Goal: Task Accomplishment & Management: Manage account settings

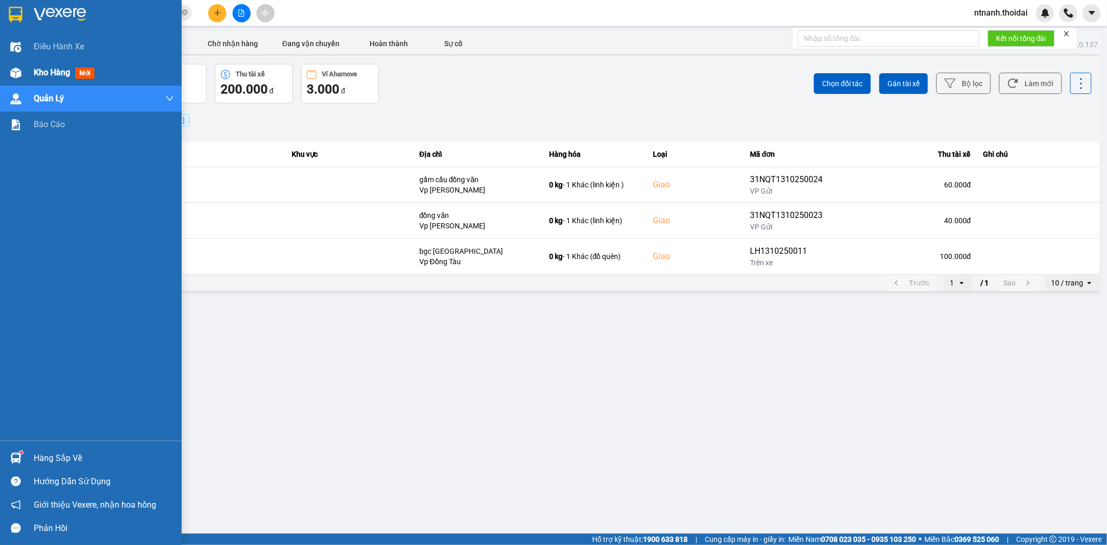
drag, startPoint x: 50, startPoint y: 81, endPoint x: 61, endPoint y: 74, distance: 12.8
click at [52, 80] on div "Kho hàng mới" at bounding box center [104, 73] width 140 height 26
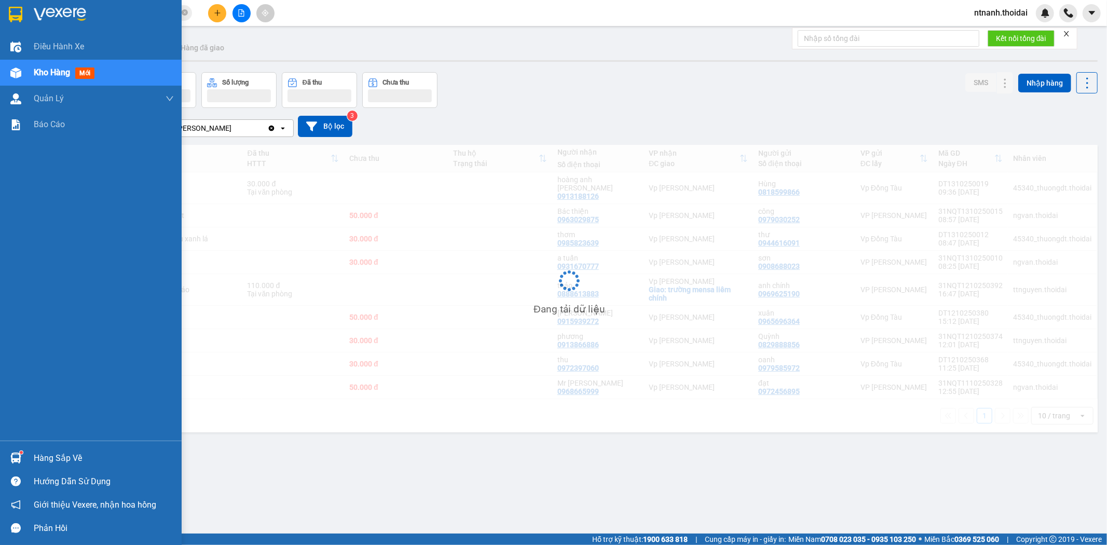
click at [61, 74] on span "Kho hàng" at bounding box center [52, 72] width 36 height 10
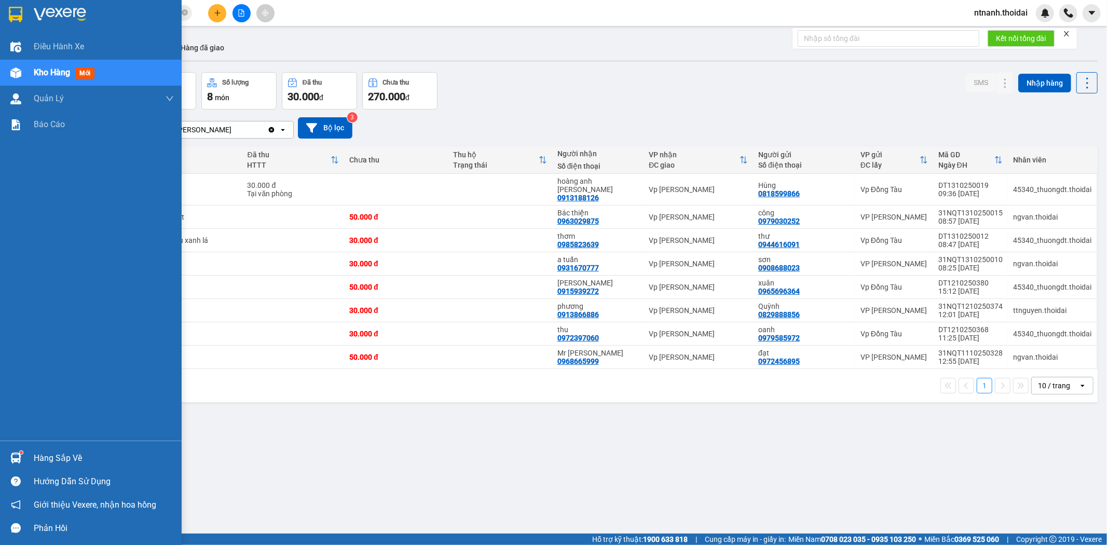
click at [87, 451] on div "Hàng sắp về" at bounding box center [104, 458] width 140 height 16
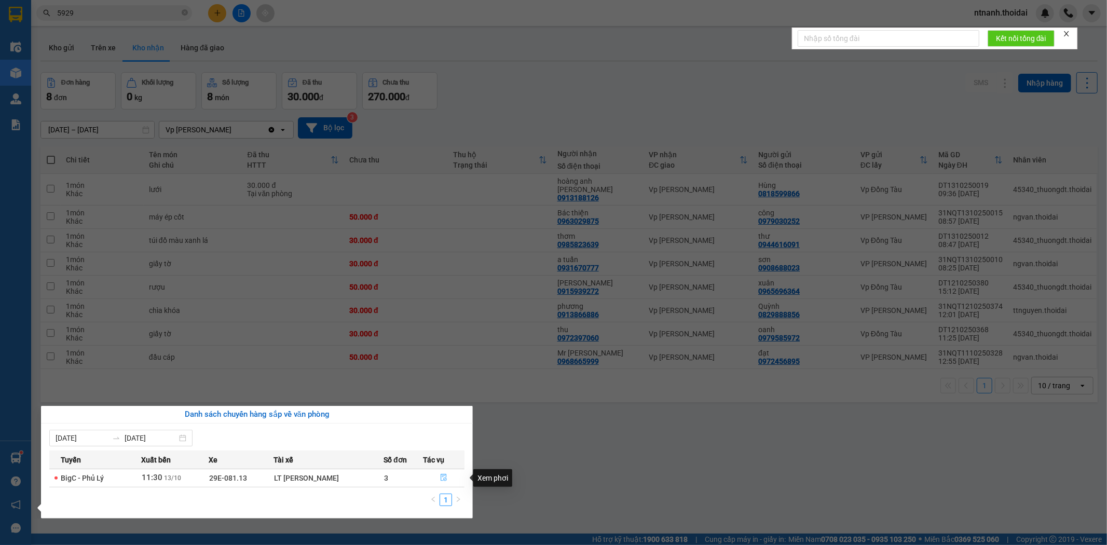
click at [448, 476] on button "button" at bounding box center [443, 478] width 40 height 17
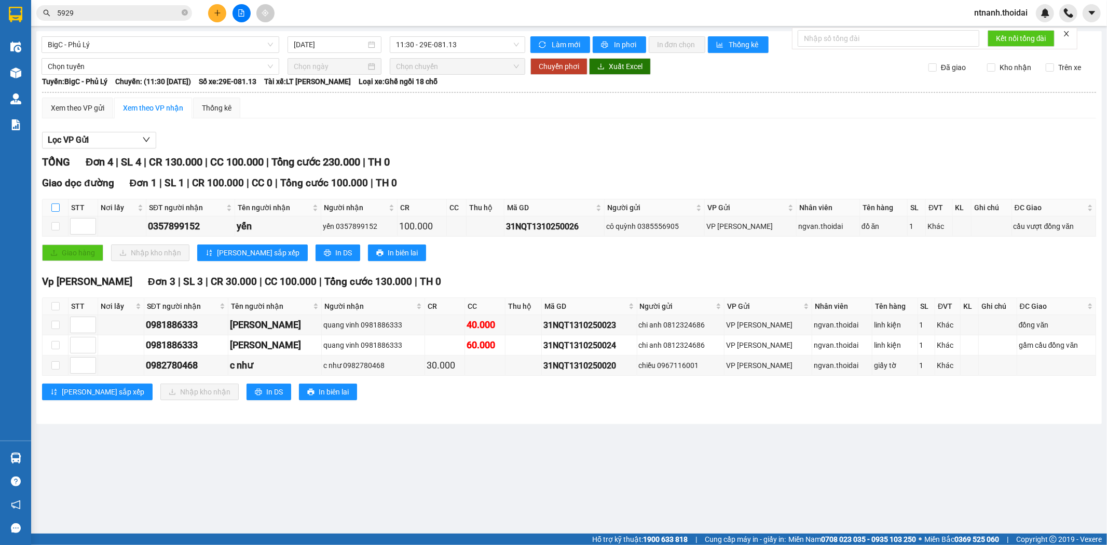
click at [52, 202] on label at bounding box center [55, 207] width 8 height 11
click at [52, 203] on input "checkbox" at bounding box center [55, 207] width 8 height 8
checkbox input "true"
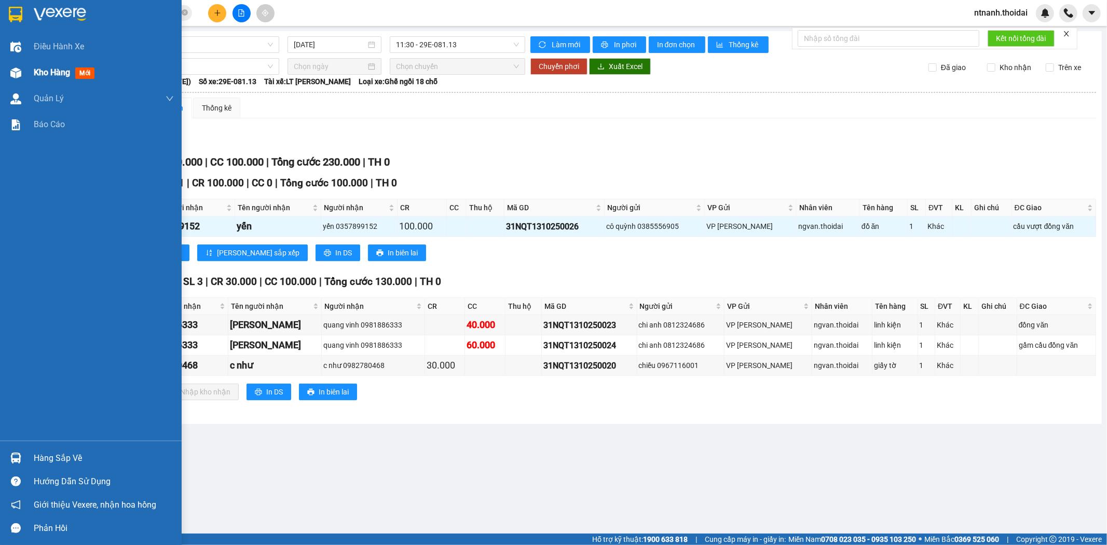
click at [27, 75] on div "Kho hàng mới" at bounding box center [91, 73] width 182 height 26
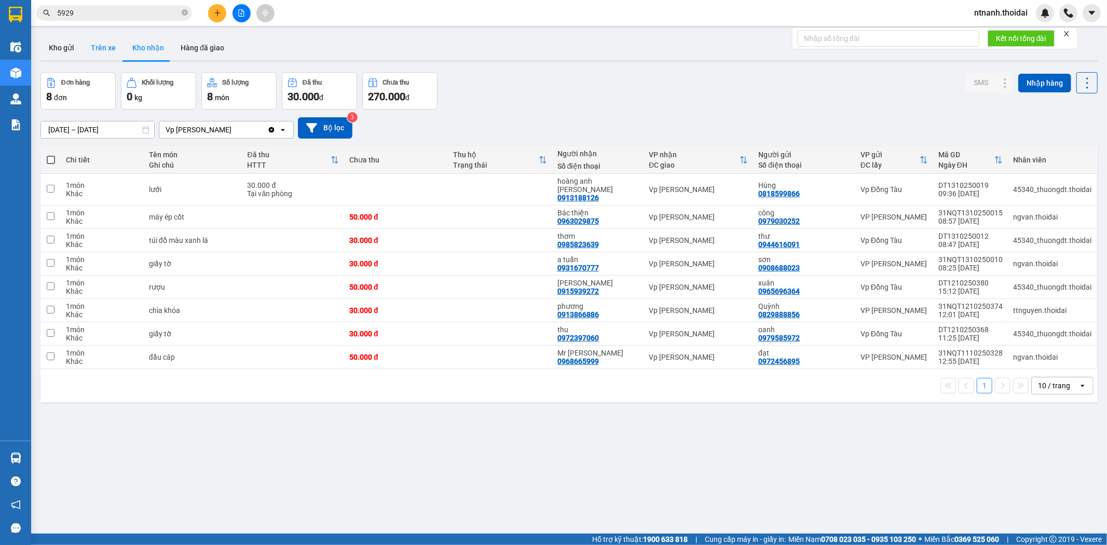
click at [112, 47] on button "Trên xe" at bounding box center [103, 47] width 42 height 25
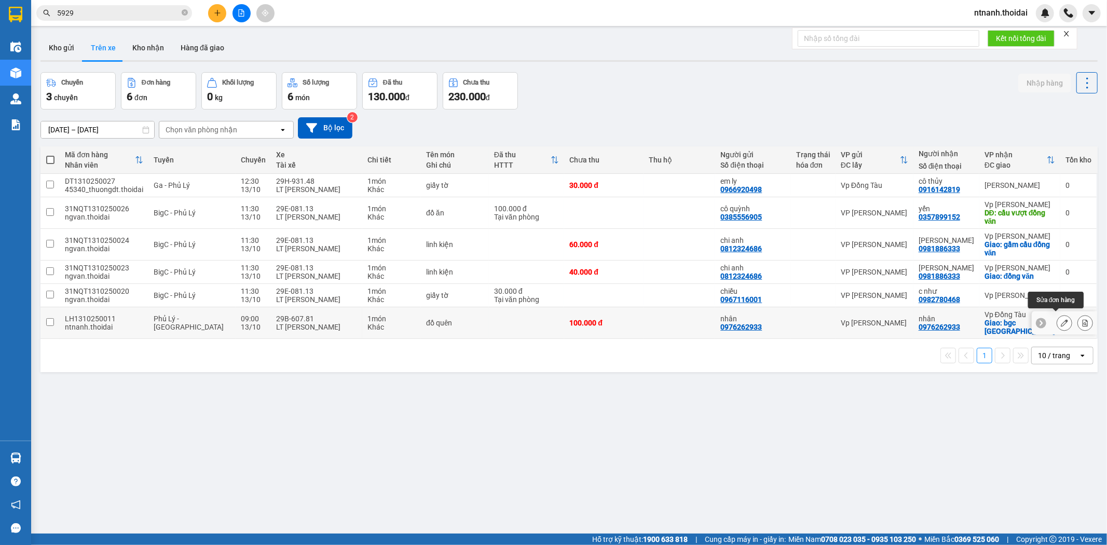
click at [1060, 323] on icon at bounding box center [1063, 322] width 7 height 7
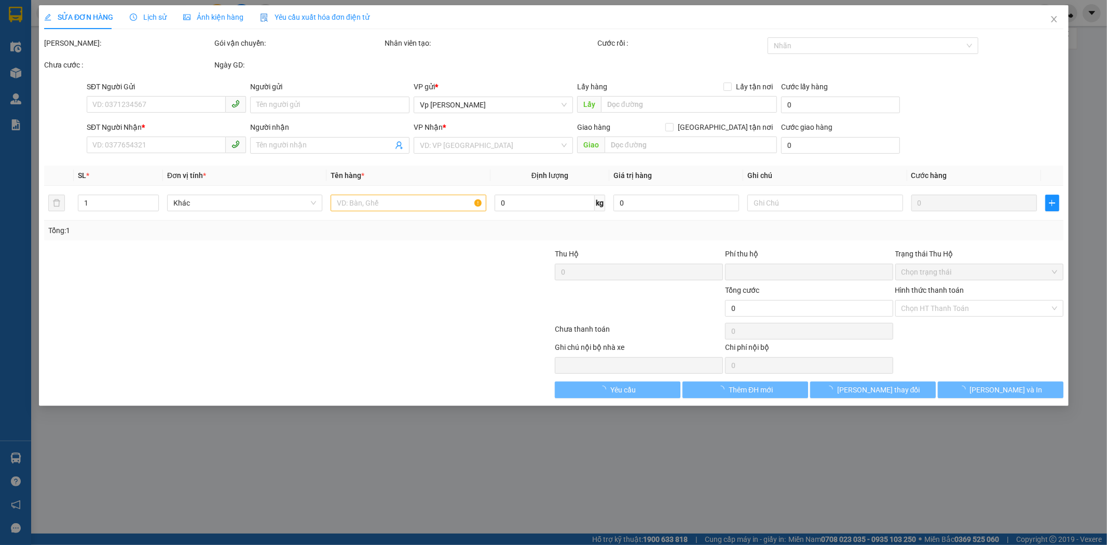
type input "0976262933"
type input "nhân"
type input "0976262933"
type input "nhân"
checkbox input "true"
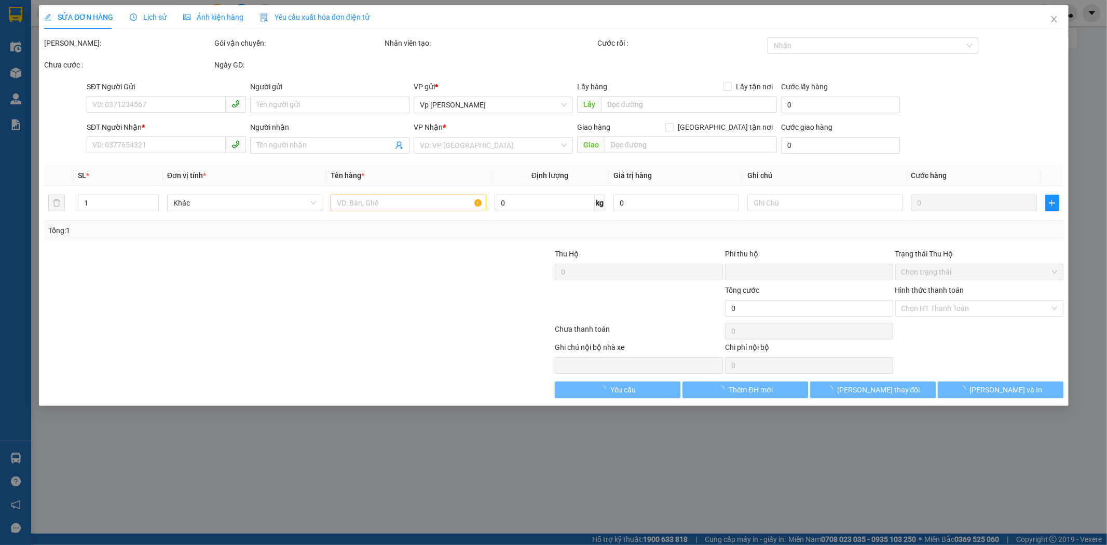
type input "bgc hà đông"
type input "0"
type input "100.000"
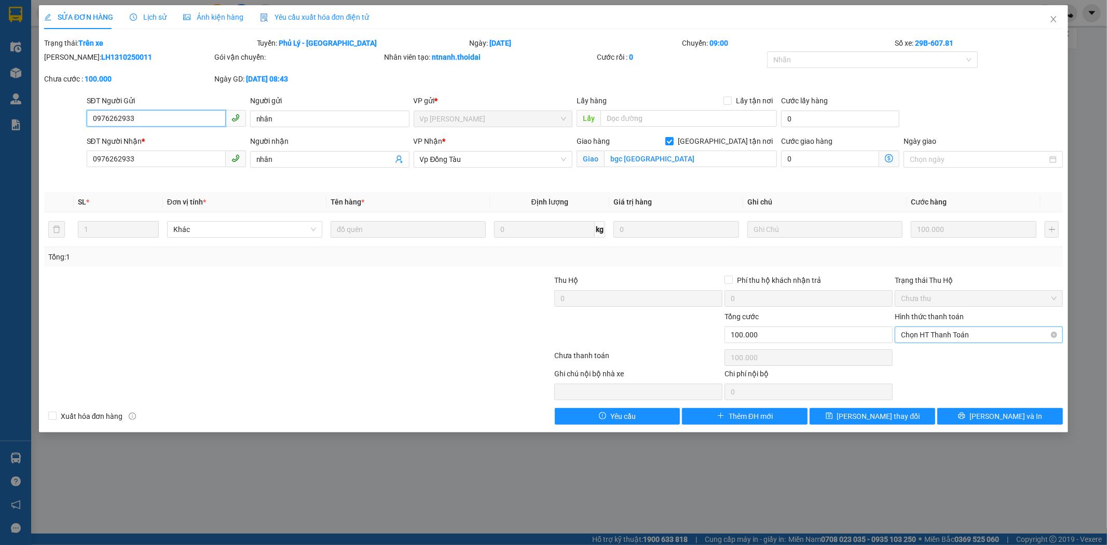
click at [983, 329] on span "Chọn HT Thanh Toán" at bounding box center [979, 335] width 156 height 16
click at [943, 361] on div "Tại văn phòng" at bounding box center [979, 355] width 156 height 11
type input "0"
click at [926, 419] on button "[PERSON_NAME] đổi" at bounding box center [872, 416] width 126 height 17
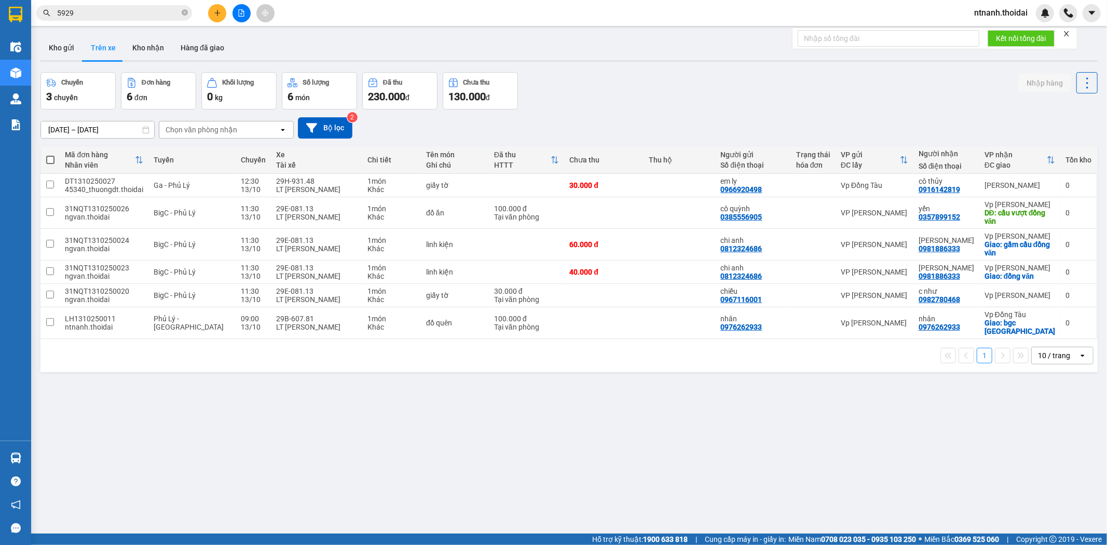
click at [1012, 4] on div "ntnanh.thoidai" at bounding box center [1010, 13] width 88 height 18
click at [1013, 6] on span "ntnanh.thoidai" at bounding box center [1001, 12] width 70 height 13
click at [1000, 38] on li "Đăng xuất" at bounding box center [1000, 32] width 72 height 17
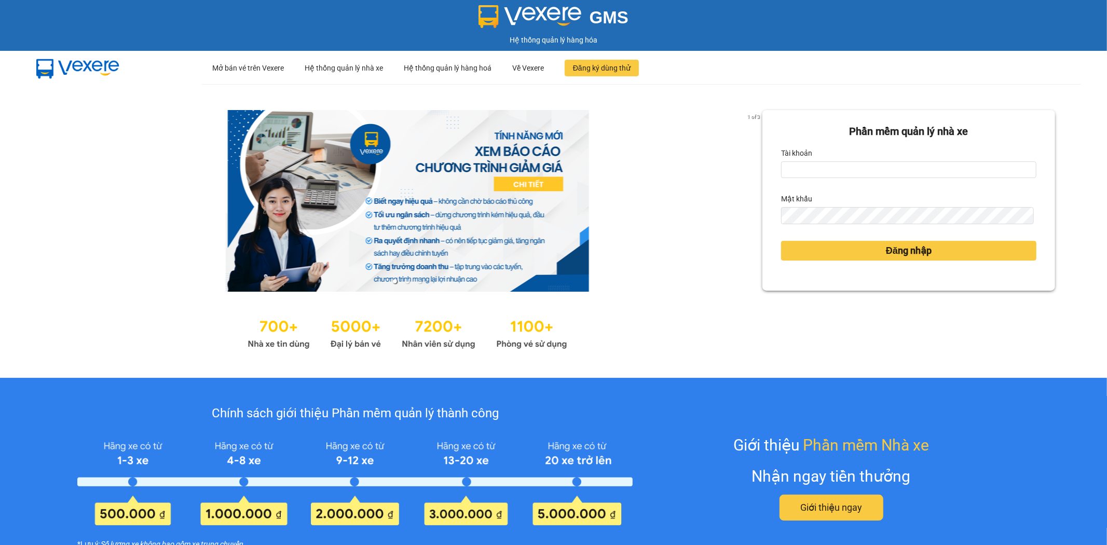
click at [786, 161] on label "Tài khoản" at bounding box center [796, 153] width 31 height 17
click at [786, 161] on input "Tài khoản" at bounding box center [908, 169] width 255 height 17
click at [829, 171] on input "Tài khoản" at bounding box center [908, 169] width 255 height 17
type input "ntnanh.thoidai"
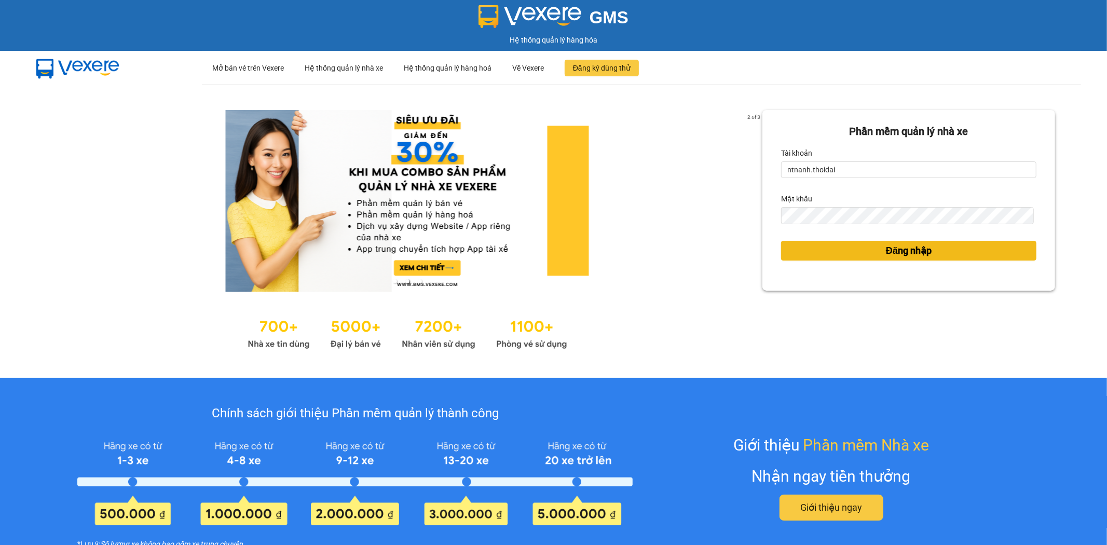
click at [846, 248] on button "Đăng nhập" at bounding box center [908, 251] width 255 height 20
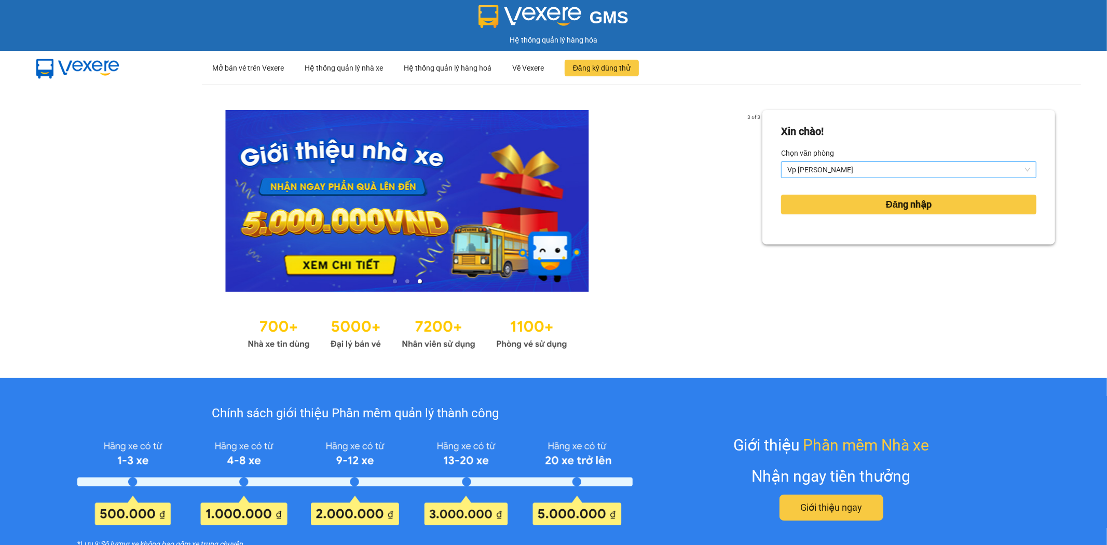
click at [855, 169] on span "[PERSON_NAME]" at bounding box center [908, 170] width 243 height 16
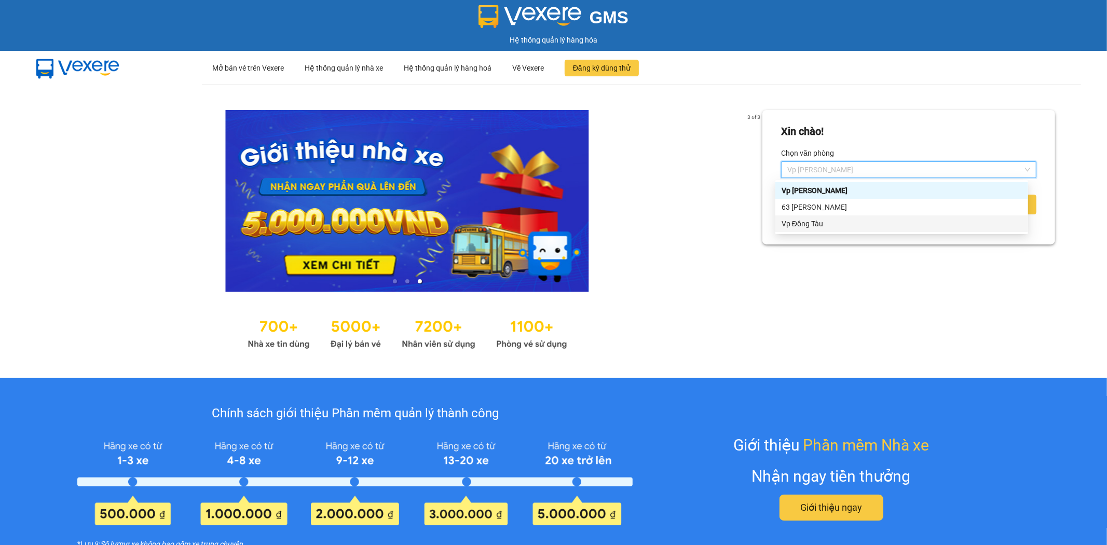
click at [846, 222] on div "Vp Đồng Tàu" at bounding box center [901, 223] width 240 height 11
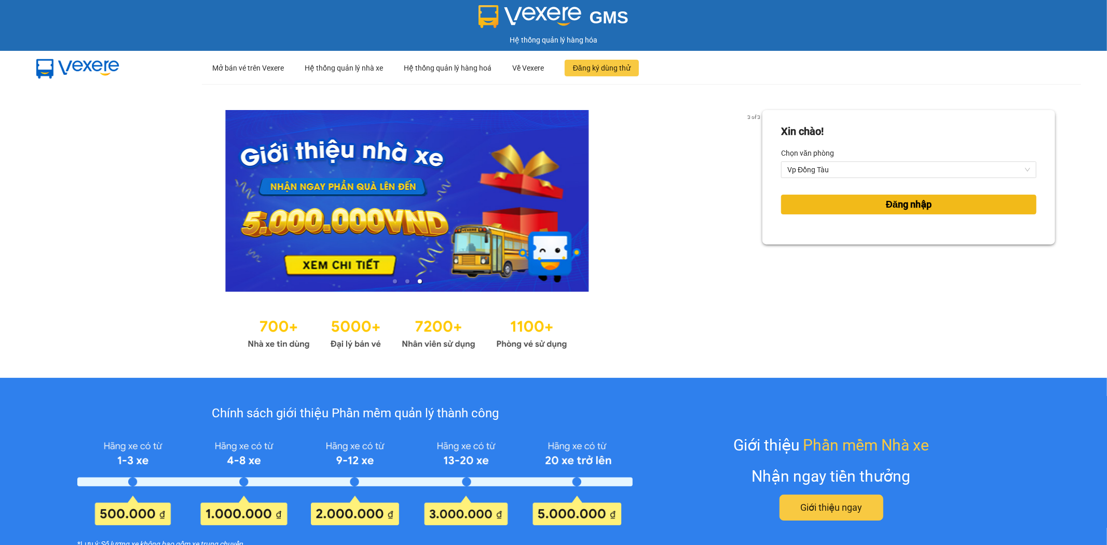
click at [880, 195] on button "Đăng nhập" at bounding box center [908, 205] width 255 height 20
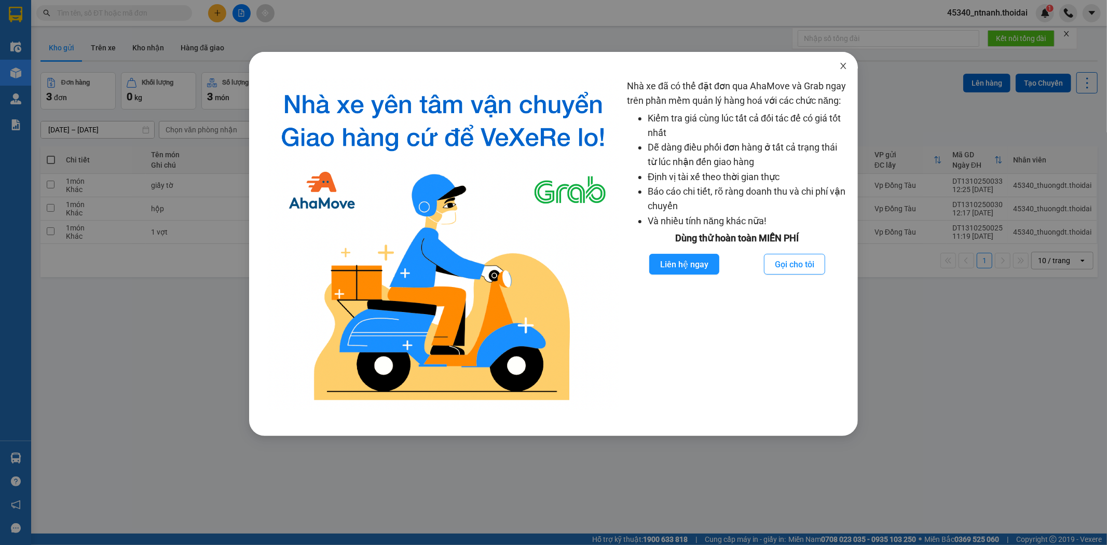
click at [843, 57] on span "Close" at bounding box center [843, 66] width 29 height 29
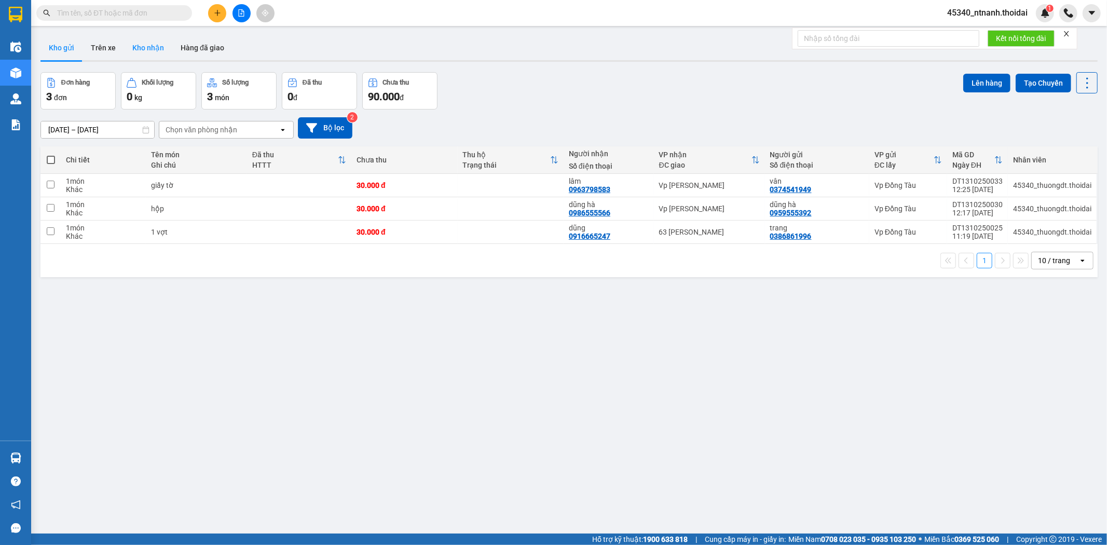
click at [142, 50] on button "Kho nhận" at bounding box center [148, 47] width 48 height 25
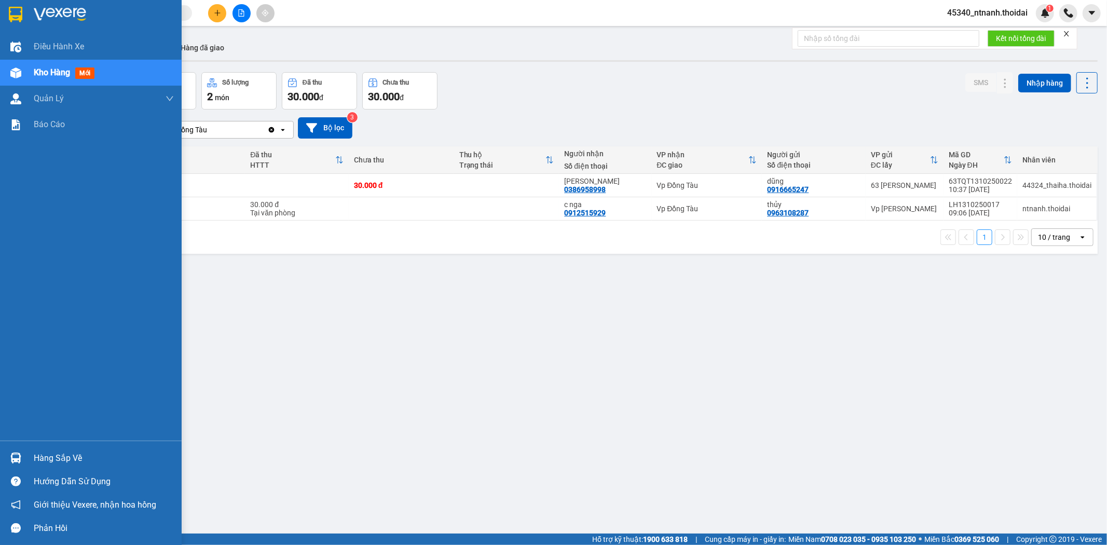
click at [50, 463] on div "Hàng sắp về" at bounding box center [104, 458] width 140 height 16
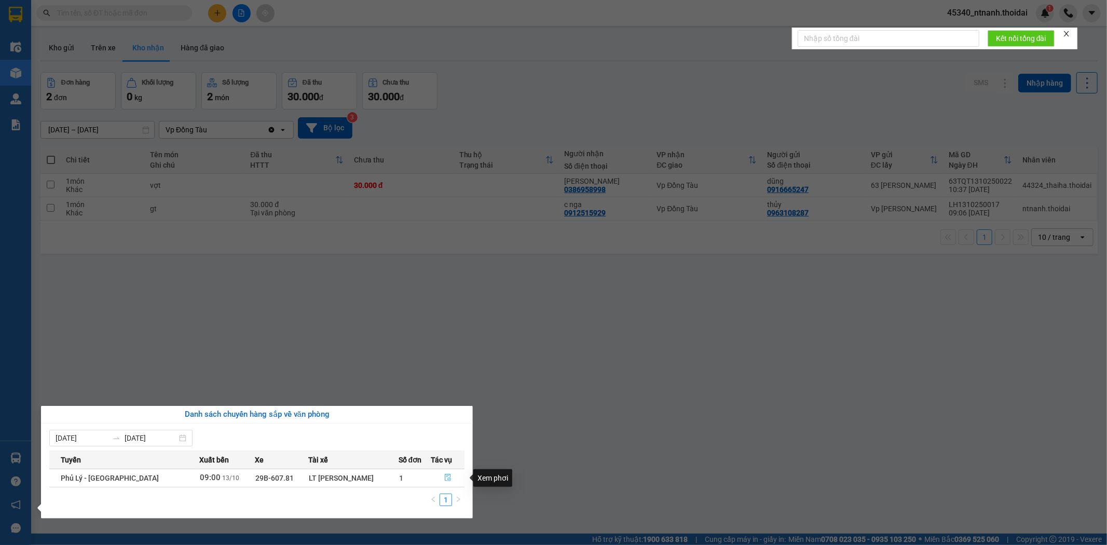
click at [446, 478] on icon "file-done" at bounding box center [447, 477] width 7 height 7
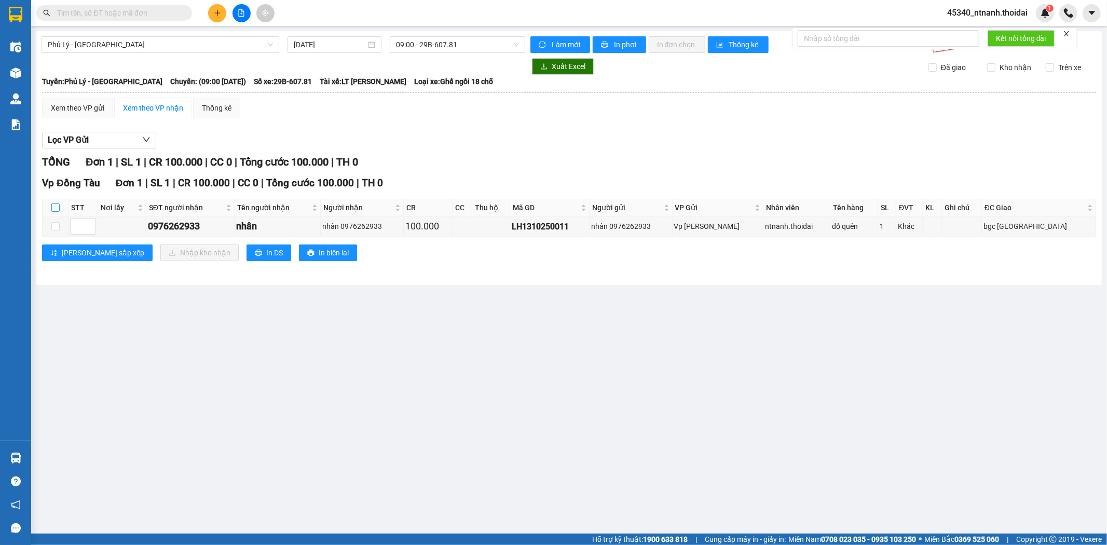
click at [53, 205] on input "checkbox" at bounding box center [55, 207] width 8 height 8
checkbox input "true"
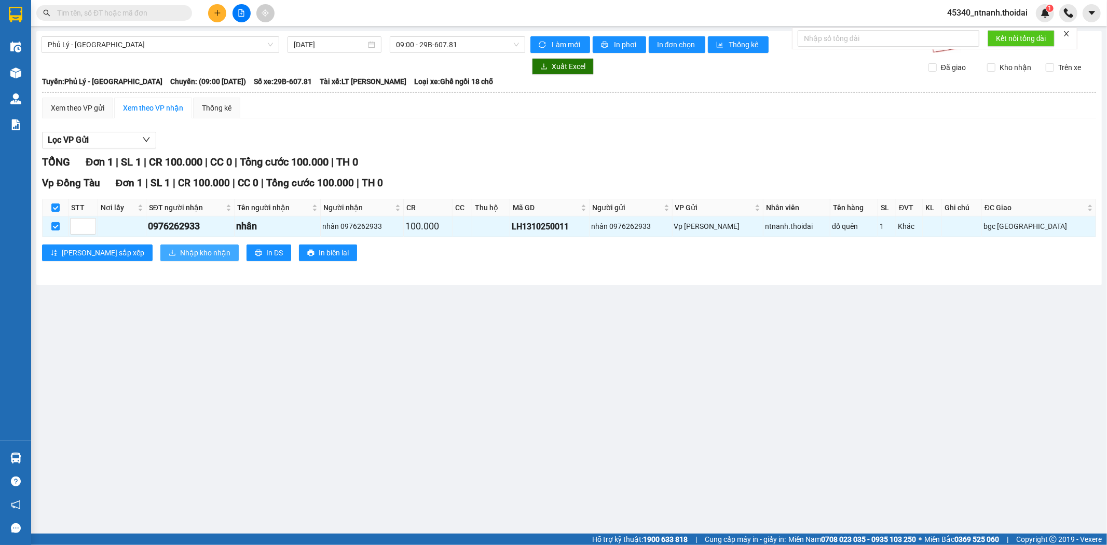
click at [180, 250] on span "Nhập kho nhận" at bounding box center [205, 252] width 50 height 11
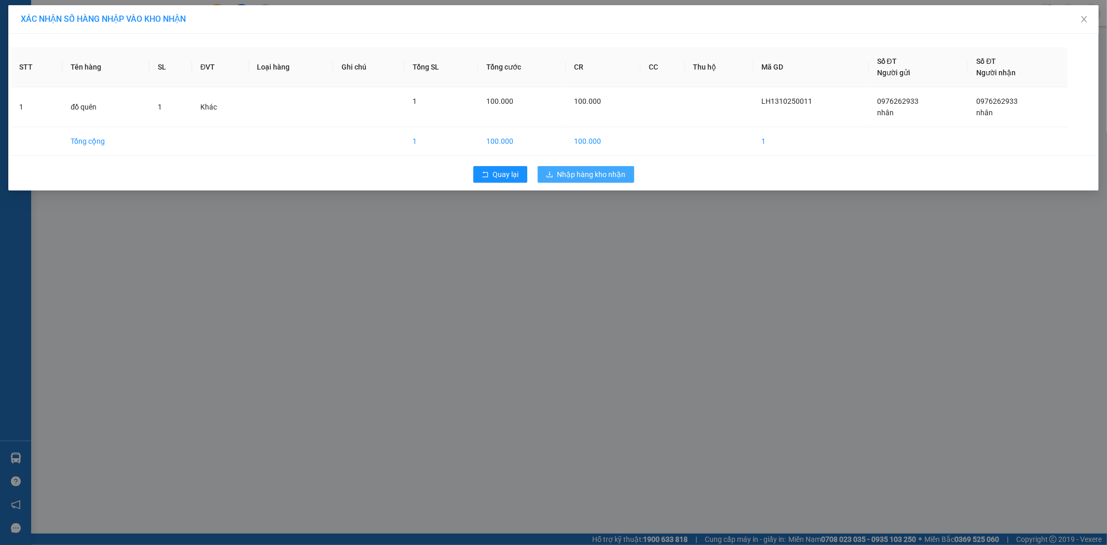
click at [600, 173] on span "Nhập hàng kho nhận" at bounding box center [591, 174] width 68 height 11
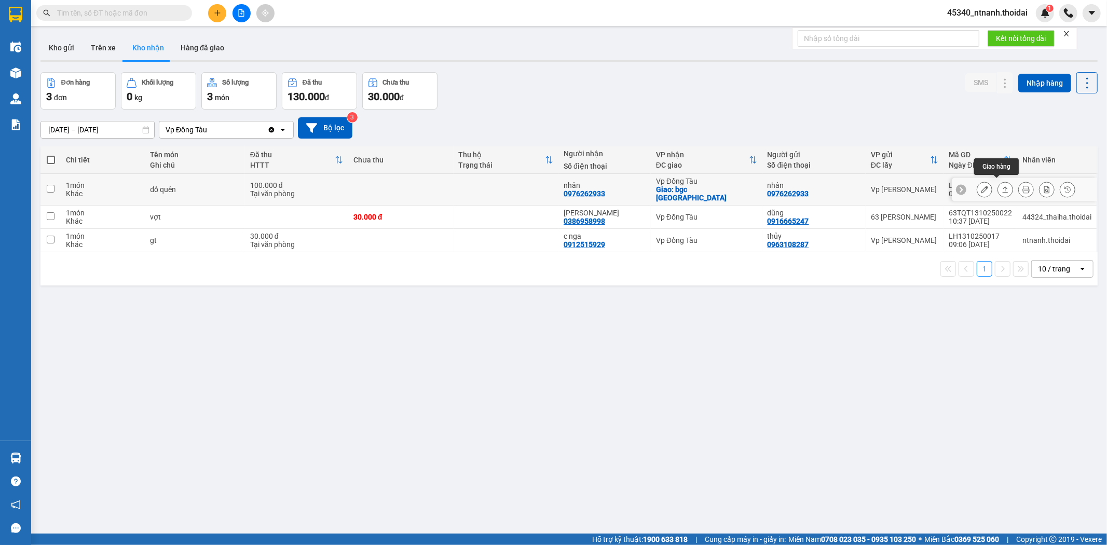
click at [1001, 186] on icon at bounding box center [1004, 189] width 7 height 7
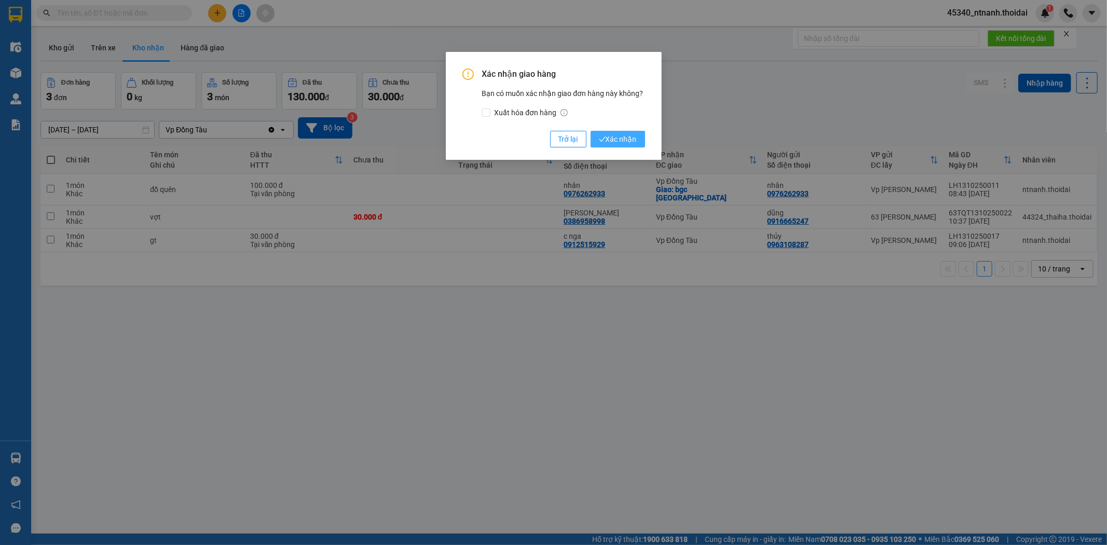
click at [615, 134] on span "Xác nhận" at bounding box center [618, 138] width 38 height 11
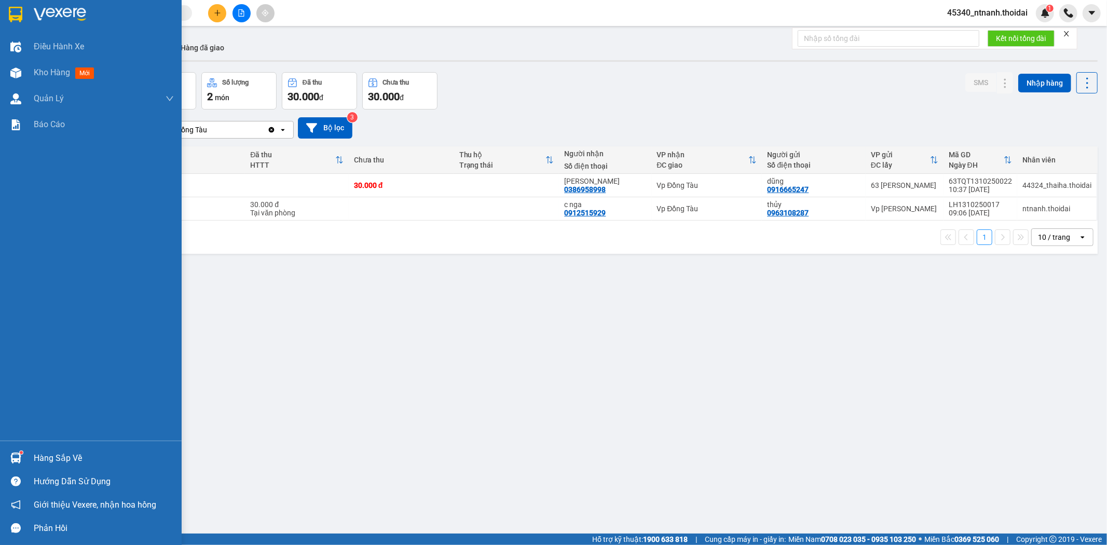
click at [38, 453] on div "Hàng sắp về" at bounding box center [104, 458] width 140 height 16
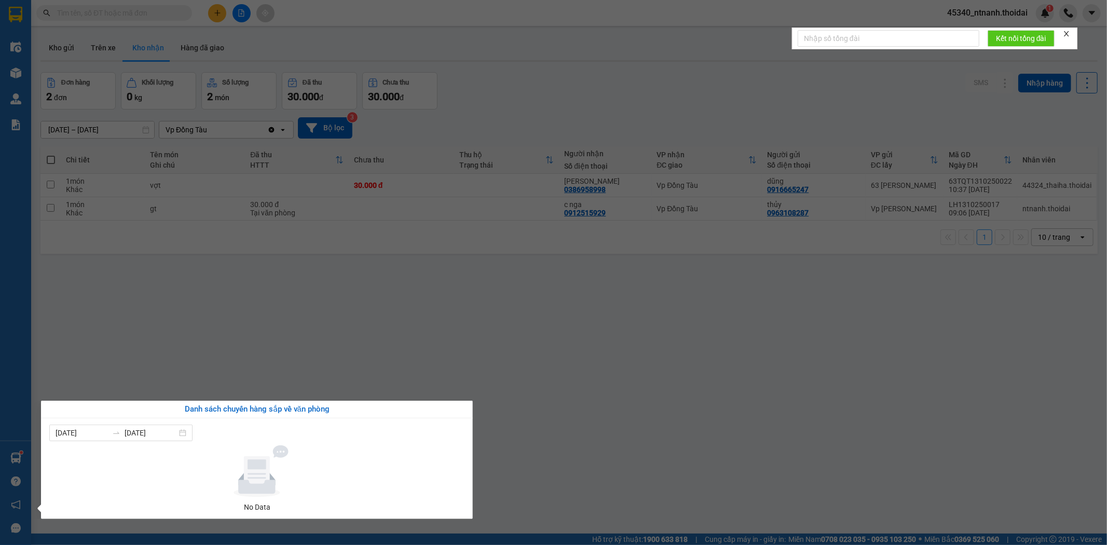
click at [489, 360] on section "Kết quả tìm kiếm ( 0 ) Bộ lọc No Data 45340_ntnanh.thoidai 1 Điều hành xe Kho h…" at bounding box center [553, 272] width 1107 height 545
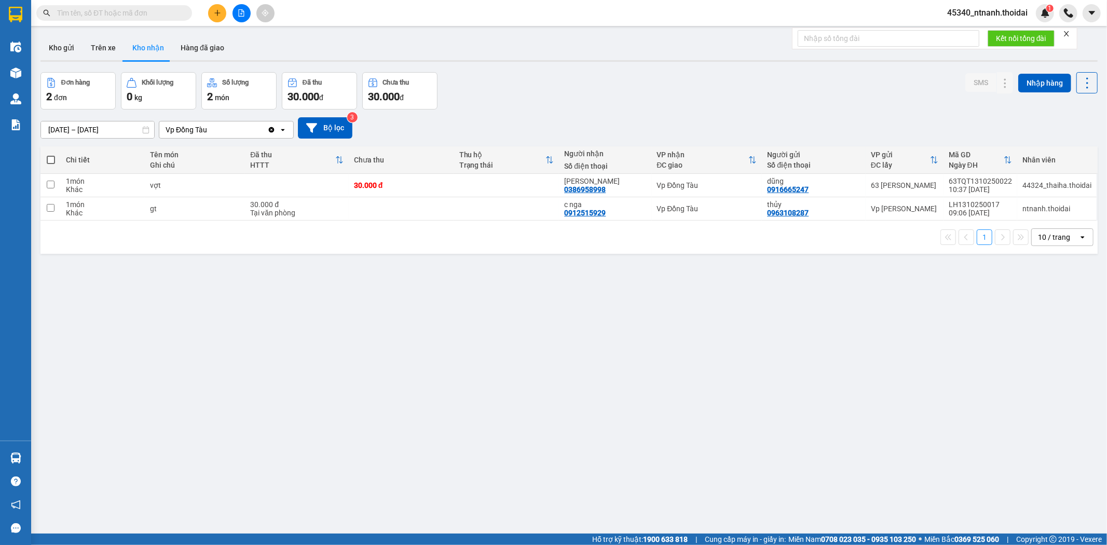
click at [144, 42] on button "Kho nhận" at bounding box center [148, 47] width 48 height 25
click at [107, 48] on button "Trên xe" at bounding box center [103, 47] width 42 height 25
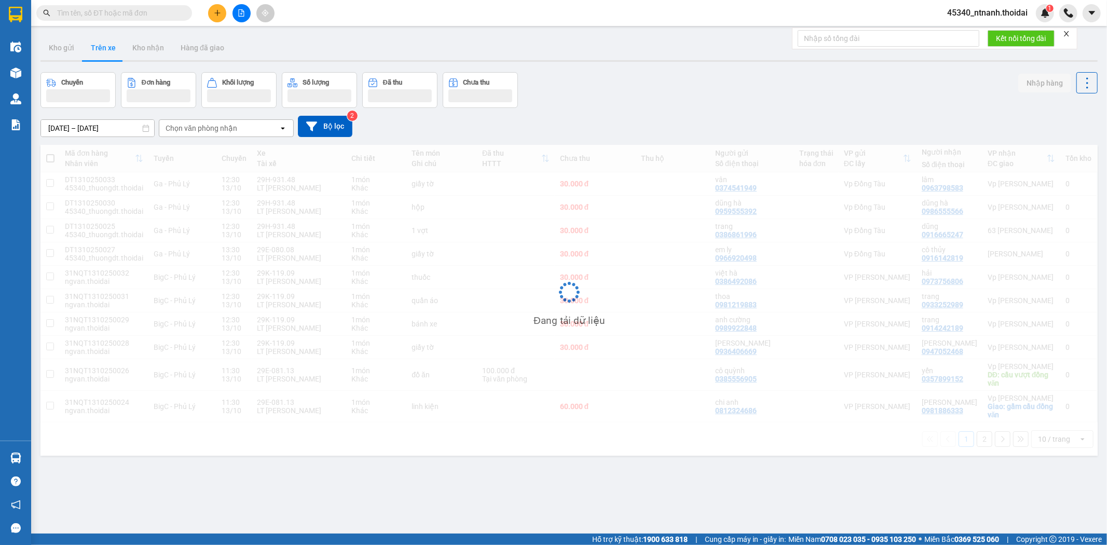
click at [1012, 7] on span "45340_ntnanh.thoidai" at bounding box center [987, 12] width 97 height 13
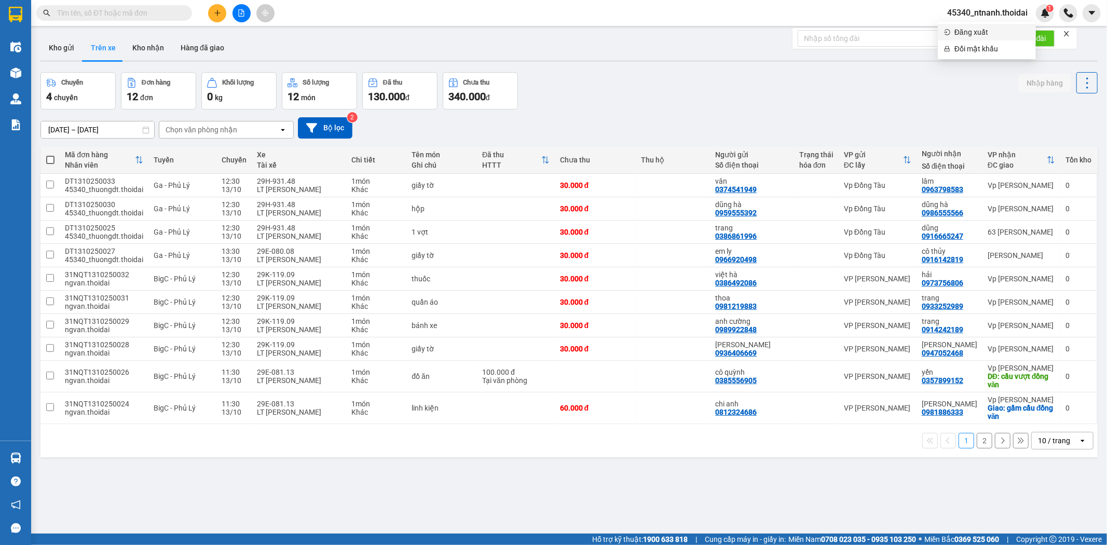
click at [1007, 27] on span "Đăng xuất" at bounding box center [991, 31] width 75 height 11
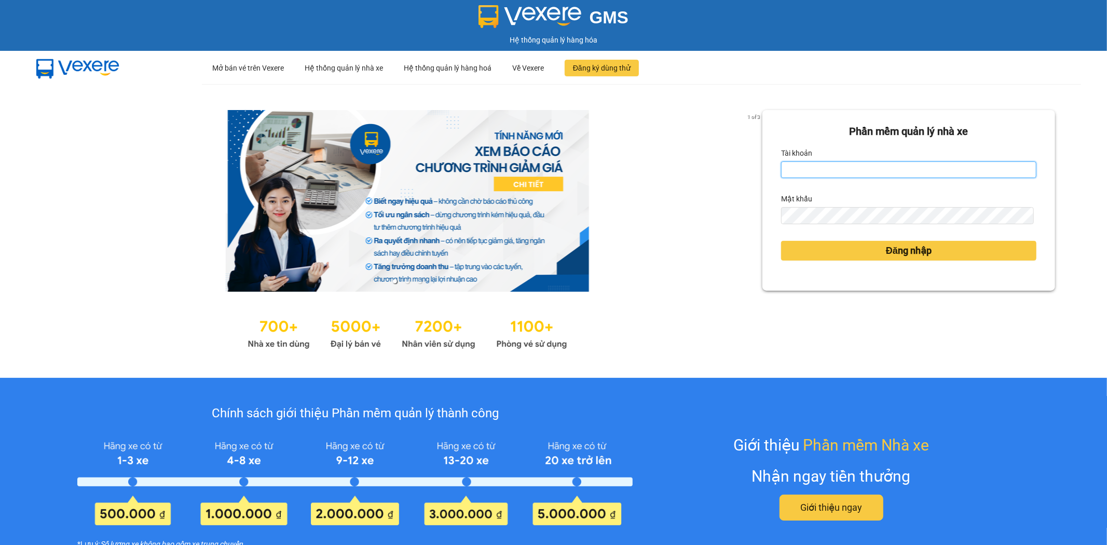
click at [919, 173] on input "Tài khoản" at bounding box center [908, 169] width 255 height 17
type input "ntnanh.thoidai"
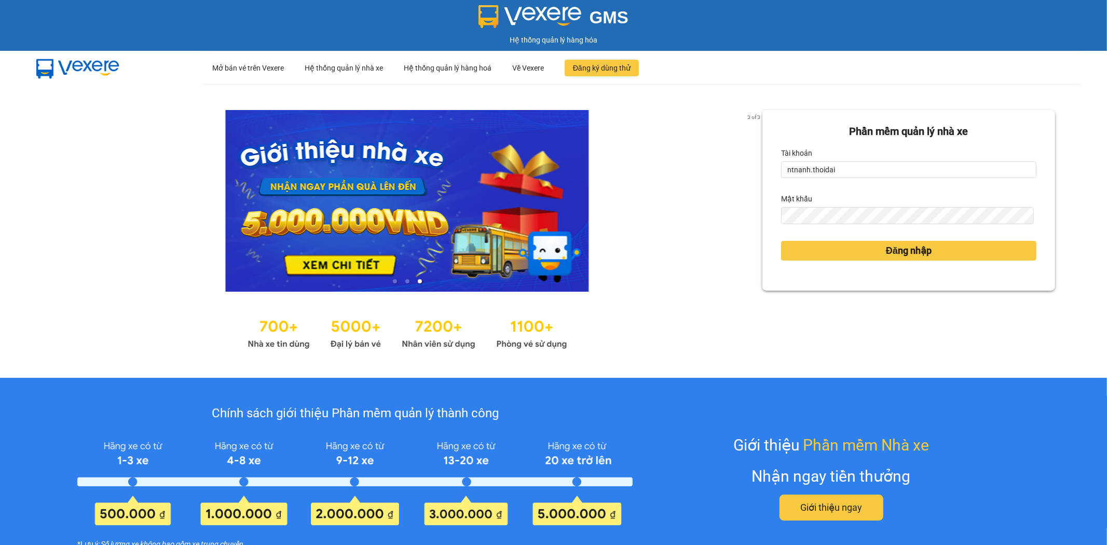
click at [917, 262] on div "Đăng nhập" at bounding box center [908, 251] width 255 height 28
click at [920, 256] on span "Đăng nhập" at bounding box center [909, 250] width 46 height 15
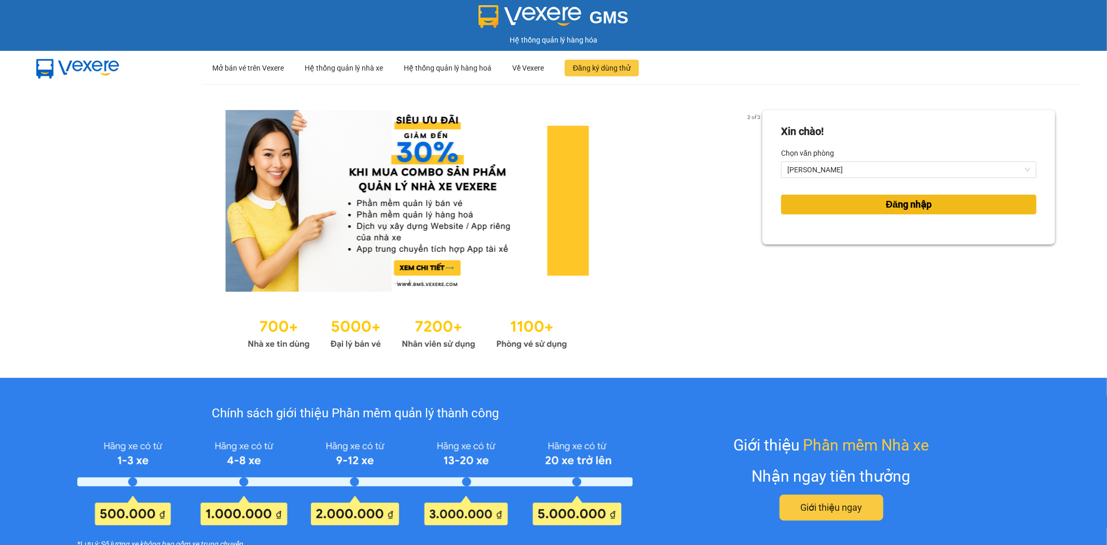
click at [824, 199] on button "Đăng nhập" at bounding box center [908, 205] width 255 height 20
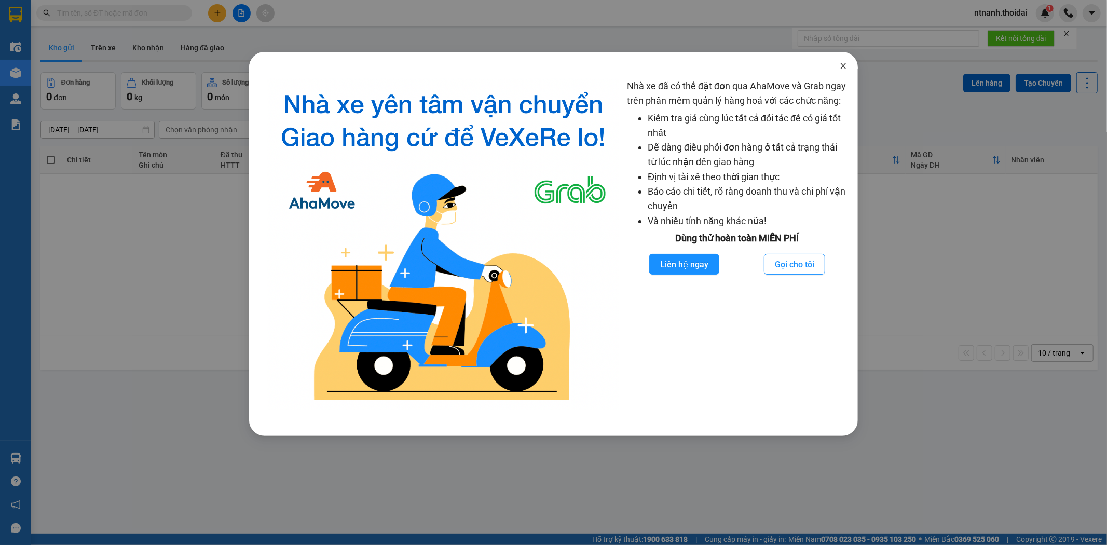
click at [843, 71] on span "Close" at bounding box center [843, 66] width 29 height 29
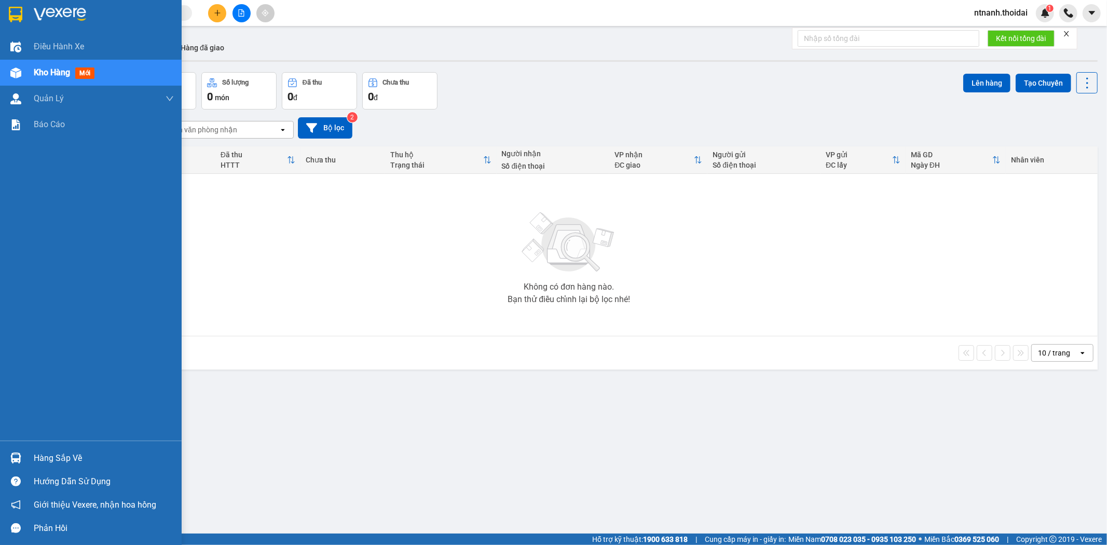
drag, startPoint x: 78, startPoint y: 436, endPoint x: 74, endPoint y: 448, distance: 12.1
click at [74, 445] on div "Điều hành xe Kho hàng mới Quản Lý Quản lý chuyến Quản lý khách hàng Quản lý gia…" at bounding box center [91, 272] width 182 height 545
click at [74, 448] on div "Hàng sắp về" at bounding box center [91, 457] width 182 height 23
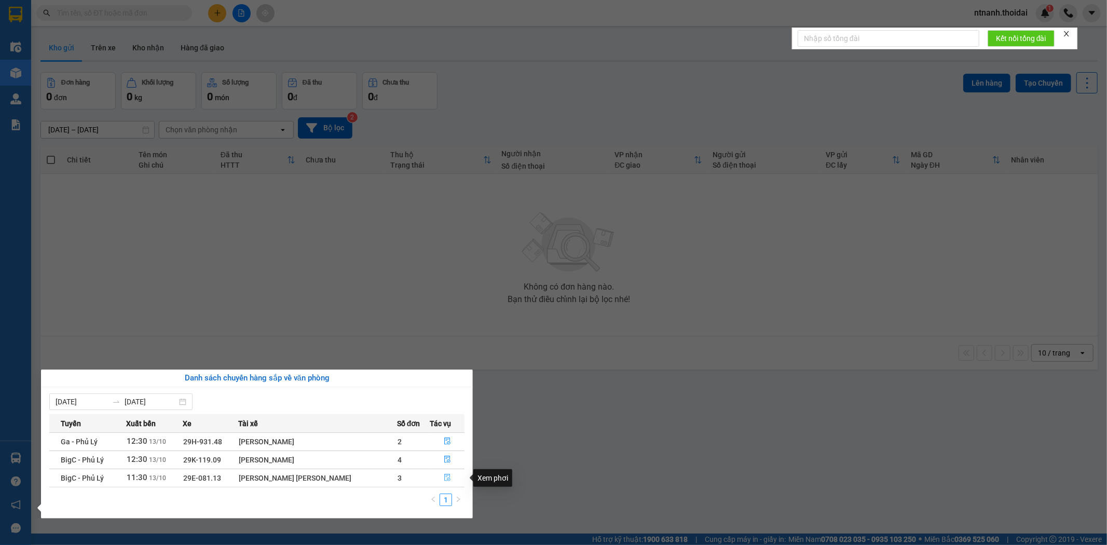
click at [444, 476] on icon "file-done" at bounding box center [447, 477] width 7 height 7
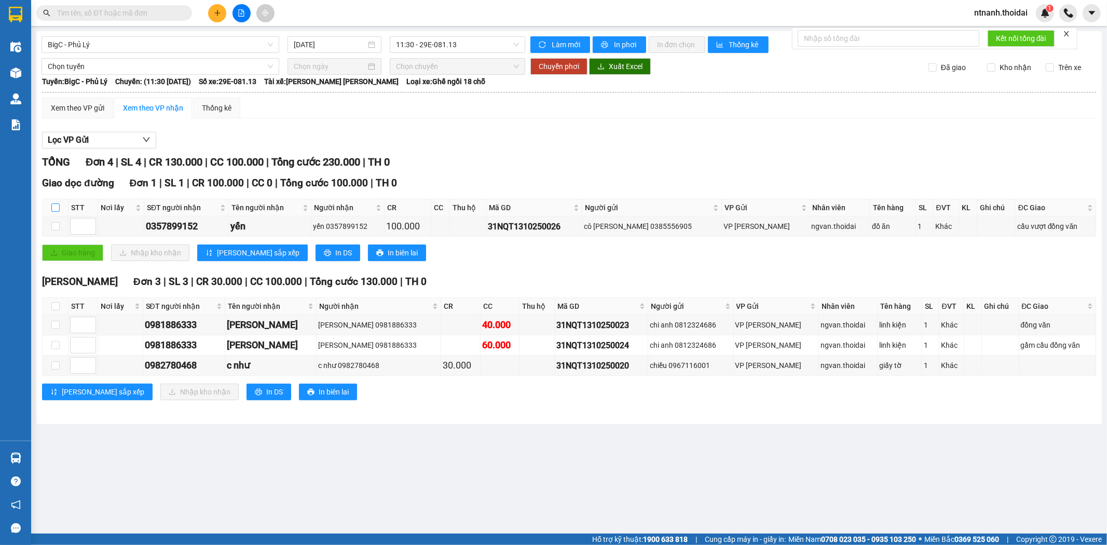
click at [55, 210] on input "checkbox" at bounding box center [55, 207] width 8 height 8
checkbox input "true"
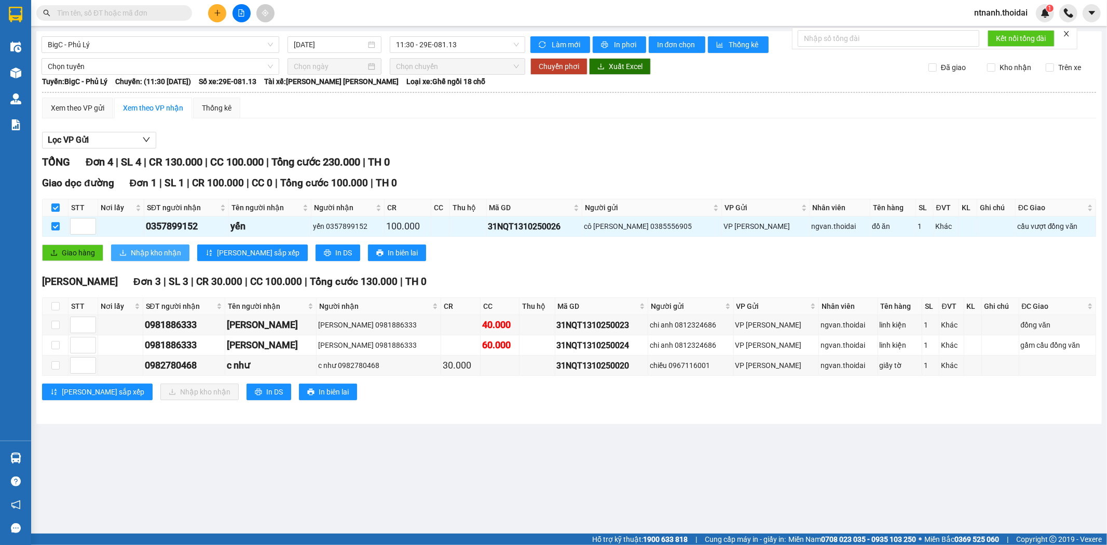
click at [173, 255] on span "Nhập kho nhận" at bounding box center [156, 252] width 50 height 11
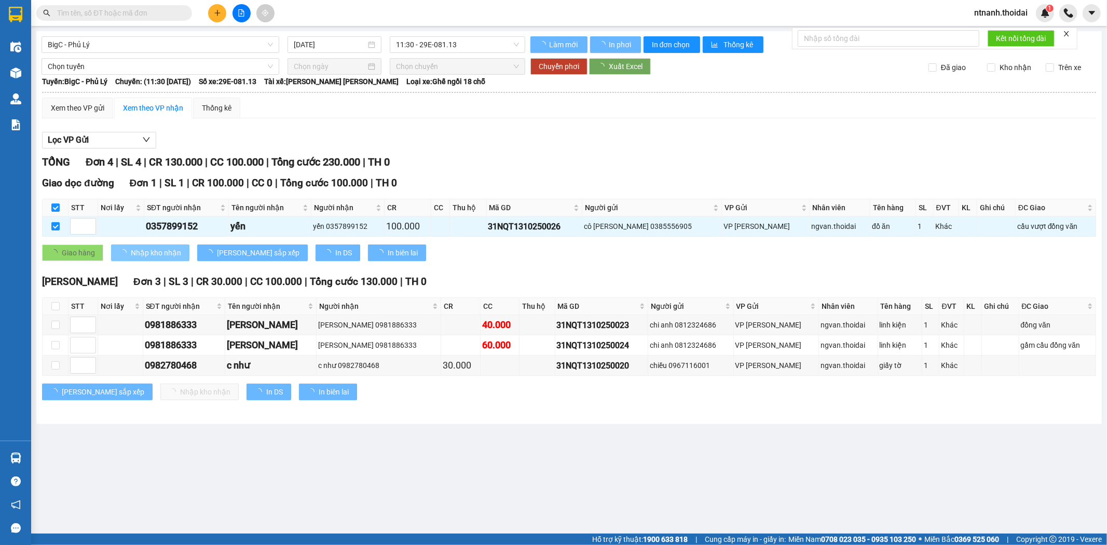
checkbox input "false"
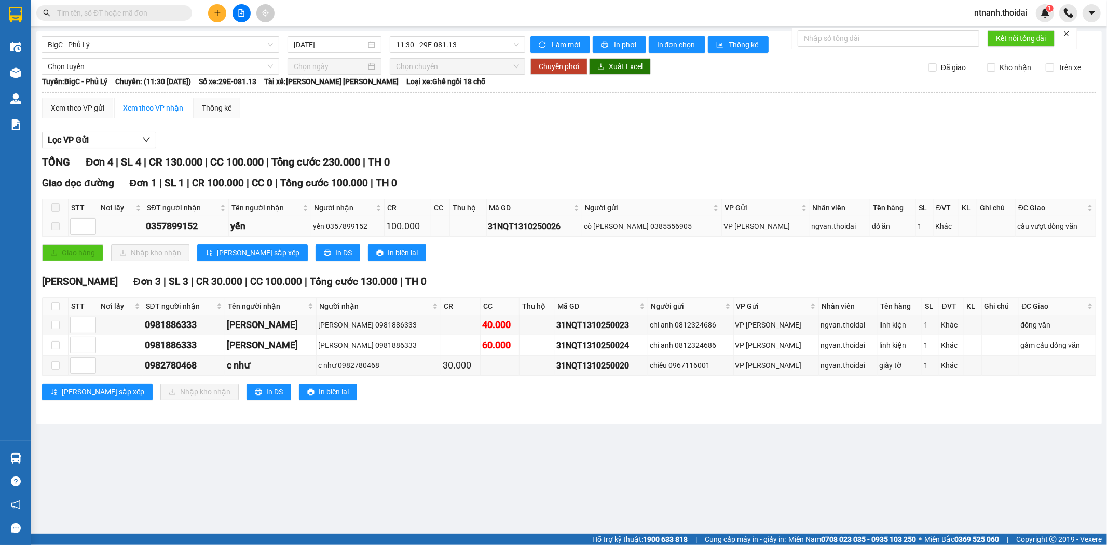
click at [1056, 230] on div "cầu vượt đồng văn" at bounding box center [1055, 226] width 77 height 11
click at [98, 108] on div "Xem theo VP gửi" at bounding box center [77, 107] width 53 height 11
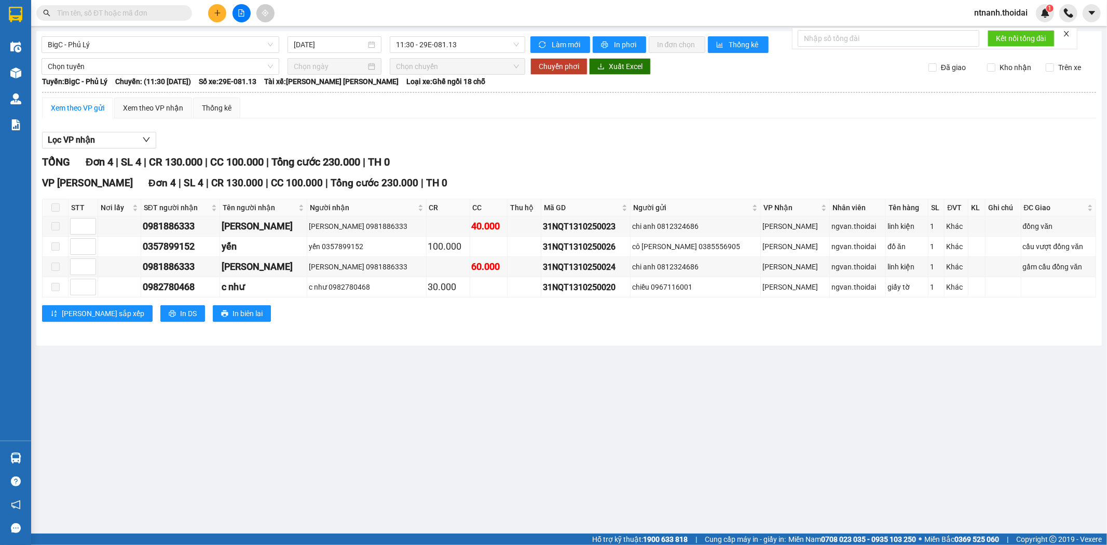
click at [58, 209] on span at bounding box center [55, 207] width 8 height 8
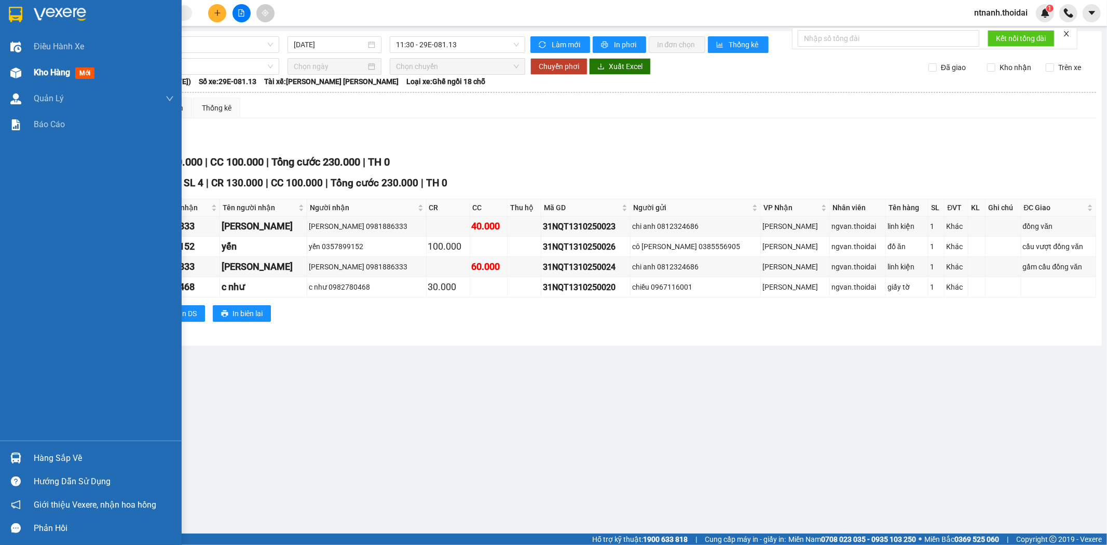
click at [51, 64] on div "Kho hàng mới" at bounding box center [104, 73] width 140 height 26
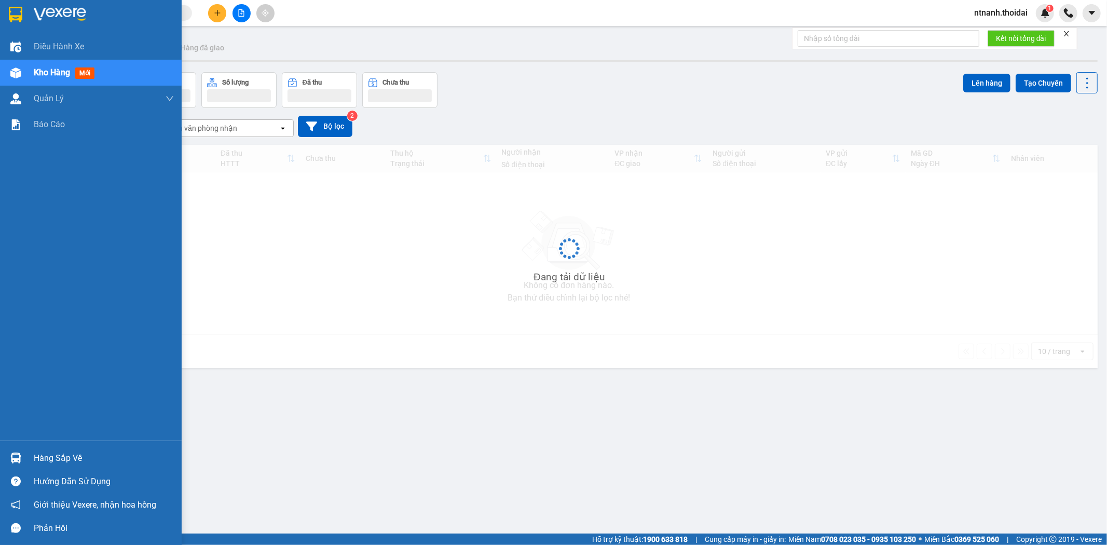
click at [53, 73] on span "Kho hàng" at bounding box center [52, 72] width 36 height 10
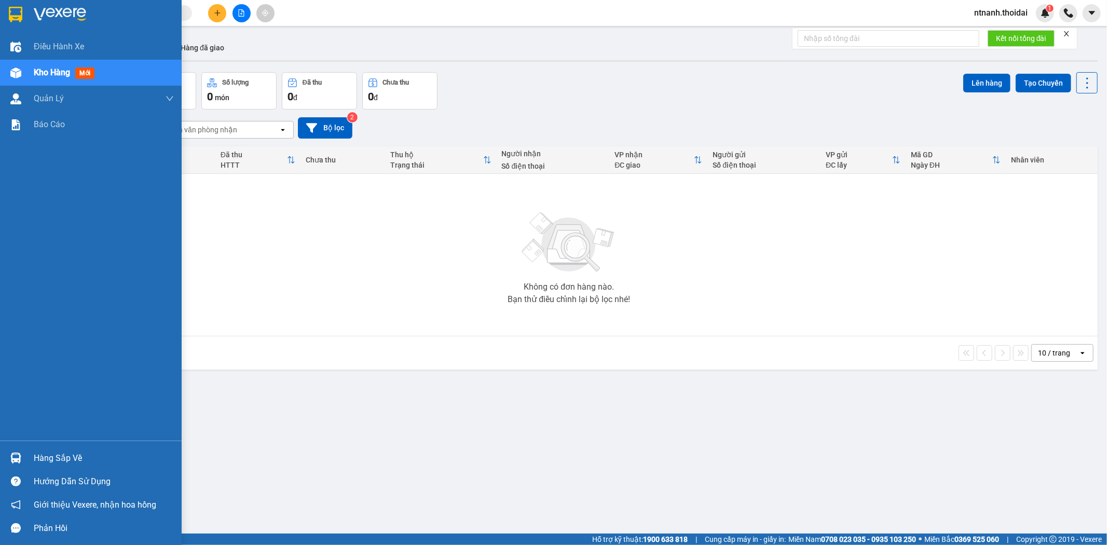
click at [53, 74] on span "Kho hàng" at bounding box center [52, 72] width 36 height 10
click at [29, 445] on div "Hàng sắp về Hướng dẫn sử dụng Giới thiệu Vexere, nhận hoa hồng Phản hồi" at bounding box center [91, 489] width 182 height 99
click at [48, 460] on div "Hàng sắp về" at bounding box center [104, 458] width 140 height 16
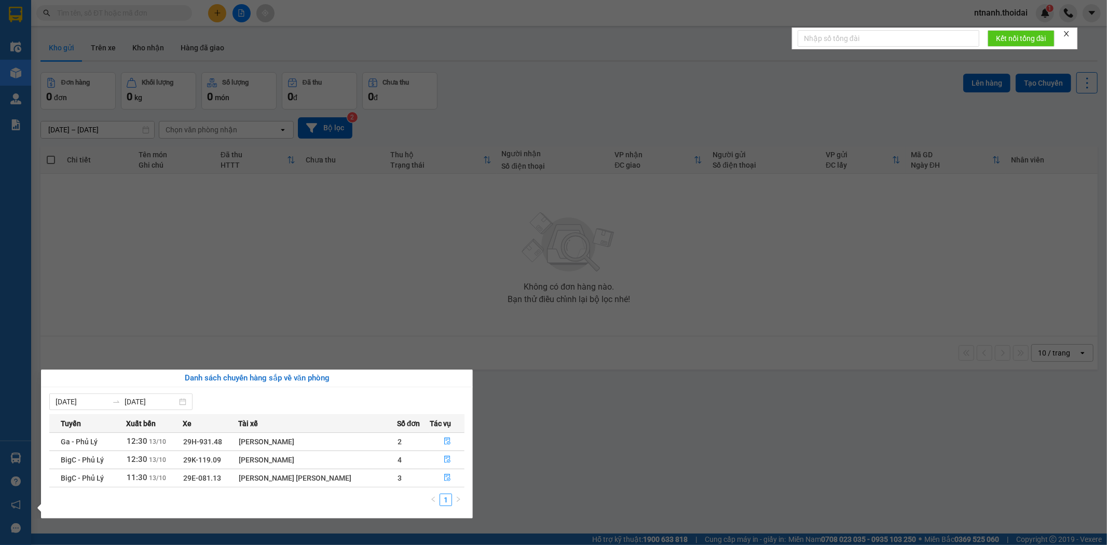
click at [449, 486] on td at bounding box center [447, 478] width 35 height 18
click at [444, 478] on icon "file-done" at bounding box center [447, 477] width 6 height 7
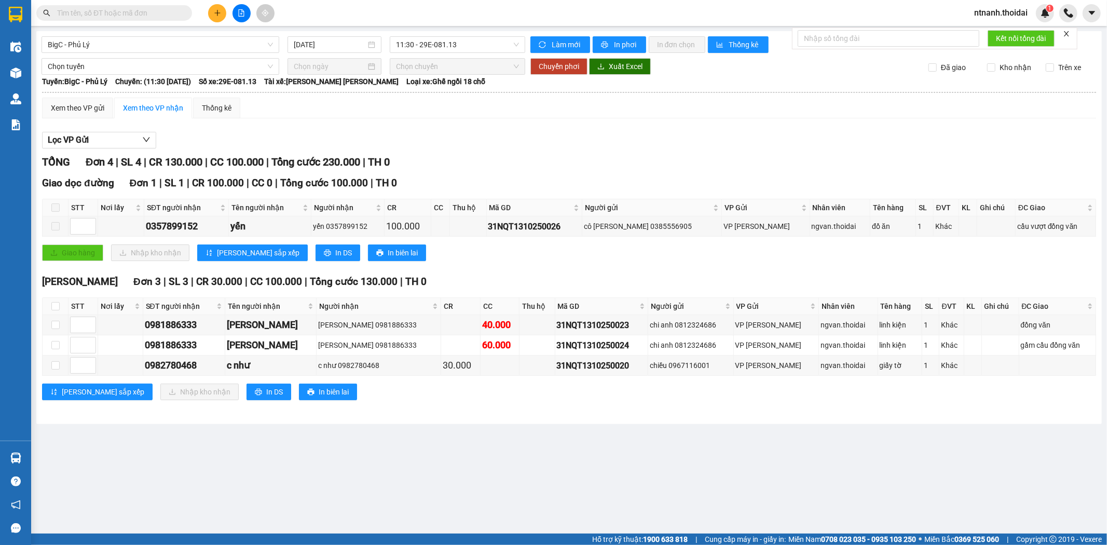
click at [50, 298] on th at bounding box center [56, 306] width 26 height 17
click at [55, 308] on input "checkbox" at bounding box center [55, 306] width 8 height 8
checkbox input "true"
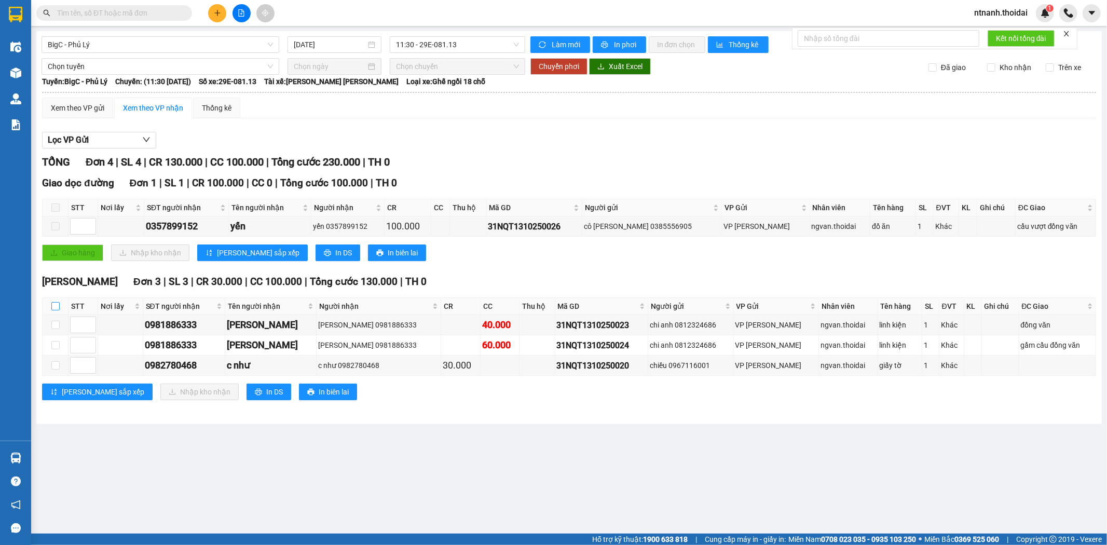
checkbox input "true"
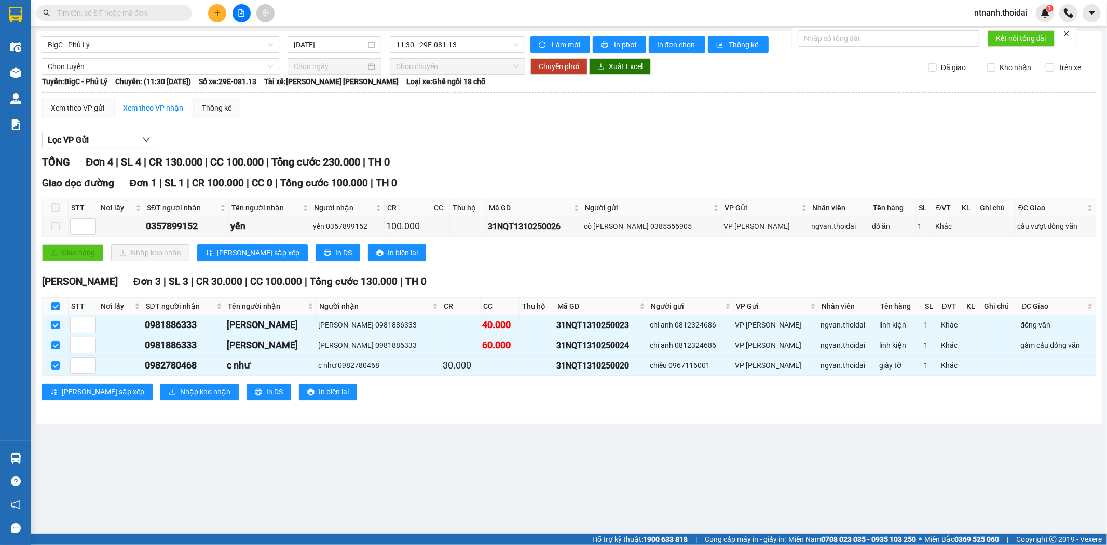
click at [160, 384] on div "Vp Lê Hoàn Đơn 3 | SL 3 | CR 30.000 | CC 100.000 | Tổng cước 130.000 | TH 0 STT…" at bounding box center [569, 341] width 1054 height 134
click at [162, 385] on button "Nhập kho nhận" at bounding box center [199, 391] width 78 height 17
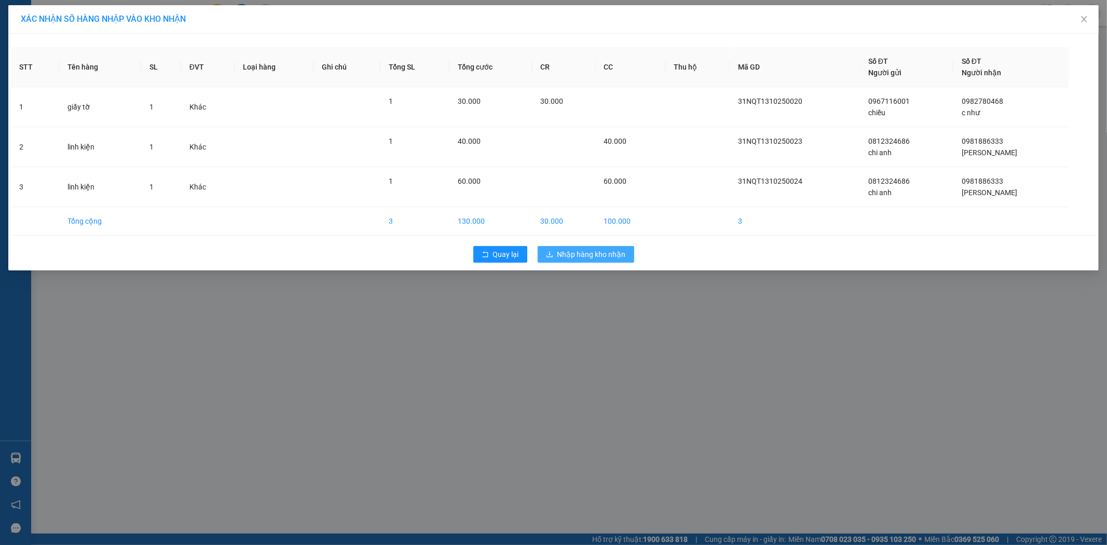
click at [558, 261] on button "Nhập hàng kho nhận" at bounding box center [586, 254] width 97 height 17
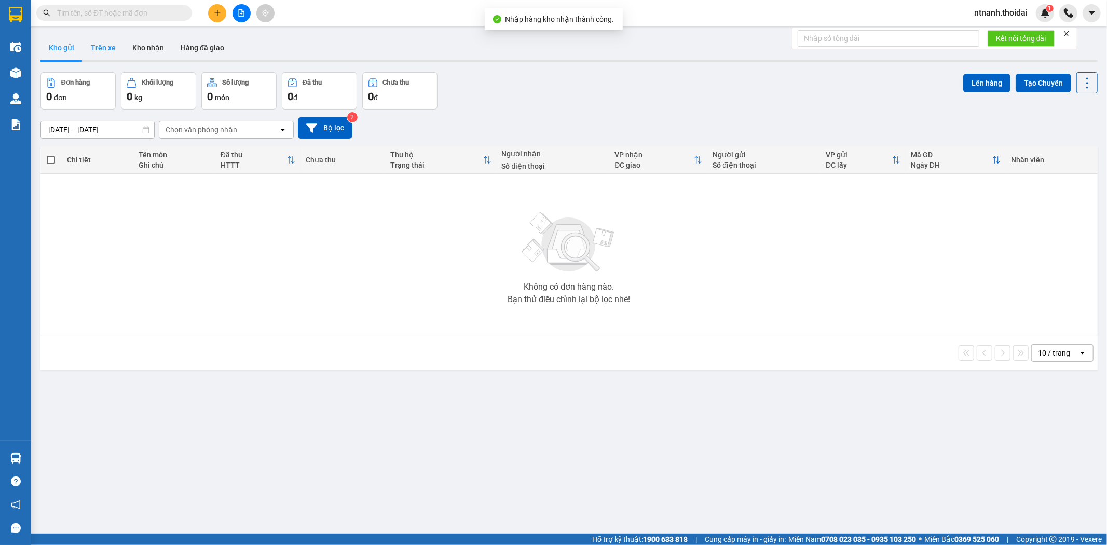
click at [112, 47] on button "Trên xe" at bounding box center [103, 47] width 42 height 25
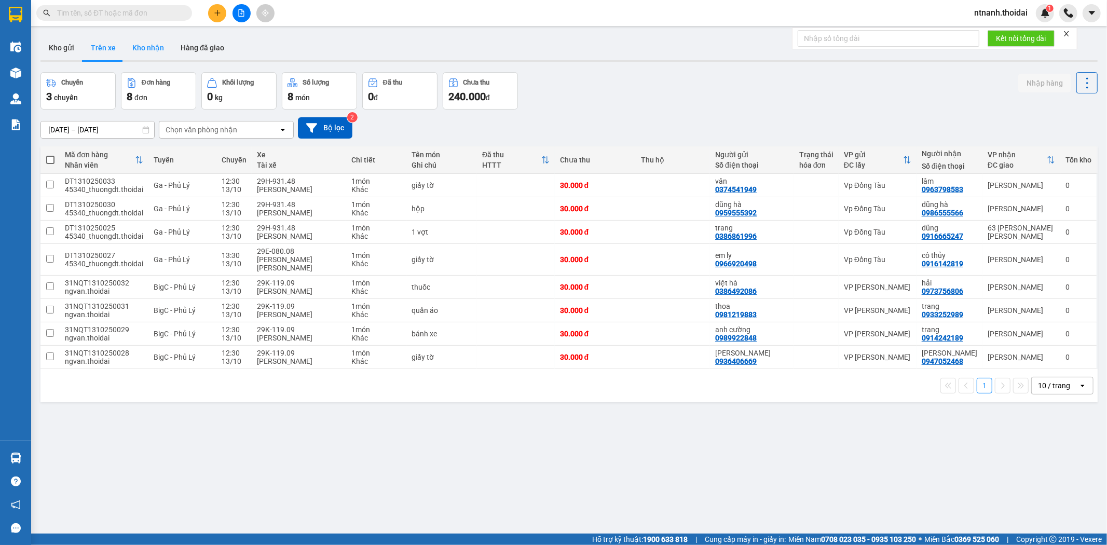
click at [153, 49] on button "Kho nhận" at bounding box center [148, 47] width 48 height 25
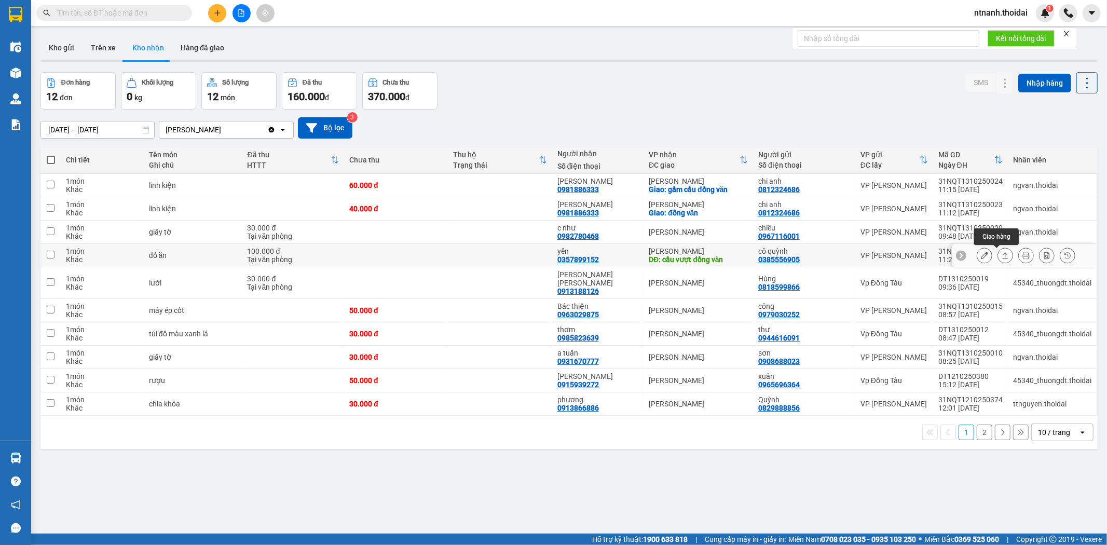
click at [1001, 255] on icon at bounding box center [1004, 255] width 7 height 7
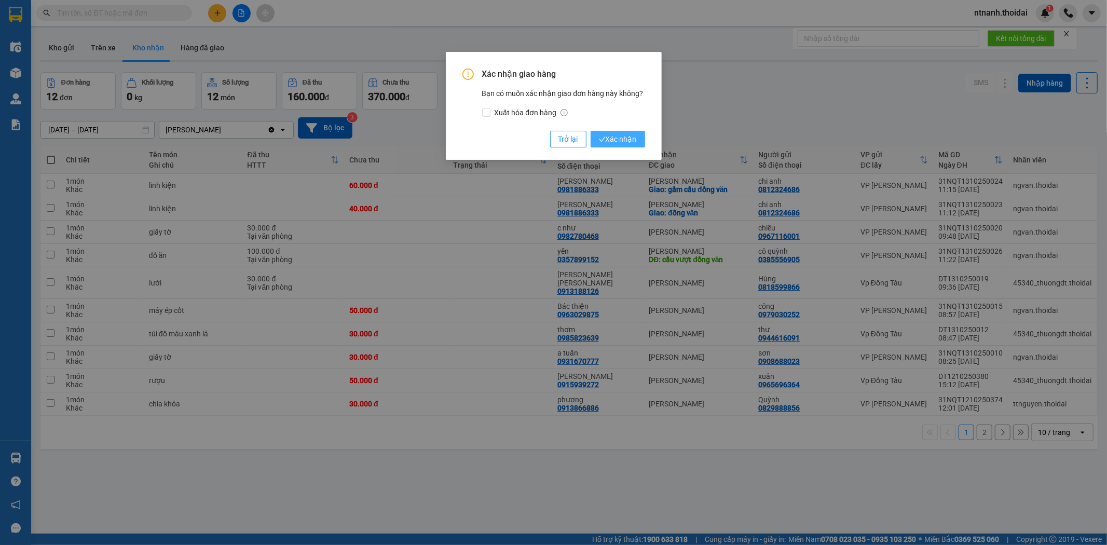
click at [620, 133] on span "Xác nhận" at bounding box center [618, 138] width 38 height 11
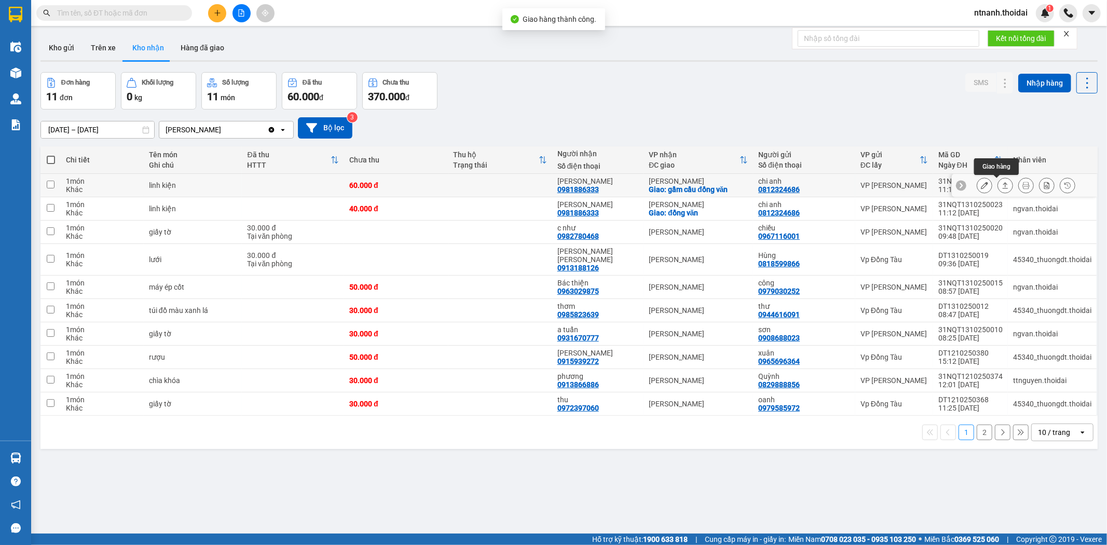
click at [1001, 183] on icon at bounding box center [1004, 185] width 7 height 7
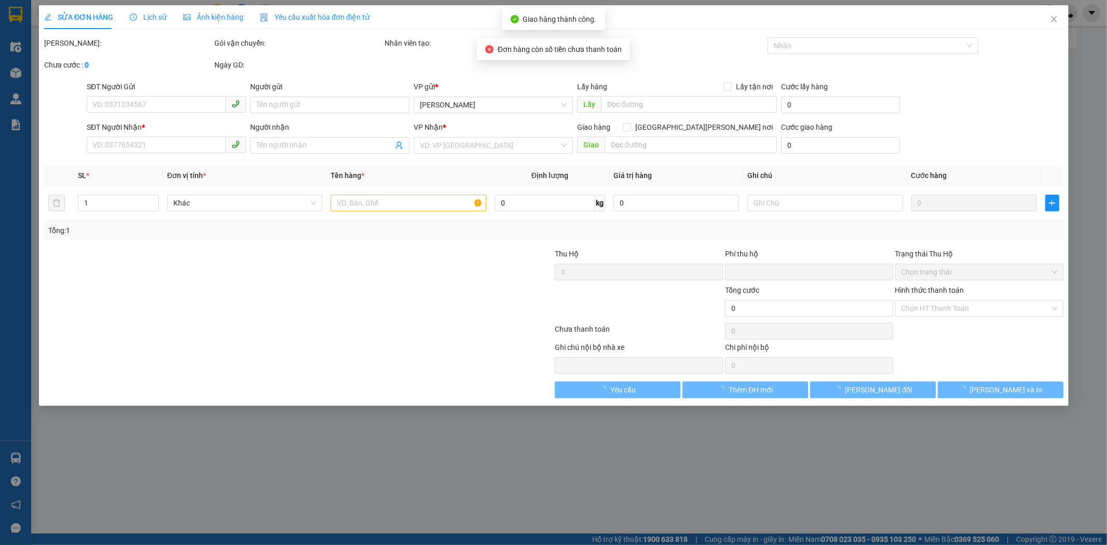
type input "0812324686"
type input "chi anh"
type input "0981886333"
type input "quang vinh"
checkbox input "true"
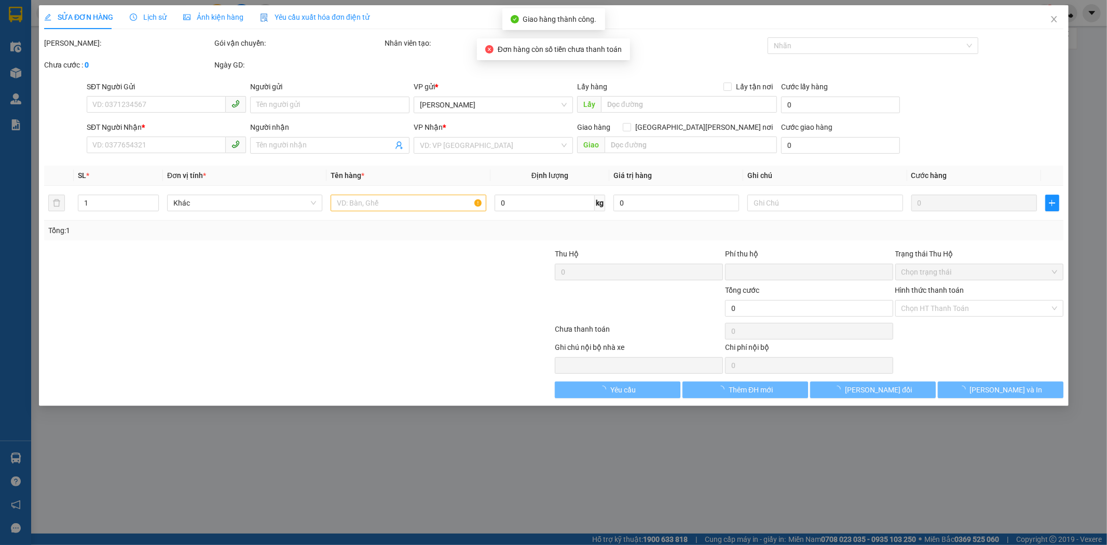
type input "gầm cầu đồng văn"
type input "0"
type input "60.000"
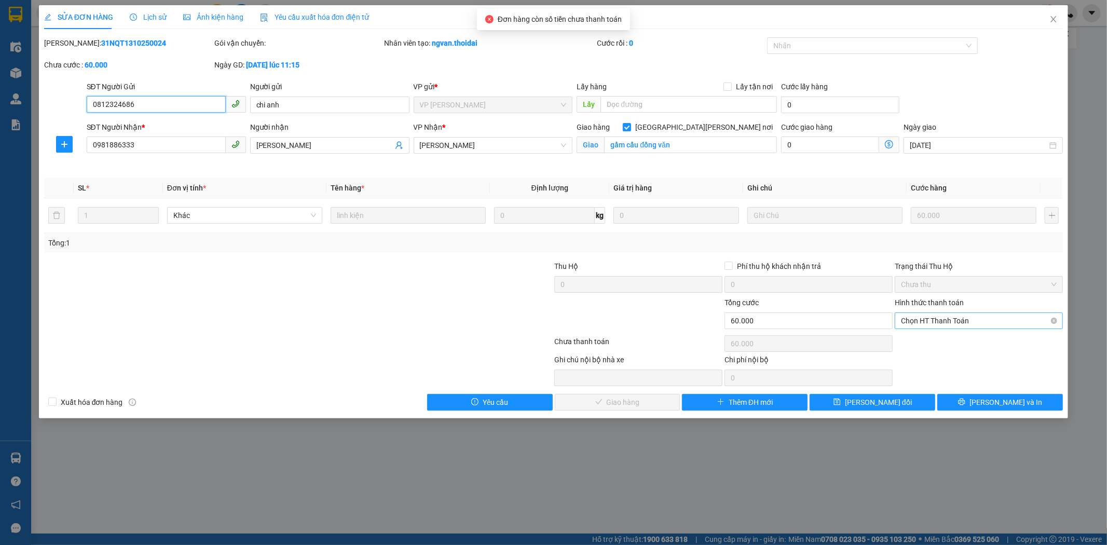
click at [932, 319] on span "Chọn HT Thanh Toán" at bounding box center [979, 321] width 156 height 16
click at [932, 336] on div "Tại văn phòng" at bounding box center [979, 341] width 156 height 11
type input "0"
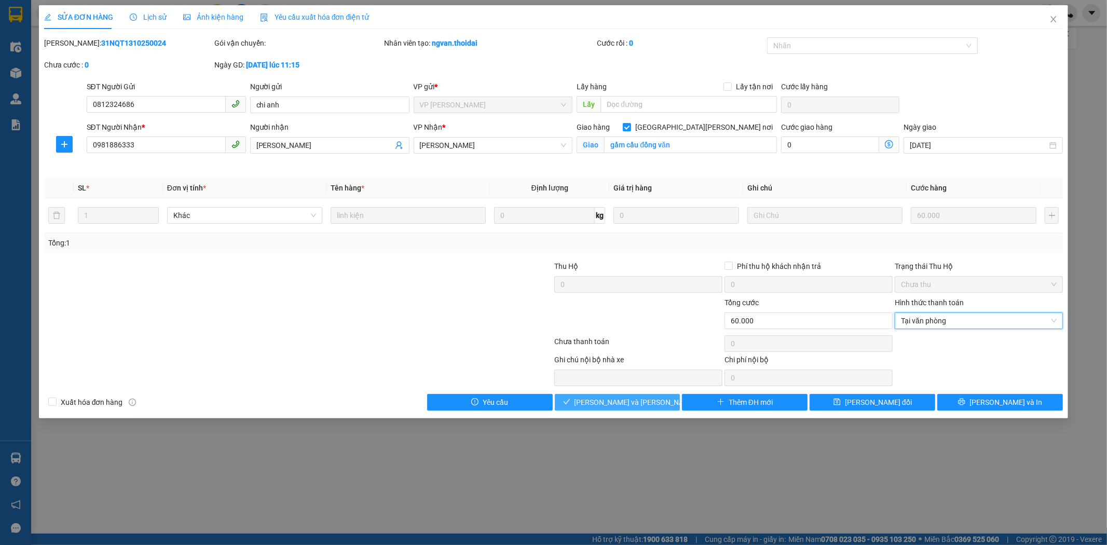
click at [651, 406] on span "[PERSON_NAME] và [PERSON_NAME] hàng" at bounding box center [644, 401] width 140 height 11
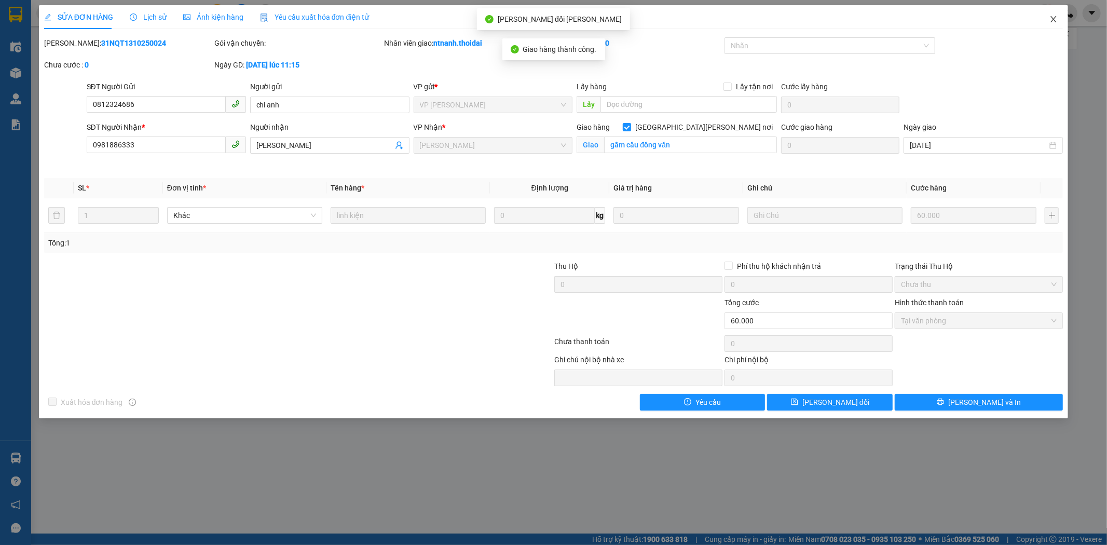
click at [1057, 13] on span "Close" at bounding box center [1053, 19] width 29 height 29
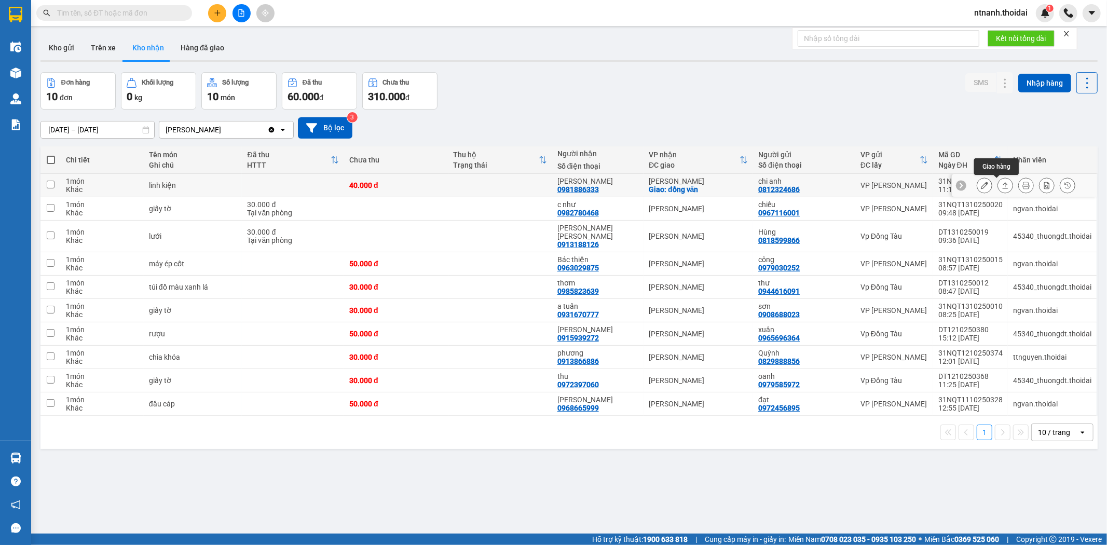
click at [1002, 186] on icon at bounding box center [1005, 185] width 6 height 6
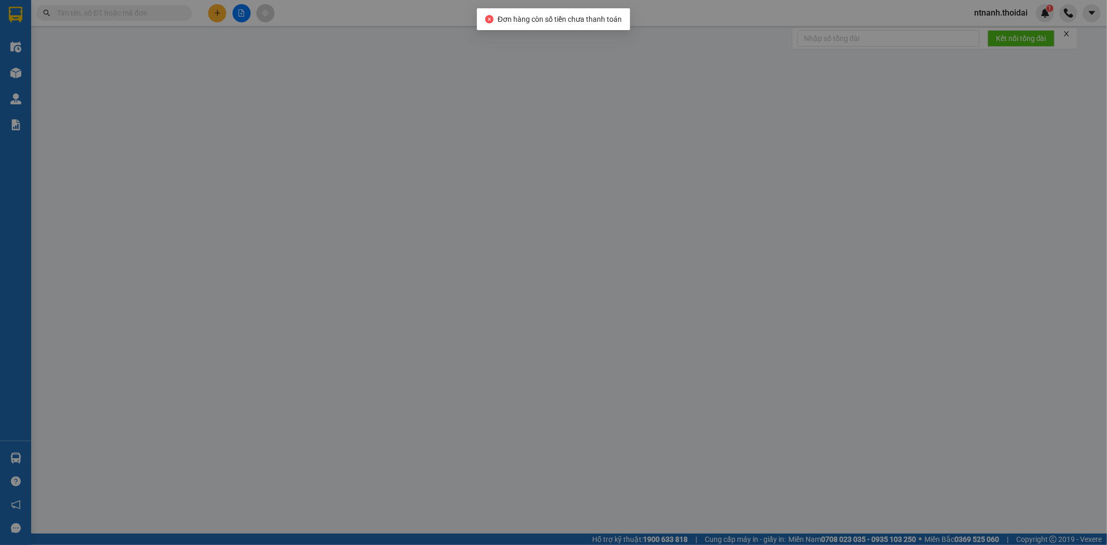
type input "0812324686"
type input "chi anh"
type input "0981886333"
type input "quang vinh"
checkbox input "true"
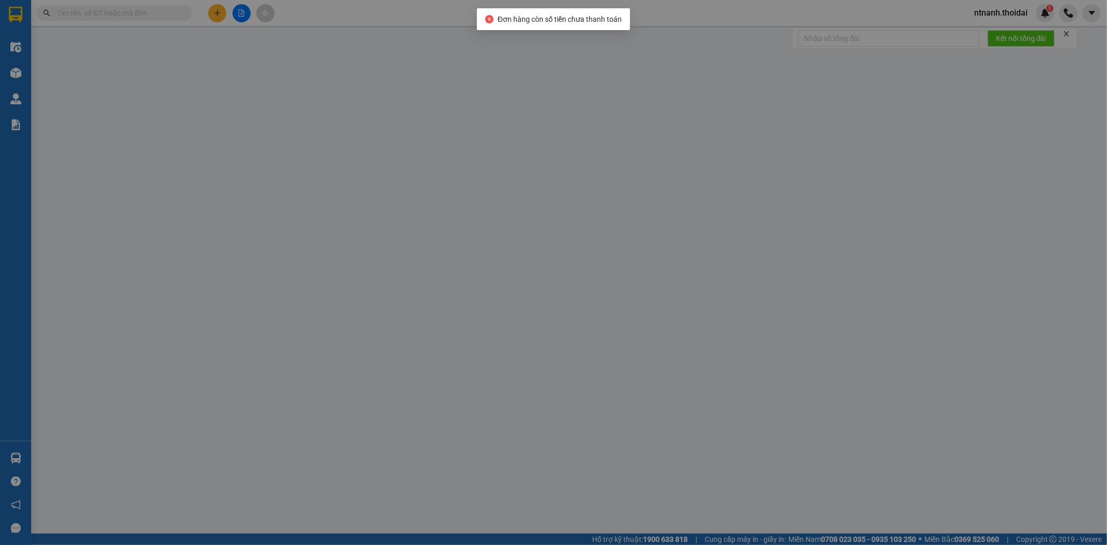
type input "đồng văn"
type input "0"
type input "40.000"
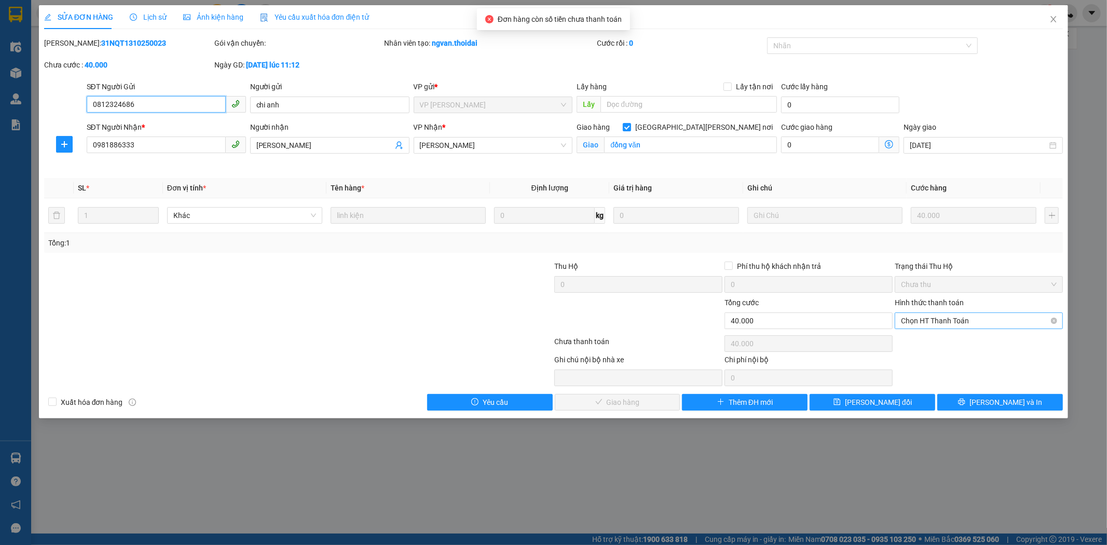
click at [945, 324] on span "Chọn HT Thanh Toán" at bounding box center [979, 321] width 156 height 16
click at [945, 345] on div "Tại văn phòng" at bounding box center [979, 341] width 156 height 11
type input "0"
click at [639, 400] on span "[PERSON_NAME] và [PERSON_NAME] hàng" at bounding box center [644, 401] width 140 height 11
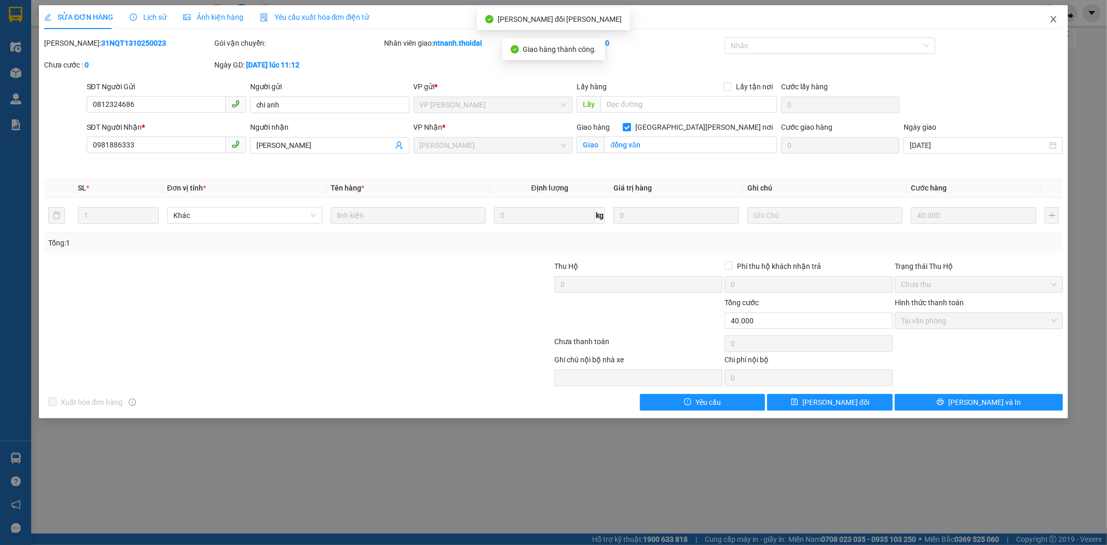
click at [1059, 17] on span "Close" at bounding box center [1053, 19] width 29 height 29
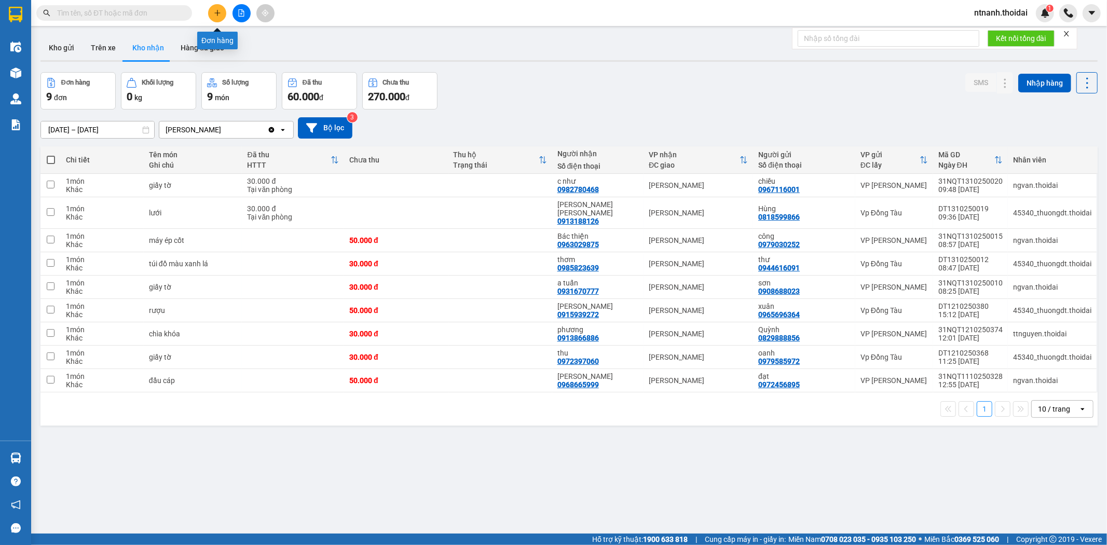
click at [218, 16] on icon "plus" at bounding box center [217, 12] width 7 height 7
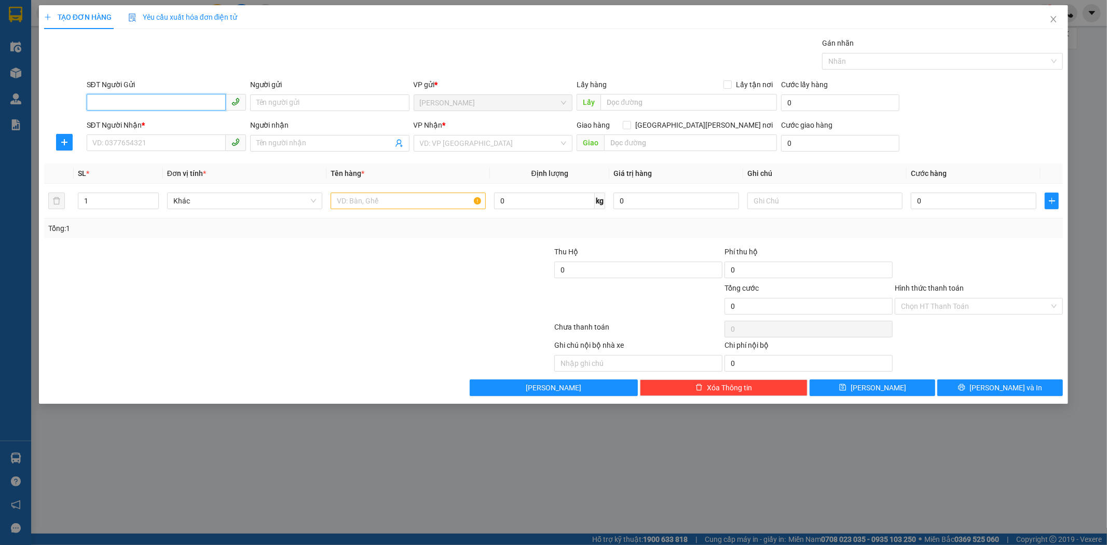
click at [129, 105] on input "SĐT Người Gửi" at bounding box center [156, 102] width 139 height 17
click at [108, 104] on input "0989288399" at bounding box center [156, 102] width 139 height 17
type input "0898288399"
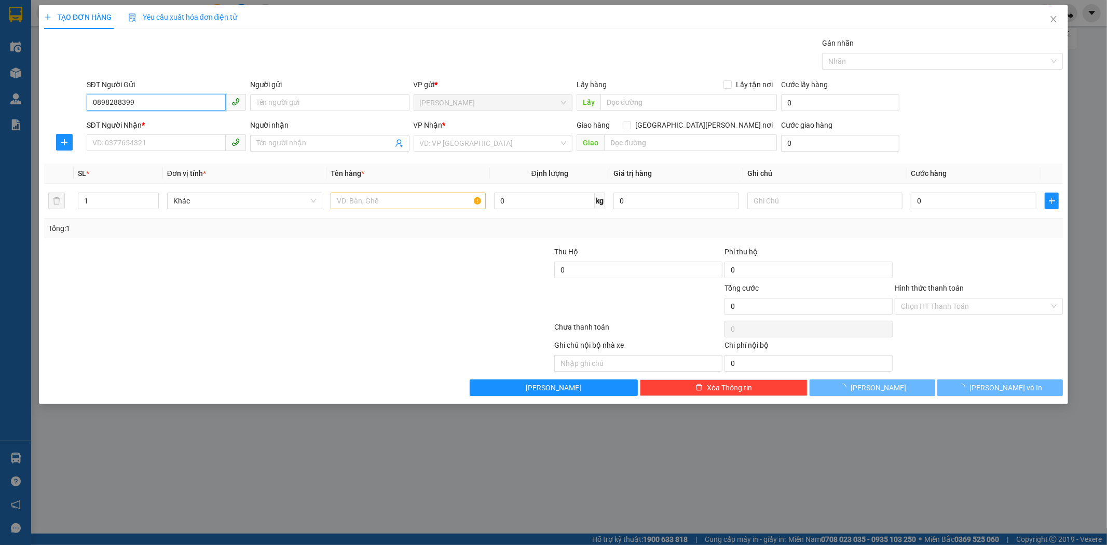
click at [164, 101] on input "0898288399" at bounding box center [156, 102] width 139 height 17
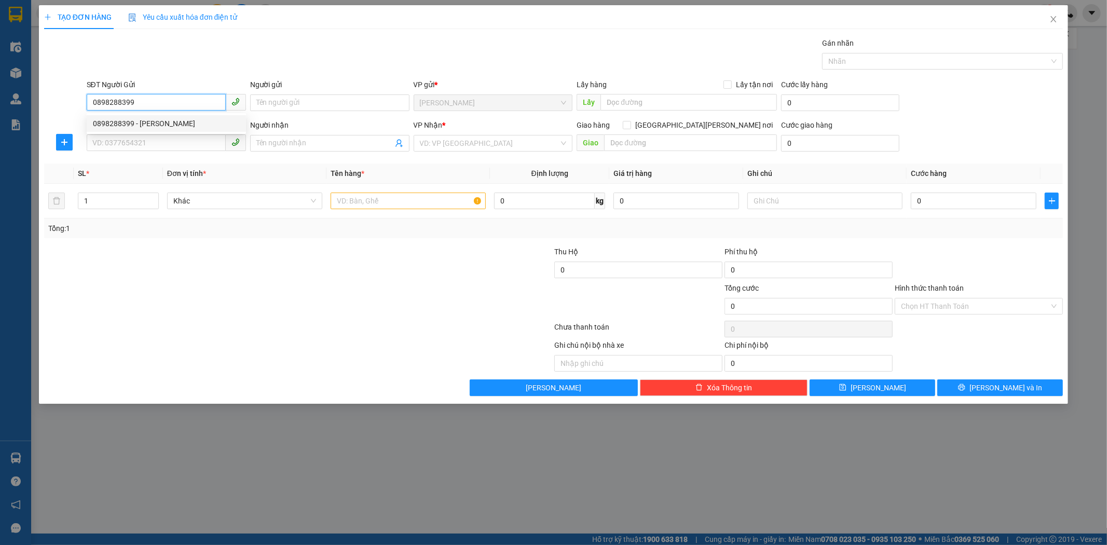
click at [187, 120] on div "0898288399 - c lân" at bounding box center [166, 123] width 147 height 11
type input "c lân"
type input "0898288399"
click at [152, 133] on div "SĐT Người Nhận *" at bounding box center [166, 127] width 159 height 16
click at [157, 136] on input "SĐT Người Nhận *" at bounding box center [156, 142] width 139 height 17
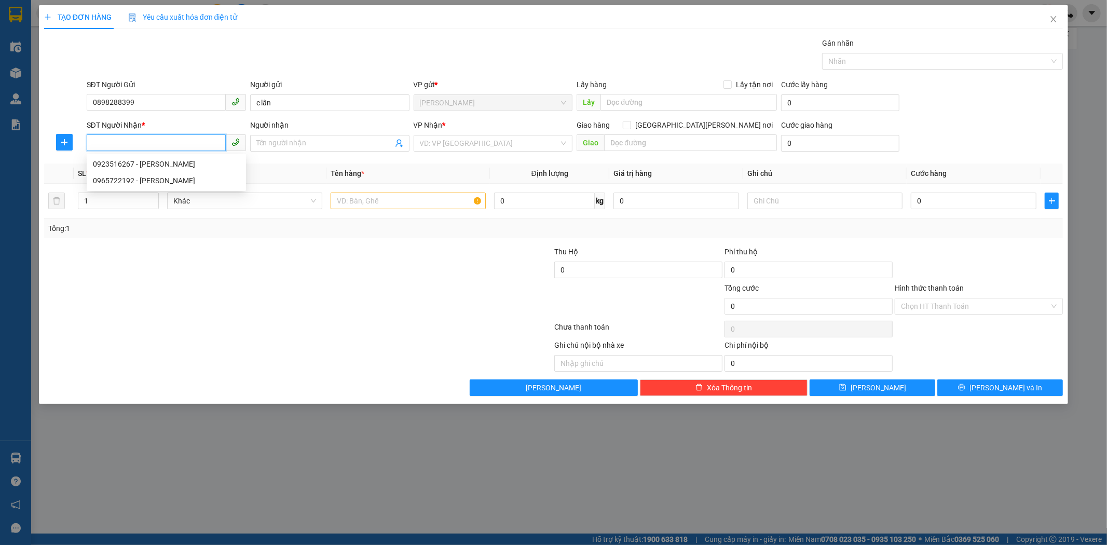
click at [157, 143] on input "SĐT Người Nhận *" at bounding box center [156, 142] width 139 height 17
click at [150, 184] on div "0965722192 - đức anh" at bounding box center [166, 180] width 147 height 11
type input "0965722192"
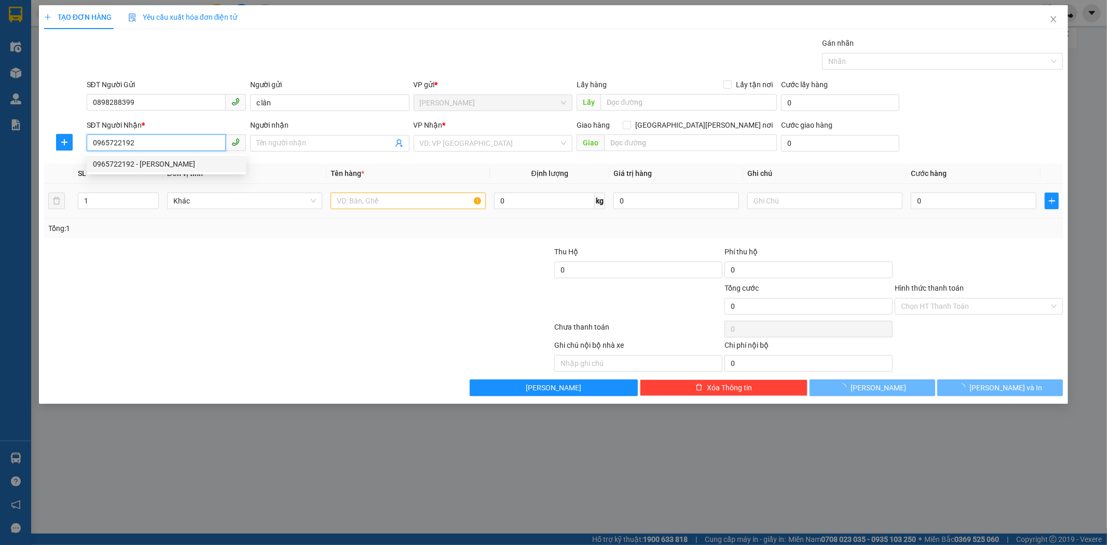
type input "đức anh"
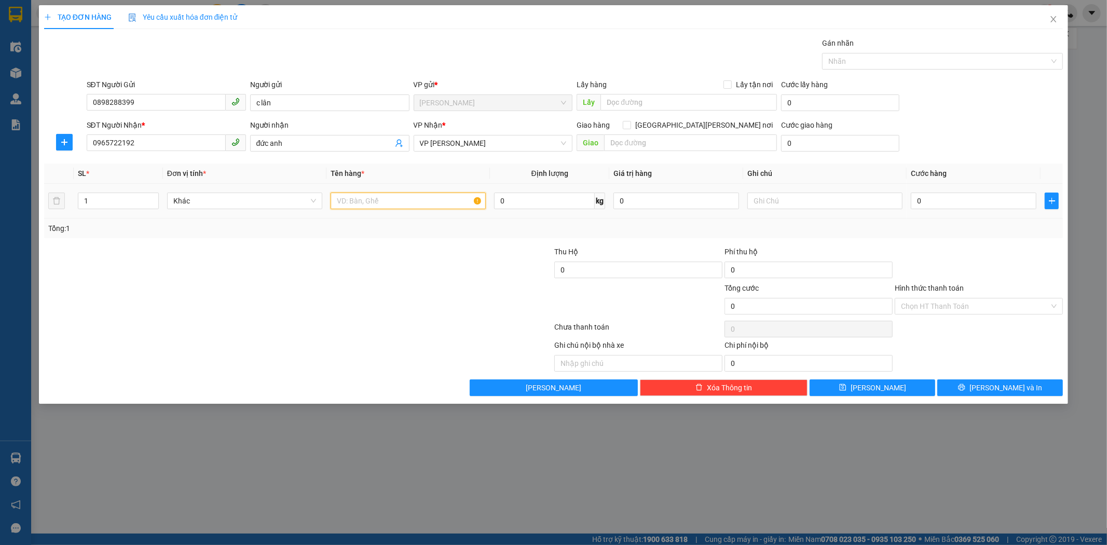
click at [405, 204] on input "text" at bounding box center [407, 200] width 155 height 17
type input "máy bơm"
click at [957, 204] on input "0" at bounding box center [974, 200] width 126 height 17
type input "04"
type input "4"
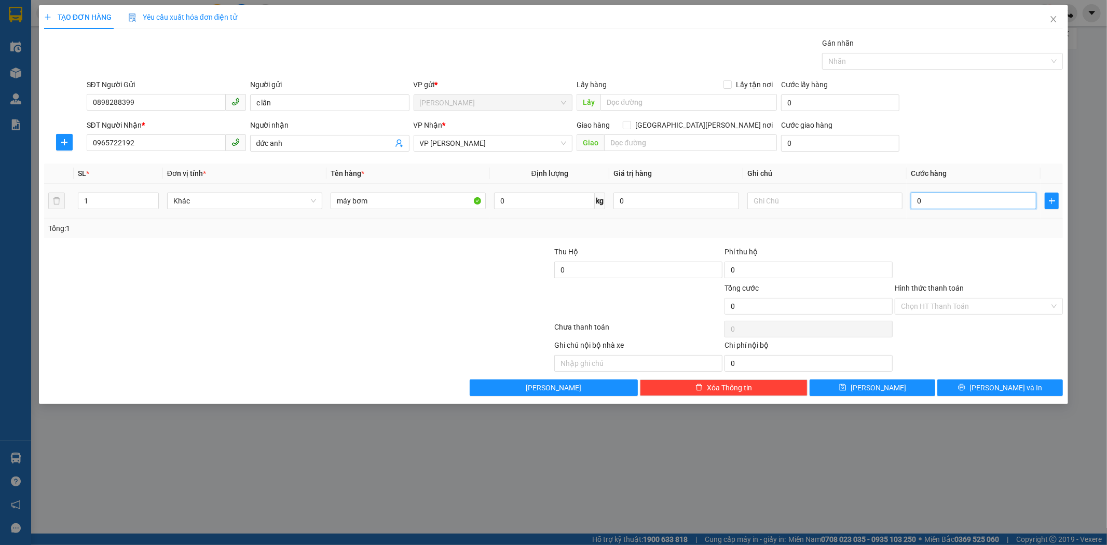
type input "4"
type input "040"
type input "40"
type input "40.000"
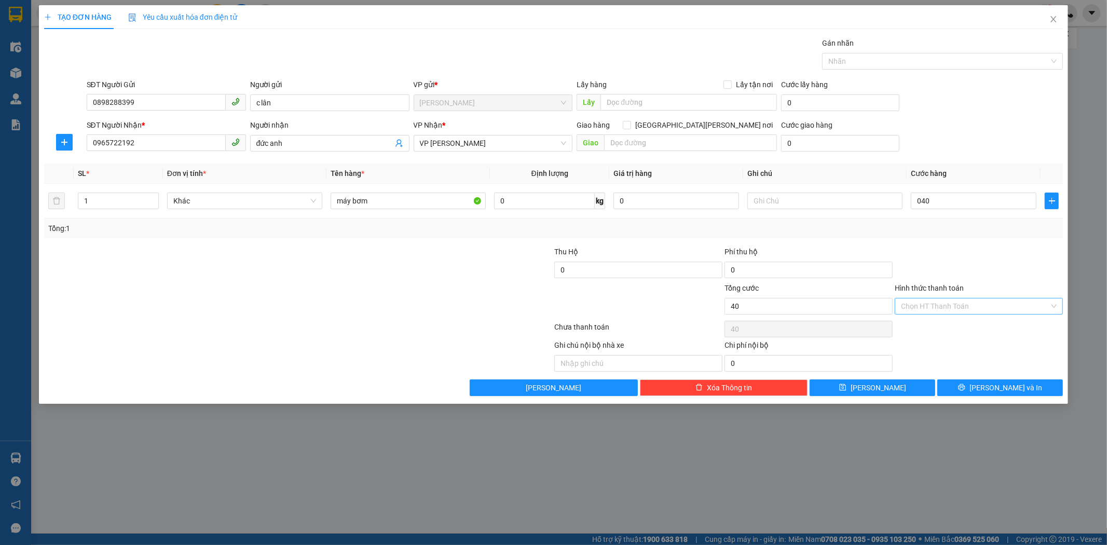
type input "40.000"
click at [979, 301] on input "Hình thức thanh toán" at bounding box center [975, 306] width 148 height 16
click at [945, 317] on div "Transit Pickup Surcharge Ids Transit Deliver Surcharge Ids Transit Deliver Surc…" at bounding box center [553, 216] width 1019 height 359
click at [945, 322] on div "Chọn HT Thanh Toán" at bounding box center [978, 329] width 170 height 21
click at [940, 305] on input "Hình thức thanh toán" at bounding box center [975, 306] width 148 height 16
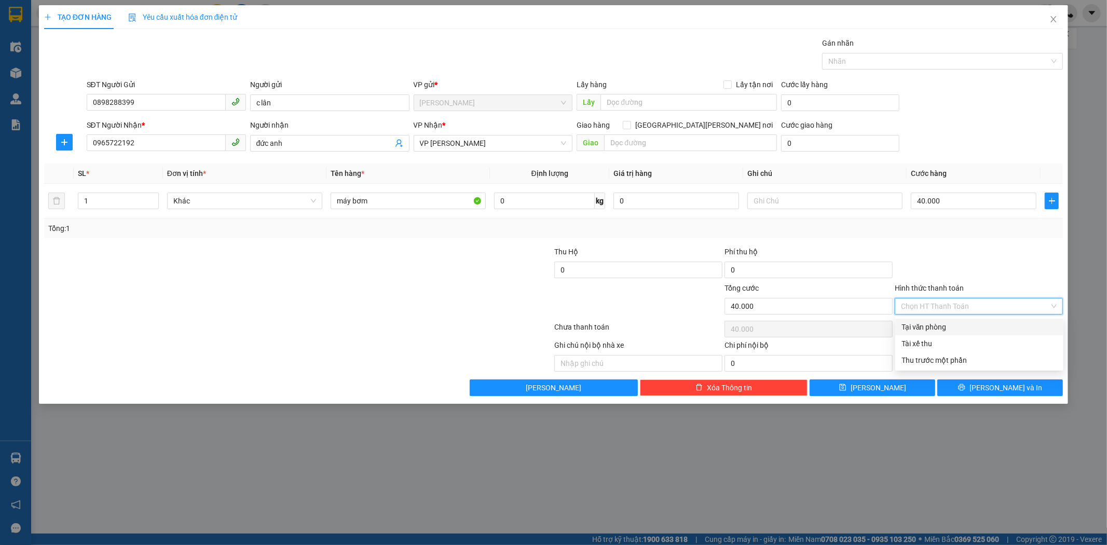
click at [940, 329] on div "Tại văn phòng" at bounding box center [979, 326] width 156 height 11
type input "0"
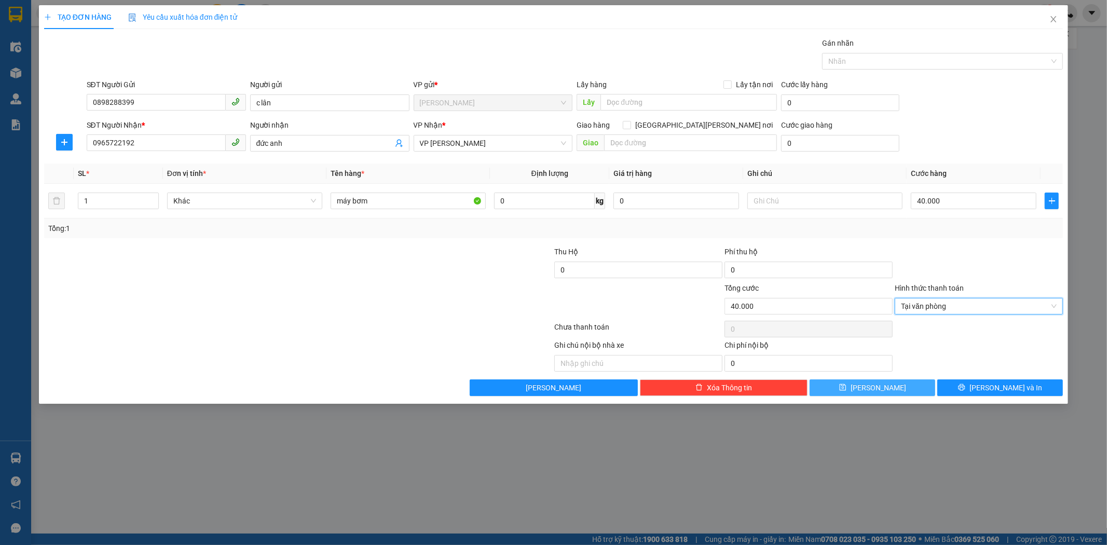
drag, startPoint x: 879, startPoint y: 397, endPoint x: 894, endPoint y: 388, distance: 17.3
click at [882, 395] on div "TẠO ĐƠN HÀNG Yêu cầu xuất hóa đơn điện tử Transit Pickup Surcharge Ids Transit …" at bounding box center [553, 204] width 1029 height 398
click at [894, 387] on button "[PERSON_NAME]" at bounding box center [872, 387] width 126 height 17
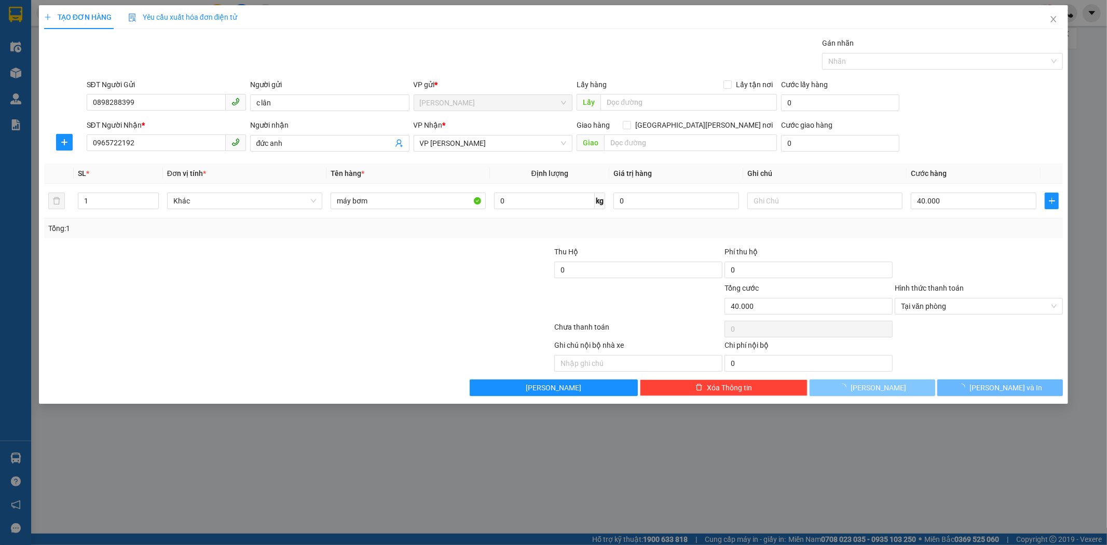
type input "0"
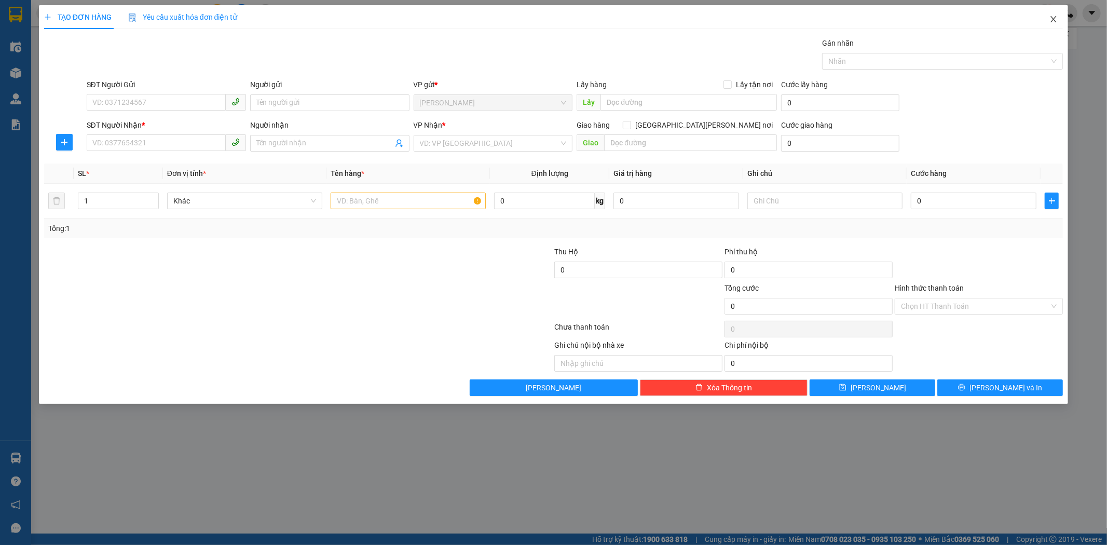
click at [1054, 15] on span "Close" at bounding box center [1053, 19] width 29 height 29
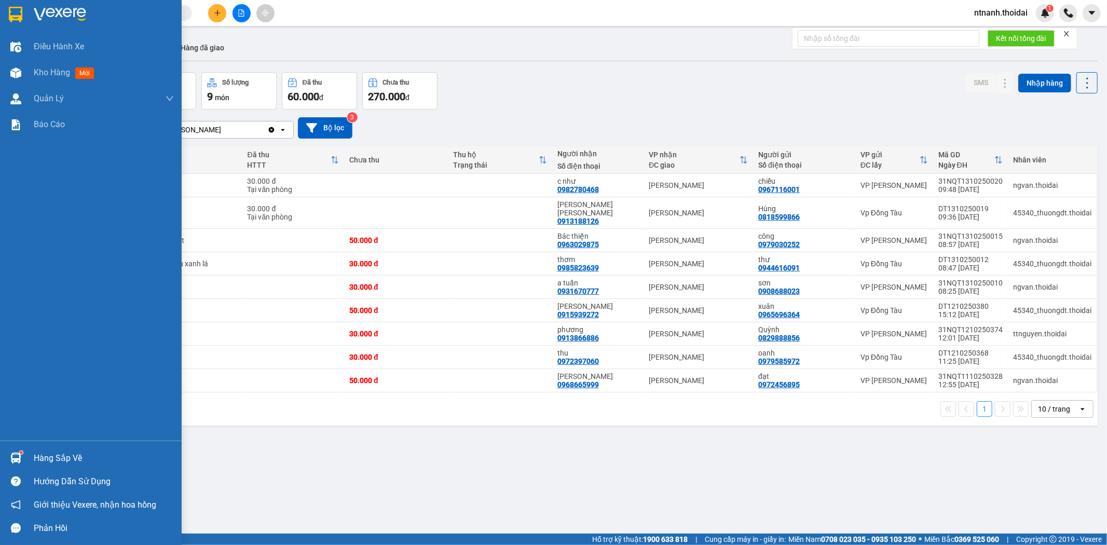
click at [24, 448] on div "Hàng sắp về" at bounding box center [91, 457] width 182 height 23
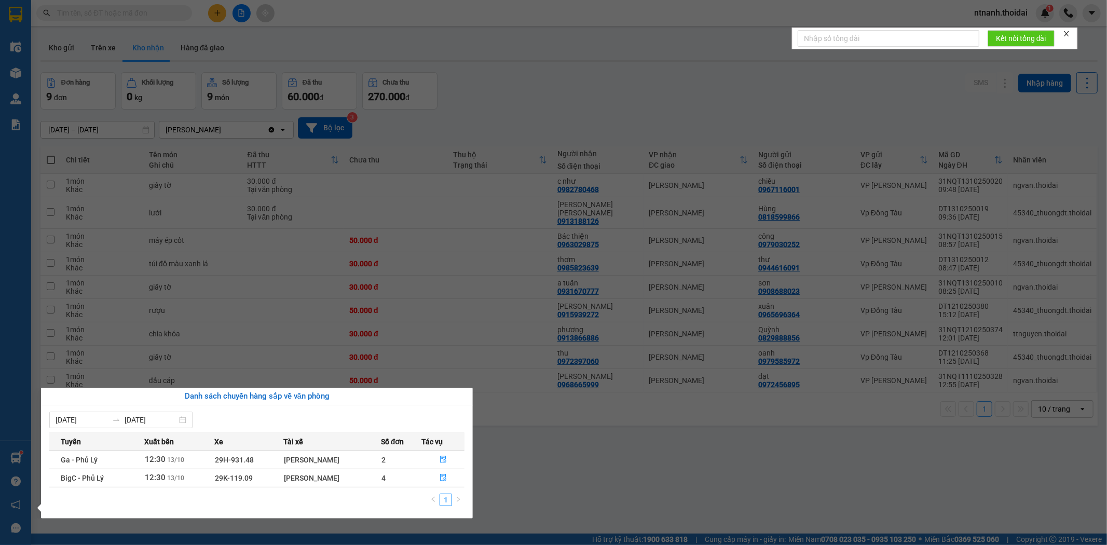
click at [560, 473] on section "Kết quả tìm kiếm ( 0 ) Bộ lọc No Data ntnanh.thoidai 1 Điều hành xe Kho hàng mớ…" at bounding box center [553, 272] width 1107 height 545
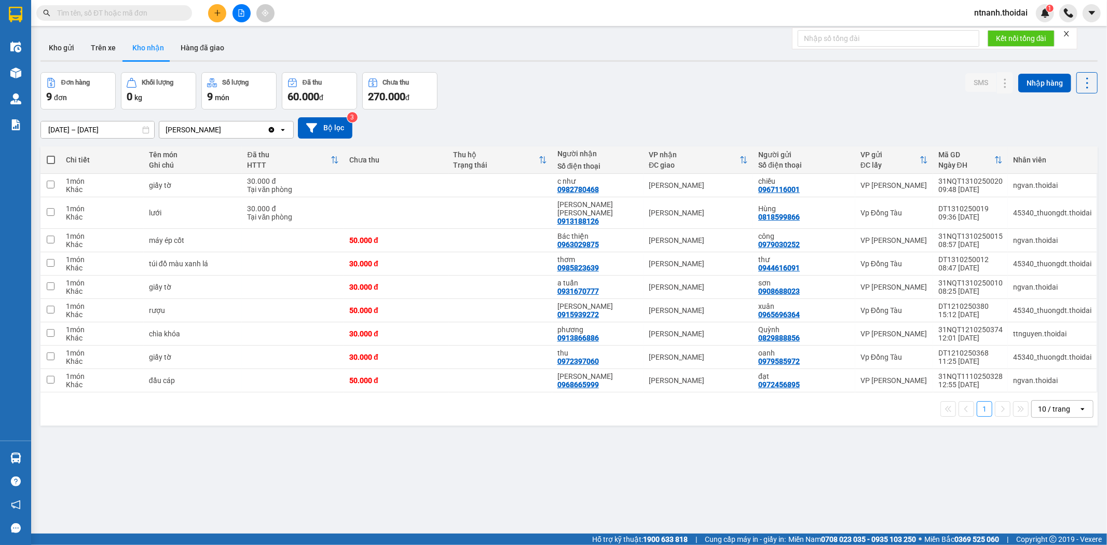
click at [135, 10] on input "text" at bounding box center [118, 12] width 122 height 11
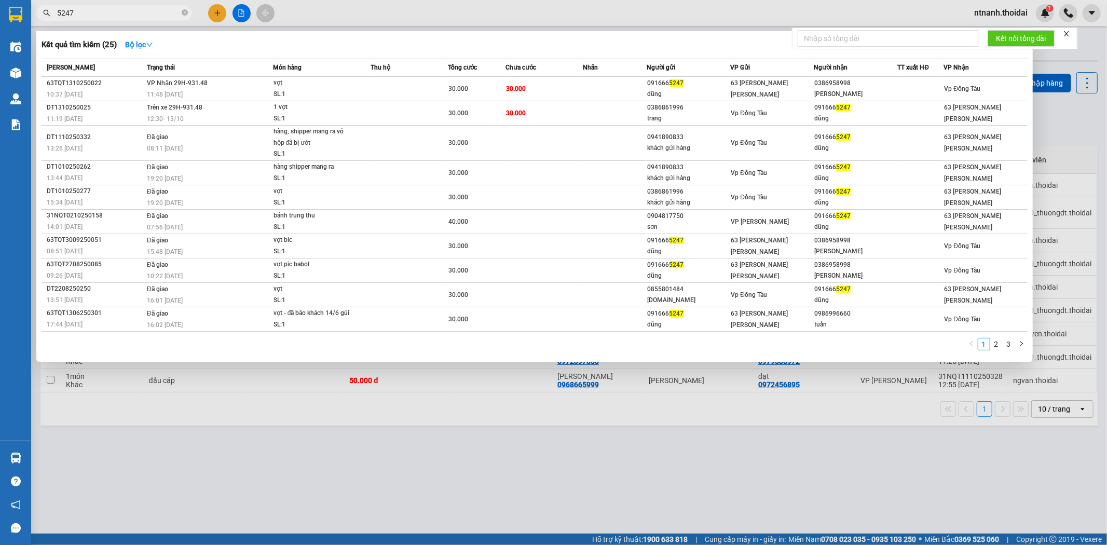
type input "5247"
click at [1049, 123] on div at bounding box center [553, 272] width 1107 height 545
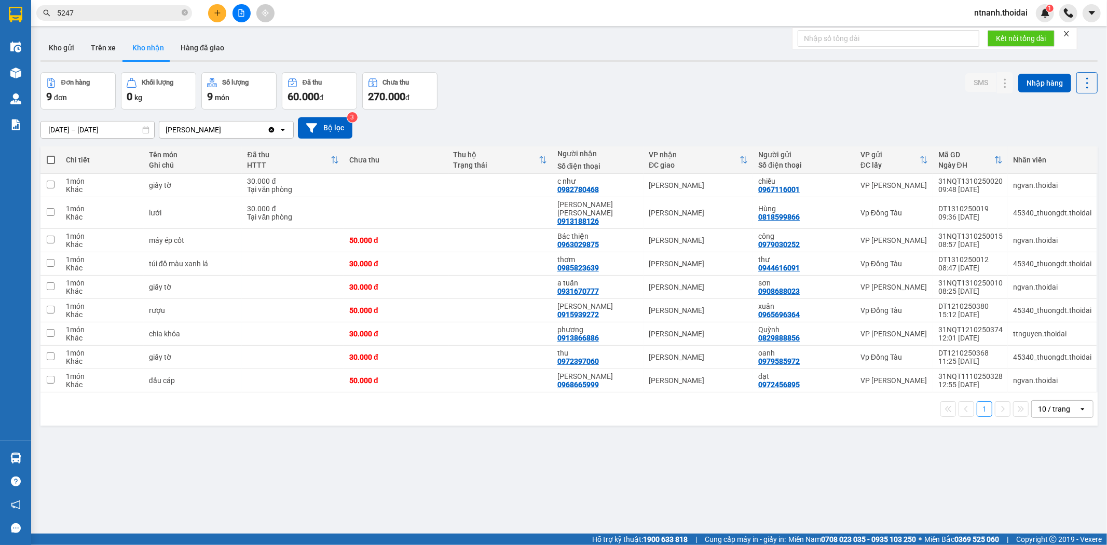
click at [1010, 9] on span "ntnanh.thoidai" at bounding box center [1001, 12] width 70 height 13
click at [999, 35] on span "Đăng xuất" at bounding box center [1005, 31] width 49 height 11
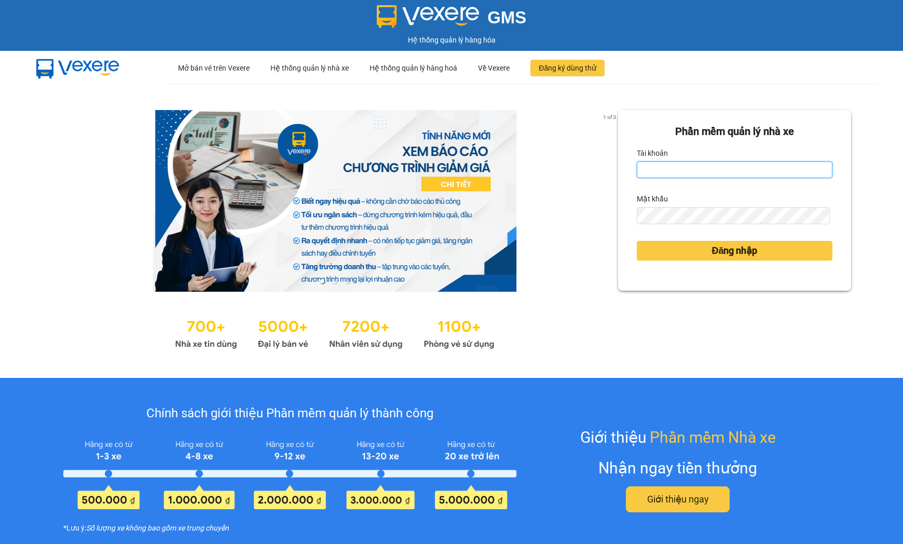
click at [697, 166] on input "Tài khoản" at bounding box center [735, 169] width 196 height 17
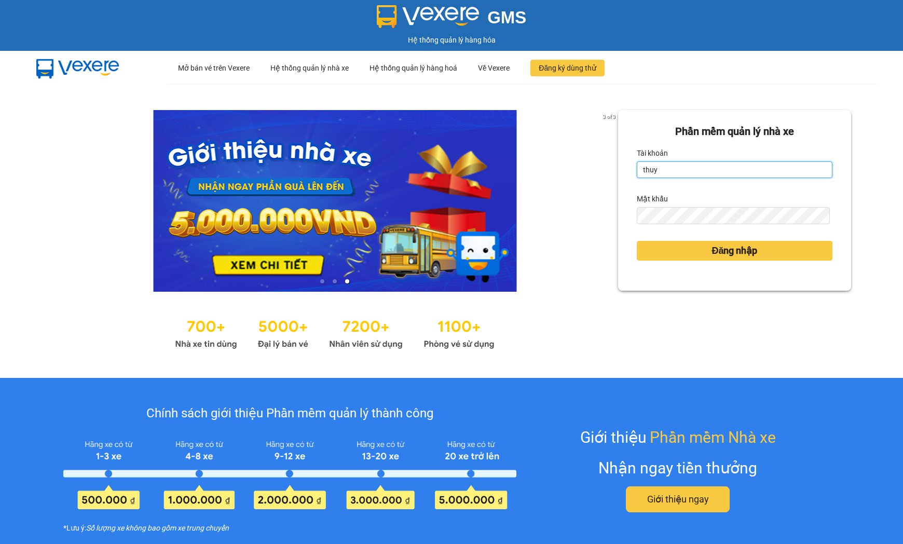
type input "thuyhang.thoidai"
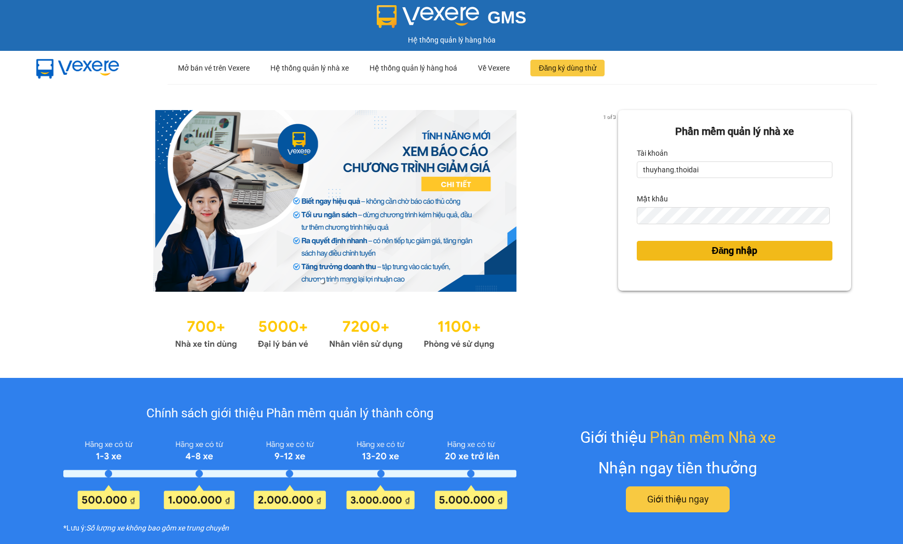
click at [724, 253] on span "Đăng nhập" at bounding box center [734, 250] width 46 height 15
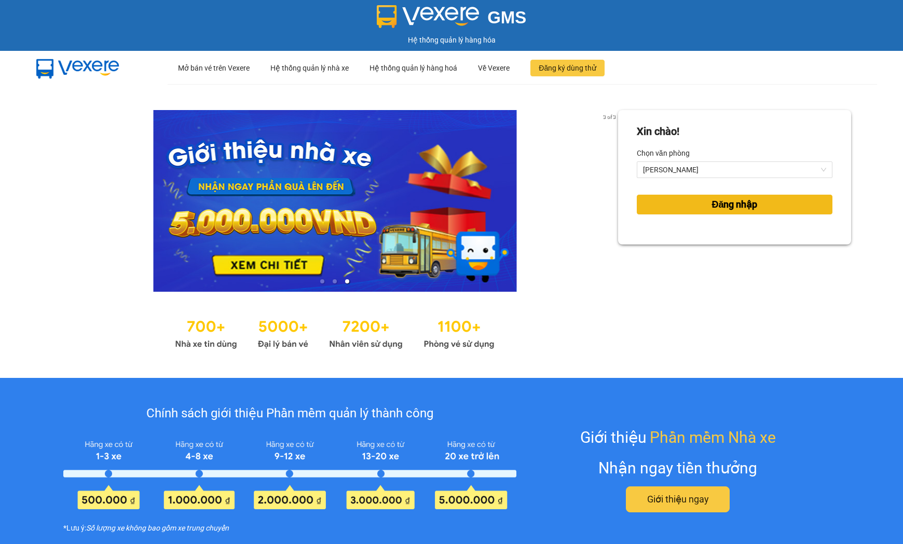
click at [705, 195] on button "Đăng nhập" at bounding box center [735, 205] width 196 height 20
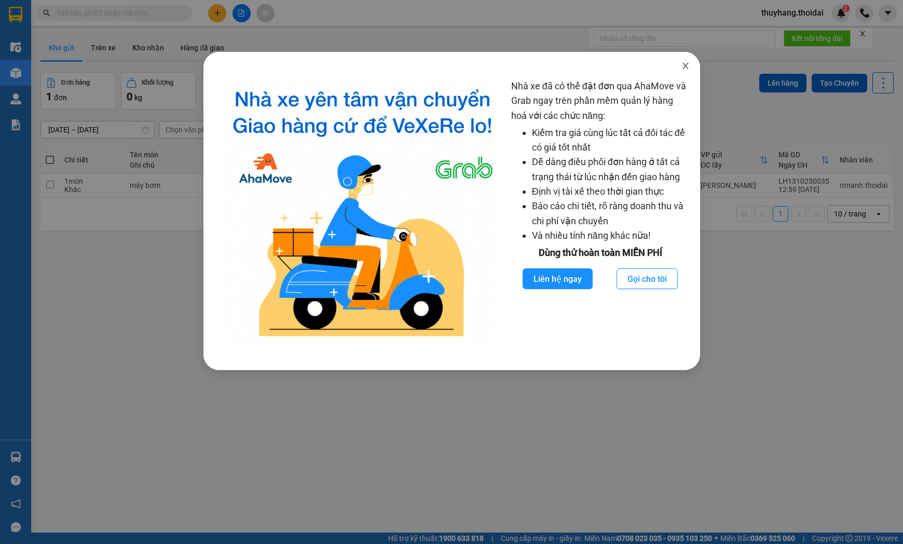
click at [683, 65] on icon "close" at bounding box center [685, 66] width 8 height 8
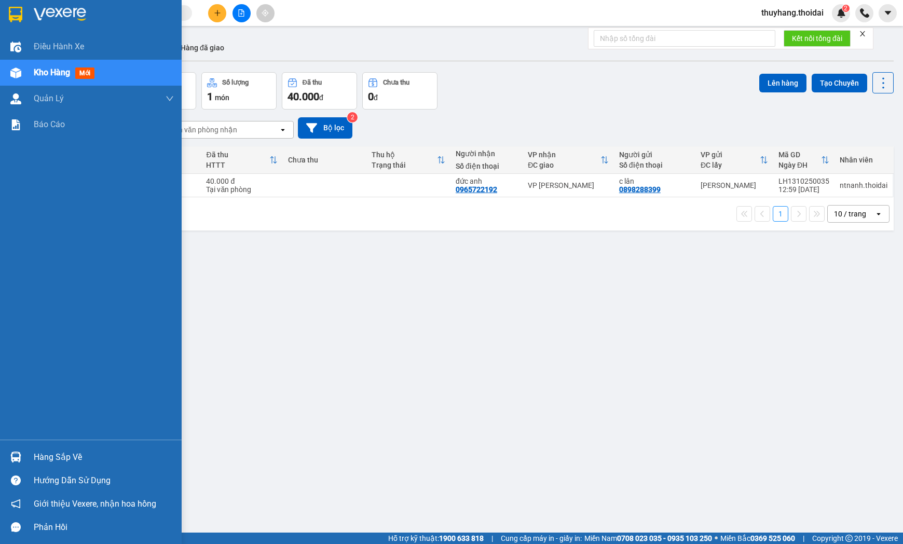
click at [18, 450] on div at bounding box center [16, 457] width 18 height 18
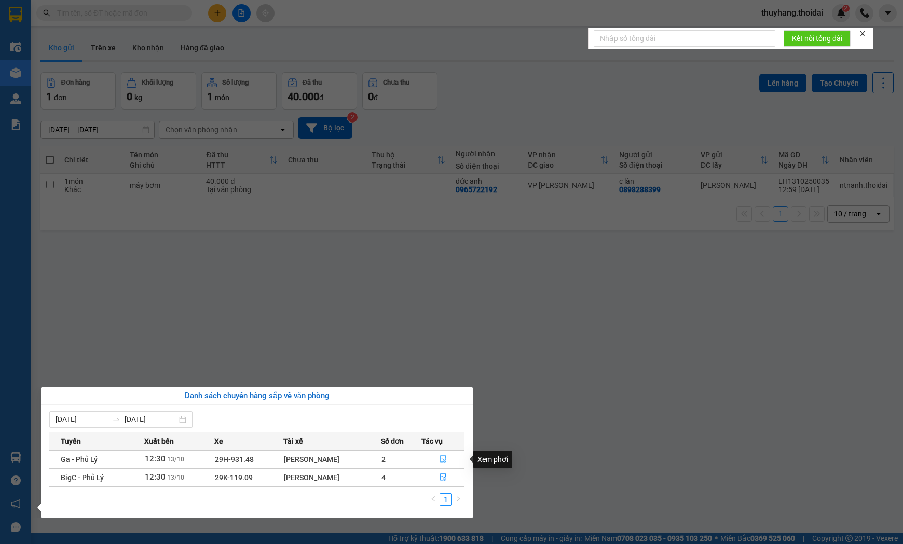
click at [450, 459] on button "button" at bounding box center [443, 459] width 42 height 17
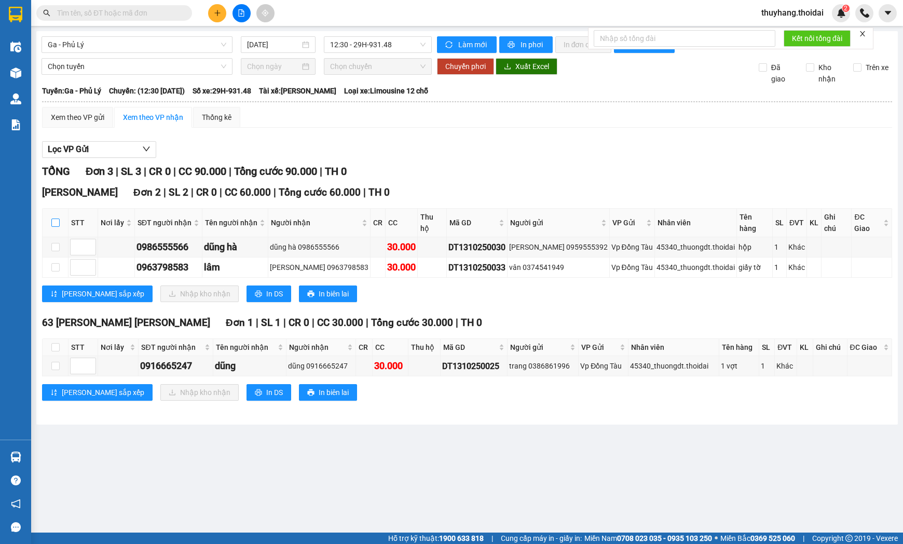
click at [56, 219] on input "checkbox" at bounding box center [55, 222] width 8 height 8
checkbox input "true"
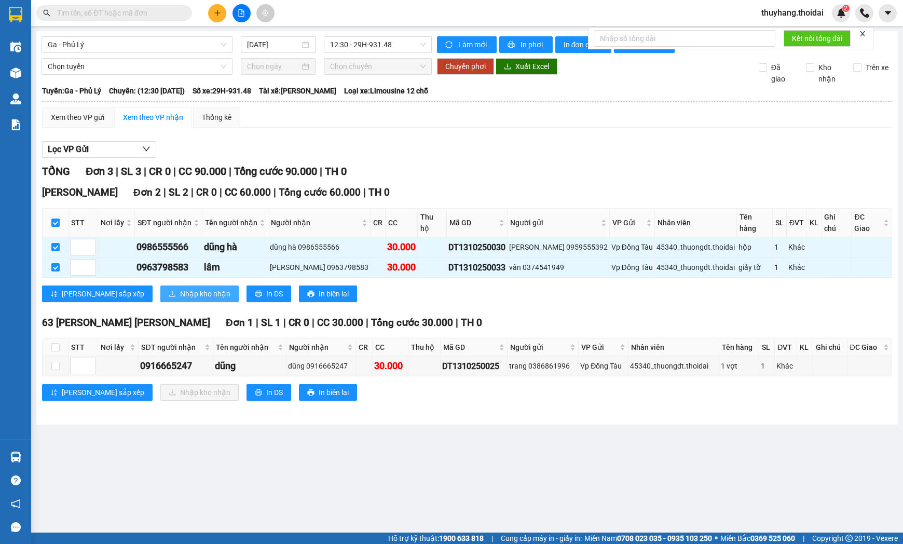
click at [160, 285] on button "Nhập kho nhận" at bounding box center [199, 293] width 78 height 17
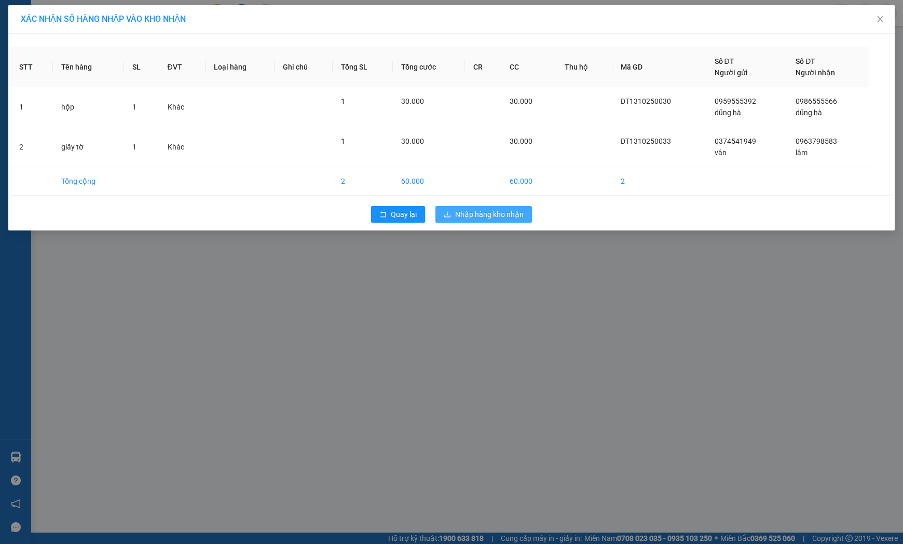
click at [497, 212] on span "Nhập hàng kho nhận" at bounding box center [489, 214] width 68 height 11
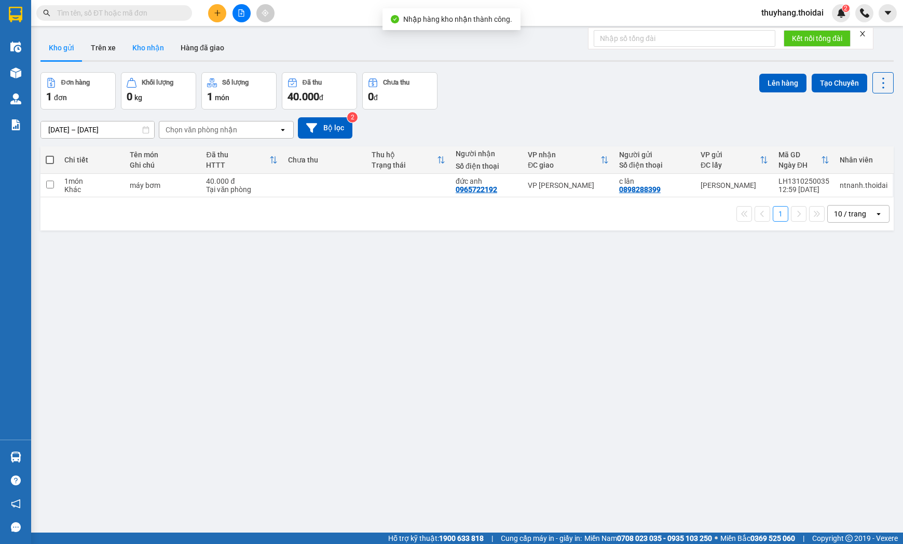
drag, startPoint x: 148, startPoint y: 40, endPoint x: 237, endPoint y: 86, distance: 100.0
click at [148, 40] on button "Kho nhận" at bounding box center [148, 47] width 48 height 25
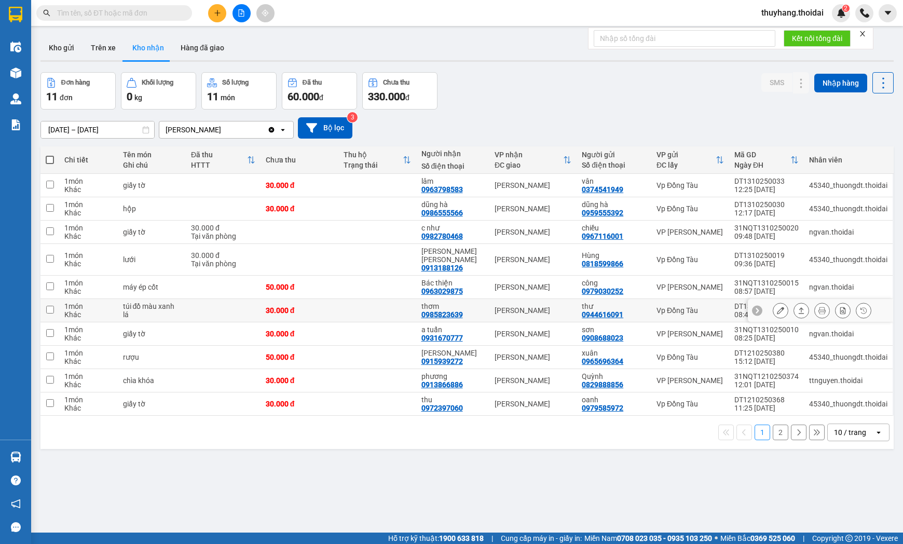
click at [463, 303] on div "thơm 0985823639" at bounding box center [452, 310] width 63 height 17
checkbox input "true"
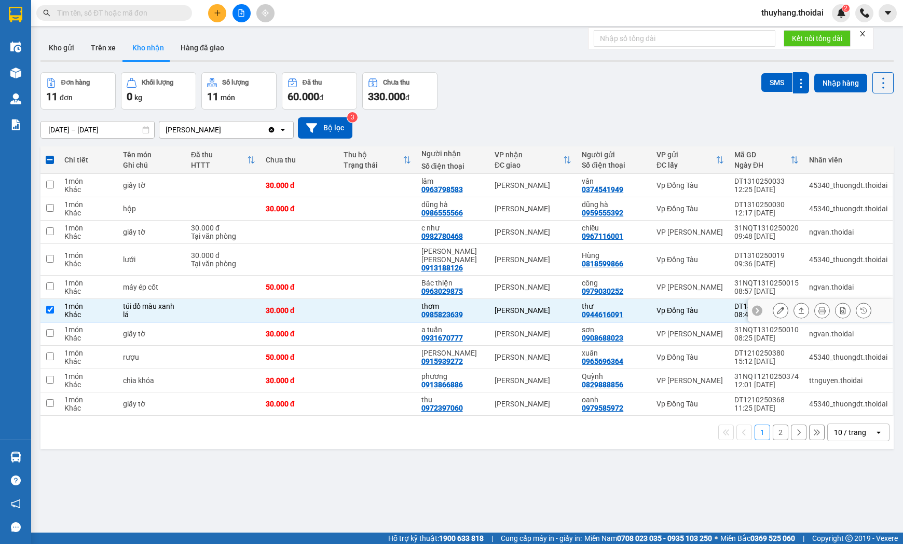
click at [775, 304] on button at bounding box center [780, 310] width 15 height 18
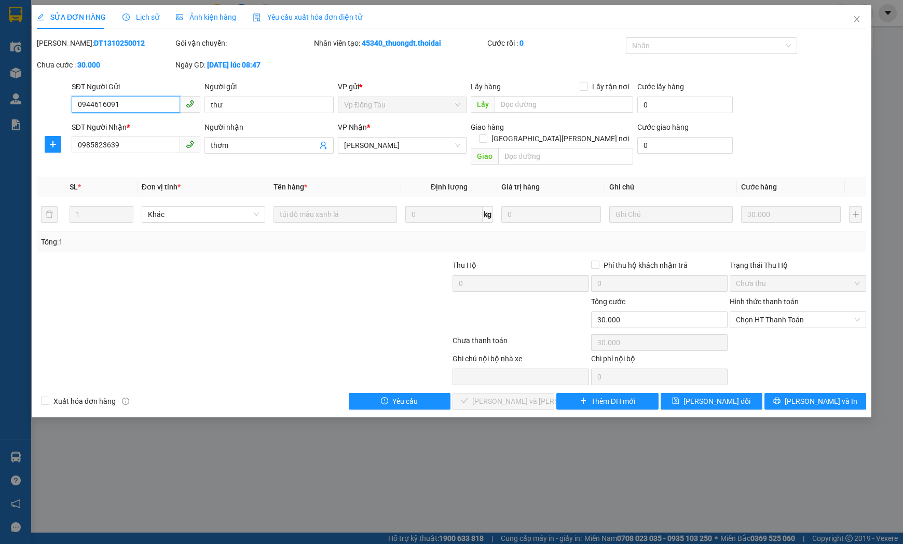
type input "0944616091"
type input "thư"
type input "0985823639"
type input "thơm"
type input "0"
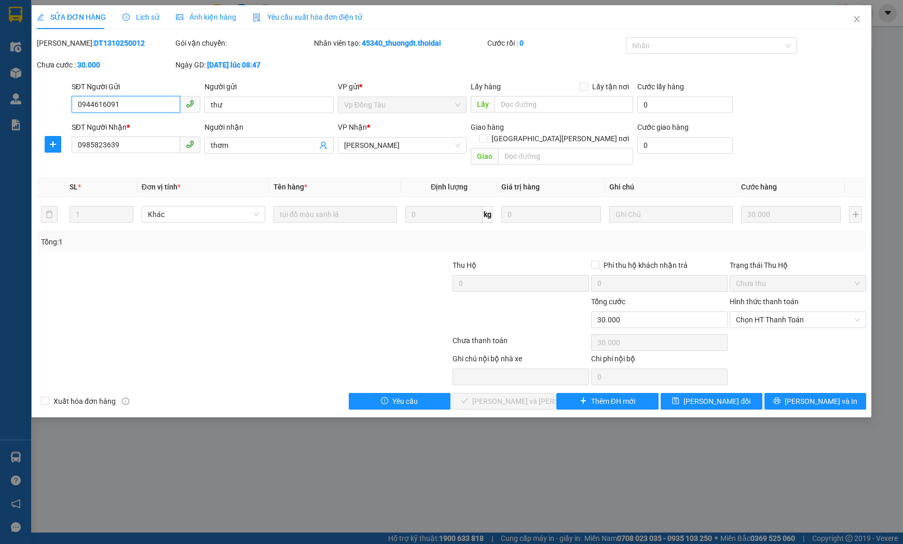
type input "30.000"
click at [761, 312] on span "Chọn HT Thanh Toán" at bounding box center [798, 320] width 124 height 16
click at [761, 323] on div "Tại văn phòng" at bounding box center [798, 328] width 124 height 11
type input "0"
click at [527, 395] on span "[PERSON_NAME] và [PERSON_NAME] hàng" at bounding box center [542, 400] width 140 height 11
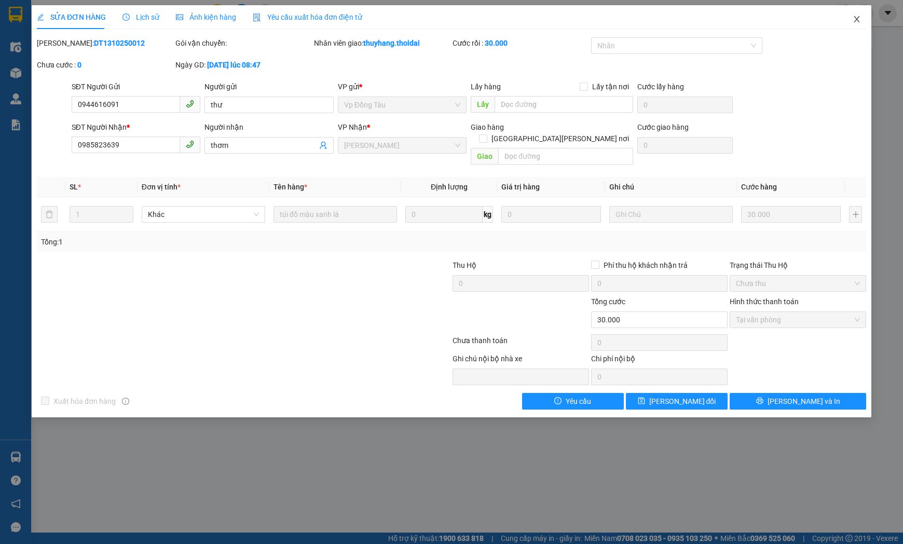
click at [856, 16] on icon "close" at bounding box center [856, 19] width 8 height 8
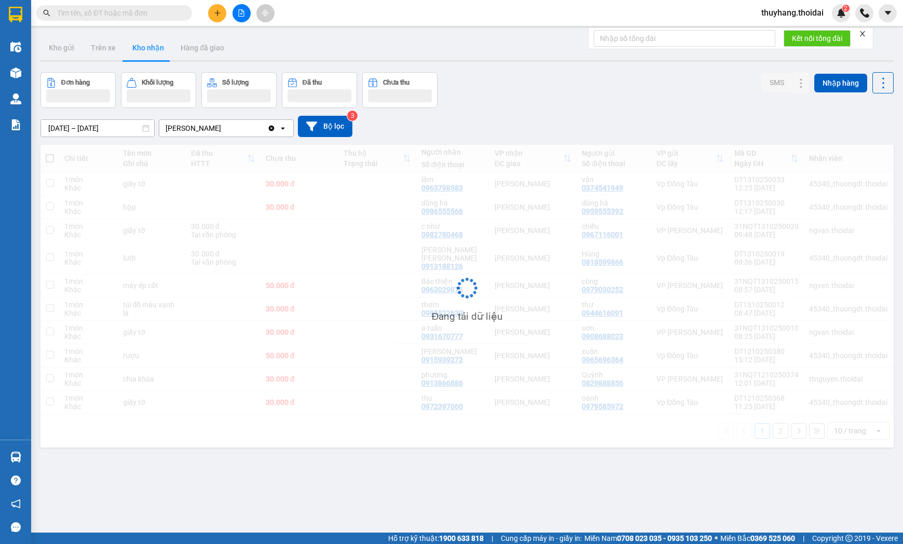
click at [109, 13] on input "text" at bounding box center [118, 12] width 122 height 11
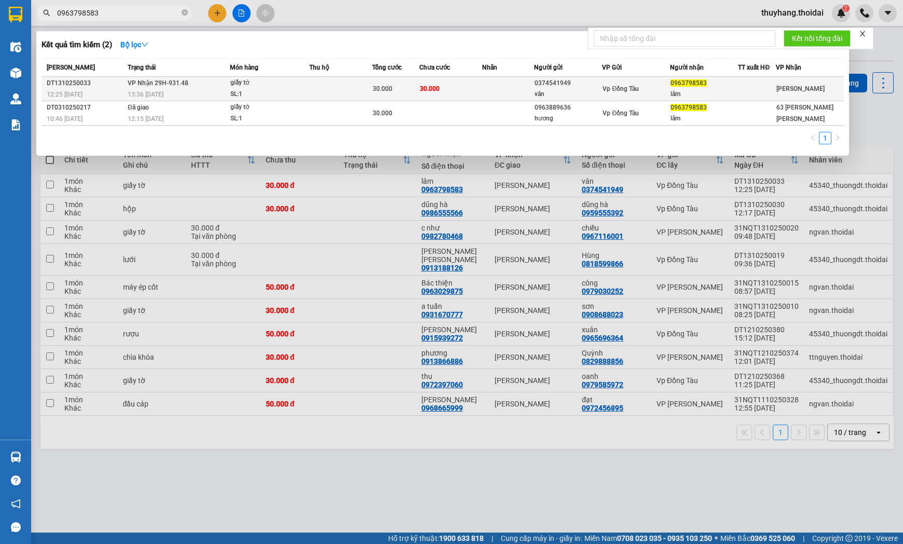
type input "0963798583"
click at [274, 86] on div "giấy tờ" at bounding box center [269, 82] width 78 height 11
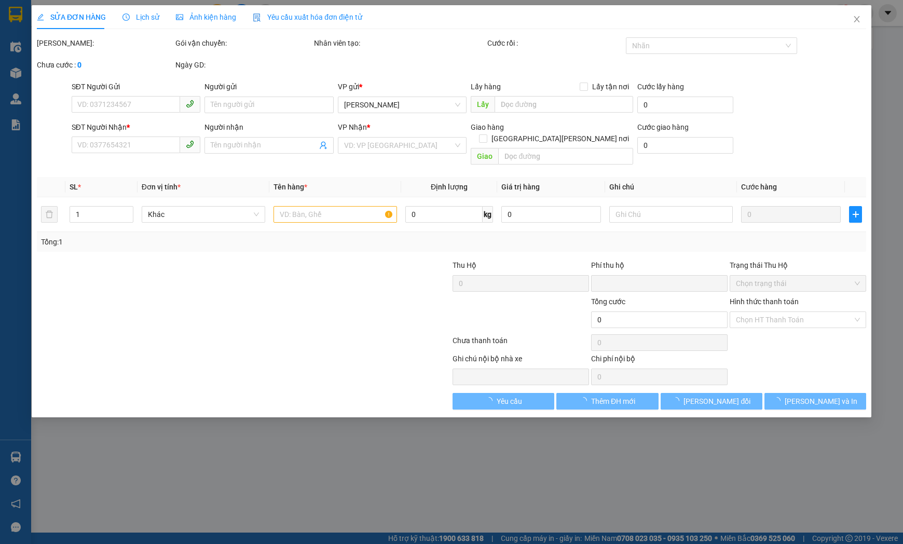
type input "0374541949"
type input "vân"
type input "0963798583"
type input "lâm"
type input "0"
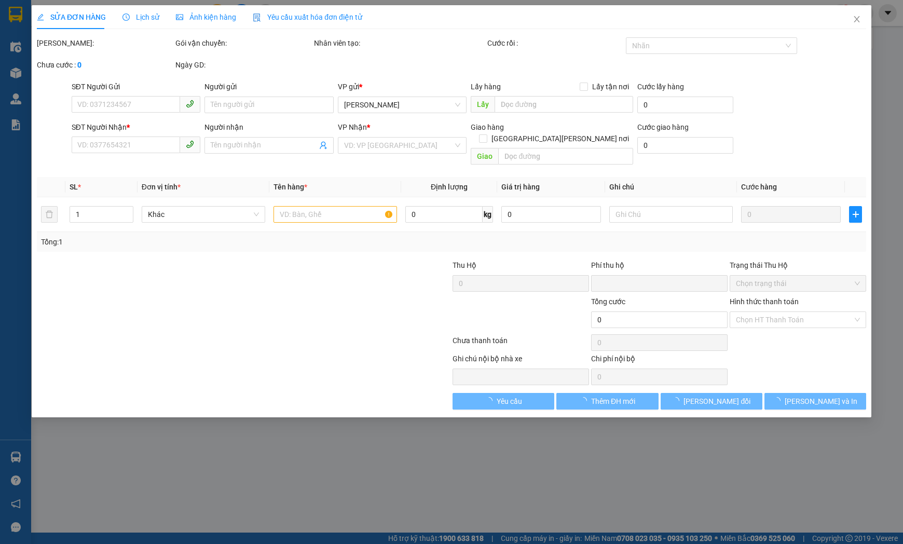
type input "30.000"
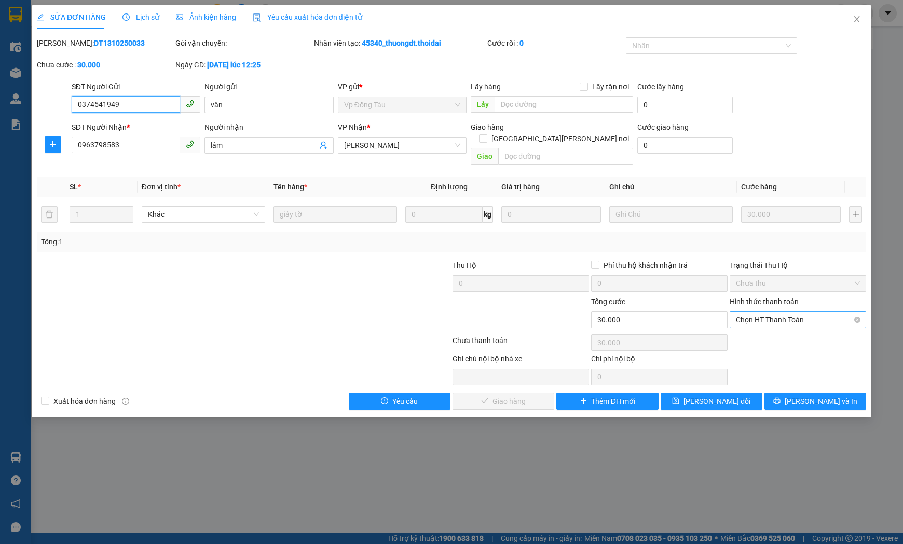
click at [789, 312] on span "Chọn HT Thanh Toán" at bounding box center [798, 320] width 124 height 16
click at [782, 333] on div "Tại văn phòng" at bounding box center [798, 328] width 124 height 11
type input "0"
click at [505, 395] on span "[PERSON_NAME] và [PERSON_NAME] hàng" at bounding box center [542, 400] width 140 height 11
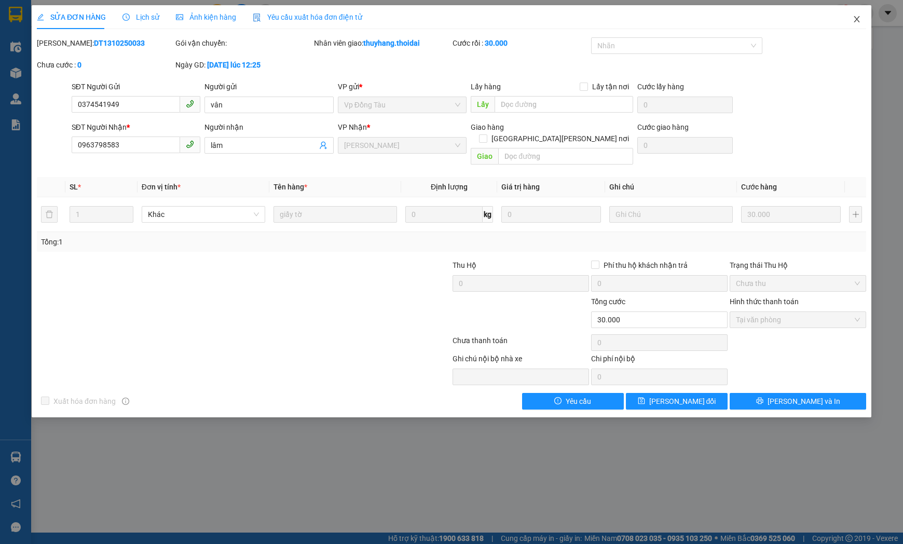
click at [855, 16] on icon "close" at bounding box center [856, 19] width 8 height 8
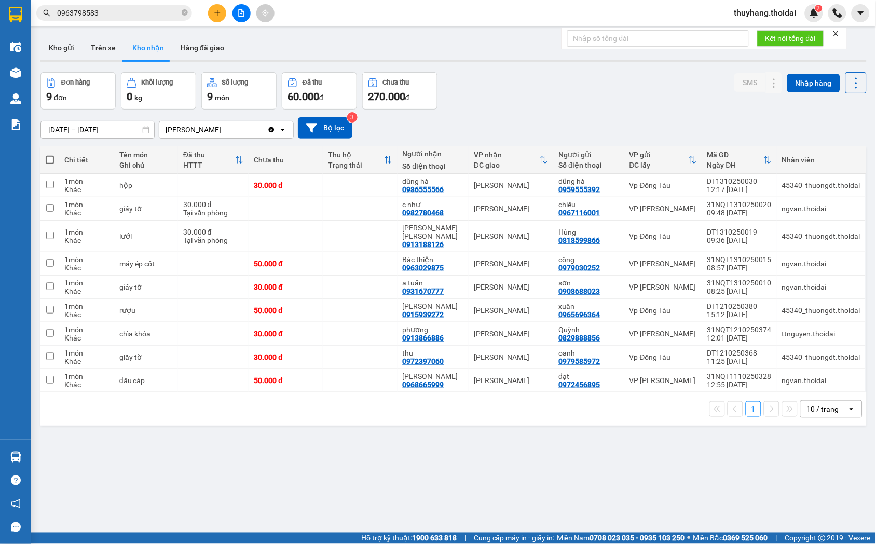
click at [185, 13] on icon "close-circle" at bounding box center [185, 12] width 6 height 6
click at [69, 50] on button "Kho gửi" at bounding box center [61, 47] width 42 height 25
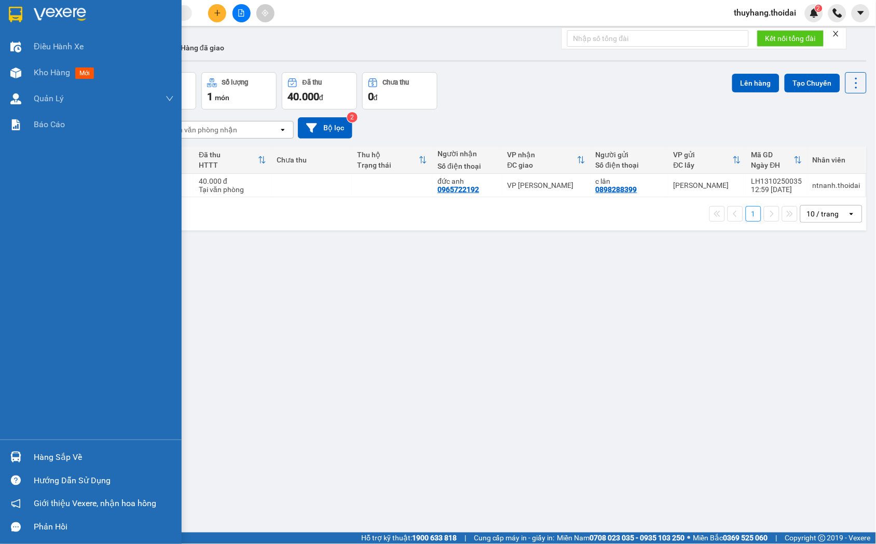
click at [29, 454] on div "Hàng sắp về" at bounding box center [91, 456] width 182 height 23
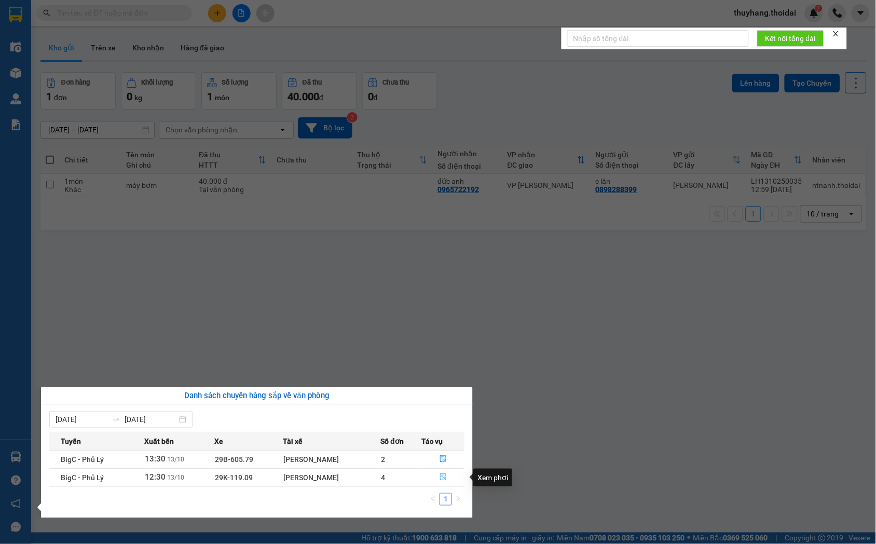
click at [445, 473] on button "button" at bounding box center [443, 477] width 42 height 17
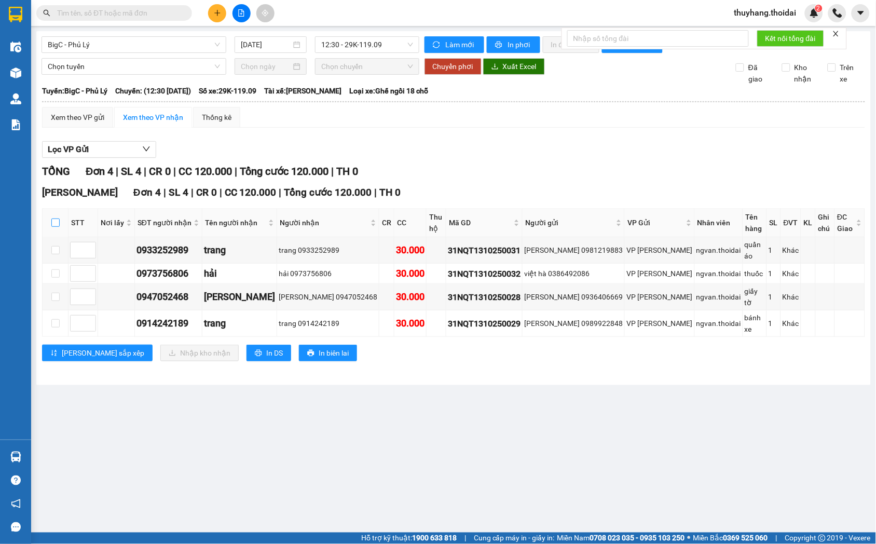
click at [56, 227] on input "checkbox" at bounding box center [55, 222] width 8 height 8
checkbox input "true"
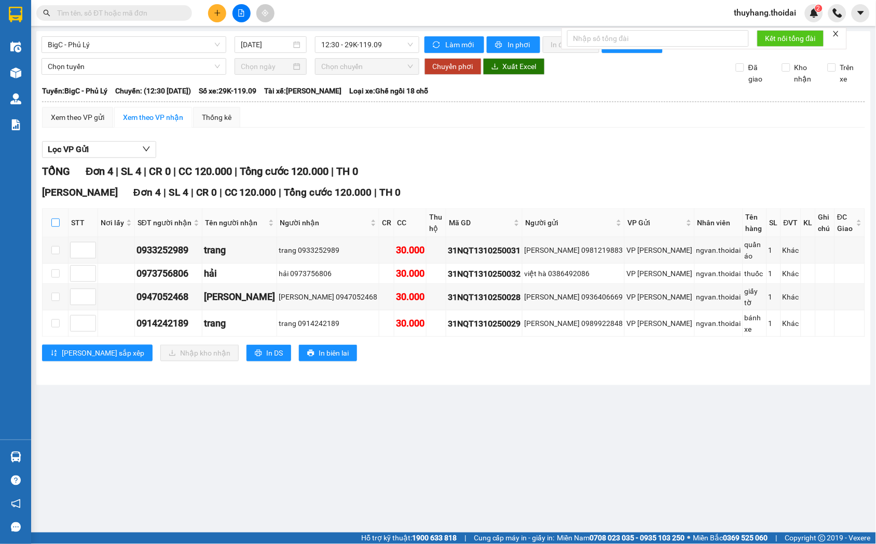
checkbox input "true"
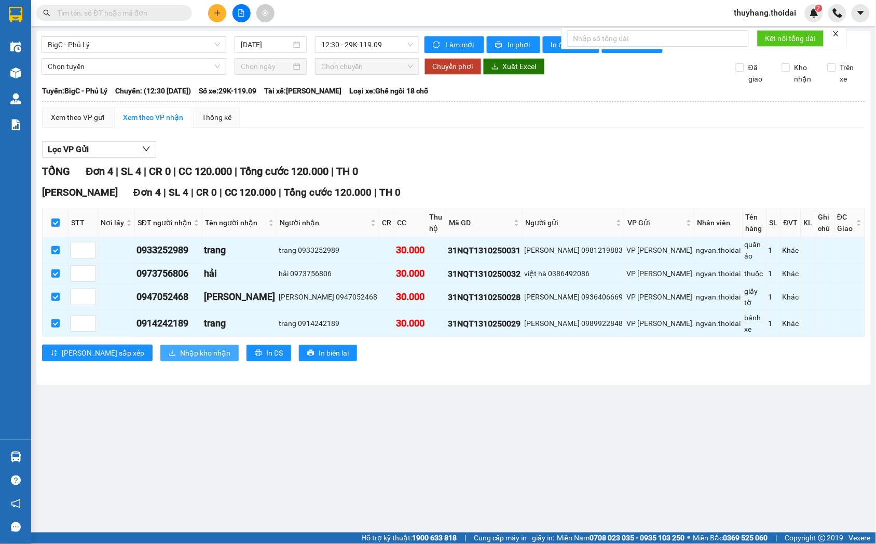
click at [180, 347] on span "Nhập kho nhận" at bounding box center [205, 352] width 50 height 11
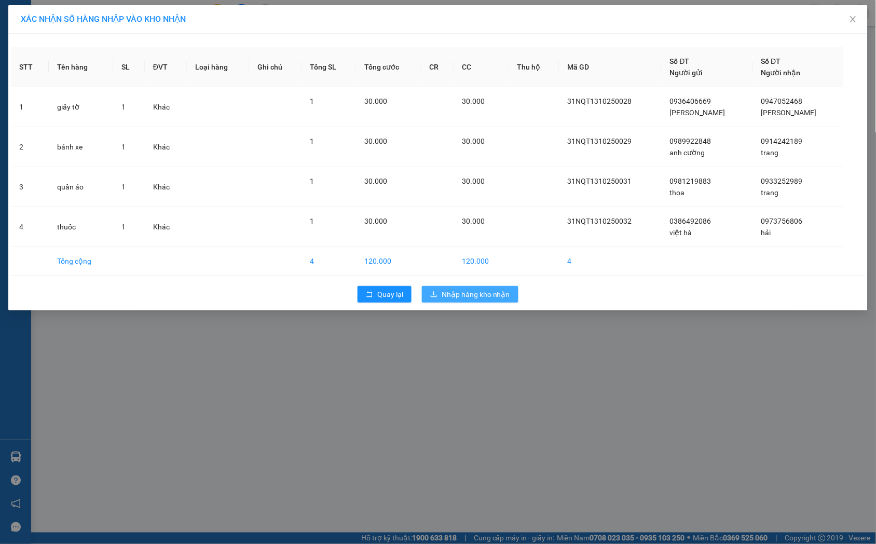
click at [474, 293] on span "Nhập hàng kho nhận" at bounding box center [476, 293] width 68 height 11
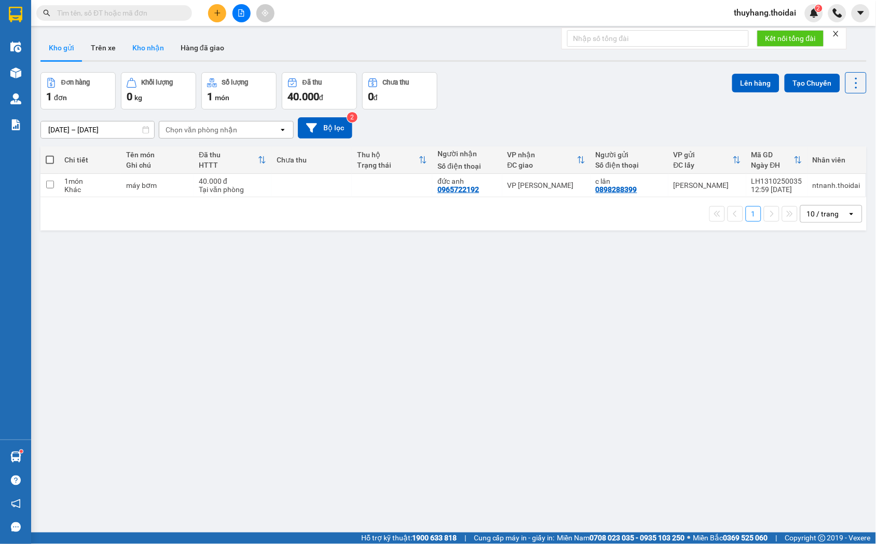
drag, startPoint x: 155, startPoint y: 48, endPoint x: 199, endPoint y: 75, distance: 52.1
click at [154, 48] on button "Kho nhận" at bounding box center [148, 47] width 48 height 25
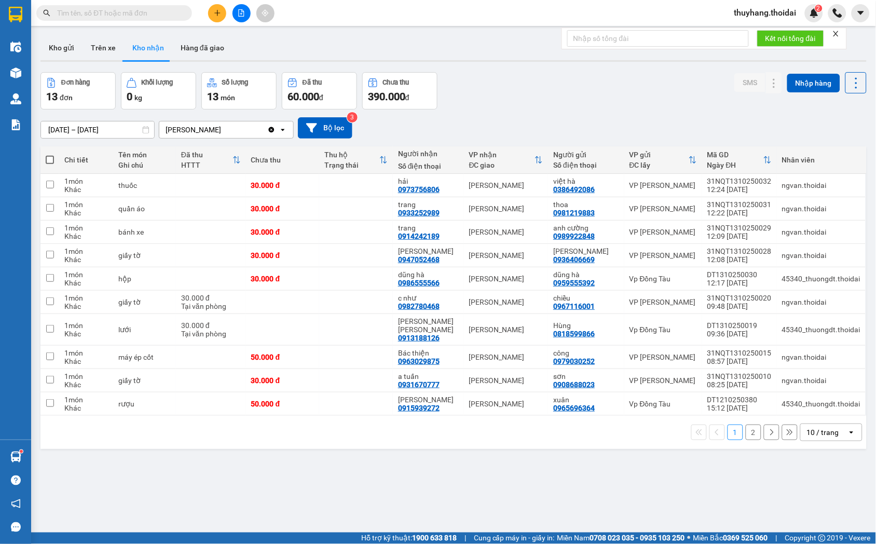
click at [746, 424] on button "2" at bounding box center [754, 432] width 16 height 16
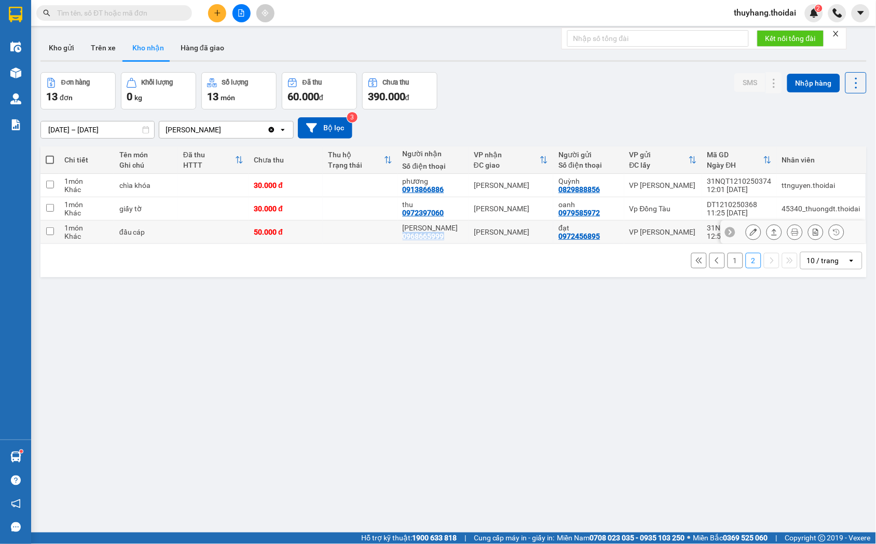
drag, startPoint x: 403, startPoint y: 238, endPoint x: 455, endPoint y: 240, distance: 51.9
click at [455, 240] on td "Mr Thuận 0968665999" at bounding box center [433, 232] width 72 height 23
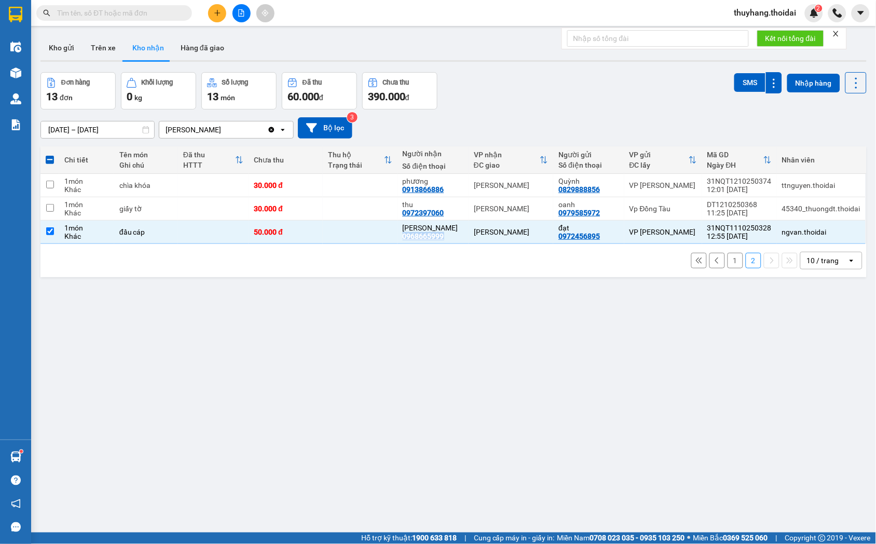
copy div "0968665999"
click at [528, 235] on div "[PERSON_NAME]" at bounding box center [511, 232] width 74 height 8
checkbox input "false"
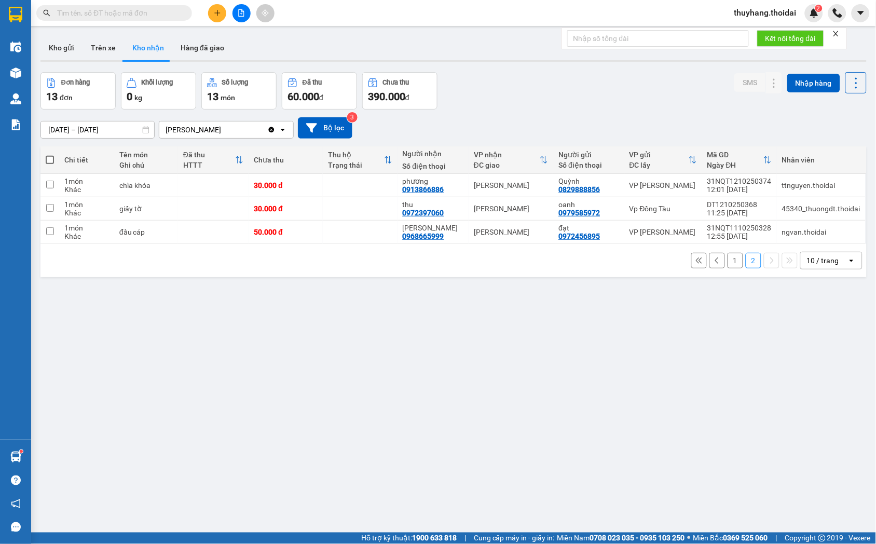
click at [727, 259] on button "1" at bounding box center [735, 261] width 16 height 16
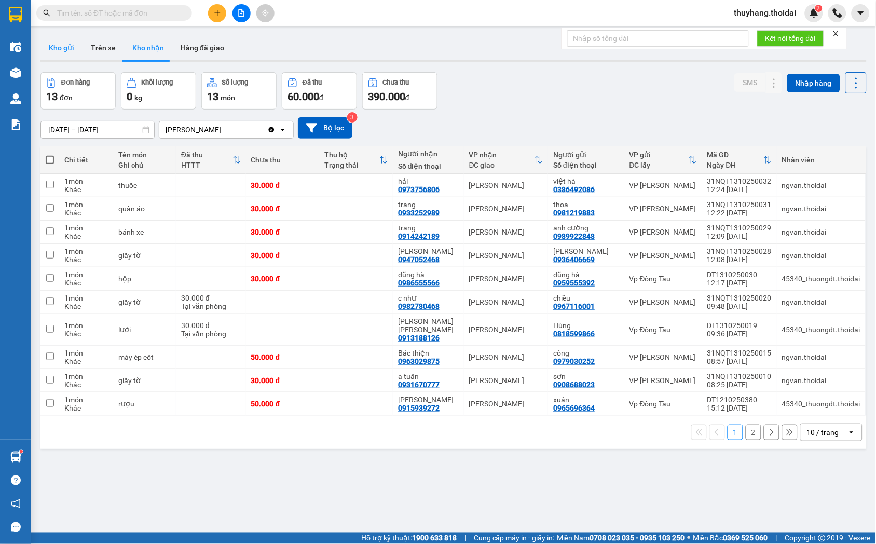
click at [68, 47] on button "Kho gửi" at bounding box center [61, 47] width 42 height 25
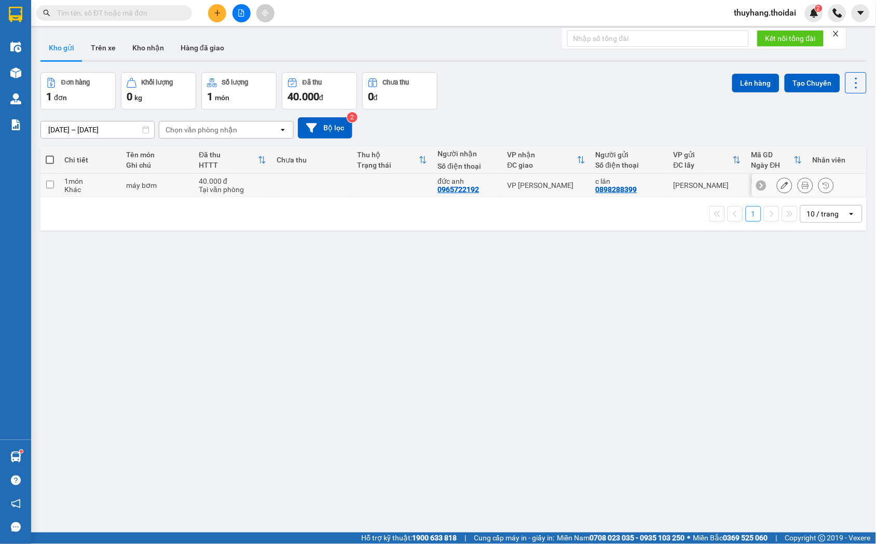
click at [300, 187] on td at bounding box center [311, 185] width 80 height 23
checkbox input "true"
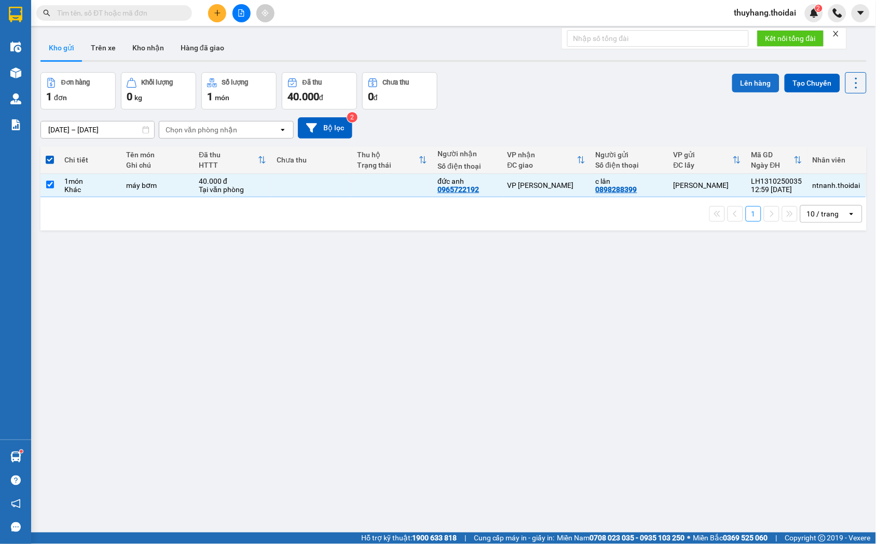
click at [749, 84] on button "Lên hàng" at bounding box center [755, 83] width 47 height 19
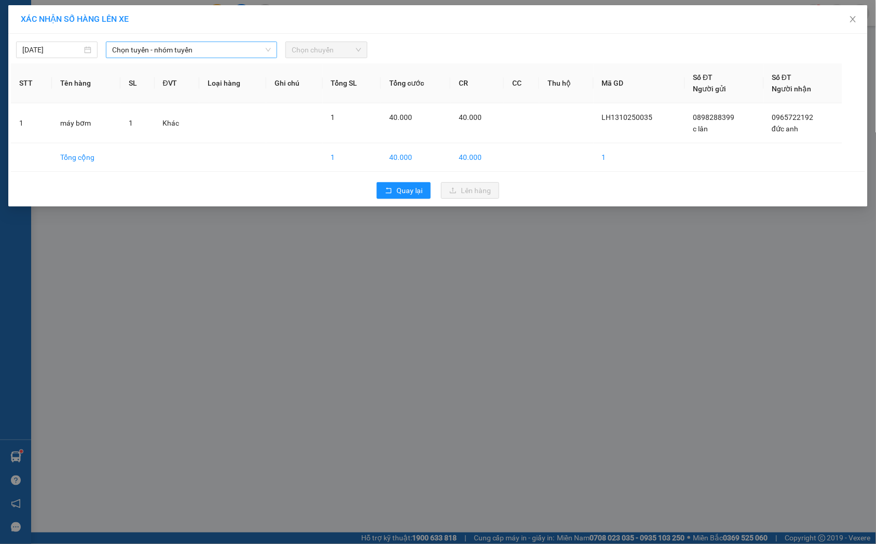
click at [230, 50] on span "Chọn tuyến - nhóm tuyến" at bounding box center [191, 50] width 159 height 16
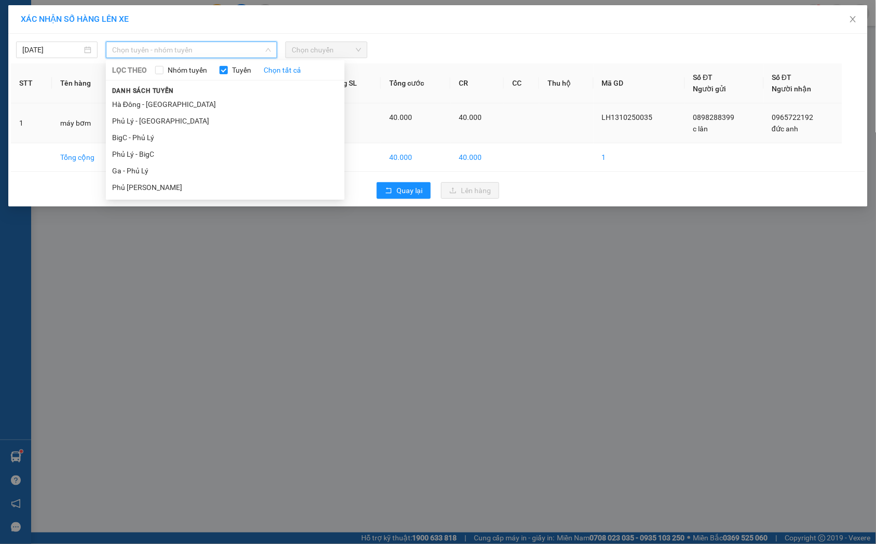
drag, startPoint x: 249, startPoint y: 151, endPoint x: 252, endPoint y: 138, distance: 13.3
click at [249, 151] on li "Phủ Lý - BigC" at bounding box center [225, 154] width 239 height 17
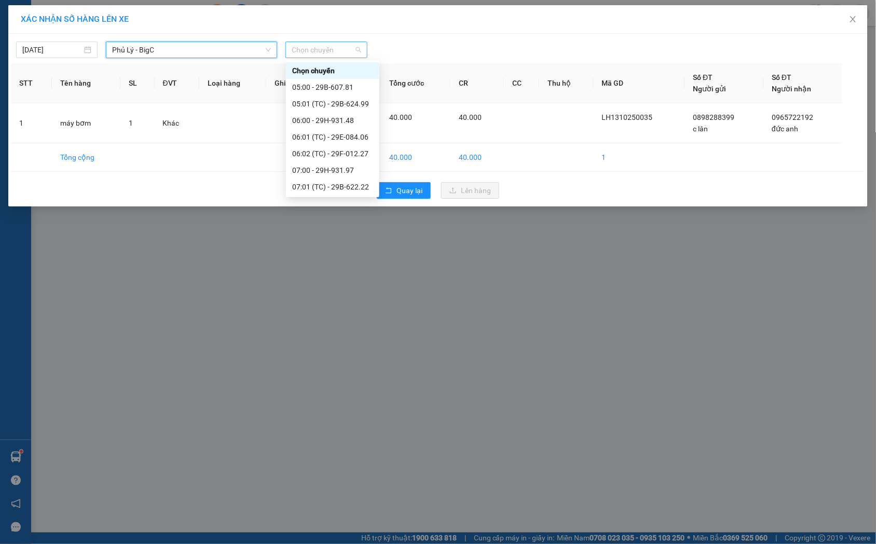
click at [320, 53] on span "Chọn chuyến" at bounding box center [326, 50] width 69 height 16
type input "781"
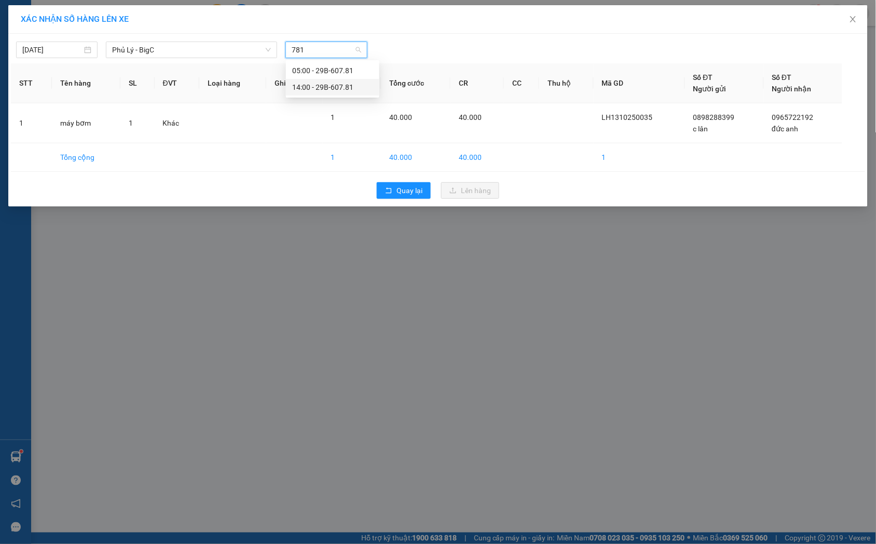
click at [330, 84] on div "14:00 - 29B-607.81" at bounding box center [332, 86] width 81 height 11
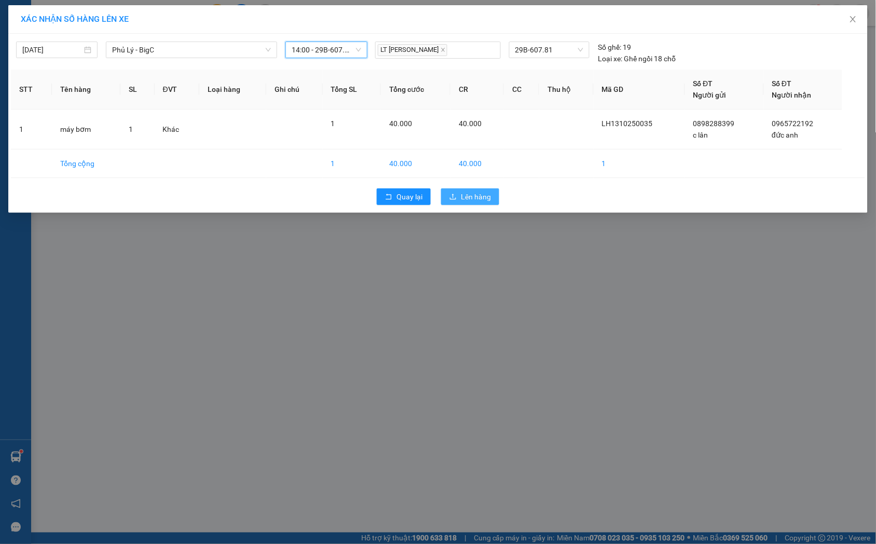
click at [485, 201] on span "Lên hàng" at bounding box center [476, 196] width 30 height 11
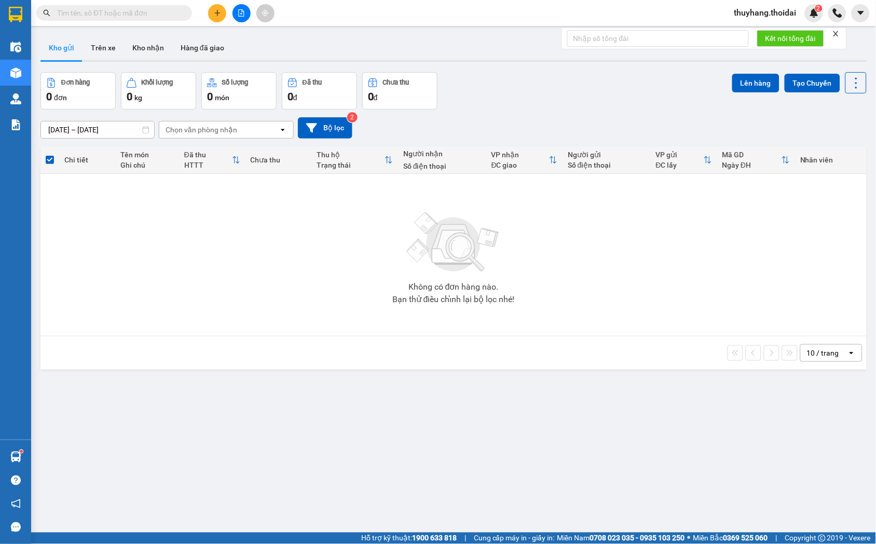
drag, startPoint x: 143, startPoint y: 48, endPoint x: 188, endPoint y: 70, distance: 50.6
click at [143, 48] on button "Kho nhận" at bounding box center [148, 47] width 48 height 25
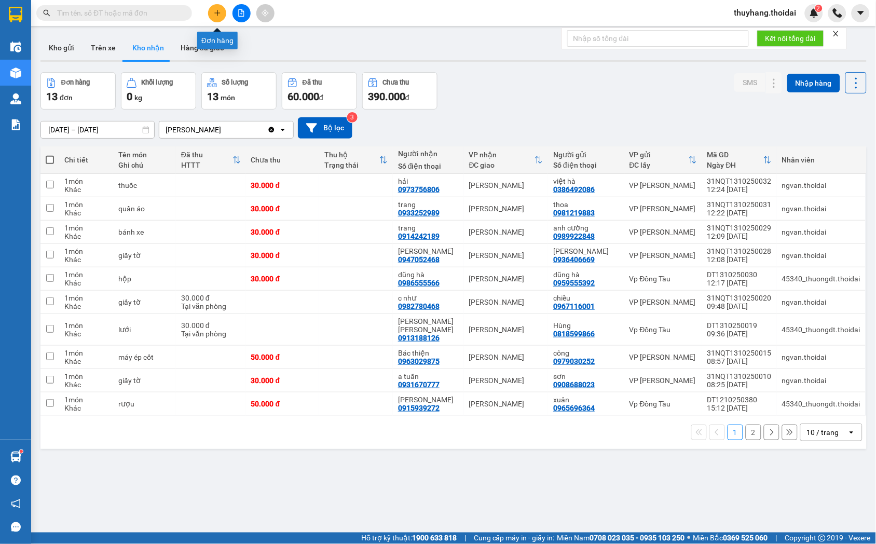
click at [216, 18] on button at bounding box center [217, 13] width 18 height 18
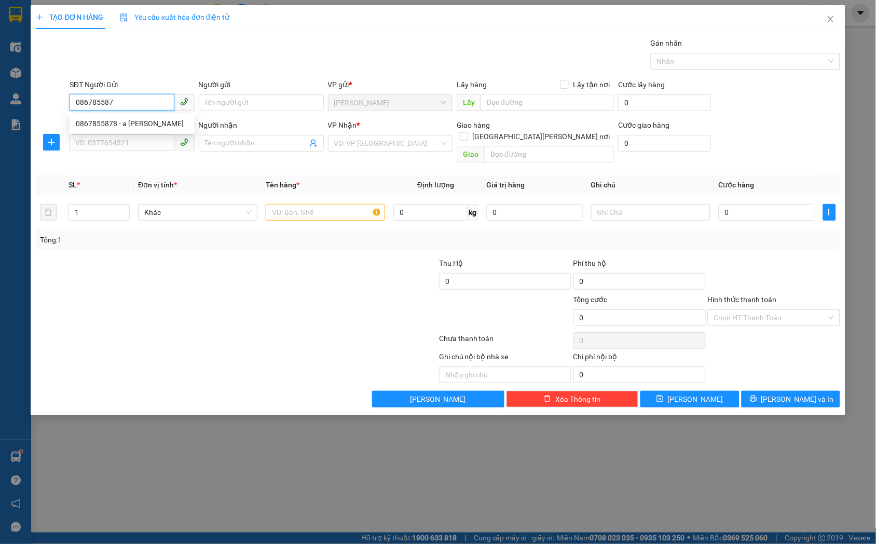
type input "0867855878"
click at [149, 120] on div "0867855878 - a cường" at bounding box center [132, 123] width 113 height 11
type input "a cường"
type input "0867855878"
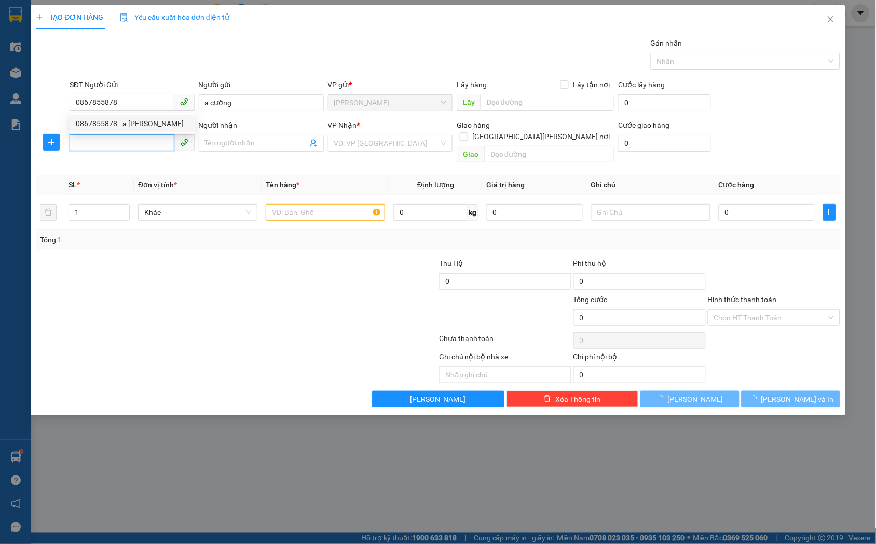
click at [144, 147] on input "SĐT Người Nhận *" at bounding box center [122, 142] width 105 height 17
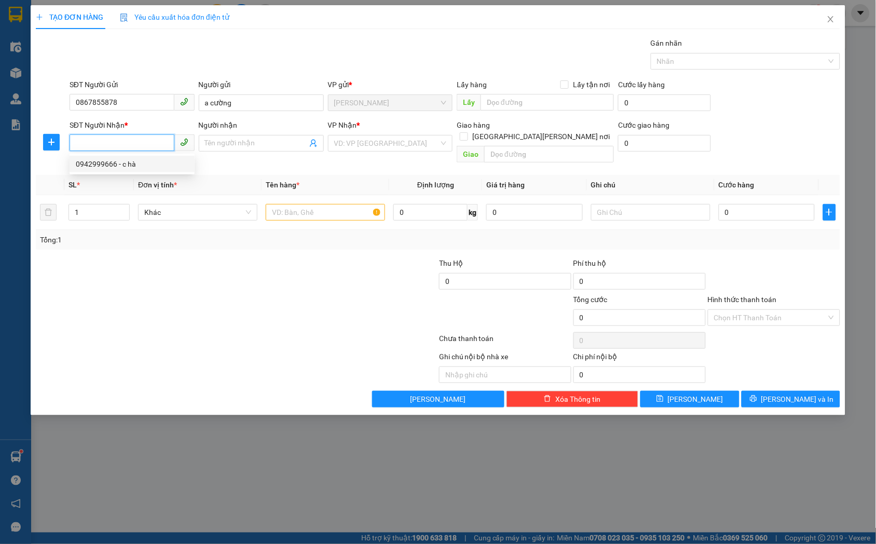
drag, startPoint x: 143, startPoint y: 167, endPoint x: 291, endPoint y: 220, distance: 156.7
click at [144, 167] on div "0942999666 - c hà" at bounding box center [132, 163] width 113 height 11
type input "0942999666"
type input "c hà"
click at [364, 204] on input "text" at bounding box center [325, 212] width 119 height 17
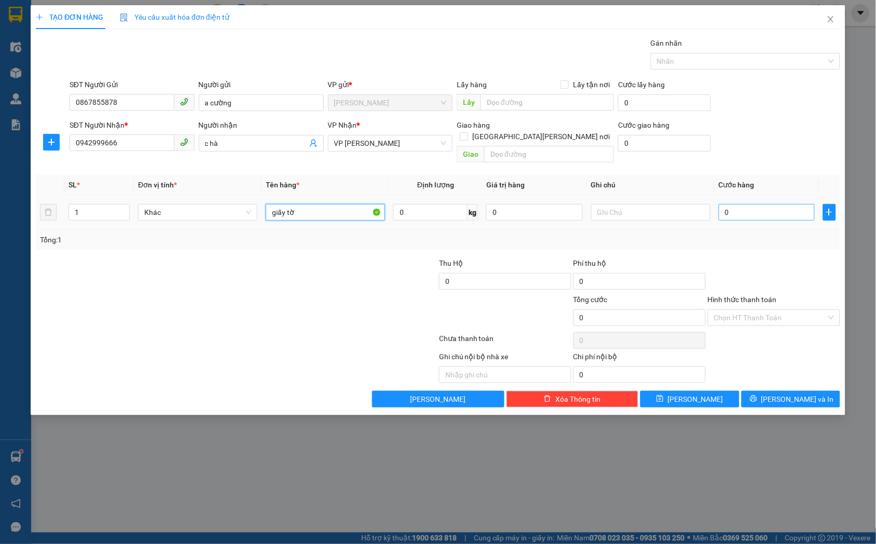
type input "giấy tờ"
click at [760, 204] on input "0" at bounding box center [767, 212] width 96 height 17
type input "3"
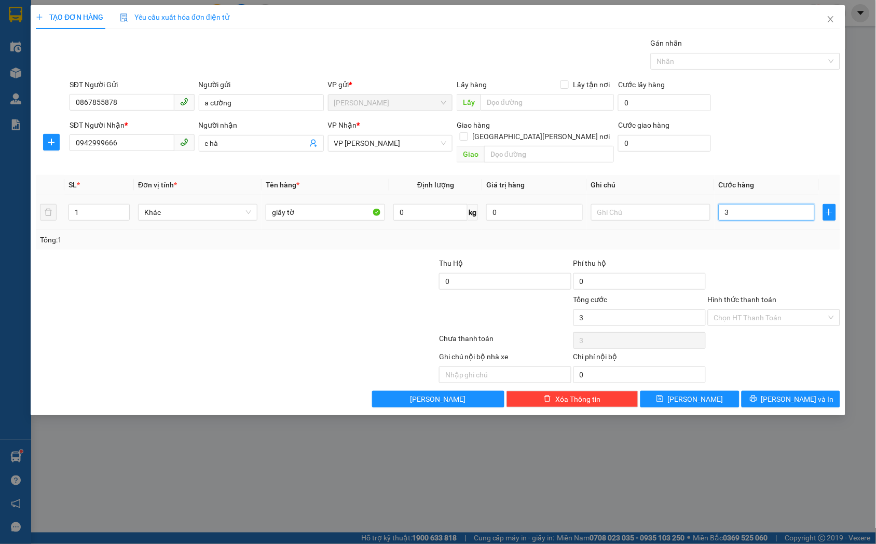
type input "30"
type input "300"
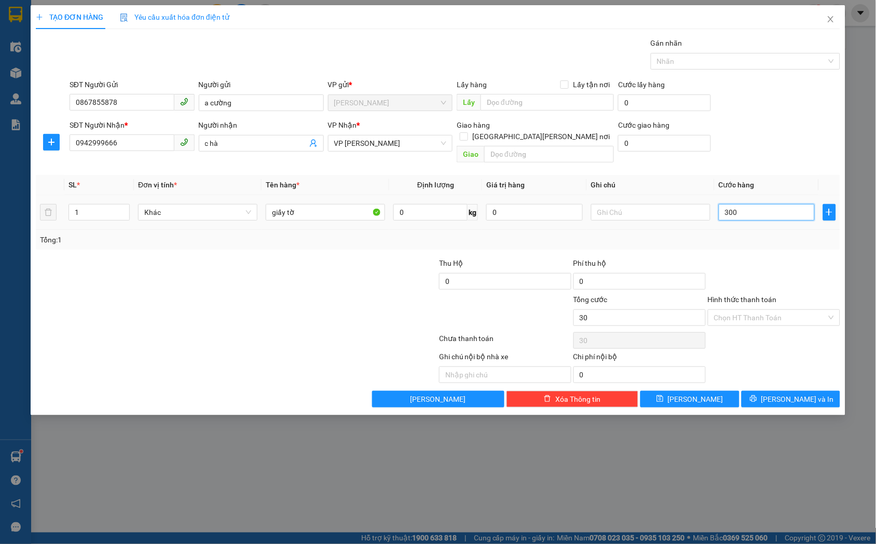
type input "300"
type input "3.000"
type input "30.000"
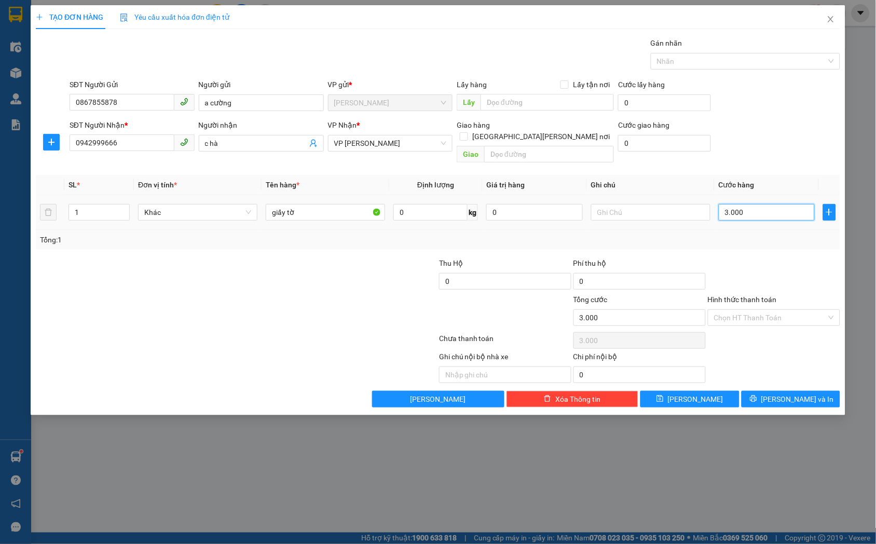
type input "30.000"
click at [695, 393] on span "Lưu" at bounding box center [696, 398] width 56 height 11
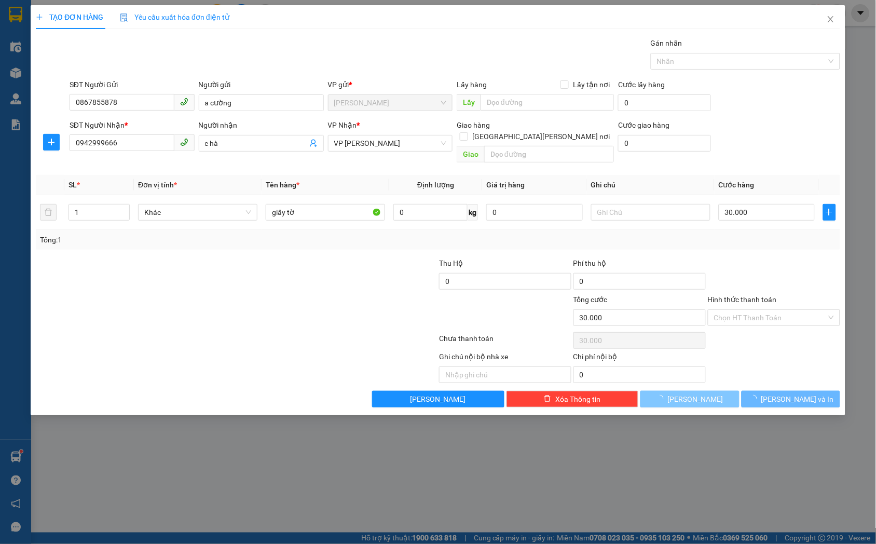
type input "0"
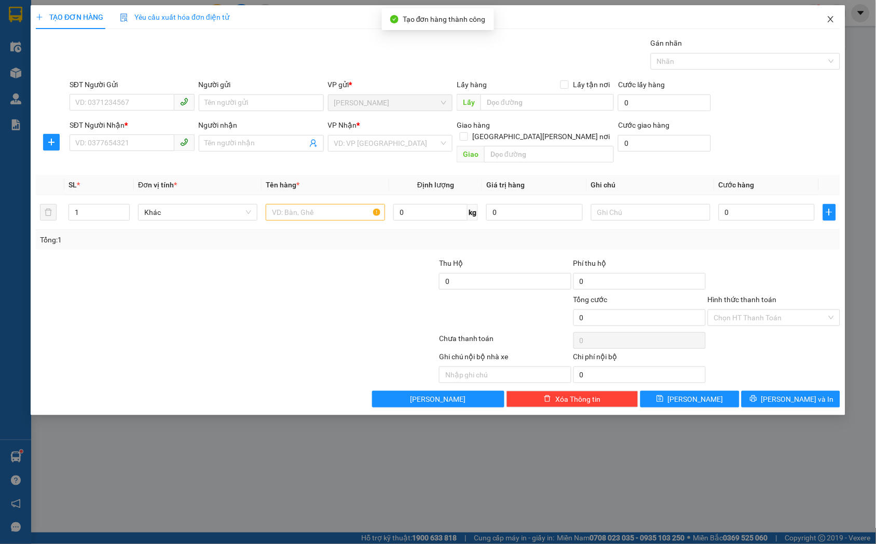
click at [829, 21] on icon "close" at bounding box center [831, 19] width 8 height 8
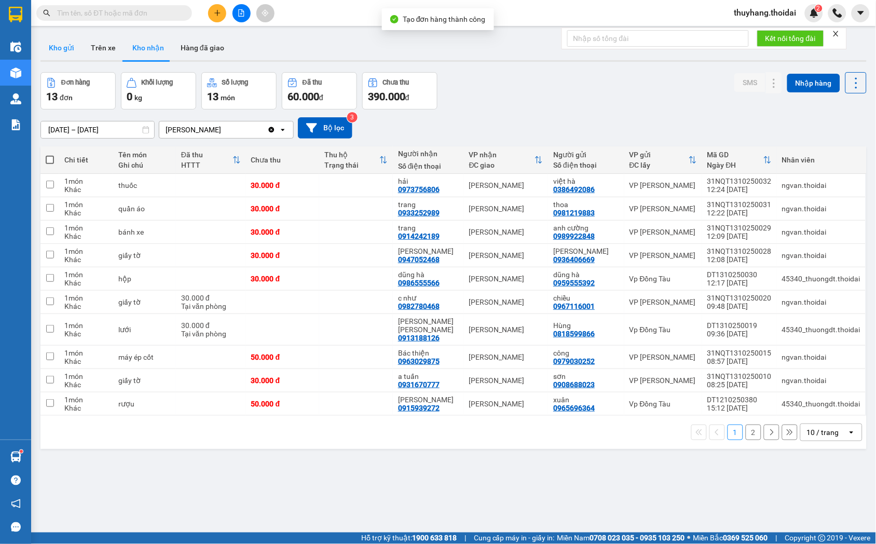
click at [74, 47] on button "Kho gửi" at bounding box center [61, 47] width 42 height 25
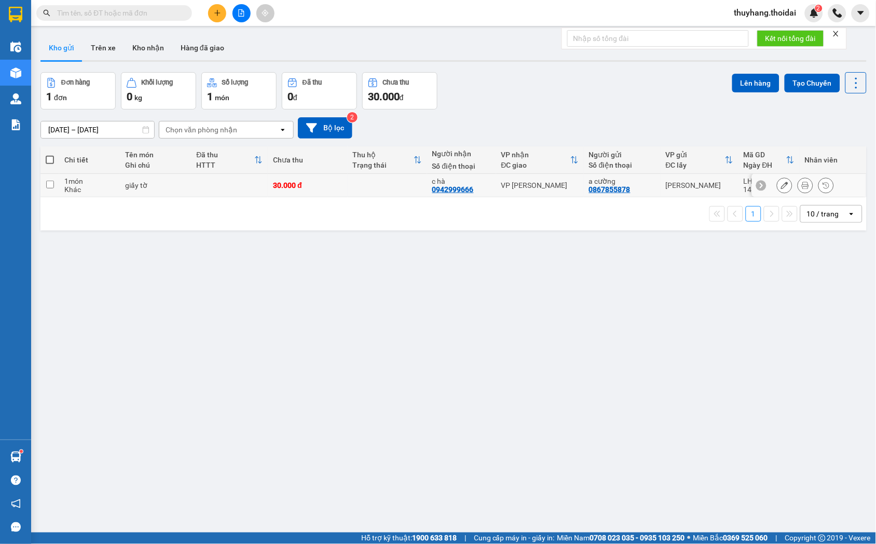
click at [781, 186] on icon at bounding box center [784, 185] width 7 height 7
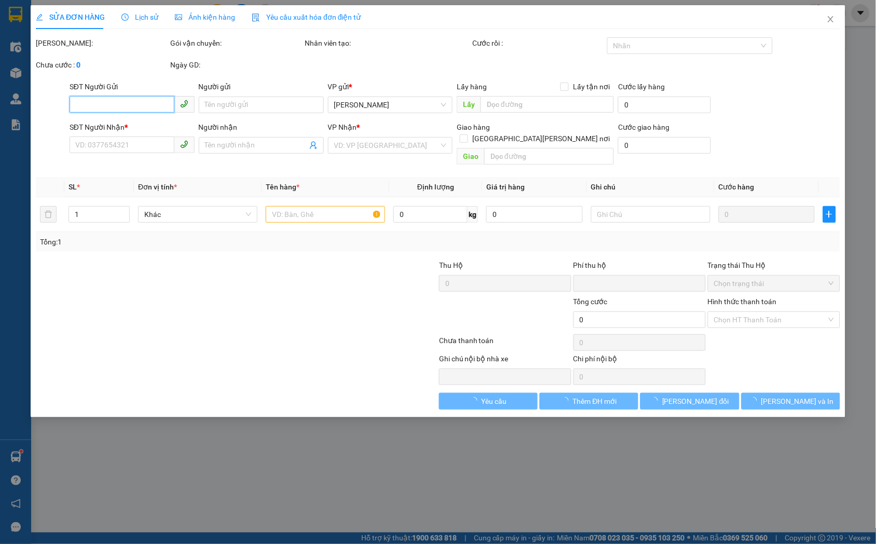
type input "0867855878"
type input "a cường"
type input "0942999666"
type input "c hà"
type input "0"
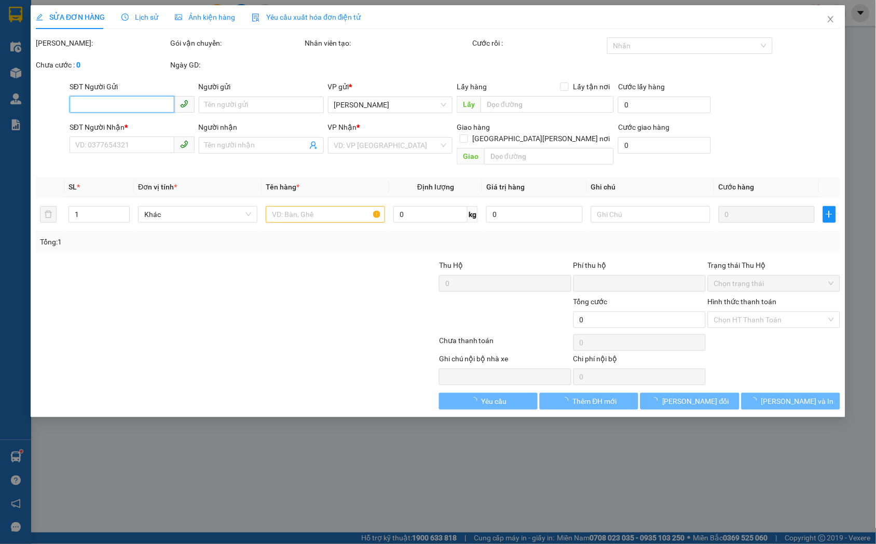
type input "30.000"
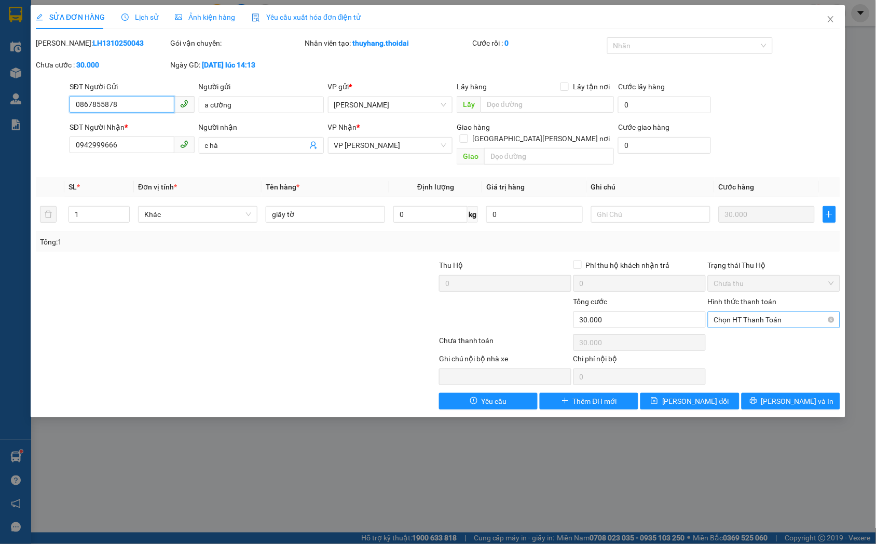
click at [756, 312] on span "Chọn HT Thanh Toán" at bounding box center [774, 320] width 120 height 16
click at [743, 334] on div "Tại văn phòng" at bounding box center [774, 328] width 120 height 11
type input "0"
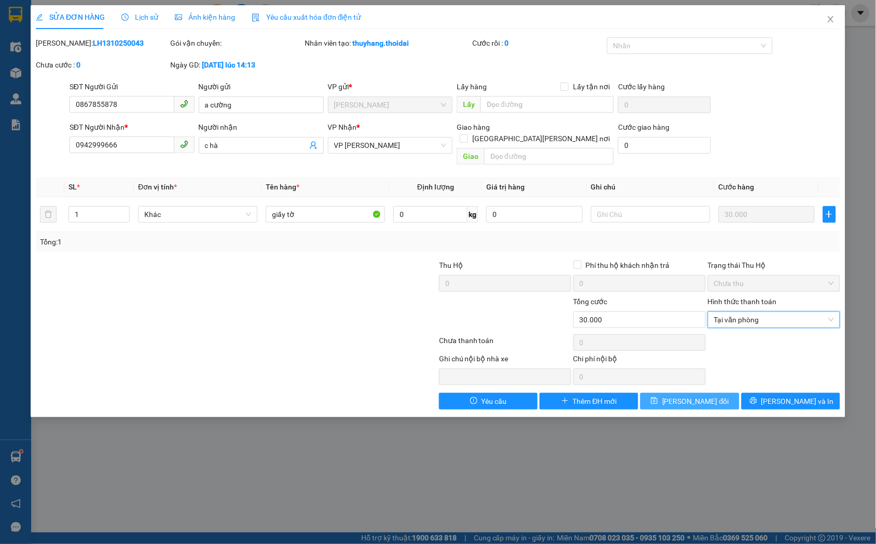
click at [693, 395] on span "[PERSON_NAME] thay đổi" at bounding box center [695, 400] width 67 height 11
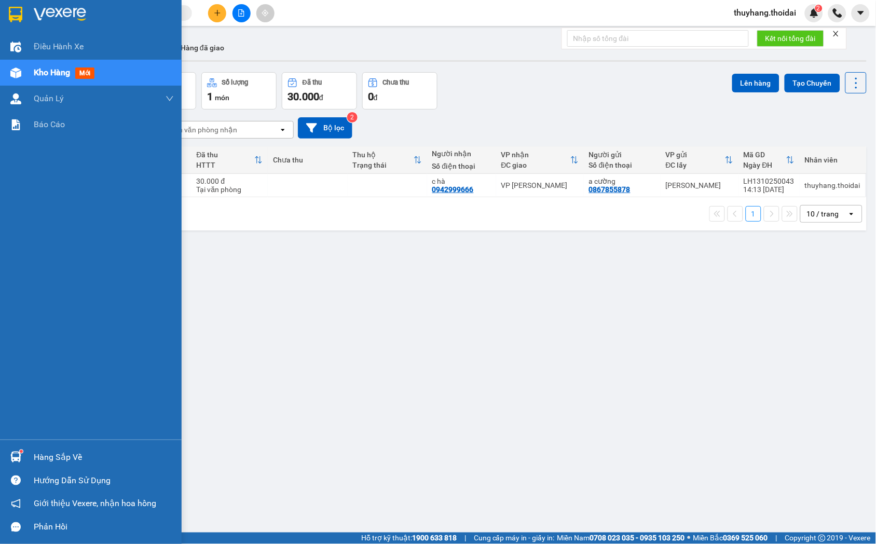
click at [21, 457] on div at bounding box center [16, 457] width 18 height 18
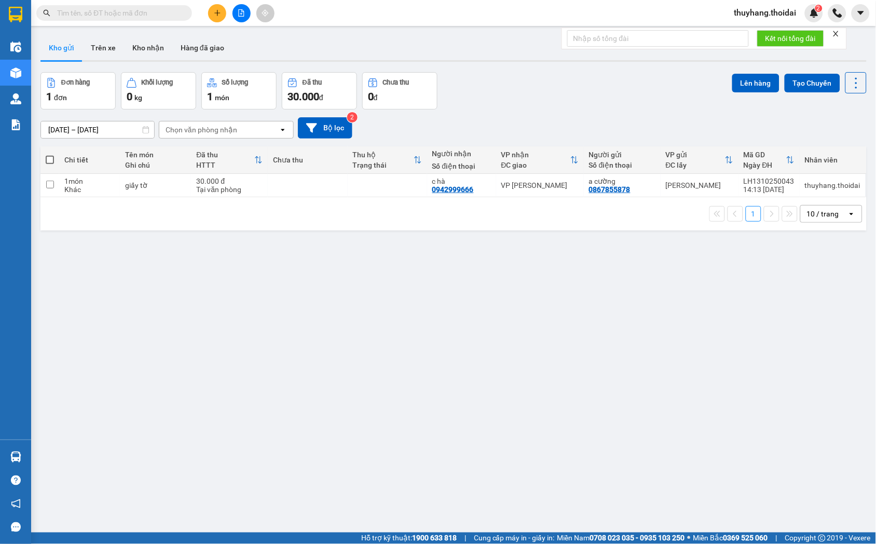
click at [354, 325] on section "Kết quả tìm kiếm ( 2 ) Bộ lọc Mã ĐH Trạng thái Món hàng Thu hộ Tổng cước Chưa c…" at bounding box center [438, 272] width 876 height 544
click at [159, 57] on button "Kho nhận" at bounding box center [148, 47] width 48 height 25
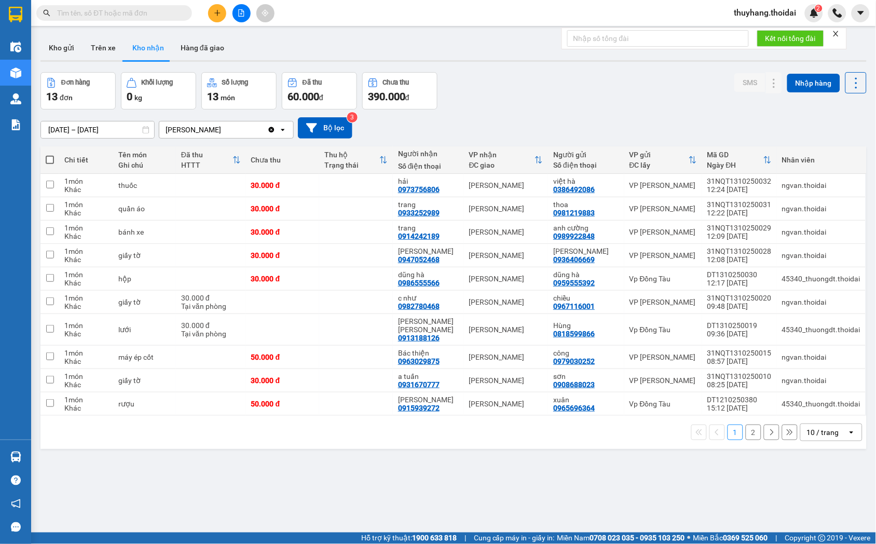
click at [73, 54] on button "Kho gửi" at bounding box center [61, 47] width 42 height 25
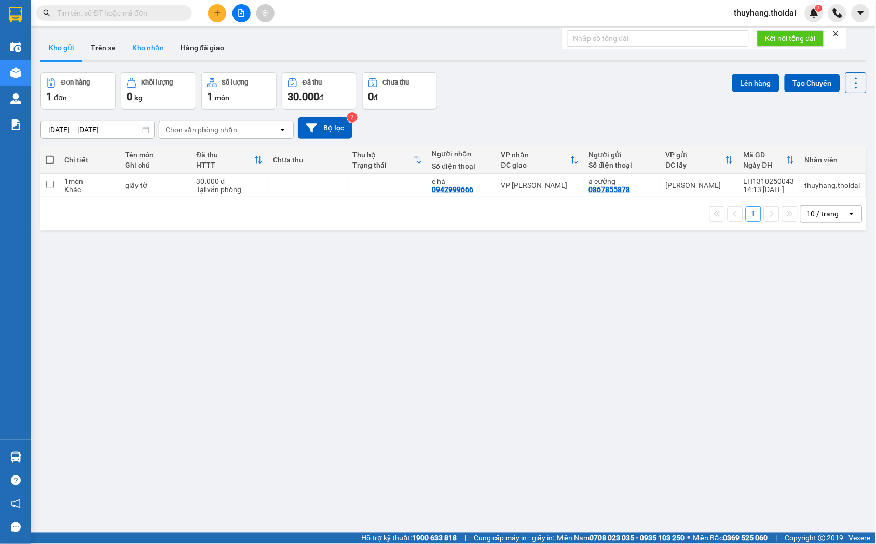
click at [153, 53] on button "Kho nhận" at bounding box center [148, 47] width 48 height 25
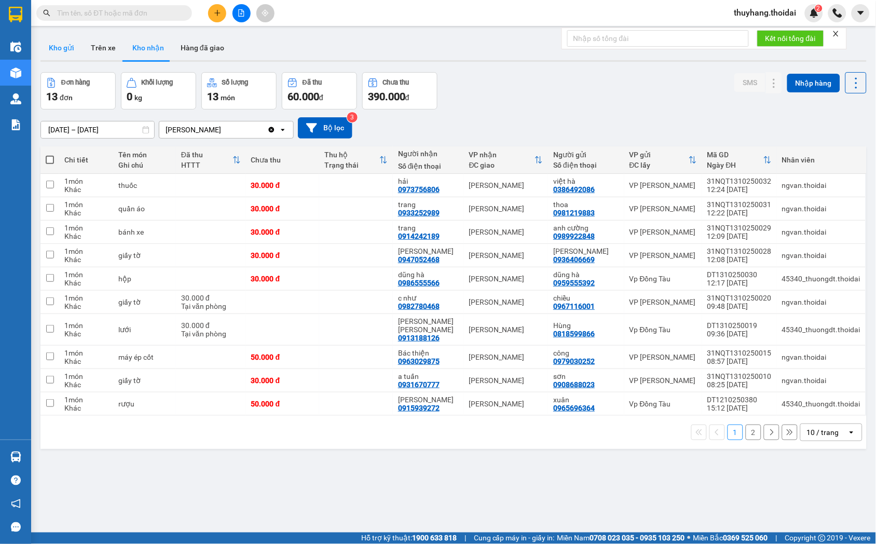
click at [51, 48] on button "Kho gửi" at bounding box center [61, 47] width 42 height 25
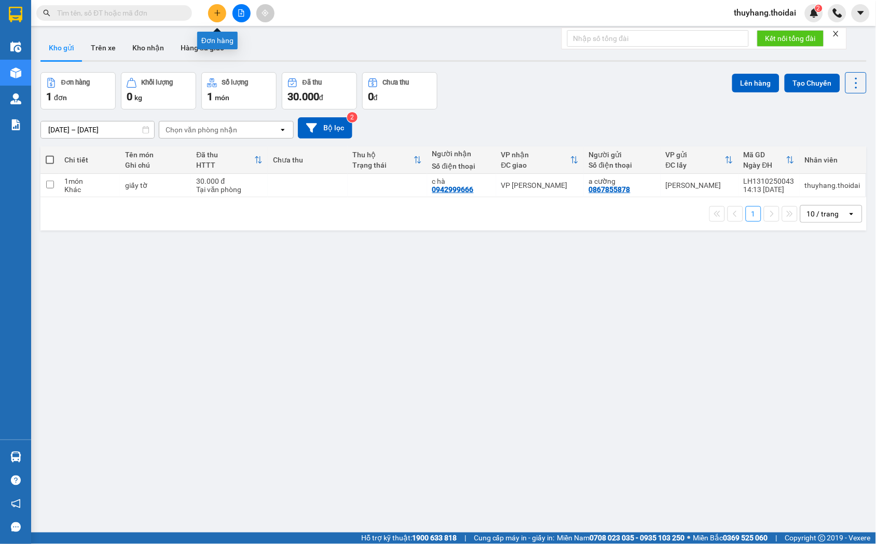
click at [218, 12] on icon "plus" at bounding box center [217, 12] width 7 height 7
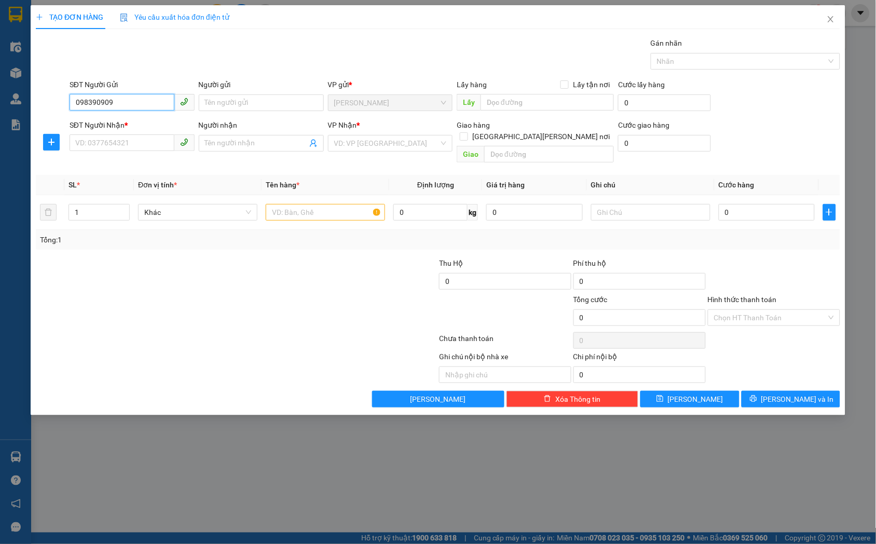
type input "0983909090"
click at [143, 121] on div "0983909090 - hoàng dũng" at bounding box center [132, 123] width 113 height 11
type input "hoàng dũng"
type input "0983909090"
click at [130, 143] on input "SĐT Người Nhận *" at bounding box center [122, 142] width 105 height 17
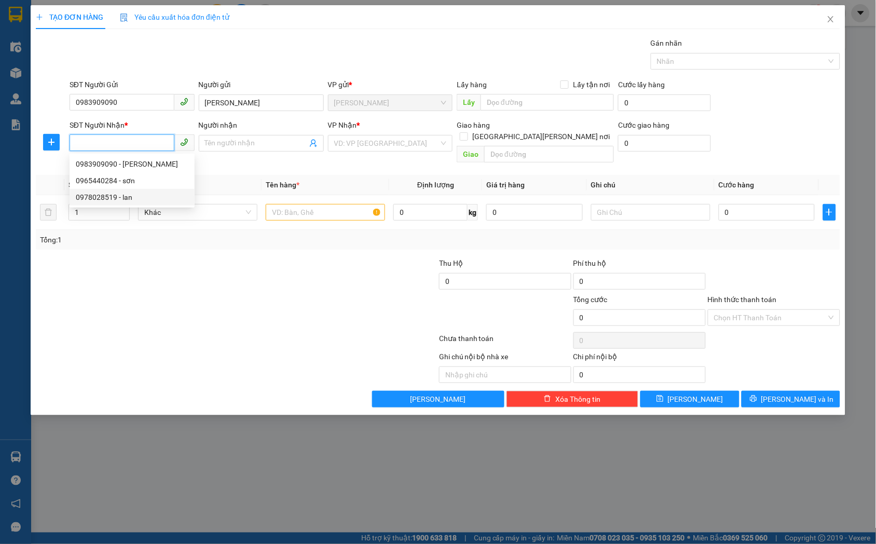
click at [126, 200] on div "0978028519 - lan" at bounding box center [132, 196] width 113 height 11
type input "0978028519"
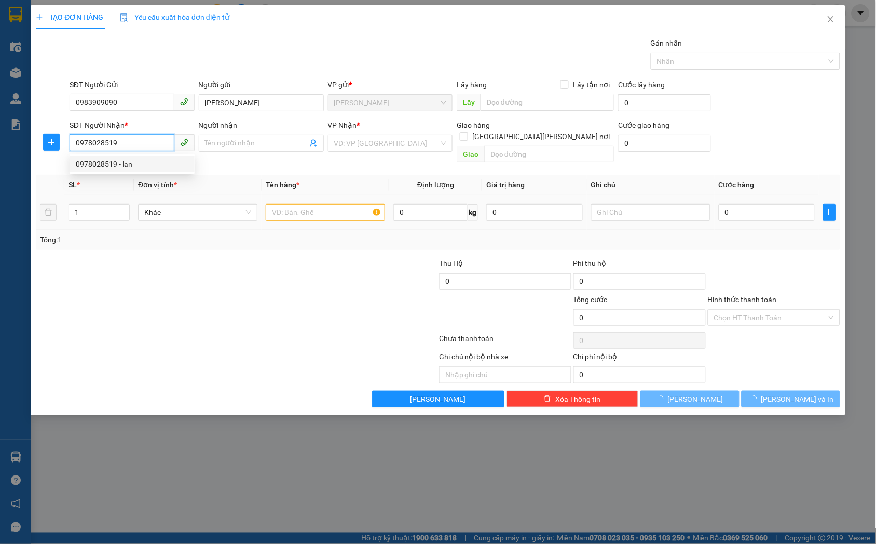
type input "lan"
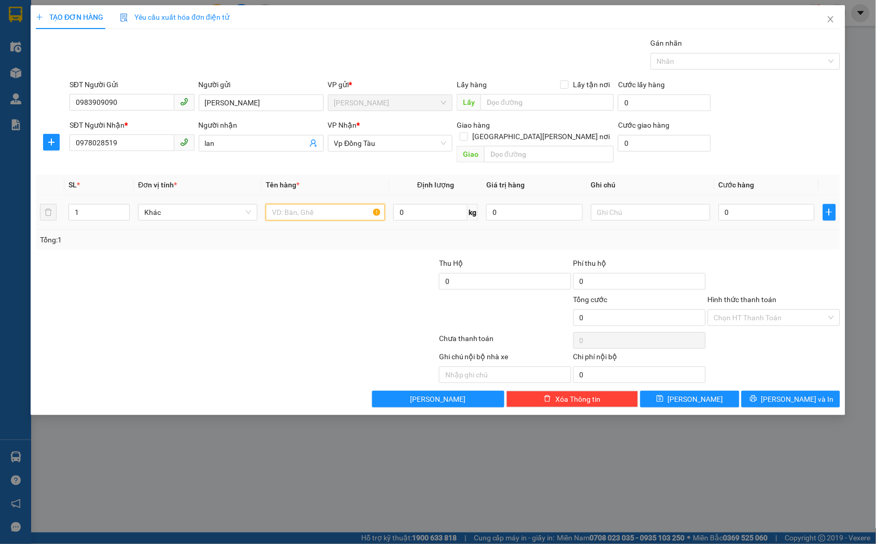
click at [324, 204] on input "text" at bounding box center [325, 212] width 119 height 17
type input "giấy tờ"
click at [768, 204] on input "0" at bounding box center [767, 212] width 96 height 17
type input "3"
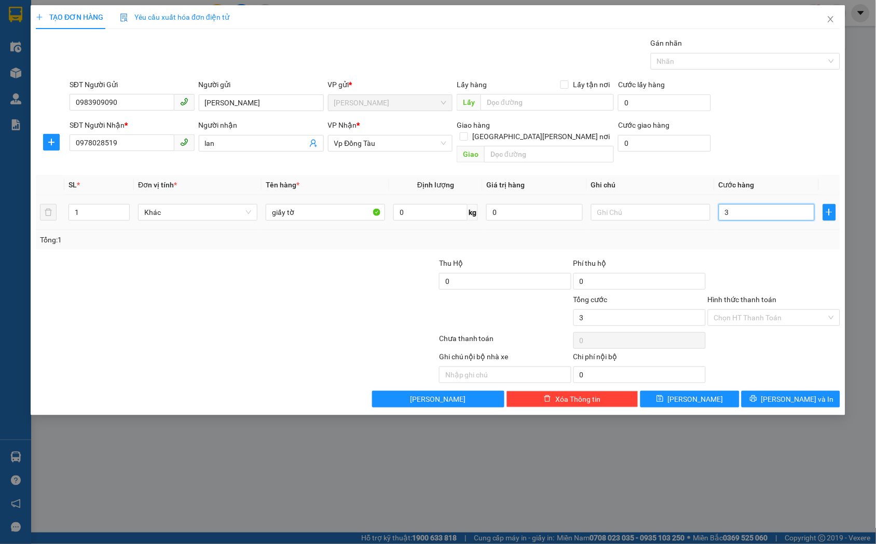
type input "3"
type input "30"
type input "300"
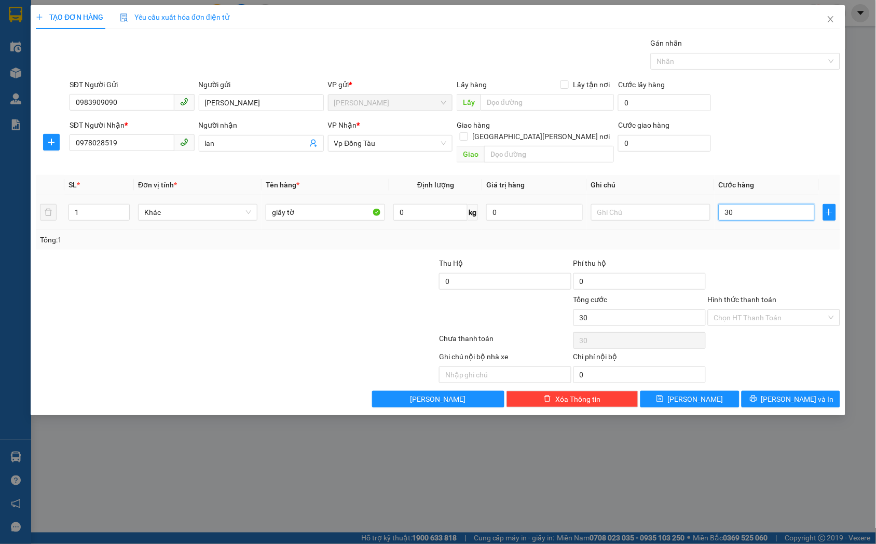
type input "300"
type input "3.000"
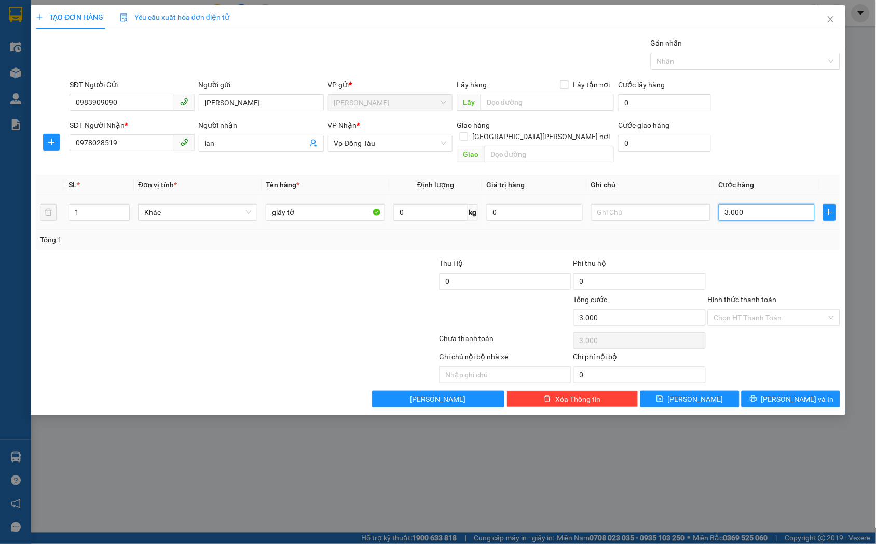
type input "30.000"
click at [664, 395] on icon "save" at bounding box center [659, 398] width 7 height 7
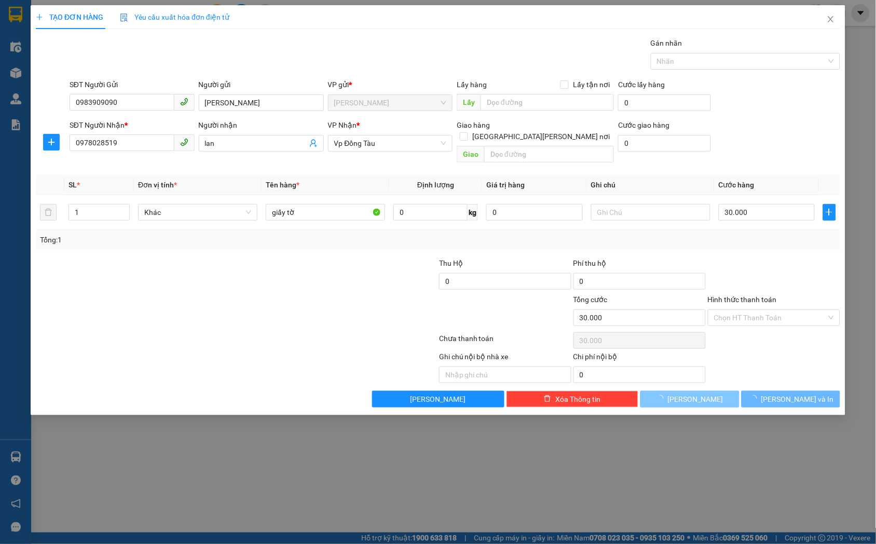
type input "0"
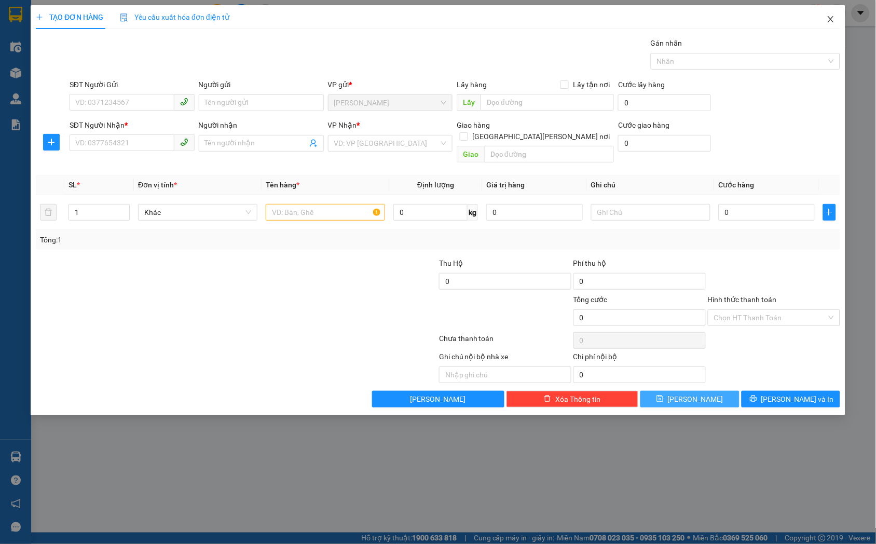
click at [836, 16] on span "Close" at bounding box center [830, 19] width 29 height 29
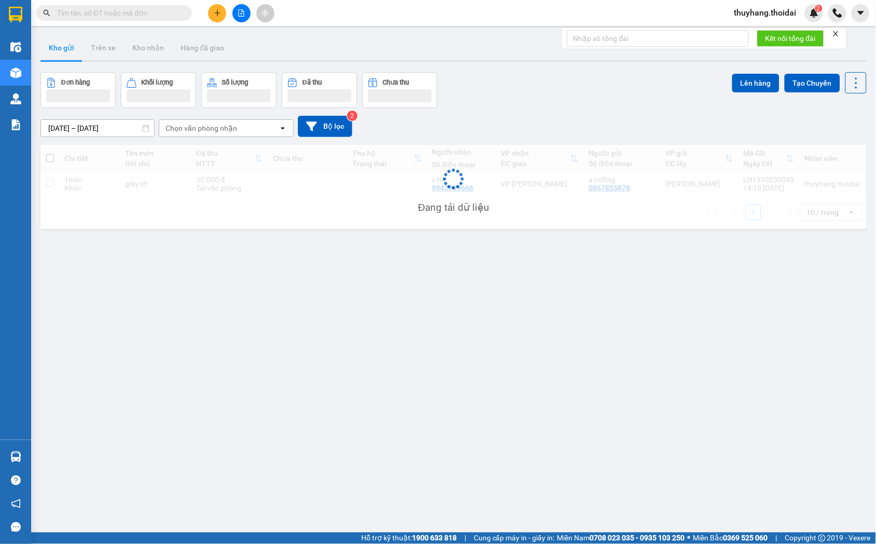
click at [153, 11] on input "text" at bounding box center [118, 12] width 122 height 11
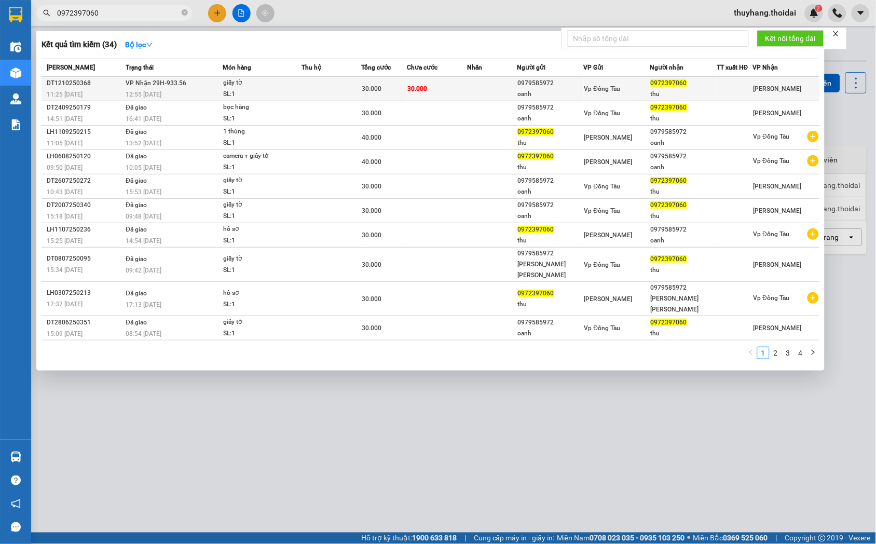
type input "0972397060"
click at [365, 87] on span "30.000" at bounding box center [372, 88] width 20 height 7
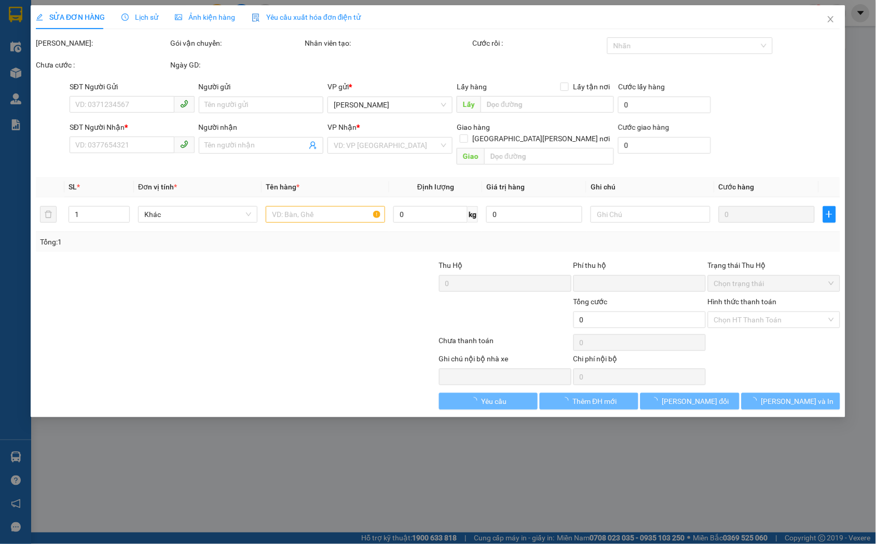
type input "0979585972"
type input "oanh"
type input "0972397060"
type input "thu"
type input "0"
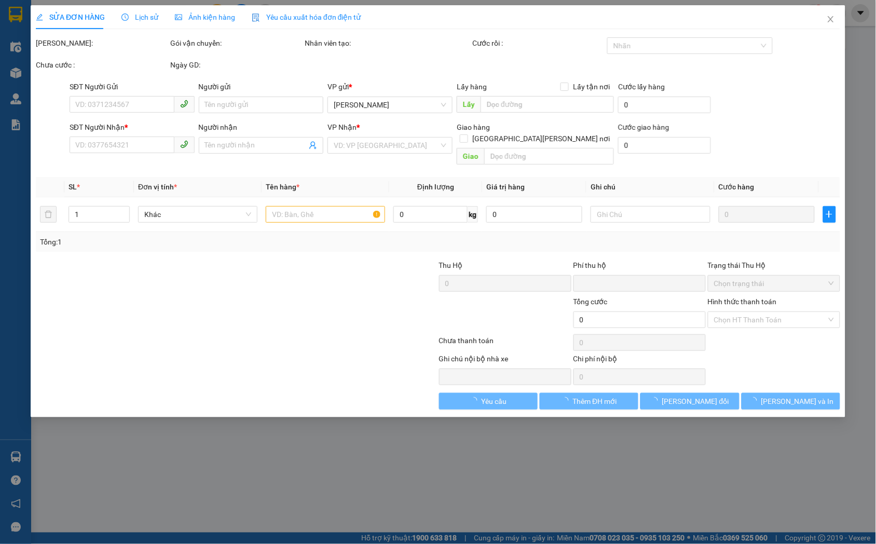
type input "30.000"
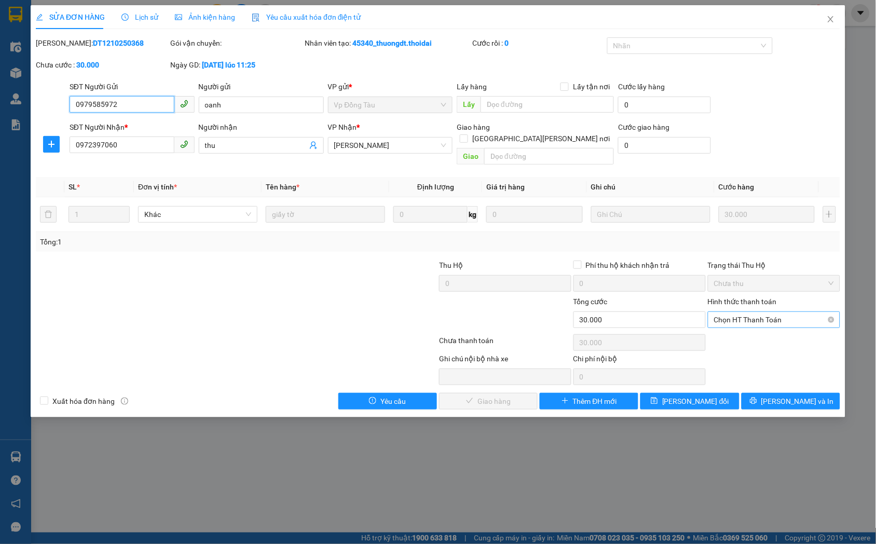
click at [765, 312] on span "Chọn HT Thanh Toán" at bounding box center [774, 320] width 120 height 16
click at [755, 335] on div "Tại văn phòng" at bounding box center [774, 329] width 132 height 17
type input "0"
click at [511, 395] on span "[PERSON_NAME] và Giao hàng" at bounding box center [529, 400] width 140 height 11
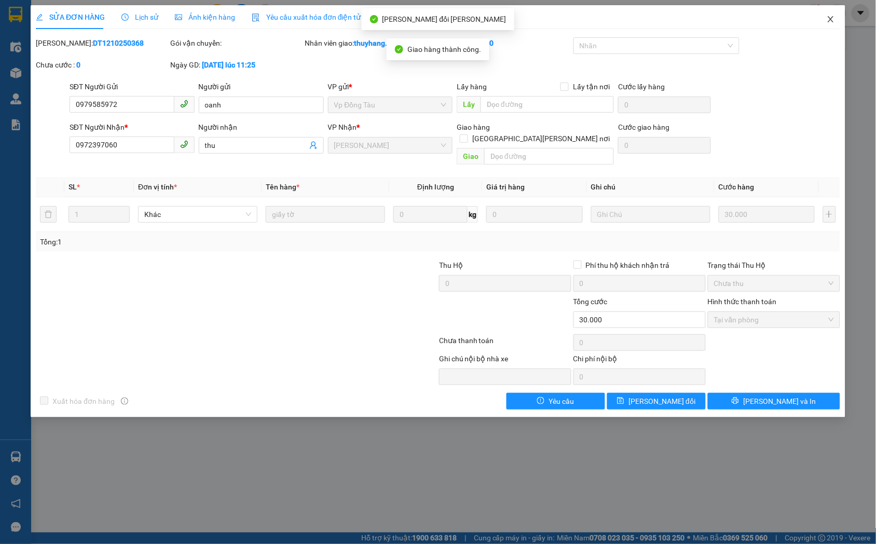
click at [828, 18] on icon "close" at bounding box center [831, 19] width 8 height 8
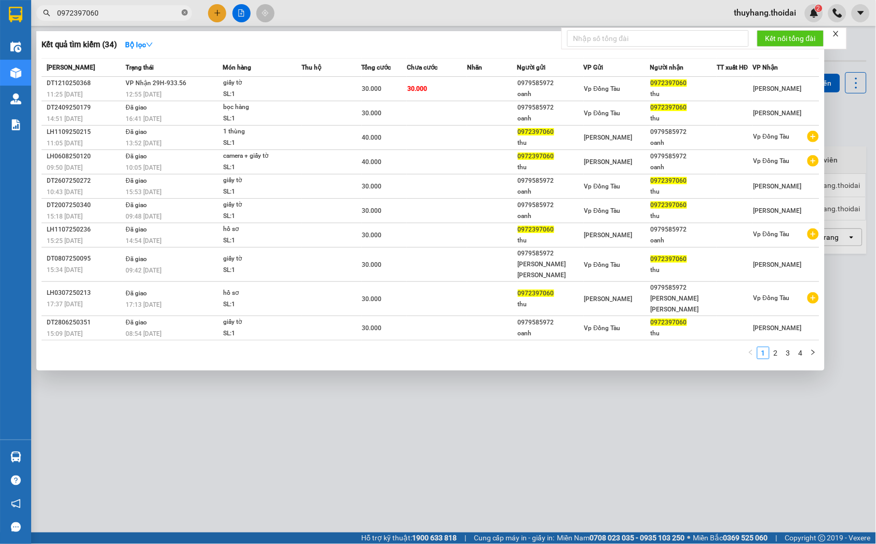
click at [184, 9] on icon "close-circle" at bounding box center [185, 12] width 6 height 6
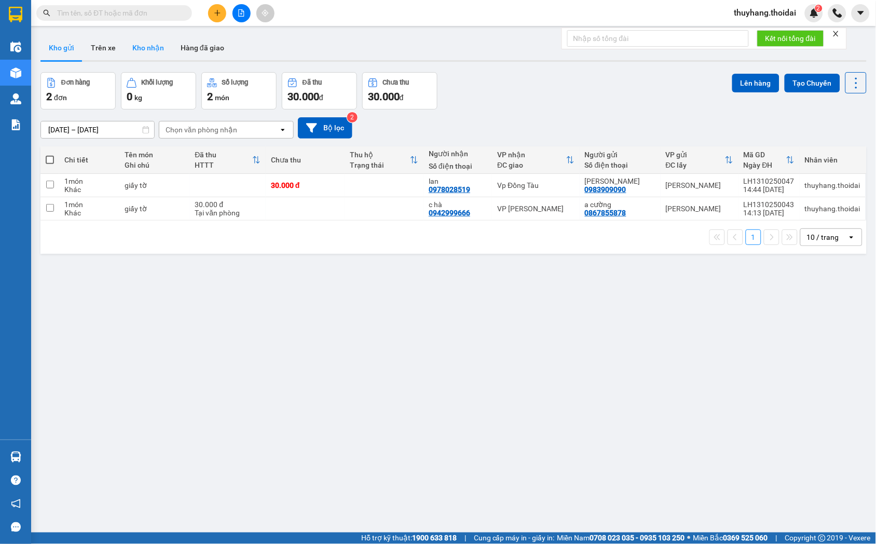
click at [154, 48] on button "Kho nhận" at bounding box center [148, 47] width 48 height 25
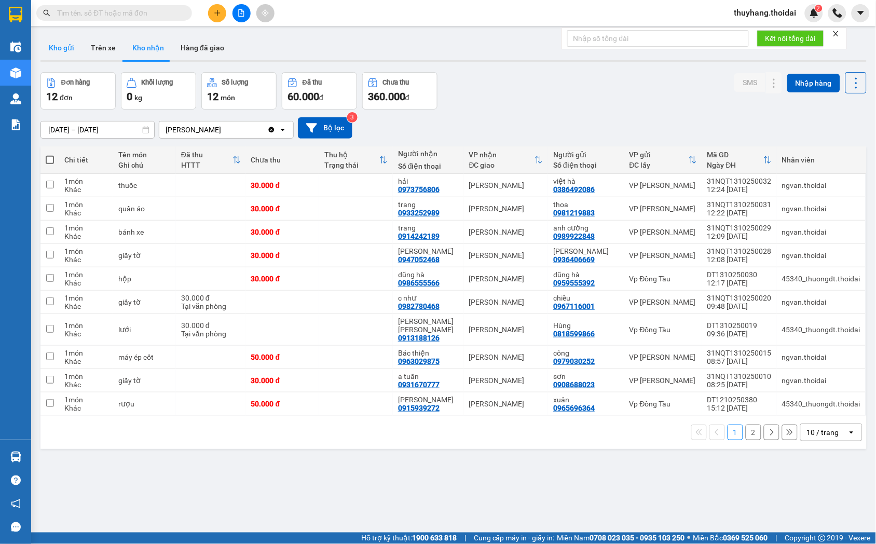
click at [63, 48] on button "Kho gửi" at bounding box center [61, 47] width 42 height 25
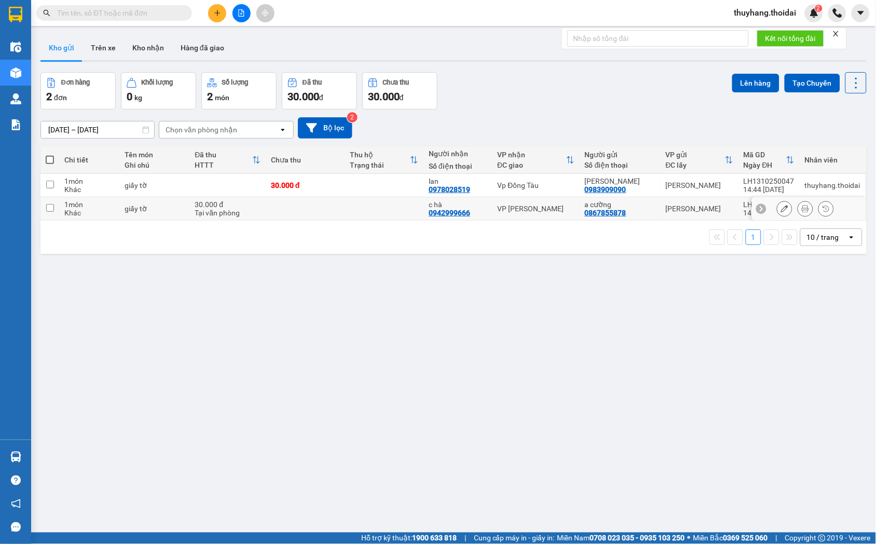
click at [361, 213] on td at bounding box center [384, 208] width 79 height 23
checkbox input "true"
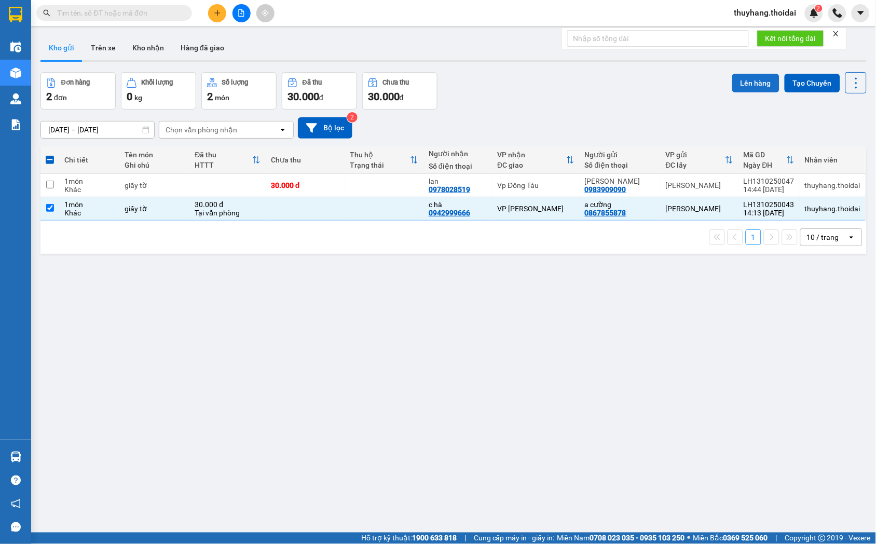
click at [735, 79] on button "Lên hàng" at bounding box center [755, 83] width 47 height 19
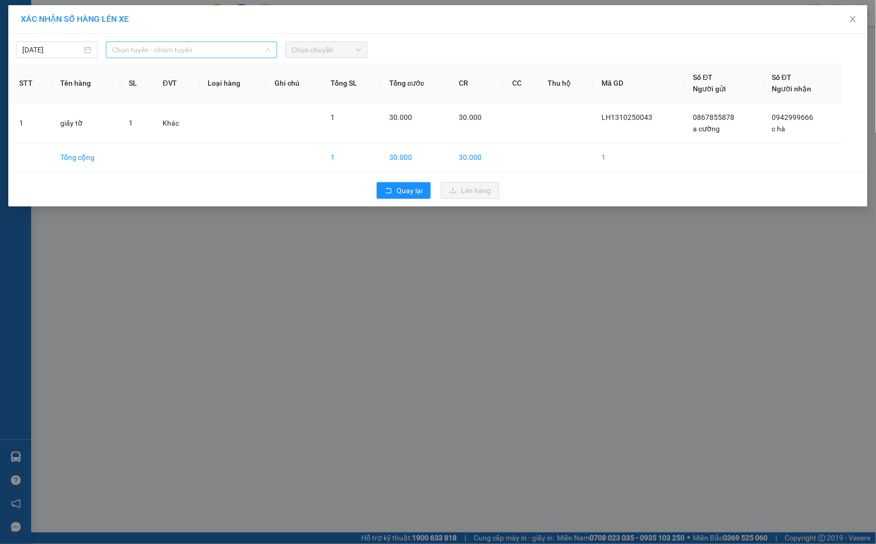
click at [167, 50] on span "Chọn tuyến - nhóm tuyến" at bounding box center [191, 50] width 159 height 16
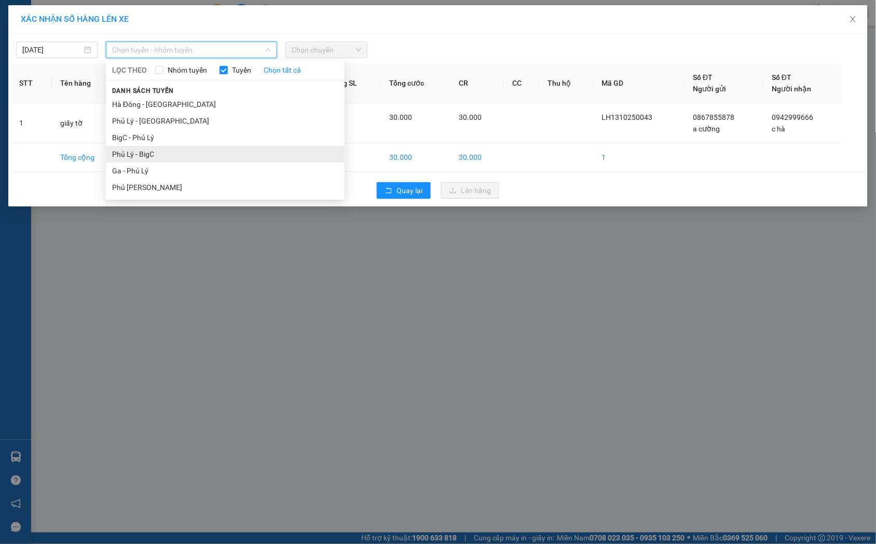
drag, startPoint x: 185, startPoint y: 154, endPoint x: 574, endPoint y: 234, distance: 396.7
click at [185, 154] on li "Phủ Lý - BigC" at bounding box center [225, 154] width 239 height 17
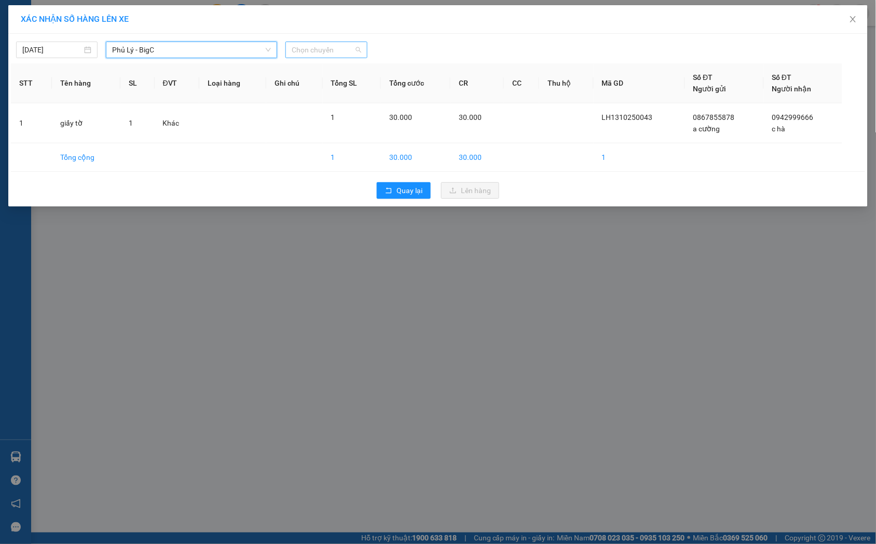
click at [310, 47] on span "Chọn chuyến" at bounding box center [326, 50] width 69 height 16
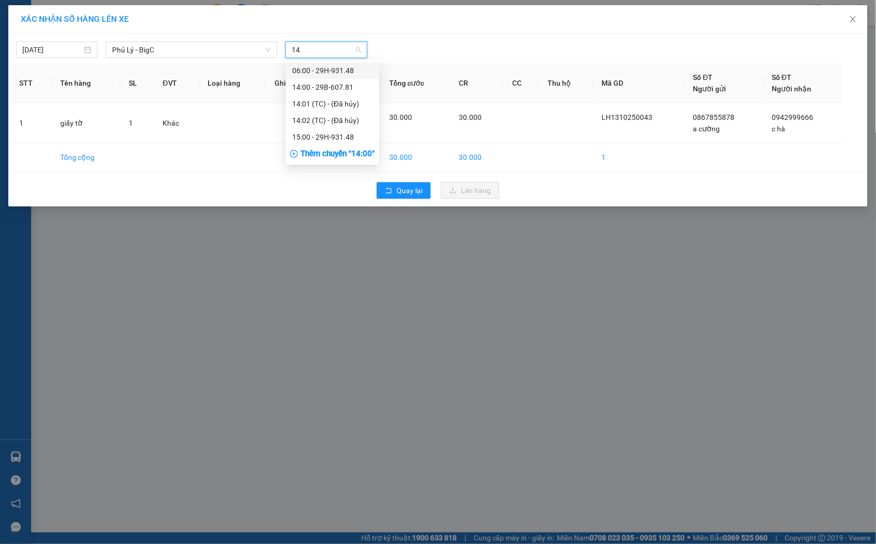
type input "148"
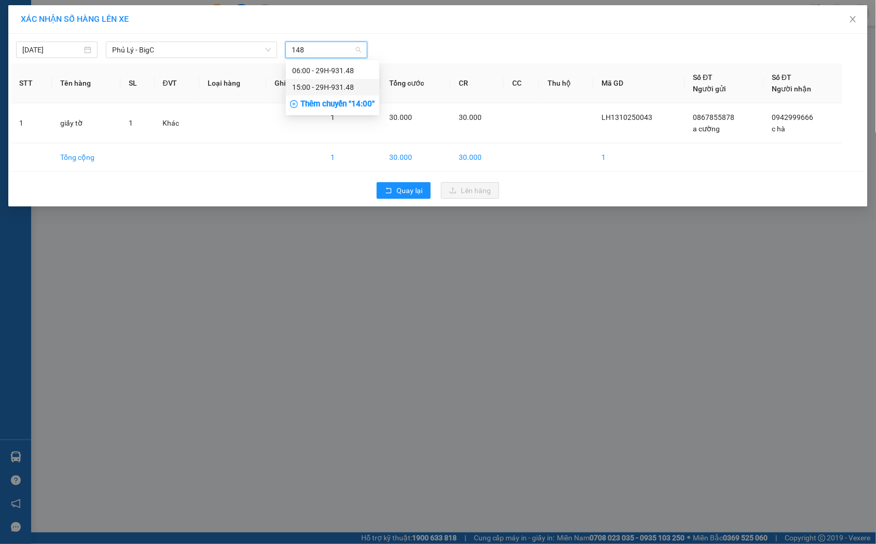
click at [318, 89] on div "15:00 - 29H-931.48" at bounding box center [332, 86] width 81 height 11
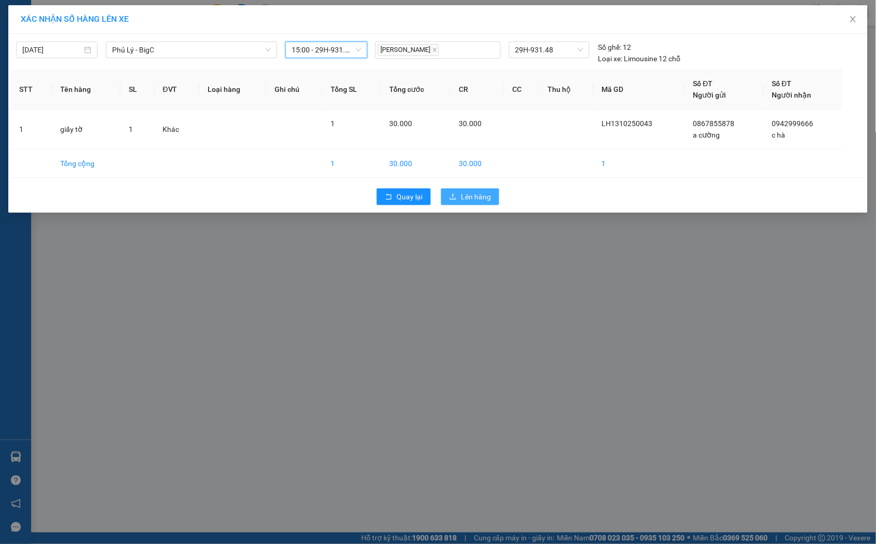
click at [459, 201] on button "Lên hàng" at bounding box center [470, 196] width 58 height 17
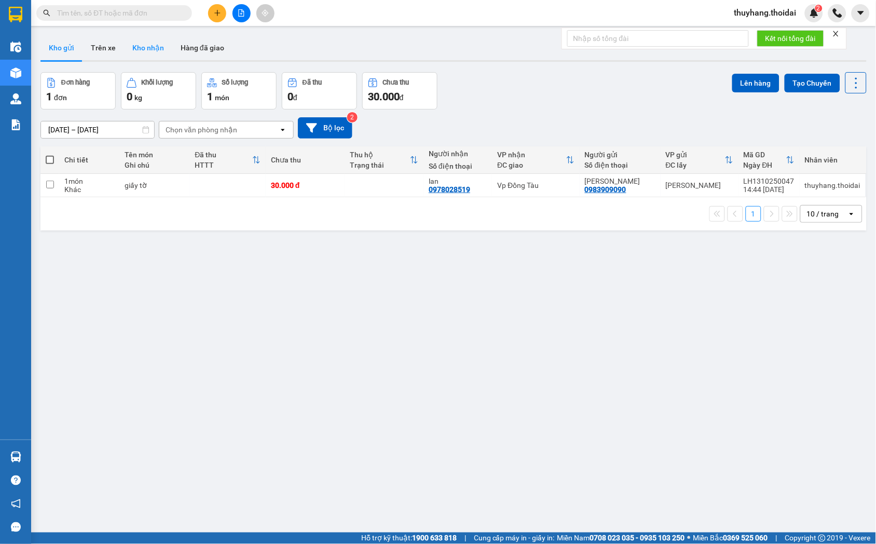
click at [147, 44] on button "Kho nhận" at bounding box center [148, 47] width 48 height 25
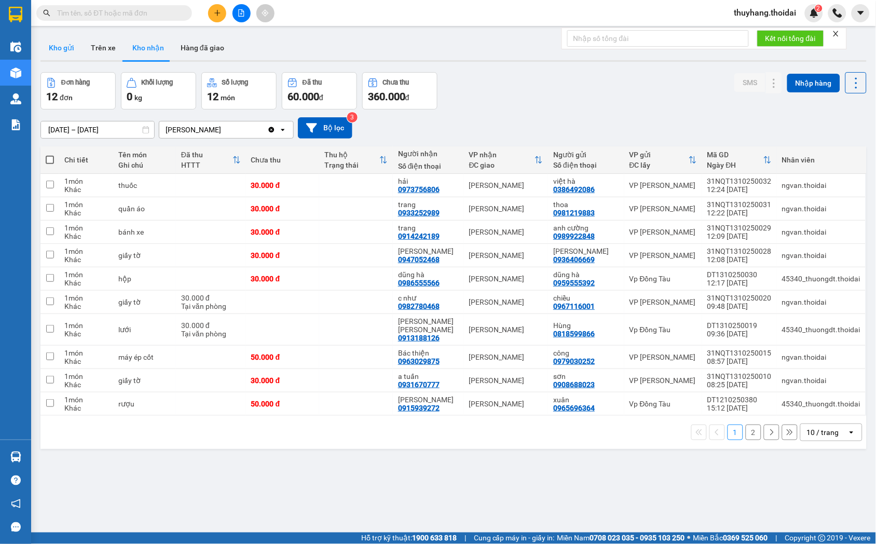
click at [73, 45] on button "Kho gửi" at bounding box center [61, 47] width 42 height 25
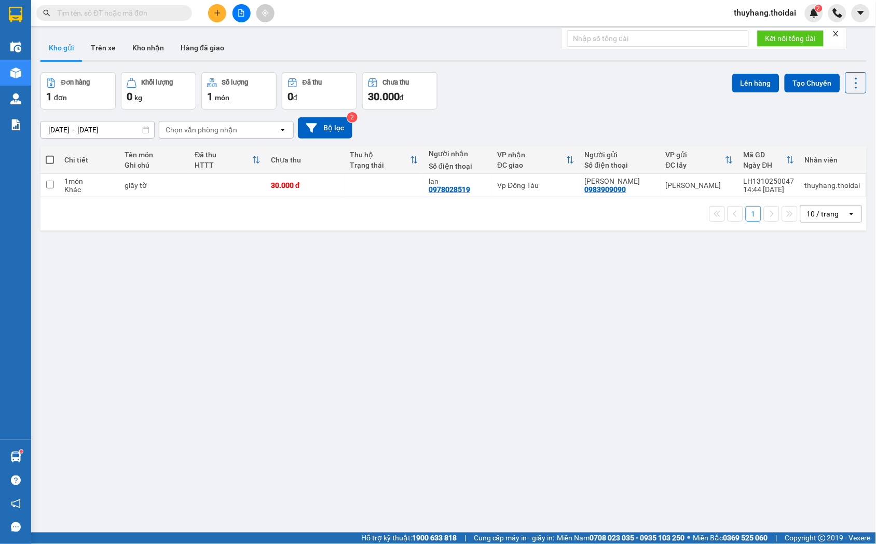
click at [213, 9] on button at bounding box center [217, 13] width 18 height 18
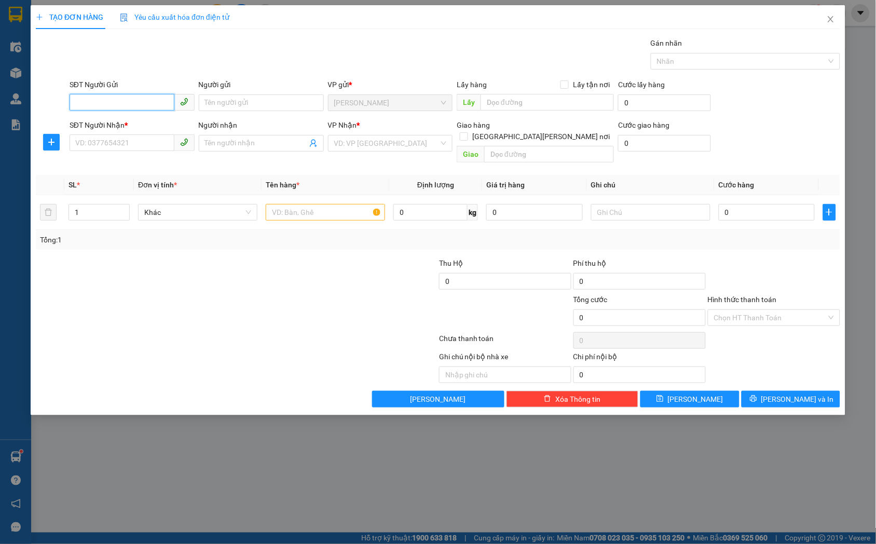
click at [99, 101] on input "SĐT Người Gửi" at bounding box center [122, 102] width 105 height 17
type input "0979521885"
click at [111, 130] on div "0979521885 - hương" at bounding box center [132, 123] width 125 height 17
type input "hương"
type input "0979521885"
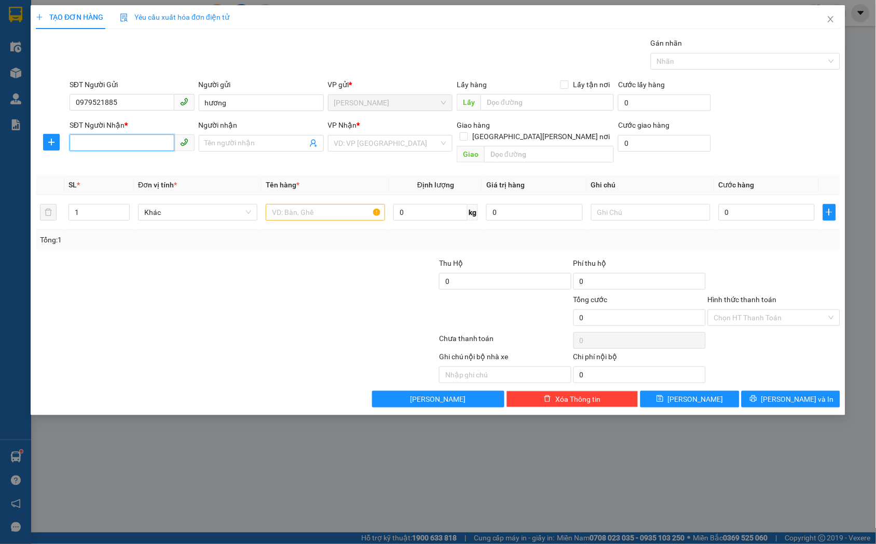
click at [120, 145] on input "SĐT Người Nhận *" at bounding box center [122, 142] width 105 height 17
click at [127, 143] on input "SĐT Người Nhận *" at bounding box center [122, 142] width 105 height 17
type input "0972289235"
click at [261, 144] on input "Người nhận" at bounding box center [256, 142] width 102 height 11
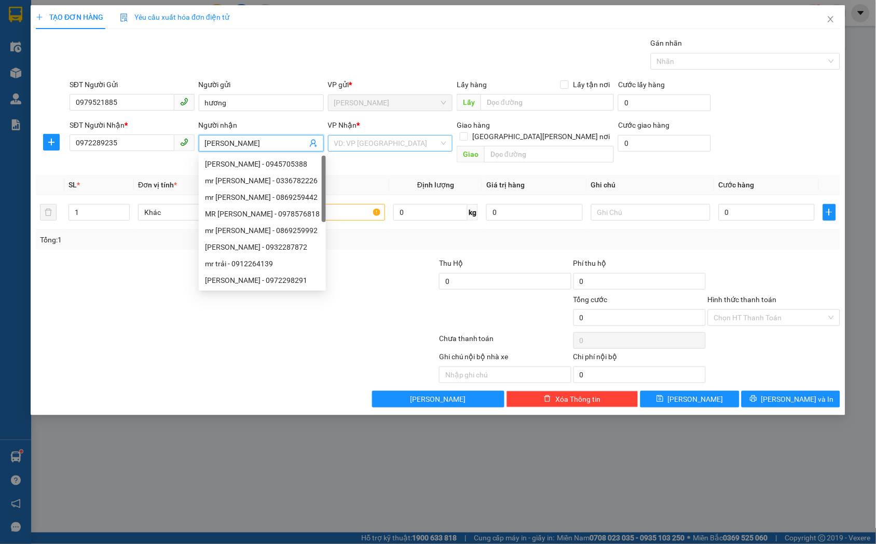
type input "mr thuận"
click at [414, 141] on input "search" at bounding box center [386, 143] width 105 height 16
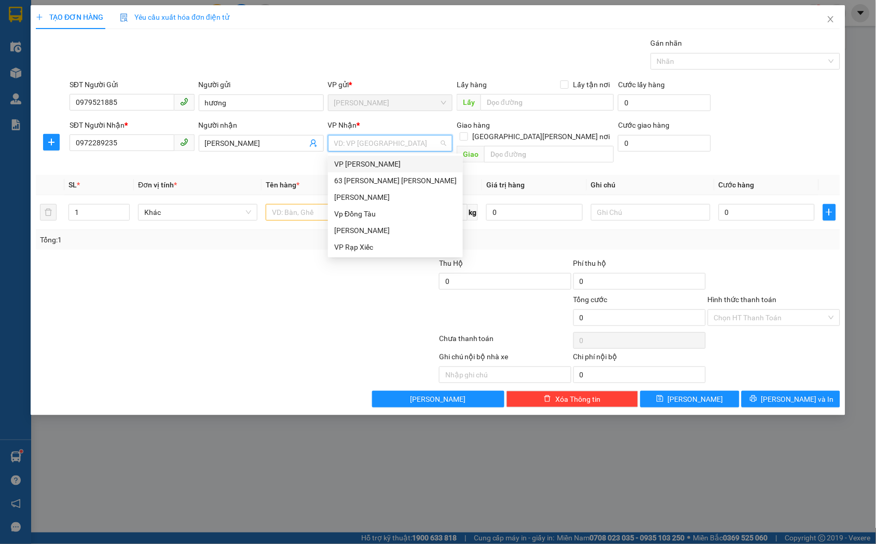
click at [395, 164] on div "VP [PERSON_NAME]" at bounding box center [395, 163] width 122 height 11
click at [296, 204] on input "text" at bounding box center [325, 212] width 119 height 17
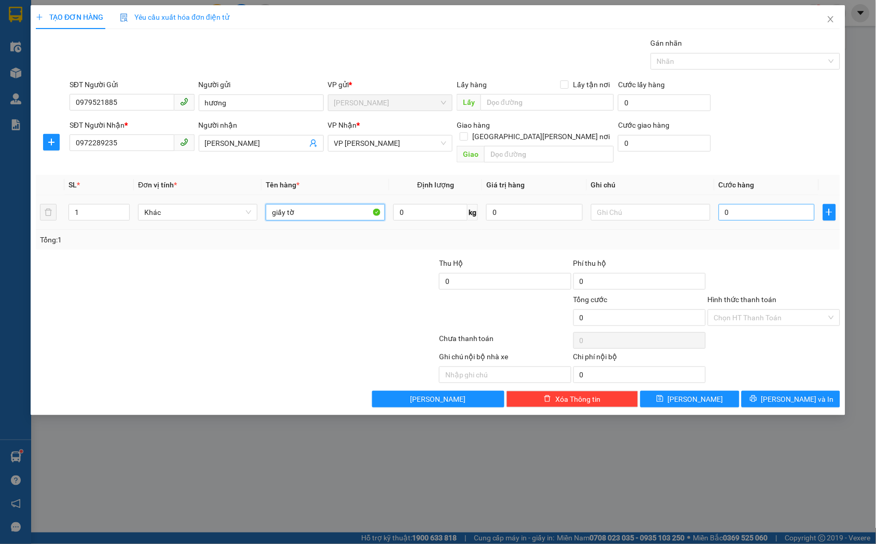
type input "giấy tờ"
click at [749, 204] on input "0" at bounding box center [767, 212] width 96 height 17
type input "3"
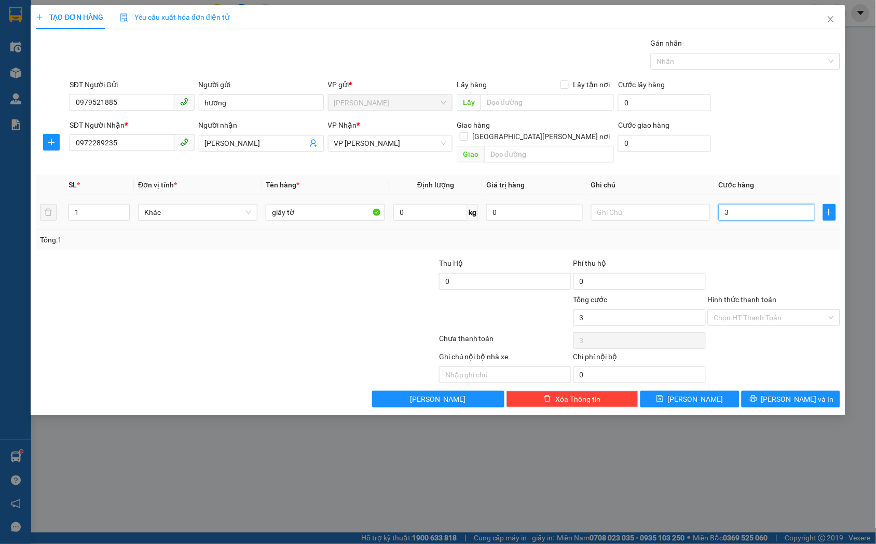
type input "30"
type input "300"
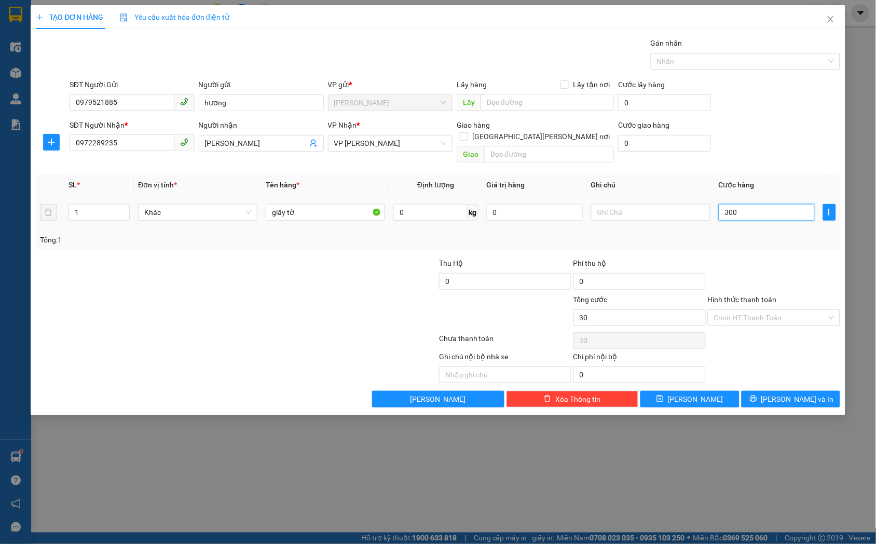
type input "300"
type input "3.000"
type input "30.000"
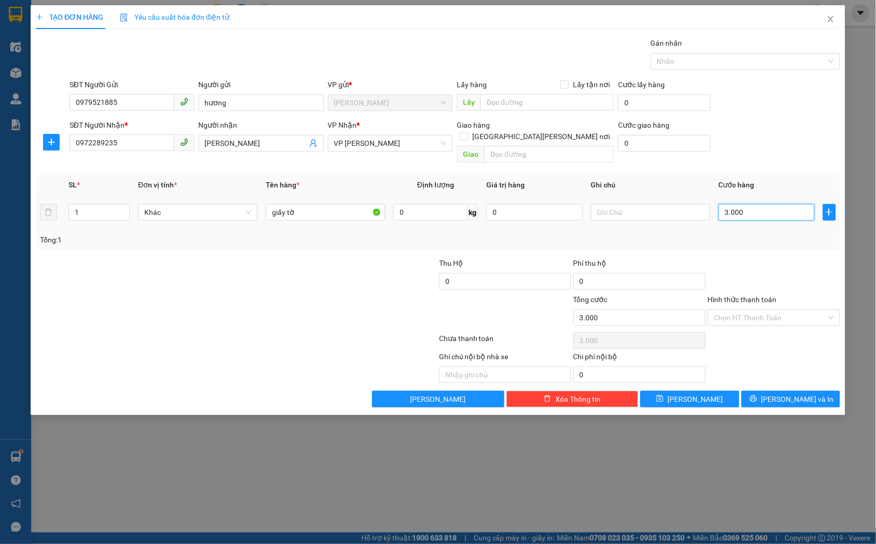
type input "30.000"
click at [757, 310] on input "Hình thức thanh toán" at bounding box center [770, 318] width 113 height 16
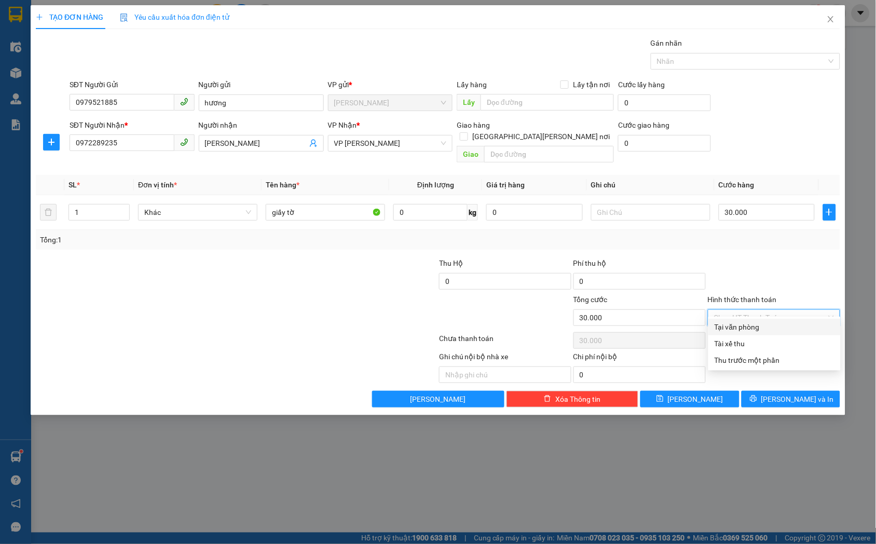
click at [754, 323] on div "Tại văn phòng" at bounding box center [774, 326] width 120 height 11
type input "0"
click at [696, 393] on span "Lưu" at bounding box center [696, 398] width 56 height 11
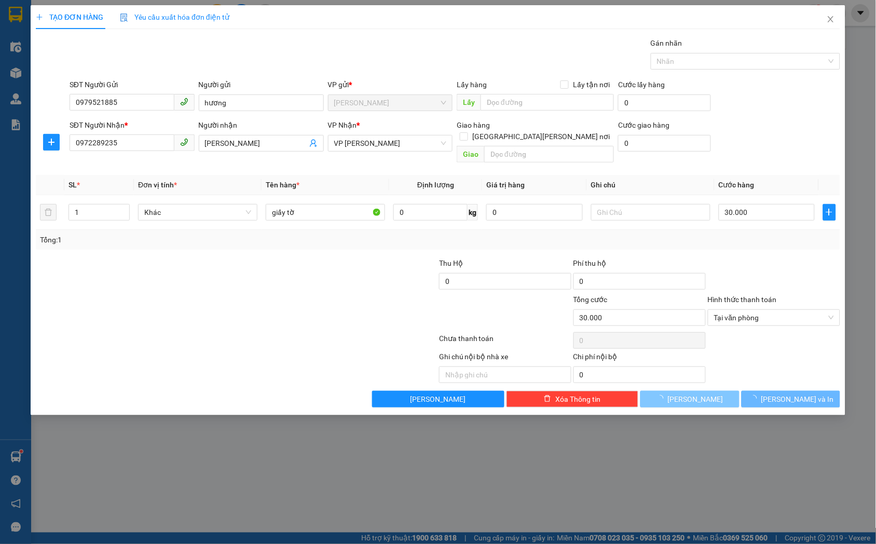
type input "0"
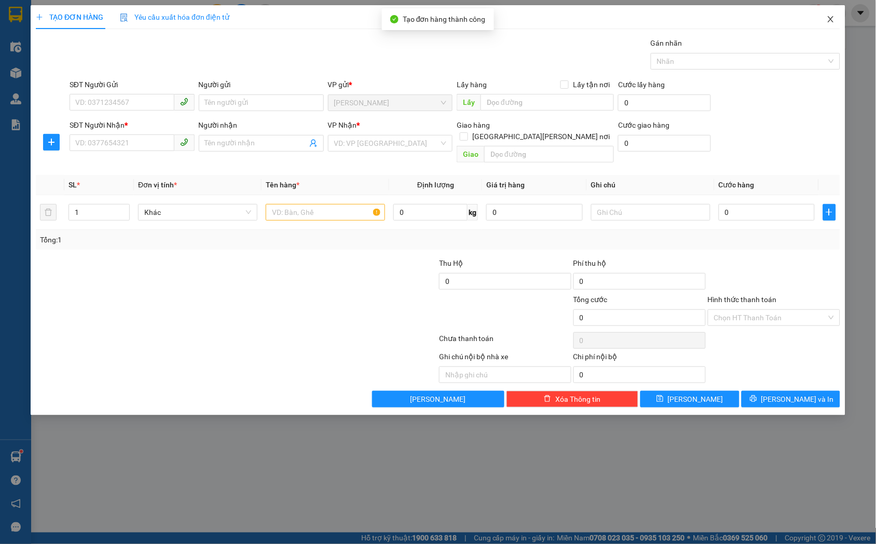
click at [834, 21] on icon "close" at bounding box center [831, 19] width 8 height 8
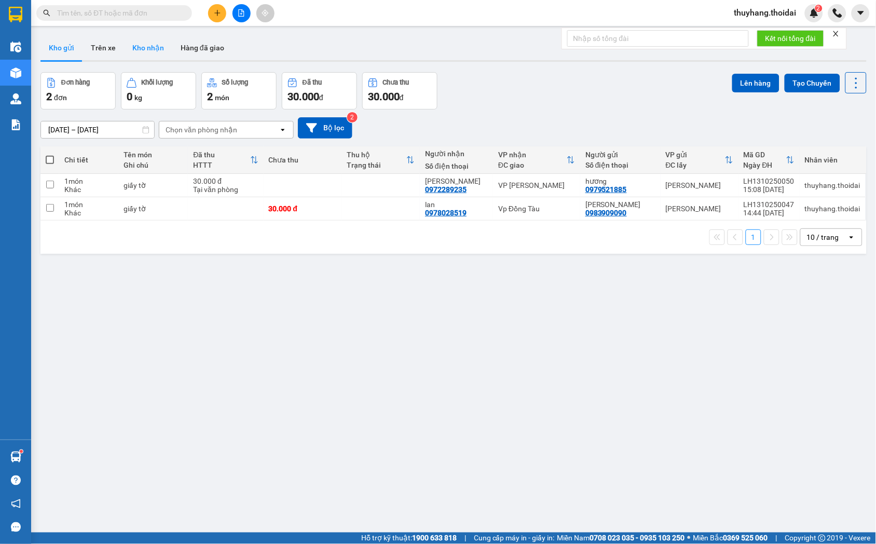
click at [149, 52] on button "Kho nhận" at bounding box center [148, 47] width 48 height 25
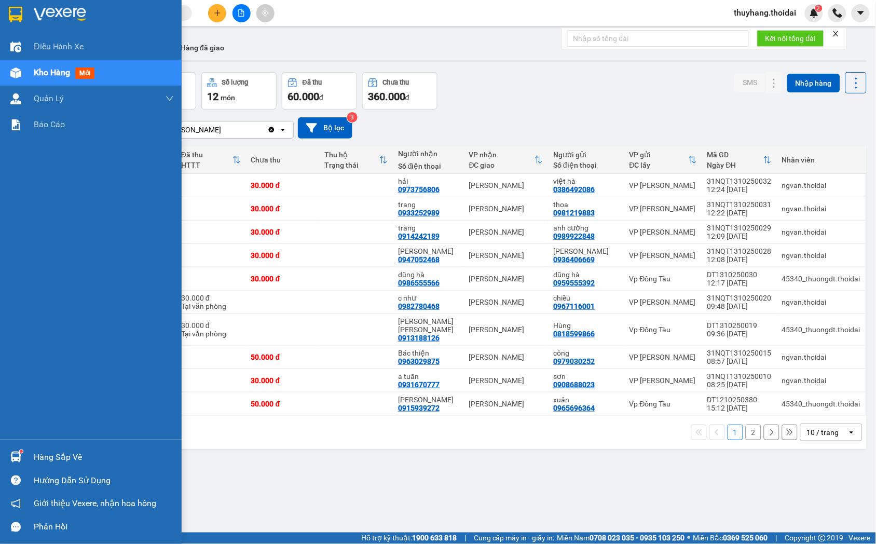
drag, startPoint x: 16, startPoint y: 454, endPoint x: 201, endPoint y: 476, distance: 186.5
click at [18, 454] on img at bounding box center [15, 456] width 11 height 11
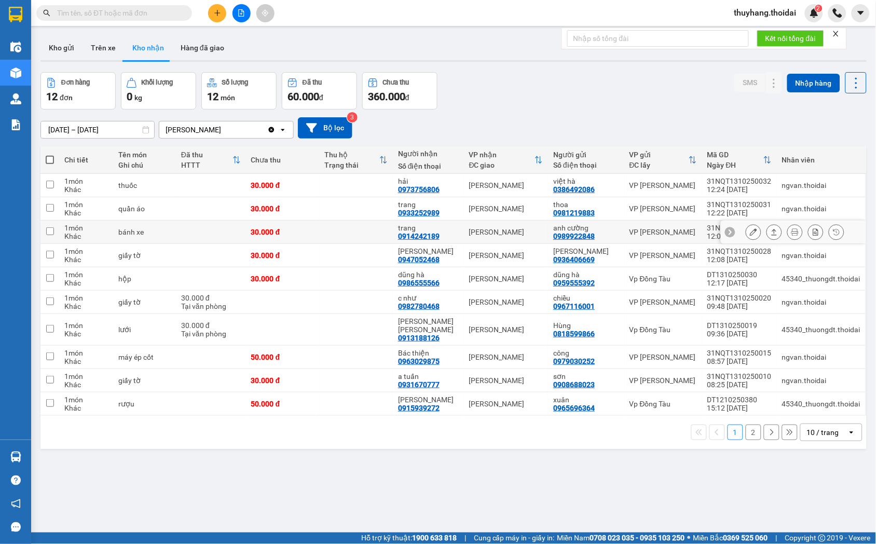
click at [354, 239] on section "Kết quả tìm kiếm ( 34 ) Bộ lọc Mã ĐH Trạng thái Món hàng Thu hộ Tổng cước Chưa …" at bounding box center [438, 272] width 876 height 544
click at [67, 51] on button "Kho gửi" at bounding box center [61, 47] width 42 height 25
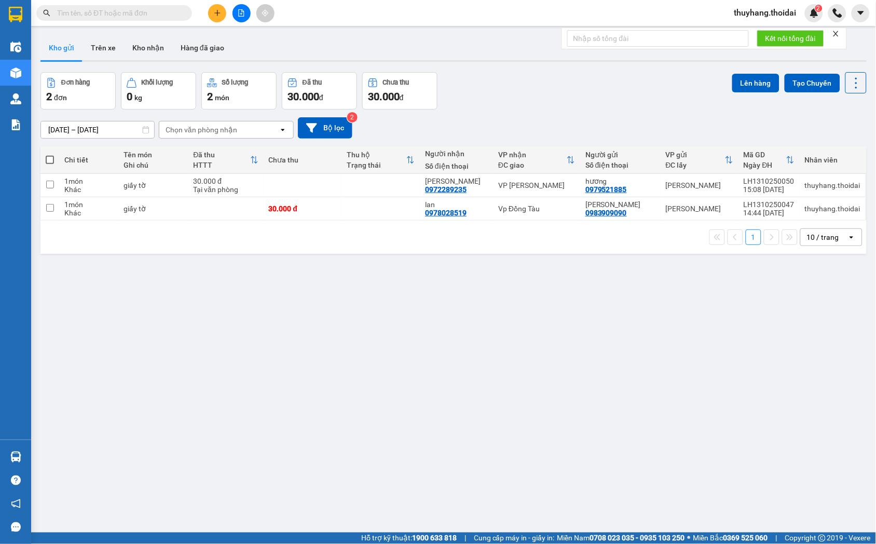
click at [109, 12] on input "text" at bounding box center [118, 12] width 122 height 11
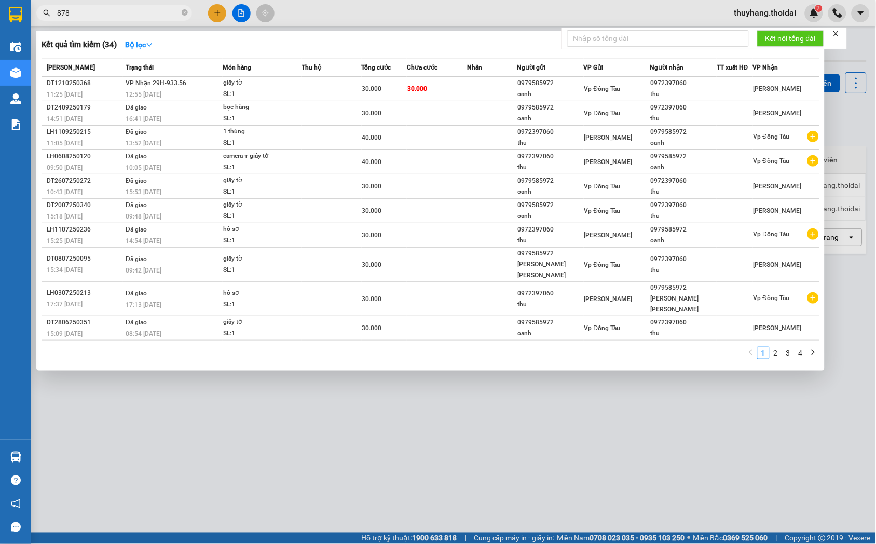
type input "8787"
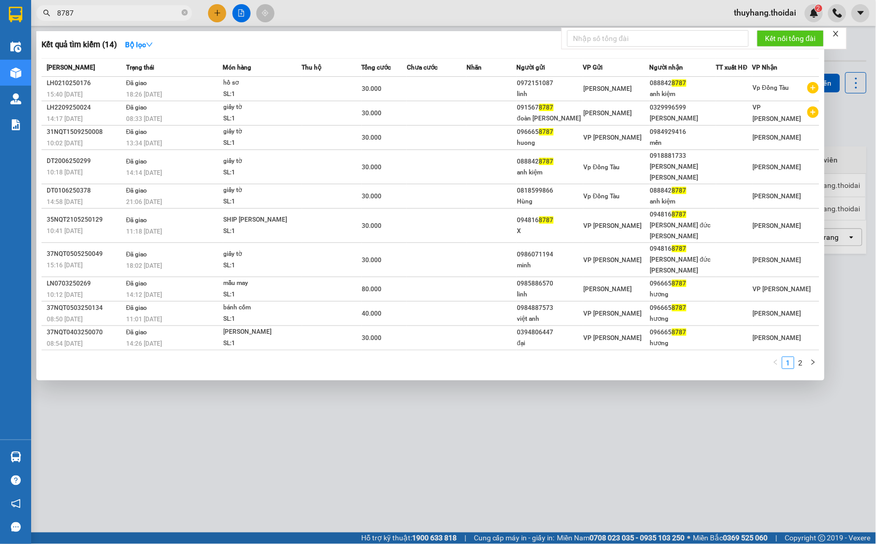
drag, startPoint x: 187, startPoint y: 12, endPoint x: 402, endPoint y: 88, distance: 227.8
click at [186, 12] on icon "close-circle" at bounding box center [185, 12] width 6 height 6
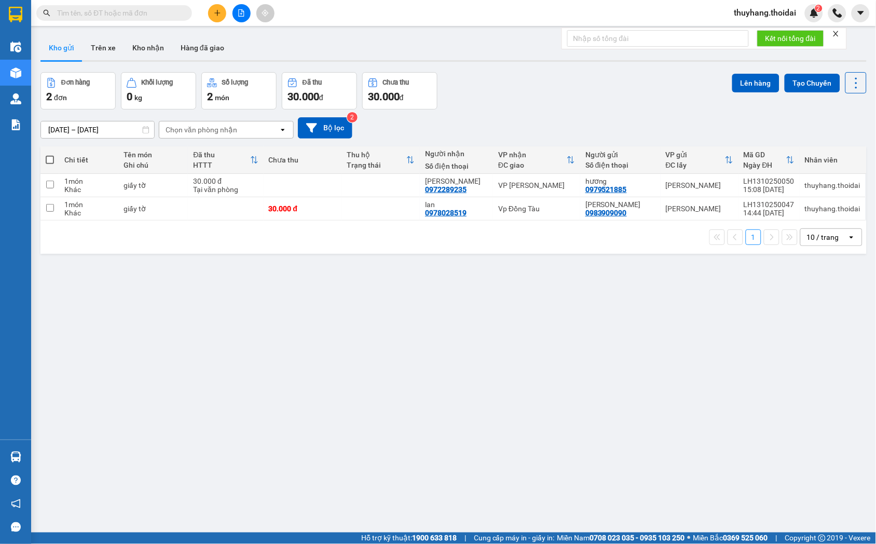
click at [137, 18] on input "text" at bounding box center [118, 12] width 122 height 11
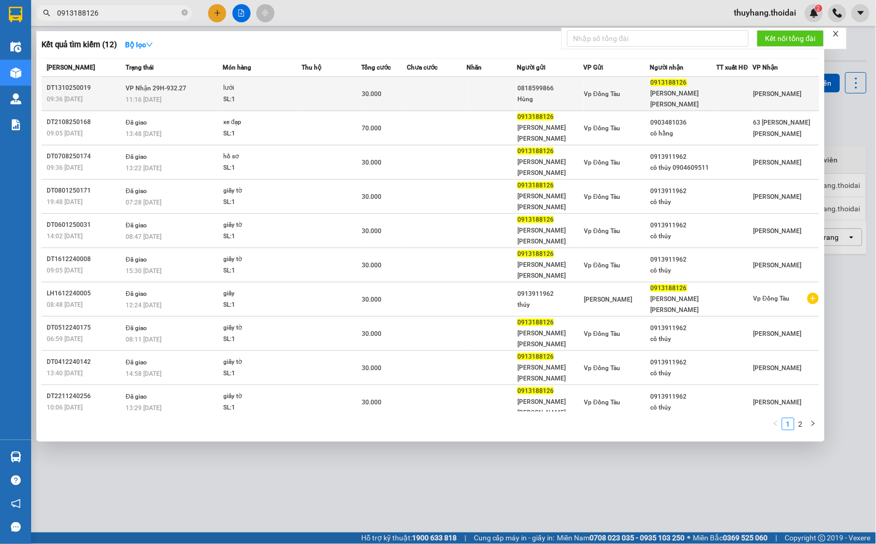
type input "0913188126"
click at [308, 87] on td at bounding box center [332, 94] width 60 height 34
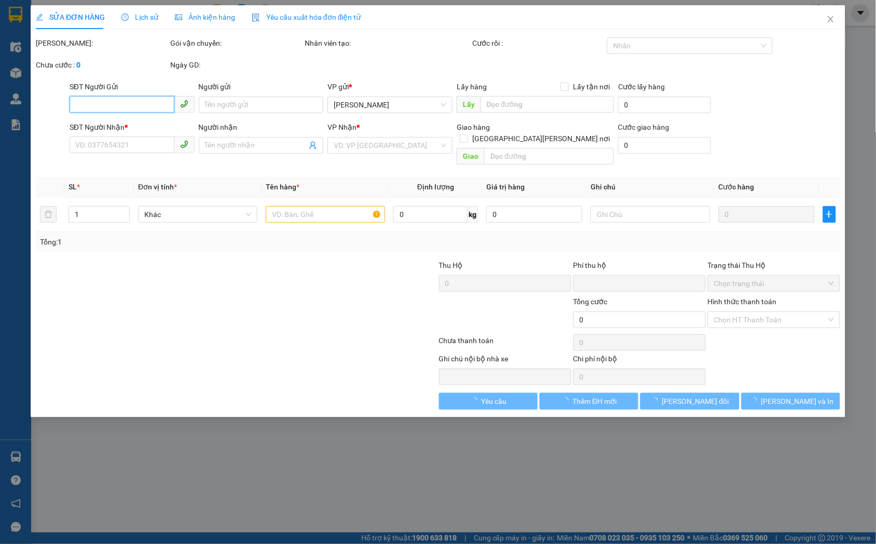
type input "0818599866"
type input "Hùng"
type input "0913188126"
type input "hoàng anh kiệm"
type input "0"
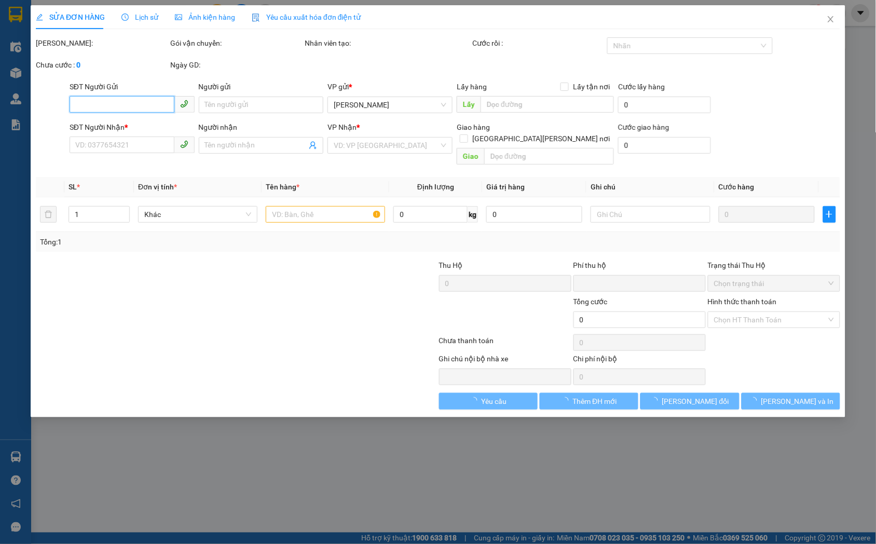
type input "30.000"
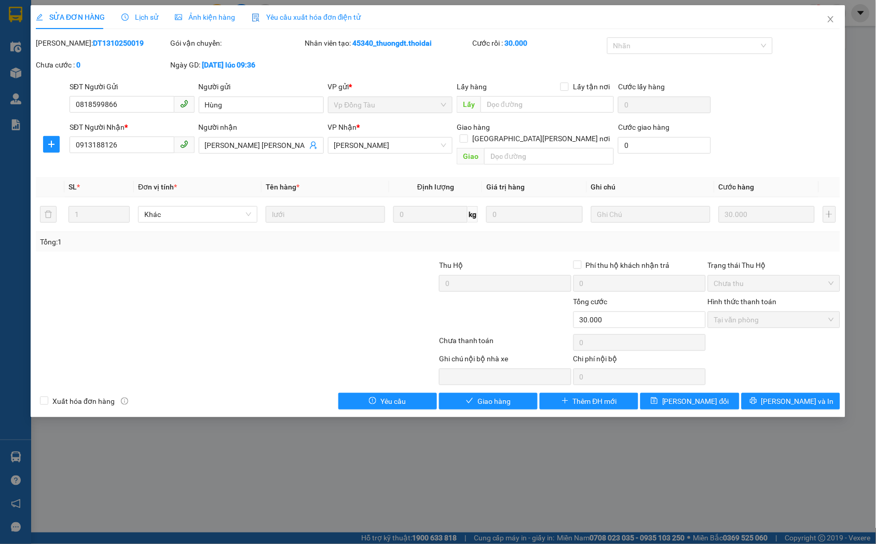
click at [141, 19] on span "Lịch sử" at bounding box center [139, 17] width 37 height 8
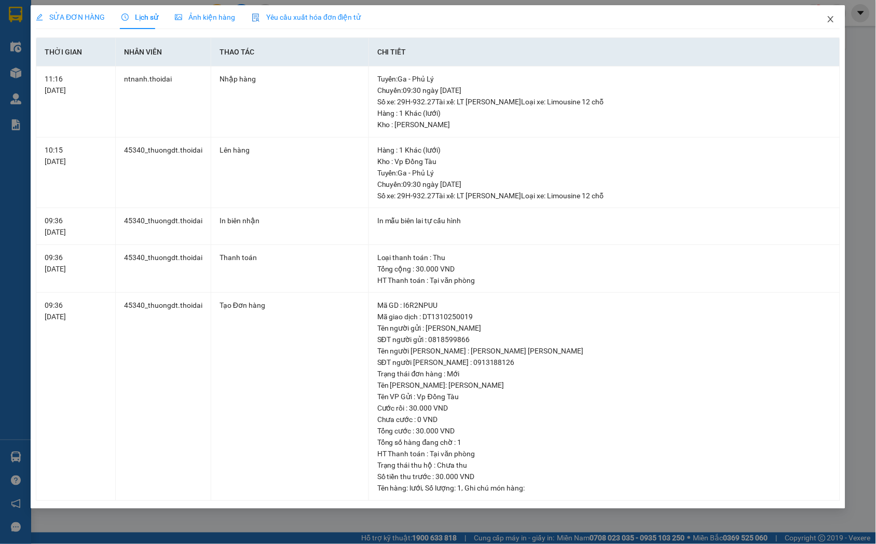
click at [831, 23] on icon "close" at bounding box center [831, 19] width 8 height 8
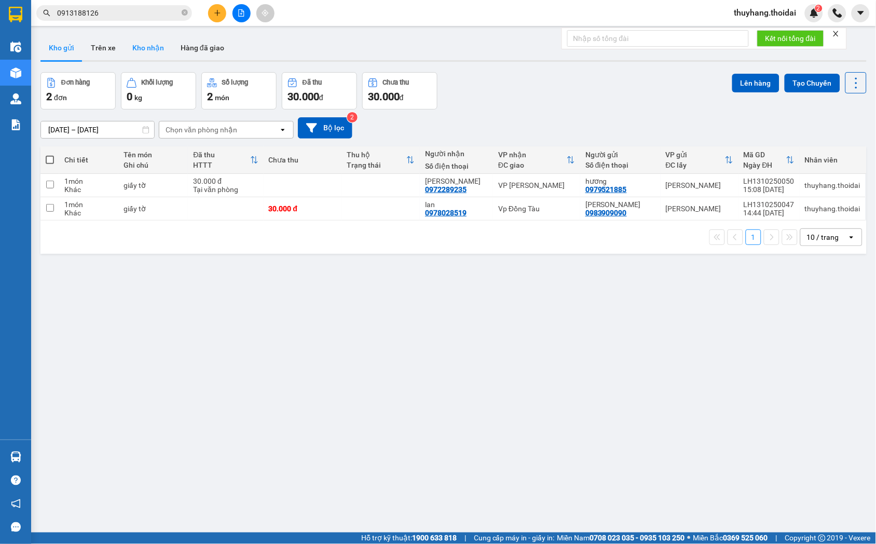
click at [157, 50] on button "Kho nhận" at bounding box center [148, 47] width 48 height 25
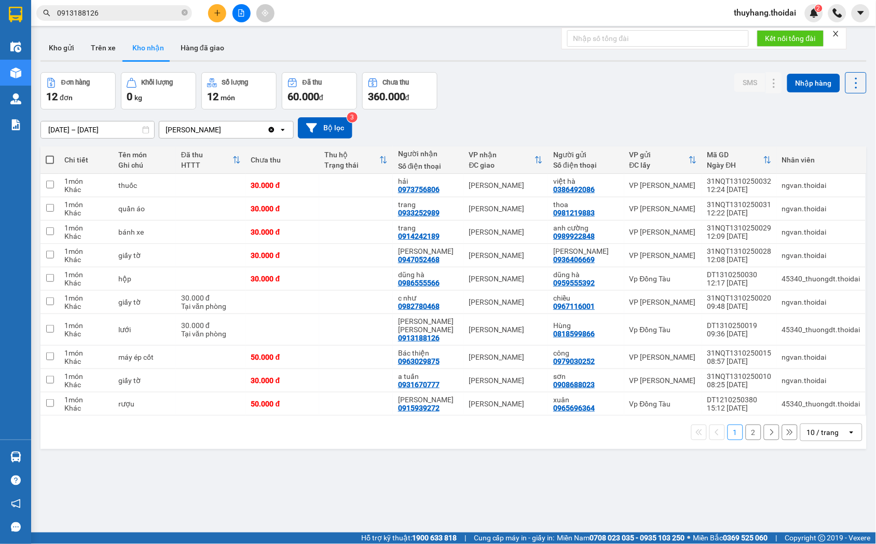
click at [143, 14] on input "0913188126" at bounding box center [118, 12] width 122 height 11
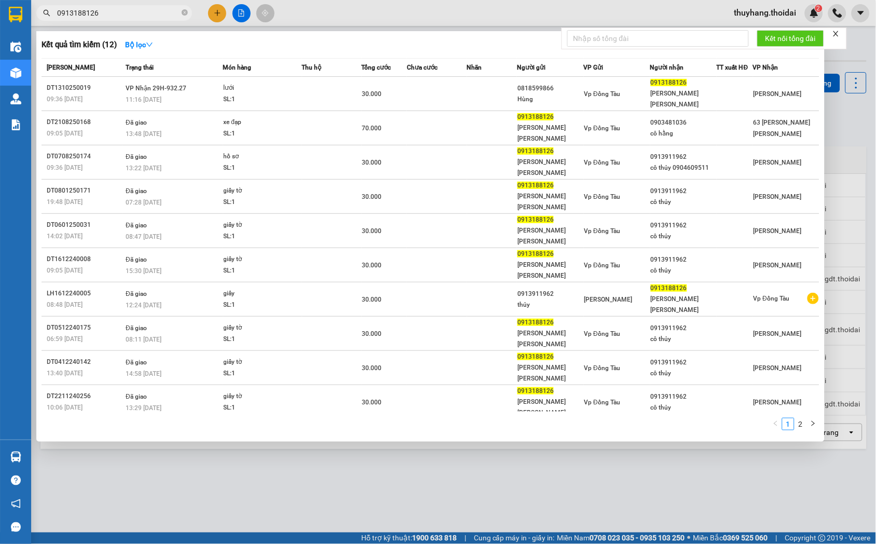
click at [143, 14] on input "0913188126" at bounding box center [118, 12] width 122 height 11
click at [182, 12] on icon "close-circle" at bounding box center [185, 12] width 6 height 6
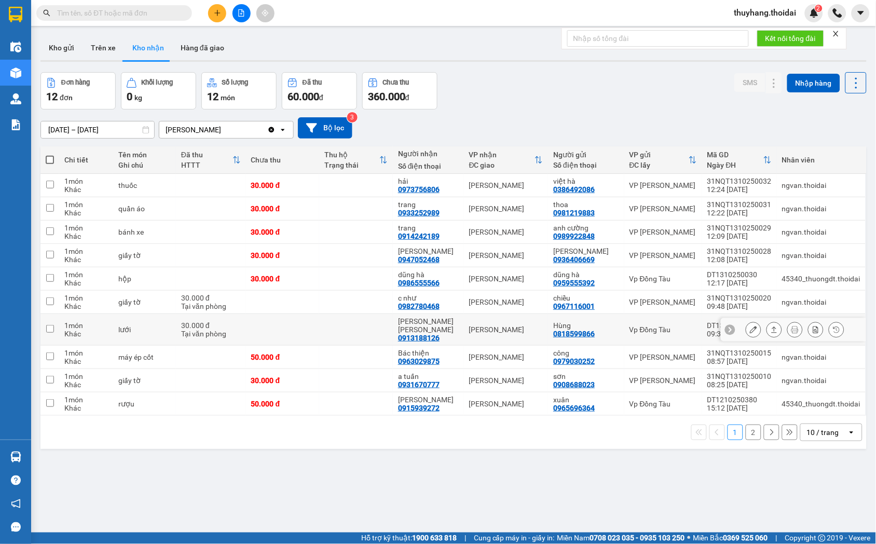
click at [351, 326] on td at bounding box center [356, 330] width 74 height 32
checkbox input "true"
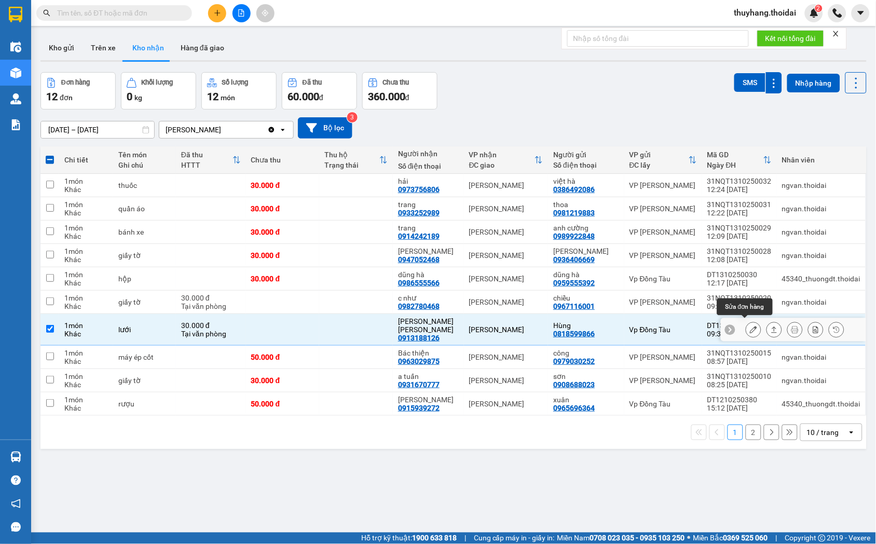
click at [750, 327] on icon at bounding box center [753, 329] width 7 height 7
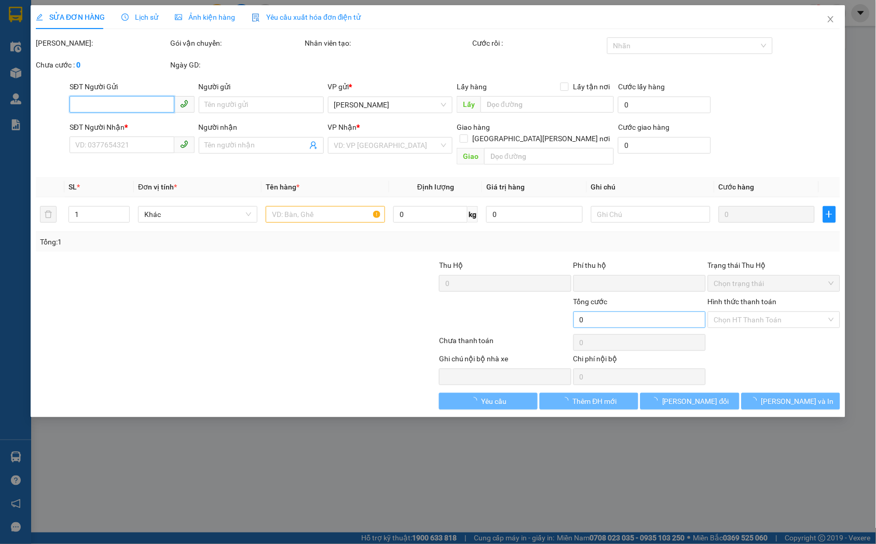
type input "0818599866"
type input "Hùng"
type input "0913188126"
type input "hoàng anh kiệm"
type input "0"
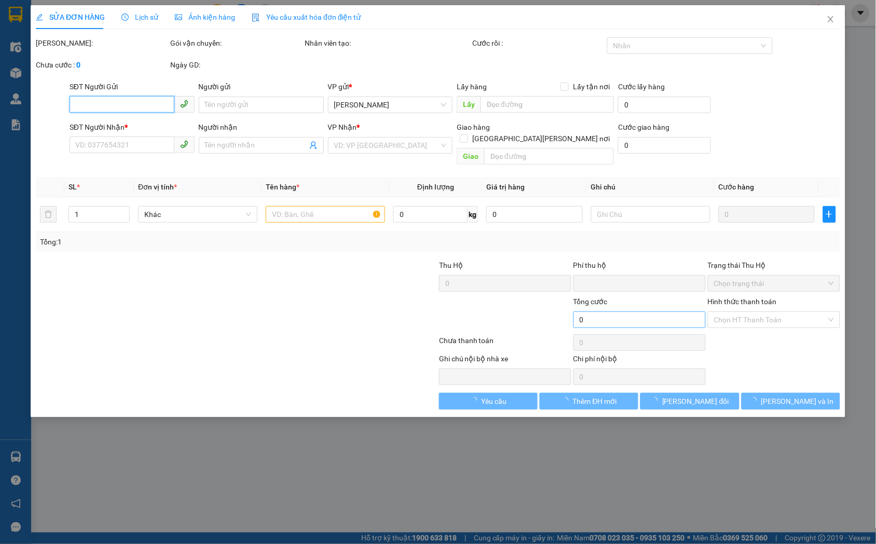
type input "30.000"
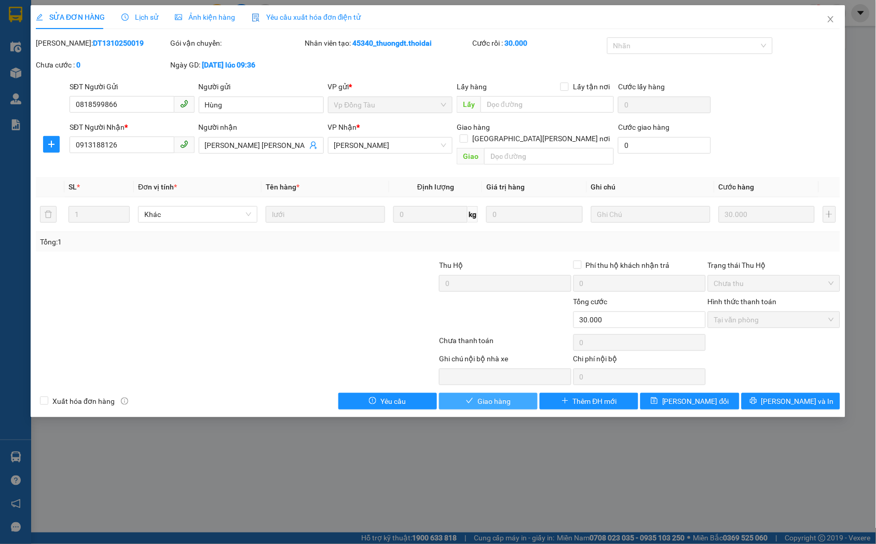
click at [508, 395] on span "Giao hàng" at bounding box center [493, 400] width 33 height 11
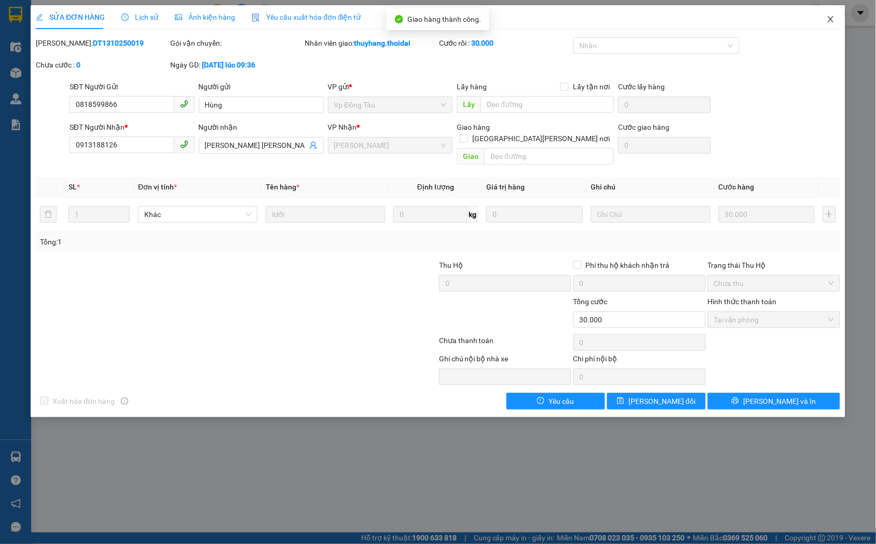
click at [831, 17] on icon "close" at bounding box center [831, 19] width 8 height 8
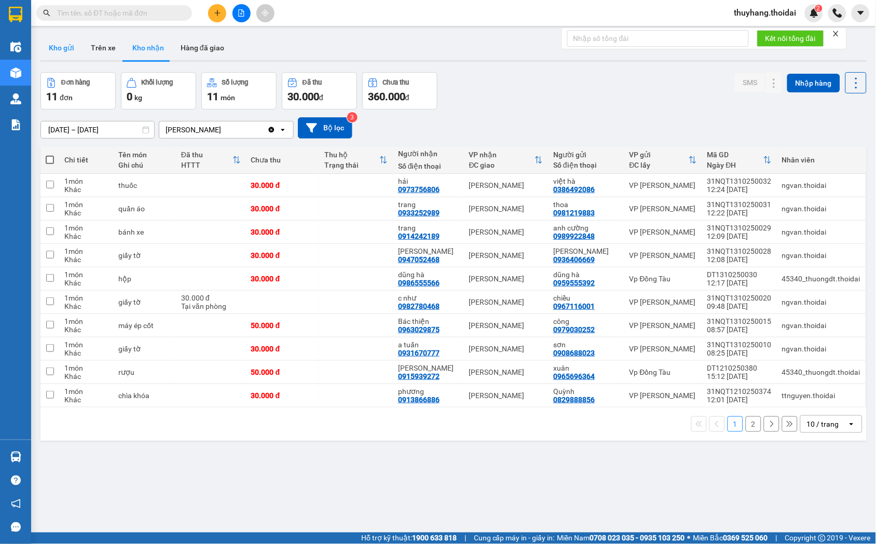
click at [64, 44] on button "Kho gửi" at bounding box center [61, 47] width 42 height 25
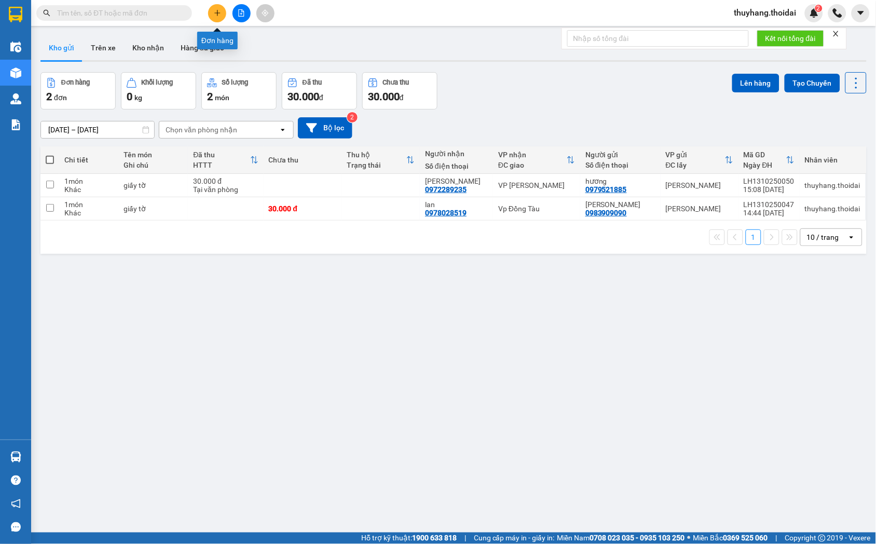
click at [214, 11] on icon "plus" at bounding box center [217, 12] width 7 height 7
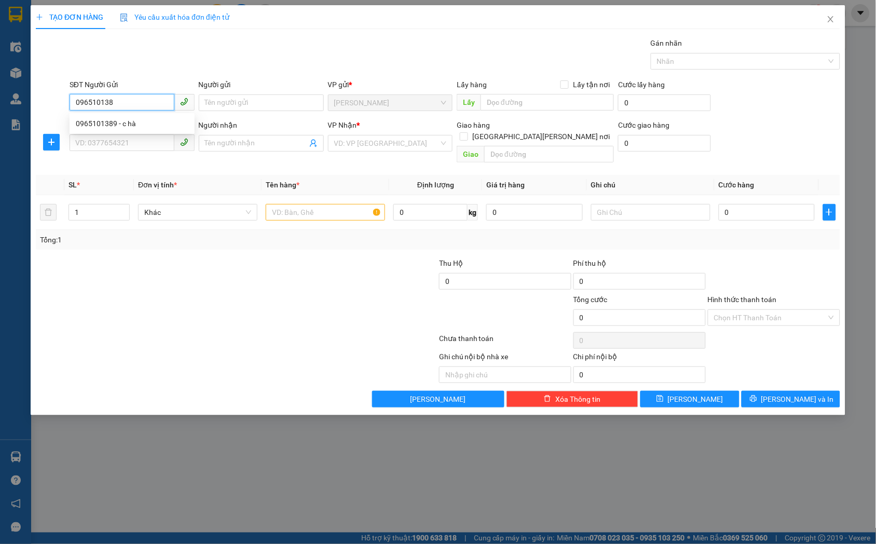
type input "0965101389"
click at [137, 122] on div "0965101389 - c hà" at bounding box center [132, 123] width 113 height 11
type input "c hà"
type input "0965101389"
click at [116, 142] on input "SĐT Người Nhận *" at bounding box center [122, 142] width 105 height 17
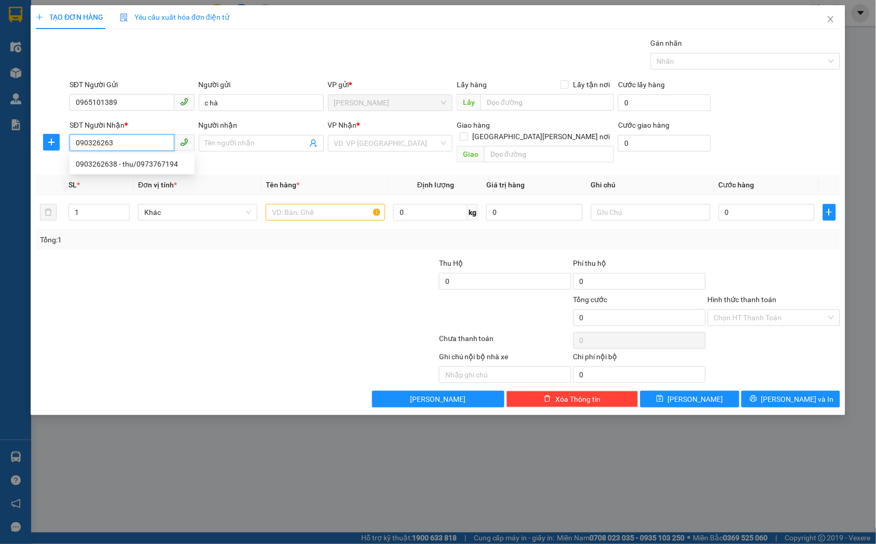
type input "0903262638"
click at [127, 168] on div "0903262638 - thu/0973767194" at bounding box center [132, 163] width 113 height 11
type input "thu/0973767194"
click at [152, 164] on div "0903262638 - thu/0973767194" at bounding box center [132, 163] width 113 height 11
type input "0903262638"
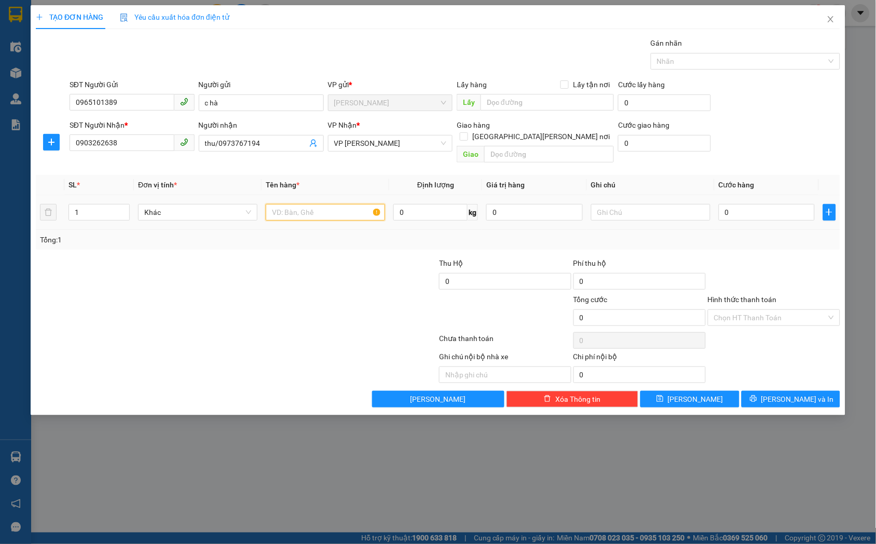
click at [294, 204] on input "text" at bounding box center [325, 212] width 119 height 17
type input "giấy tờ"
click at [767, 204] on input "0" at bounding box center [767, 212] width 96 height 17
type input "3"
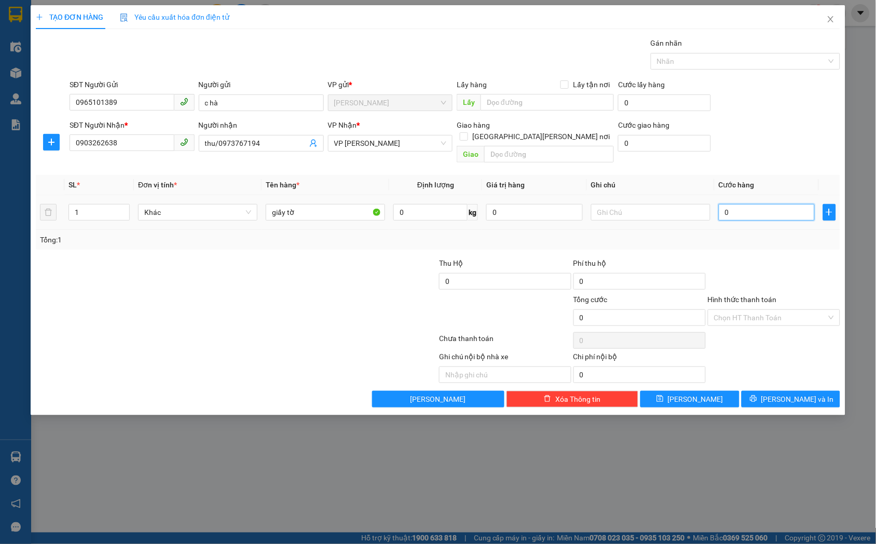
type input "3"
type input "30"
type input "300"
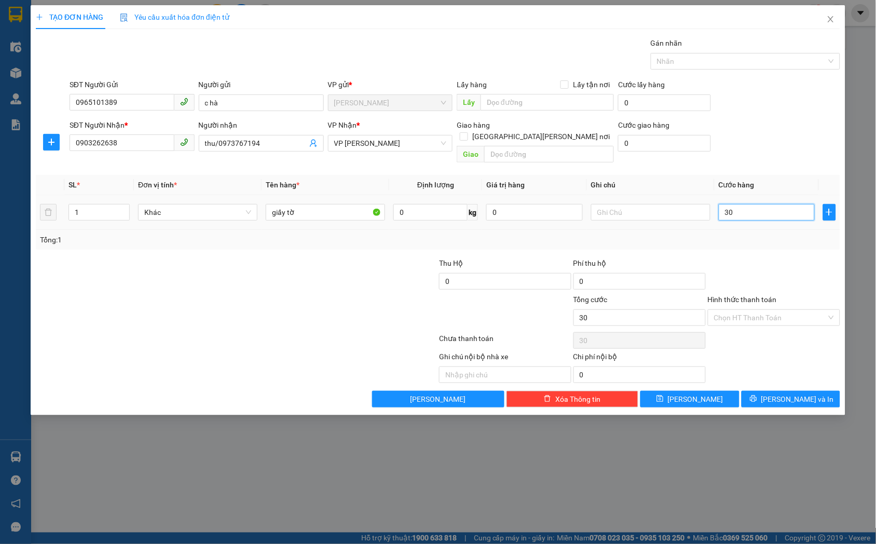
type input "300"
type input "3.000"
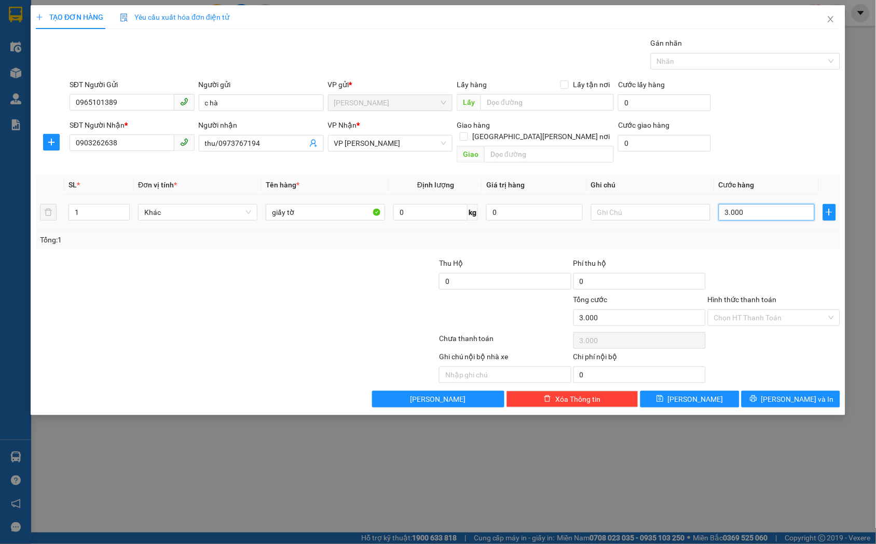
type input "30.000"
click at [770, 310] on input "Hình thức thanh toán" at bounding box center [770, 318] width 113 height 16
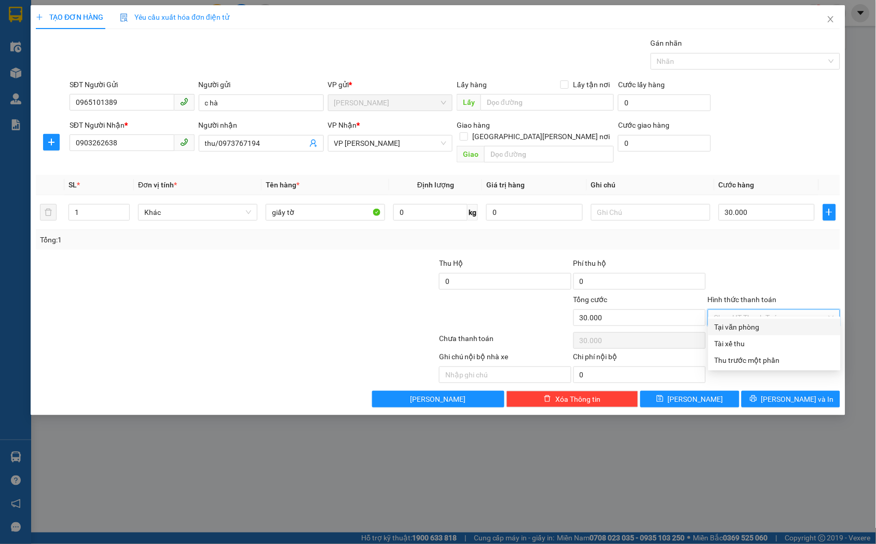
click at [758, 329] on div "Tại văn phòng" at bounding box center [774, 326] width 120 height 11
type input "0"
click at [701, 395] on button "Lưu" at bounding box center [689, 399] width 99 height 17
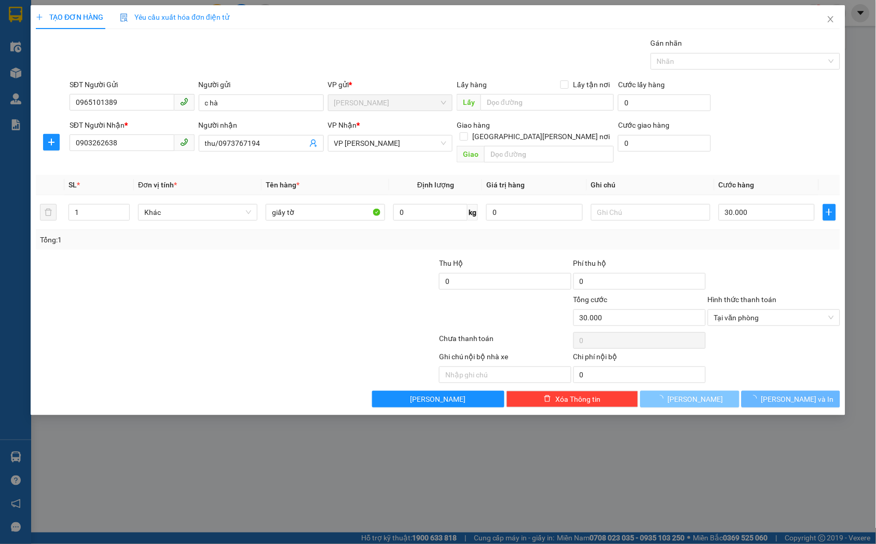
type input "0"
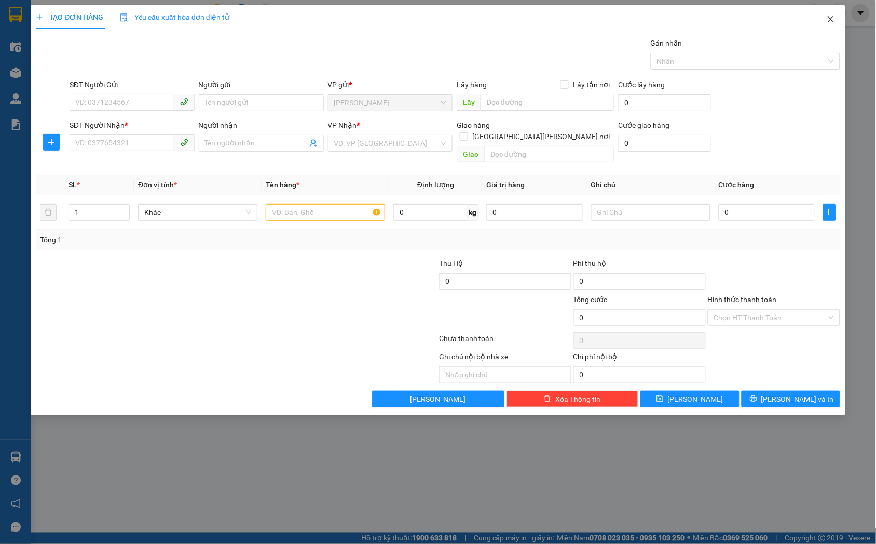
click at [831, 22] on icon "close" at bounding box center [831, 19] width 8 height 8
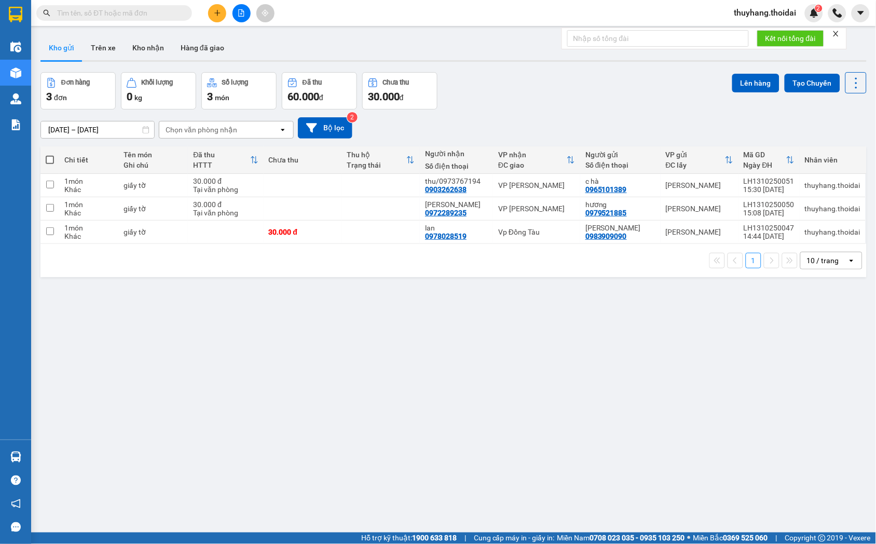
click at [217, 14] on icon "plus" at bounding box center [217, 13] width 1 height 6
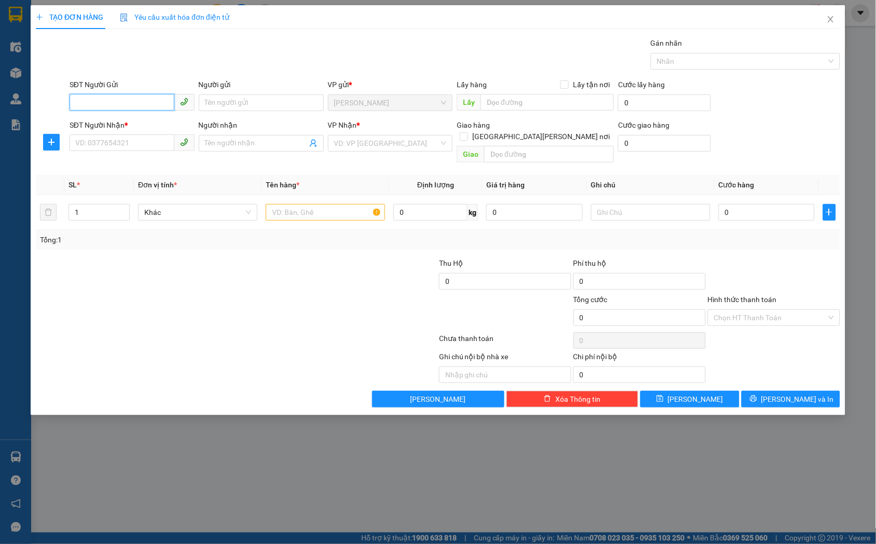
click at [98, 99] on input "SĐT Người Gửi" at bounding box center [122, 102] width 105 height 17
type input "0973616973"
click at [221, 105] on input "Người gửi" at bounding box center [261, 102] width 125 height 17
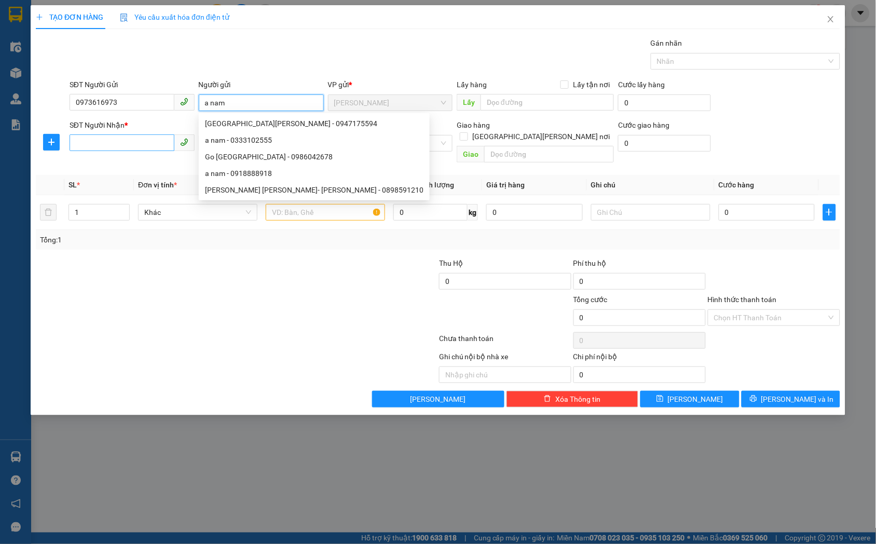
type input "a nam"
click at [116, 137] on input "SĐT Người Nhận *" at bounding box center [122, 142] width 105 height 17
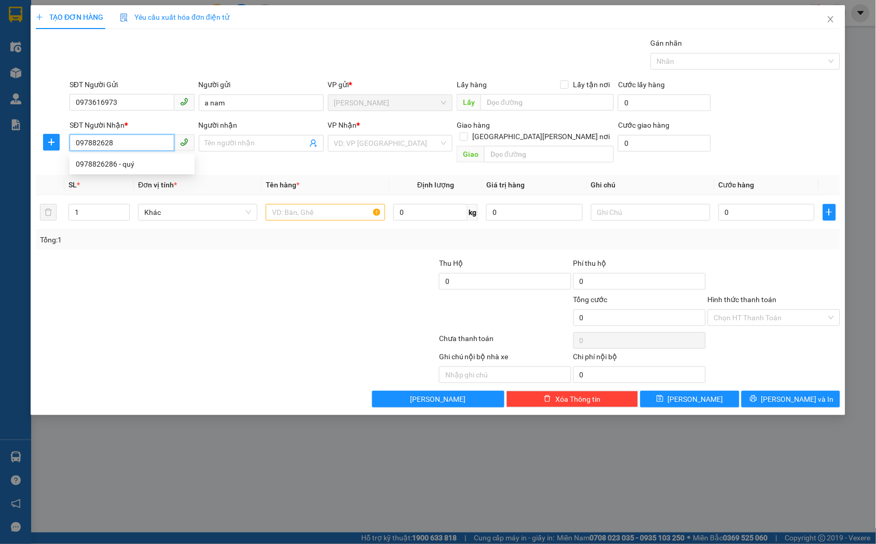
type input "0978826286"
click at [154, 163] on div "0978826286 - quý" at bounding box center [132, 163] width 113 height 11
type input "quý"
type input "0978826286"
click at [310, 204] on input "text" at bounding box center [325, 212] width 119 height 17
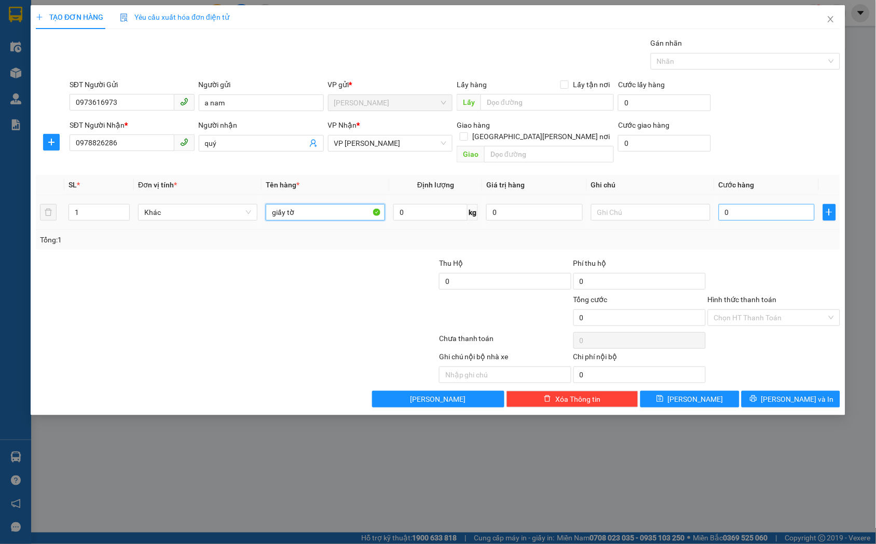
type input "giấy tờ"
click at [730, 204] on input "0" at bounding box center [767, 212] width 96 height 17
type input "3"
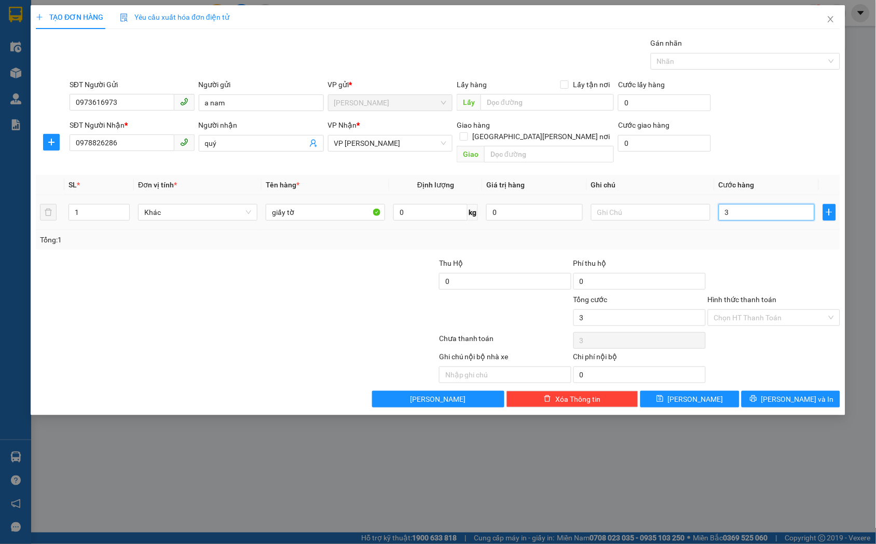
type input "30"
type input "300"
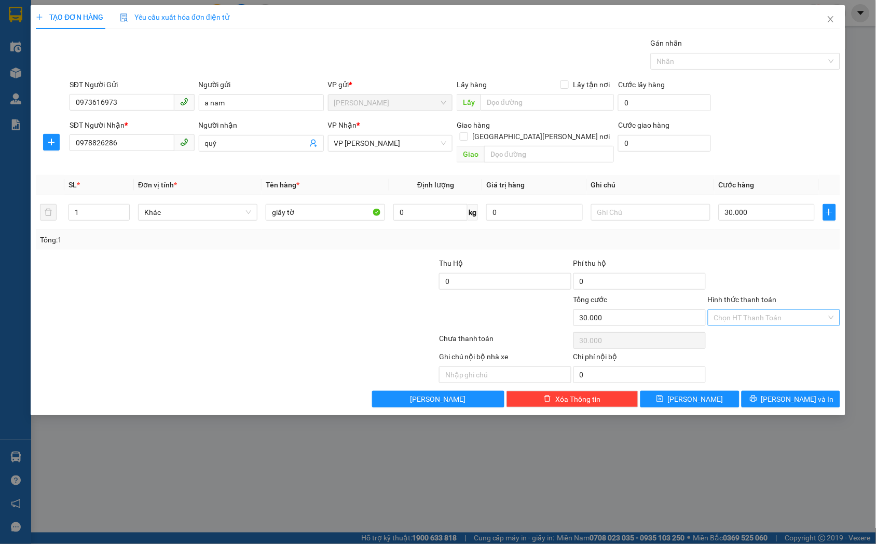
click at [750, 310] on input "Hình thức thanh toán" at bounding box center [770, 318] width 113 height 16
click at [746, 326] on div "Tại văn phòng" at bounding box center [774, 326] width 120 height 11
click at [683, 393] on button "Lưu" at bounding box center [689, 399] width 99 height 17
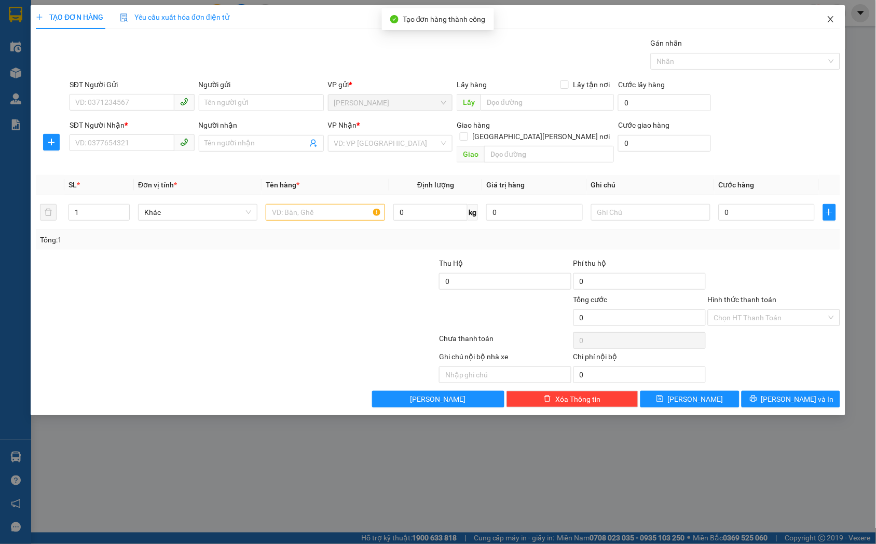
click at [835, 13] on span "Close" at bounding box center [830, 19] width 29 height 29
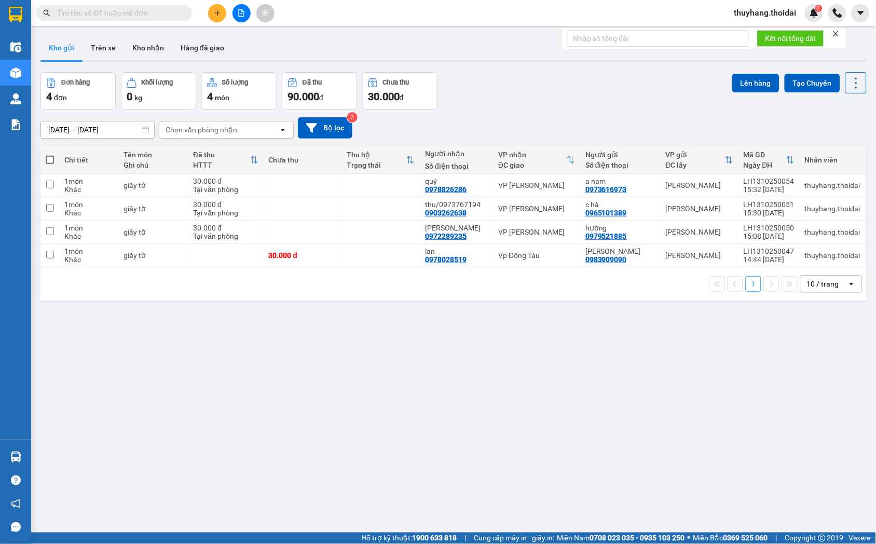
click at [126, 16] on input "text" at bounding box center [118, 12] width 122 height 11
click at [186, 10] on span at bounding box center [185, 12] width 6 height 11
click at [151, 11] on input "text" at bounding box center [118, 12] width 122 height 11
click at [137, 50] on button "Kho nhận" at bounding box center [148, 47] width 48 height 25
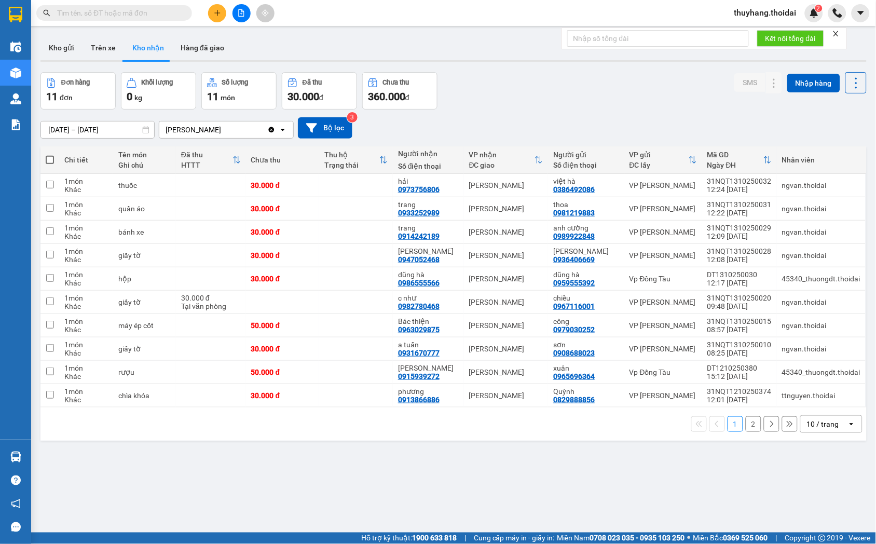
click at [107, 16] on input "text" at bounding box center [118, 12] width 122 height 11
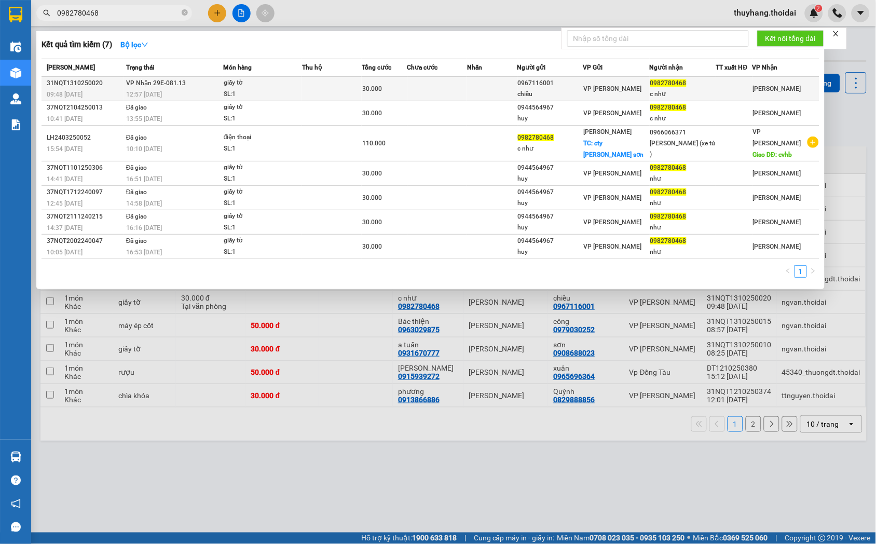
click at [201, 81] on td "VP Nhận 29E-081.13 12:57 - 13/10" at bounding box center [173, 89] width 100 height 24
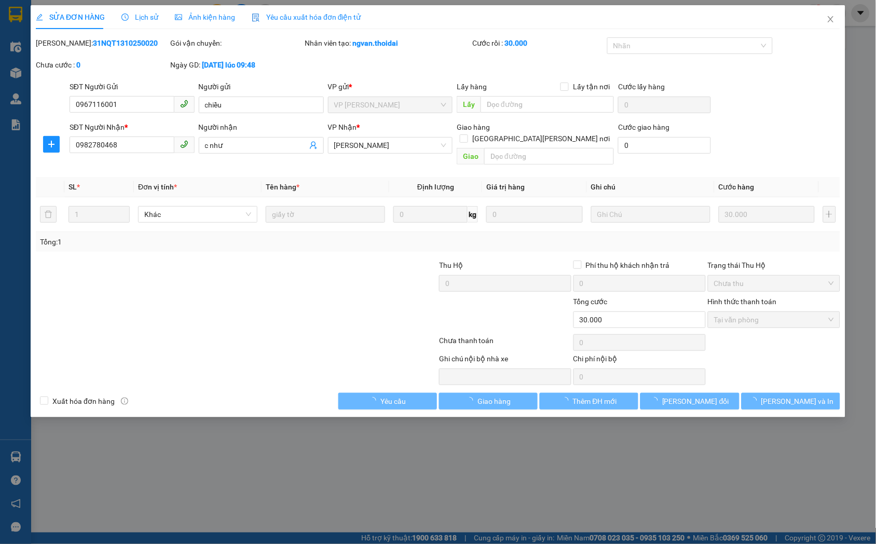
click at [141, 19] on span "Lịch sử" at bounding box center [139, 17] width 37 height 8
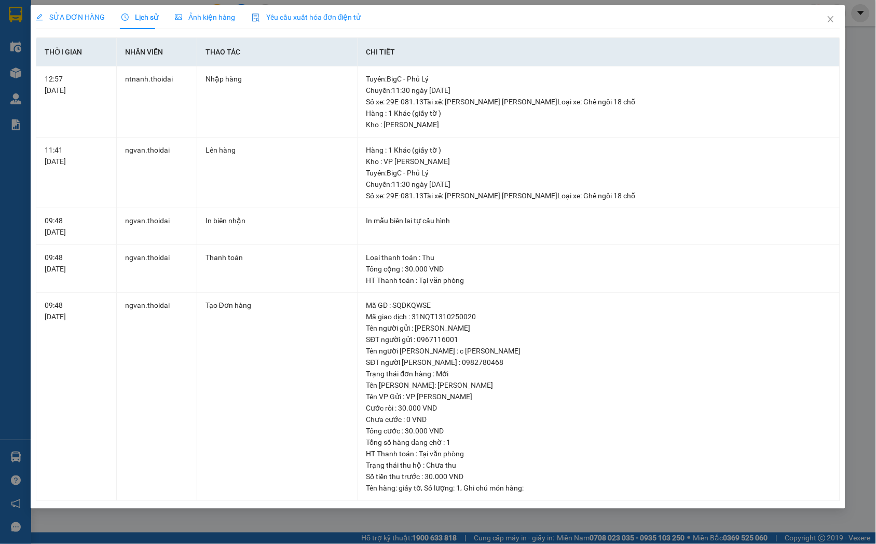
click at [83, 15] on span "SỬA ĐƠN HÀNG" at bounding box center [70, 17] width 69 height 8
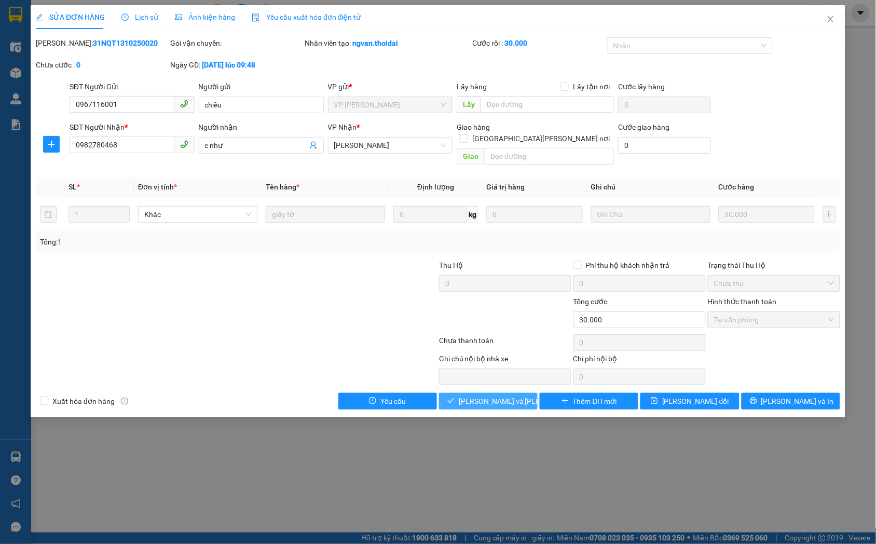
click at [519, 395] on span "[PERSON_NAME] và Giao hàng" at bounding box center [529, 400] width 140 height 11
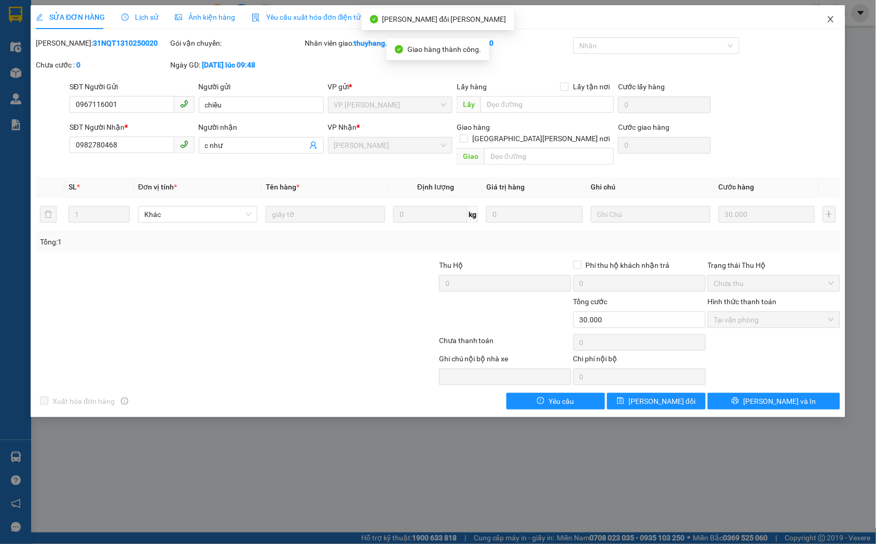
click at [834, 24] on span "Close" at bounding box center [830, 19] width 29 height 29
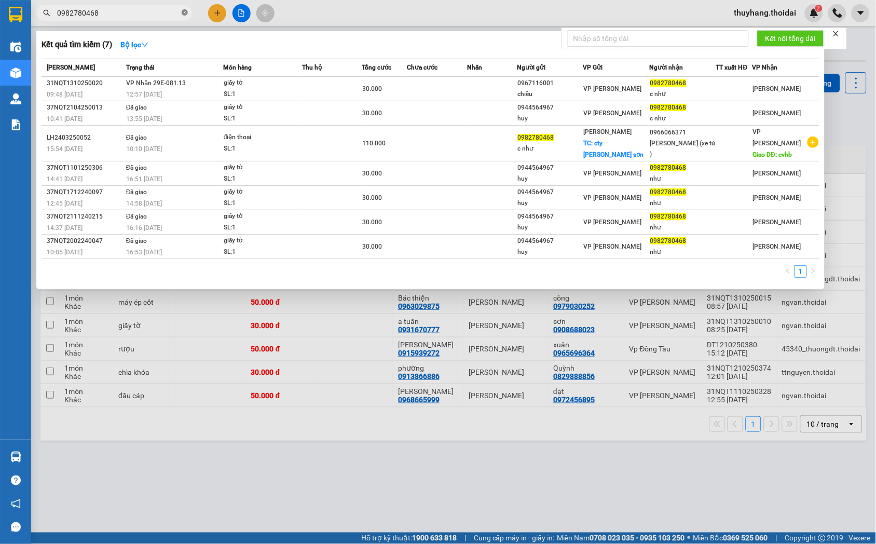
click at [187, 11] on icon "close-circle" at bounding box center [185, 12] width 6 height 6
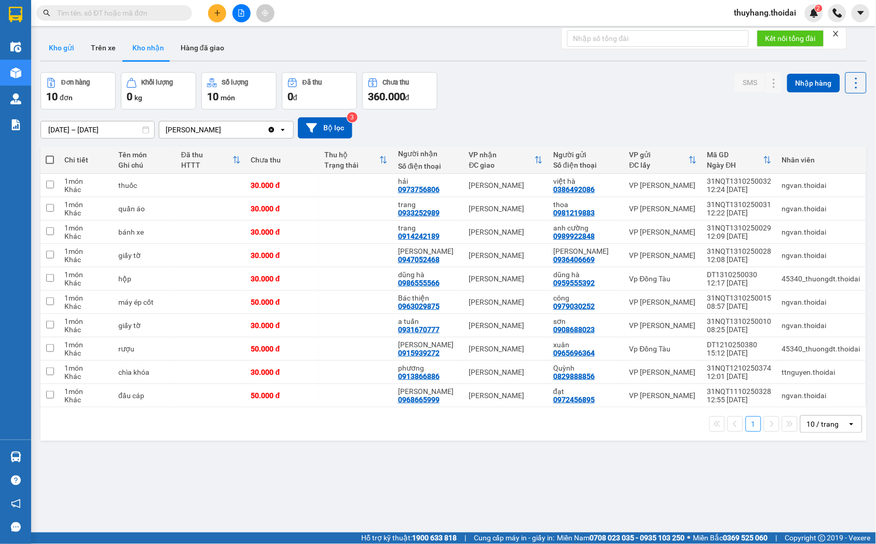
click at [56, 54] on button "Kho gửi" at bounding box center [61, 47] width 42 height 25
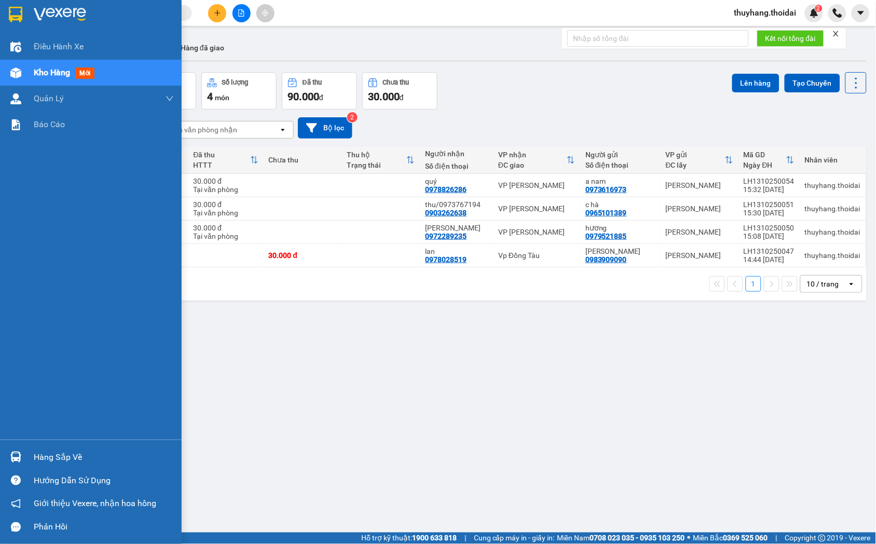
click at [18, 454] on img at bounding box center [15, 456] width 11 height 11
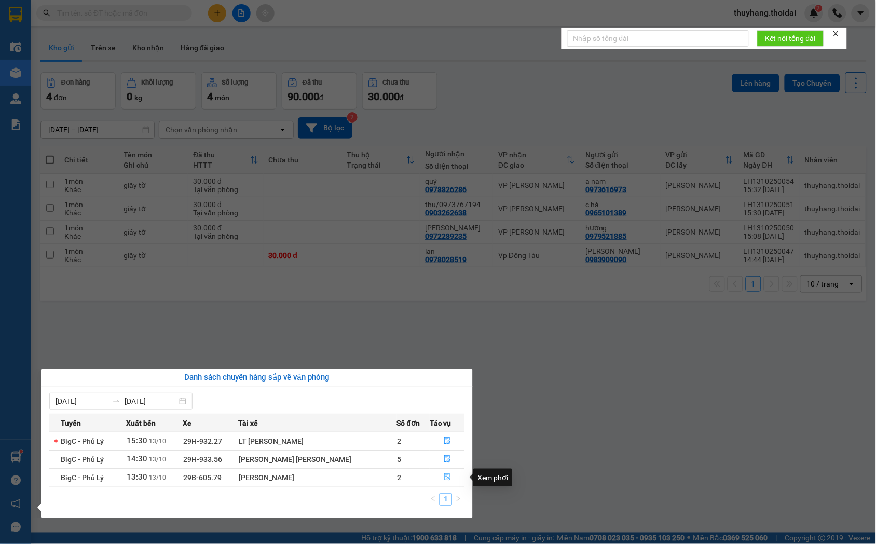
click at [444, 479] on icon "file-done" at bounding box center [447, 476] width 6 height 7
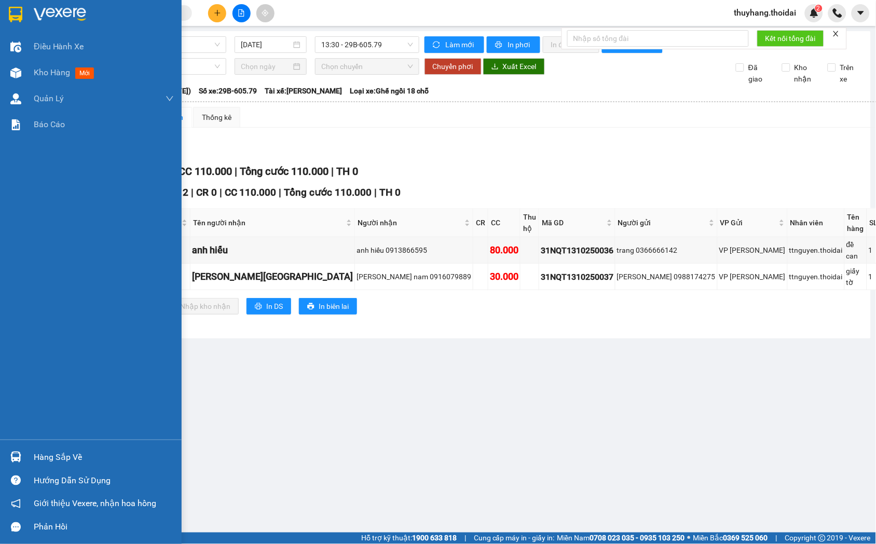
drag, startPoint x: 25, startPoint y: 457, endPoint x: 444, endPoint y: 464, distance: 418.8
click at [25, 456] on div "Hàng sắp về" at bounding box center [91, 456] width 182 height 23
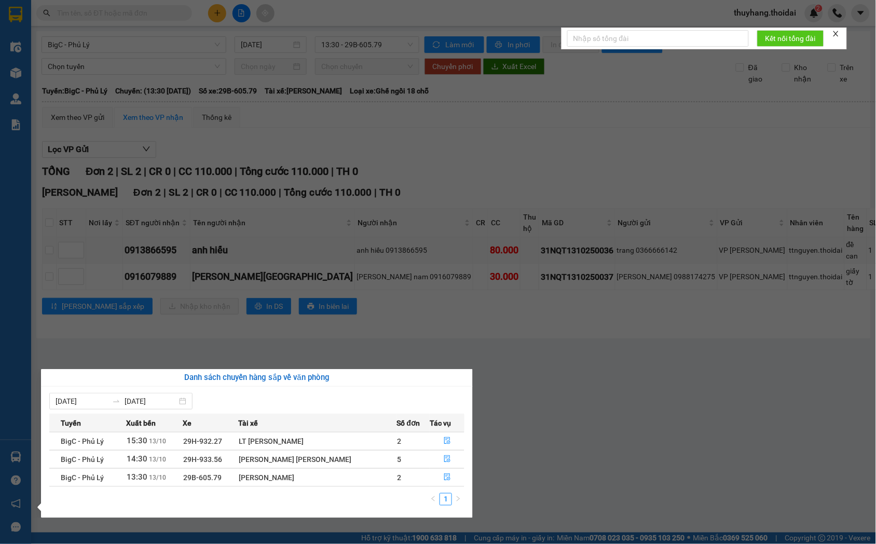
click at [455, 342] on section "Kết quả tìm kiếm ( 7 ) Bộ lọc Mã ĐH Trạng thái Món hàng Thu hộ Tổng cước Chưa c…" at bounding box center [438, 272] width 876 height 544
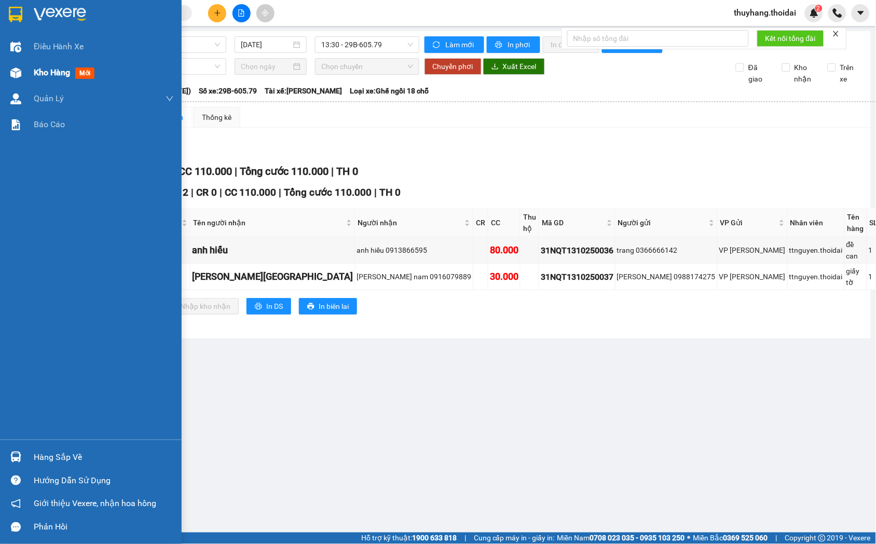
click at [27, 69] on div "Kho hàng mới" at bounding box center [91, 73] width 182 height 26
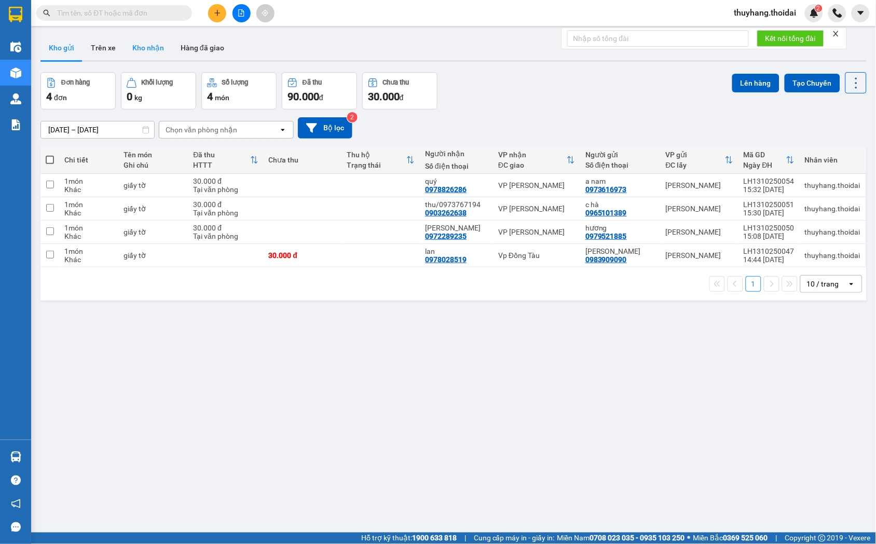
click at [149, 49] on button "Kho nhận" at bounding box center [148, 47] width 48 height 25
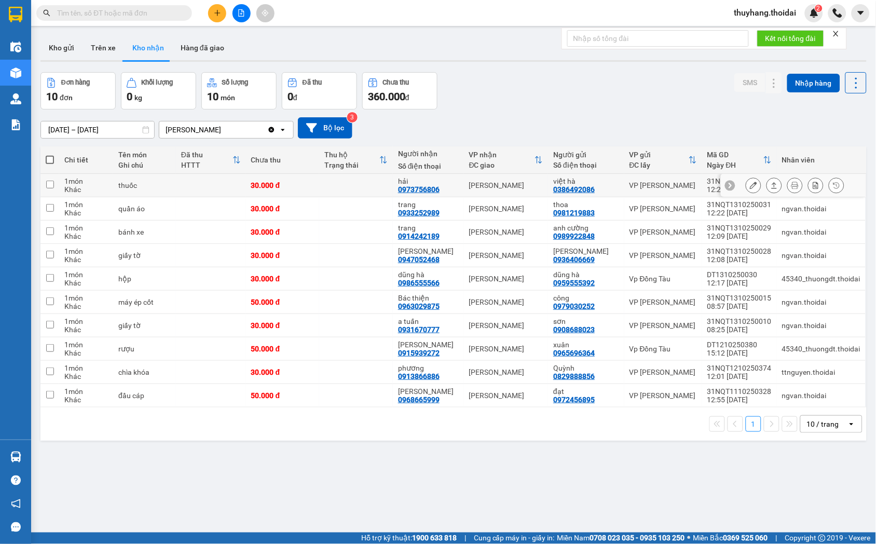
click at [346, 187] on td at bounding box center [356, 185] width 74 height 23
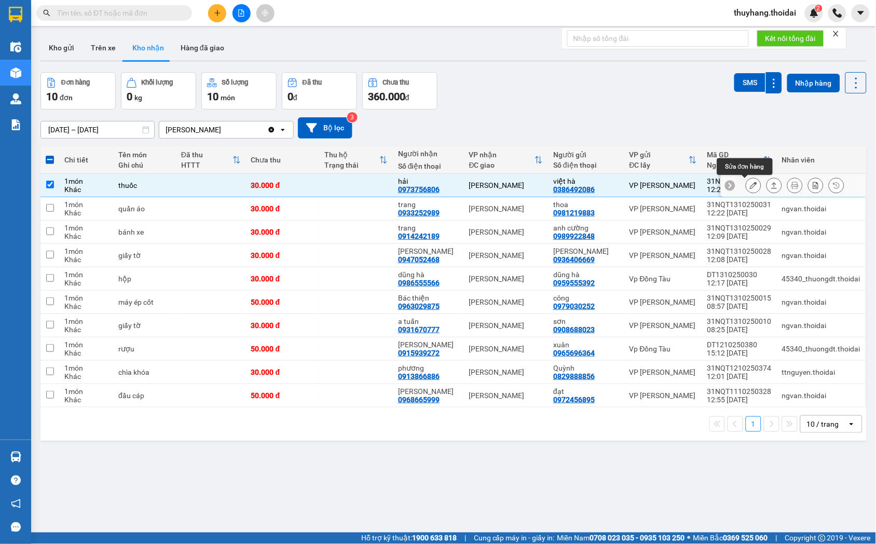
click at [750, 185] on icon at bounding box center [753, 185] width 7 height 7
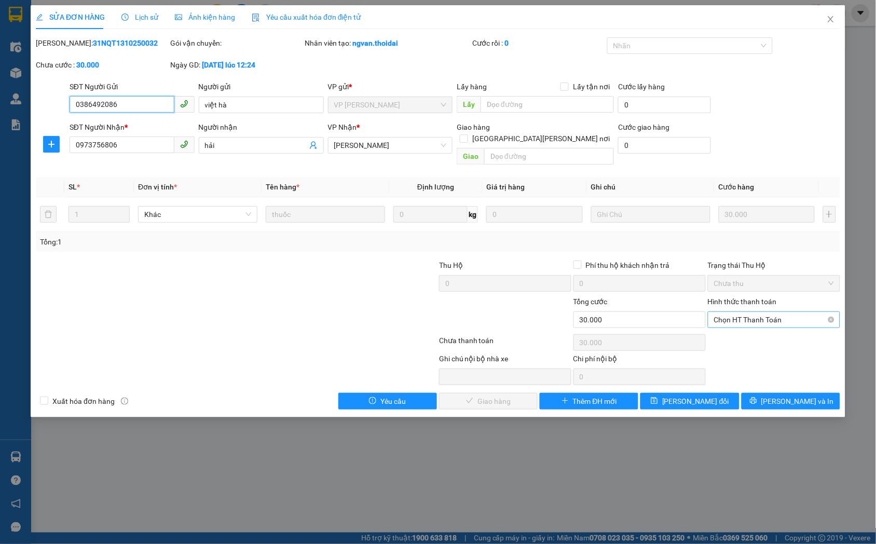
click at [745, 312] on span "Chọn HT Thanh Toán" at bounding box center [774, 320] width 120 height 16
click at [733, 330] on div "Tại văn phòng" at bounding box center [774, 328] width 120 height 11
click at [503, 397] on div "SỬA ĐƠN HÀNG Lịch sử Ảnh kiện hàng Yêu cầu xuất hóa đơn điện tử Total Paid Fee …" at bounding box center [438, 211] width 815 height 412
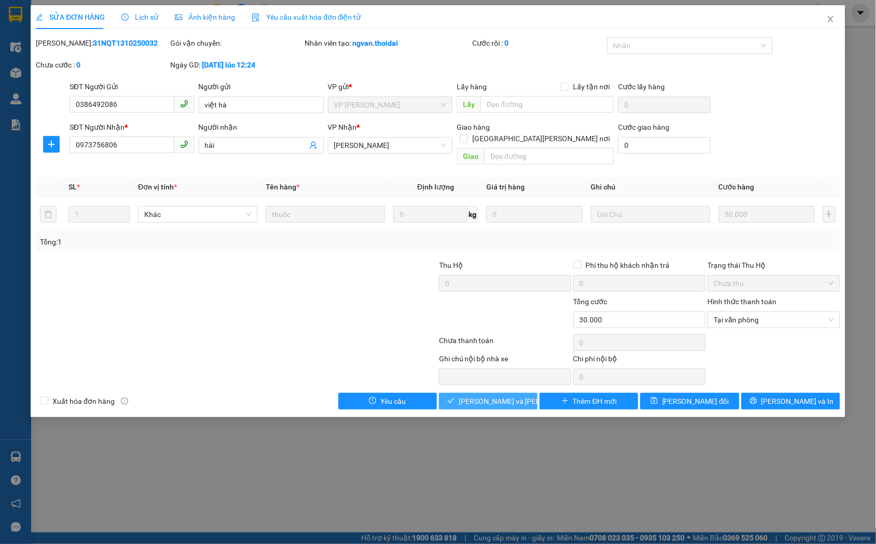
click at [504, 395] on span "[PERSON_NAME] và Giao hàng" at bounding box center [529, 400] width 140 height 11
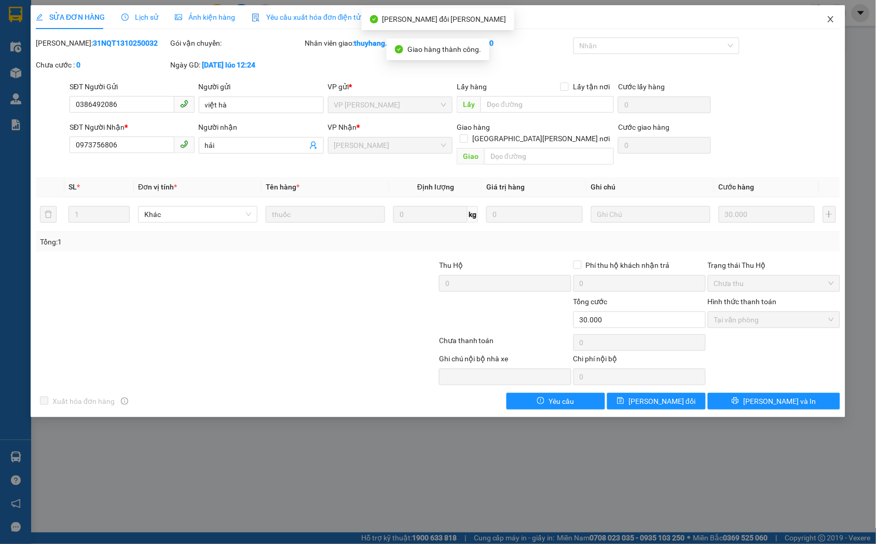
click at [828, 21] on icon "close" at bounding box center [831, 19] width 8 height 8
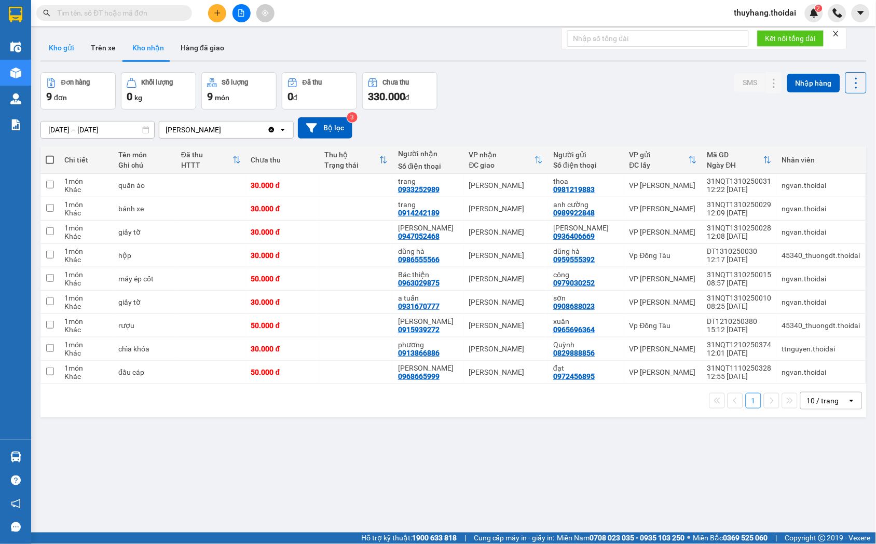
click at [59, 43] on button "Kho gửi" at bounding box center [61, 47] width 42 height 25
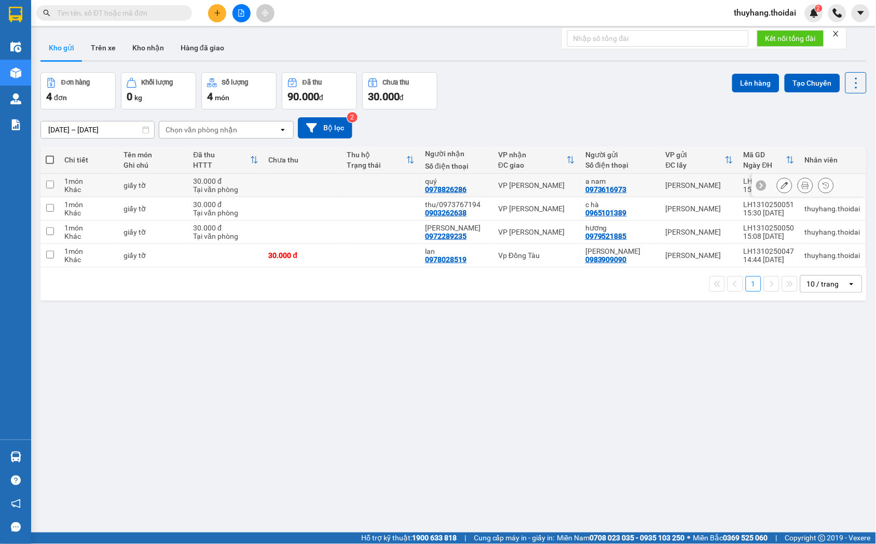
click at [154, 184] on div "giấy tờ" at bounding box center [152, 185] width 59 height 8
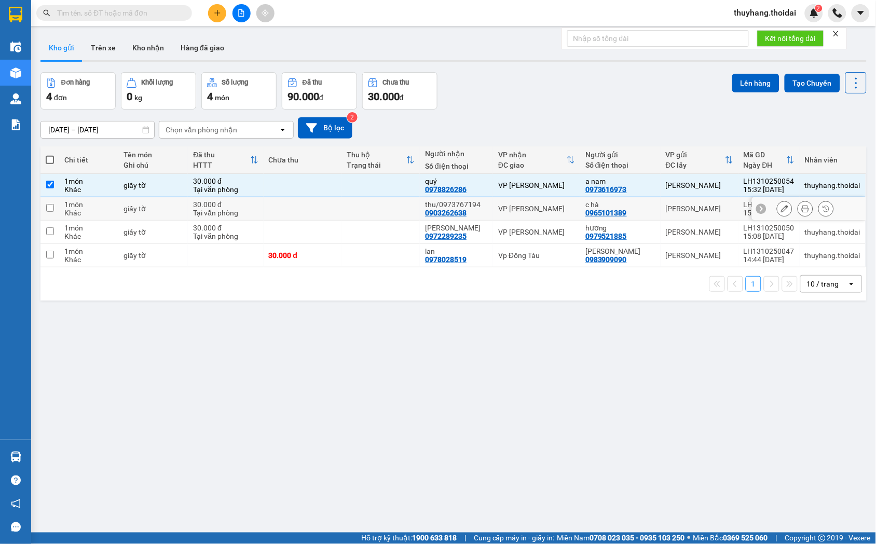
click at [159, 210] on div "giấy tờ" at bounding box center [152, 208] width 59 height 8
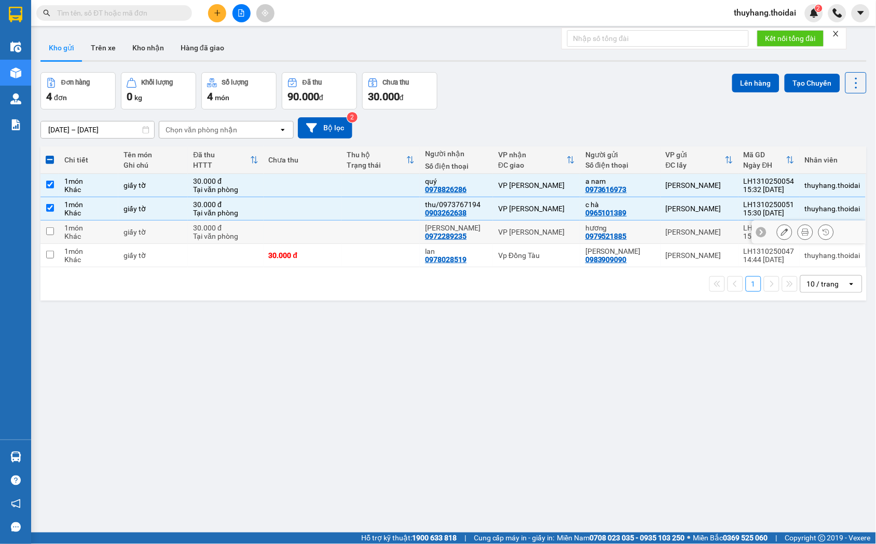
click at [172, 240] on td "giấy tờ" at bounding box center [153, 232] width 70 height 23
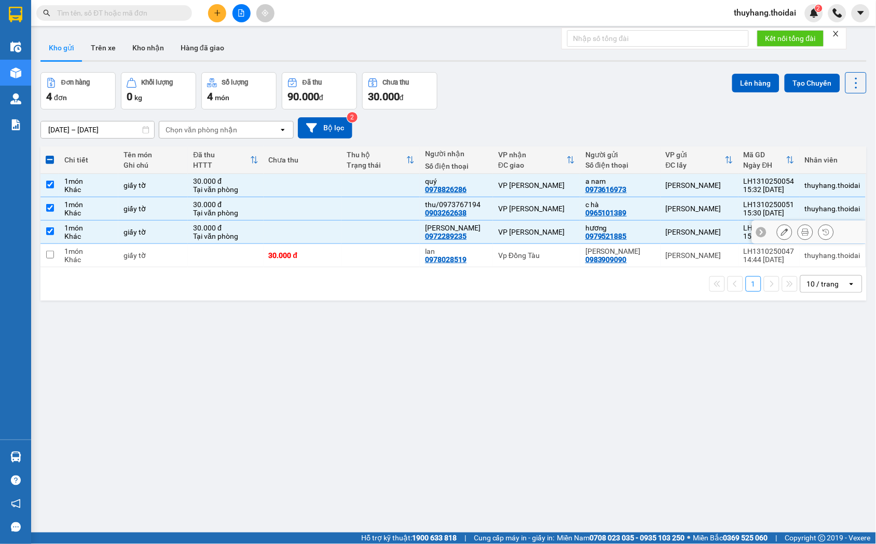
click at [164, 234] on div "giấy tờ" at bounding box center [152, 232] width 59 height 8
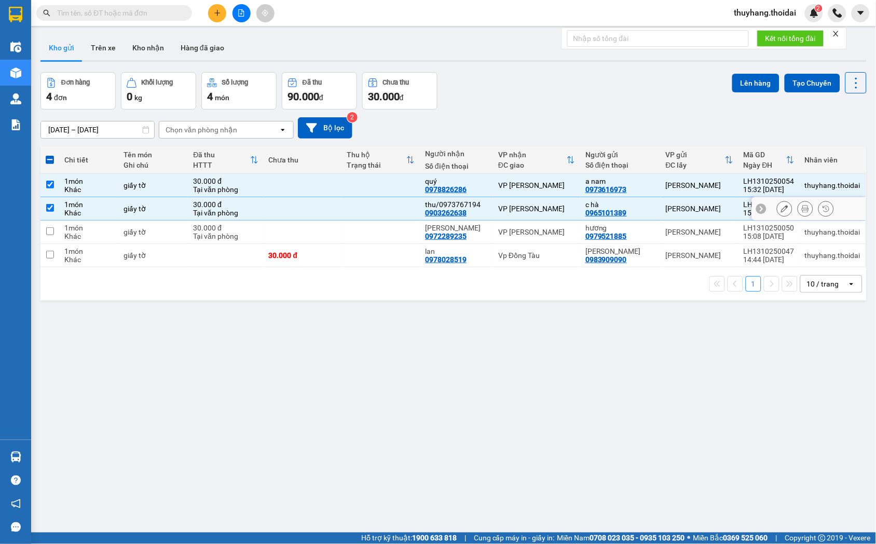
click at [155, 208] on div "giấy tờ" at bounding box center [152, 208] width 59 height 8
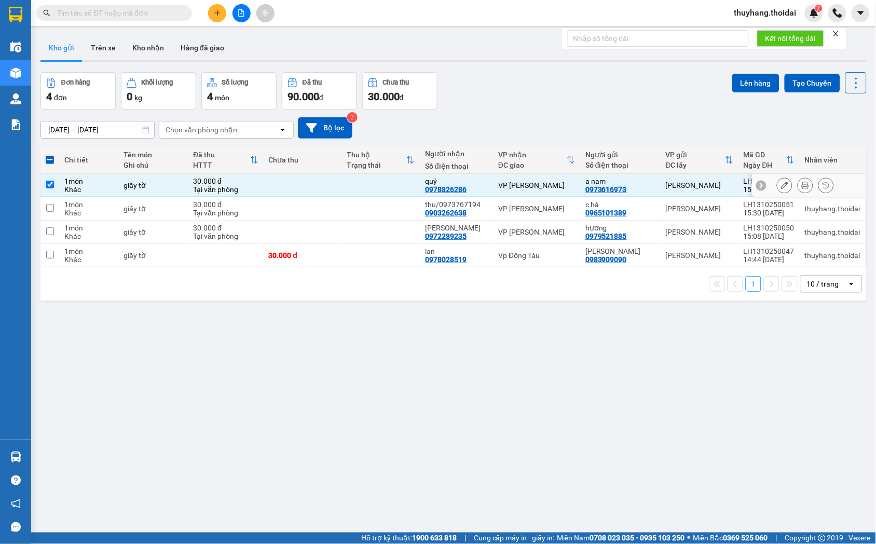
click at [159, 180] on td "giấy tờ" at bounding box center [153, 185] width 70 height 23
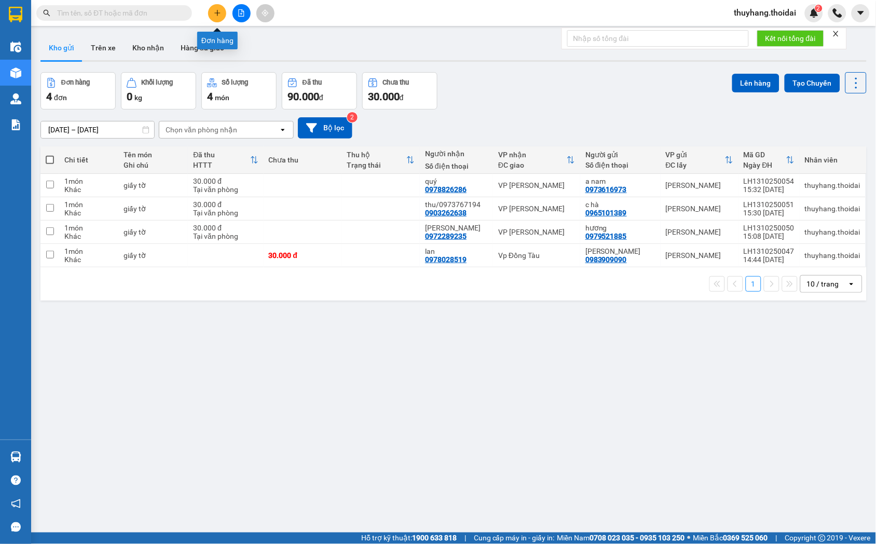
click at [215, 17] on button at bounding box center [217, 13] width 18 height 18
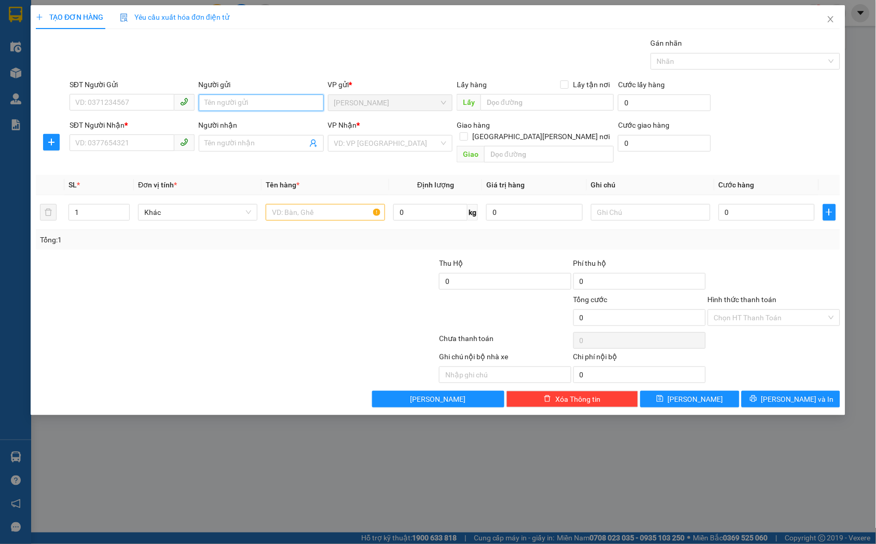
click at [235, 105] on input "Người gửi" at bounding box center [261, 102] width 125 height 17
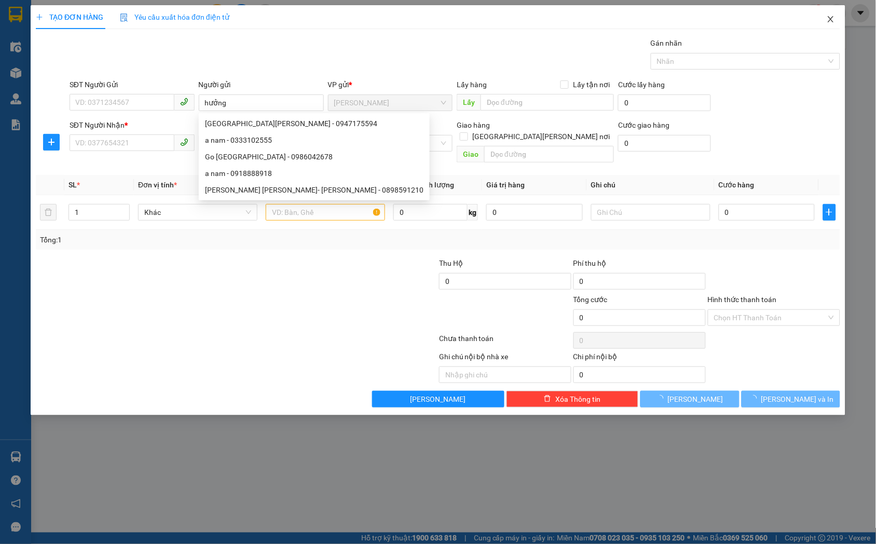
click at [835, 16] on span "Close" at bounding box center [830, 19] width 29 height 29
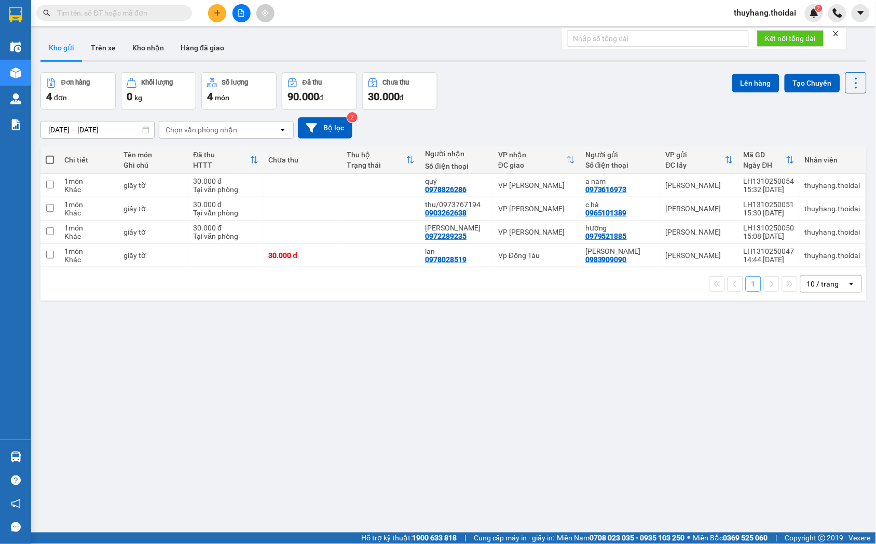
click at [133, 16] on input "text" at bounding box center [118, 12] width 122 height 11
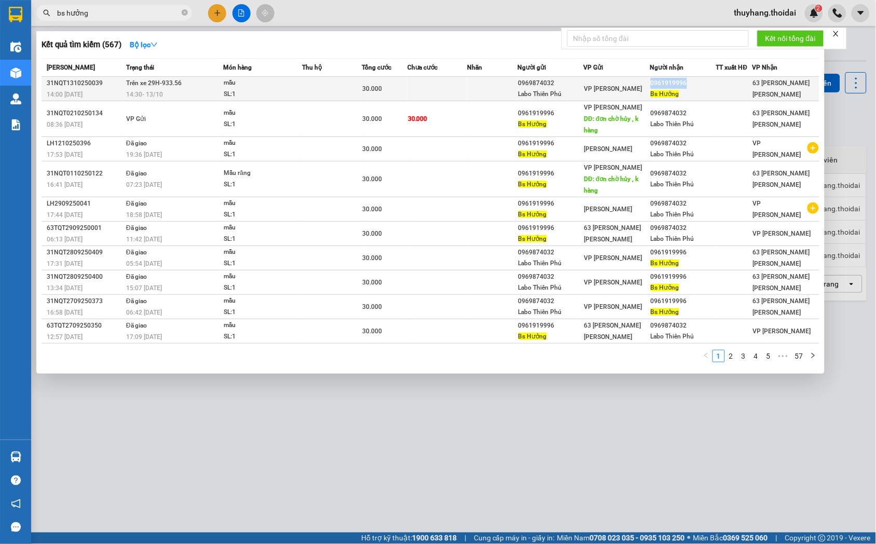
drag, startPoint x: 651, startPoint y: 81, endPoint x: 686, endPoint y: 82, distance: 35.3
click at [686, 82] on td "0961919996 Bs Hưởng" at bounding box center [683, 89] width 66 height 24
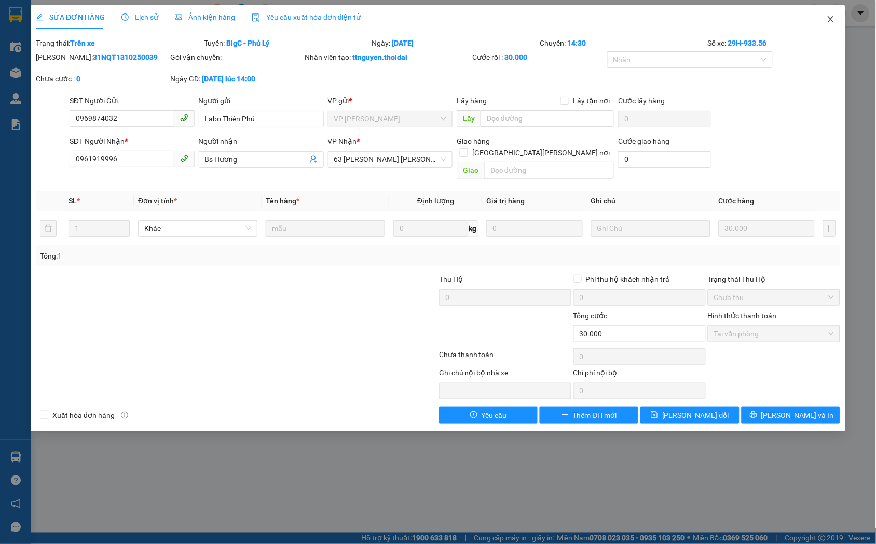
click at [832, 16] on icon "close" at bounding box center [831, 19] width 8 height 8
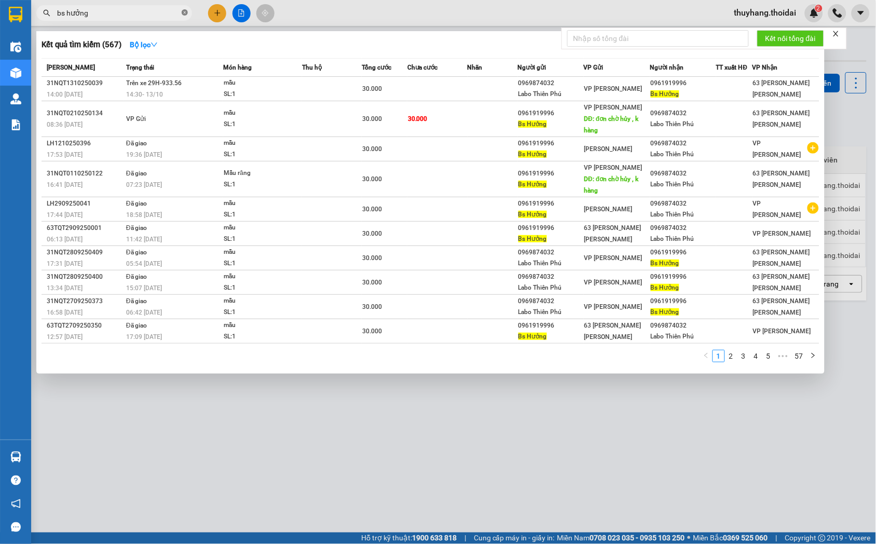
click at [183, 11] on icon "close-circle" at bounding box center [185, 12] width 6 height 6
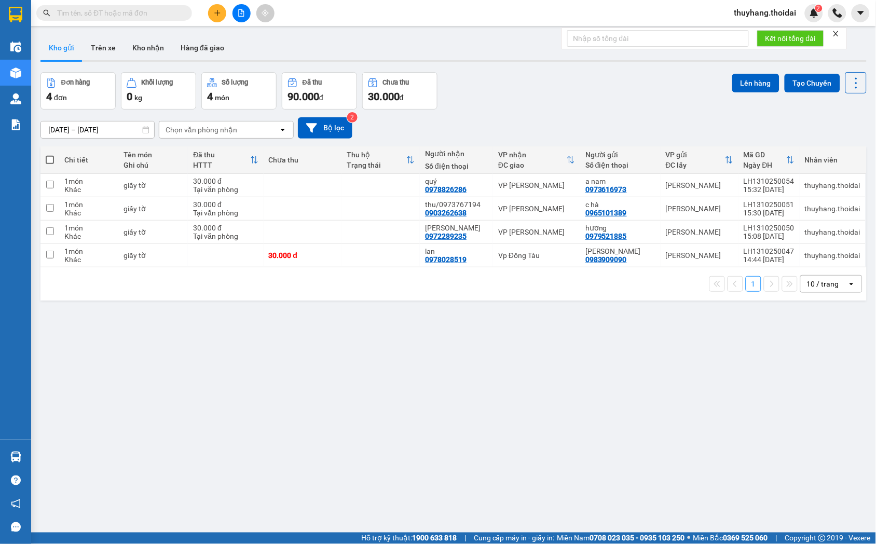
click at [222, 14] on button at bounding box center [217, 13] width 18 height 18
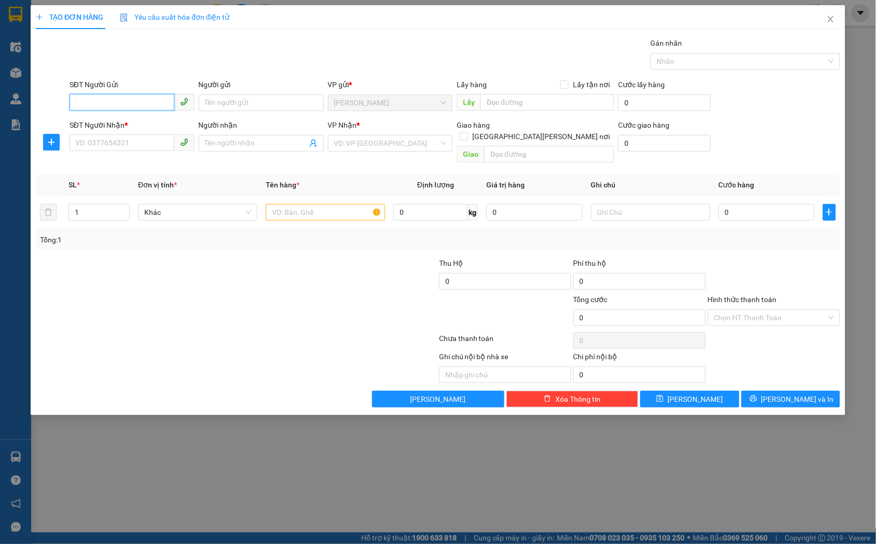
click at [135, 101] on input "SĐT Người Gửi" at bounding box center [122, 102] width 105 height 17
click at [827, 15] on span "Close" at bounding box center [830, 19] width 29 height 29
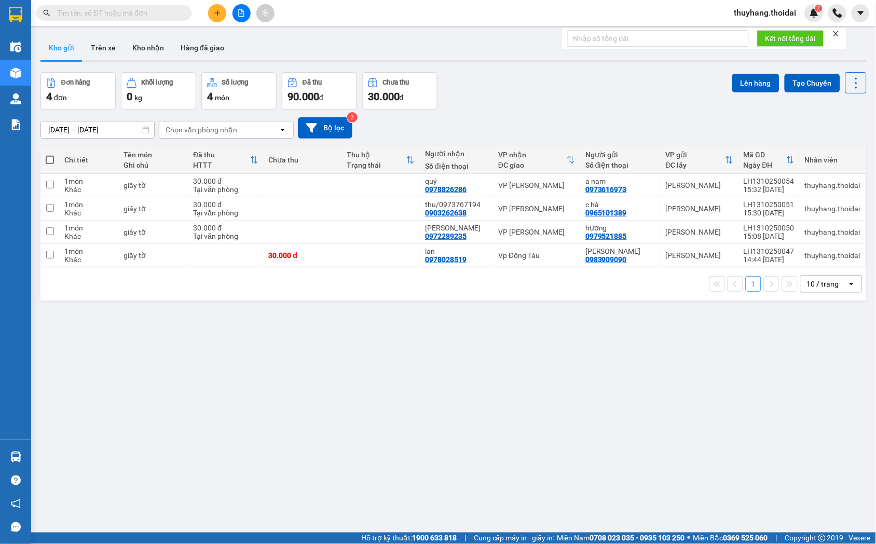
click at [132, 9] on input "text" at bounding box center [118, 12] width 122 height 11
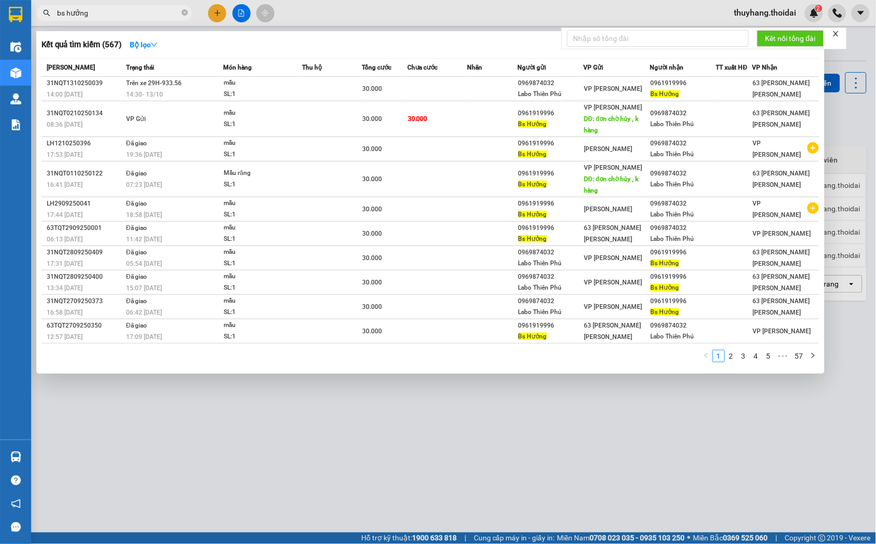
click at [836, 61] on div at bounding box center [438, 272] width 876 height 544
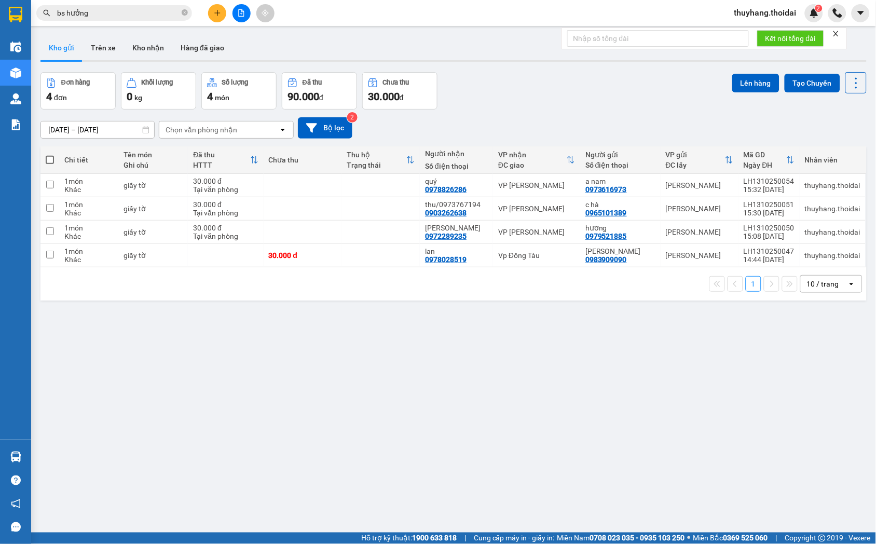
click at [208, 7] on div at bounding box center [241, 13] width 78 height 18
click at [214, 12] on icon "plus" at bounding box center [217, 12] width 7 height 7
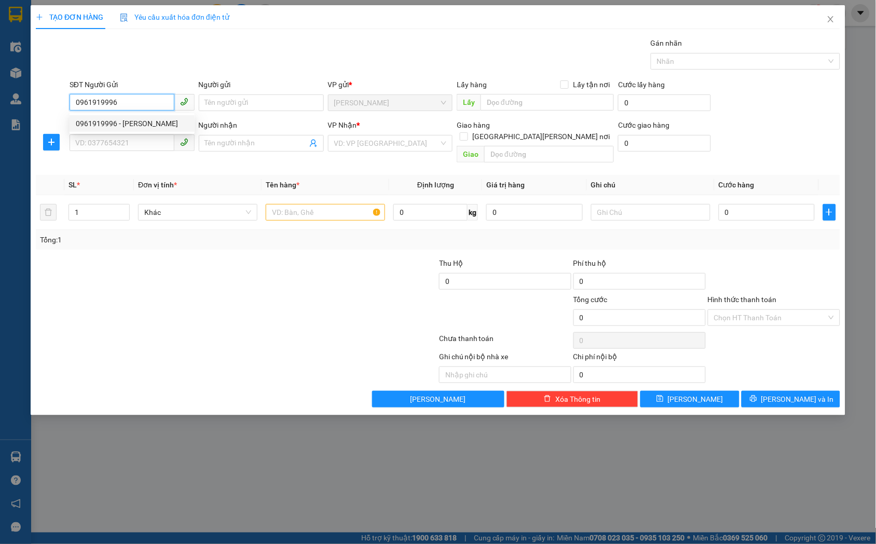
click at [162, 128] on div "0961919996 - Bs Hưởng" at bounding box center [132, 123] width 113 height 11
click at [136, 146] on input "SĐT Người Nhận *" at bounding box center [122, 142] width 105 height 17
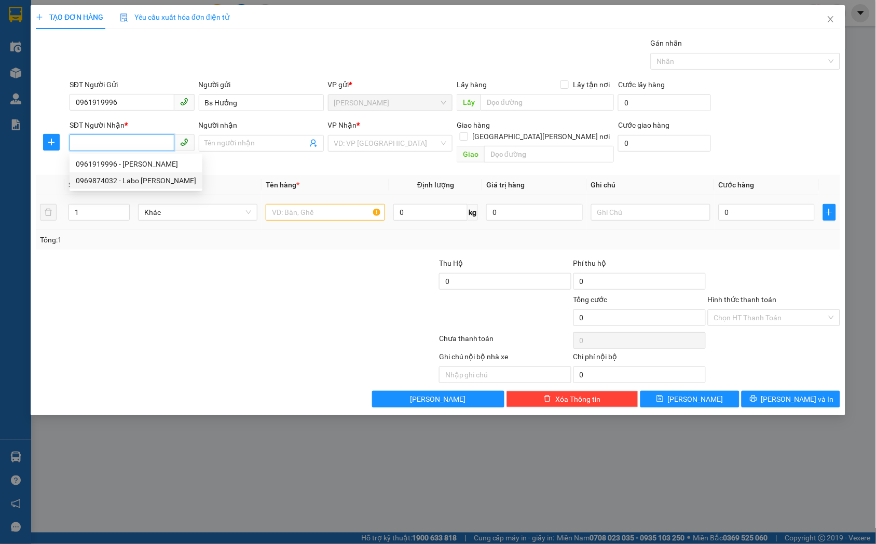
drag, startPoint x: 139, startPoint y: 176, endPoint x: 323, endPoint y: 205, distance: 187.0
click at [139, 177] on div "0969874032 - Labo Thiên Phú" at bounding box center [136, 180] width 120 height 11
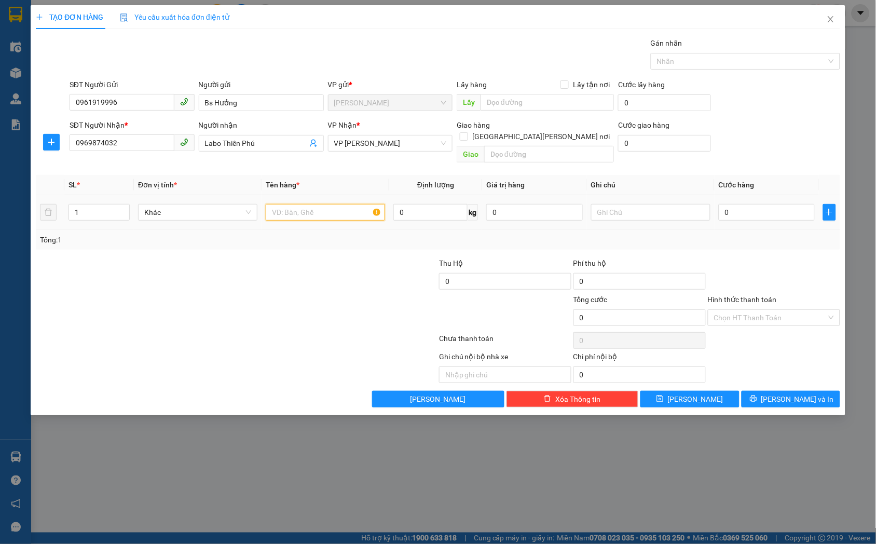
click at [343, 206] on input "text" at bounding box center [325, 212] width 119 height 17
click at [728, 202] on div "0" at bounding box center [767, 212] width 96 height 21
click at [728, 204] on input "0" at bounding box center [767, 212] width 96 height 17
click at [692, 393] on span "Lưu" at bounding box center [696, 398] width 56 height 11
click at [835, 19] on span "Close" at bounding box center [830, 19] width 29 height 29
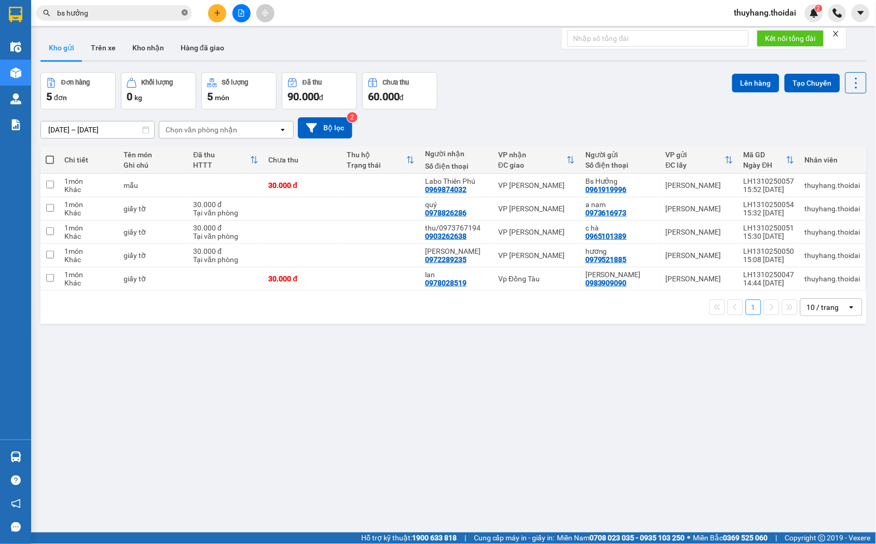
click at [184, 13] on icon "close-circle" at bounding box center [185, 12] width 6 height 6
click at [33, 451] on main "ver 1.8.146 Kho gửi Trên xe [PERSON_NAME] Hàng đã [PERSON_NAME] hàng 5 đơn [PER…" at bounding box center [438, 266] width 876 height 532
click at [26, 453] on div "Hàng sắp về" at bounding box center [15, 456] width 31 height 23
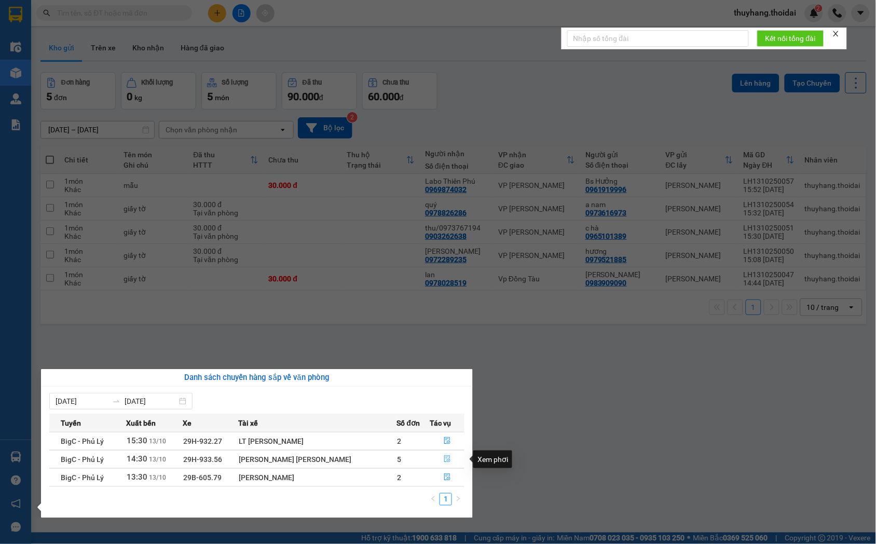
click at [448, 458] on button "button" at bounding box center [447, 459] width 34 height 17
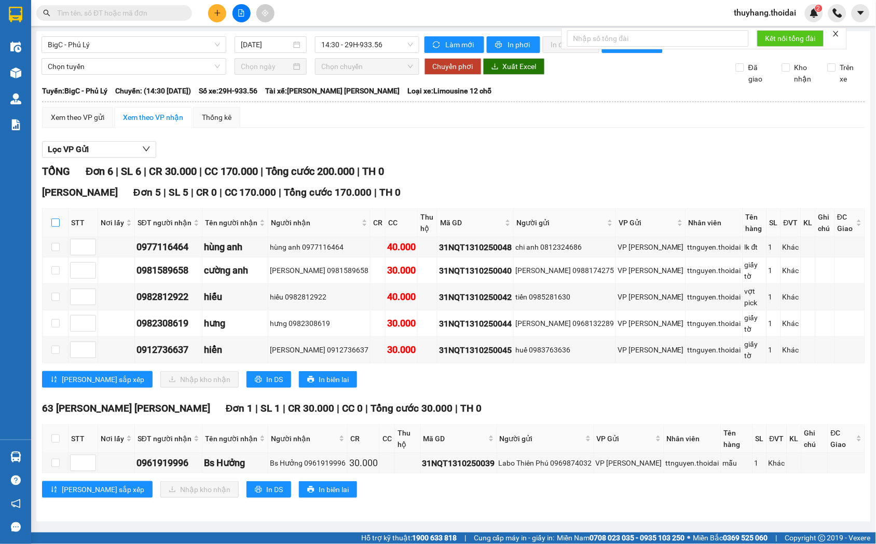
click at [56, 224] on input "checkbox" at bounding box center [55, 222] width 8 height 8
checkbox input "true"
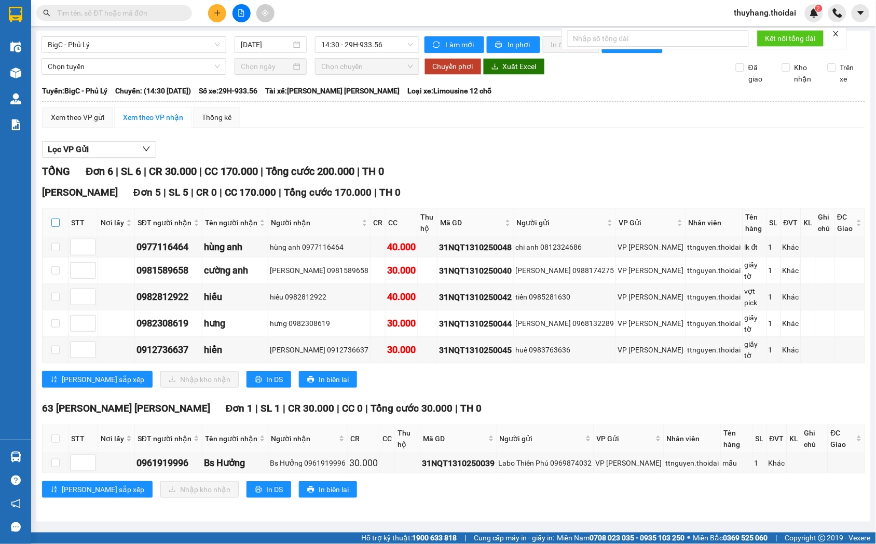
checkbox input "true"
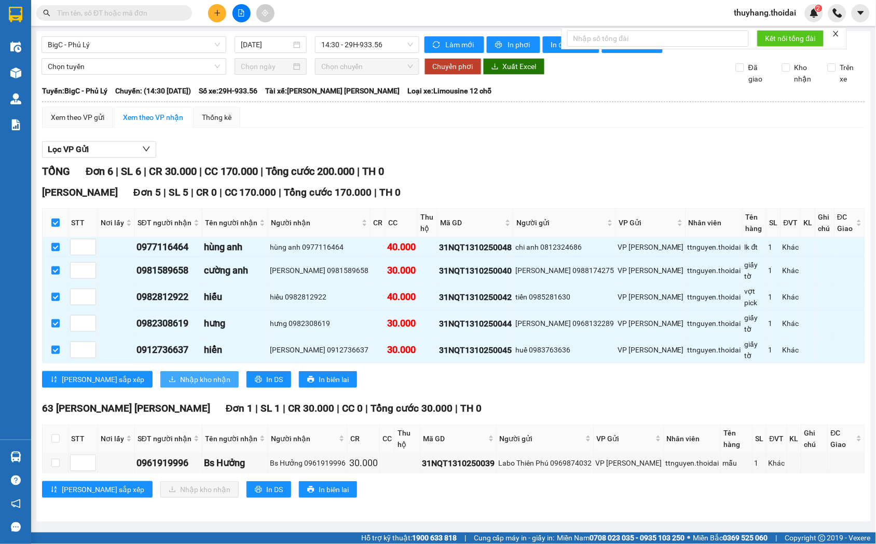
click at [180, 374] on span "Nhập kho nhận" at bounding box center [205, 379] width 50 height 11
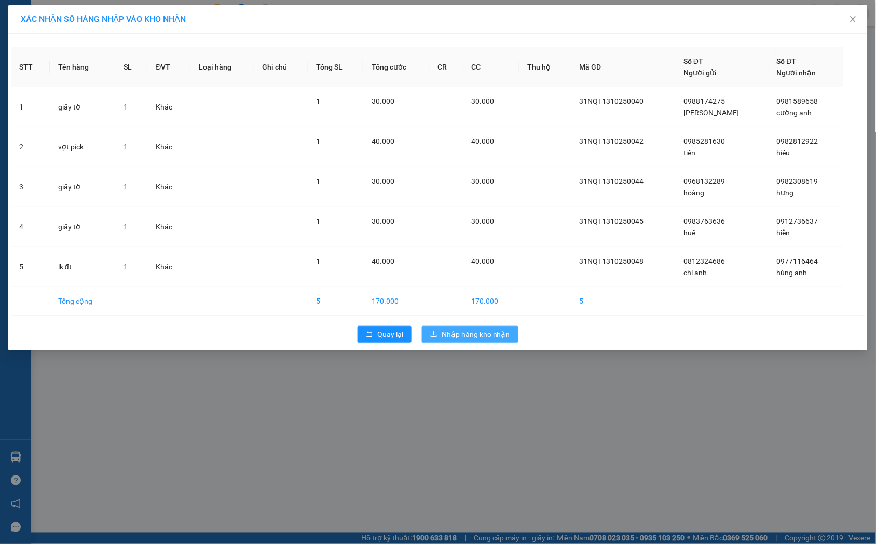
click at [484, 336] on span "Nhập hàng kho nhận" at bounding box center [476, 333] width 68 height 11
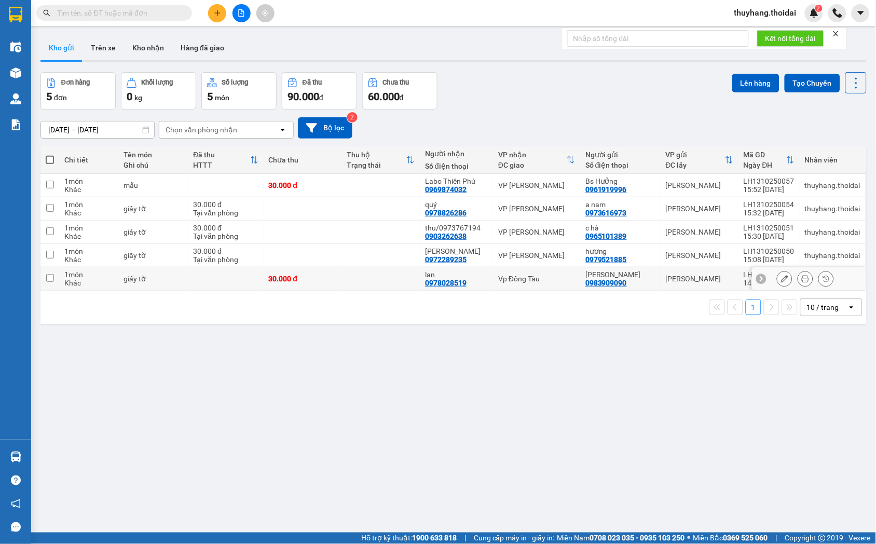
click at [395, 278] on td at bounding box center [380, 278] width 78 height 23
checkbox input "true"
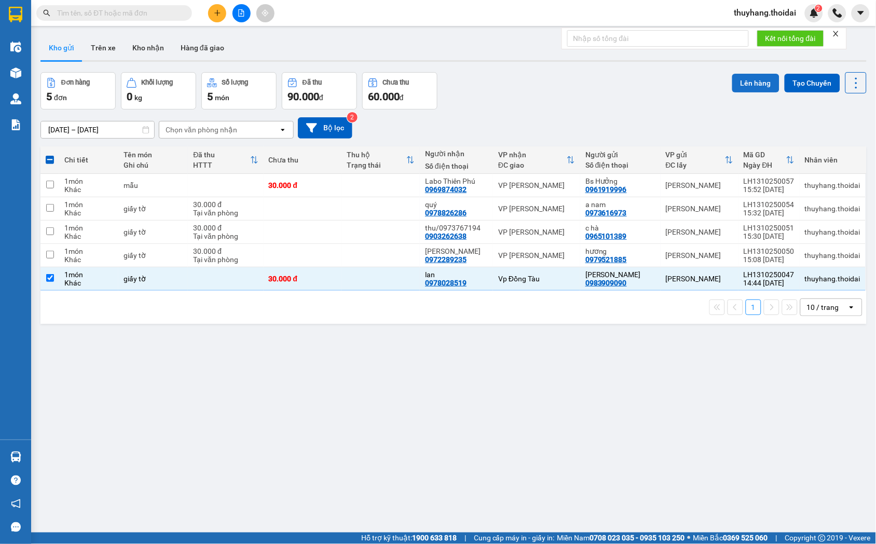
click at [748, 80] on button "Lên hàng" at bounding box center [755, 83] width 47 height 19
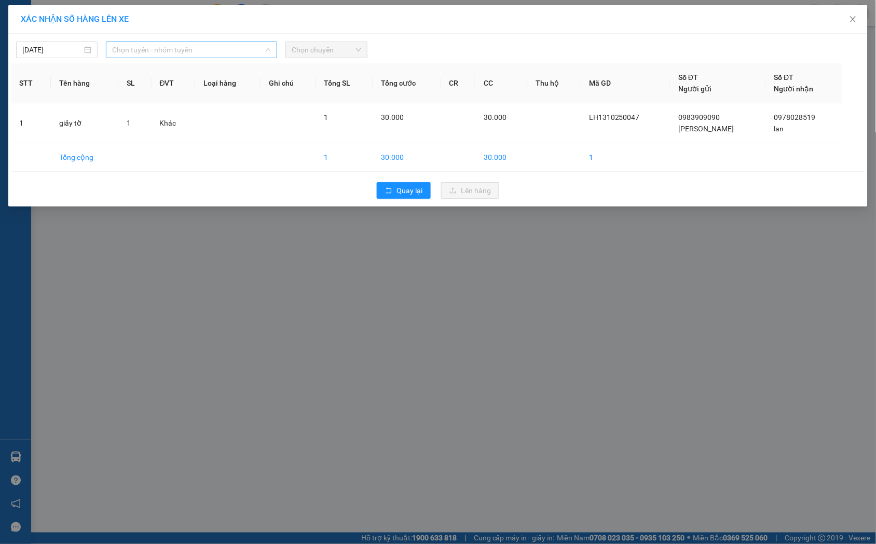
click at [235, 47] on span "Chọn tuyến - nhóm tuyến" at bounding box center [191, 50] width 159 height 16
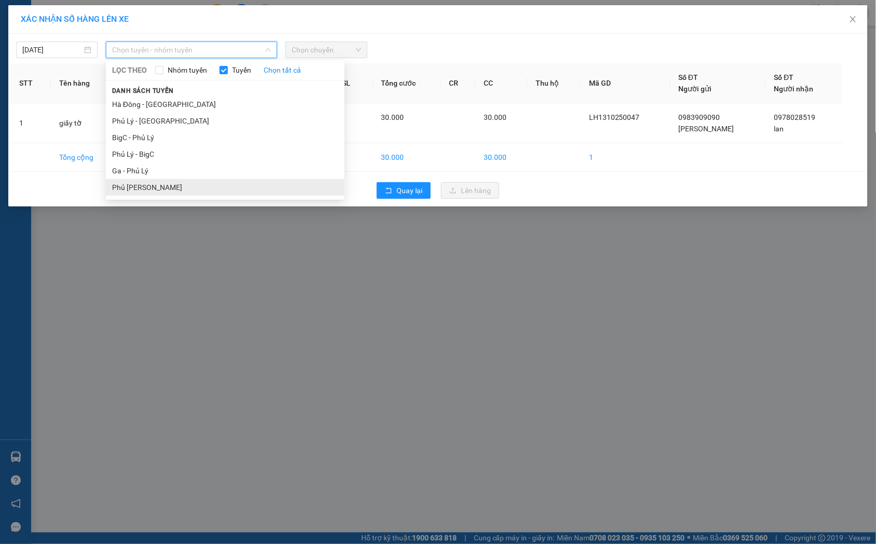
click at [196, 183] on li "Phủ Lý - Ga" at bounding box center [225, 187] width 239 height 17
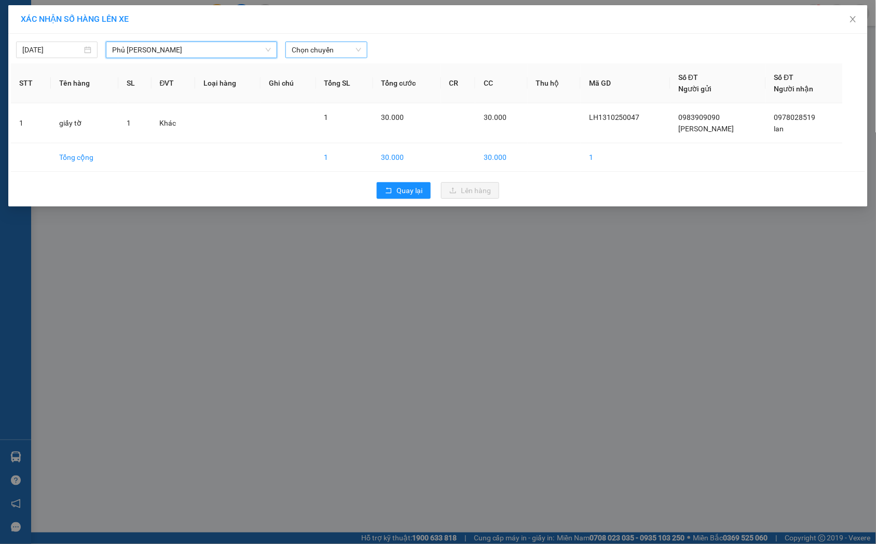
click at [319, 45] on span "Chọn chuyến" at bounding box center [326, 50] width 69 height 16
type input "579"
click at [341, 86] on div "16:00 - 29B-605.79" at bounding box center [332, 86] width 81 height 11
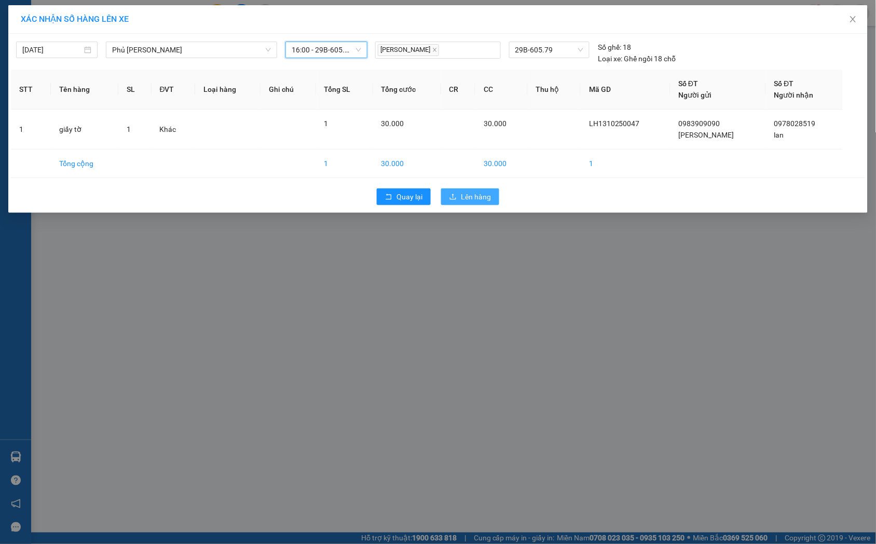
click at [460, 195] on button "Lên hàng" at bounding box center [470, 196] width 58 height 17
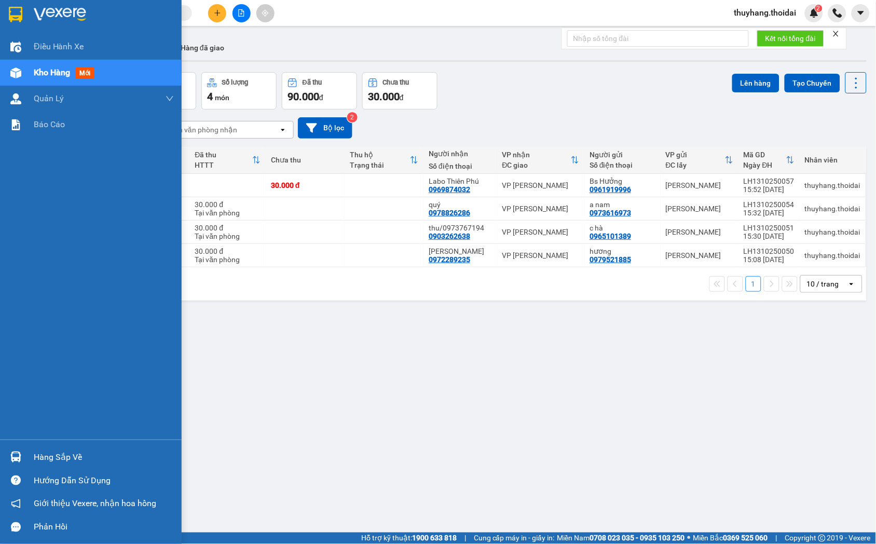
click at [18, 449] on div at bounding box center [16, 457] width 18 height 18
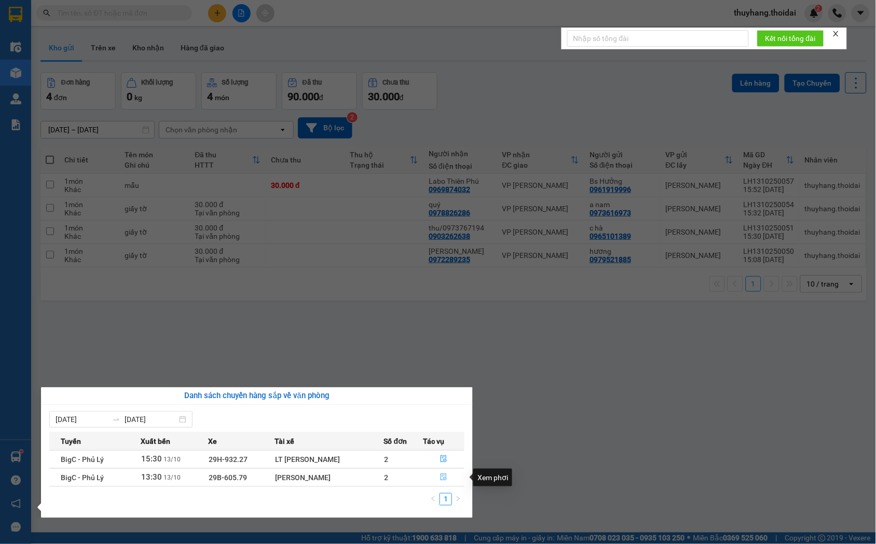
click at [445, 476] on icon "file-done" at bounding box center [444, 476] width 6 height 7
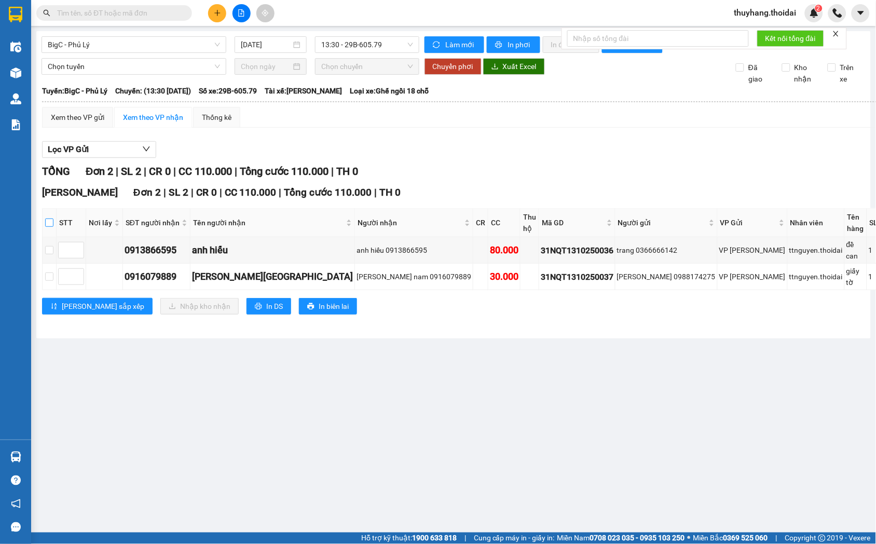
click at [53, 227] on input "checkbox" at bounding box center [49, 222] width 8 height 8
checkbox input "true"
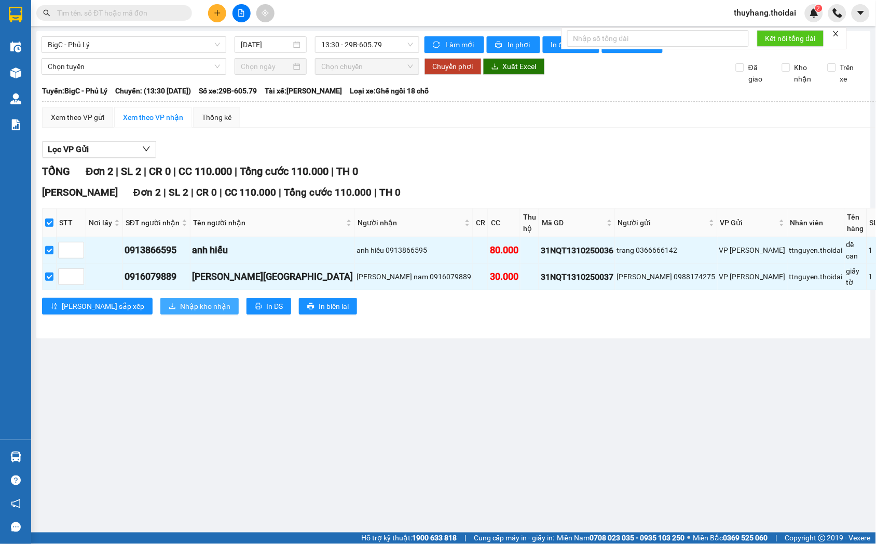
click at [180, 302] on span "Nhập kho nhận" at bounding box center [205, 305] width 50 height 11
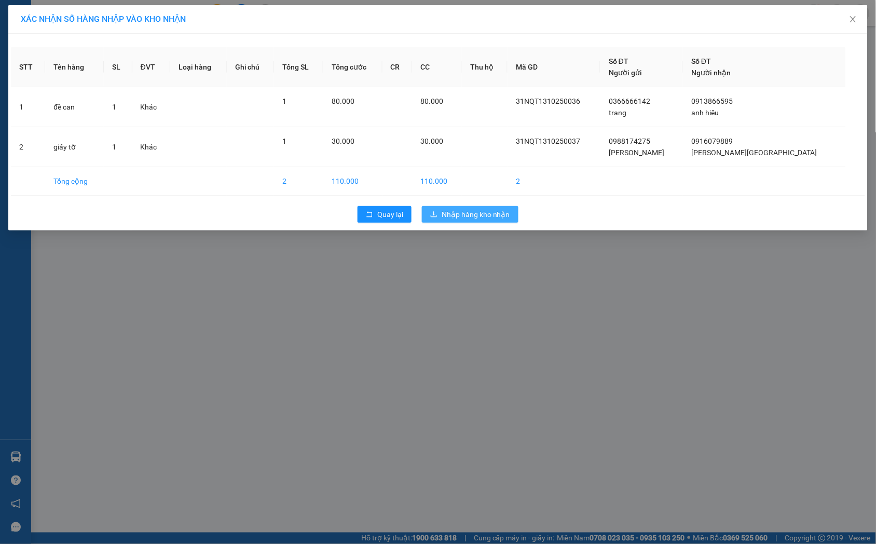
click at [447, 216] on span "Nhập hàng kho nhận" at bounding box center [476, 214] width 68 height 11
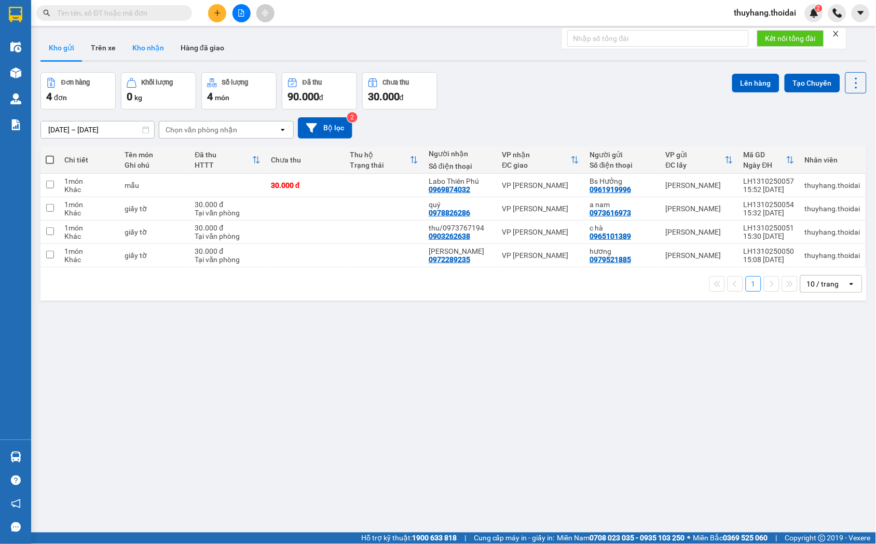
click at [135, 40] on button "Kho nhận" at bounding box center [148, 47] width 48 height 25
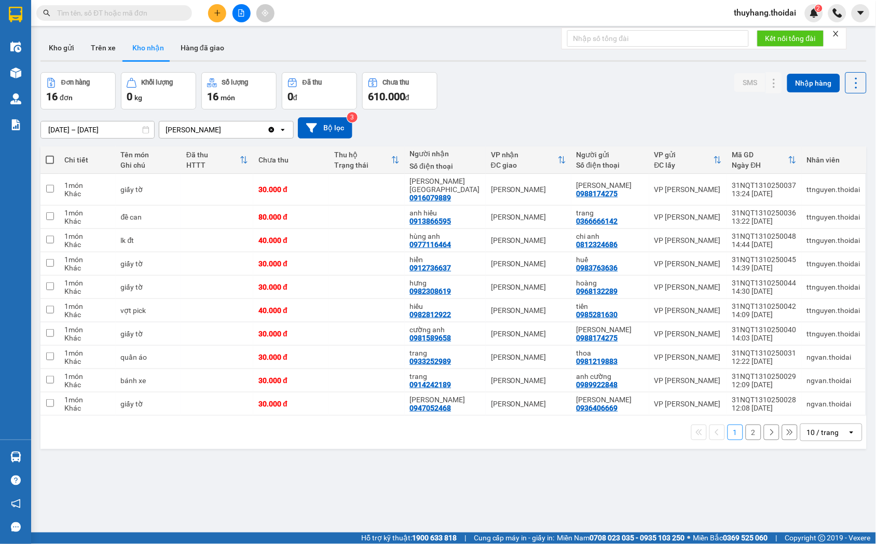
click at [746, 426] on button "2" at bounding box center [754, 432] width 16 height 16
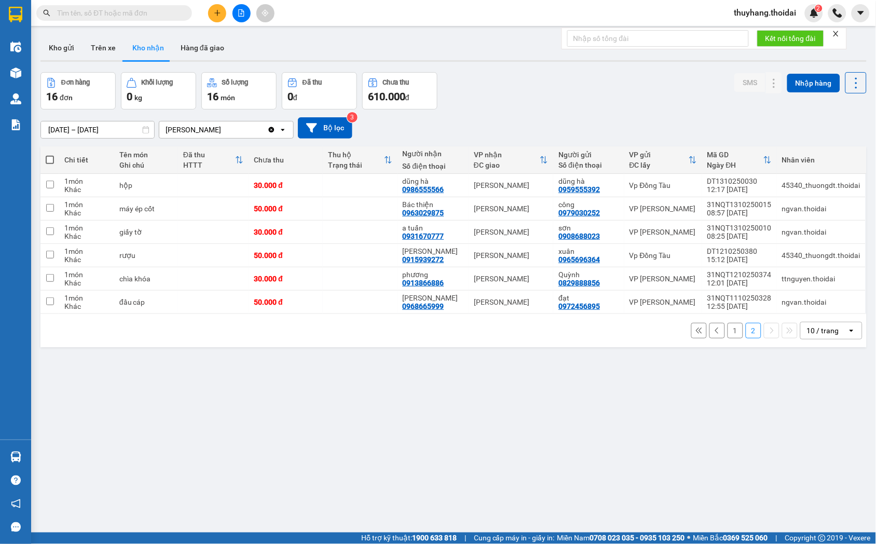
click at [727, 336] on button "1" at bounding box center [735, 331] width 16 height 16
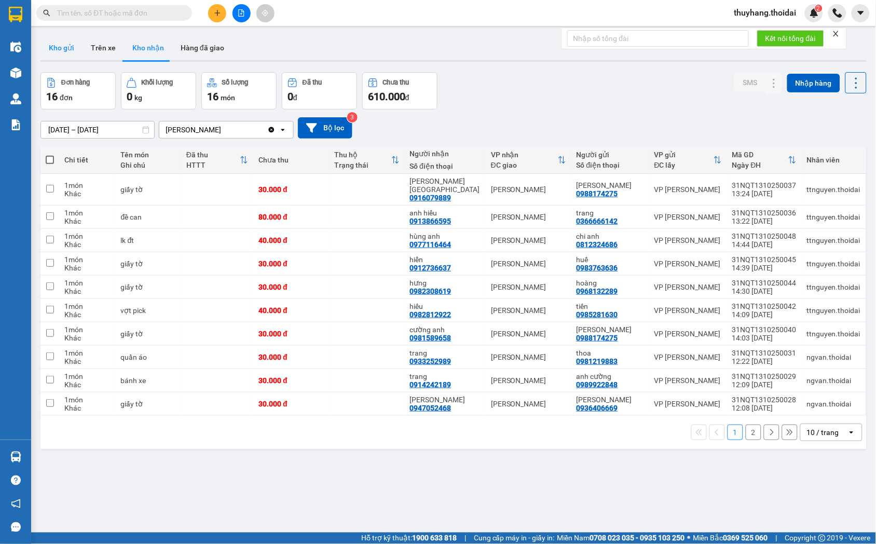
click at [53, 49] on button "Kho gửi" at bounding box center [61, 47] width 42 height 25
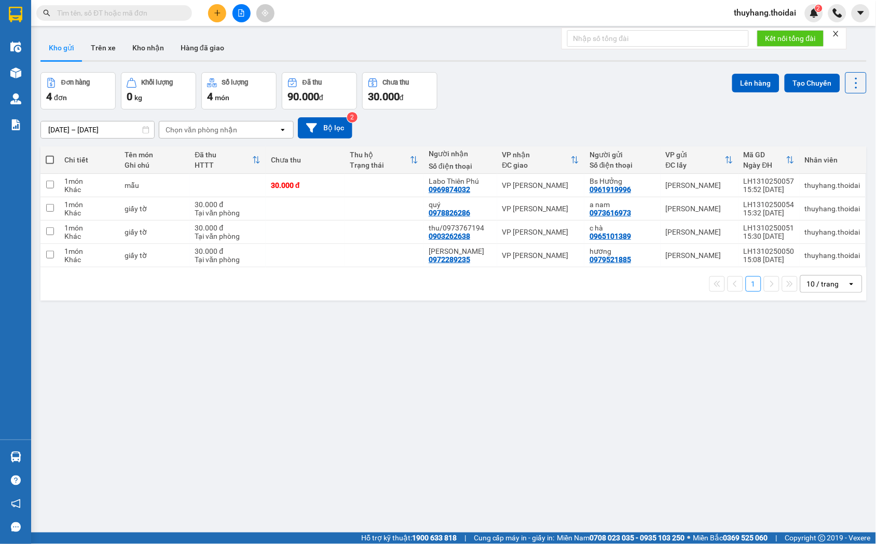
click at [217, 11] on icon "plus" at bounding box center [217, 13] width 1 height 6
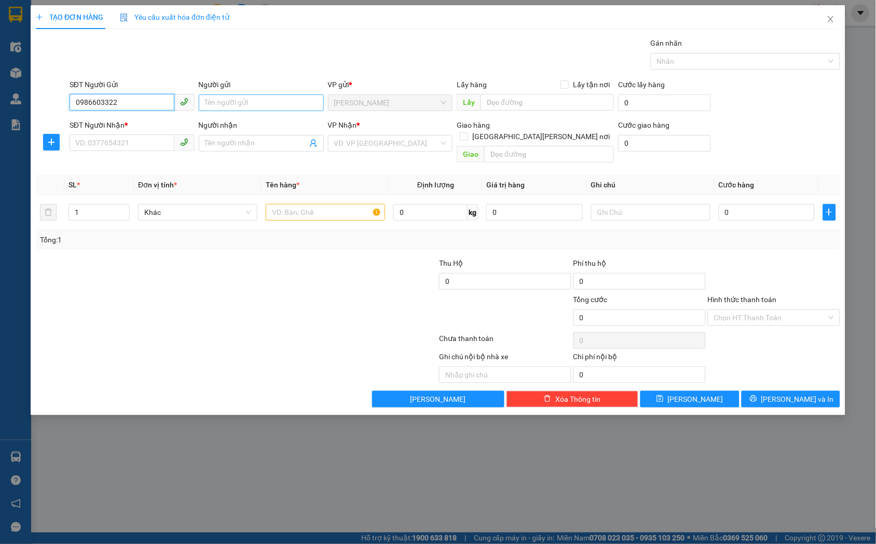
type input "0986603322"
click at [226, 108] on input "Người gửi" at bounding box center [261, 102] width 125 height 17
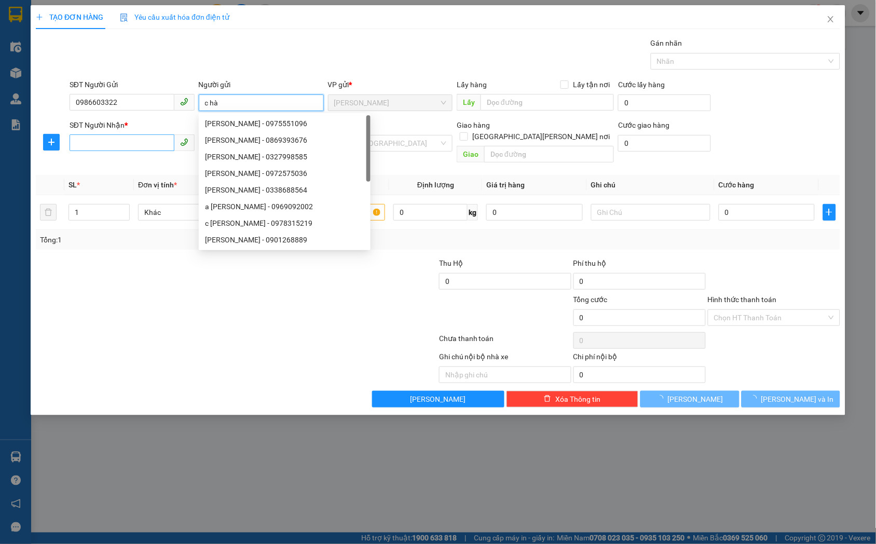
type input "c hà"
click at [142, 147] on input "SĐT Người Nhận *" at bounding box center [122, 142] width 105 height 17
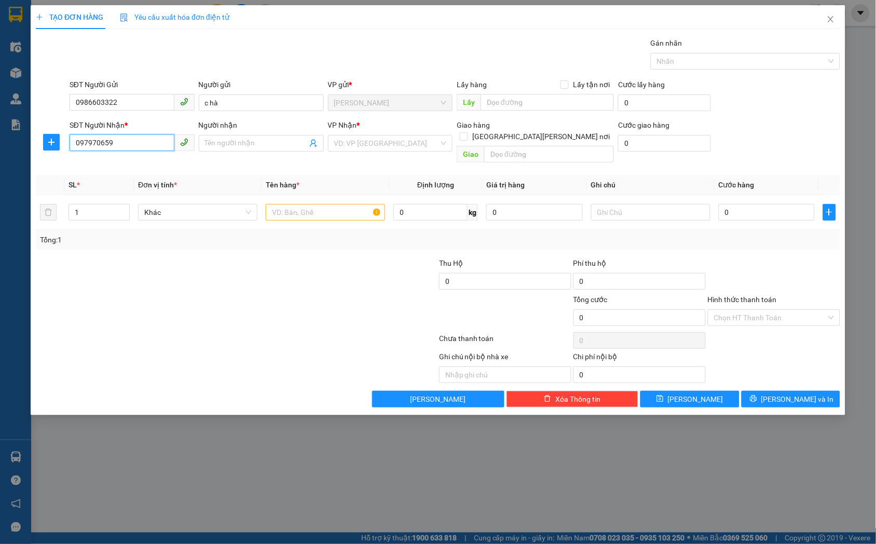
type input "0979706595"
click at [158, 164] on div "0979706595 - Trương lan Anh" at bounding box center [155, 163] width 159 height 11
type input "Trương lan Anh"
type input "0979706595"
click at [352, 204] on input "text" at bounding box center [325, 212] width 119 height 17
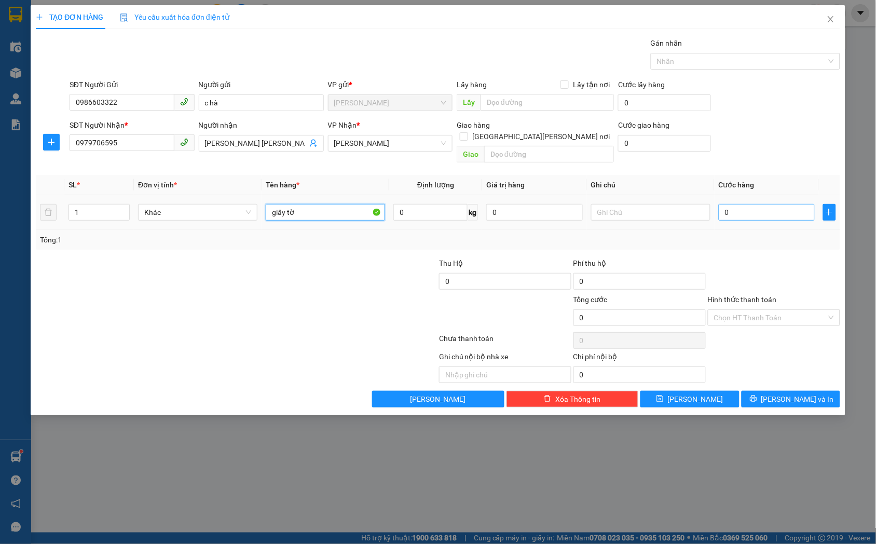
type input "giấy tờ"
click at [725, 204] on input "0" at bounding box center [767, 212] width 96 height 17
type input "3"
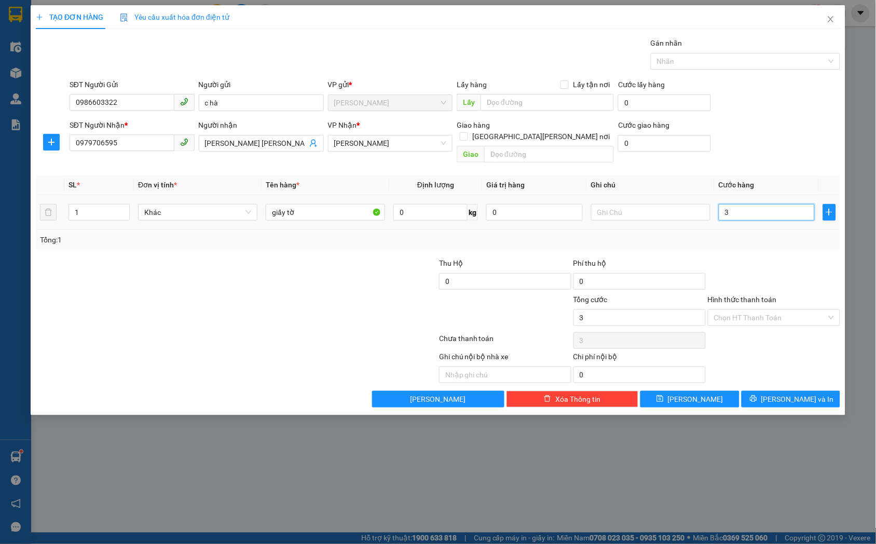
type input "30"
type input "300"
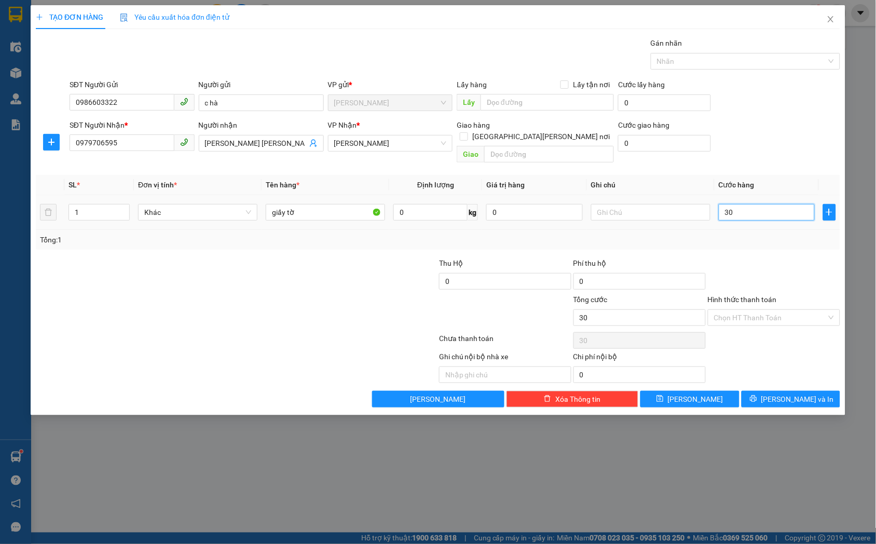
type input "300"
type input "3.000"
type input "30.000"
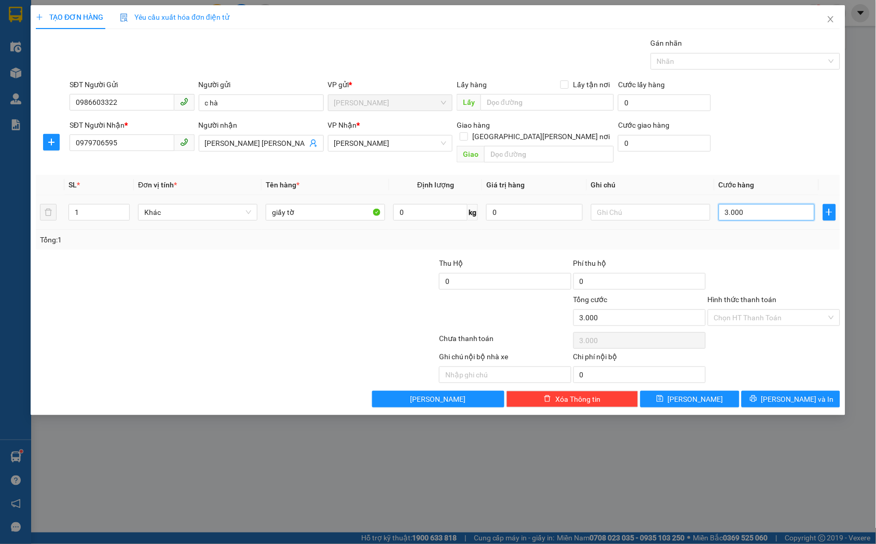
type input "30.000"
click at [771, 310] on input "Hình thức thanh toán" at bounding box center [770, 318] width 113 height 16
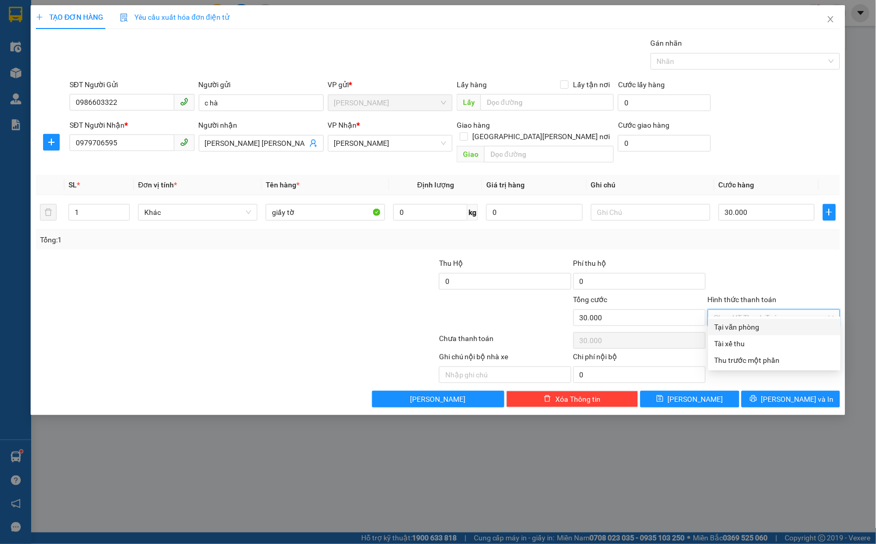
click at [766, 330] on div "Tại văn phòng" at bounding box center [774, 326] width 120 height 11
type input "0"
click at [697, 393] on span "Lưu" at bounding box center [696, 398] width 56 height 11
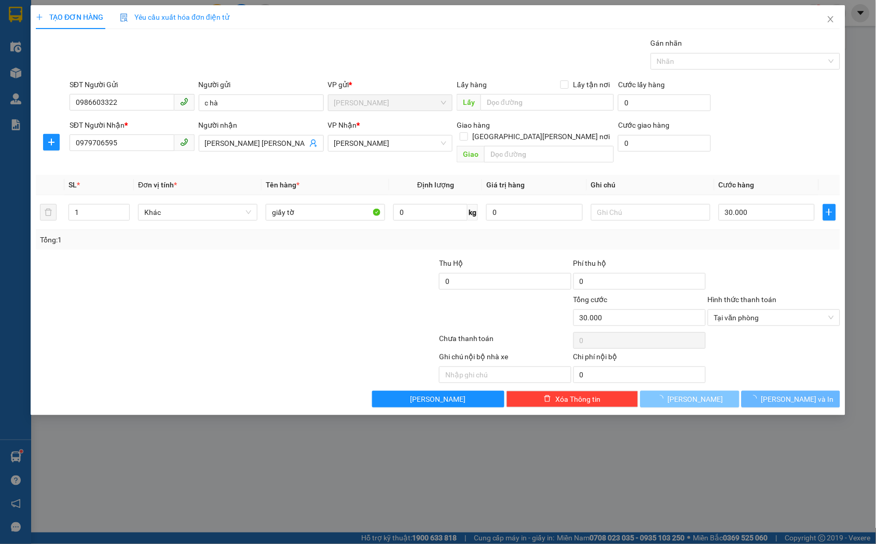
type input "0"
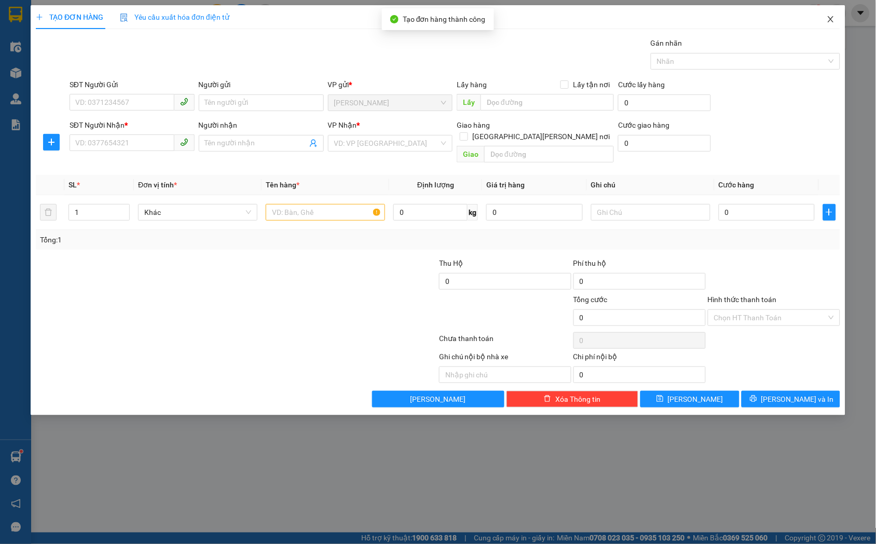
click at [829, 22] on icon "close" at bounding box center [831, 19] width 6 height 6
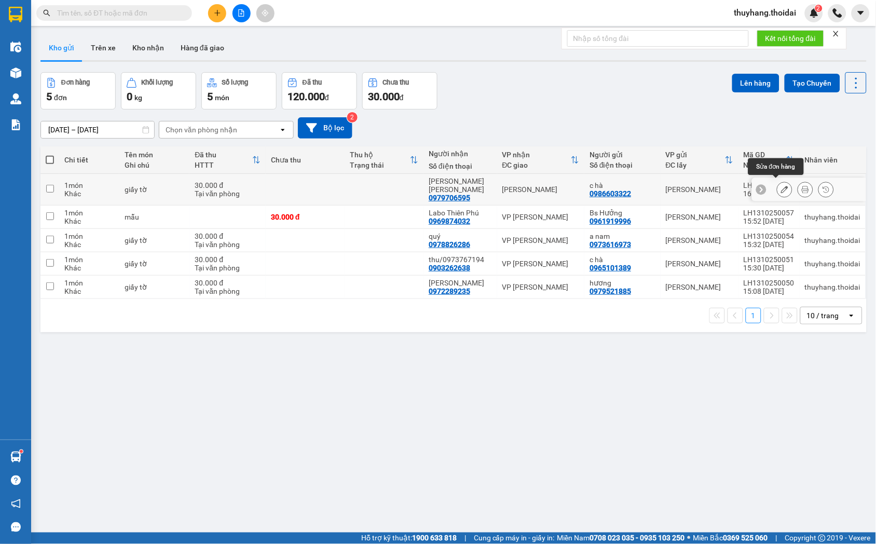
click at [781, 186] on icon at bounding box center [784, 189] width 7 height 7
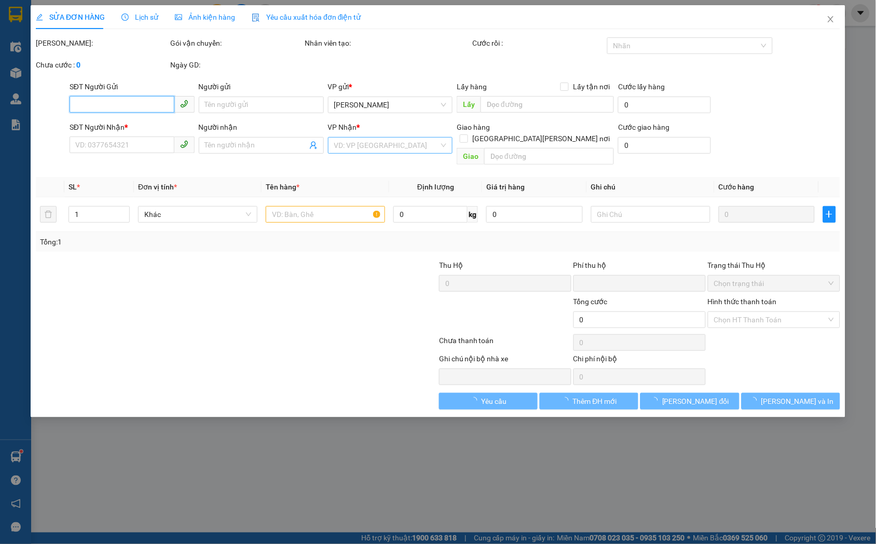
type input "0986603322"
type input "c hà"
type input "0979706595"
type input "Trương lan Anh"
type input "0"
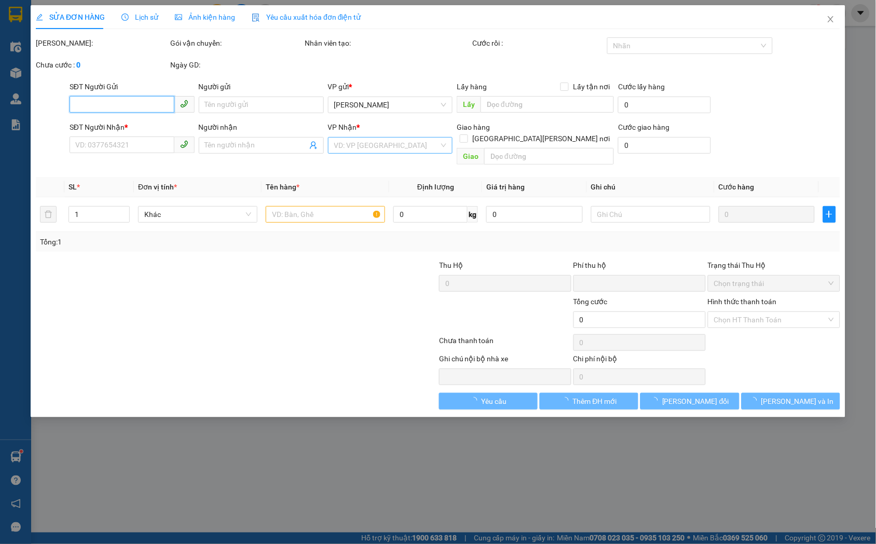
type input "30.000"
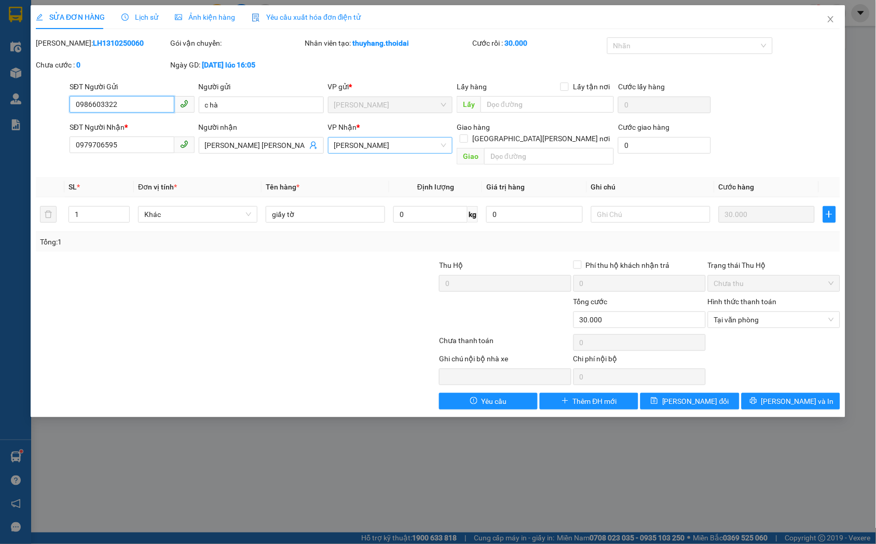
click at [396, 146] on span "Vp [PERSON_NAME]" at bounding box center [390, 145] width 113 height 16
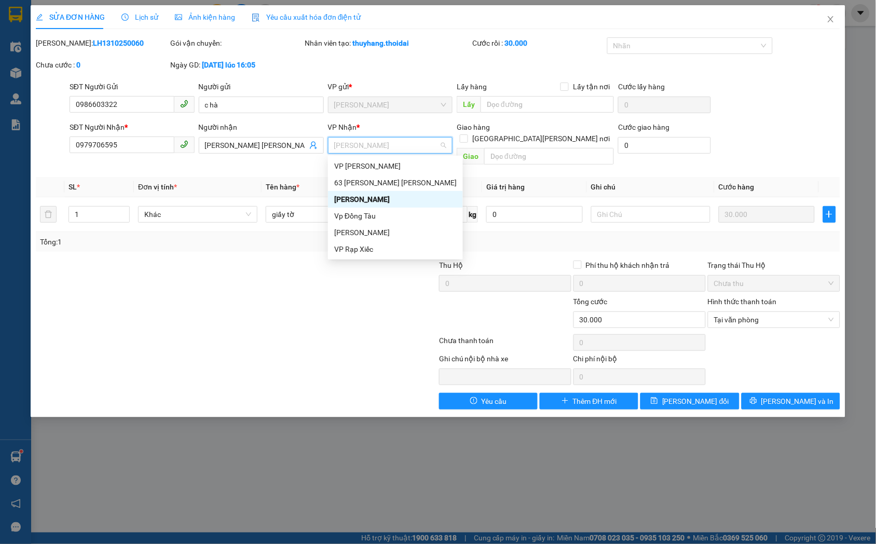
click at [396, 146] on span "Vp [PERSON_NAME]" at bounding box center [390, 145] width 113 height 16
drag, startPoint x: 392, startPoint y: 164, endPoint x: 623, endPoint y: 269, distance: 253.3
click at [392, 164] on div "VP [PERSON_NAME]" at bounding box center [395, 165] width 122 height 11
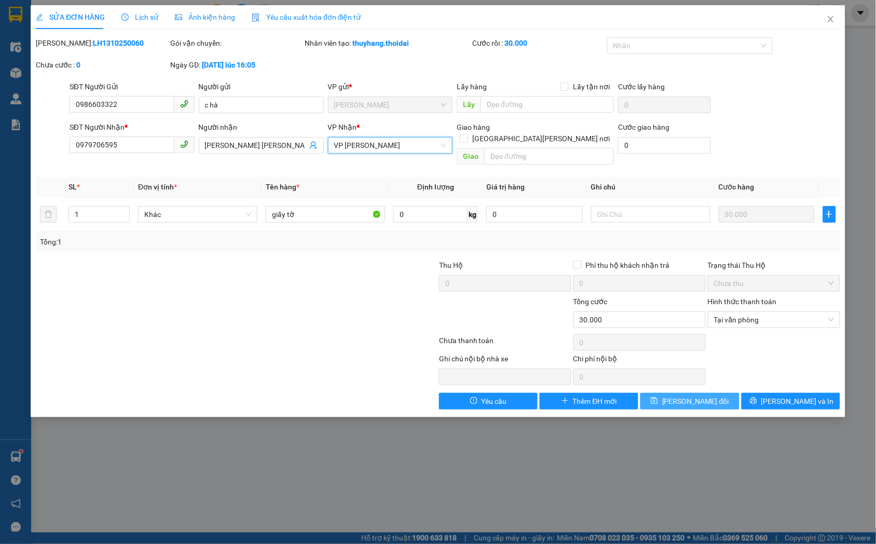
click at [691, 395] on span "[PERSON_NAME] thay đổi" at bounding box center [695, 400] width 67 height 11
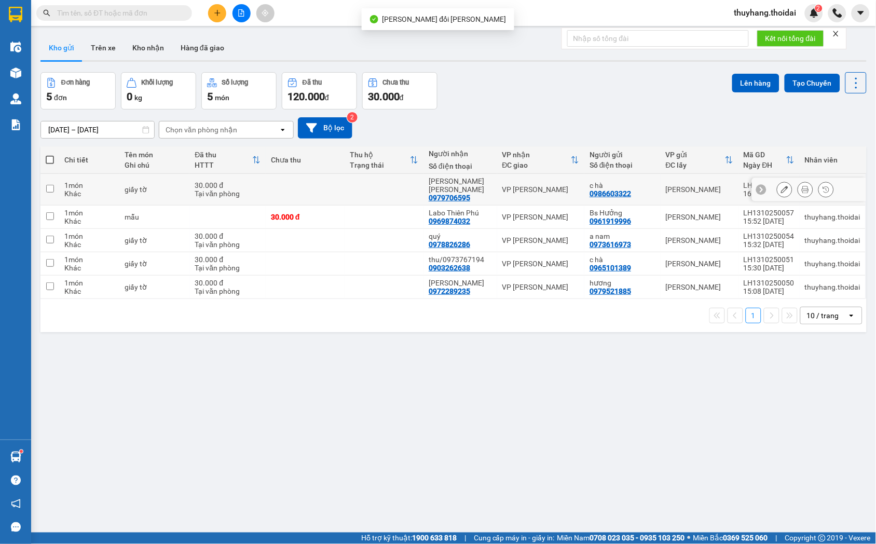
click at [352, 180] on td at bounding box center [384, 190] width 79 height 32
checkbox input "true"
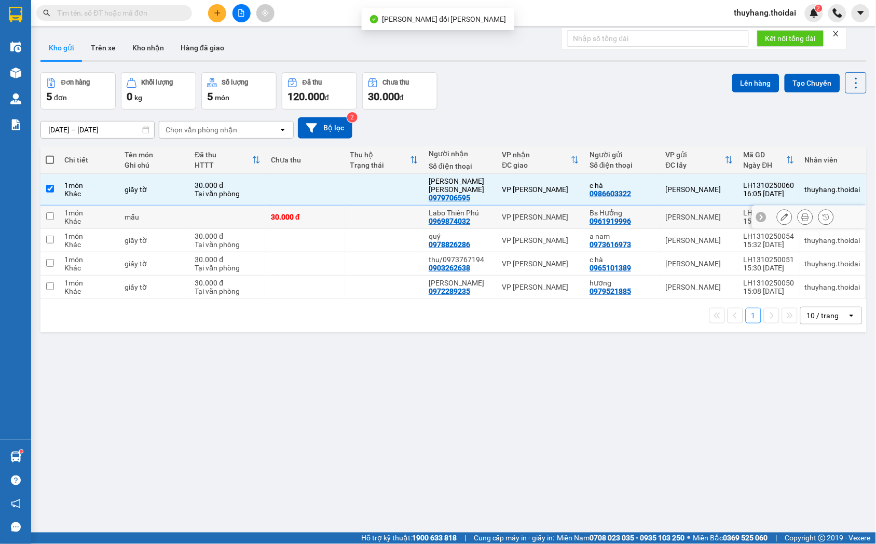
click at [354, 205] on td at bounding box center [384, 216] width 79 height 23
checkbox input "true"
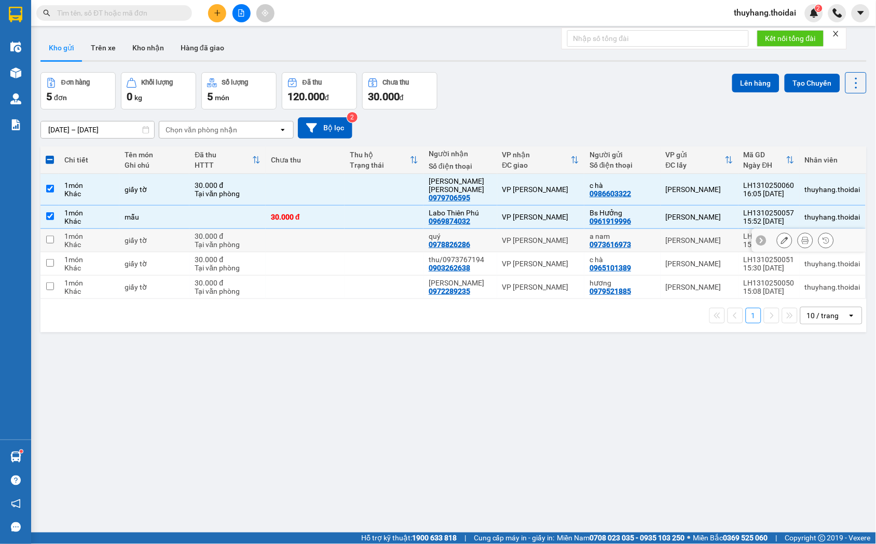
click at [349, 229] on td at bounding box center [384, 240] width 79 height 23
checkbox input "true"
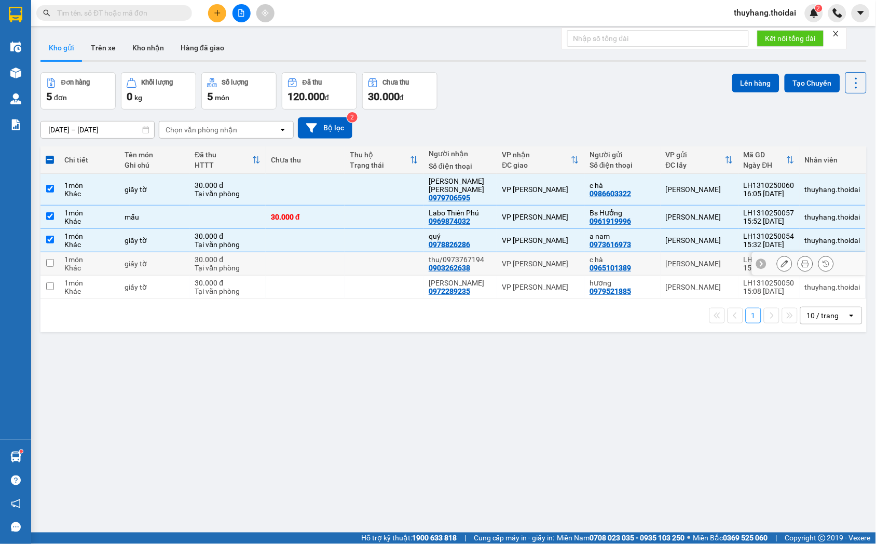
click at [336, 262] on td at bounding box center [305, 263] width 79 height 23
checkbox input "true"
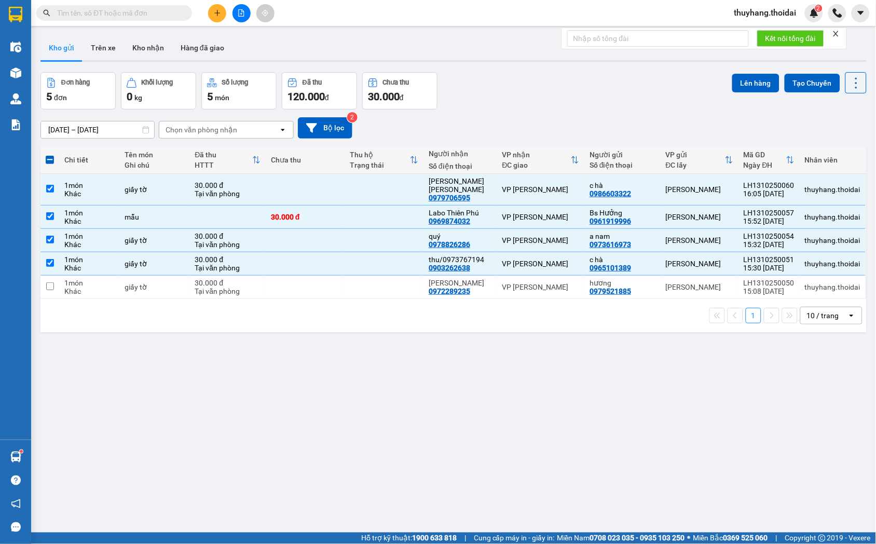
click at [346, 299] on div "1 10 / trang open" at bounding box center [453, 315] width 826 height 33
click at [349, 283] on td at bounding box center [384, 287] width 79 height 23
checkbox input "true"
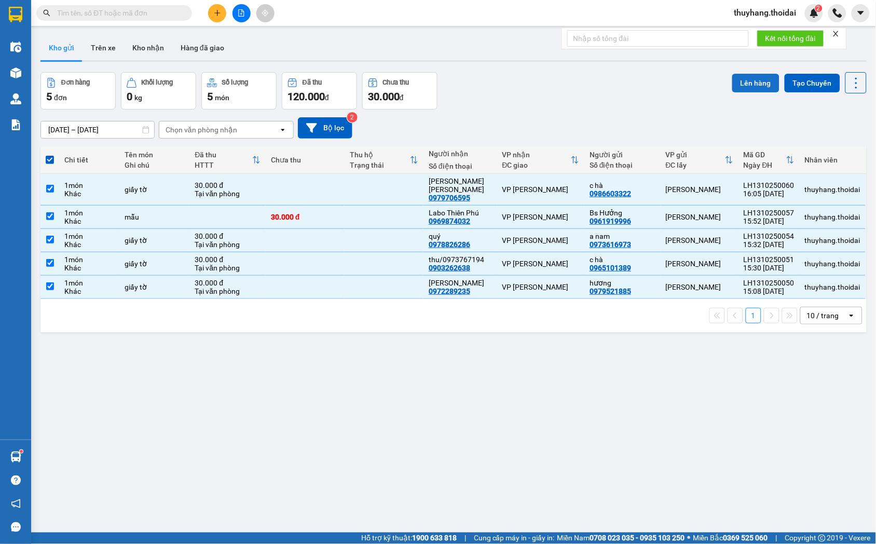
click at [739, 75] on button "Lên hàng" at bounding box center [755, 83] width 47 height 19
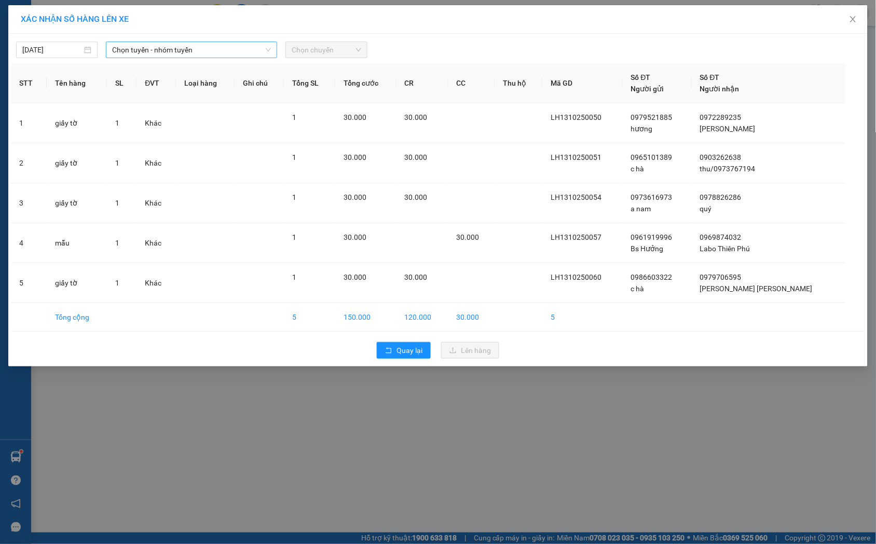
click at [237, 44] on span "Chọn tuyến - nhóm tuyến" at bounding box center [191, 50] width 159 height 16
click at [232, 43] on input "008" at bounding box center [187, 50] width 151 height 16
type input "00"
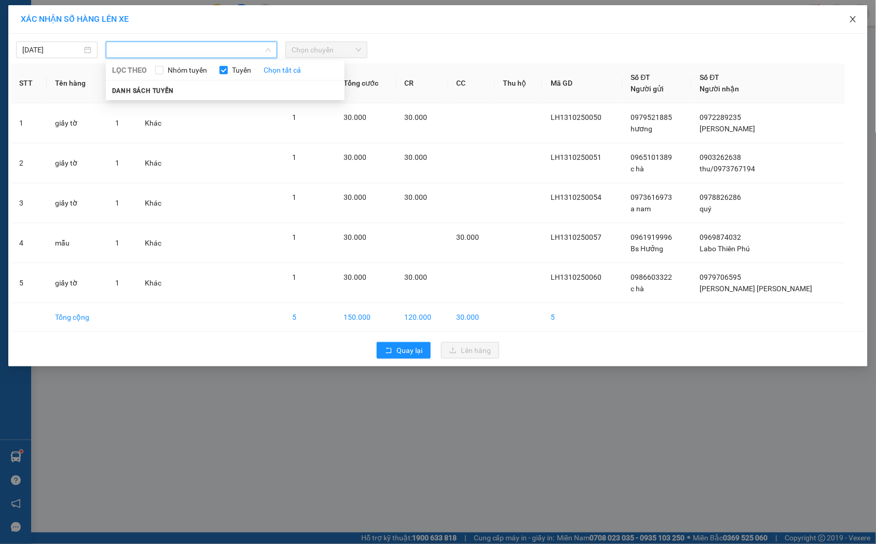
click at [852, 21] on icon "close" at bounding box center [853, 19] width 8 height 8
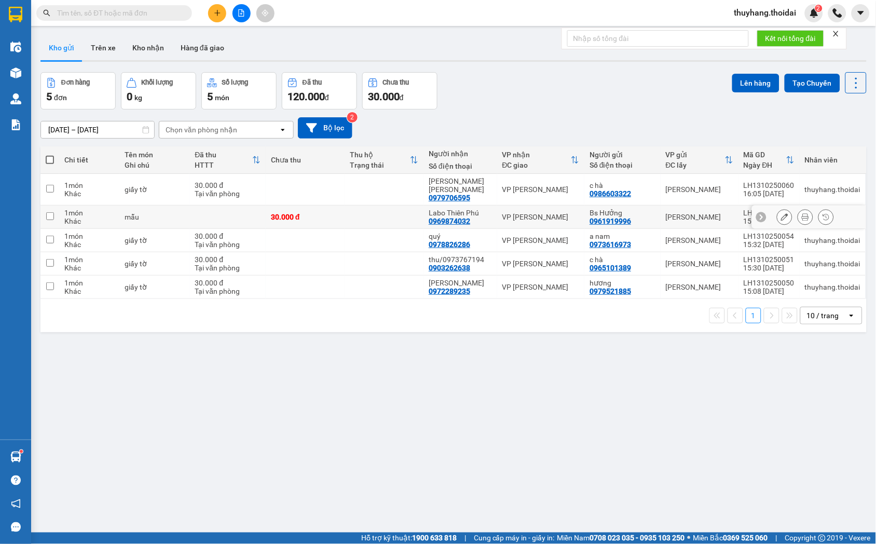
click at [338, 184] on td at bounding box center [305, 190] width 79 height 32
checkbox input "true"
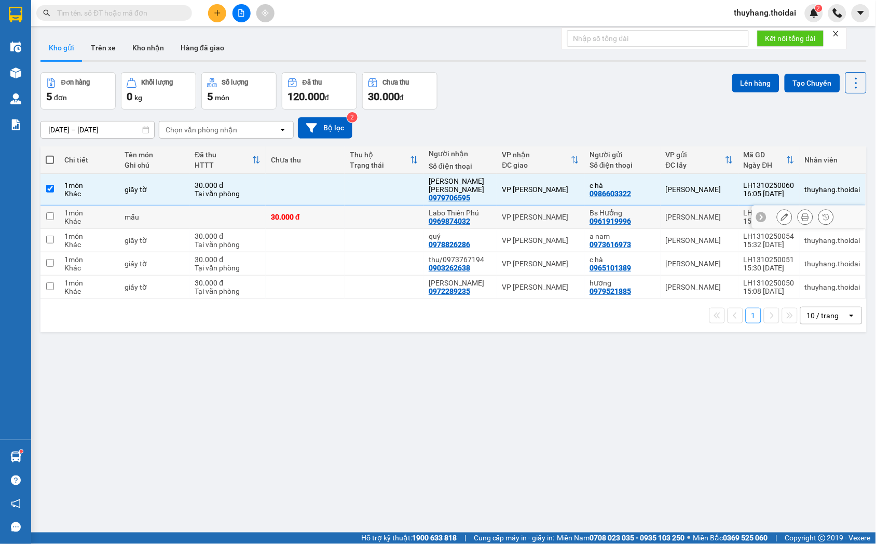
click at [336, 213] on div "30.000 đ" at bounding box center [305, 217] width 68 height 8
checkbox input "true"
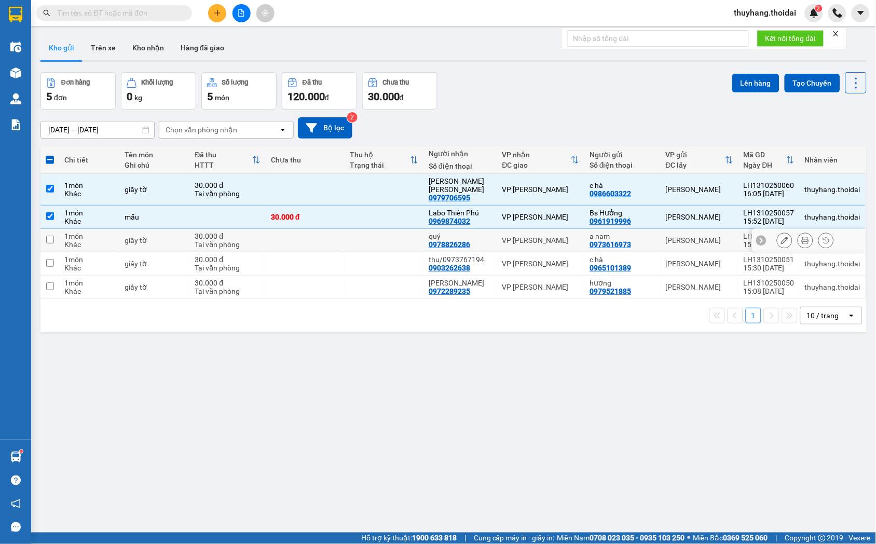
drag, startPoint x: 329, startPoint y: 223, endPoint x: 361, endPoint y: 263, distance: 51.3
click at [327, 229] on td at bounding box center [305, 240] width 79 height 23
checkbox input "true"
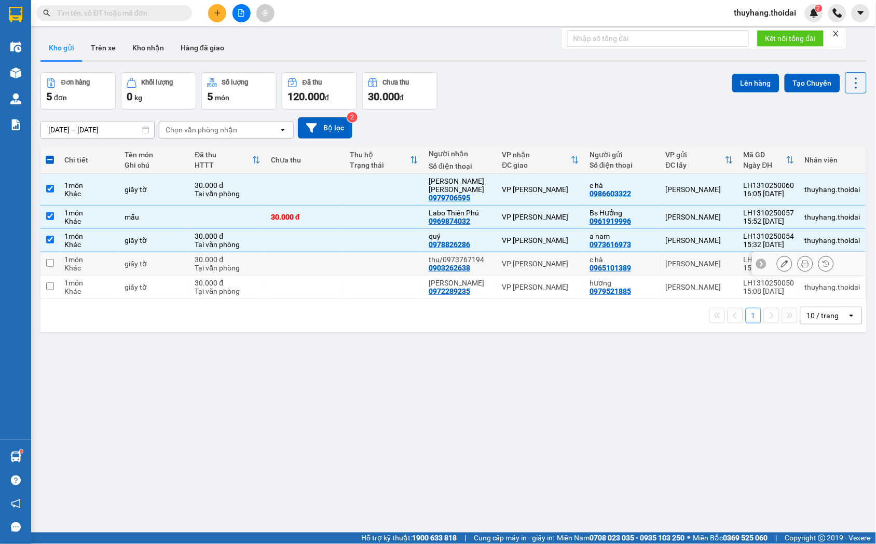
click at [347, 257] on td at bounding box center [384, 263] width 79 height 23
checkbox input "true"
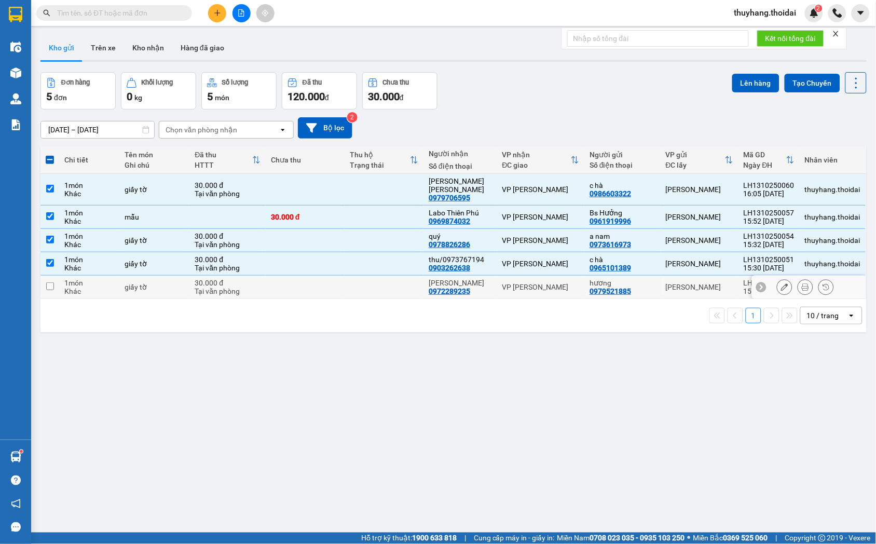
click at [366, 279] on td at bounding box center [384, 287] width 79 height 23
checkbox input "true"
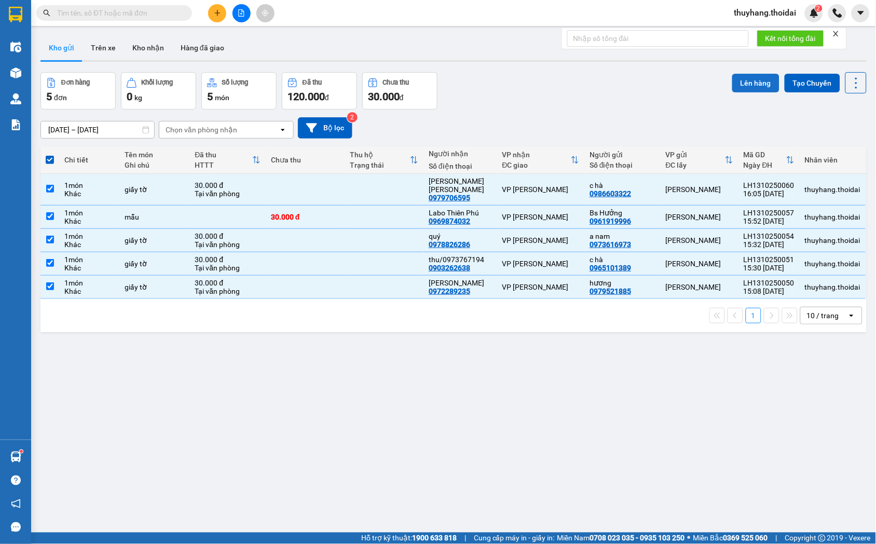
click at [740, 85] on button "Lên hàng" at bounding box center [755, 83] width 47 height 19
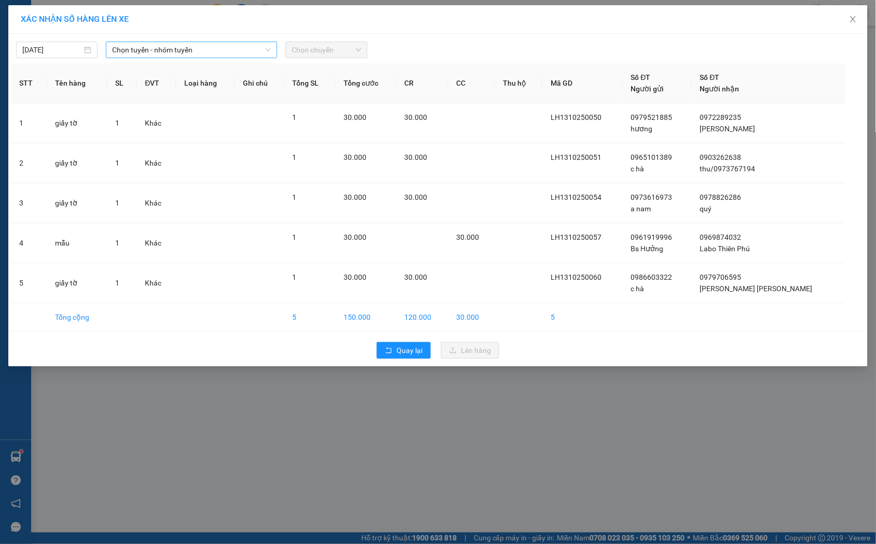
click at [188, 51] on span "Chọn tuyến - nhóm tuyến" at bounding box center [191, 50] width 159 height 16
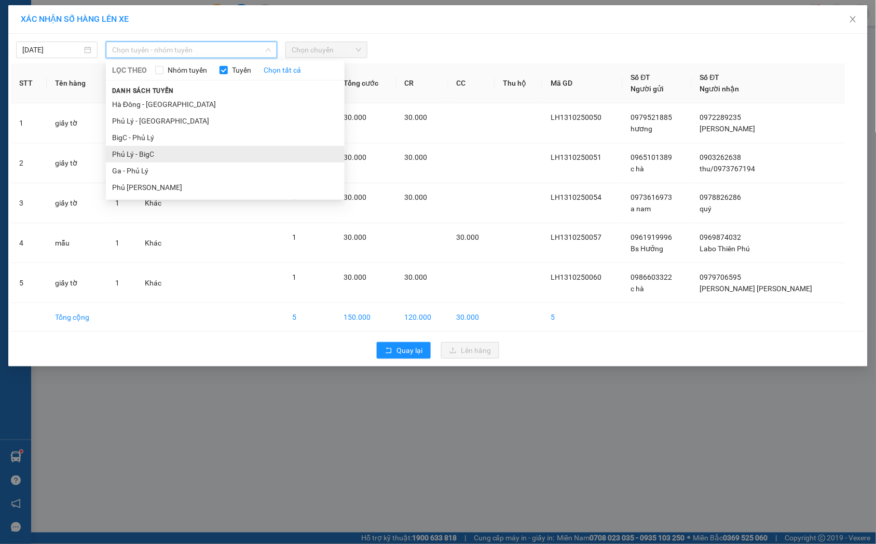
click at [174, 154] on li "Phủ Lý - BigC" at bounding box center [225, 154] width 239 height 17
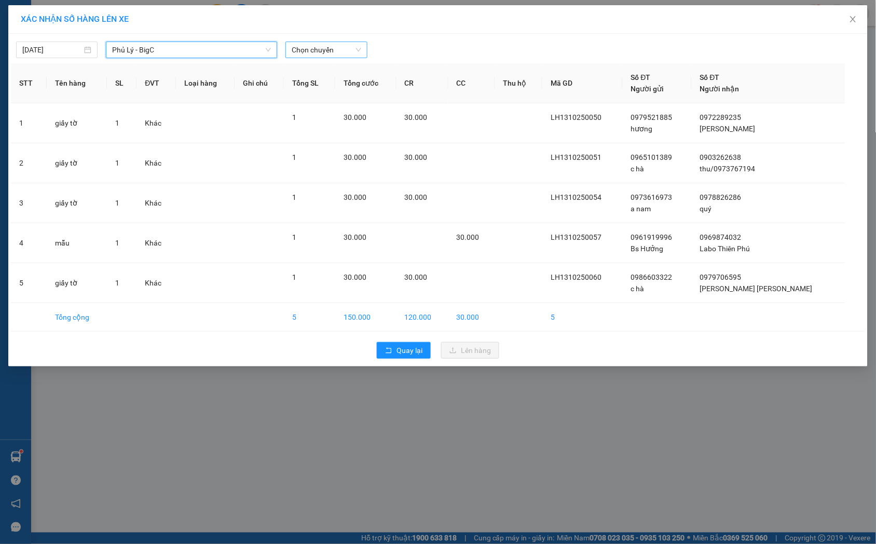
click at [325, 48] on span "Chọn chuyến" at bounding box center [326, 50] width 69 height 16
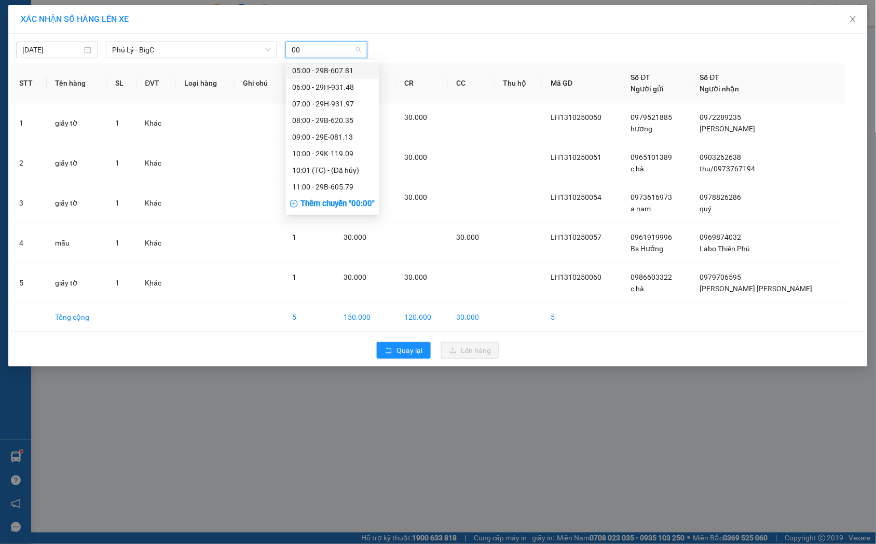
type input "008"
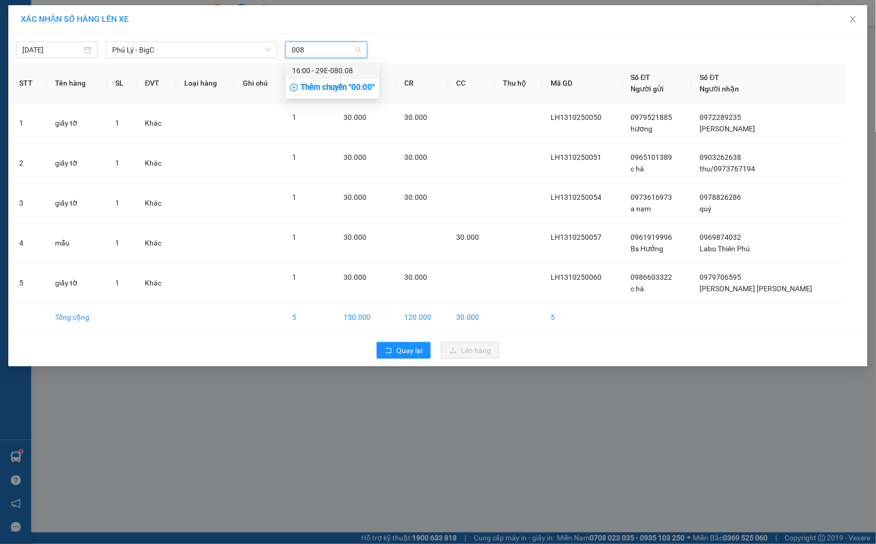
drag, startPoint x: 350, startPoint y: 67, endPoint x: 403, endPoint y: 85, distance: 55.6
click at [350, 67] on div "16:00 - 29E-080.08" at bounding box center [332, 70] width 81 height 11
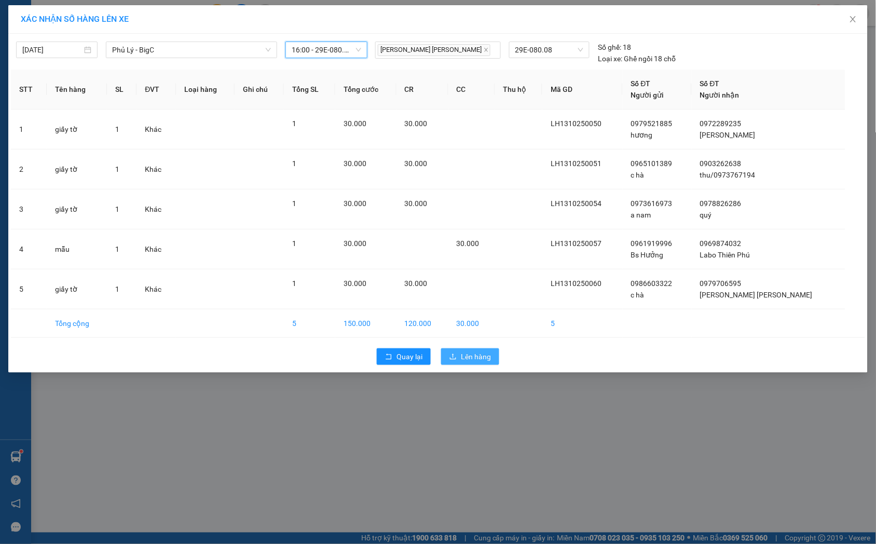
click at [477, 355] on span "Lên hàng" at bounding box center [476, 356] width 30 height 11
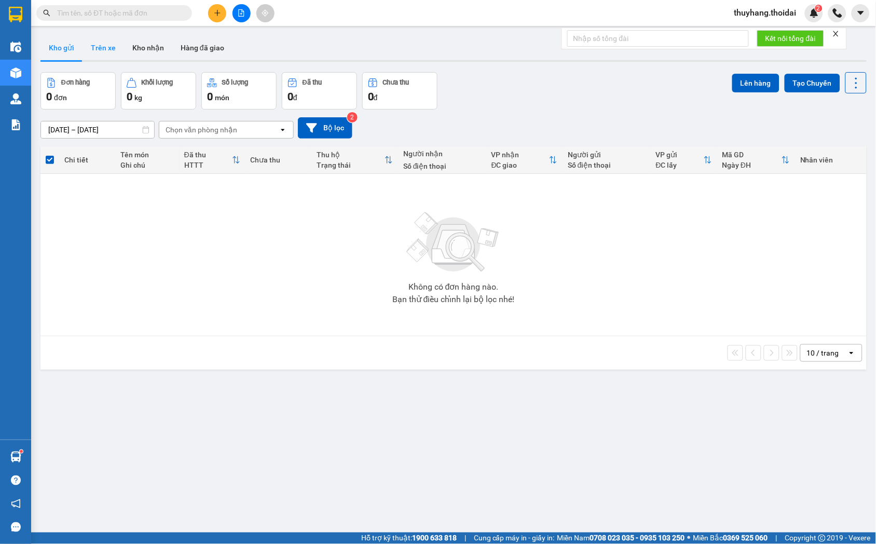
click at [91, 45] on button "Trên xe" at bounding box center [103, 47] width 42 height 25
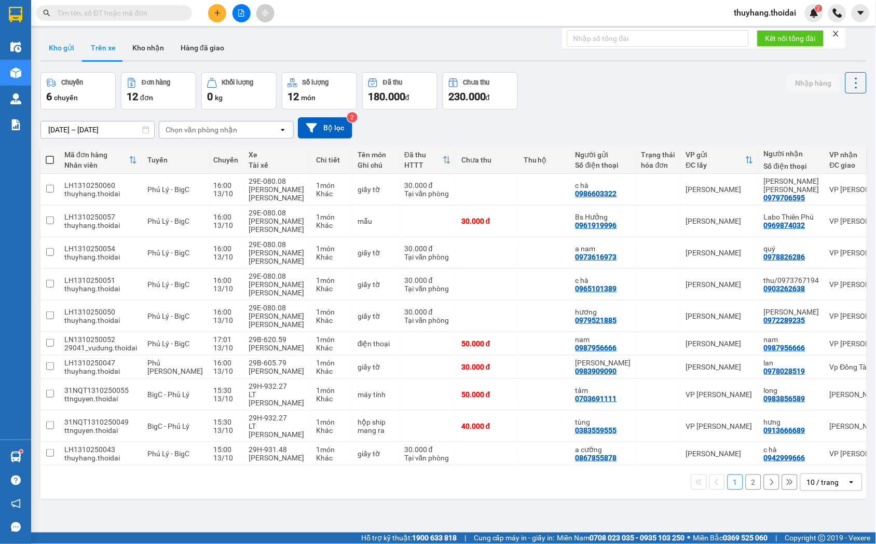
click at [70, 53] on button "Kho gửi" at bounding box center [61, 47] width 42 height 25
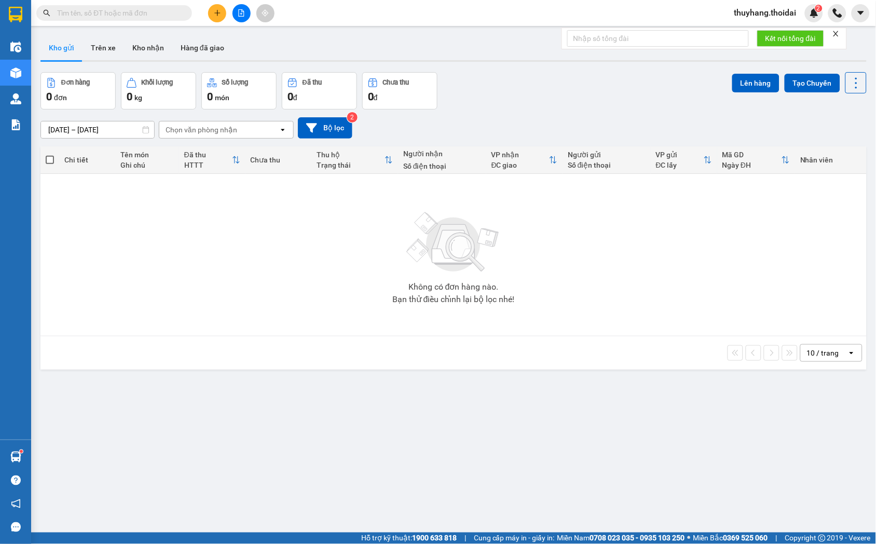
click at [141, 44] on button "Kho nhận" at bounding box center [148, 47] width 48 height 25
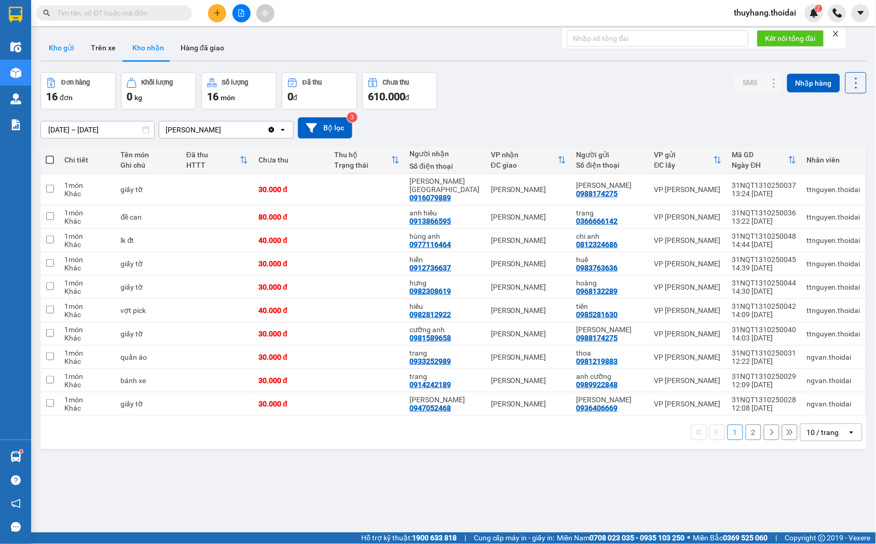
click at [53, 45] on button "Kho gửi" at bounding box center [61, 47] width 42 height 25
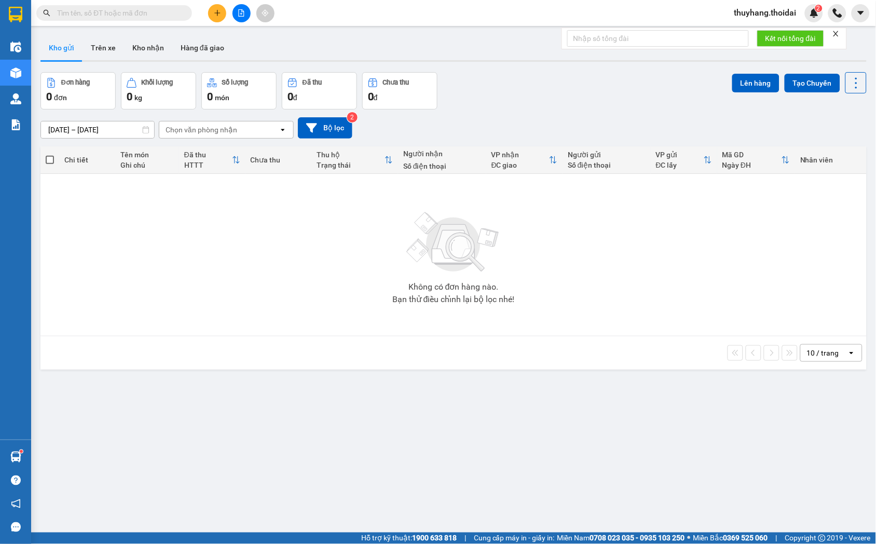
click at [149, 9] on input "text" at bounding box center [118, 12] width 122 height 11
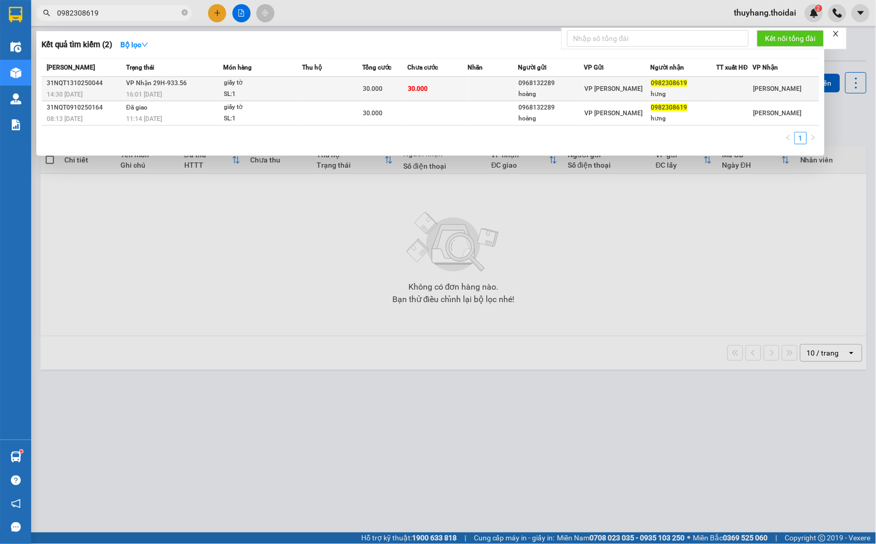
type input "0982308619"
click at [348, 87] on td at bounding box center [332, 89] width 60 height 24
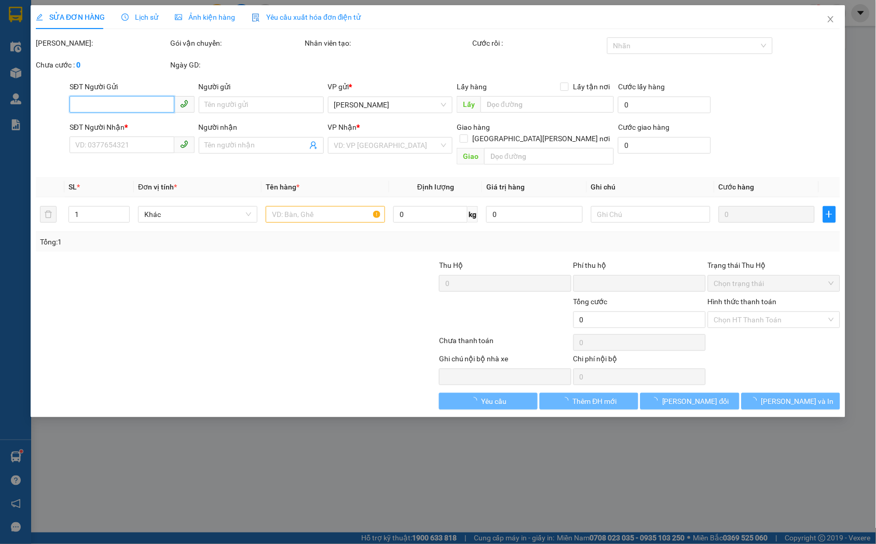
type input "0968132289"
type input "hoàng"
type input "0982308619"
type input "hưng"
type input "0"
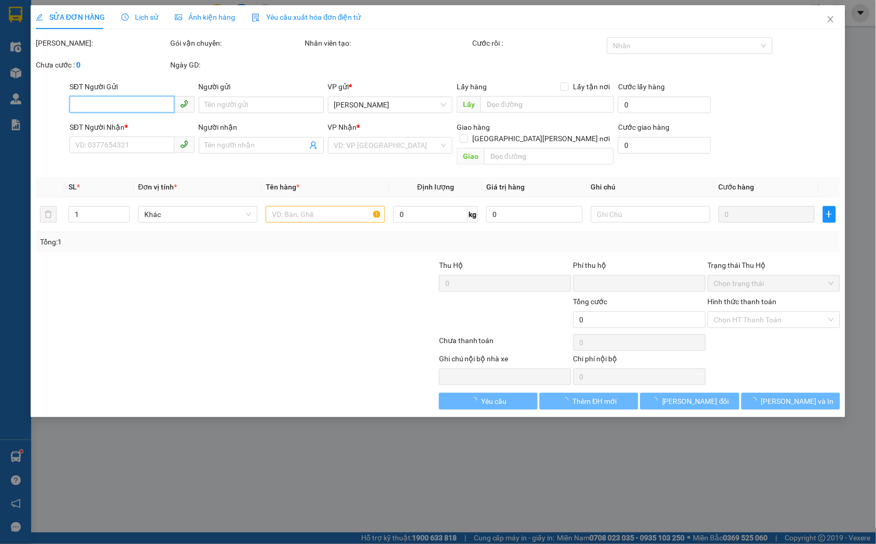
type input "30.000"
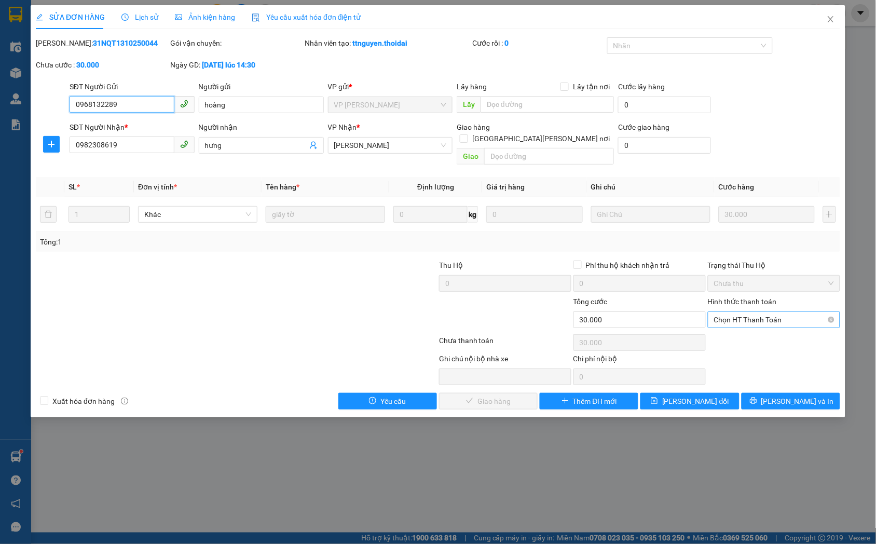
click at [765, 312] on span "Chọn HT Thanh Toán" at bounding box center [774, 320] width 120 height 16
click at [751, 329] on div "Tại văn phòng" at bounding box center [774, 328] width 120 height 11
type input "0"
click at [467, 395] on span "[PERSON_NAME] và Giao hàng" at bounding box center [529, 400] width 140 height 11
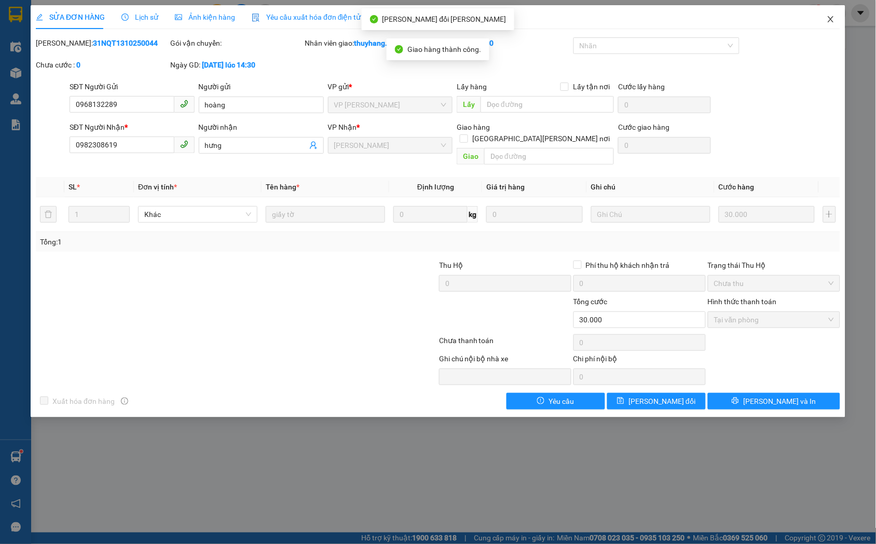
click at [829, 16] on icon "close" at bounding box center [831, 19] width 8 height 8
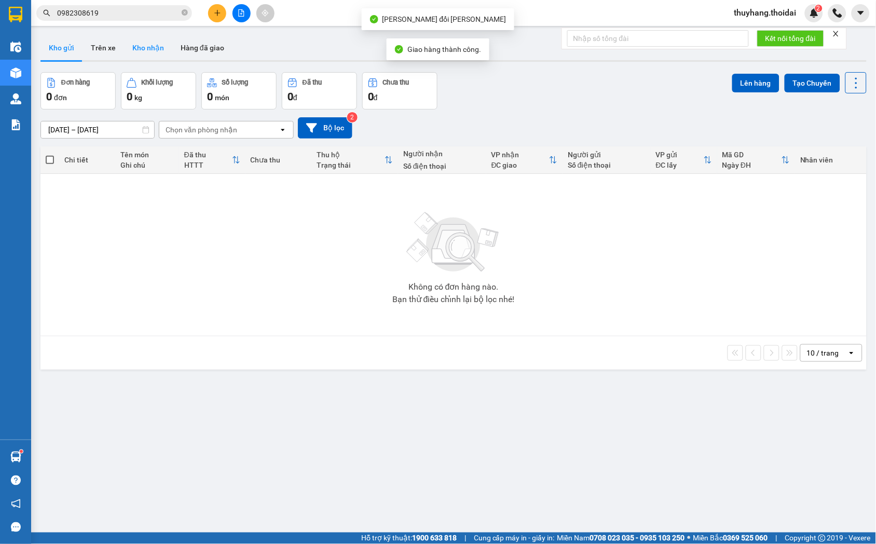
drag, startPoint x: 138, startPoint y: 39, endPoint x: 261, endPoint y: 69, distance: 127.1
click at [139, 39] on button "Kho nhận" at bounding box center [148, 47] width 48 height 25
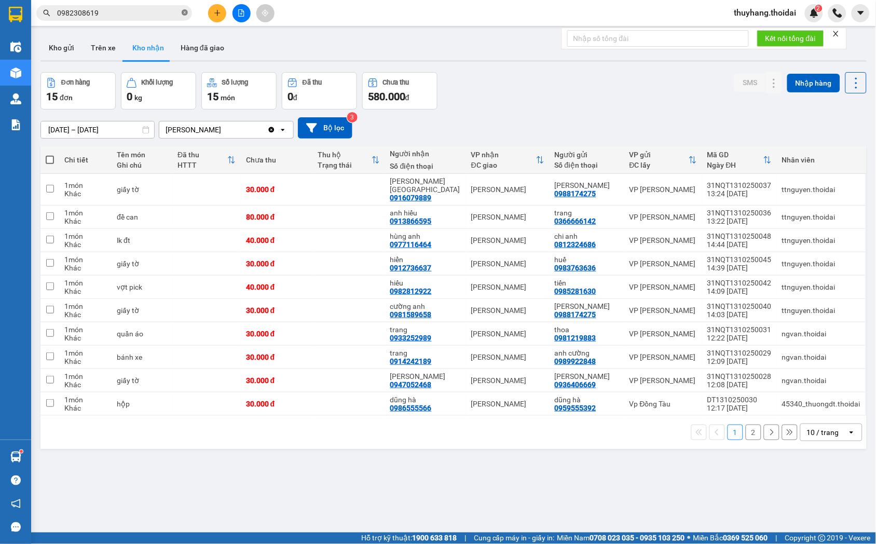
click at [183, 11] on icon "close-circle" at bounding box center [185, 12] width 6 height 6
click at [149, 16] on input "text" at bounding box center [118, 12] width 122 height 11
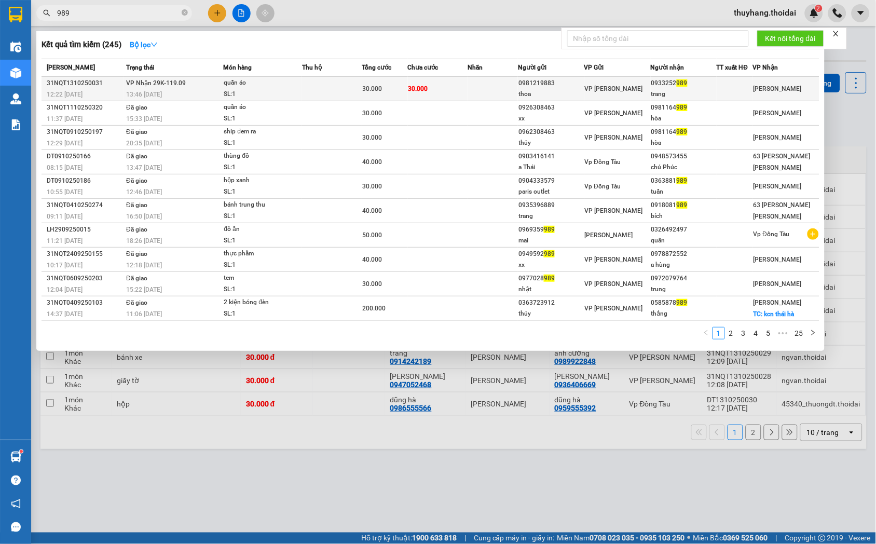
type input "989"
click at [297, 97] on div "SL: 1" at bounding box center [263, 94] width 78 height 11
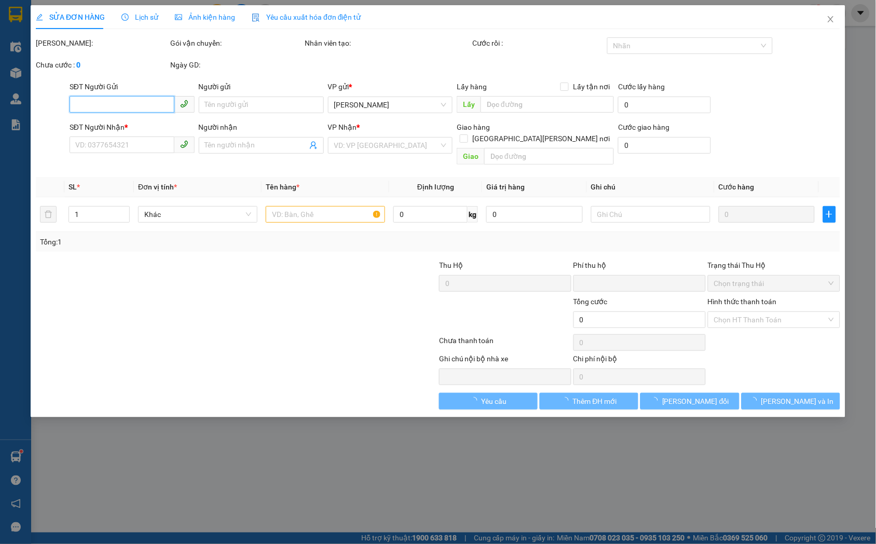
type input "0981219883"
type input "thoa"
type input "0933252989"
type input "trang"
type input "0"
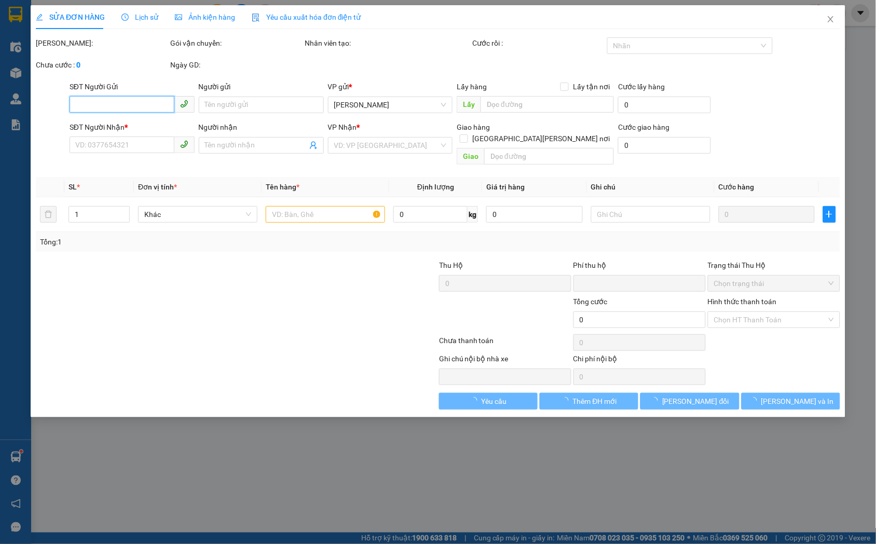
type input "30.000"
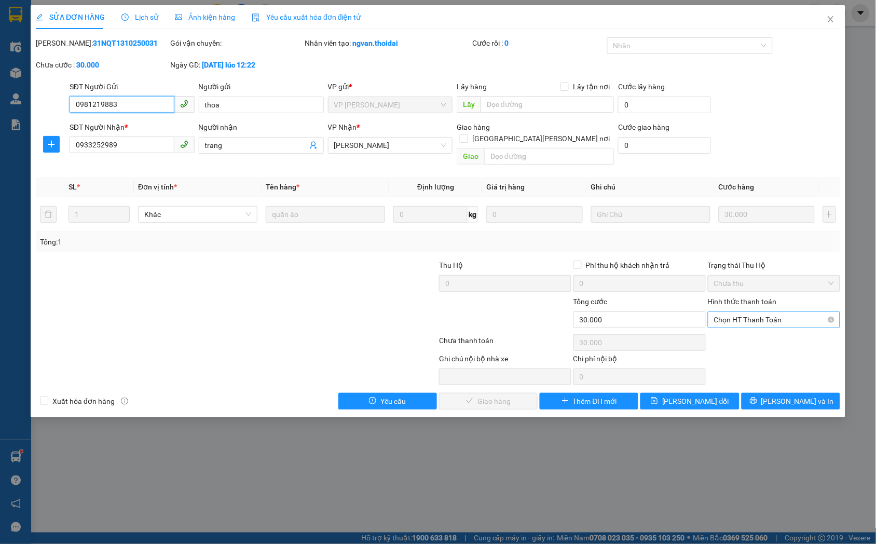
drag, startPoint x: 770, startPoint y: 310, endPoint x: 770, endPoint y: 322, distance: 11.9
click at [770, 312] on span "Chọn HT Thanh Toán" at bounding box center [774, 320] width 120 height 16
click at [761, 335] on div "Tại văn phòng" at bounding box center [774, 329] width 132 height 17
type input "0"
click at [497, 395] on span "[PERSON_NAME] và Giao hàng" at bounding box center [529, 400] width 140 height 11
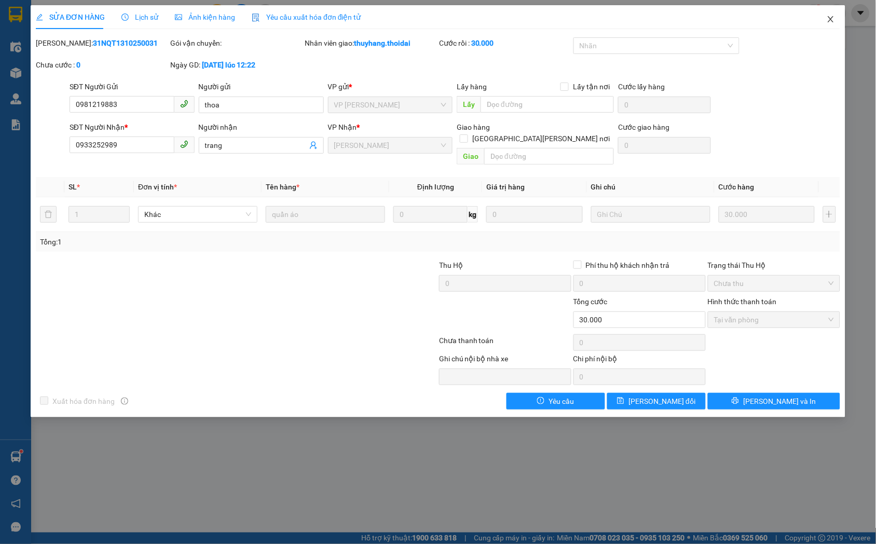
click at [832, 17] on icon "close" at bounding box center [831, 19] width 8 height 8
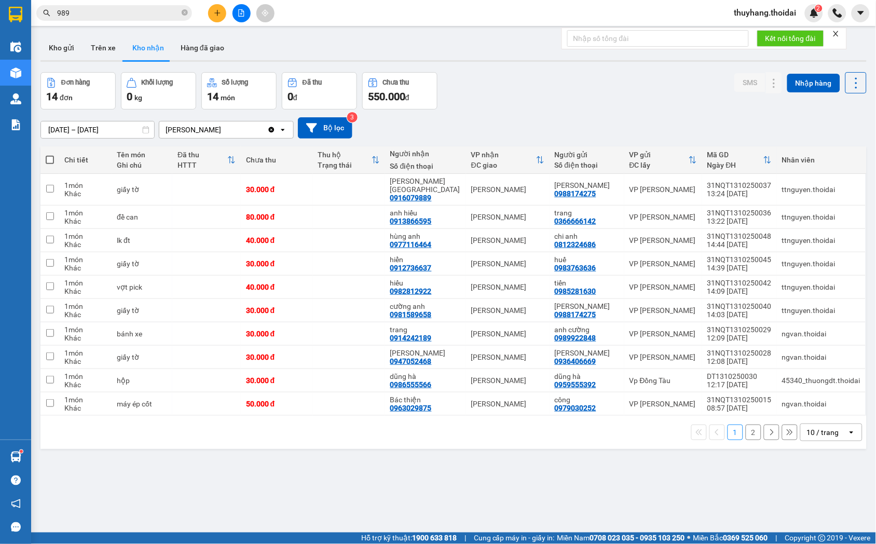
click at [75, 46] on button "Kho gửi" at bounding box center [61, 47] width 42 height 25
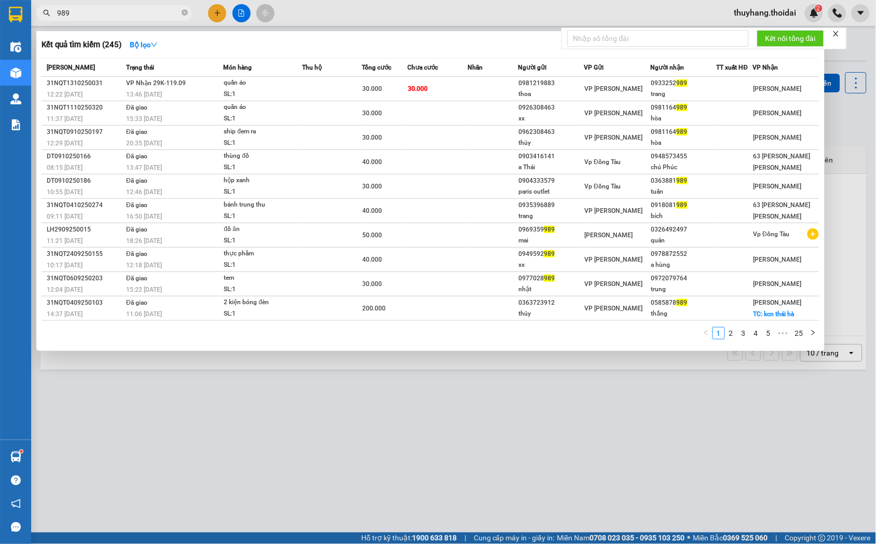
click at [179, 12] on input "989" at bounding box center [118, 12] width 122 height 11
click at [186, 15] on icon "close-circle" at bounding box center [185, 12] width 6 height 6
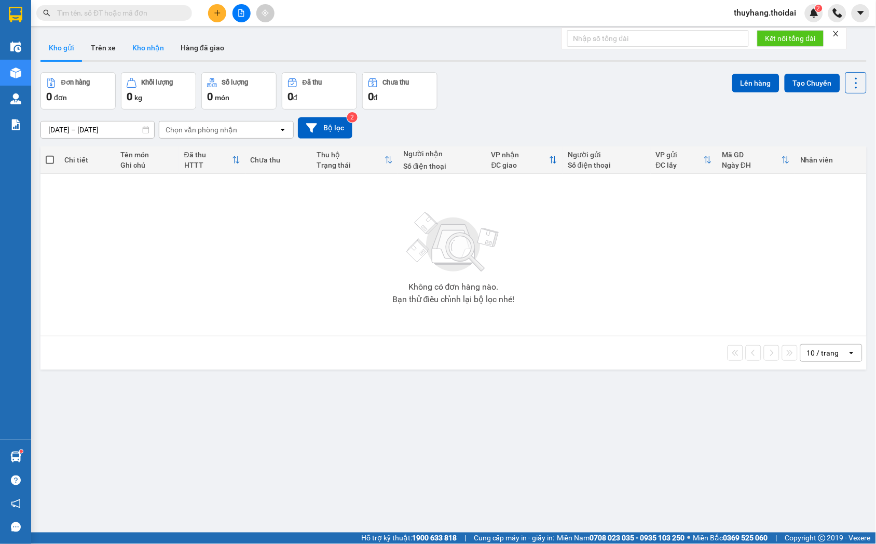
click at [145, 51] on button "Kho nhận" at bounding box center [148, 47] width 48 height 25
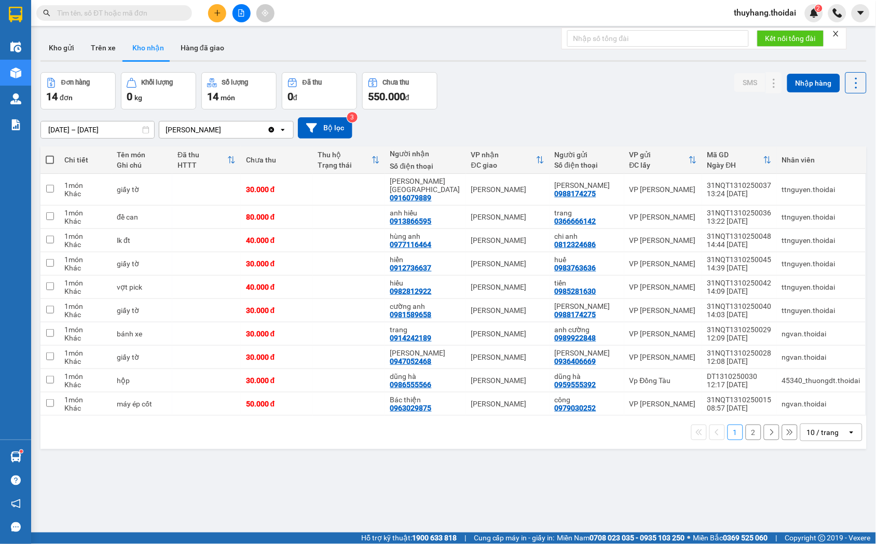
click at [746, 426] on button "2" at bounding box center [754, 432] width 16 height 16
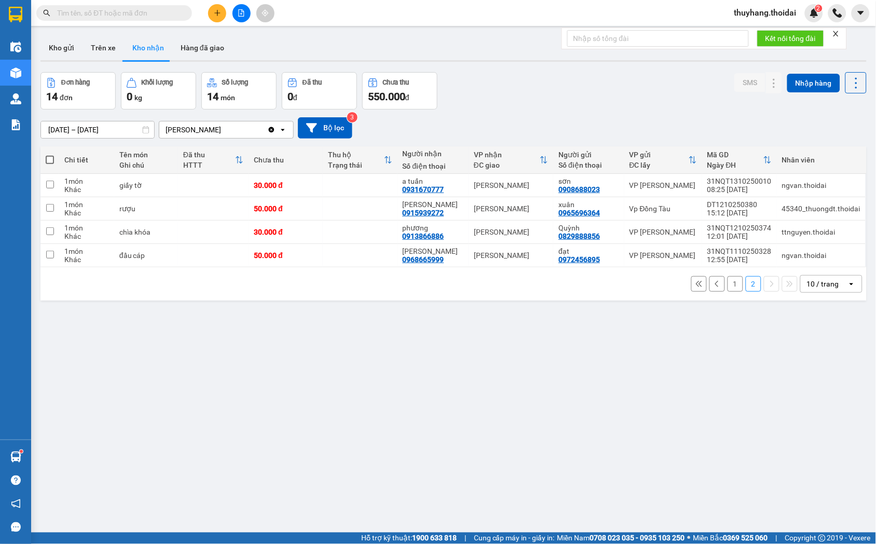
click at [727, 282] on button "1" at bounding box center [735, 284] width 16 height 16
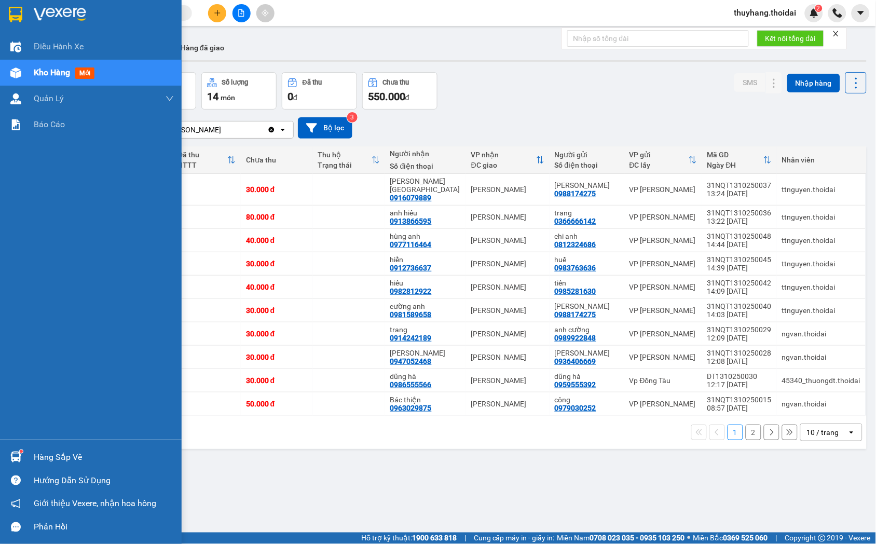
click at [27, 453] on div "Hàng sắp về" at bounding box center [91, 456] width 182 height 23
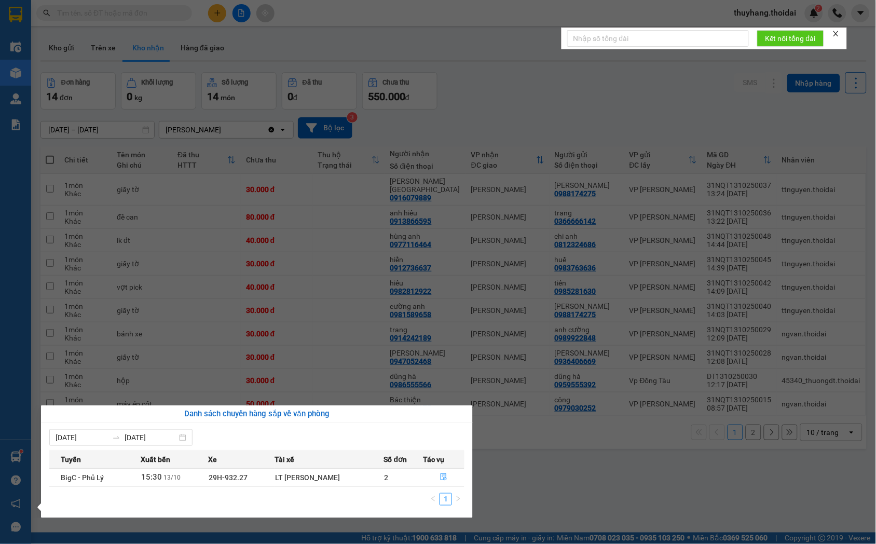
click at [493, 471] on section "Kết quả tìm kiếm ( 245 ) Bộ lọc Mã ĐH Trạng thái Món hàng Thu hộ Tổng cước Chưa…" at bounding box center [438, 272] width 876 height 544
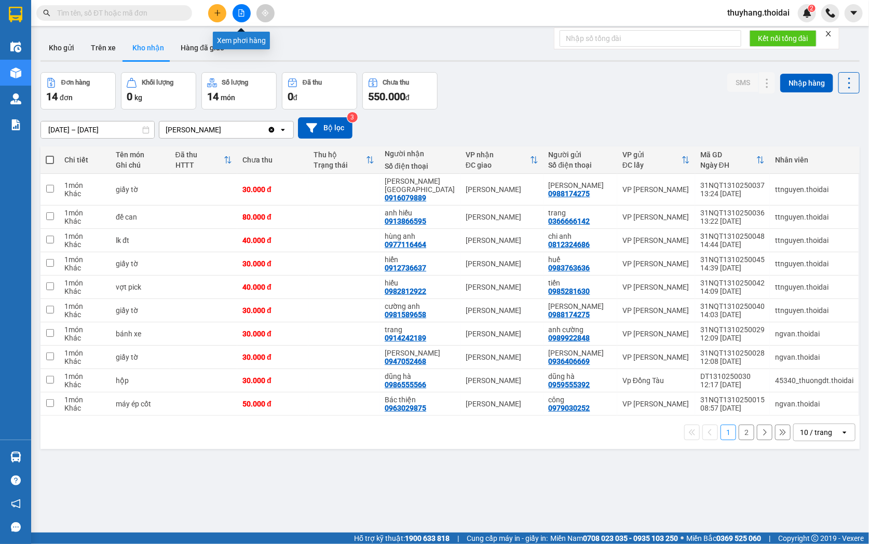
click at [219, 11] on icon "plus" at bounding box center [217, 12] width 7 height 7
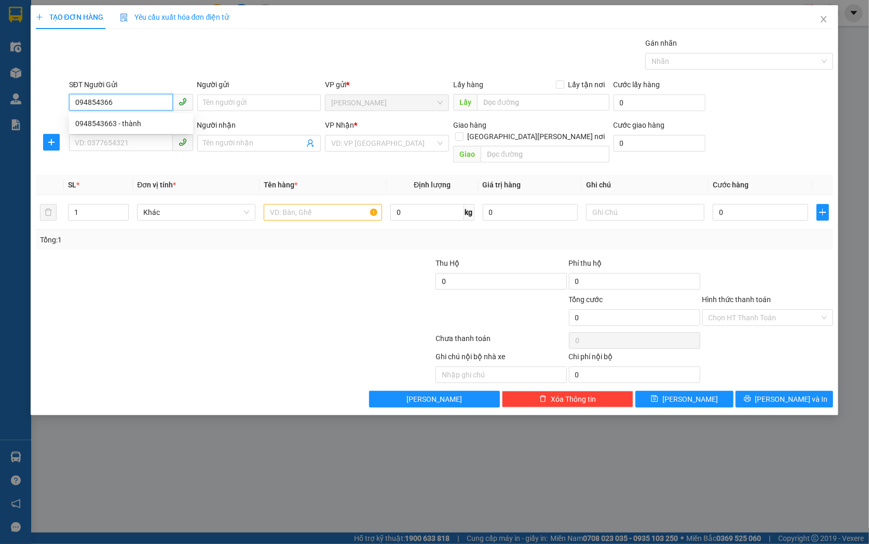
type input "0948543663"
click at [162, 118] on div "0948543663 - thành" at bounding box center [131, 123] width 112 height 11
type input "thành"
type input "0948543663"
click at [125, 141] on input "SĐT Người Nhận *" at bounding box center [121, 142] width 104 height 17
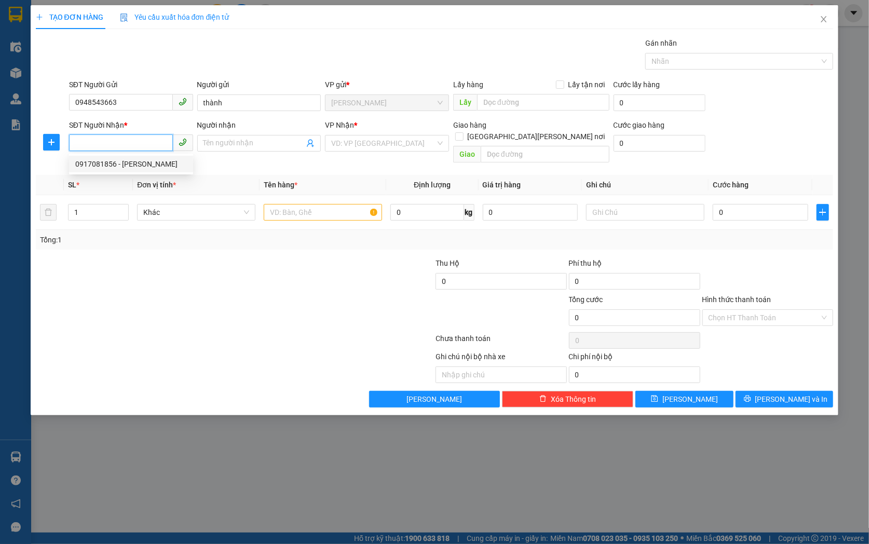
click at [138, 165] on div "0917081856 - ANH Hà" at bounding box center [131, 163] width 112 height 11
type input "0917081856"
type input "ANH Hà"
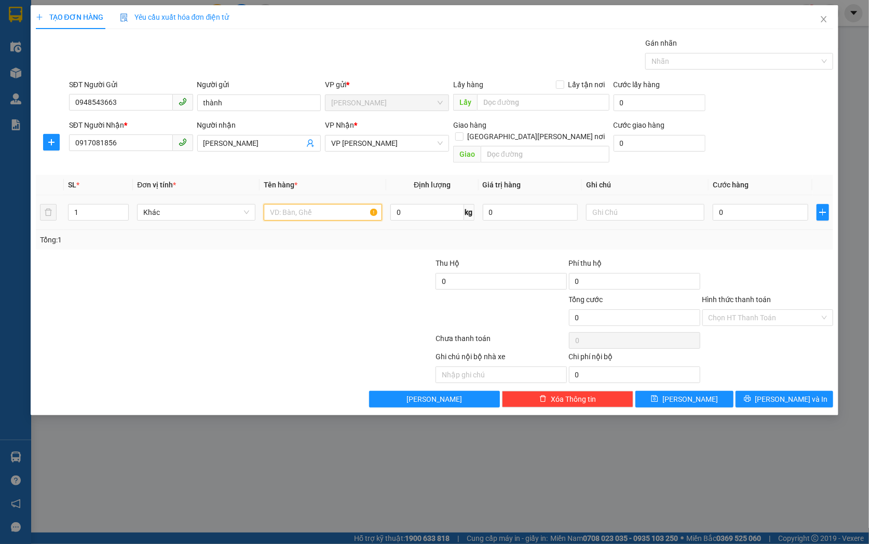
click at [304, 204] on input "text" at bounding box center [323, 212] width 118 height 17
type input "mẫu"
click at [729, 205] on input "0" at bounding box center [759, 212] width 95 height 17
type input "3"
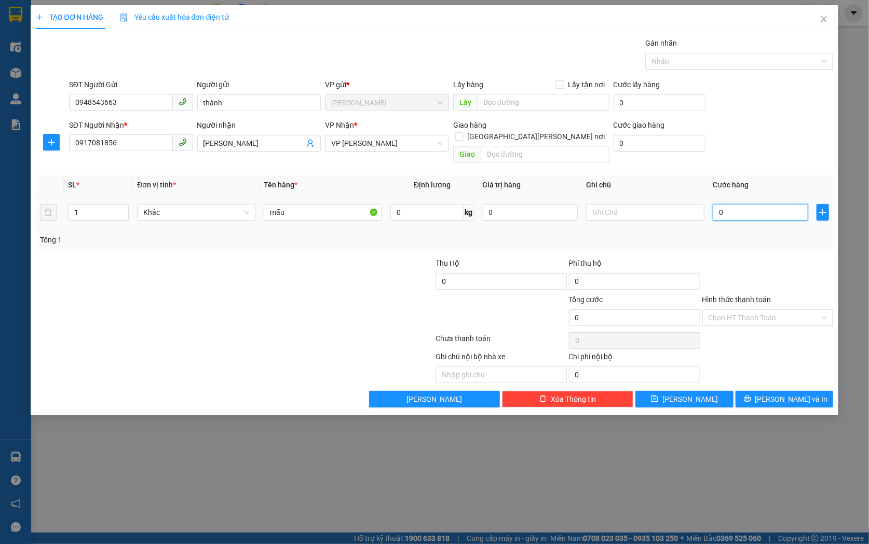
type input "3"
type input "30"
type input "300"
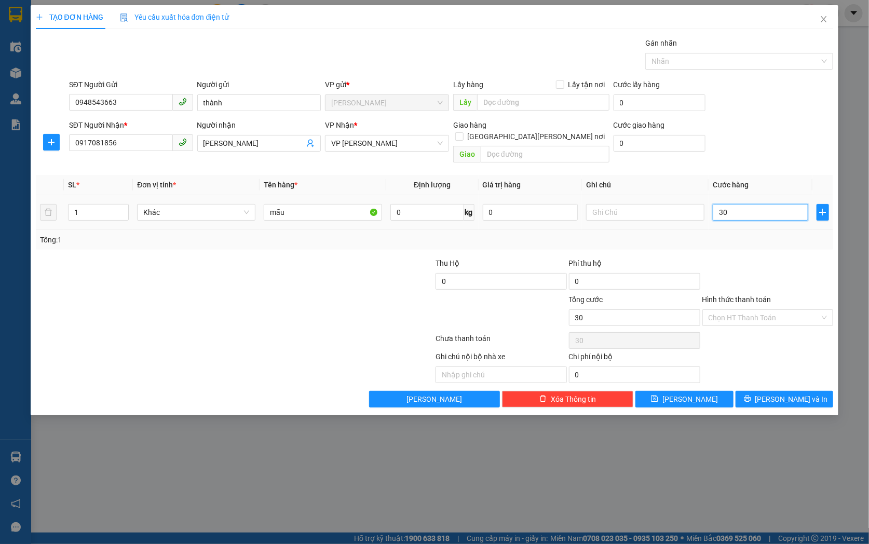
type input "300"
type input "3.000"
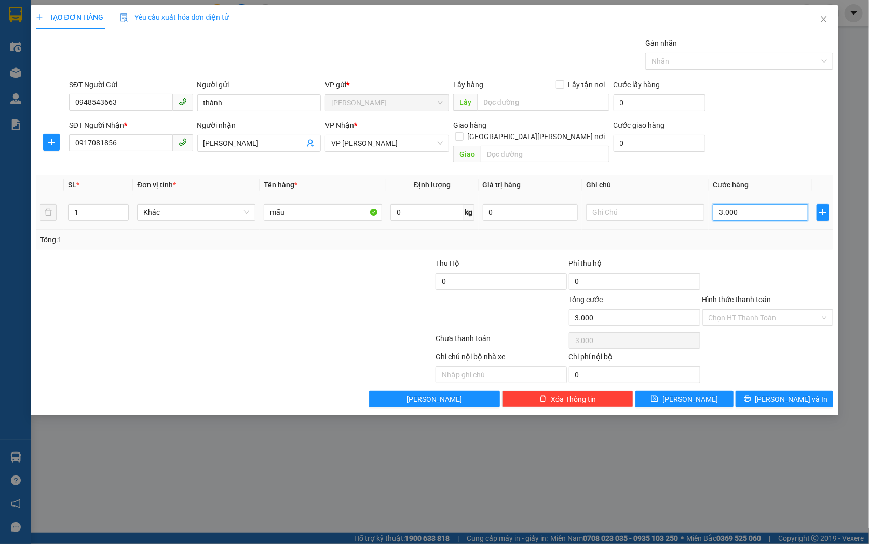
type input "30.000"
click at [756, 310] on input "Hình thức thanh toán" at bounding box center [764, 318] width 112 height 16
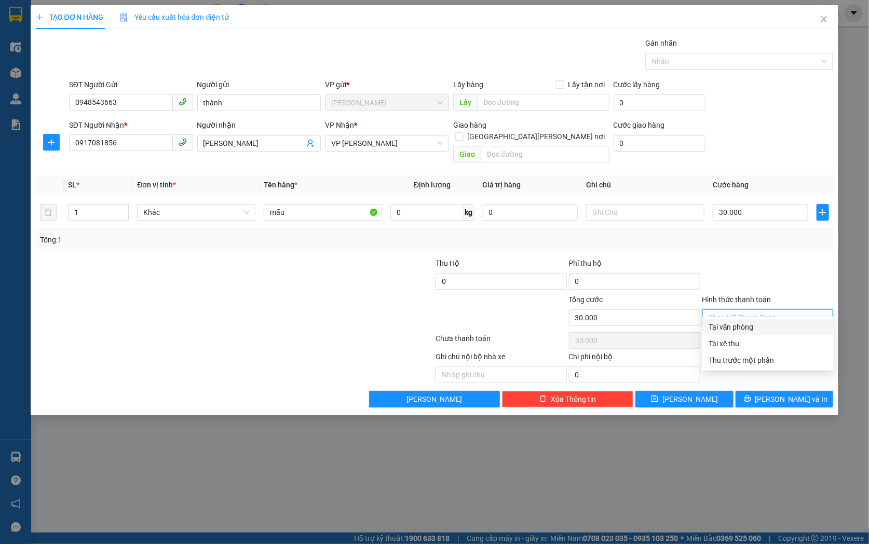
click at [754, 325] on div "Tại văn phòng" at bounding box center [767, 326] width 119 height 11
type input "0"
click at [688, 393] on span "Lưu" at bounding box center [690, 398] width 56 height 11
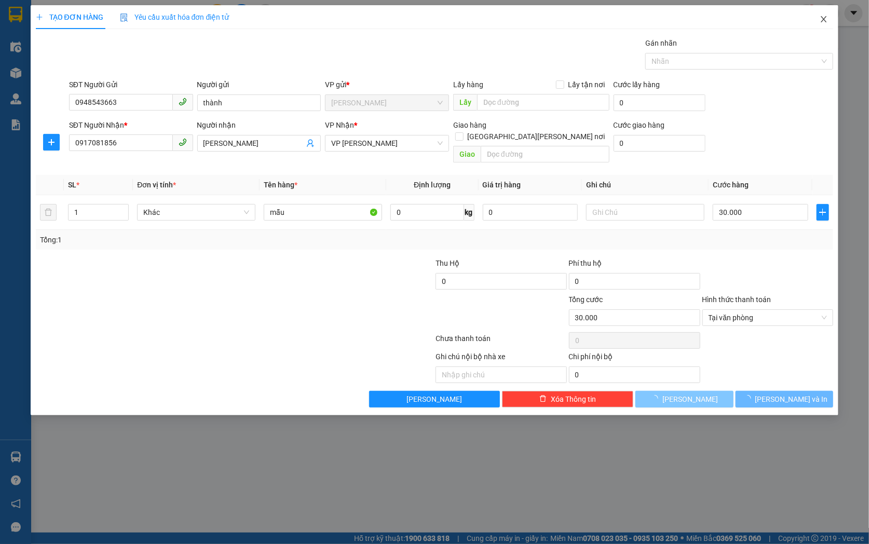
type input "0"
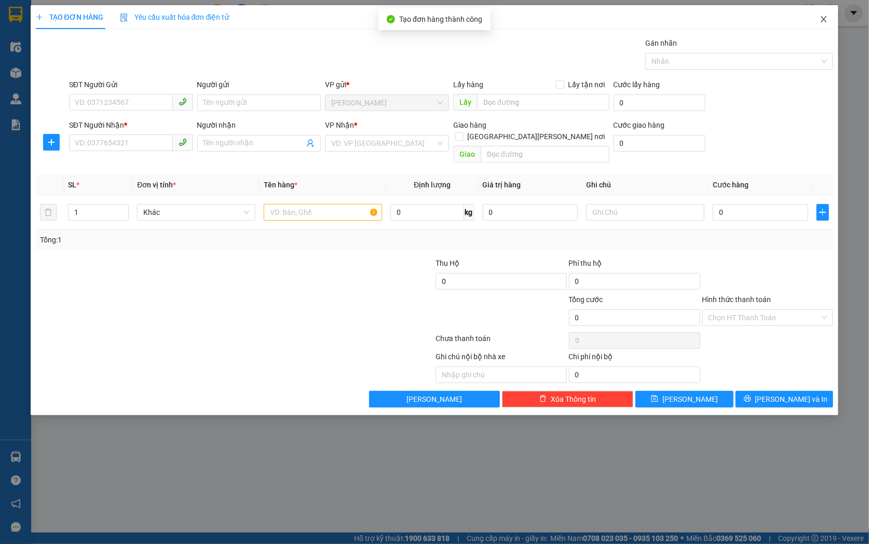
click at [823, 18] on icon "close" at bounding box center [823, 19] width 8 height 8
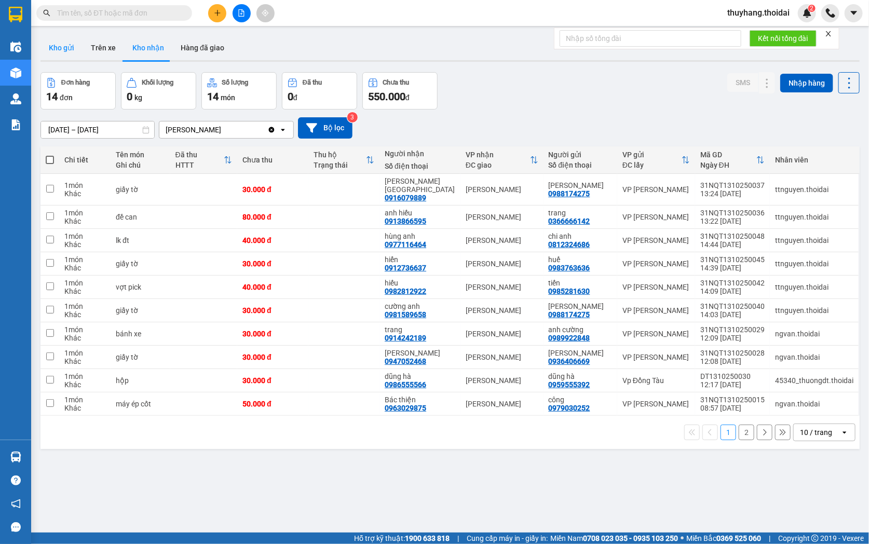
click at [64, 47] on button "Kho gửi" at bounding box center [61, 47] width 42 height 25
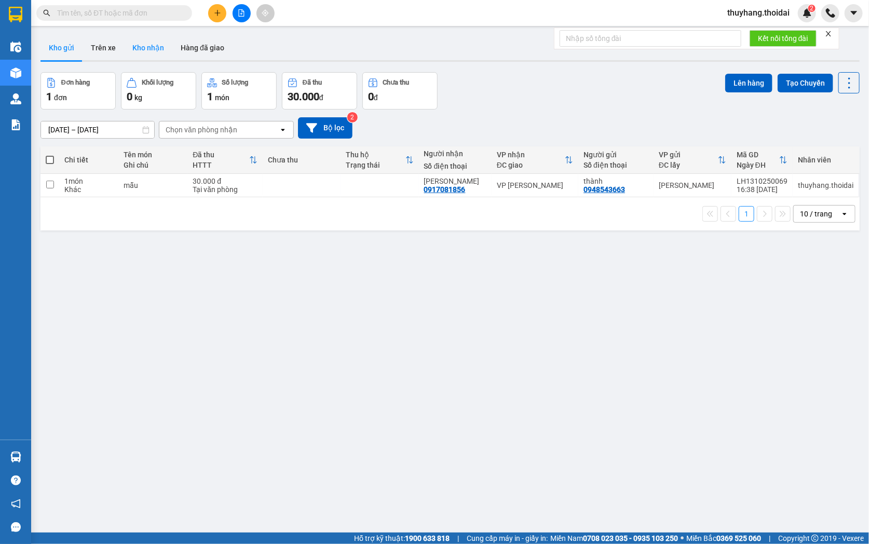
click at [149, 51] on button "Kho nhận" at bounding box center [148, 47] width 48 height 25
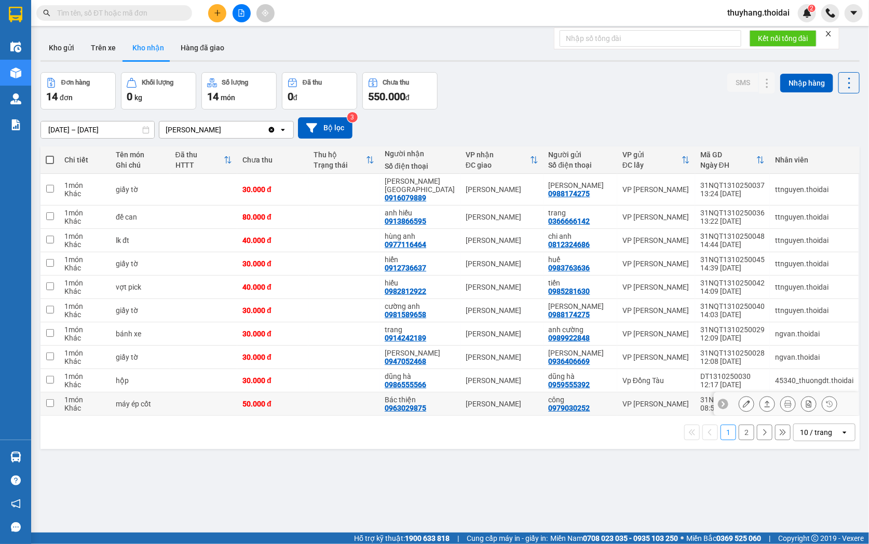
click at [303, 400] on div "50.000 đ" at bounding box center [272, 404] width 61 height 8
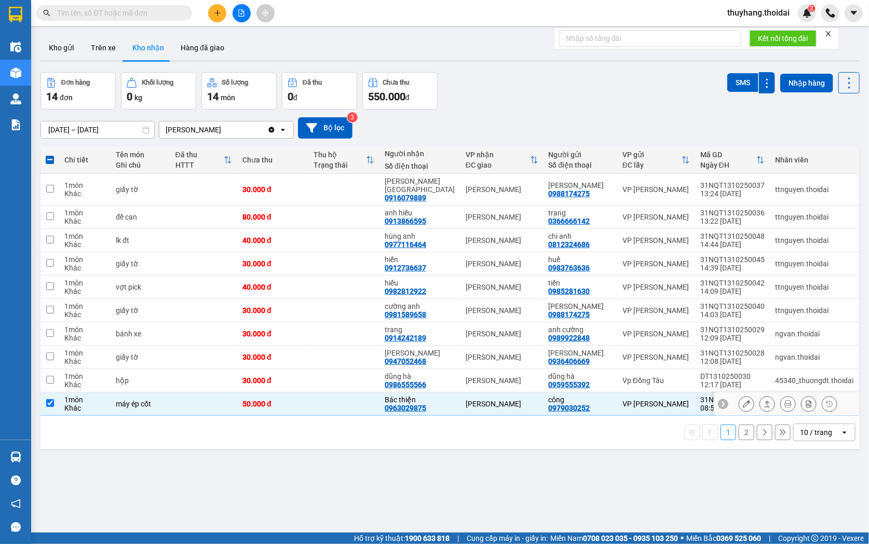
click at [189, 401] on td at bounding box center [203, 403] width 67 height 23
checkbox input "false"
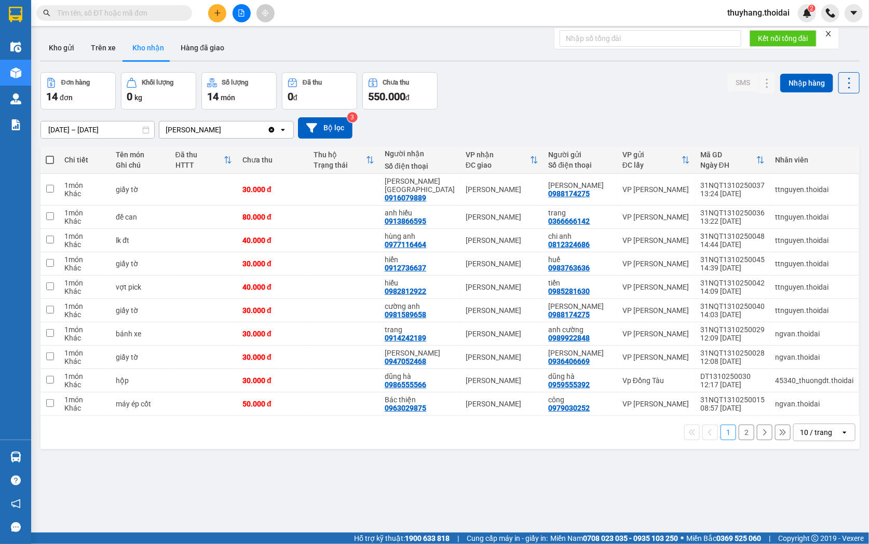
click at [743, 424] on button "2" at bounding box center [746, 432] width 16 height 16
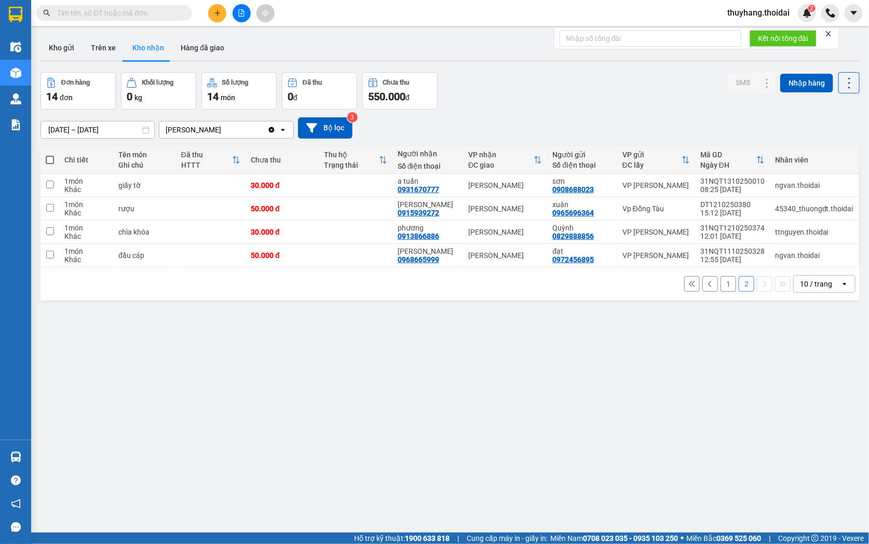
click at [720, 283] on button "1" at bounding box center [728, 284] width 16 height 16
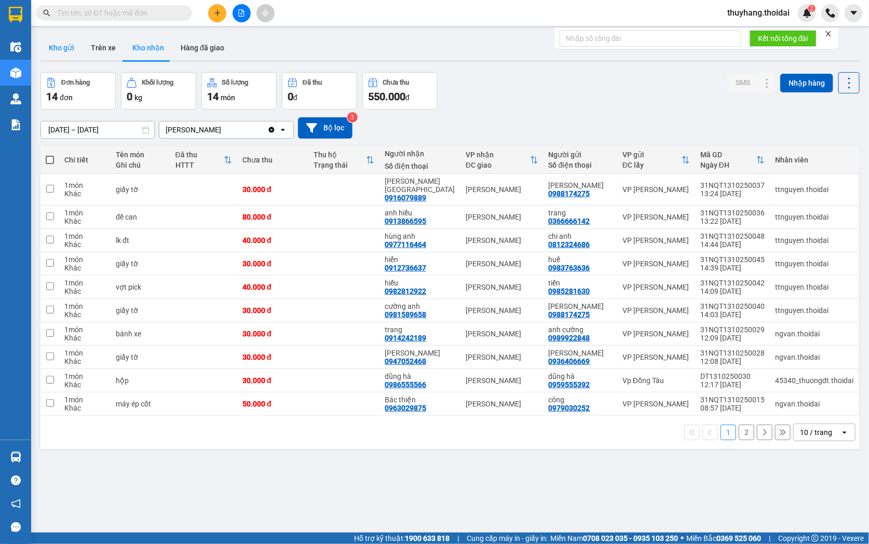
click at [58, 51] on button "Kho gửi" at bounding box center [61, 47] width 42 height 25
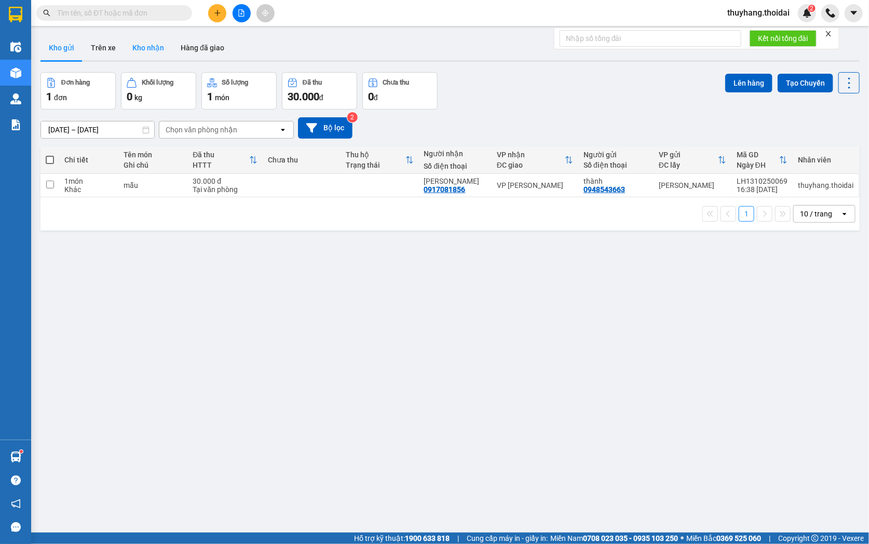
click at [143, 49] on button "Kho nhận" at bounding box center [148, 47] width 48 height 25
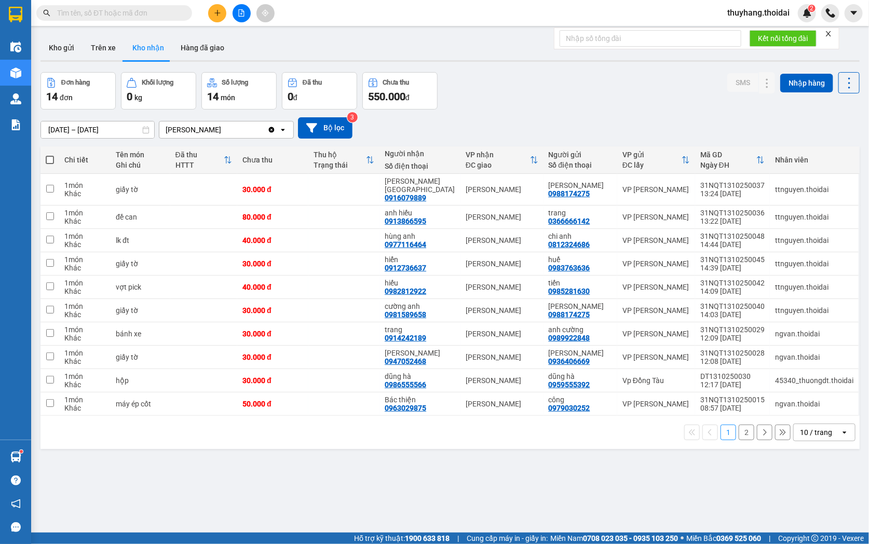
click at [142, 22] on div "Kết quả tìm kiếm ( 245 ) Bộ lọc Mã ĐH Trạng thái Món hàng Thu hộ Tổng cước Chưa…" at bounding box center [101, 13] width 202 height 18
click at [144, 18] on input "text" at bounding box center [118, 12] width 122 height 11
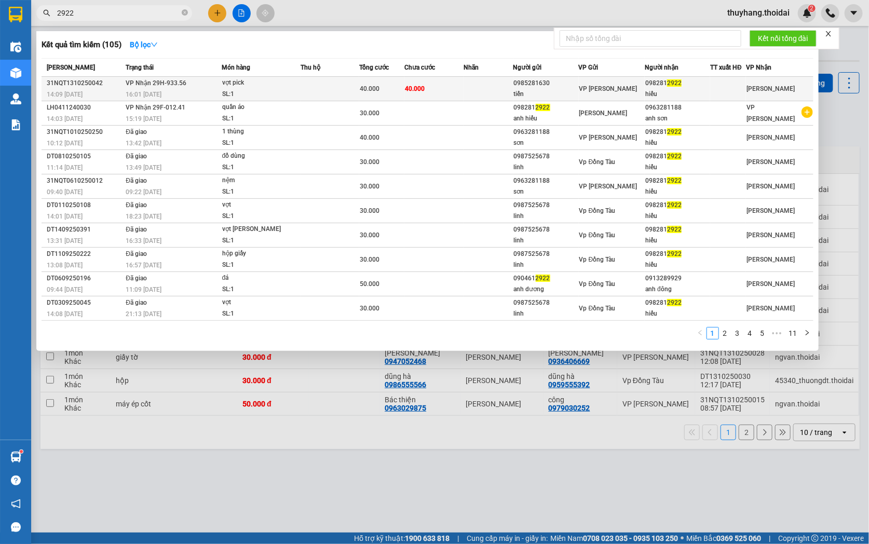
type input "2922"
click at [307, 91] on td at bounding box center [329, 89] width 59 height 24
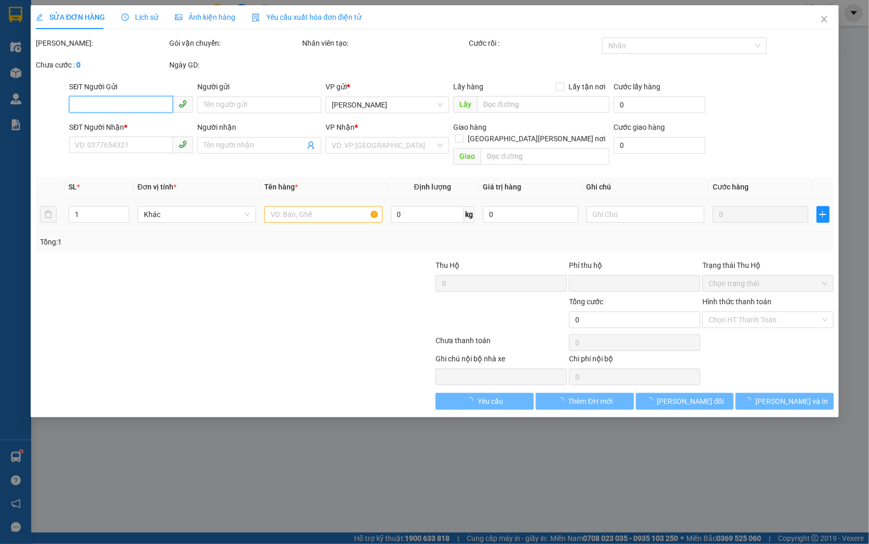
type input "0985281630"
type input "tiến"
type input "0982812922"
type input "hiếu"
type input "0"
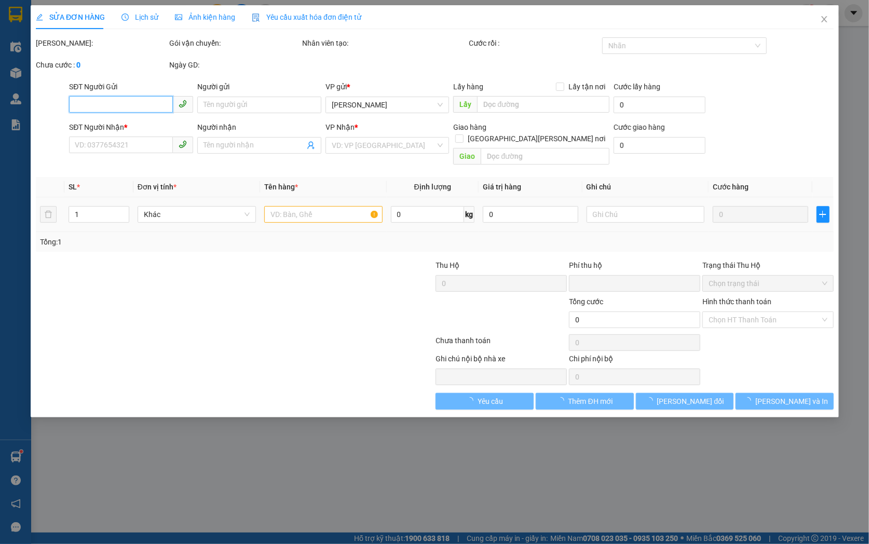
type input "40.000"
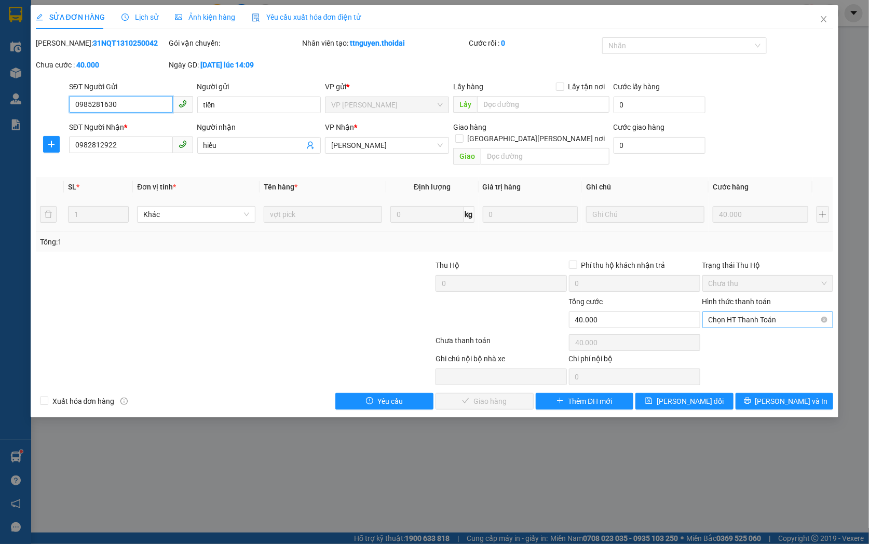
click at [743, 312] on span "Chọn HT Thanh Toán" at bounding box center [767, 320] width 119 height 16
click at [745, 331] on div "Tại văn phòng" at bounding box center [767, 328] width 119 height 11
type input "0"
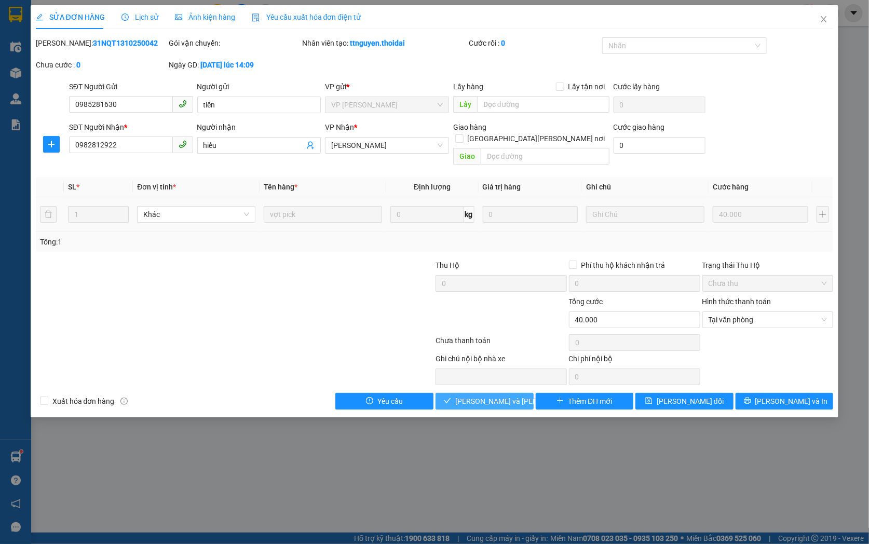
click at [485, 395] on span "[PERSON_NAME] và Giao hàng" at bounding box center [525, 400] width 140 height 11
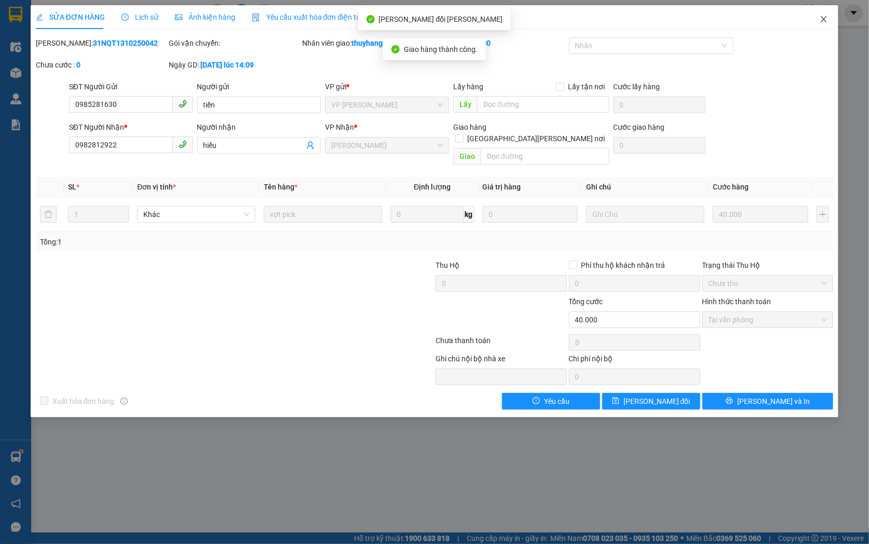
click at [823, 16] on icon "close" at bounding box center [823, 19] width 8 height 8
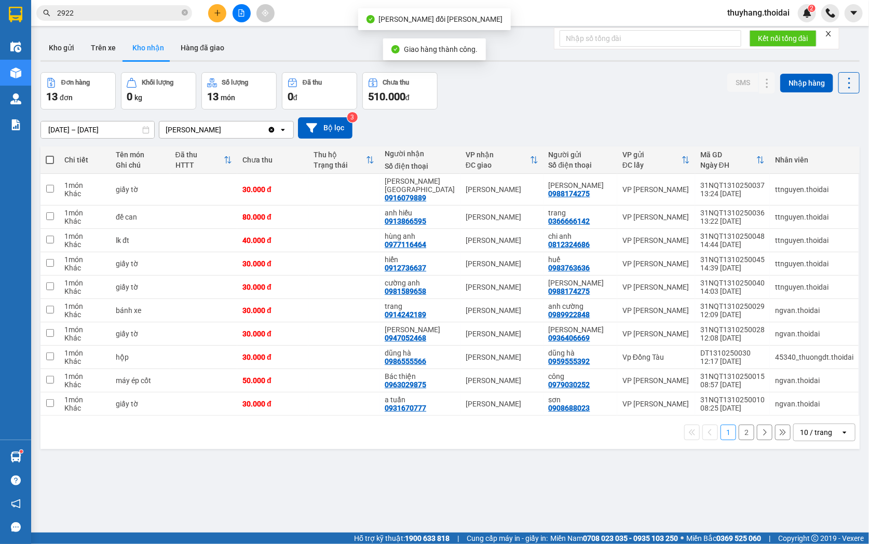
click at [122, 14] on input "2922" at bounding box center [118, 12] width 122 height 11
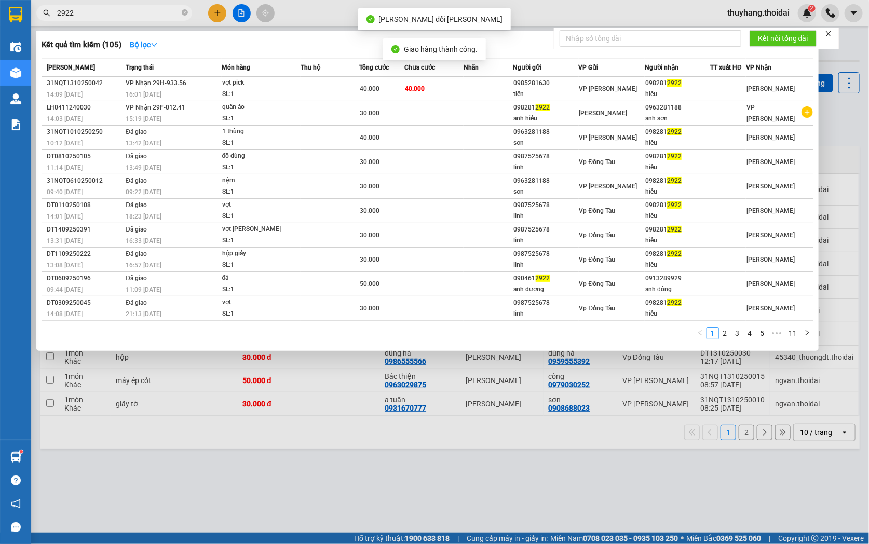
click at [122, 14] on input "2922" at bounding box center [118, 12] width 122 height 11
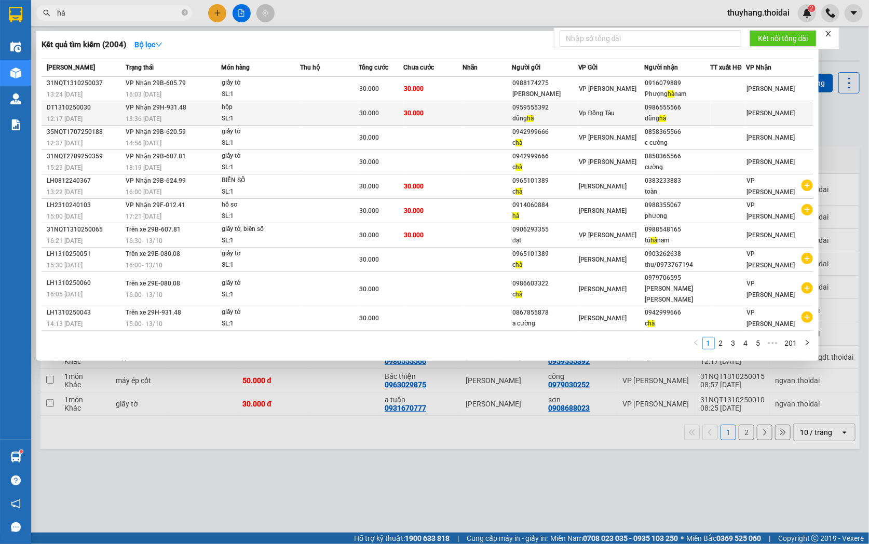
type input "hà"
click at [403, 119] on td "30.000" at bounding box center [381, 113] width 45 height 24
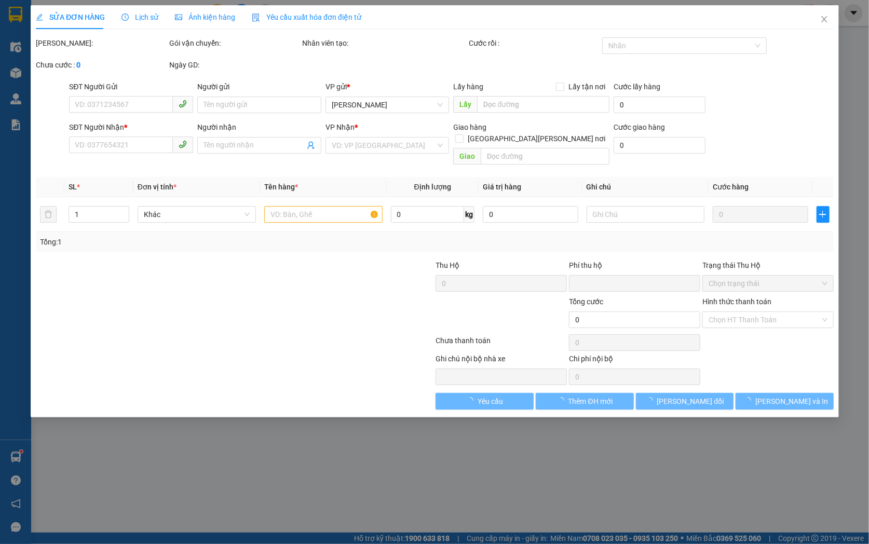
type input "0959555392"
type input "dũng hà"
type input "0986555566"
type input "dũng hà"
type input "0"
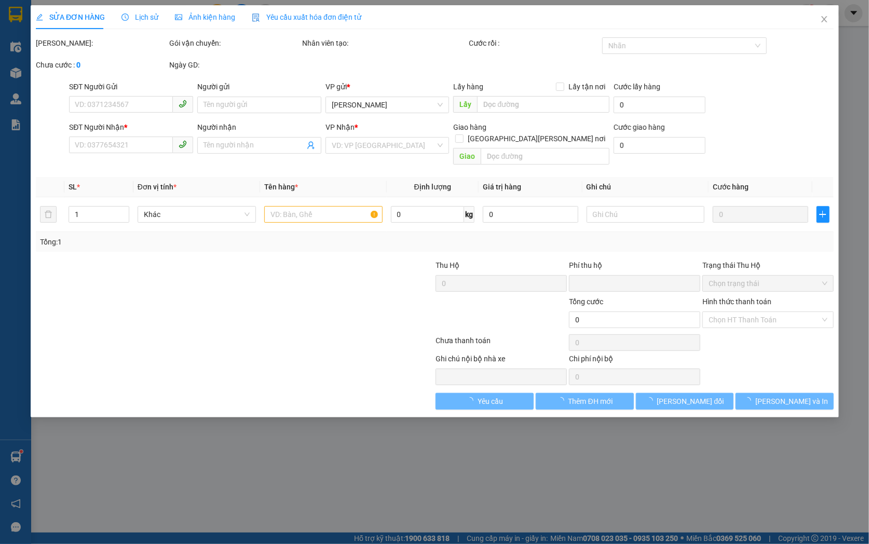
type input "30.000"
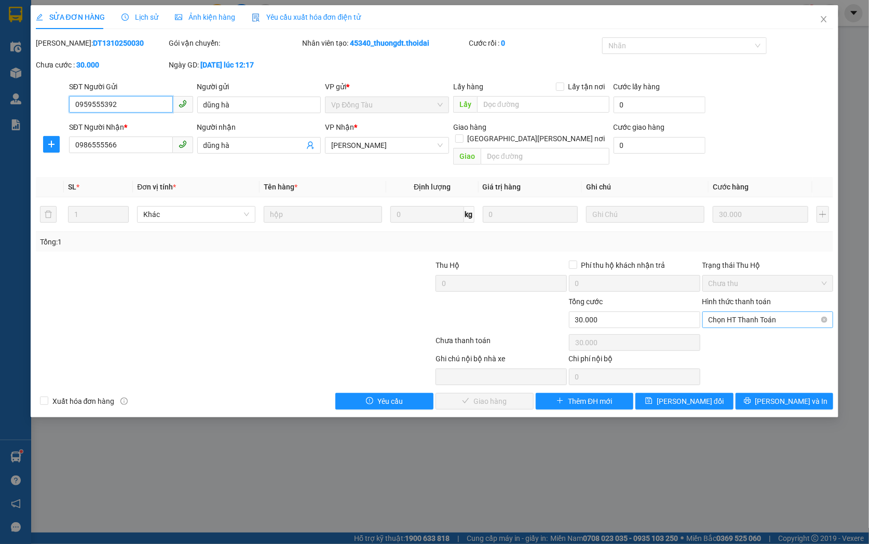
click at [745, 312] on span "Chọn HT Thanh Toán" at bounding box center [767, 320] width 119 height 16
click at [750, 332] on div "Tại văn phòng" at bounding box center [767, 328] width 119 height 11
type input "0"
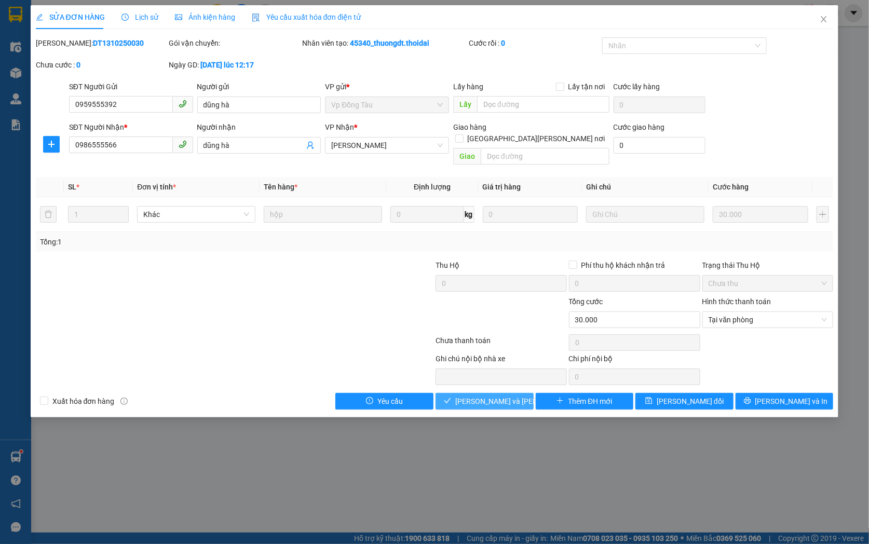
click at [480, 395] on span "[PERSON_NAME] và Giao hàng" at bounding box center [525, 400] width 140 height 11
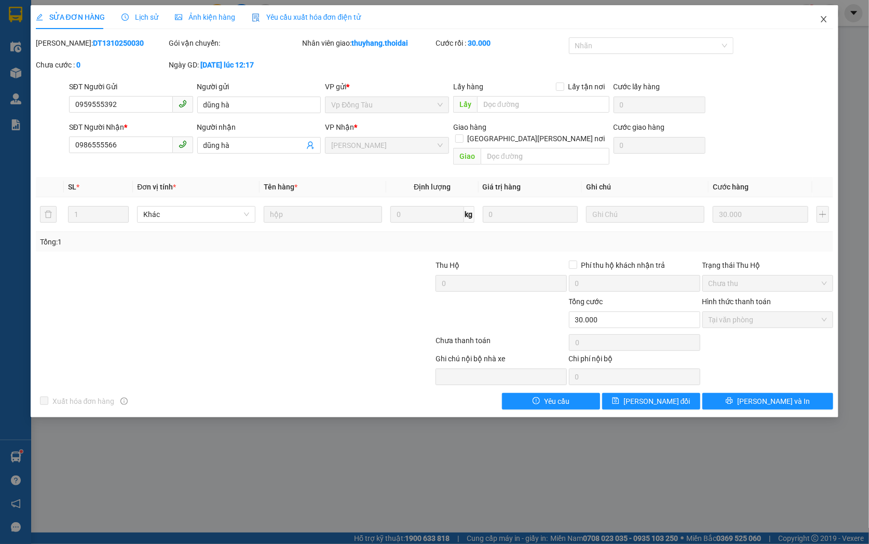
click at [821, 19] on icon "close" at bounding box center [823, 19] width 8 height 8
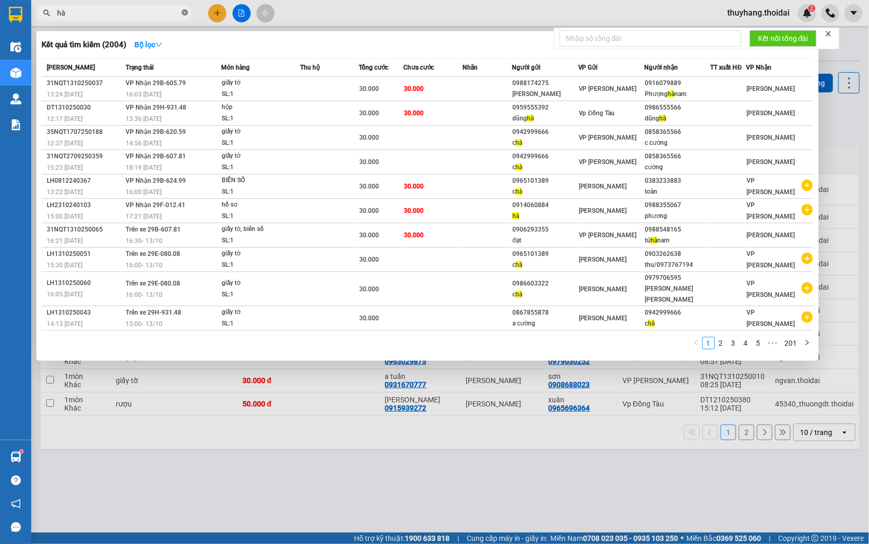
click at [185, 12] on icon "close-circle" at bounding box center [185, 12] width 6 height 6
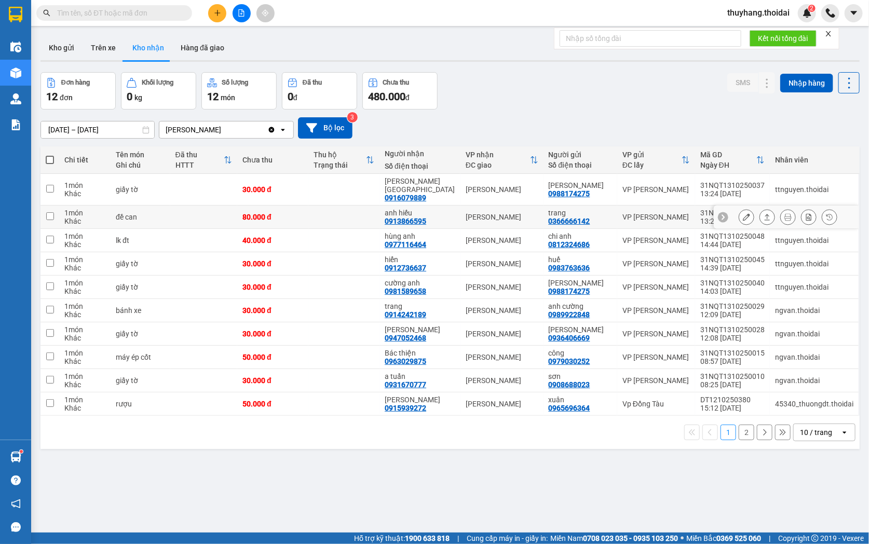
drag, startPoint x: 136, startPoint y: 203, endPoint x: 169, endPoint y: 217, distance: 36.0
click at [141, 205] on td "đề can" at bounding box center [140, 216] width 59 height 23
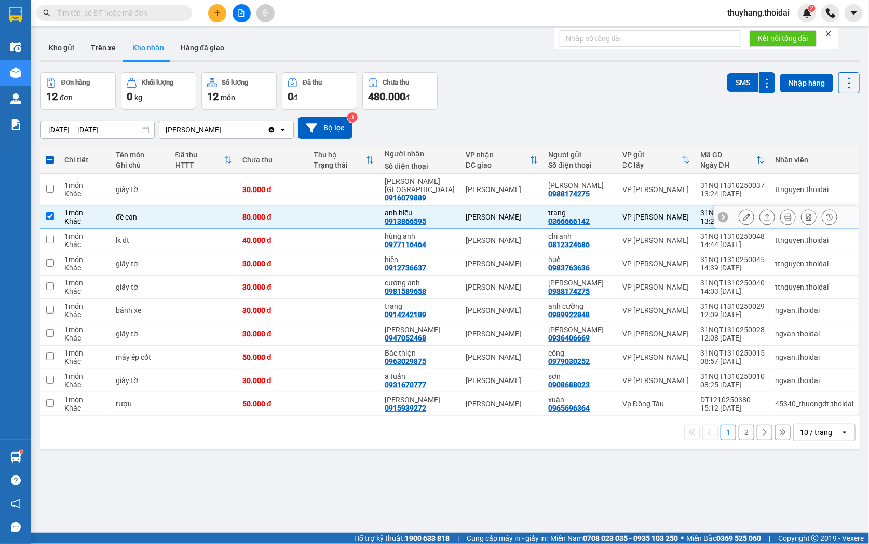
click at [189, 208] on td at bounding box center [203, 216] width 67 height 23
checkbox input "false"
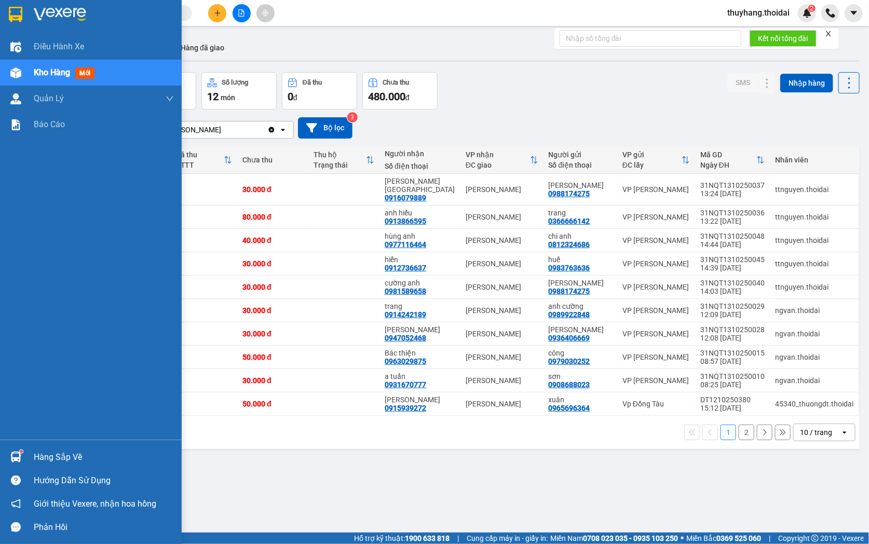
drag, startPoint x: 44, startPoint y: 460, endPoint x: 48, endPoint y: 449, distance: 11.9
click at [45, 458] on div "Hàng sắp về" at bounding box center [104, 457] width 140 height 16
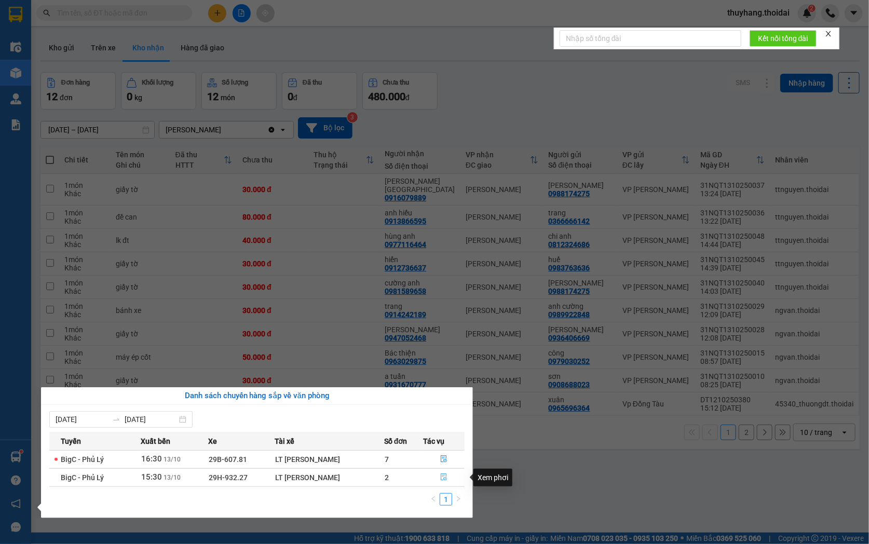
click at [448, 478] on button "button" at bounding box center [444, 477] width 40 height 17
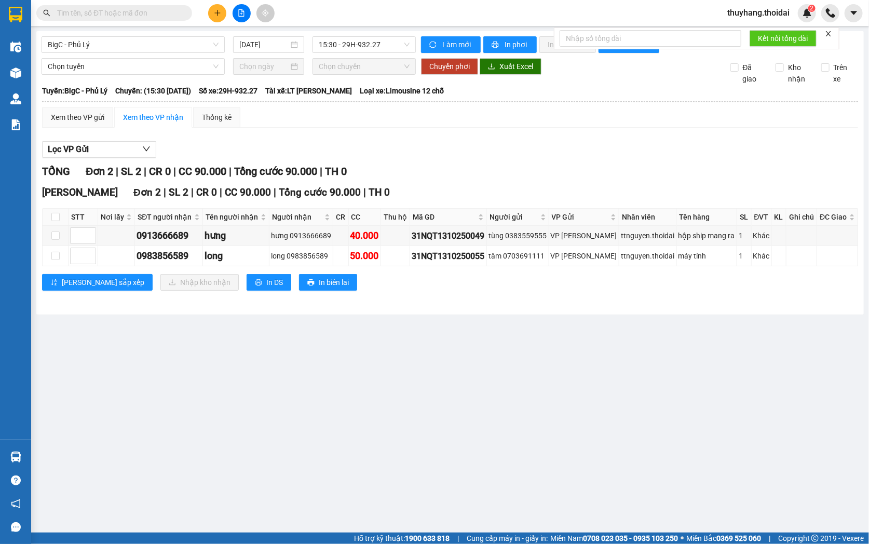
click at [50, 224] on th at bounding box center [56, 217] width 26 height 17
click at [54, 221] on input "checkbox" at bounding box center [55, 217] width 8 height 8
checkbox input "true"
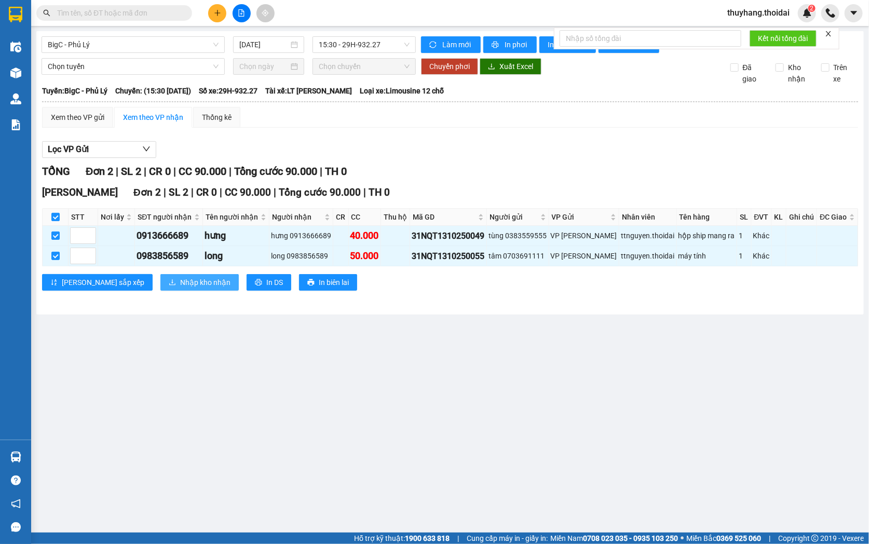
click at [180, 288] on span "Nhập kho nhận" at bounding box center [205, 282] width 50 height 11
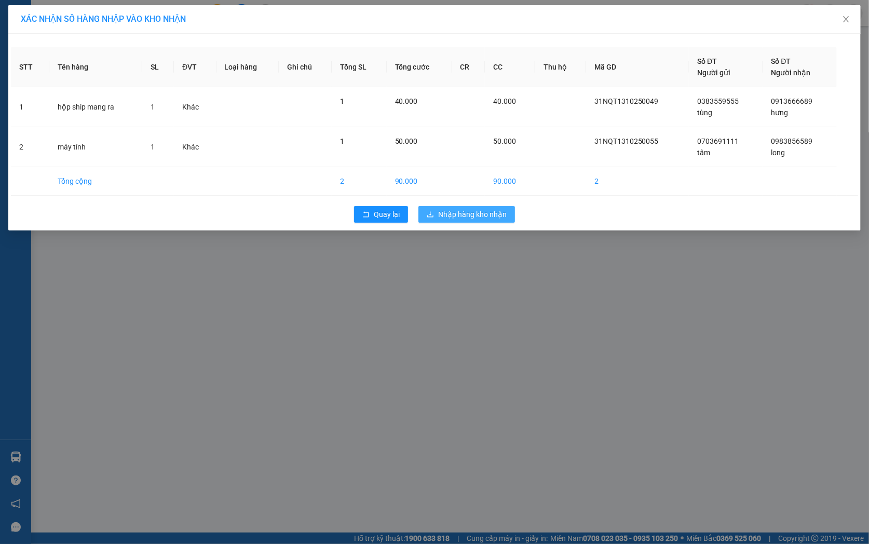
click at [447, 209] on span "Nhập hàng kho nhận" at bounding box center [472, 214] width 68 height 11
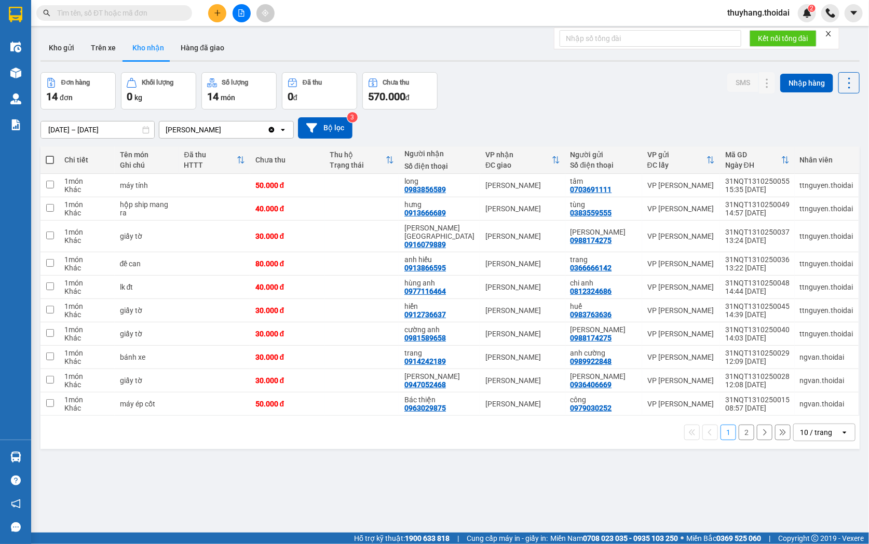
click at [739, 429] on button "2" at bounding box center [746, 432] width 16 height 16
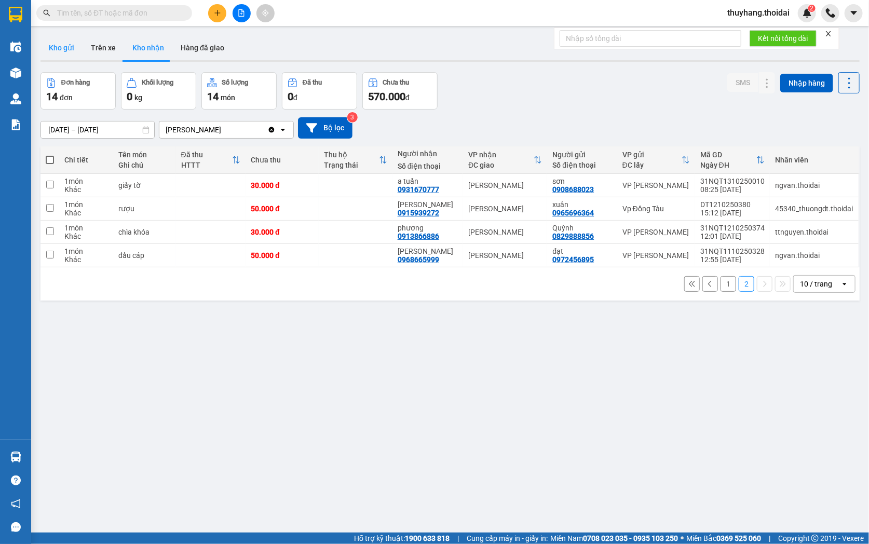
click at [54, 54] on button "Kho gửi" at bounding box center [61, 47] width 42 height 25
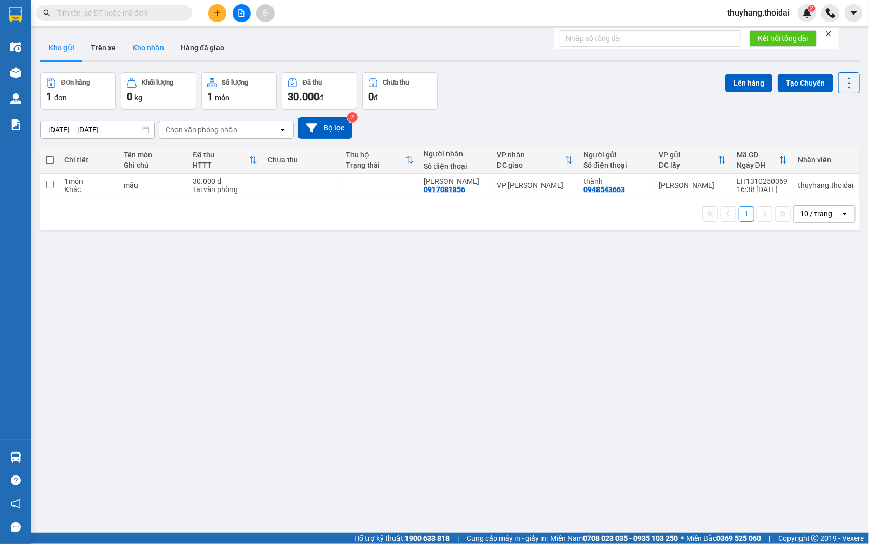
click at [136, 45] on button "Kho nhận" at bounding box center [148, 47] width 48 height 25
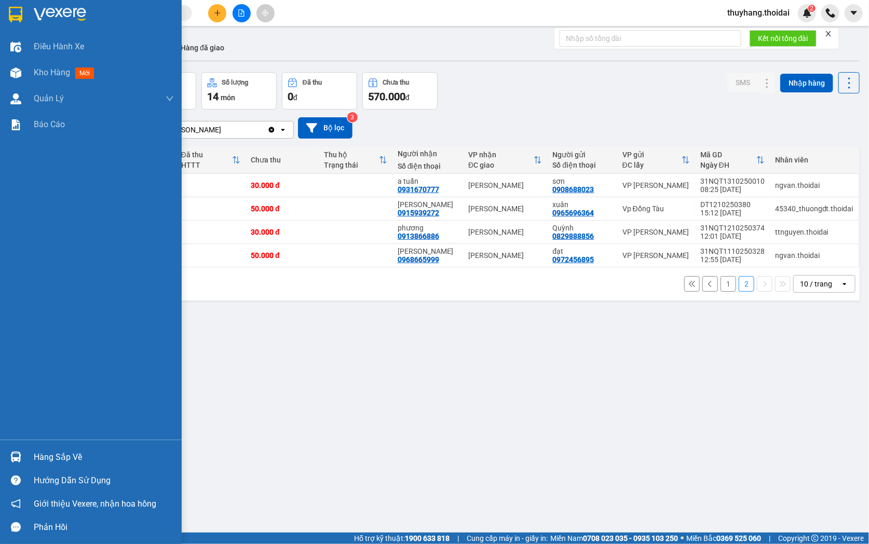
drag, startPoint x: 36, startPoint y: 458, endPoint x: 400, endPoint y: 504, distance: 366.6
click at [38, 458] on div "Hàng sắp về" at bounding box center [104, 457] width 140 height 16
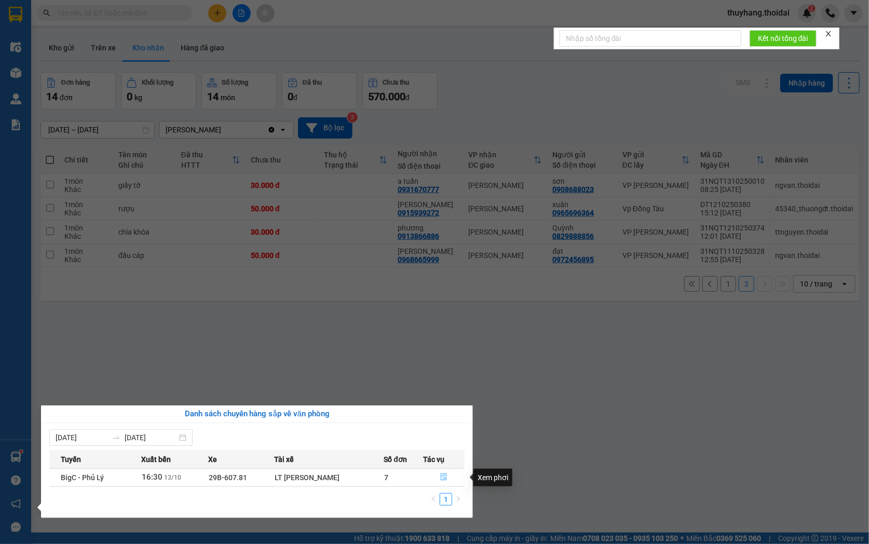
click at [441, 474] on icon "file-done" at bounding box center [443, 476] width 6 height 7
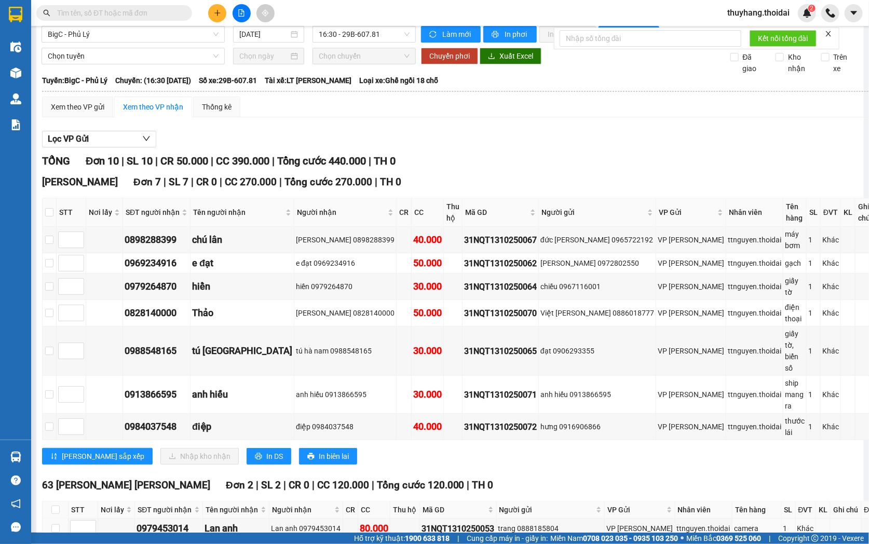
scroll to position [3, 0]
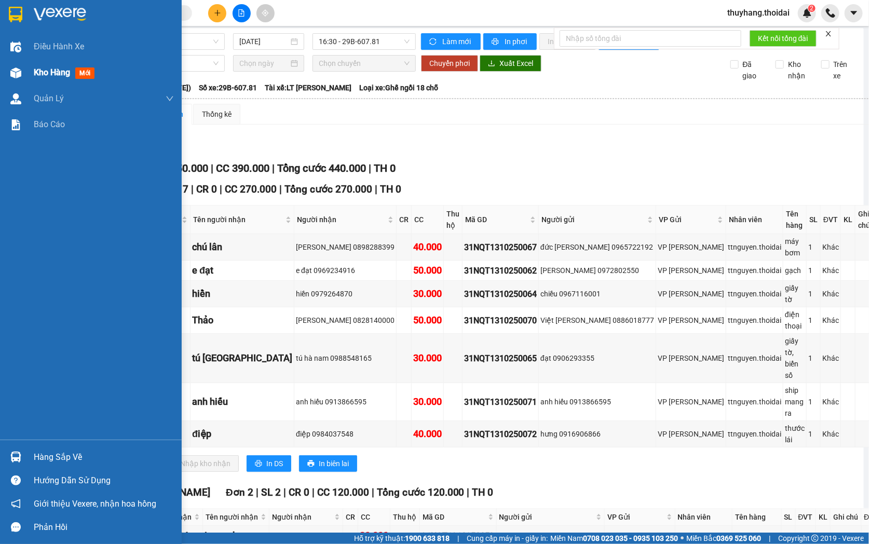
click at [19, 74] on img at bounding box center [15, 72] width 11 height 11
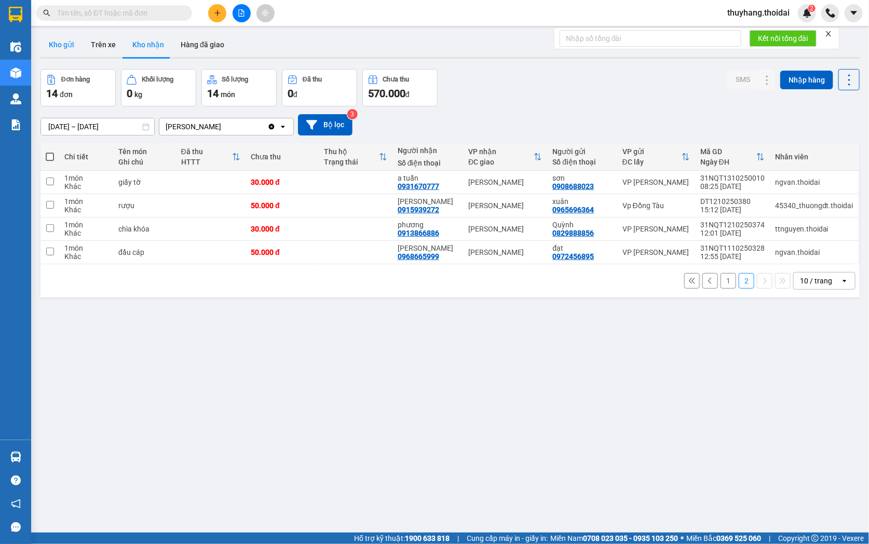
click at [72, 44] on button "Kho gửi" at bounding box center [61, 44] width 42 height 25
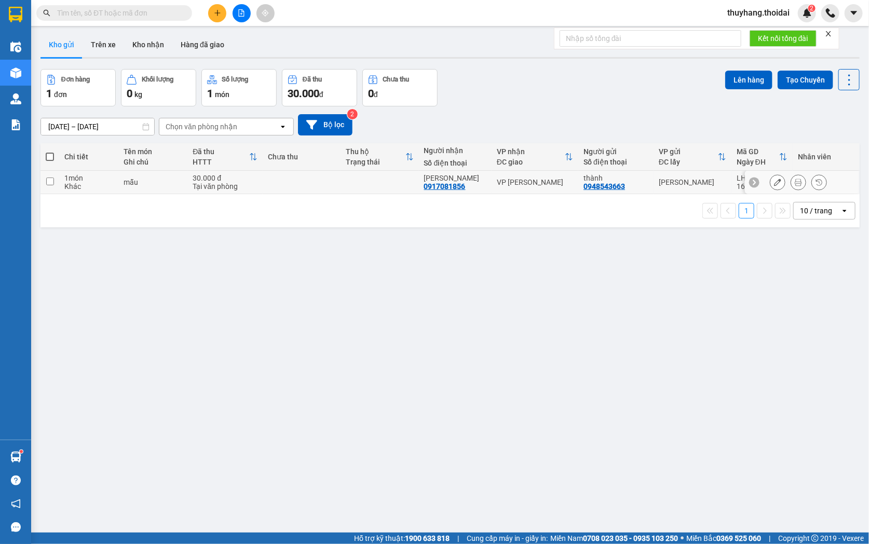
click at [276, 188] on td at bounding box center [302, 182] width 78 height 23
checkbox input "true"
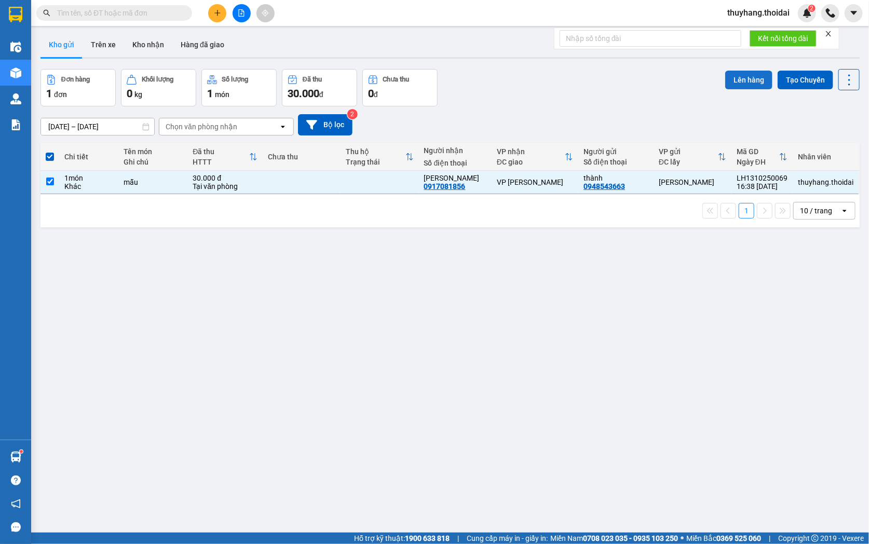
click at [747, 77] on button "Lên hàng" at bounding box center [748, 80] width 47 height 19
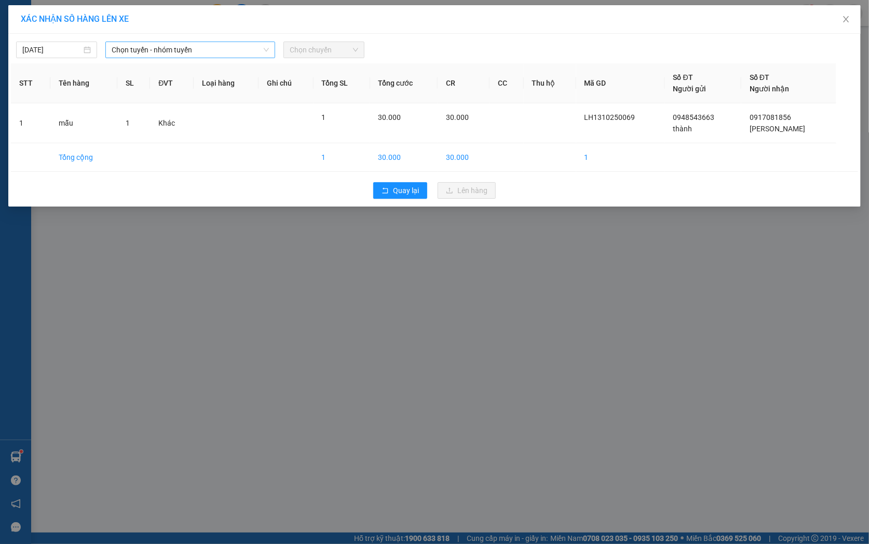
click at [214, 50] on span "Chọn tuyến - nhóm tuyến" at bounding box center [190, 50] width 157 height 16
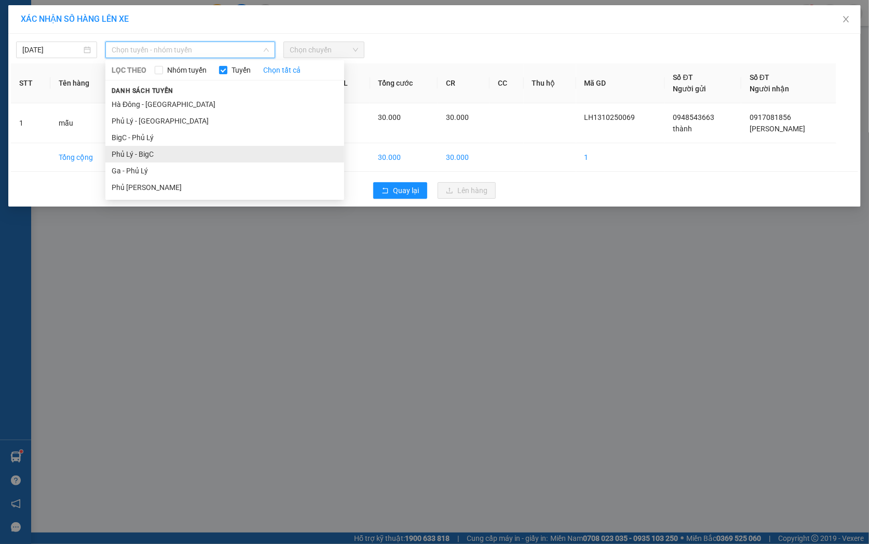
click at [175, 150] on li "Phủ Lý - BigC" at bounding box center [224, 154] width 239 height 17
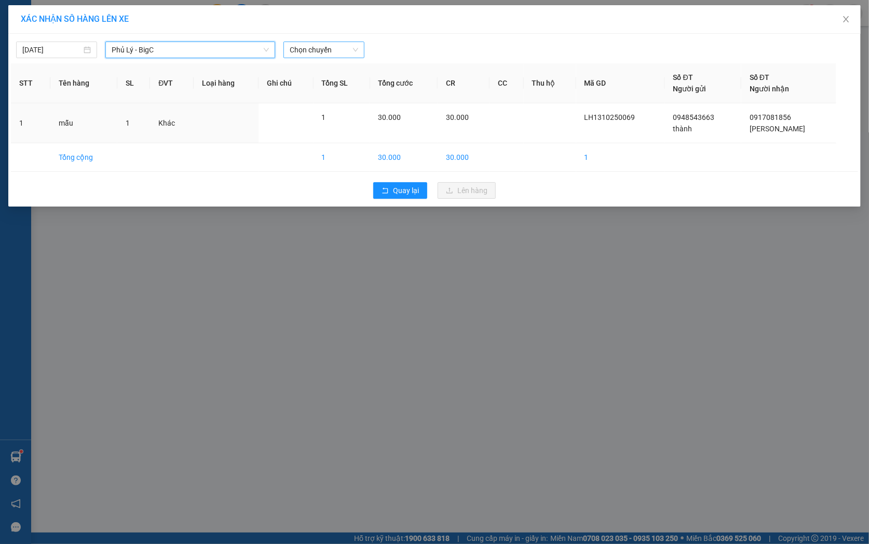
click at [320, 50] on span "Chọn chuyến" at bounding box center [324, 50] width 68 height 16
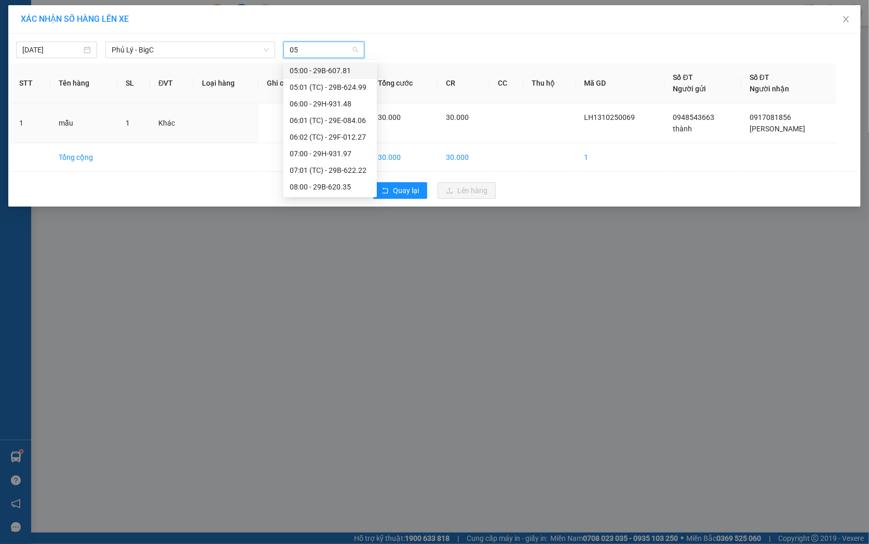
type input "059"
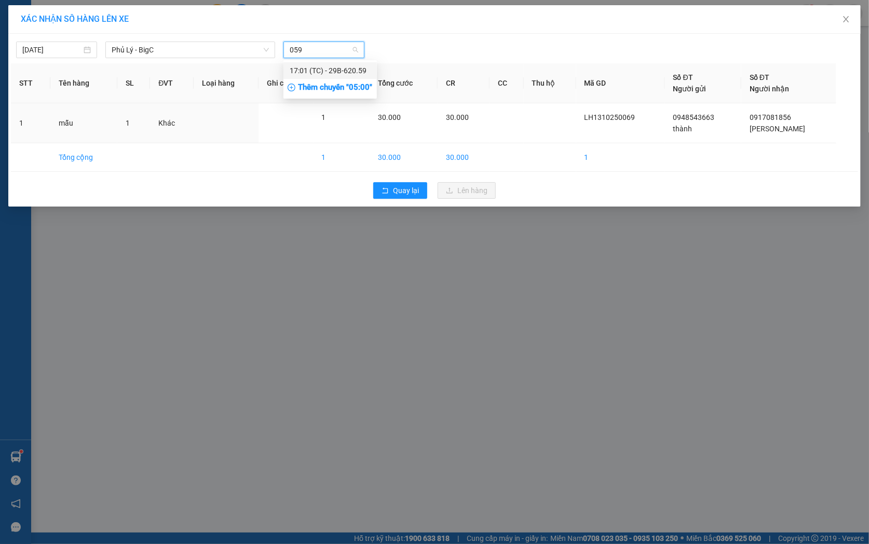
drag, startPoint x: 341, startPoint y: 71, endPoint x: 348, endPoint y: 75, distance: 8.2
click at [341, 71] on div "17:01 (TC) - 29B-620.59" at bounding box center [330, 70] width 81 height 11
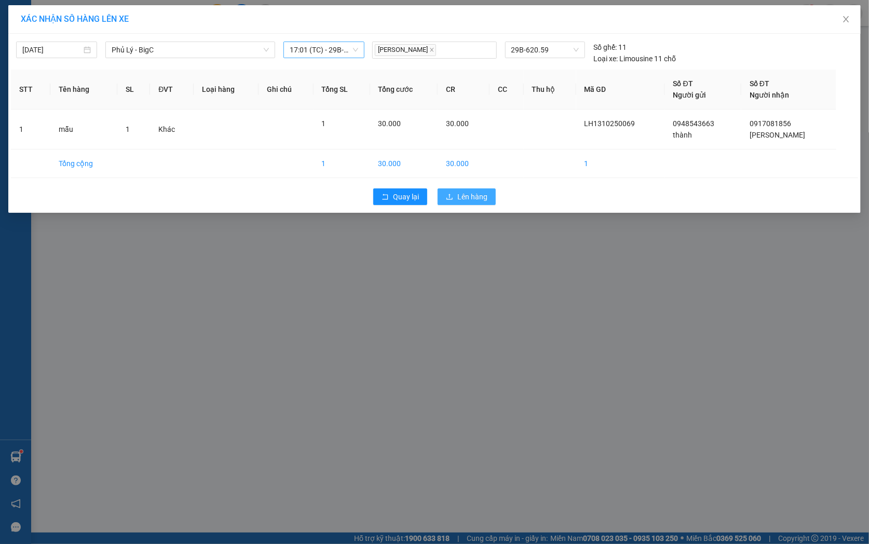
click at [476, 198] on span "Lên hàng" at bounding box center [472, 196] width 30 height 11
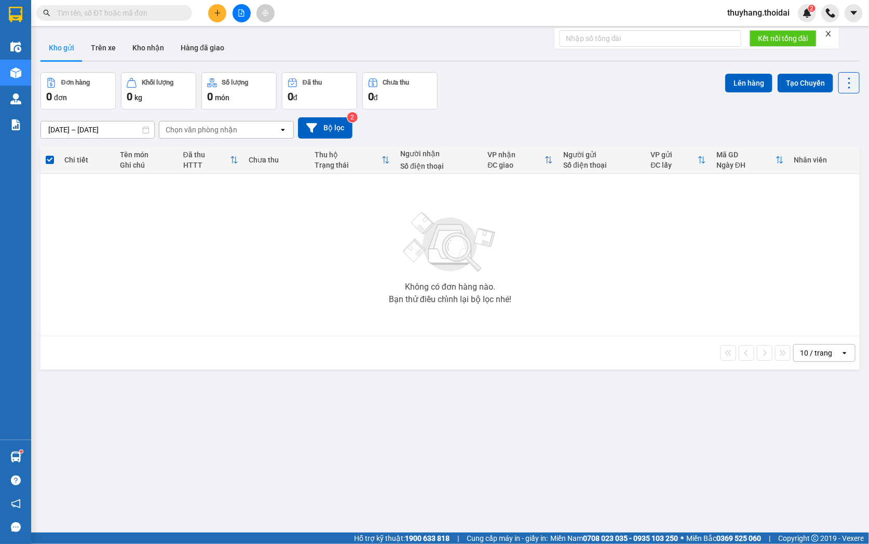
click at [221, 17] on button at bounding box center [217, 13] width 18 height 18
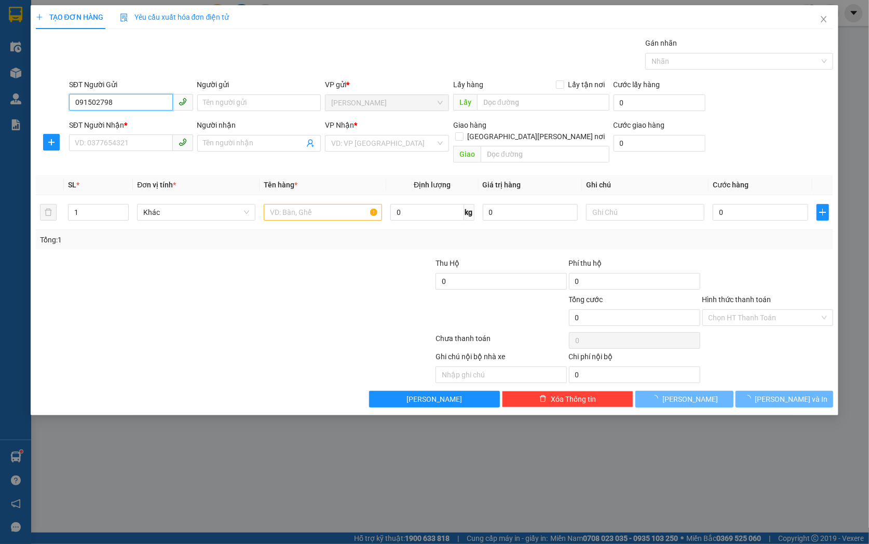
type input "0915027986"
click at [147, 123] on div "0915027986 - chú trung" at bounding box center [131, 123] width 112 height 11
type input "chú trung"
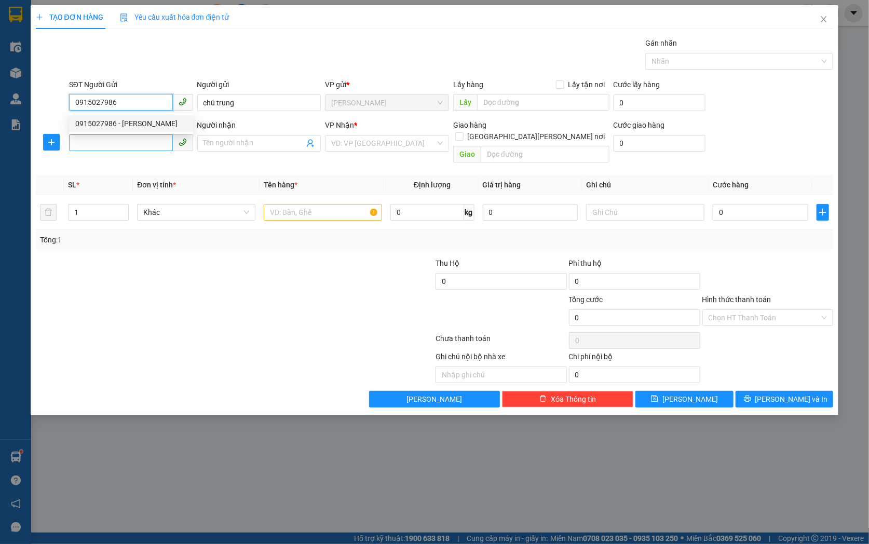
type input "0915027986"
click at [141, 147] on input "SĐT Người Nhận *" at bounding box center [121, 142] width 104 height 17
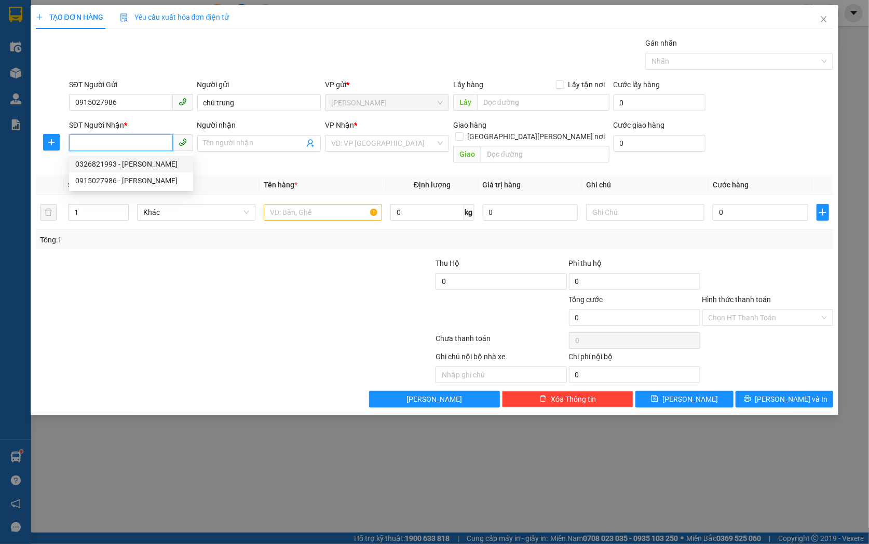
click at [143, 165] on div "0326821993 - cháu sen" at bounding box center [131, 163] width 112 height 11
type input "0326821993"
type input "cháu sen"
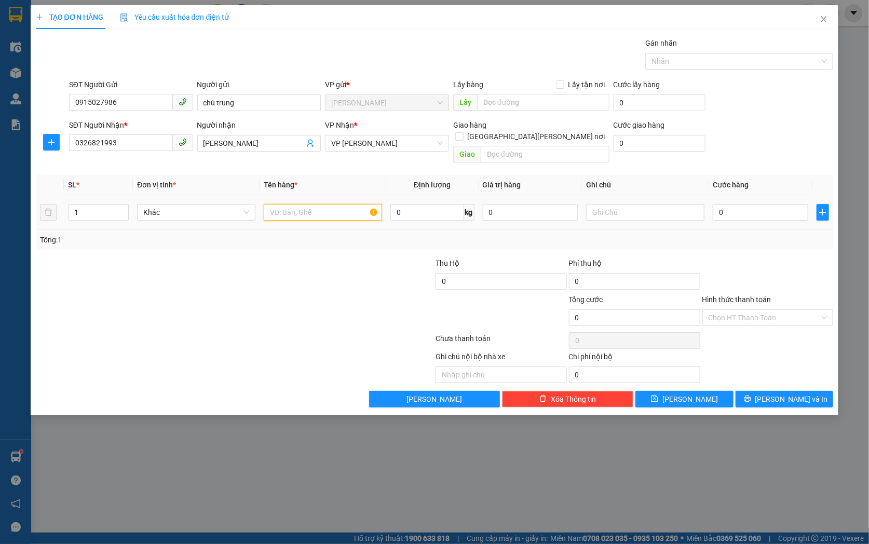
click at [301, 204] on input "text" at bounding box center [323, 212] width 118 height 17
type input "giấy tờ"
click at [743, 204] on input "0" at bounding box center [759, 212] width 95 height 17
type input "3"
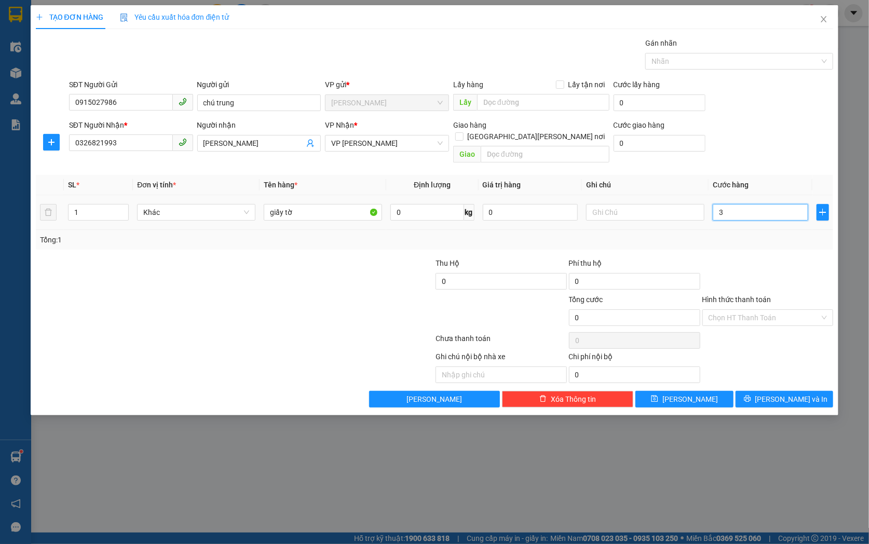
type input "3"
type input "30"
type input "300"
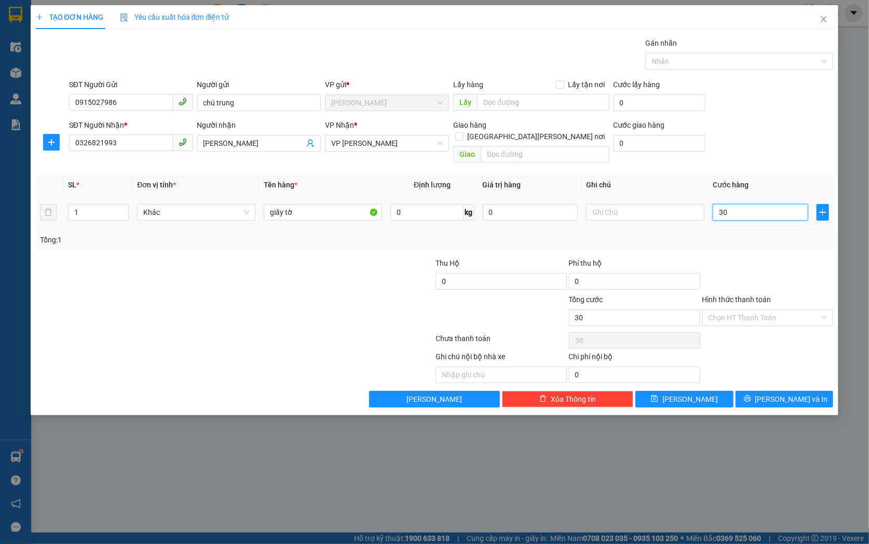
type input "300"
type input "3.000"
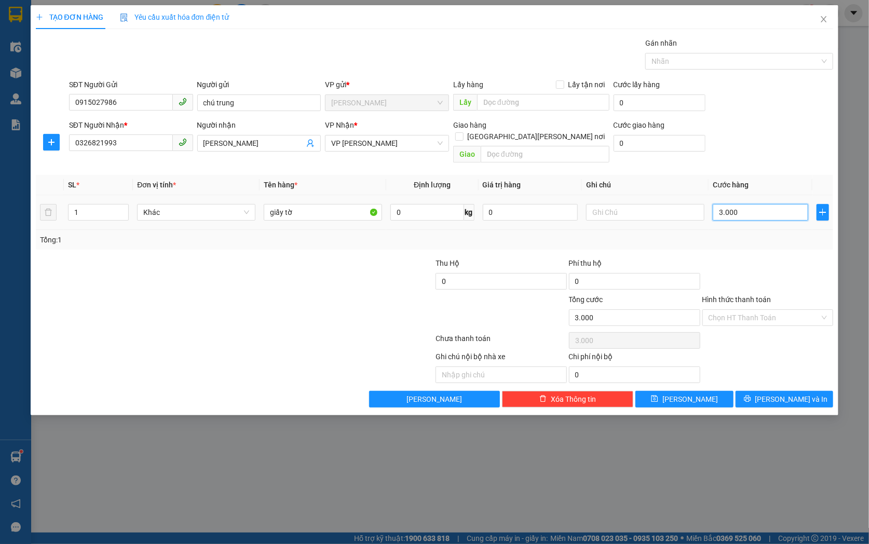
type input "30.000"
click at [704, 391] on button "Lưu" at bounding box center [684, 399] width 98 height 17
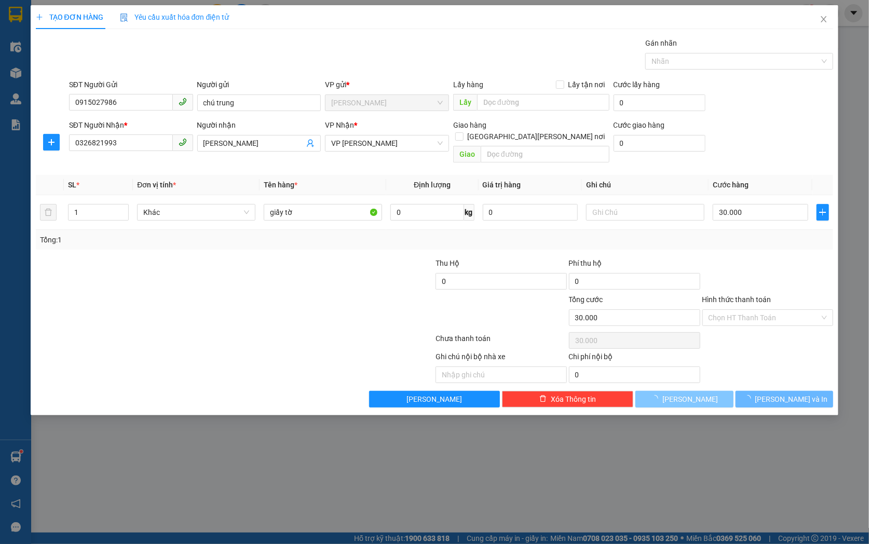
type input "0"
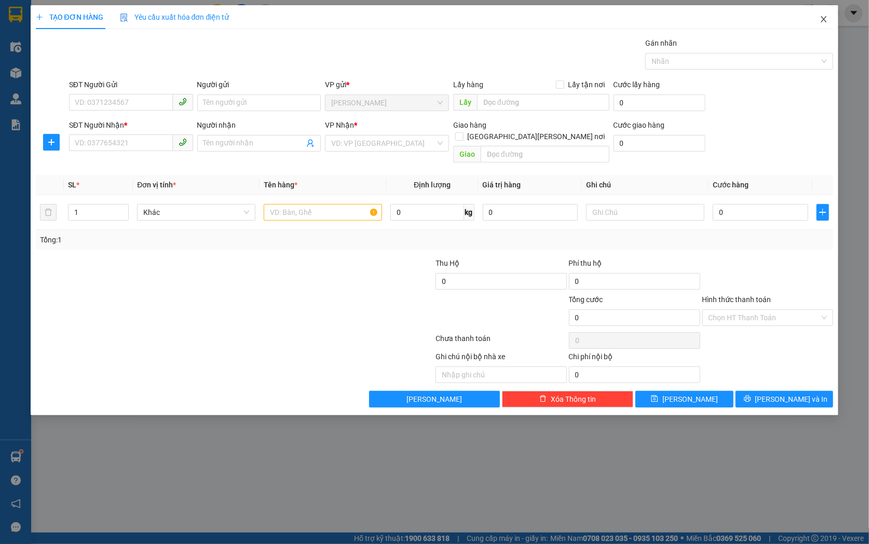
click at [830, 23] on span "Close" at bounding box center [823, 19] width 29 height 29
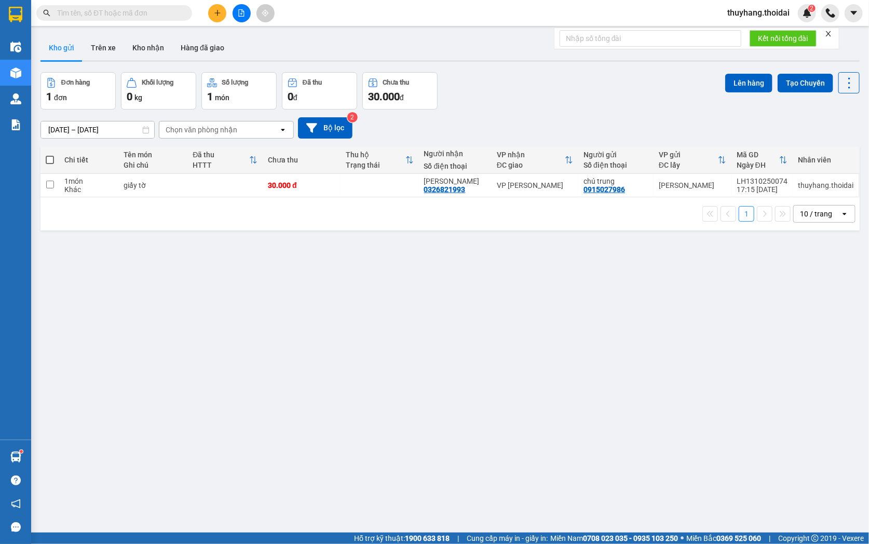
click at [168, 8] on input "text" at bounding box center [118, 12] width 122 height 11
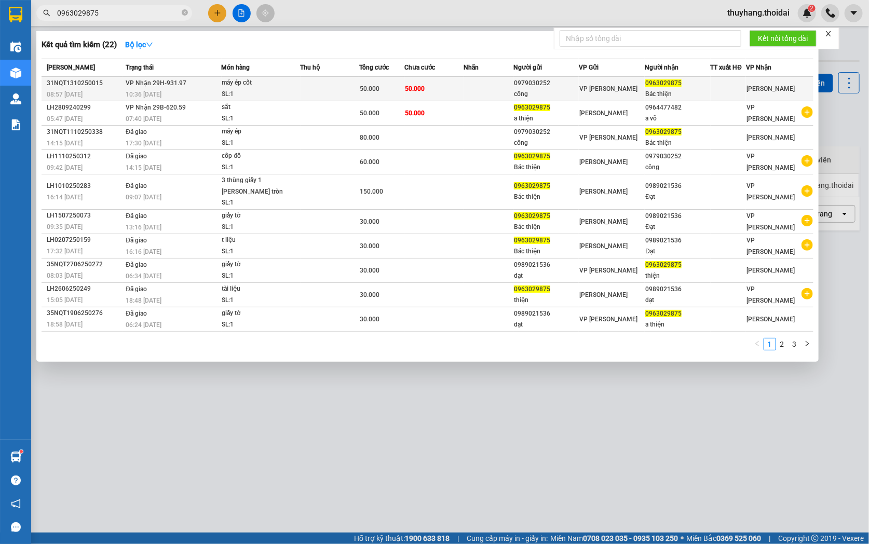
type input "0963029875"
click at [179, 89] on div "10:36 - 13/10" at bounding box center [173, 94] width 95 height 11
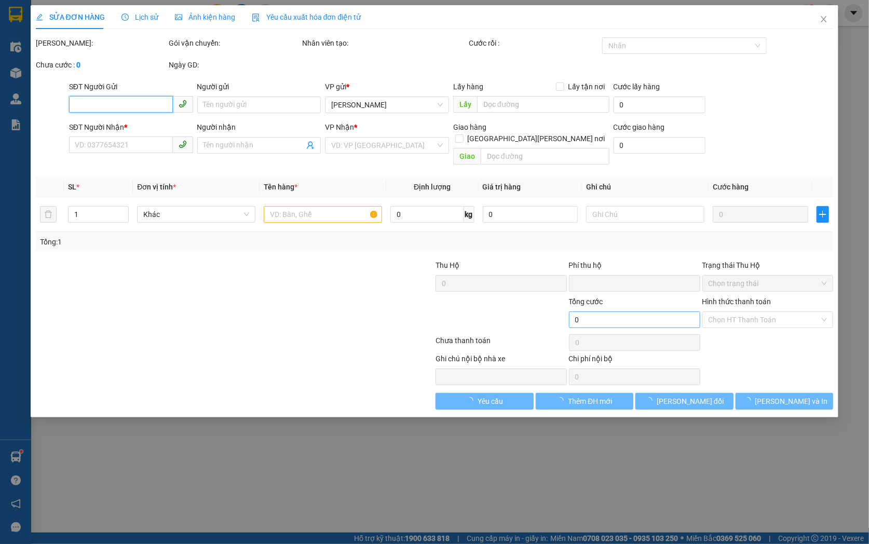
type input "0979030252"
type input "công"
type input "0963029875"
type input "Bác thiện"
type input "0"
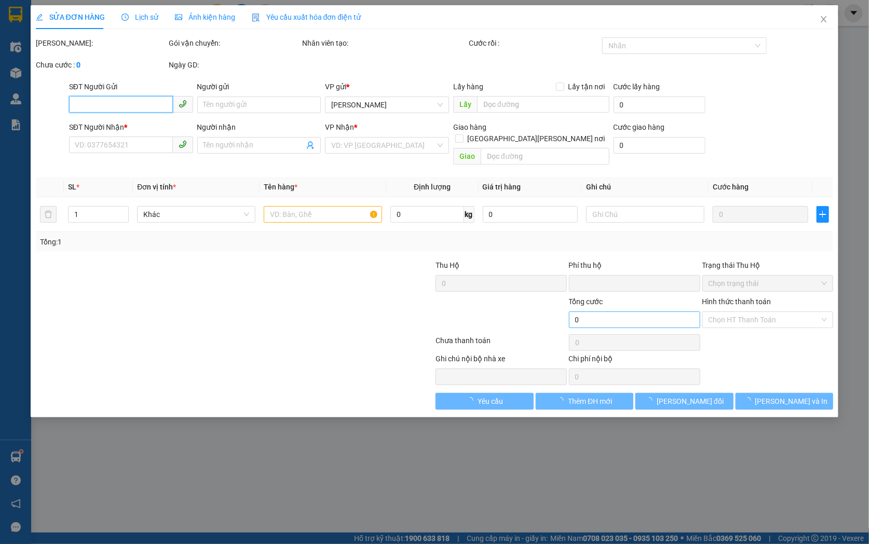
type input "50.000"
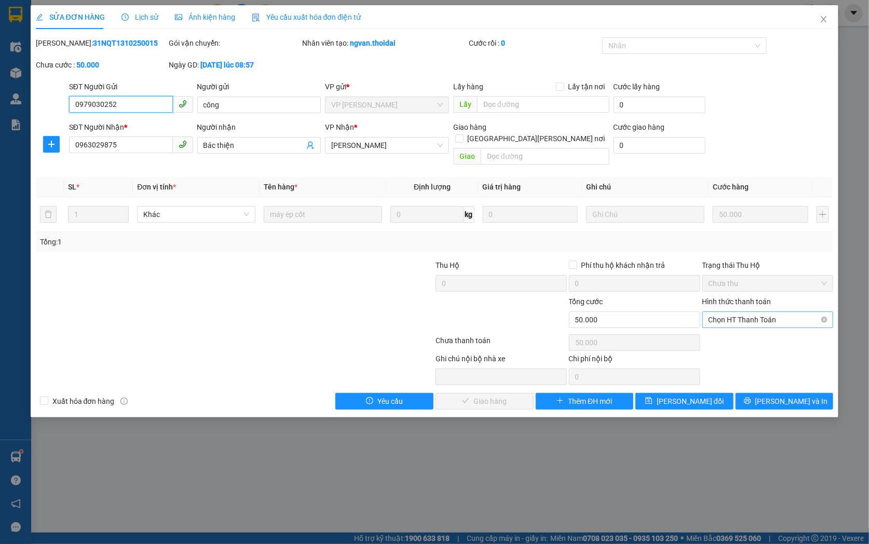
click at [742, 312] on span "Chọn HT Thanh Toán" at bounding box center [767, 320] width 119 height 16
click at [742, 332] on div "Tại văn phòng" at bounding box center [767, 328] width 119 height 11
type input "0"
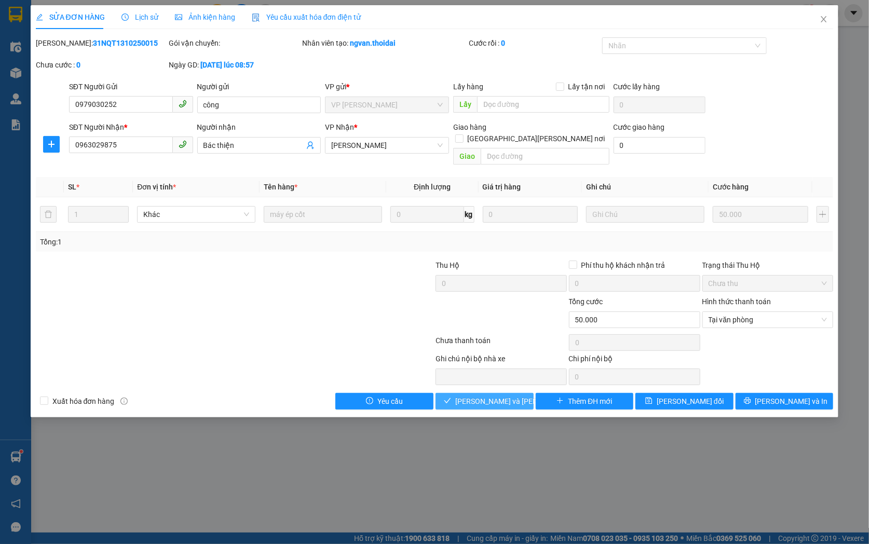
click at [473, 395] on span "[PERSON_NAME] và Giao hàng" at bounding box center [525, 400] width 140 height 11
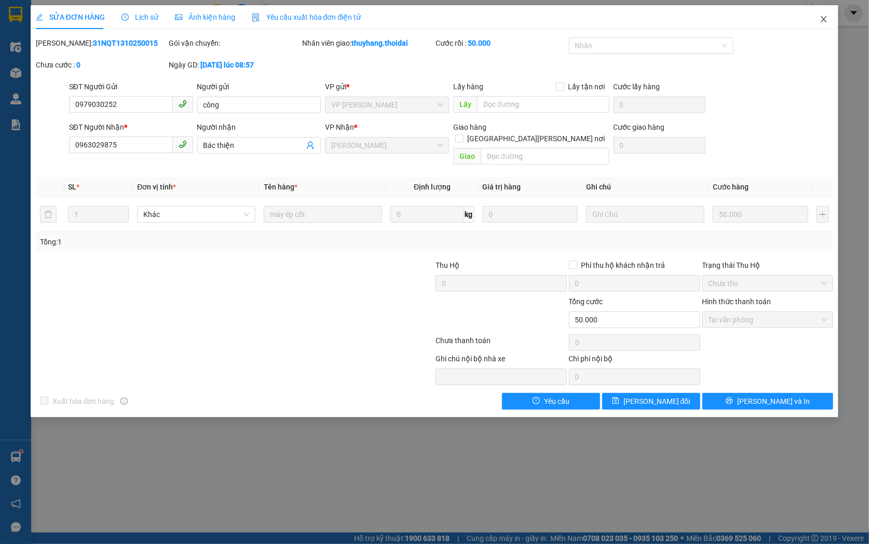
click at [822, 17] on icon "close" at bounding box center [824, 19] width 6 height 6
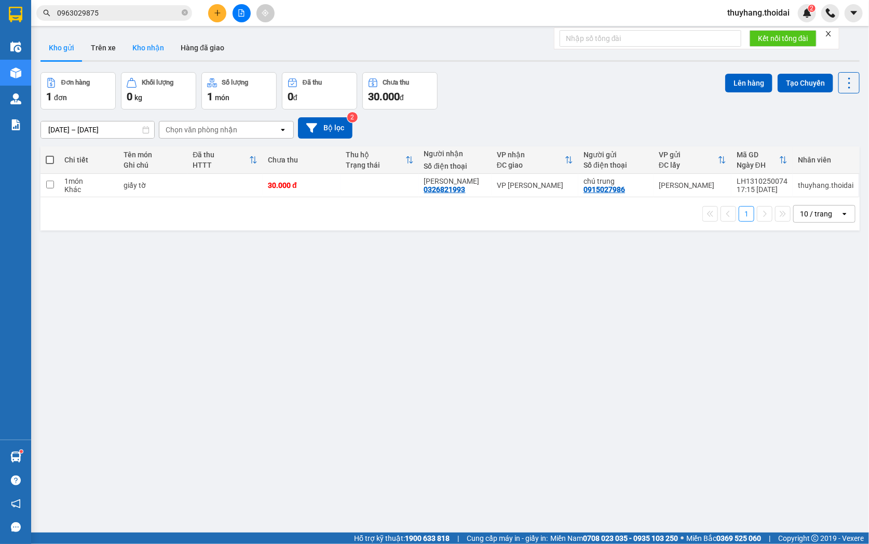
click at [124, 49] on button "Kho nhận" at bounding box center [148, 47] width 48 height 25
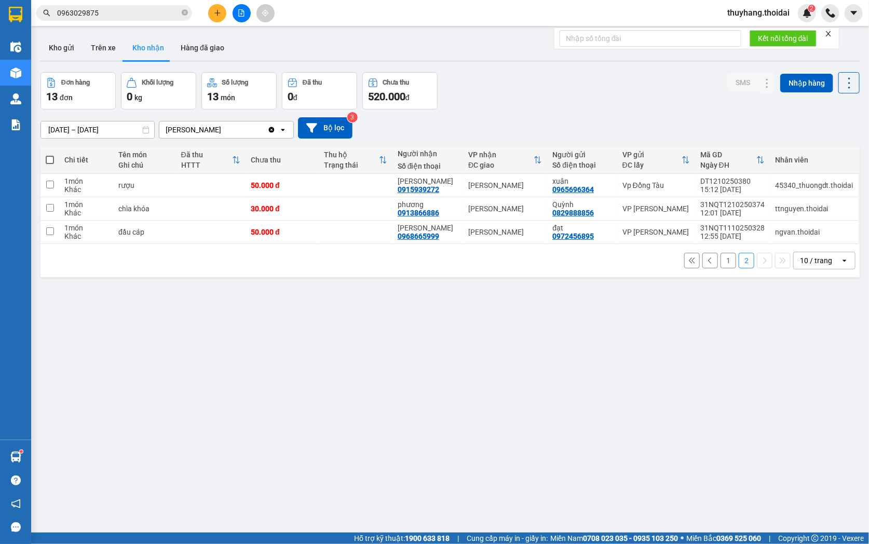
click at [722, 261] on button "1" at bounding box center [728, 261] width 16 height 16
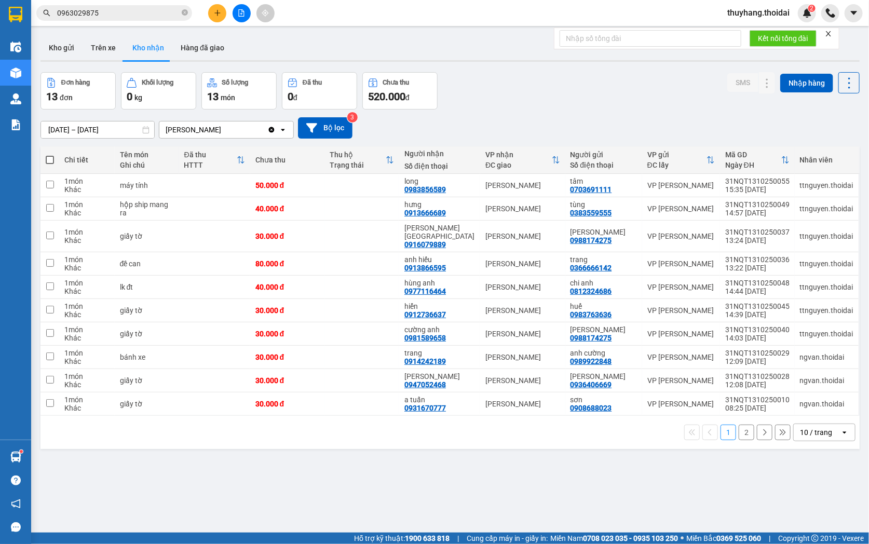
click at [120, 12] on input "0963029875" at bounding box center [118, 12] width 122 height 11
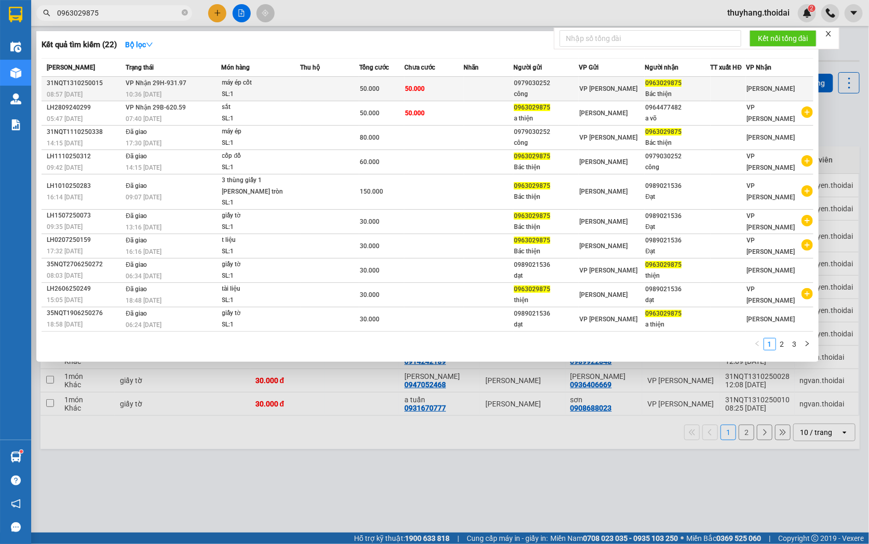
click at [459, 91] on td "50.000" at bounding box center [434, 89] width 60 height 24
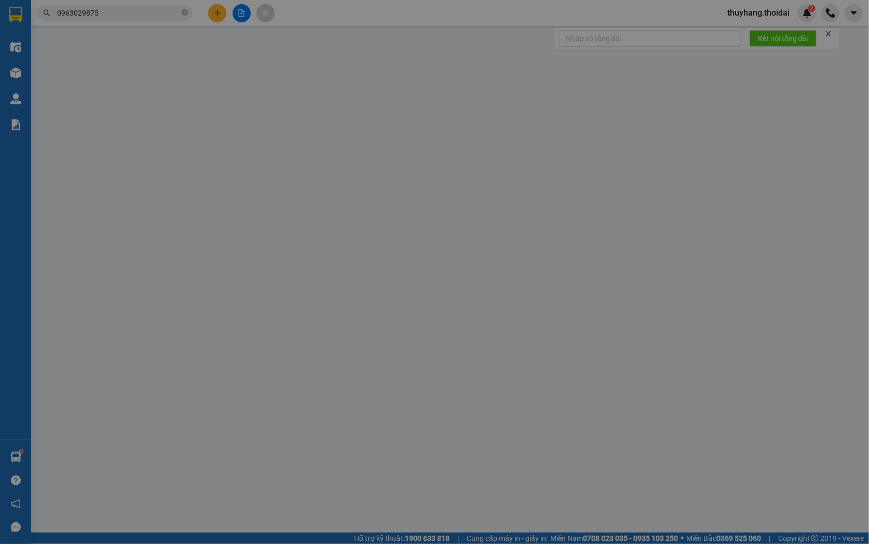
type input "0979030252"
type input "công"
type input "0963029875"
type input "Bác thiện"
type input "0"
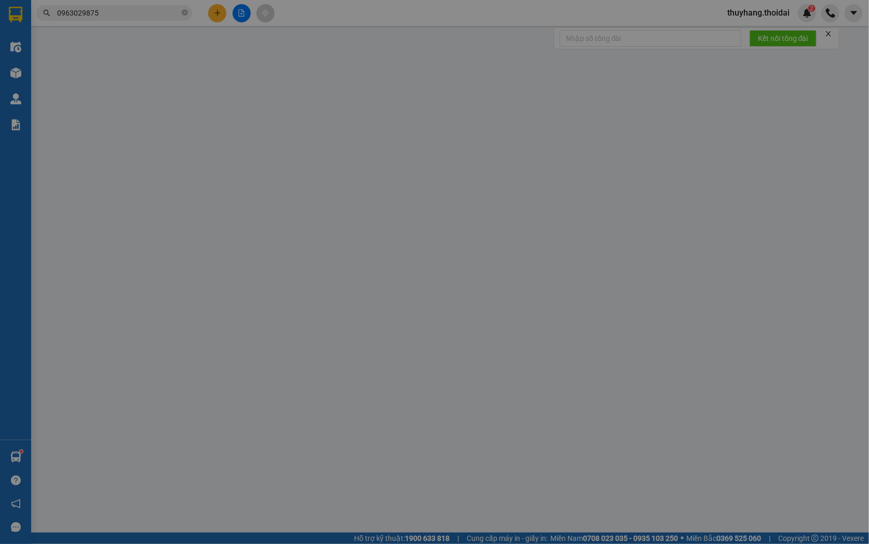
type input "50.000"
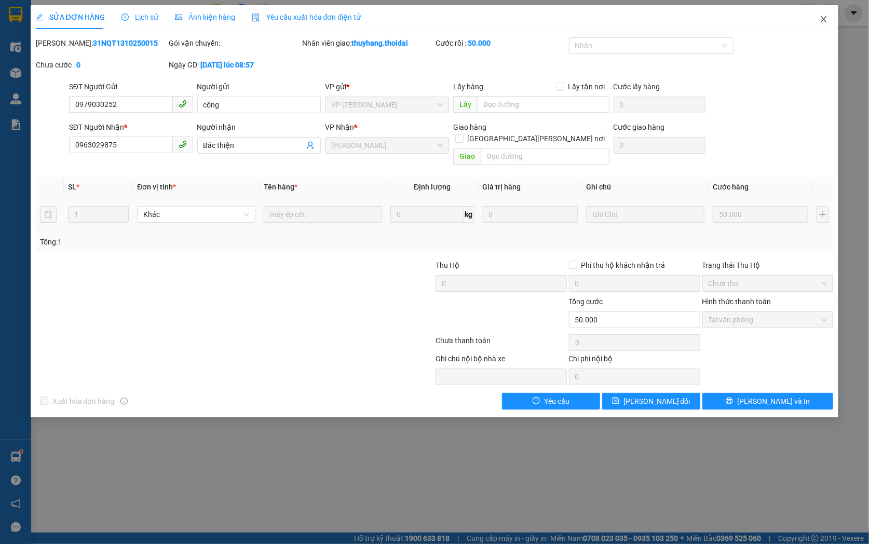
click at [826, 16] on icon "close" at bounding box center [823, 19] width 8 height 8
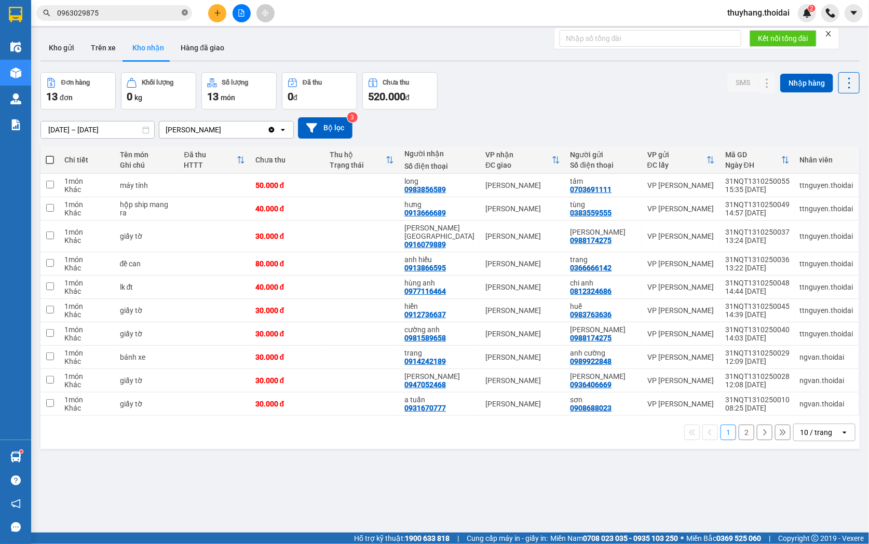
click at [184, 13] on icon "close-circle" at bounding box center [185, 12] width 6 height 6
click at [74, 46] on button "Kho gửi" at bounding box center [61, 47] width 42 height 25
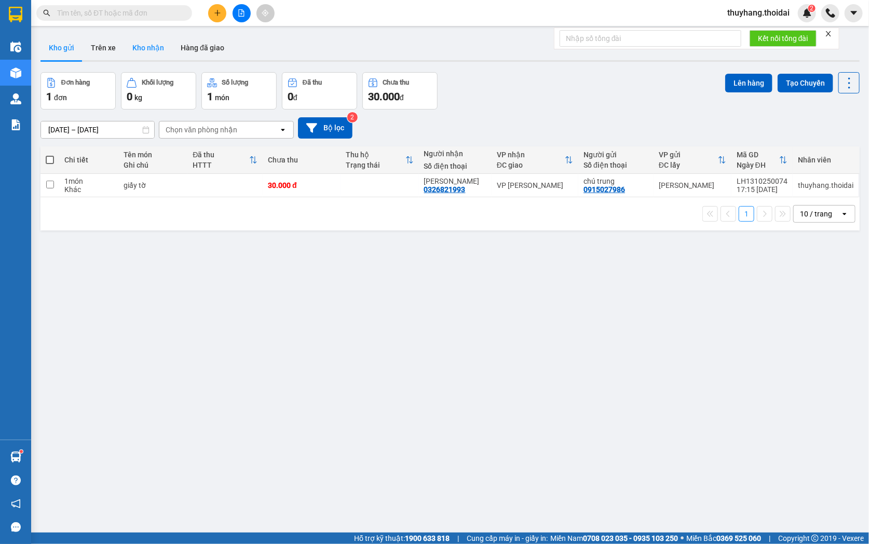
click at [149, 52] on button "Kho nhận" at bounding box center [148, 47] width 48 height 25
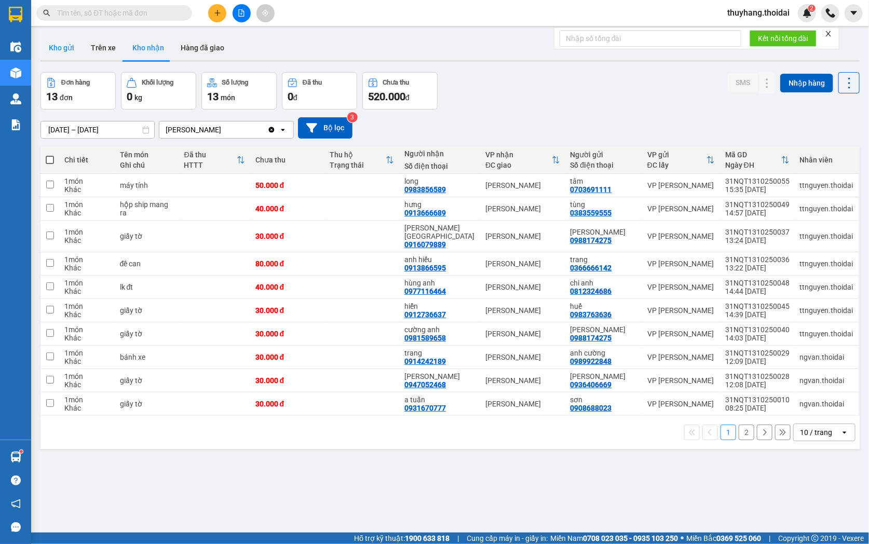
click at [69, 48] on button "Kho gửi" at bounding box center [61, 47] width 42 height 25
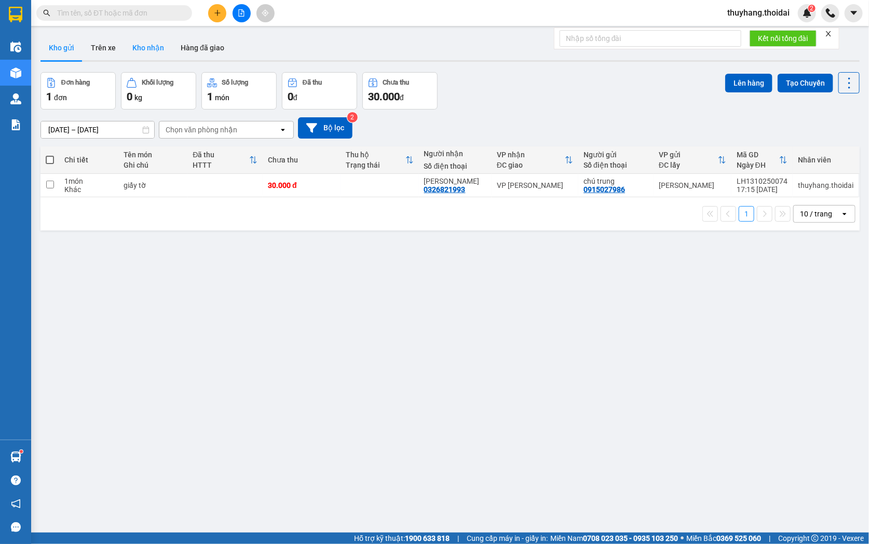
click at [139, 48] on button "Kho nhận" at bounding box center [148, 47] width 48 height 25
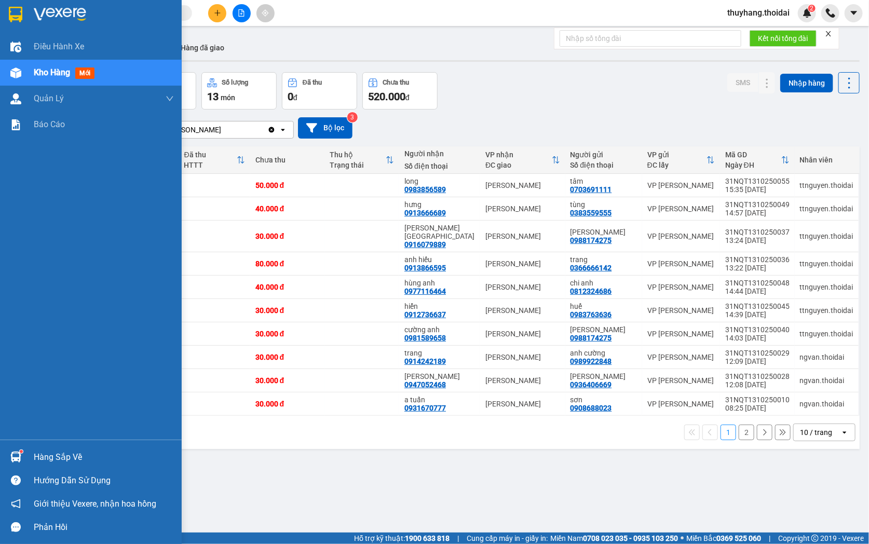
click at [26, 458] on div "Hàng sắp về" at bounding box center [91, 456] width 182 height 23
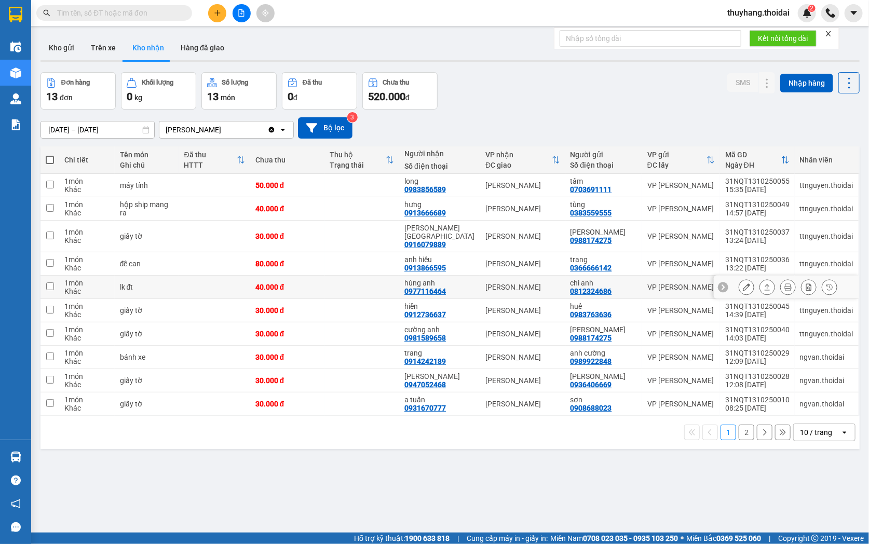
click at [262, 276] on section "Kết quả tìm kiếm ( 22 ) Bộ lọc Mã ĐH Trạng thái Món hàng Thu hộ Tổng cước Chưa …" at bounding box center [434, 272] width 869 height 544
click at [356, 252] on td at bounding box center [361, 263] width 75 height 23
checkbox input "true"
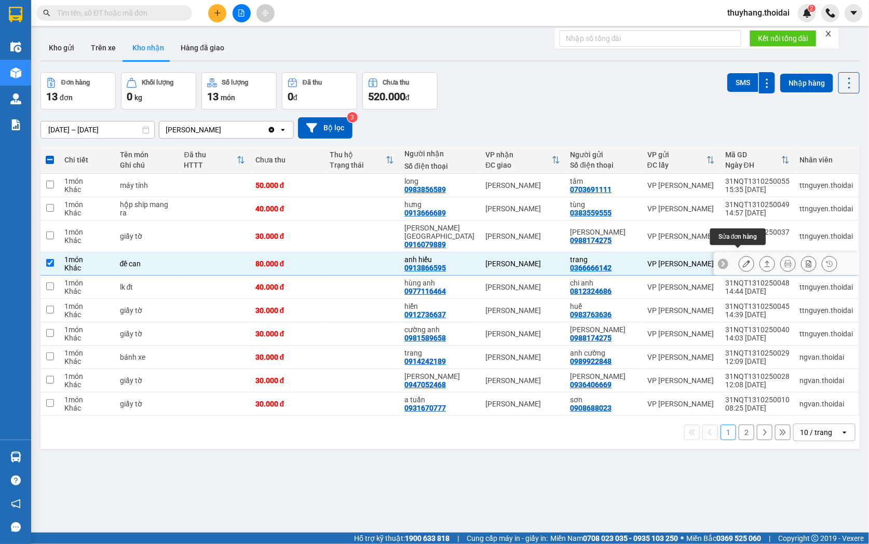
click at [742, 260] on icon at bounding box center [745, 263] width 7 height 7
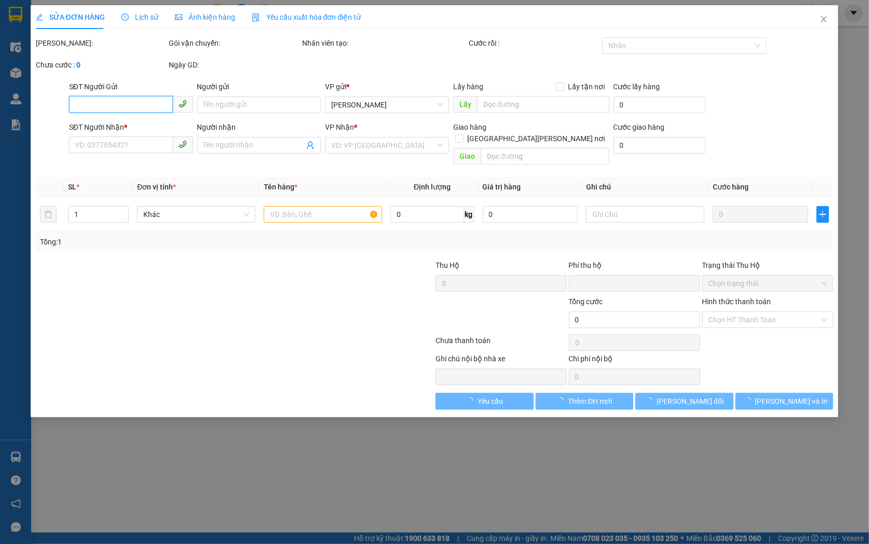
type input "0366666142"
type input "trang"
type input "0913866595"
type input "anh hiếu"
type input "0"
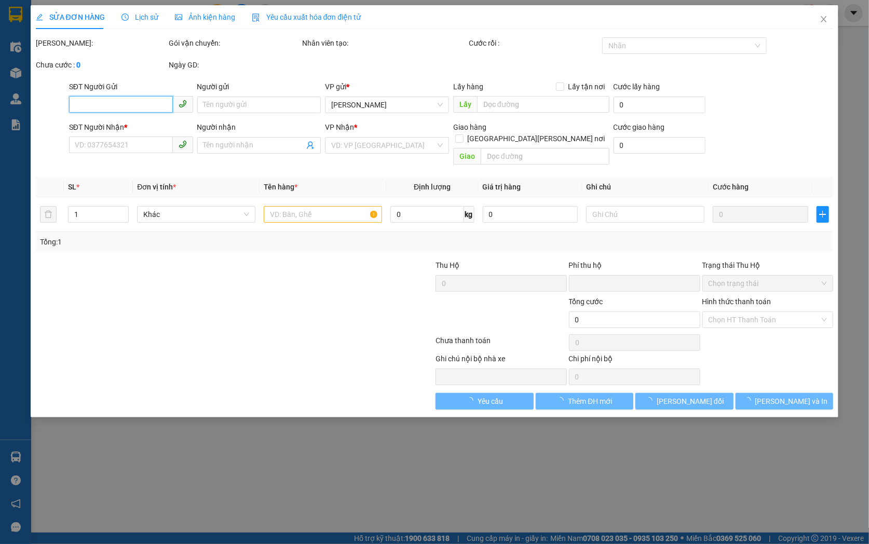
type input "80.000"
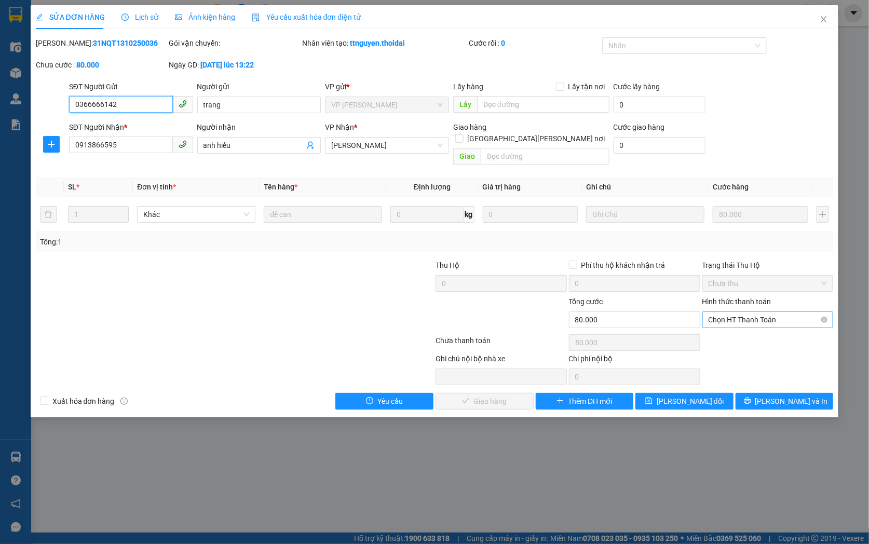
click at [743, 312] on span "Chọn HT Thanh Toán" at bounding box center [767, 320] width 119 height 16
click at [734, 336] on div "Tại văn phòng" at bounding box center [767, 329] width 131 height 17
type input "0"
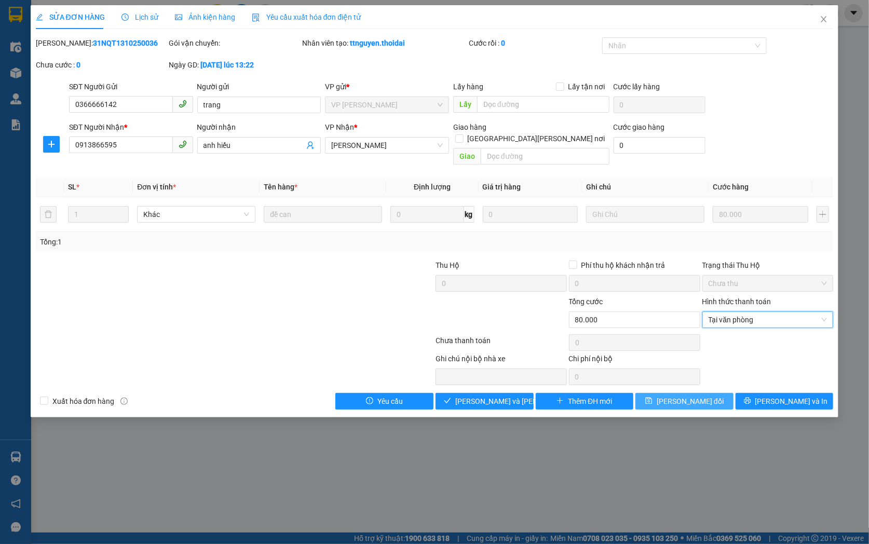
click at [671, 395] on span "[PERSON_NAME] thay đổi" at bounding box center [689, 400] width 67 height 11
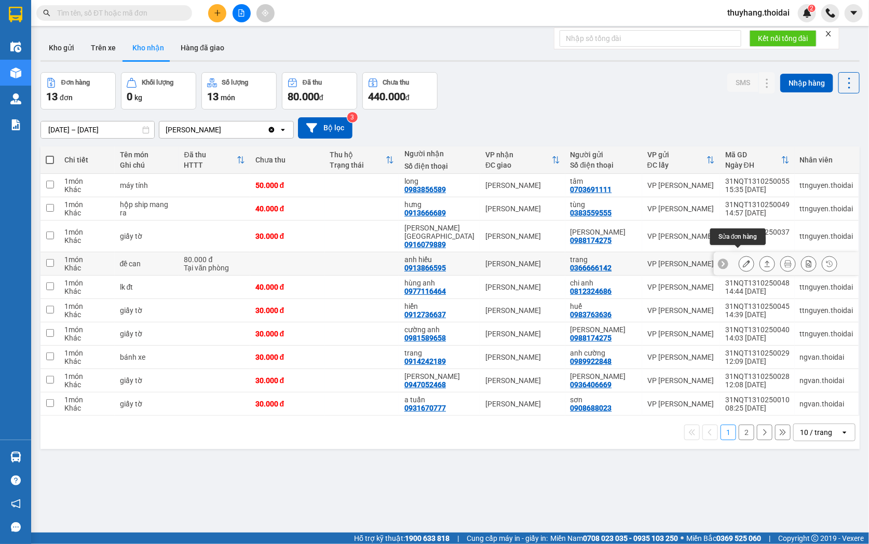
click at [742, 260] on icon at bounding box center [745, 263] width 7 height 7
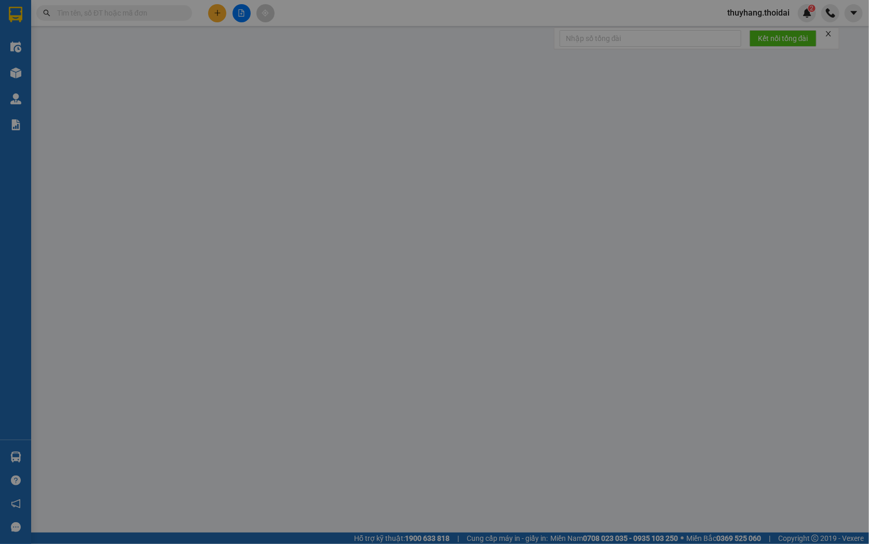
type input "0366666142"
type input "trang"
type input "0913866595"
type input "anh hiếu"
type input "0"
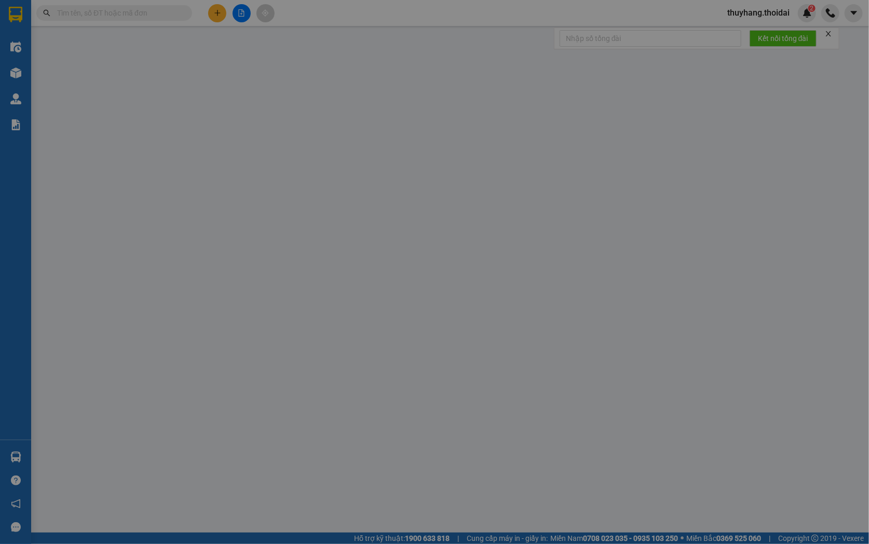
type input "80.000"
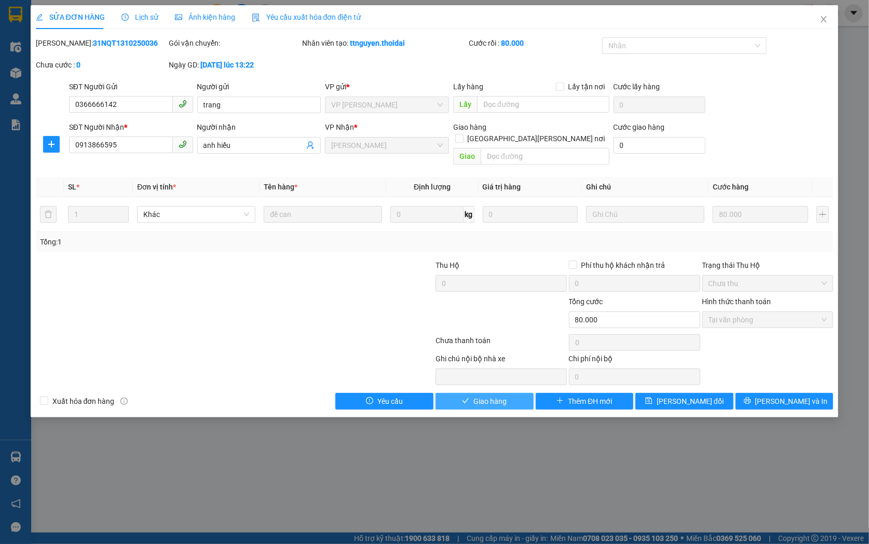
click at [489, 395] on span "Giao hàng" at bounding box center [489, 400] width 33 height 11
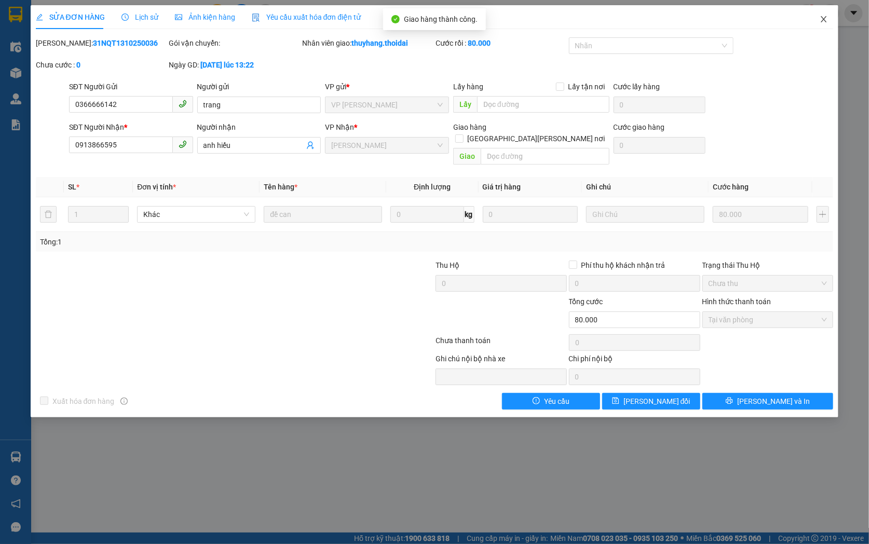
click at [823, 18] on icon "close" at bounding box center [823, 19] width 8 height 8
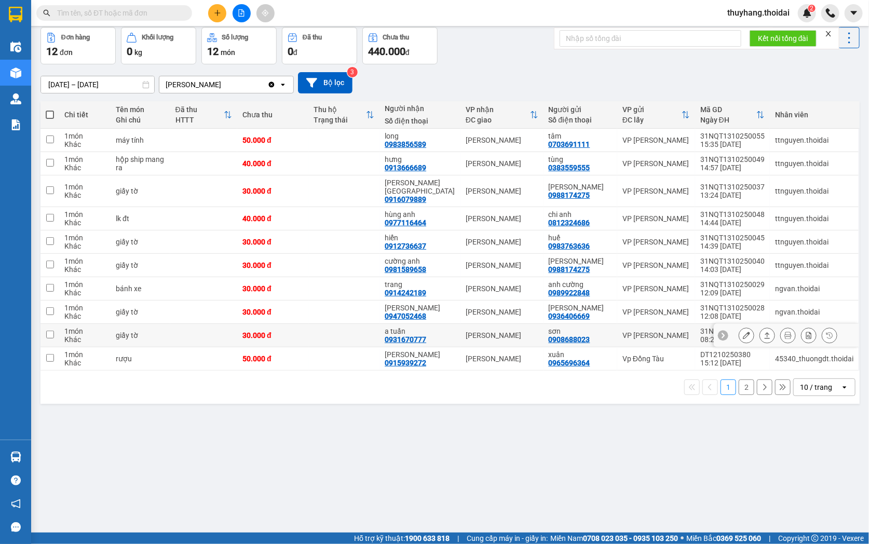
scroll to position [48, 0]
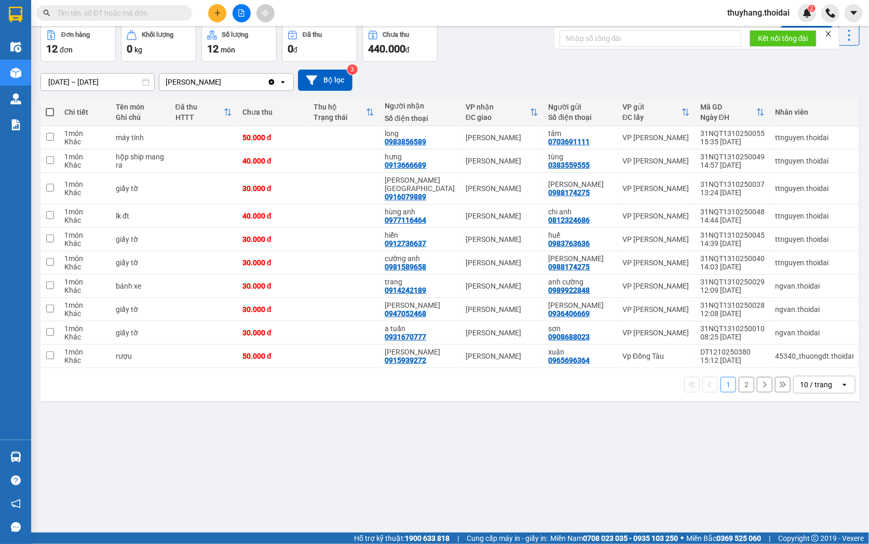
click at [738, 377] on button "2" at bounding box center [746, 385] width 16 height 16
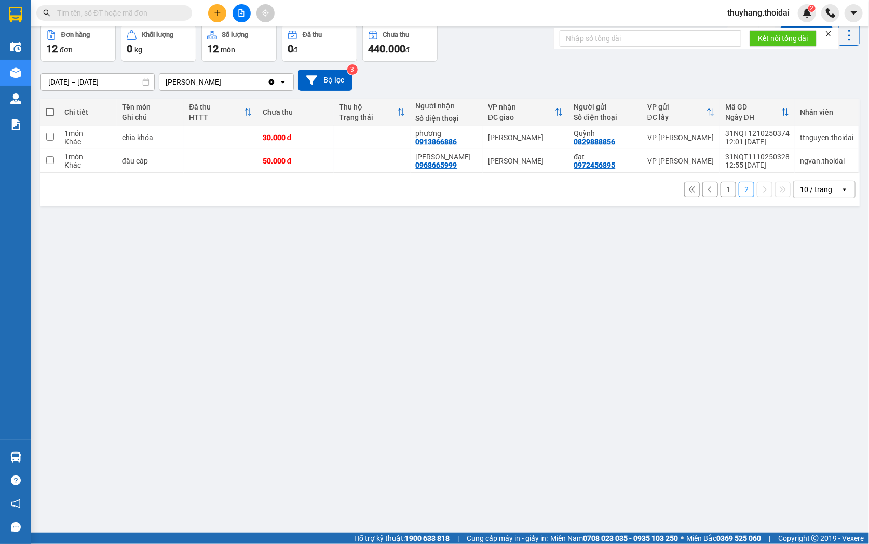
click at [720, 190] on button "1" at bounding box center [728, 190] width 16 height 16
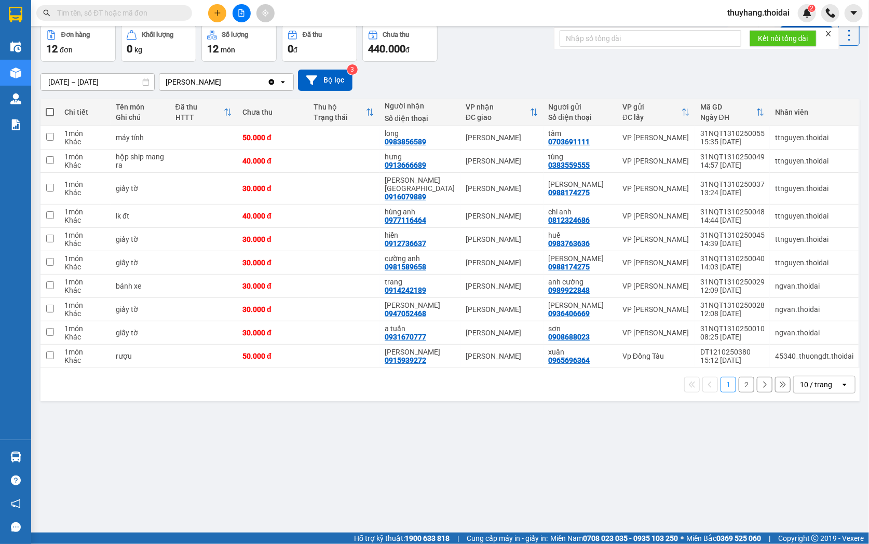
click at [756, 377] on button at bounding box center [764, 385] width 16 height 16
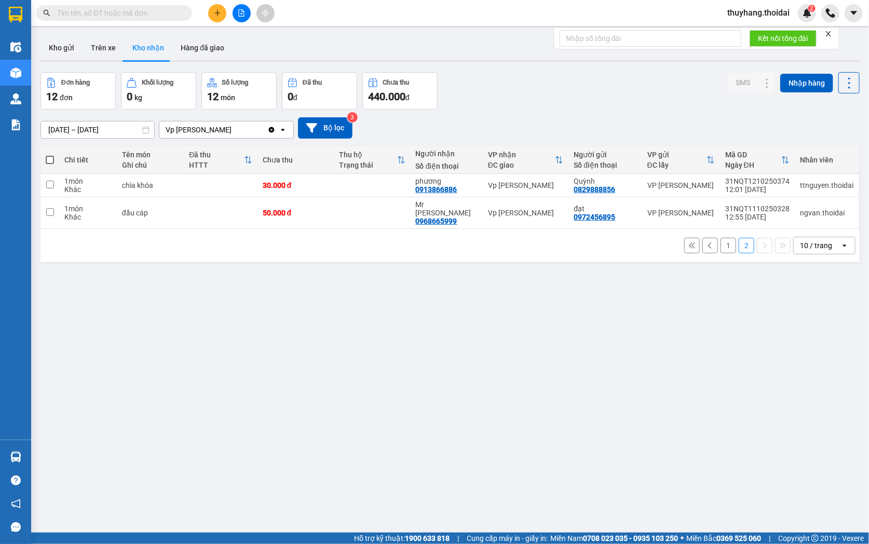
click at [720, 239] on button "1" at bounding box center [728, 246] width 16 height 16
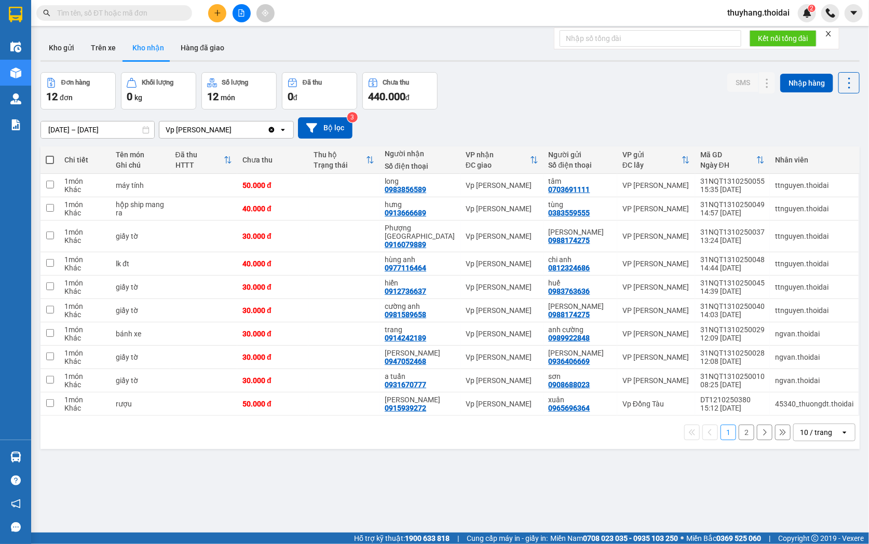
click at [139, 11] on input "text" at bounding box center [118, 12] width 122 height 11
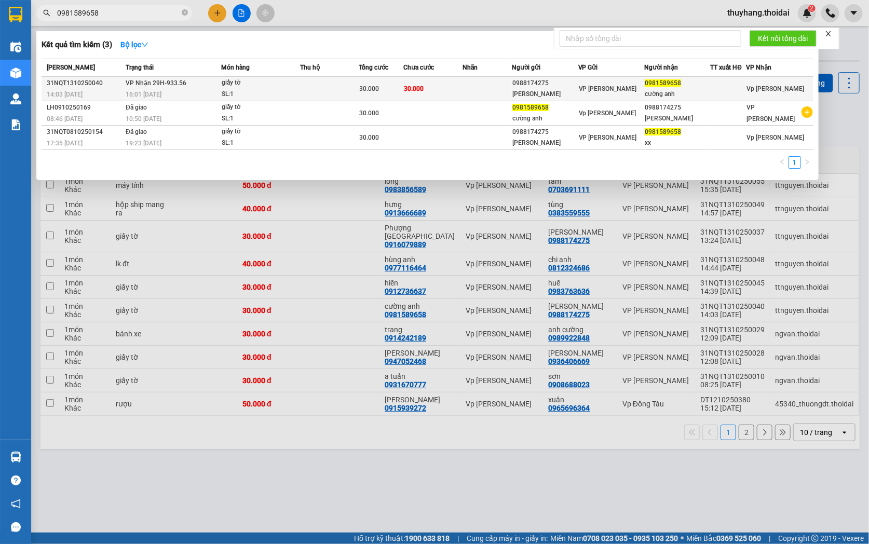
type input "0981589658"
click at [387, 90] on div "30.000" at bounding box center [381, 88] width 44 height 11
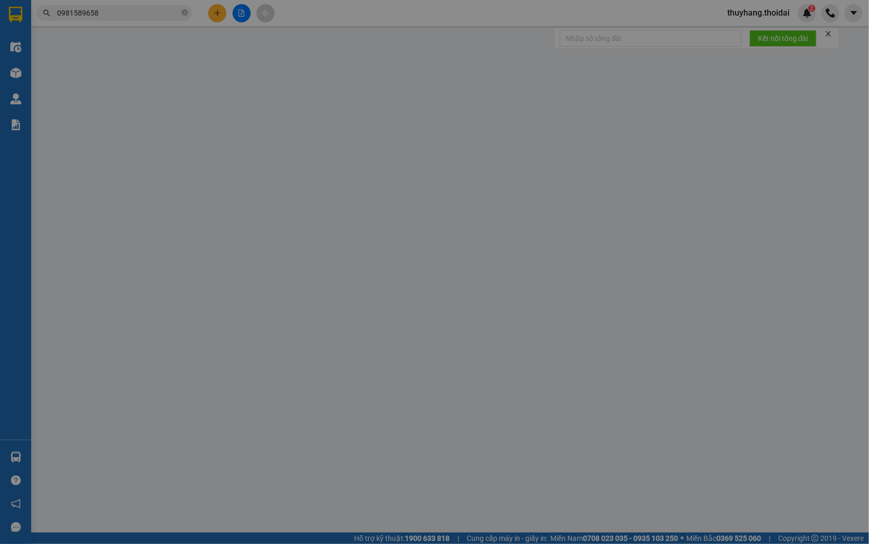
type input "0988174275"
type input "[PERSON_NAME]"
type input "0981589658"
type input "cường anh"
type input "0"
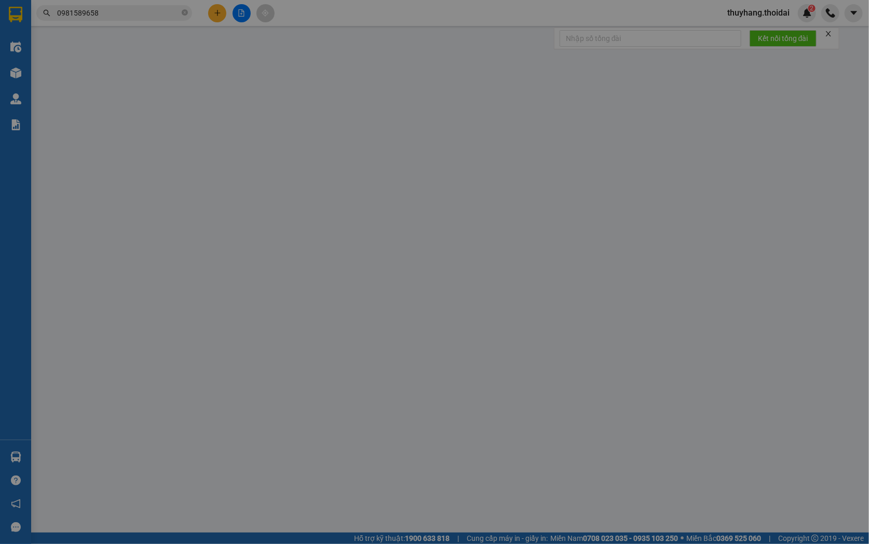
type input "30.000"
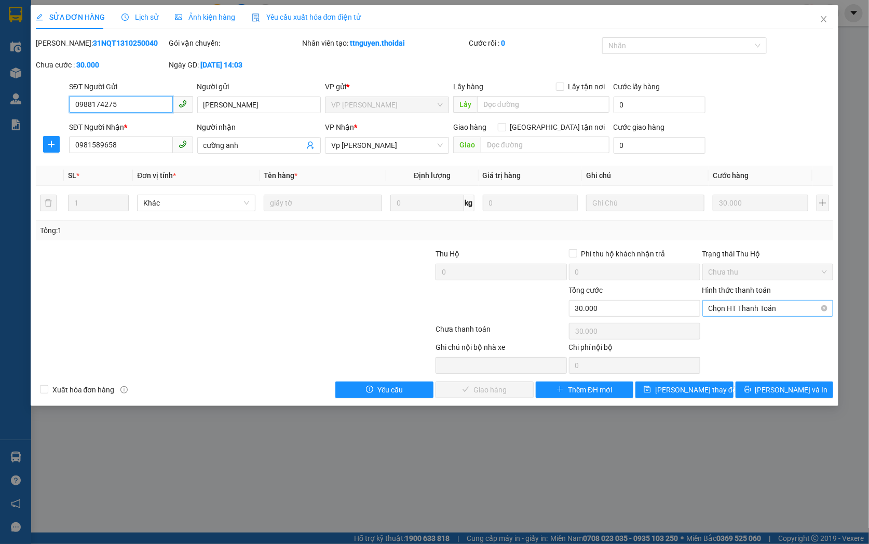
click at [741, 305] on span "Chọn HT Thanh Toán" at bounding box center [767, 308] width 119 height 16
click at [742, 328] on div "Tại văn phòng" at bounding box center [767, 328] width 119 height 11
type input "0"
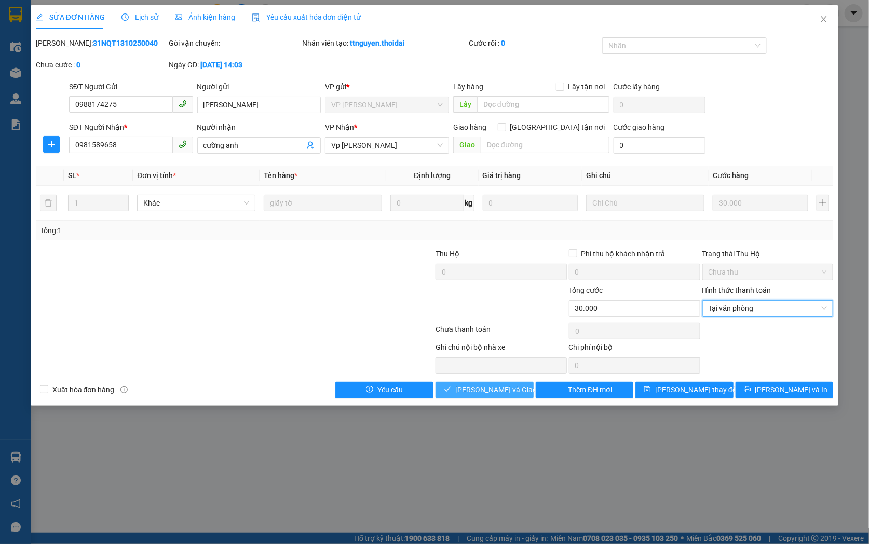
click at [474, 384] on span "[PERSON_NAME] và Giao hàng" at bounding box center [505, 389] width 100 height 11
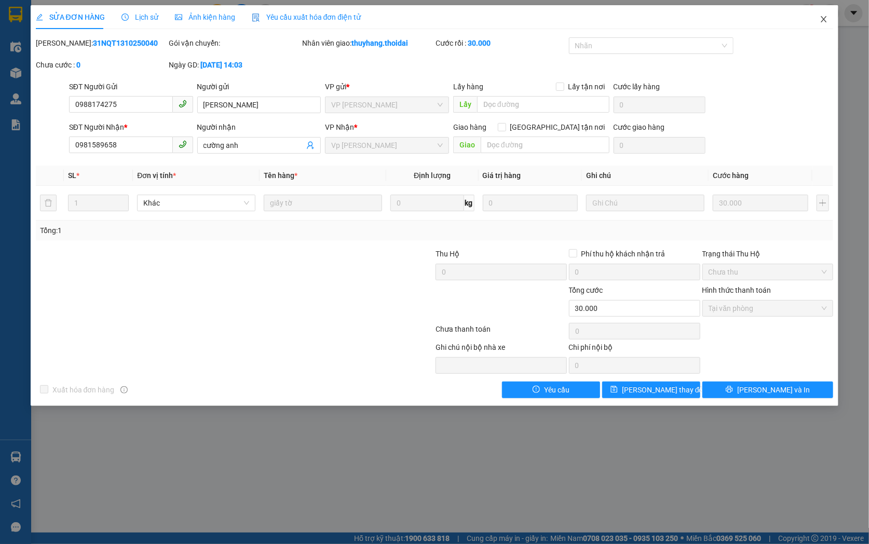
click at [823, 17] on icon "close" at bounding box center [823, 19] width 8 height 8
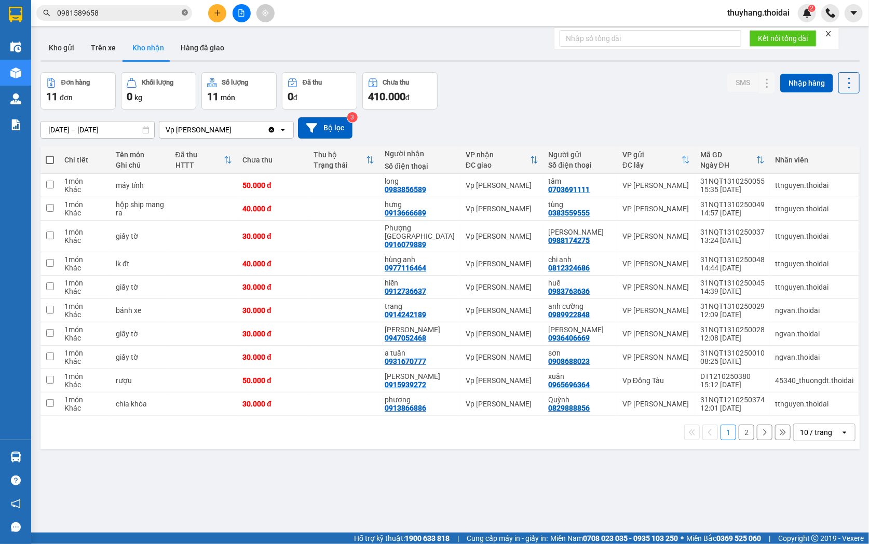
click at [184, 10] on icon "close-circle" at bounding box center [185, 12] width 6 height 6
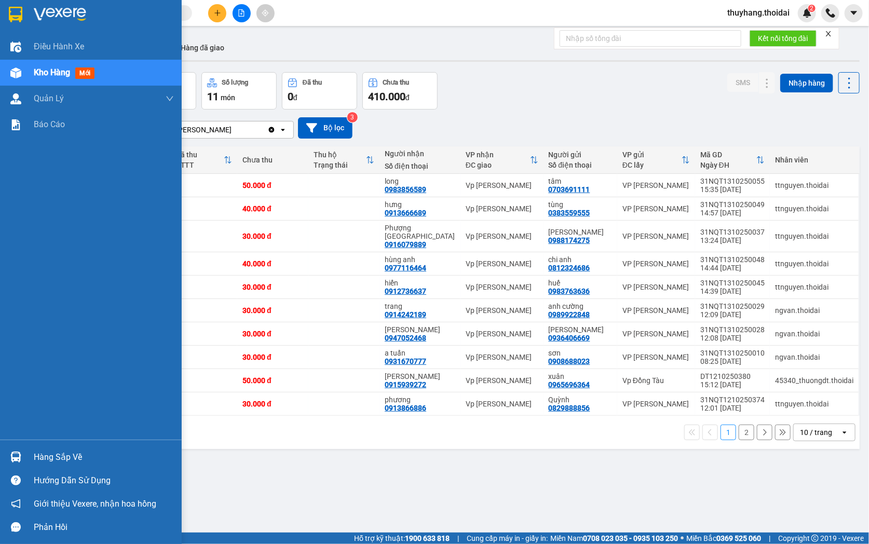
click at [39, 456] on div "Hàng sắp về" at bounding box center [104, 457] width 140 height 16
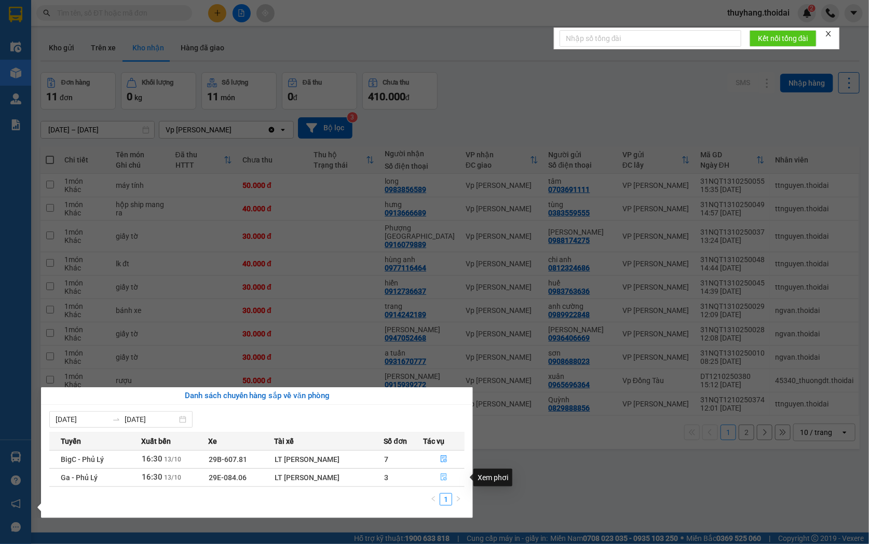
click at [449, 473] on button "button" at bounding box center [443, 477] width 40 height 17
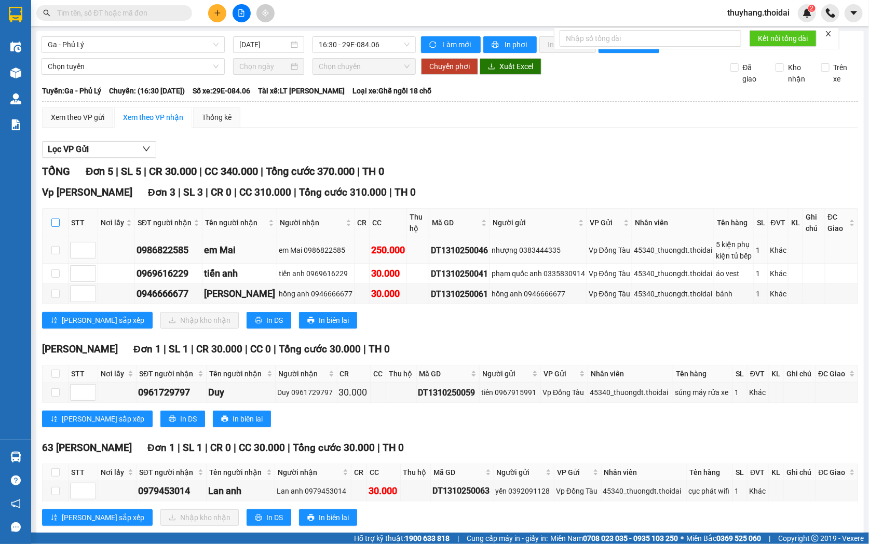
click at [54, 227] on input "checkbox" at bounding box center [55, 222] width 8 height 8
checkbox input "true"
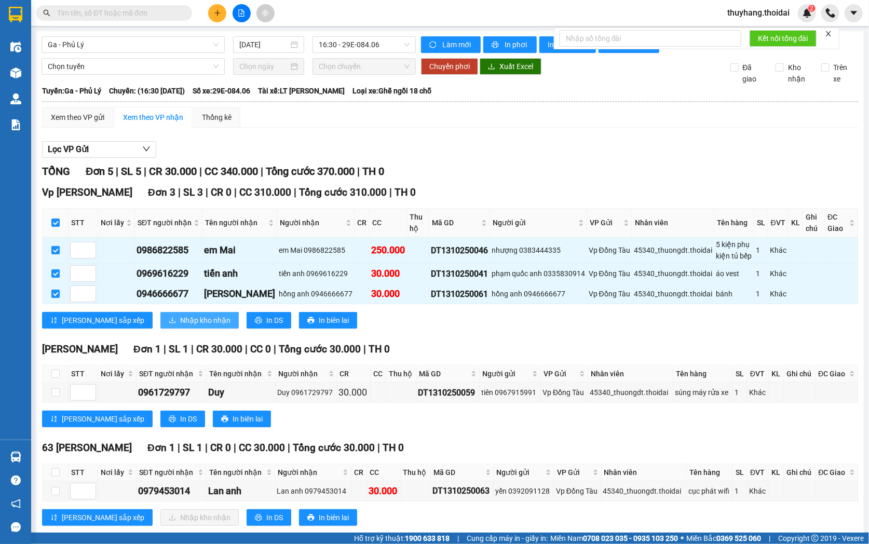
click at [180, 326] on span "Nhập kho nhận" at bounding box center [205, 319] width 50 height 11
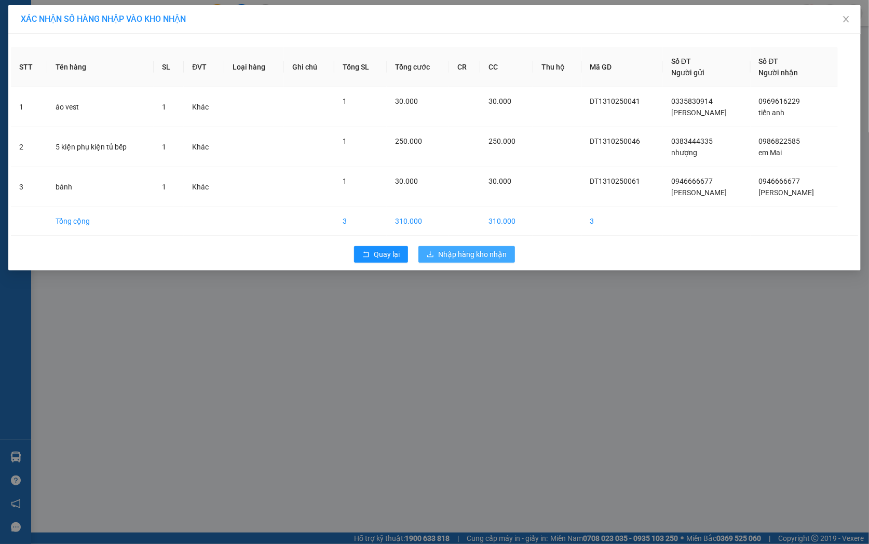
click at [469, 254] on span "Nhập hàng kho nhận" at bounding box center [472, 254] width 68 height 11
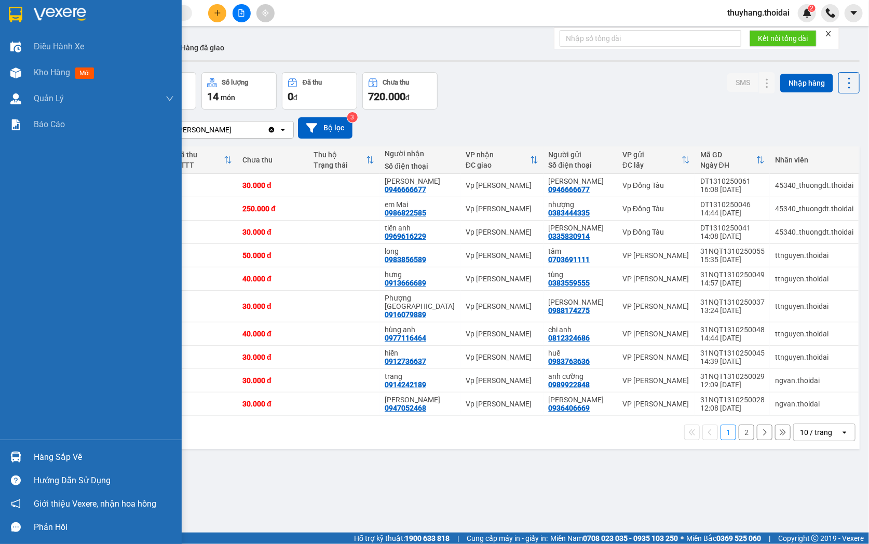
drag, startPoint x: 48, startPoint y: 456, endPoint x: 513, endPoint y: 531, distance: 470.4
click at [49, 457] on div "Hàng sắp về" at bounding box center [104, 457] width 140 height 16
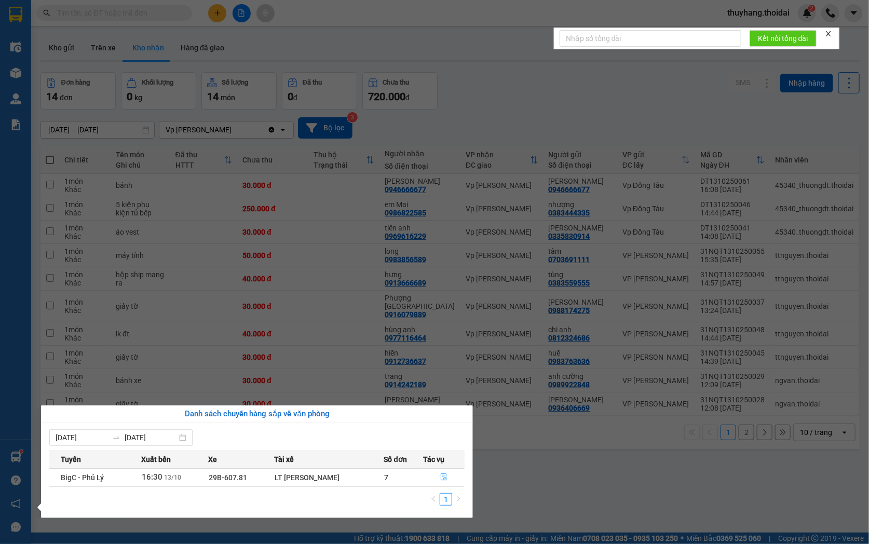
click at [443, 474] on button "button" at bounding box center [443, 477] width 40 height 17
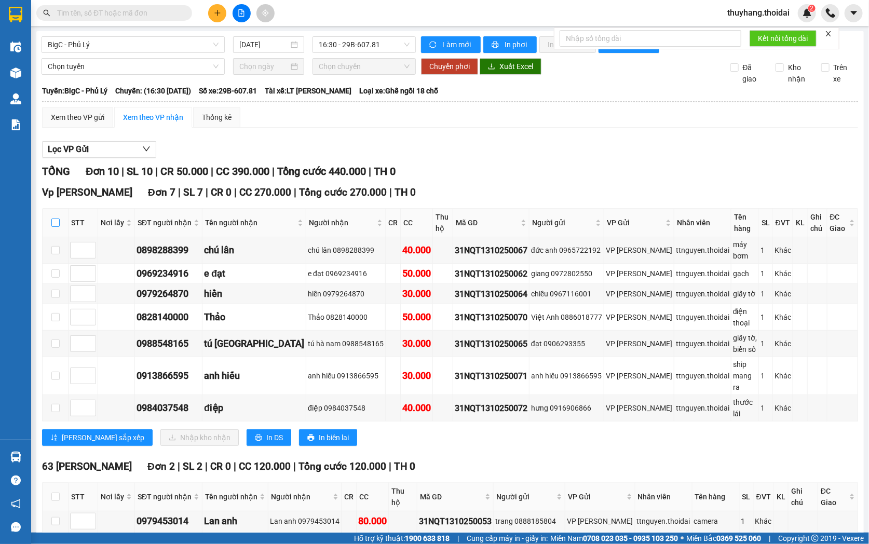
click at [53, 227] on input "checkbox" at bounding box center [55, 222] width 8 height 8
checkbox input "true"
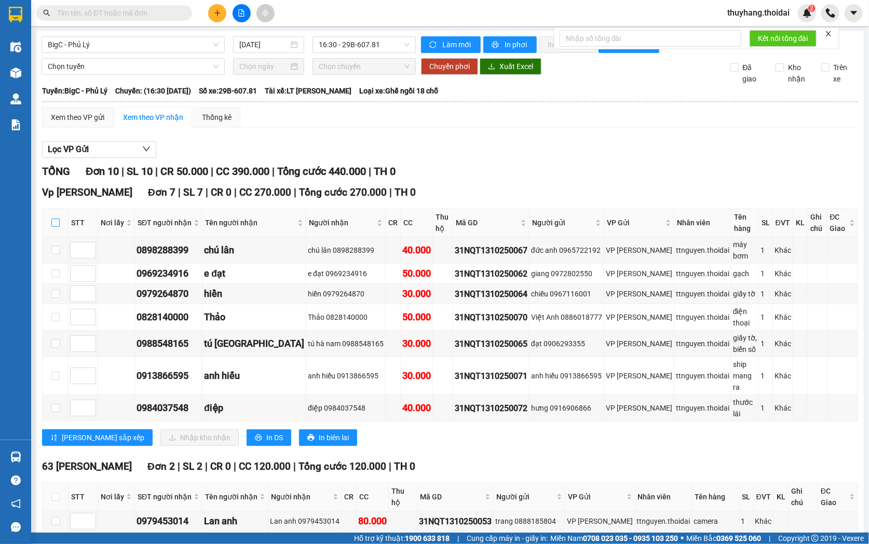
checkbox input "true"
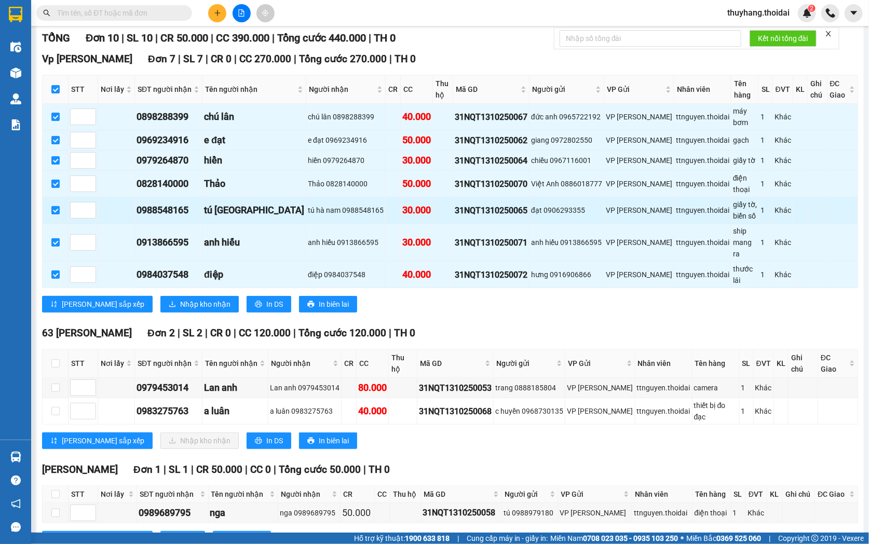
scroll to position [157, 0]
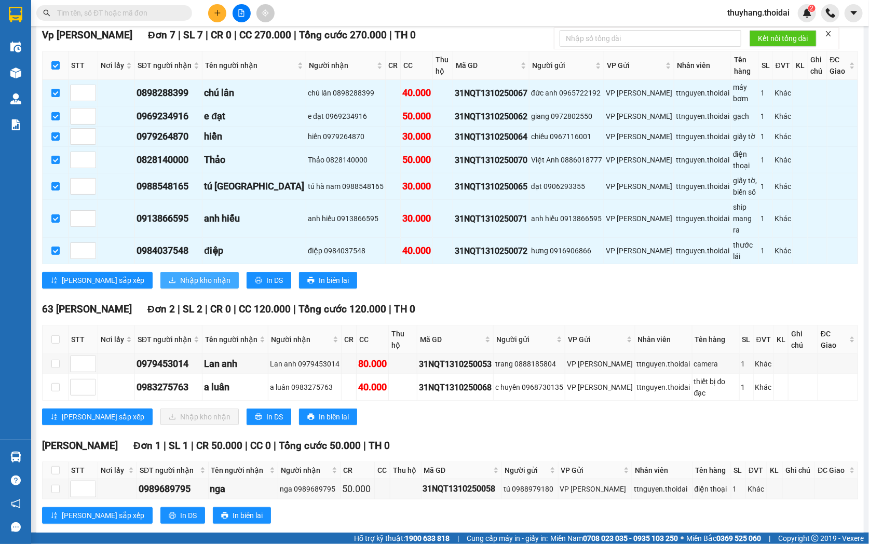
click at [180, 274] on span "Nhập kho nhận" at bounding box center [205, 279] width 50 height 11
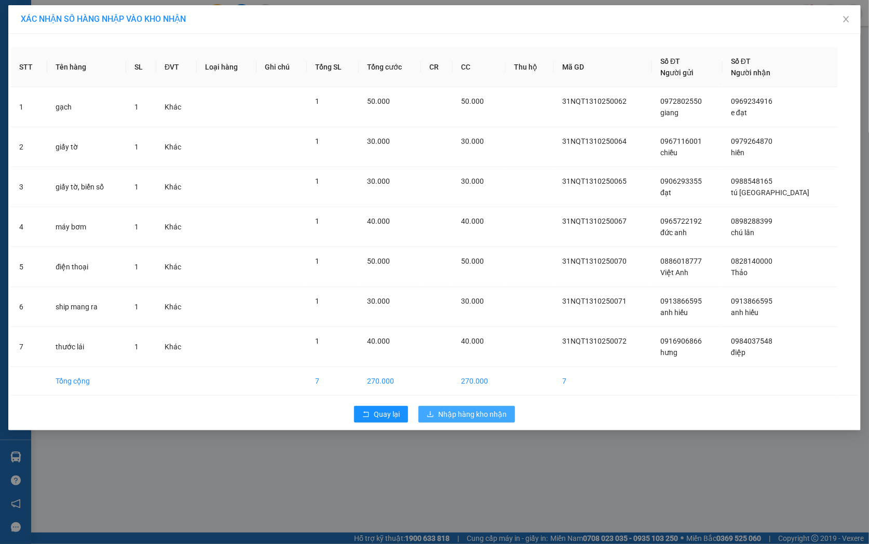
click at [478, 416] on span "Nhập hàng kho nhận" at bounding box center [472, 413] width 68 height 11
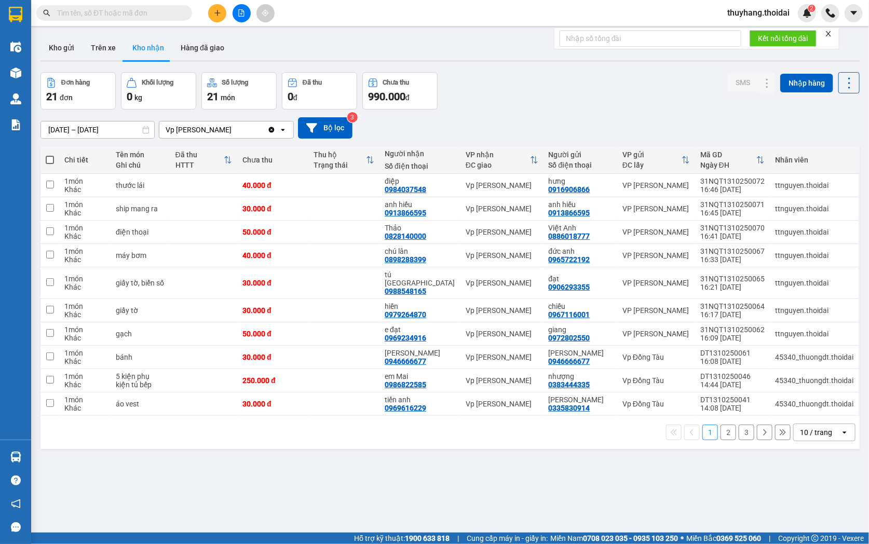
click at [720, 428] on button "2" at bounding box center [728, 432] width 16 height 16
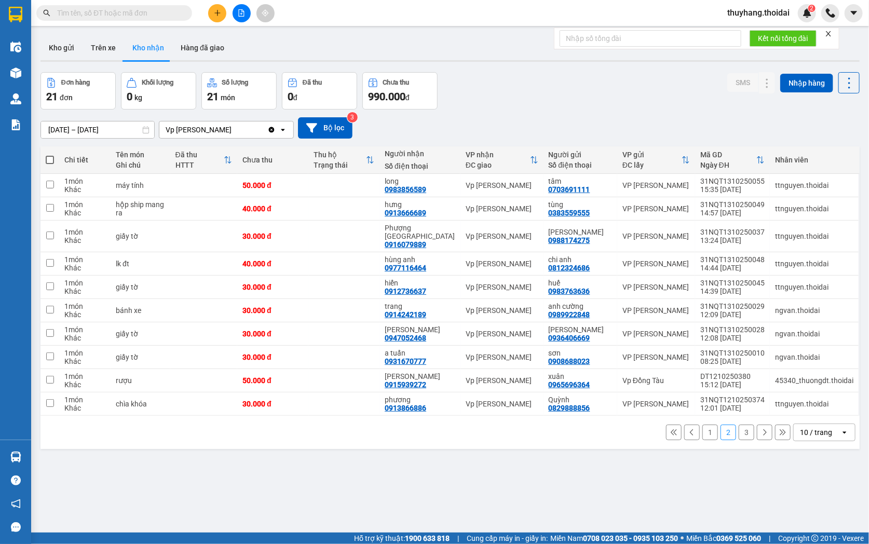
click at [738, 424] on button "3" at bounding box center [746, 432] width 16 height 16
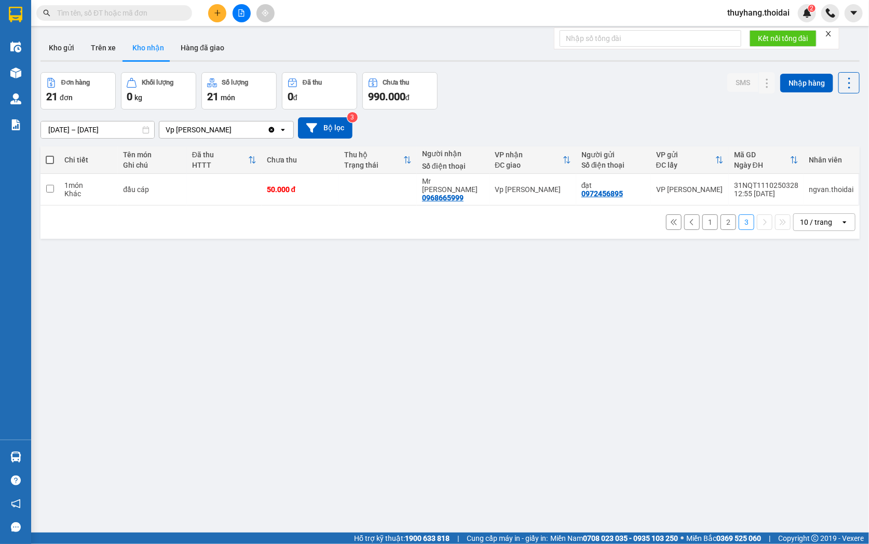
click at [131, 11] on input "text" at bounding box center [118, 12] width 122 height 11
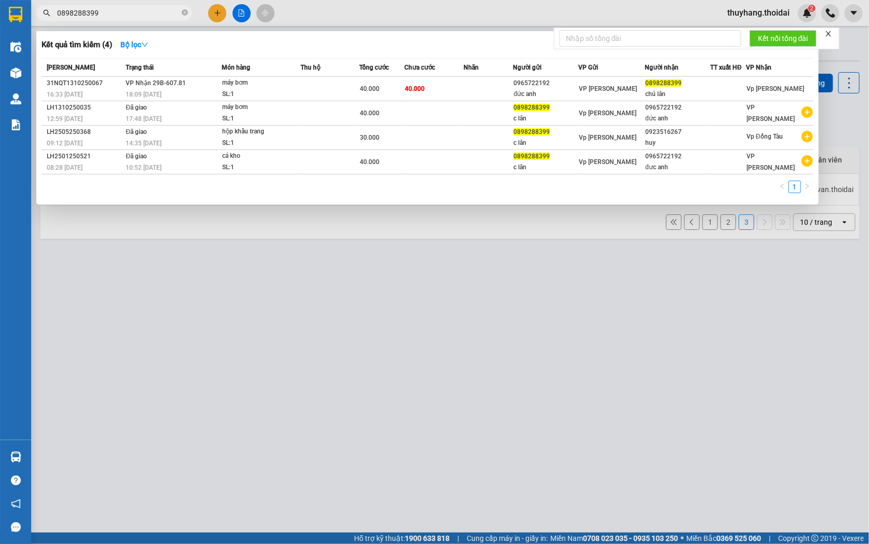
type input "0898288399"
click at [230, 97] on div "SL: 1" at bounding box center [261, 94] width 78 height 11
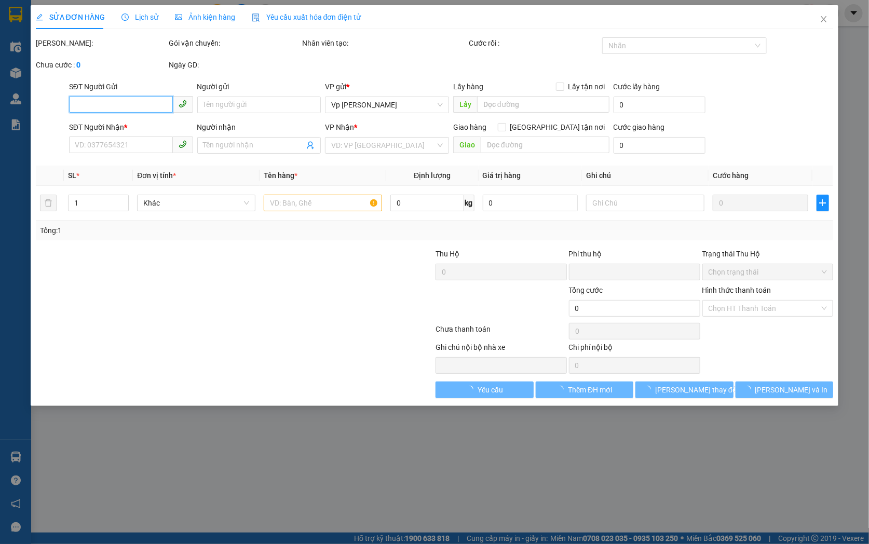
type input "0965722192"
type input "đức anh"
type input "0898288399"
type input "chú lân"
type input "0"
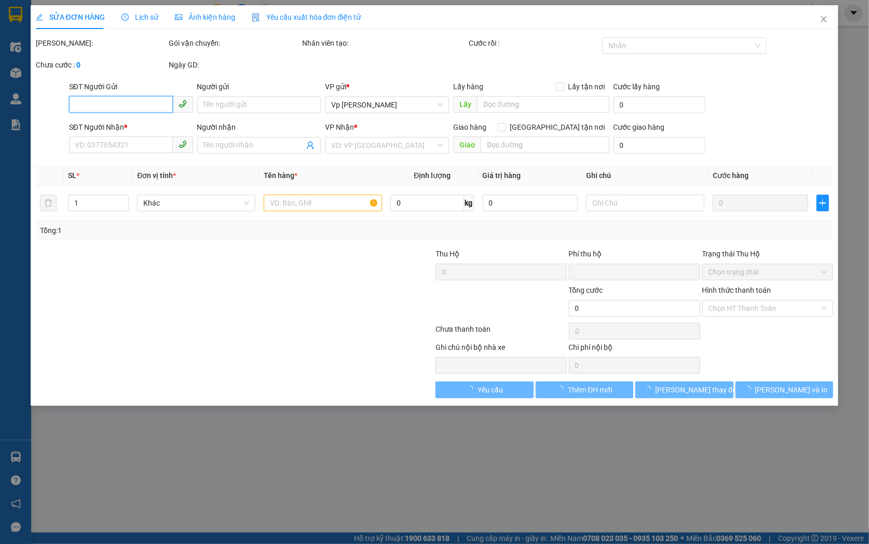
type input "40.000"
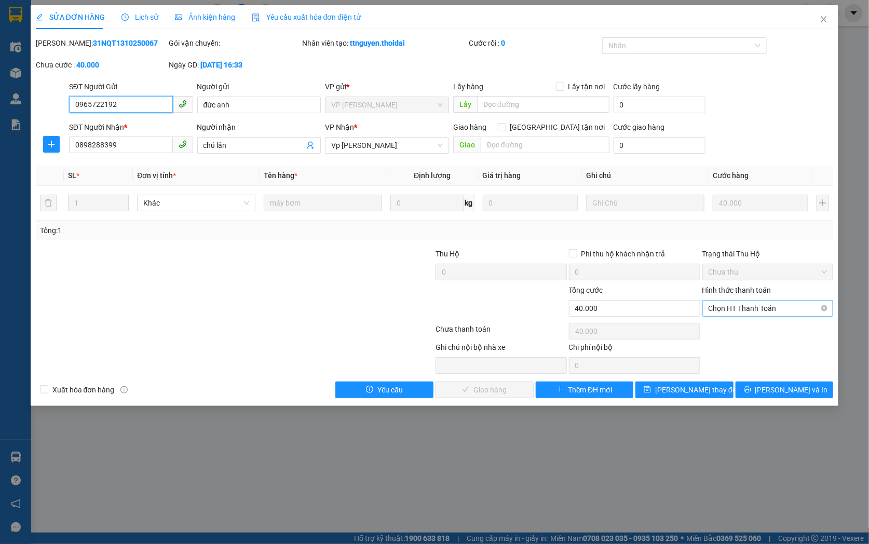
click at [749, 303] on span "Chọn HT Thanh Toán" at bounding box center [767, 308] width 119 height 16
click at [748, 331] on div "Tại văn phòng" at bounding box center [767, 328] width 119 height 11
type input "0"
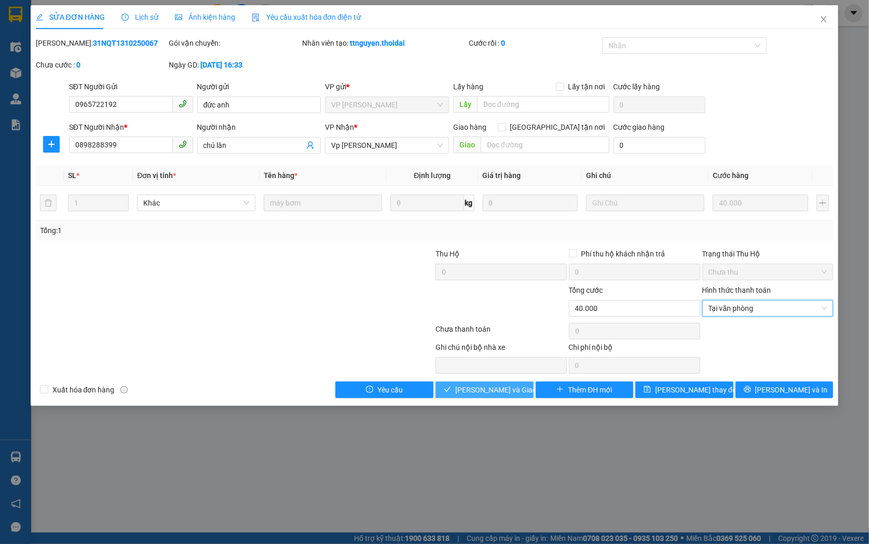
click at [491, 392] on span "[PERSON_NAME] và Giao hàng" at bounding box center [505, 389] width 100 height 11
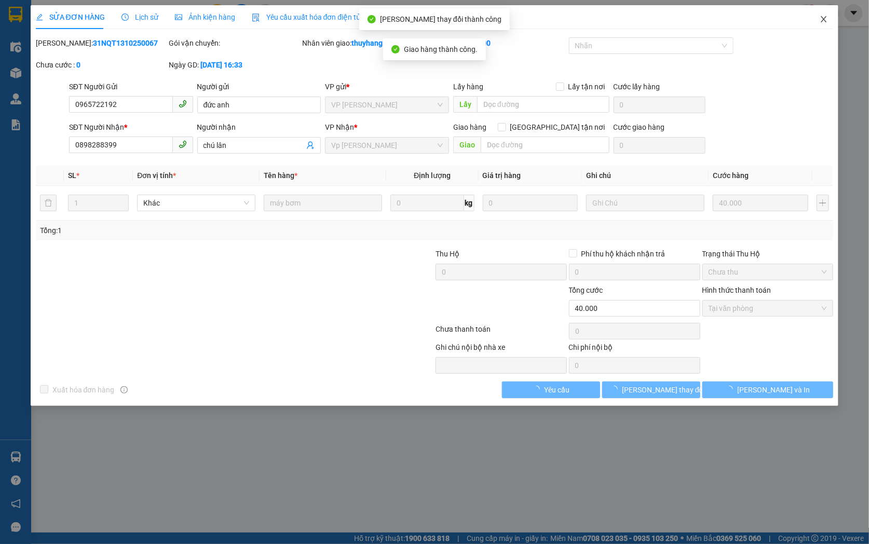
click at [822, 16] on icon "close" at bounding box center [823, 19] width 8 height 8
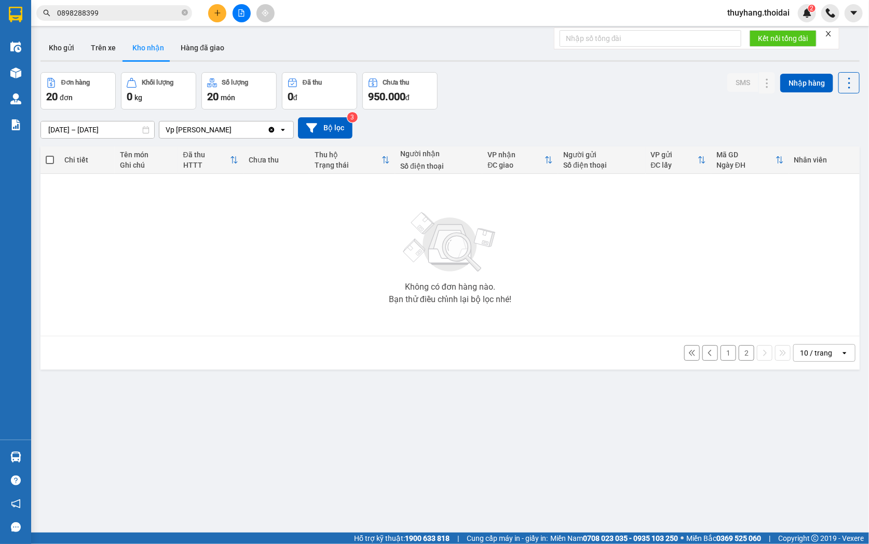
click at [109, 15] on input "0898288399" at bounding box center [118, 12] width 122 height 11
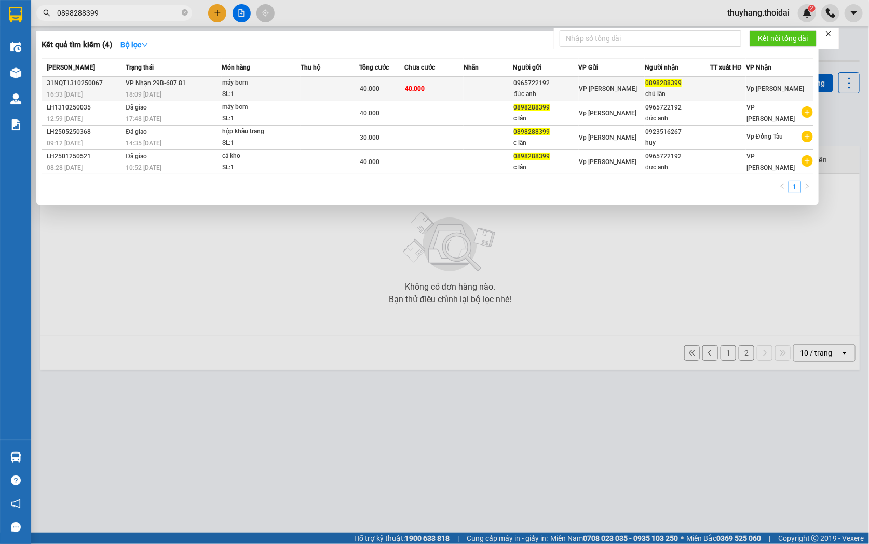
click at [249, 90] on div "SL: 1" at bounding box center [261, 94] width 78 height 11
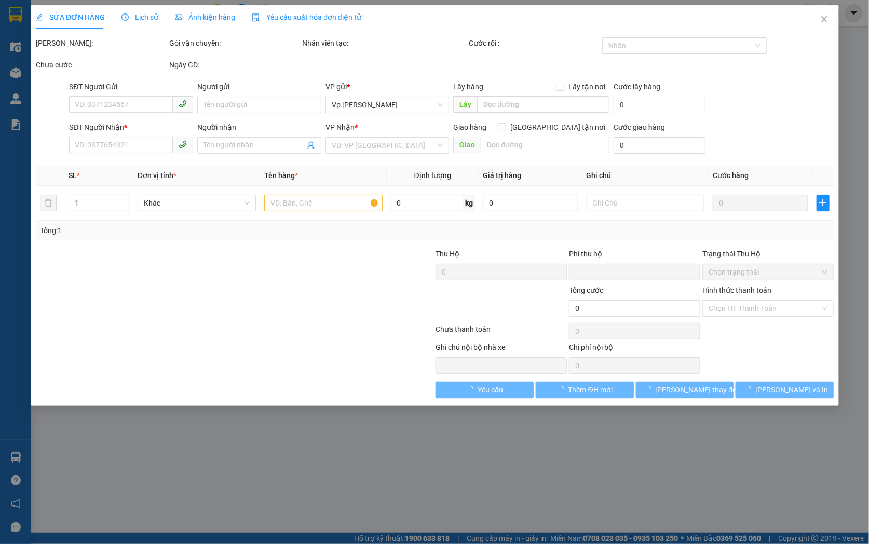
type input "0965722192"
type input "đức anh"
type input "0898288399"
type input "chú lân"
type input "0"
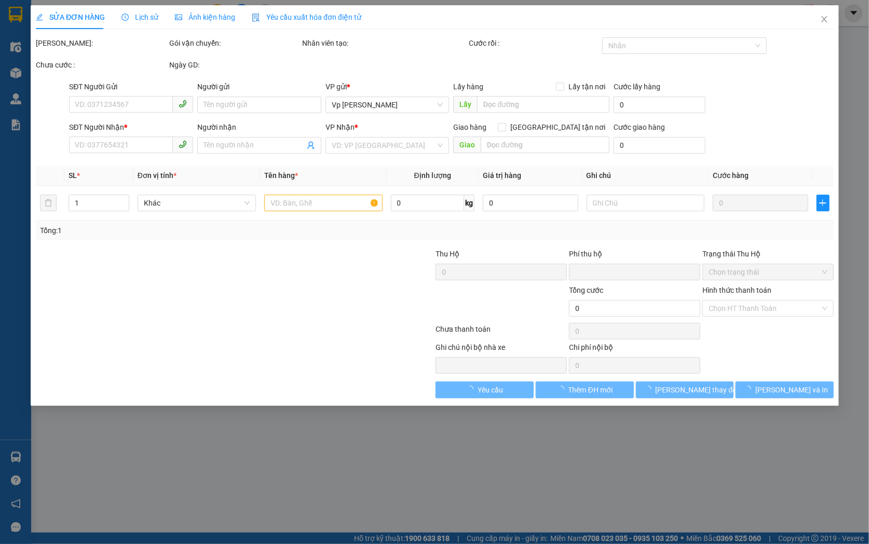
type input "40.000"
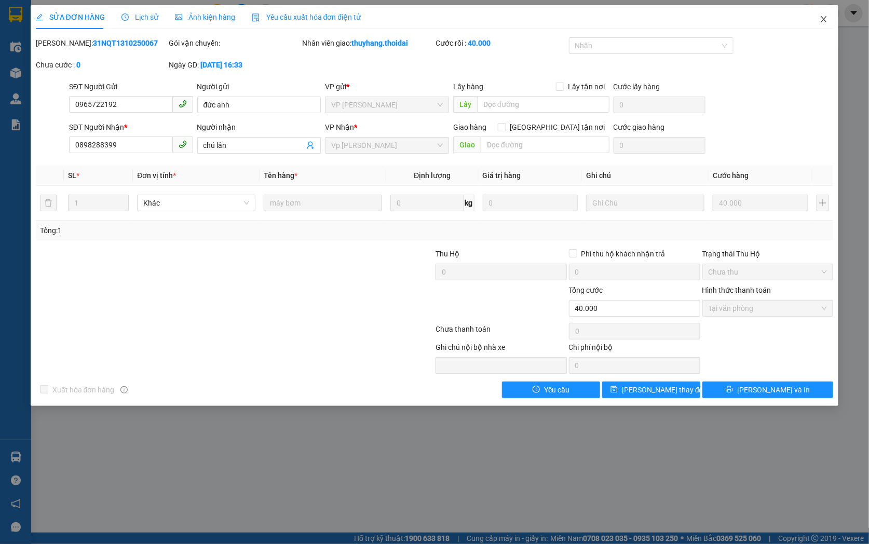
click at [823, 17] on icon "close" at bounding box center [823, 19] width 8 height 8
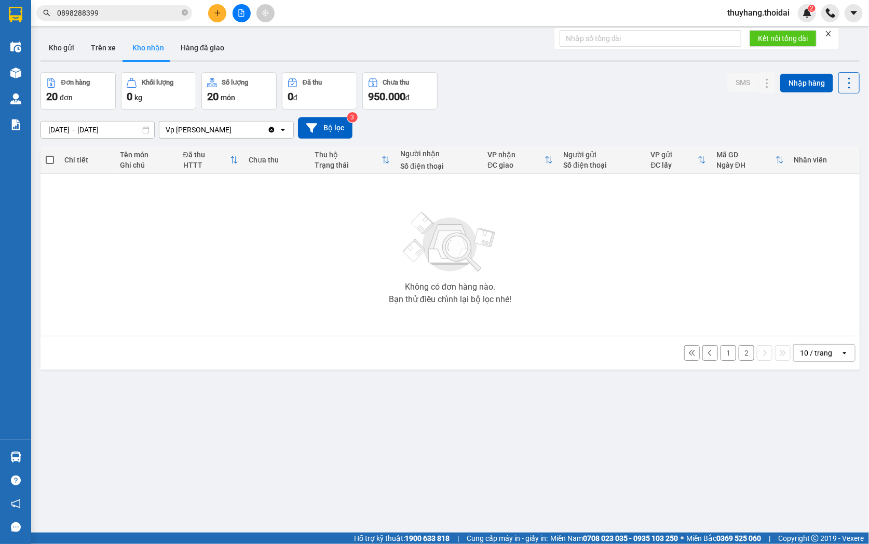
click at [738, 351] on button "2" at bounding box center [746, 353] width 16 height 16
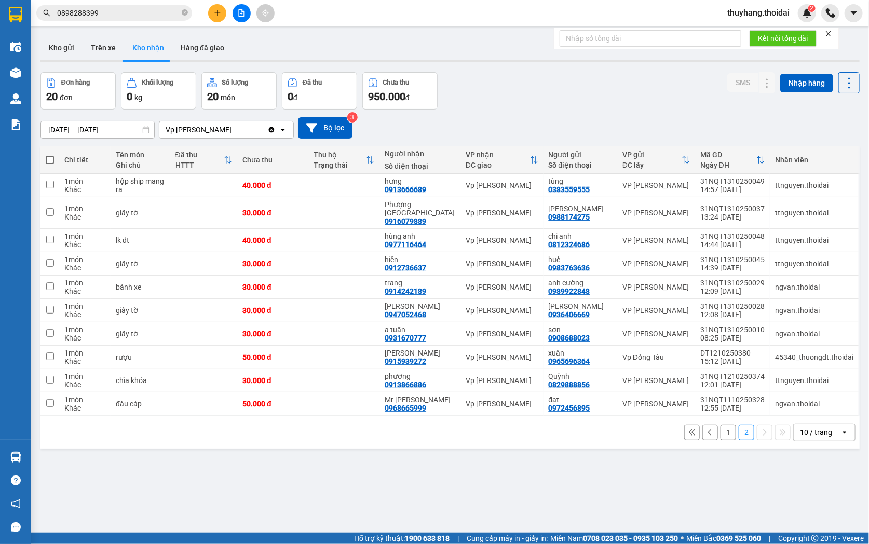
drag, startPoint x: 721, startPoint y: 421, endPoint x: 710, endPoint y: 424, distance: 11.7
click at [720, 424] on button "1" at bounding box center [728, 432] width 16 height 16
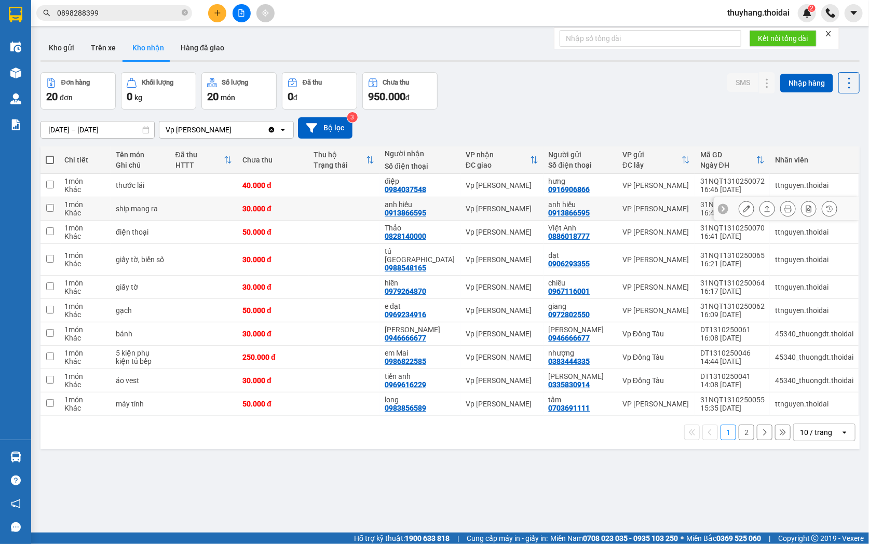
click at [300, 204] on td "30.000 đ" at bounding box center [272, 208] width 71 height 23
checkbox input "true"
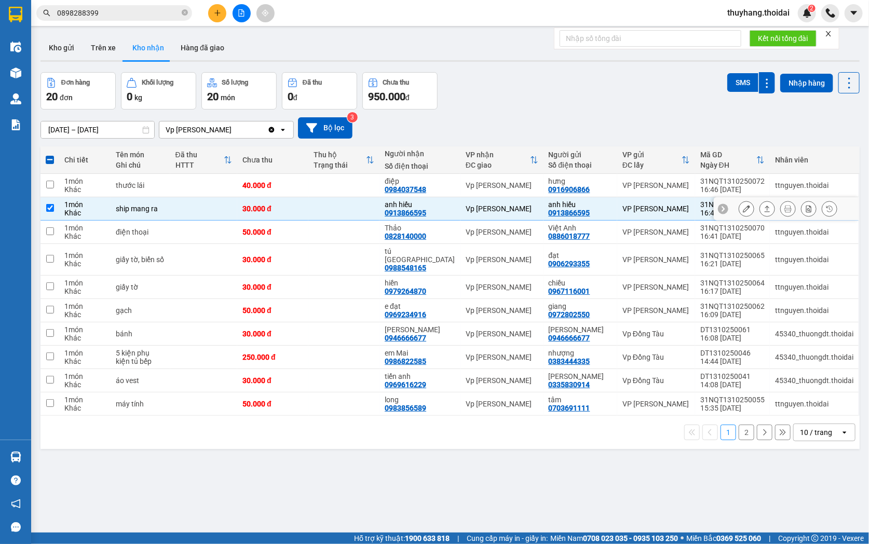
click at [742, 208] on icon at bounding box center [745, 208] width 7 height 7
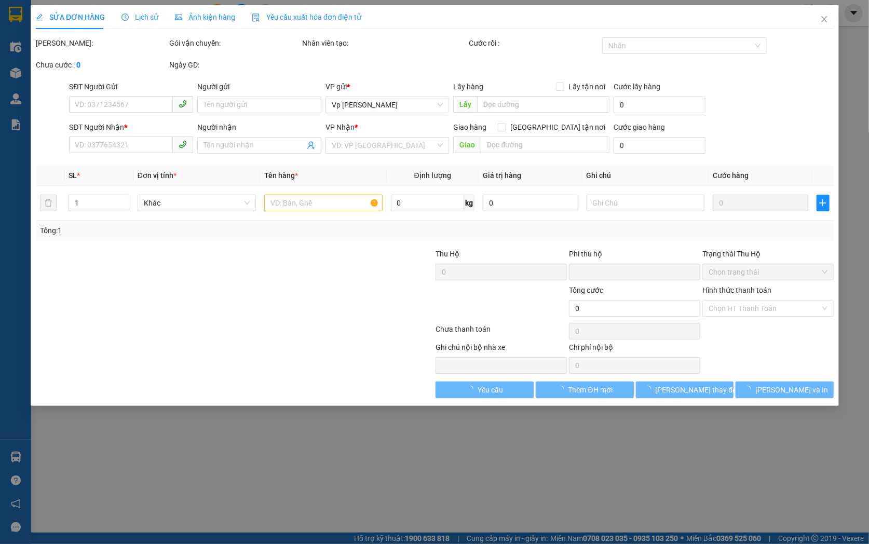
type input "0913866595"
type input "anh hiếu"
type input "0913866595"
type input "anh hiếu"
type input "0"
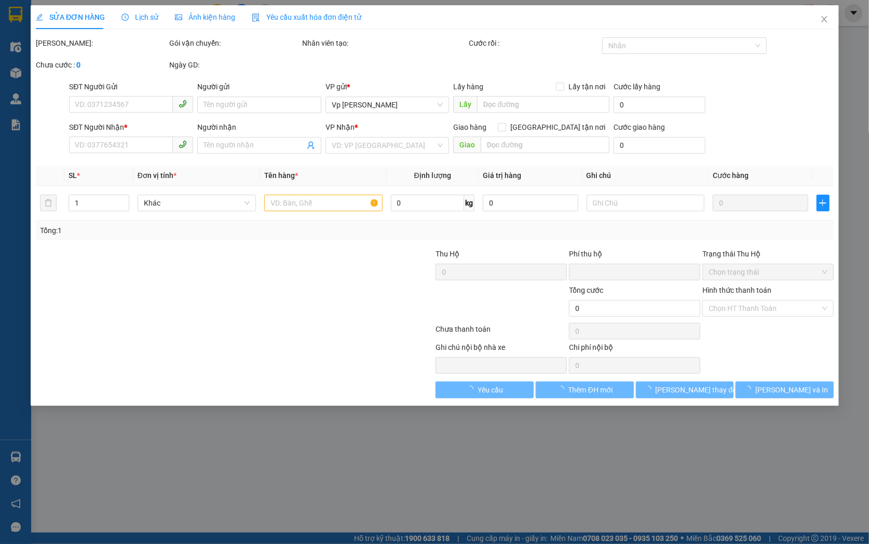
type input "30.000"
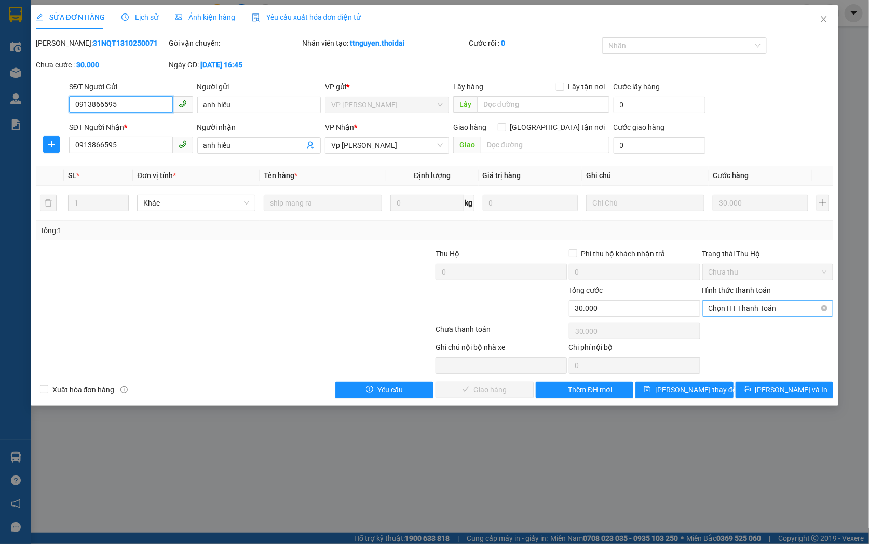
click at [734, 309] on span "Chọn HT Thanh Toán" at bounding box center [767, 308] width 119 height 16
click at [737, 330] on div "Tại văn phòng" at bounding box center [767, 328] width 119 height 11
type input "0"
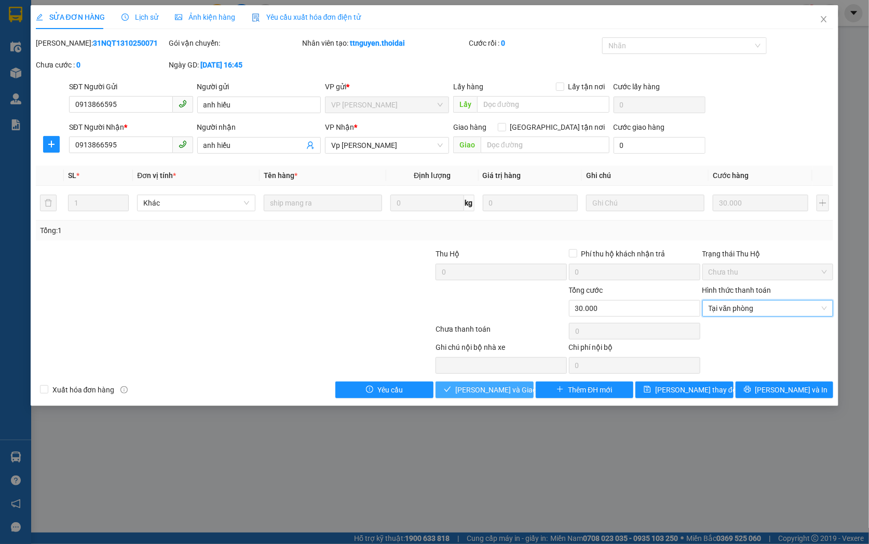
click at [514, 385] on span "[PERSON_NAME] và Giao hàng" at bounding box center [505, 389] width 100 height 11
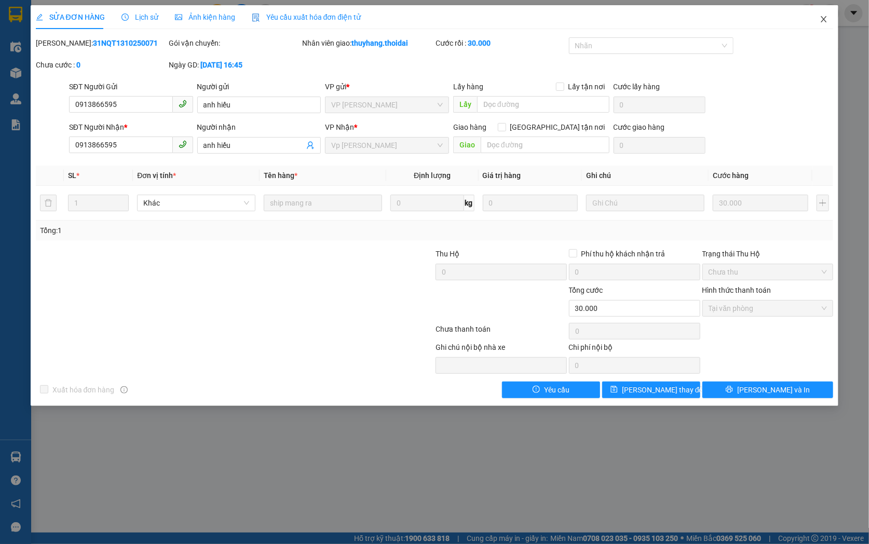
click at [822, 19] on icon "close" at bounding box center [824, 19] width 6 height 6
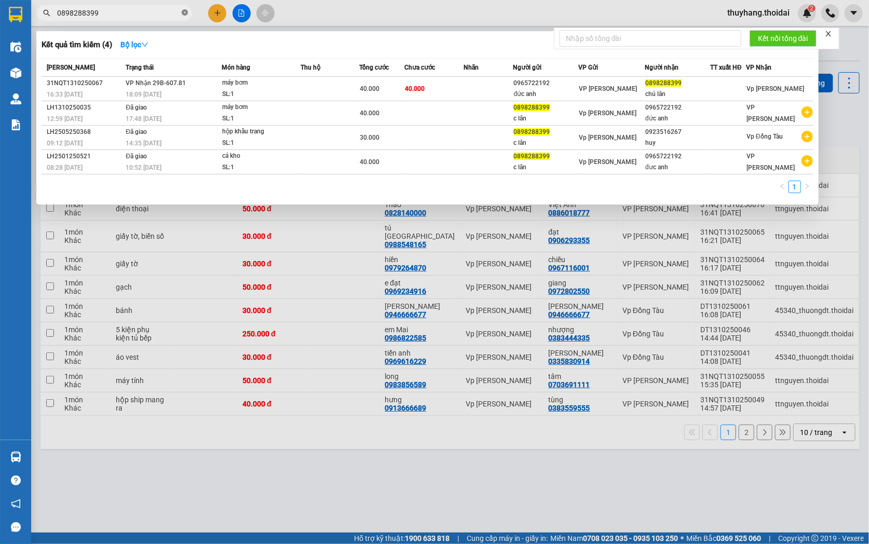
click at [185, 10] on icon "close-circle" at bounding box center [185, 12] width 6 height 6
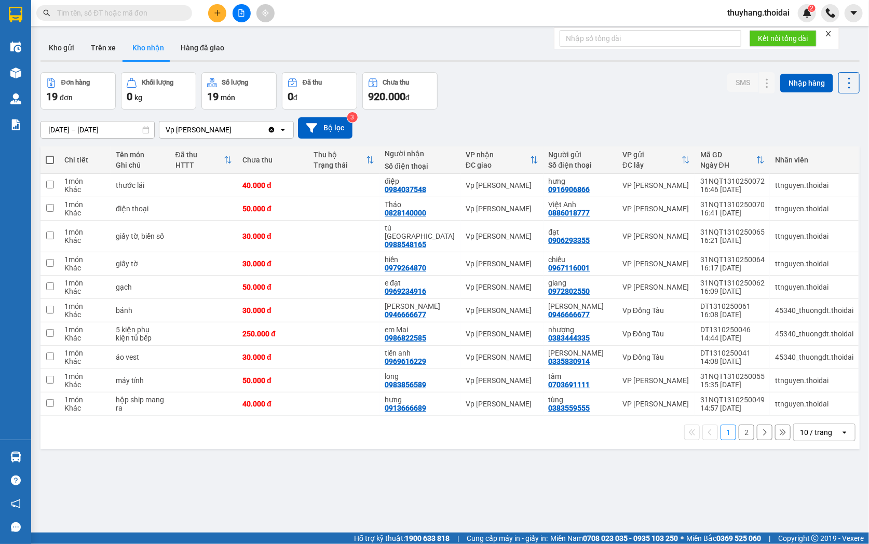
click at [153, 19] on span at bounding box center [114, 13] width 156 height 16
click at [153, 9] on input "text" at bounding box center [118, 12] width 122 height 11
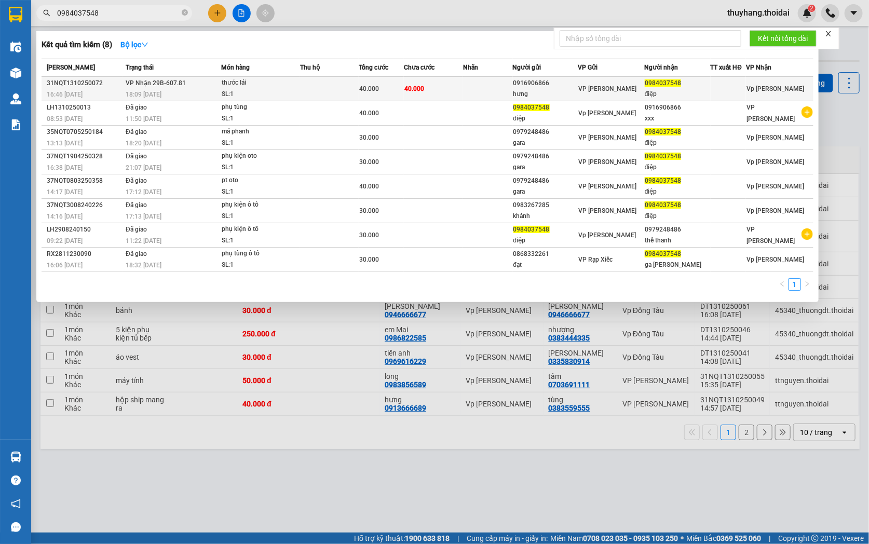
type input "0984037548"
click at [243, 89] on div "SL: 1" at bounding box center [261, 94] width 78 height 11
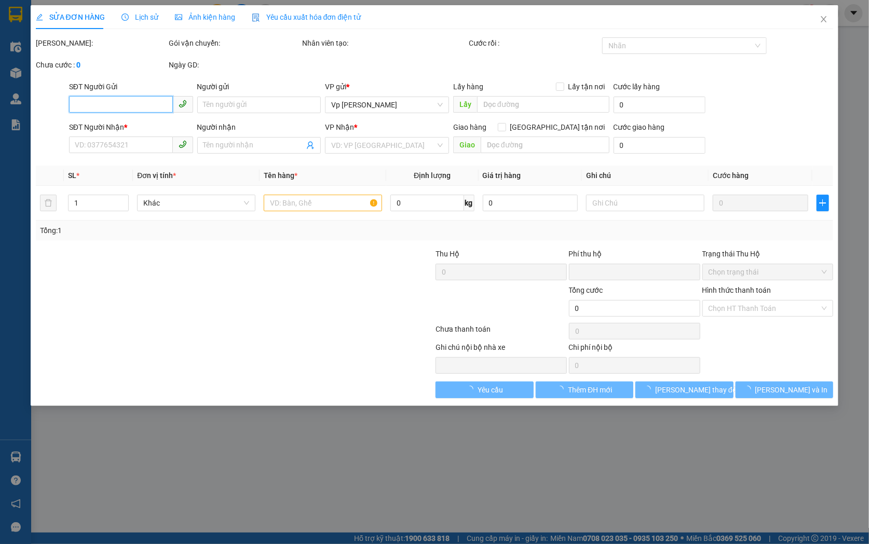
type input "0916906866"
type input "hưng"
type input "0984037548"
type input "điệp"
type input "0"
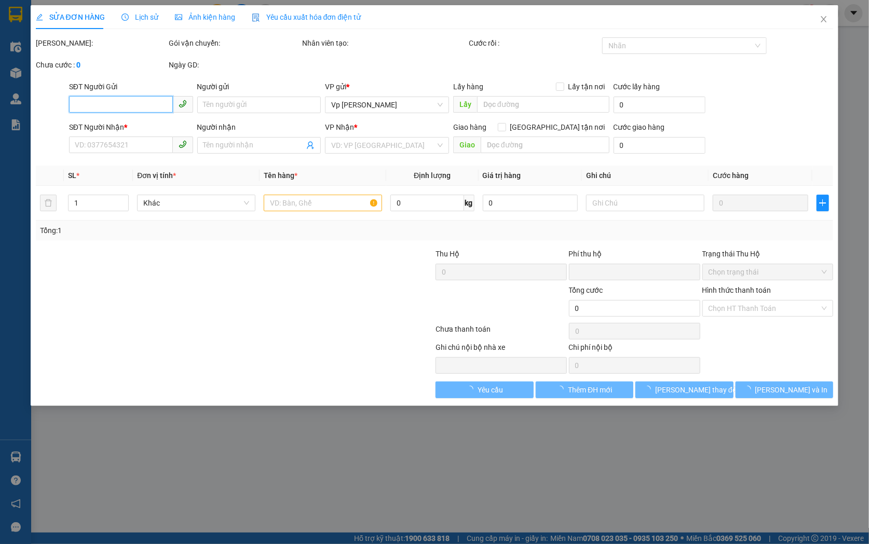
type input "40.000"
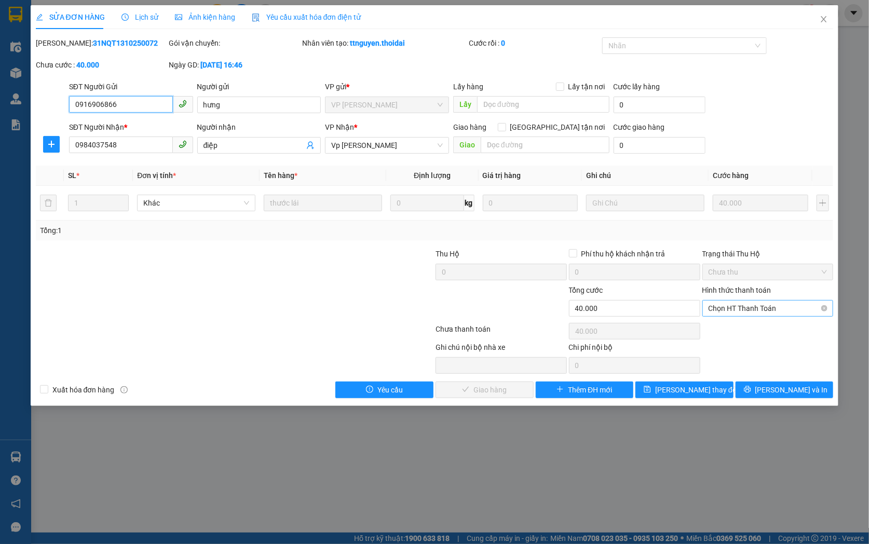
click at [762, 309] on span "Chọn HT Thanh Toán" at bounding box center [767, 308] width 119 height 16
click at [760, 335] on div "Tại văn phòng" at bounding box center [767, 329] width 131 height 17
type input "0"
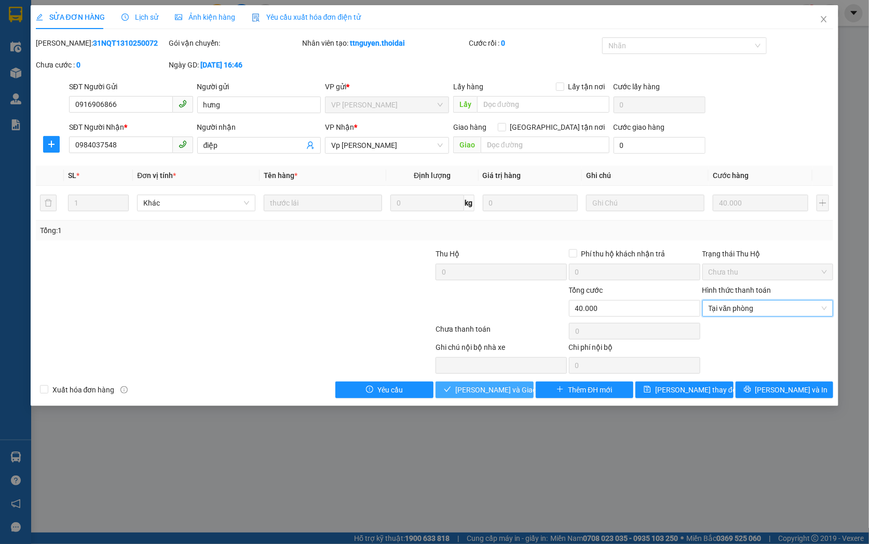
click at [512, 384] on span "[PERSON_NAME] và Giao hàng" at bounding box center [505, 389] width 100 height 11
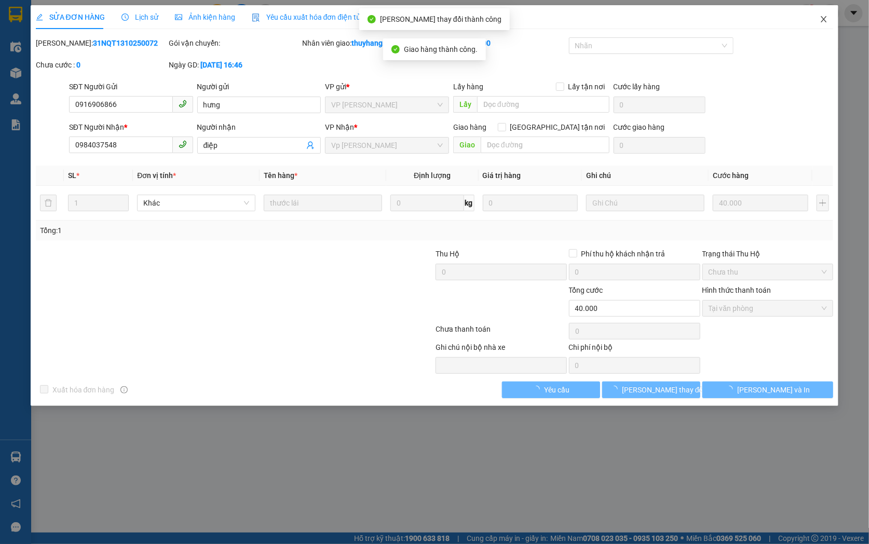
click at [827, 18] on icon "close" at bounding box center [823, 19] width 8 height 8
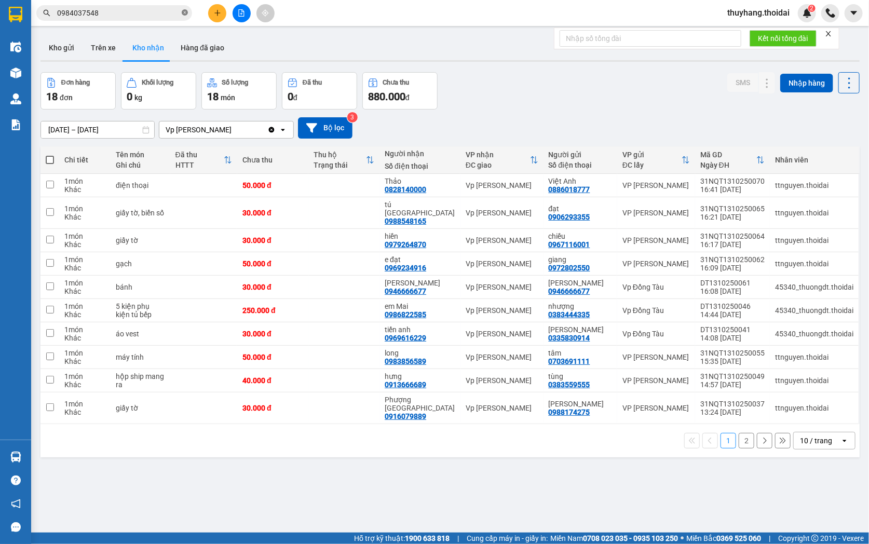
click at [186, 12] on icon "close-circle" at bounding box center [185, 12] width 6 height 6
click at [66, 47] on button "Kho gửi" at bounding box center [61, 47] width 42 height 25
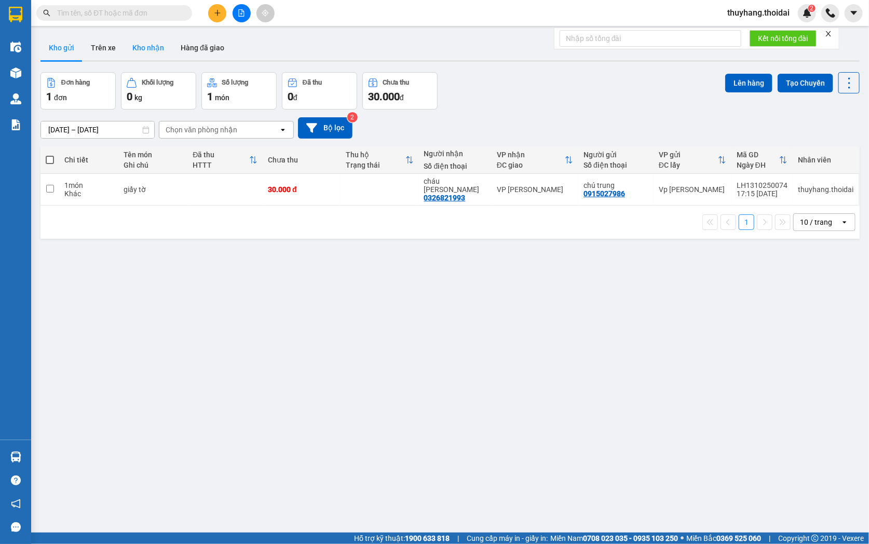
click at [143, 44] on button "Kho nhận" at bounding box center [148, 47] width 48 height 25
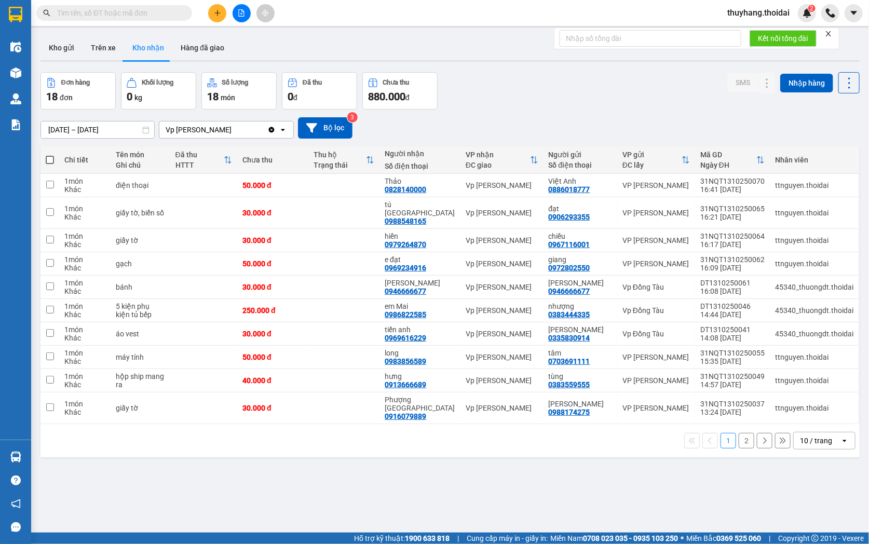
click at [741, 433] on button "2" at bounding box center [746, 441] width 16 height 16
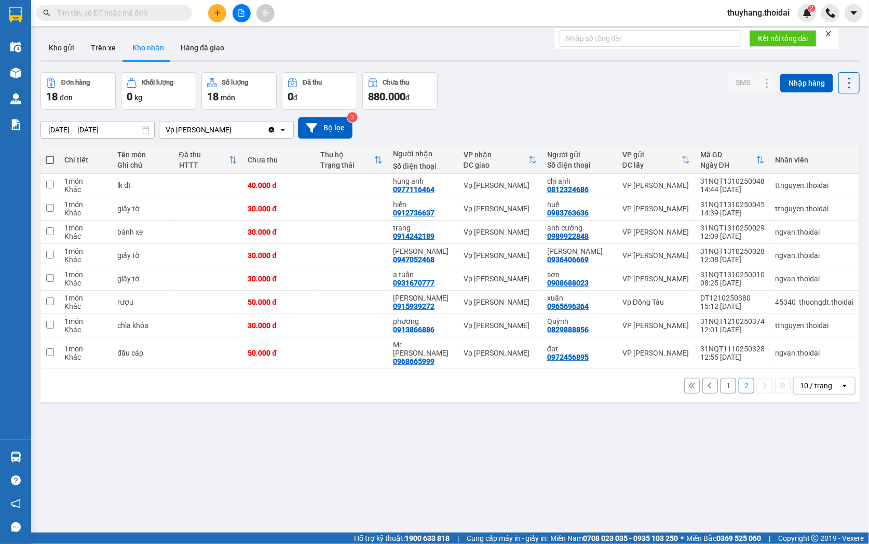
click at [720, 378] on button "1" at bounding box center [728, 386] width 16 height 16
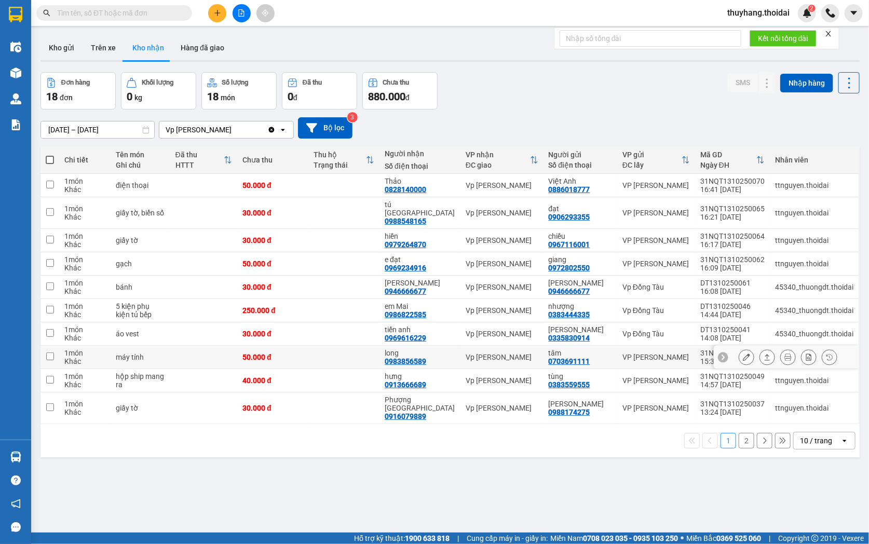
click at [338, 349] on td at bounding box center [343, 357] width 71 height 23
checkbox input "true"
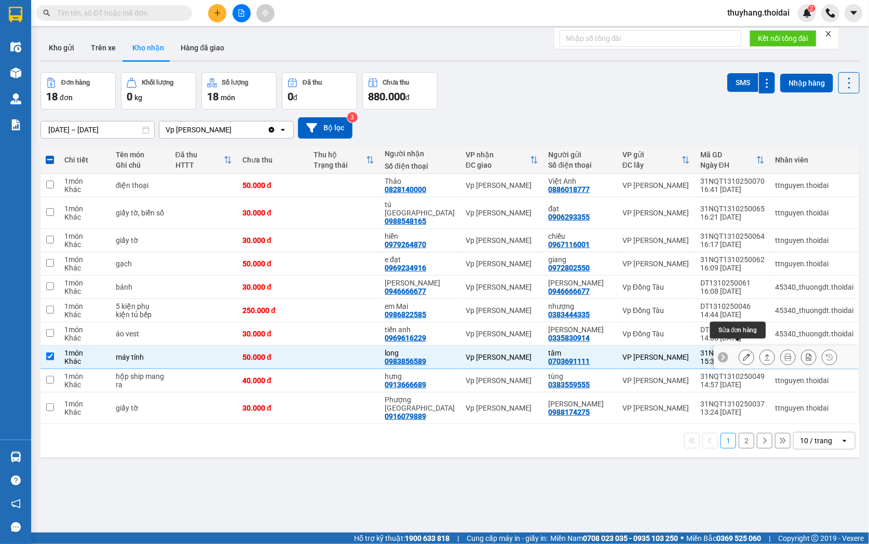
click at [742, 353] on icon at bounding box center [745, 356] width 7 height 7
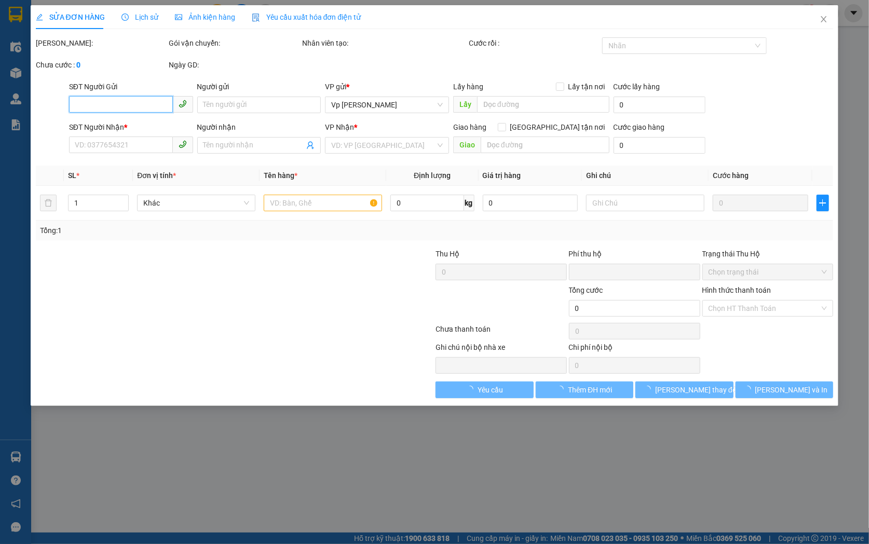
type input "0703691111"
type input "tâm"
type input "0983856589"
type input "long"
type input "0"
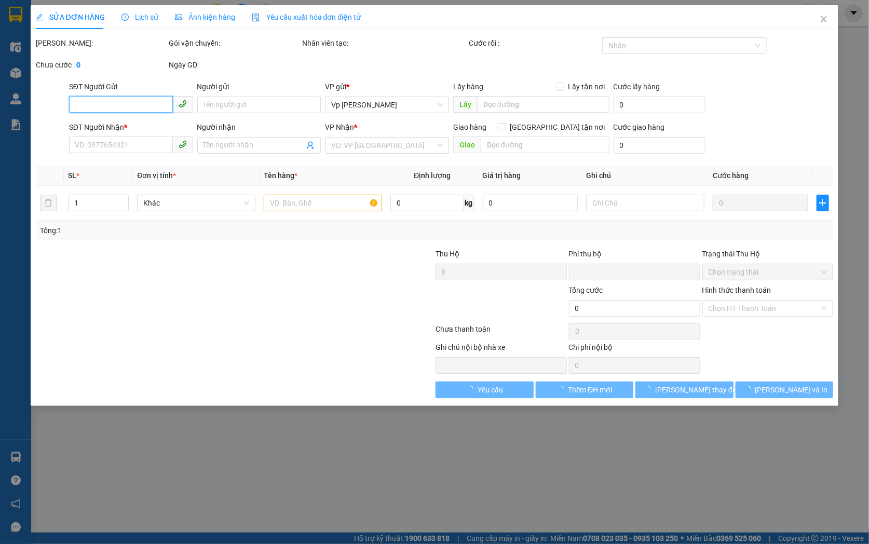
type input "50.000"
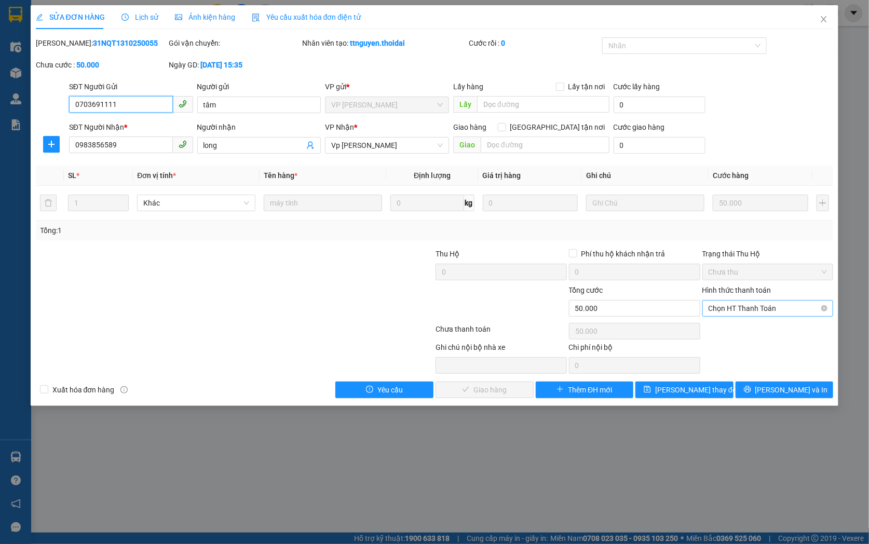
click at [722, 310] on span "Chọn HT Thanh Toán" at bounding box center [767, 308] width 119 height 16
click at [728, 334] on div "Tại văn phòng" at bounding box center [767, 328] width 119 height 11
type input "0"
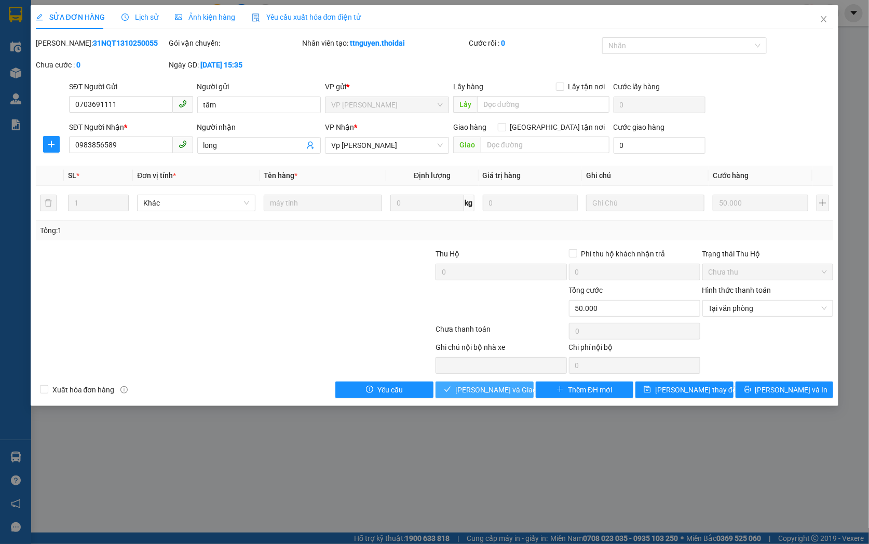
click at [500, 384] on span "[PERSON_NAME] và Giao hàng" at bounding box center [505, 389] width 100 height 11
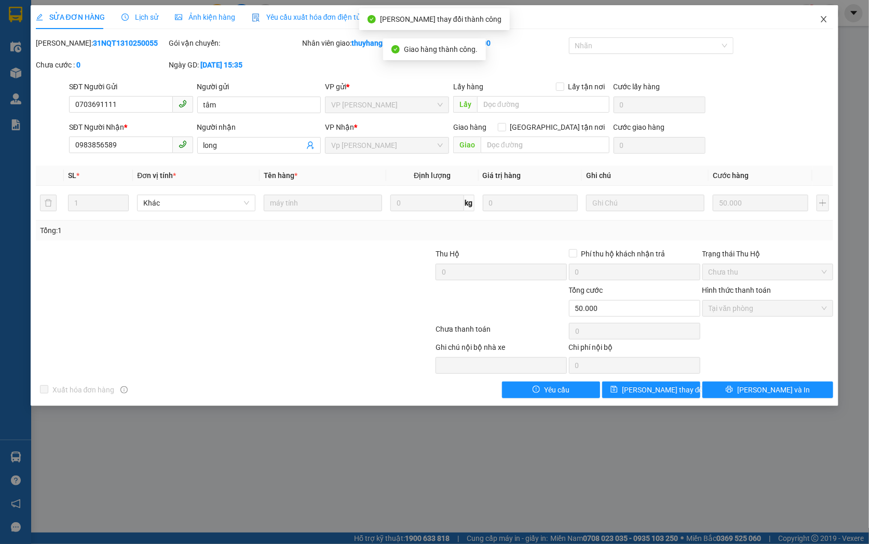
click at [822, 20] on icon "close" at bounding box center [823, 19] width 8 height 8
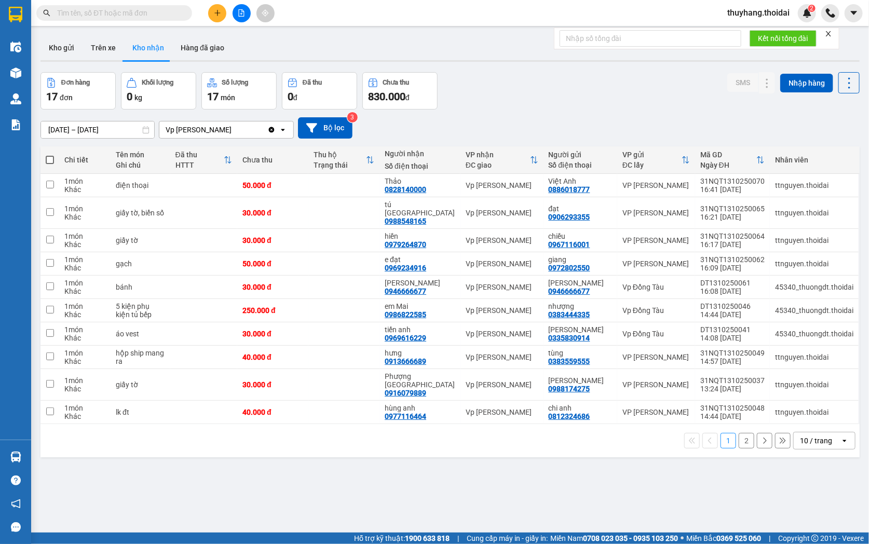
click at [738, 433] on button "2" at bounding box center [746, 441] width 16 height 16
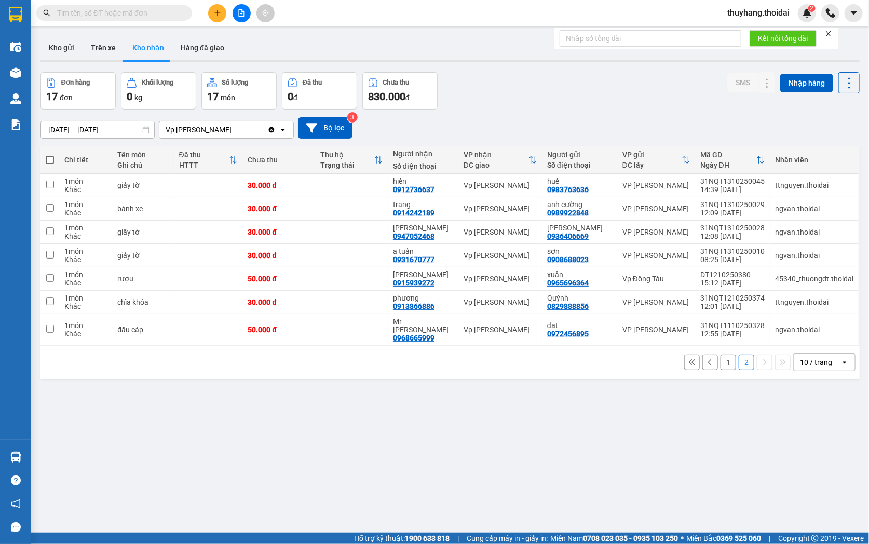
click at [720, 358] on button "1" at bounding box center [728, 362] width 16 height 16
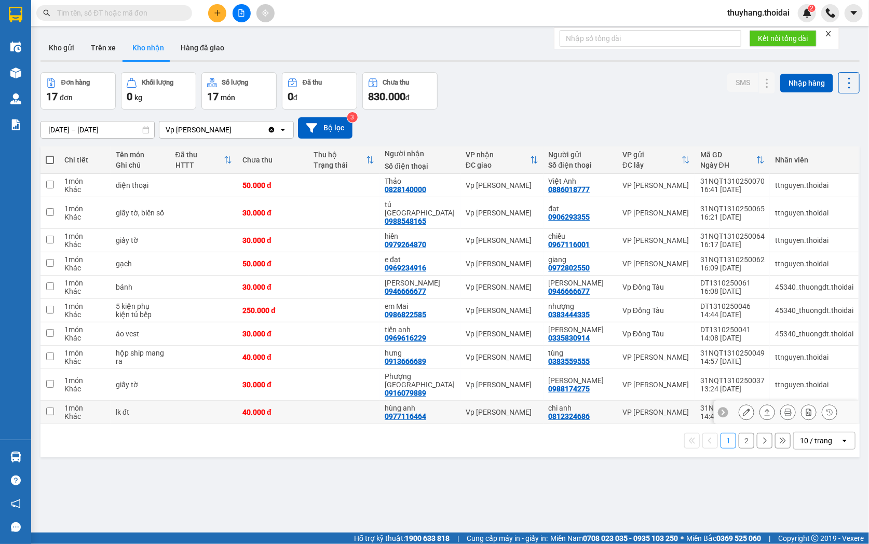
click at [324, 401] on td at bounding box center [343, 412] width 71 height 23
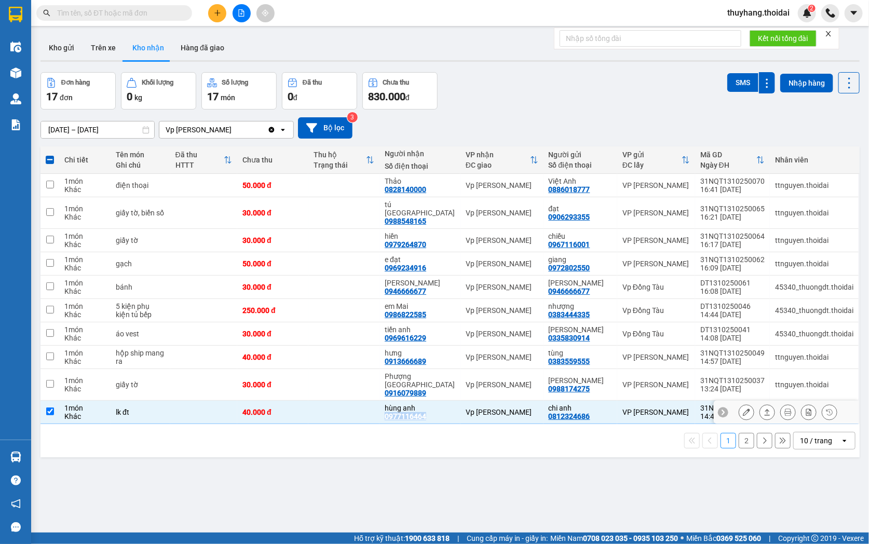
drag, startPoint x: 398, startPoint y: 402, endPoint x: 439, endPoint y: 400, distance: 41.0
click at [439, 404] on div "hùng anh 0977116464" at bounding box center [419, 412] width 71 height 17
checkbox input "false"
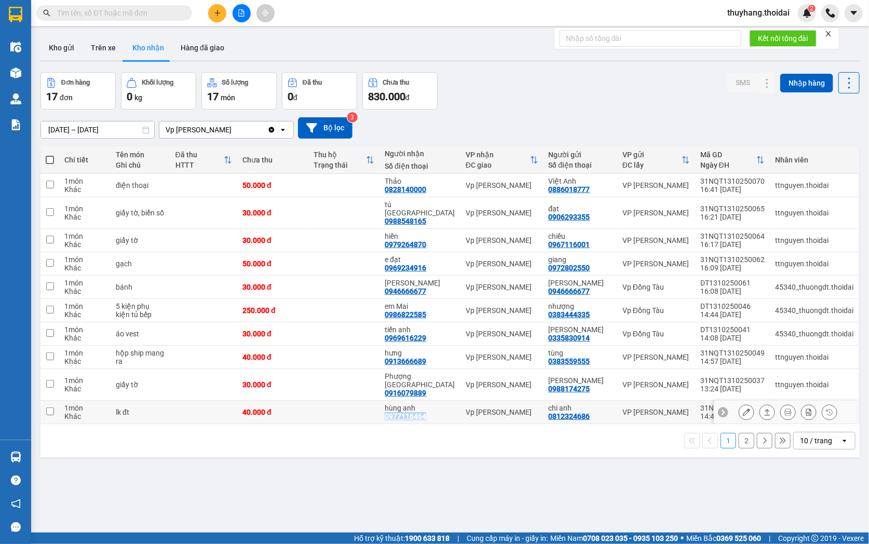
copy div "0977116464"
click at [739, 403] on button at bounding box center [746, 412] width 15 height 18
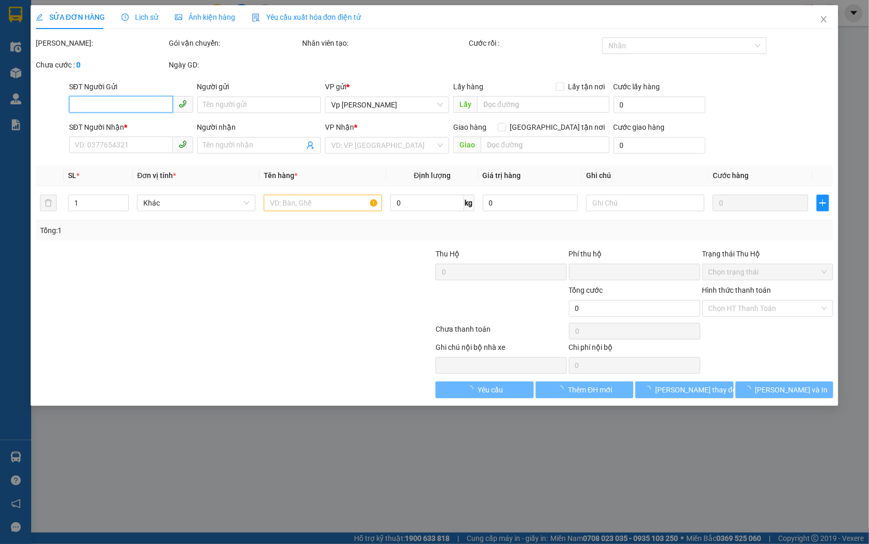
type input "0812324686"
type input "chi anh"
type input "0977116464"
type input "hùng anh"
type input "0"
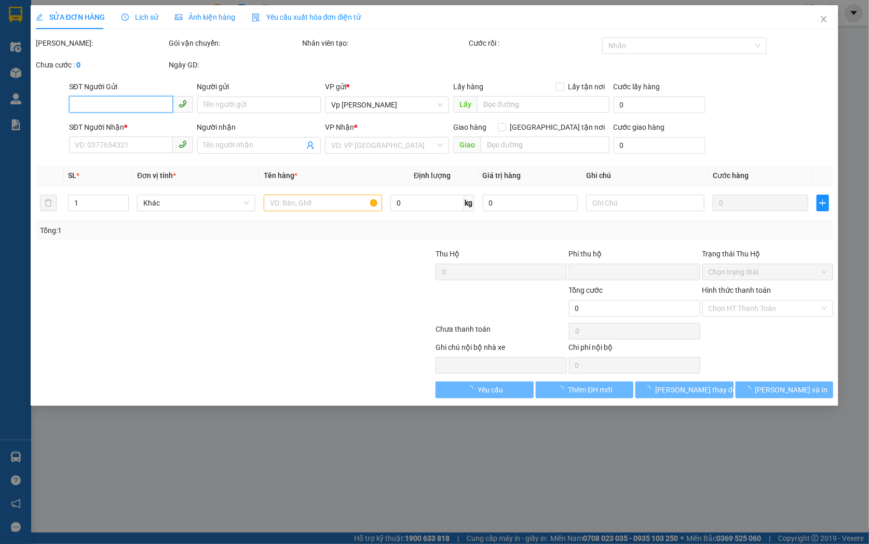
type input "40.000"
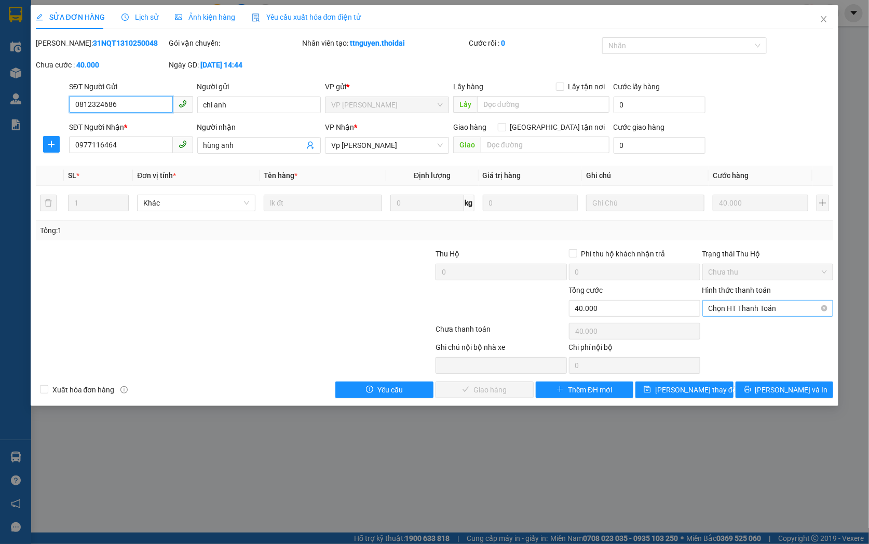
click at [759, 309] on span "Chọn HT Thanh Toán" at bounding box center [767, 308] width 119 height 16
click at [756, 328] on div "Tại văn phòng" at bounding box center [767, 328] width 119 height 11
type input "0"
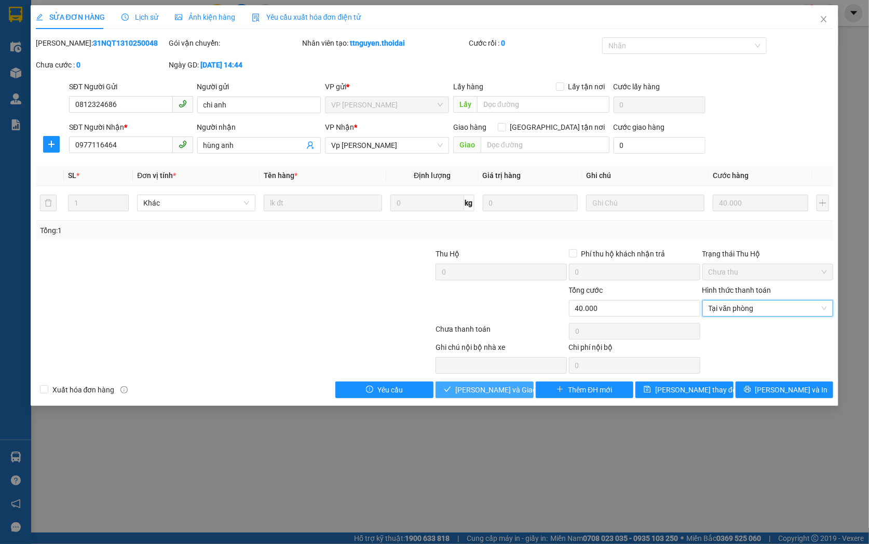
click at [494, 387] on span "[PERSON_NAME] và Giao hàng" at bounding box center [505, 389] width 100 height 11
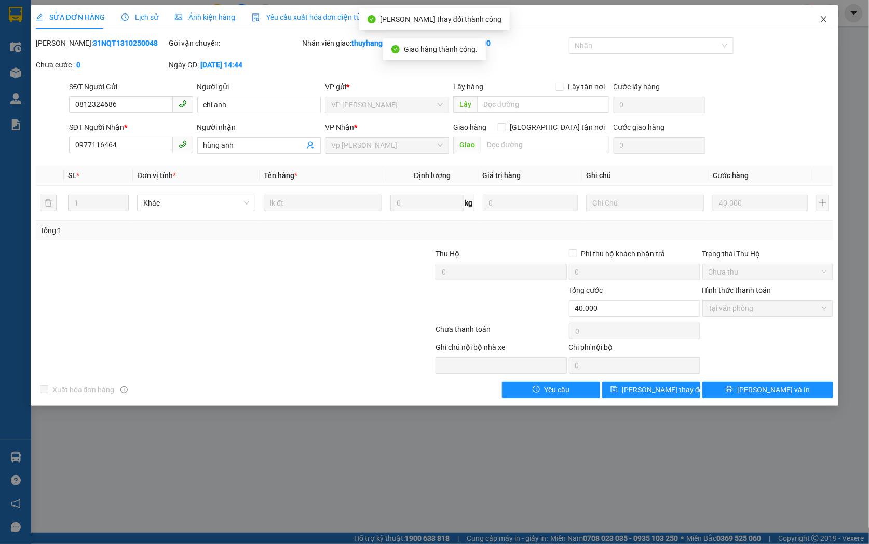
click at [825, 17] on icon "close" at bounding box center [823, 19] width 8 height 8
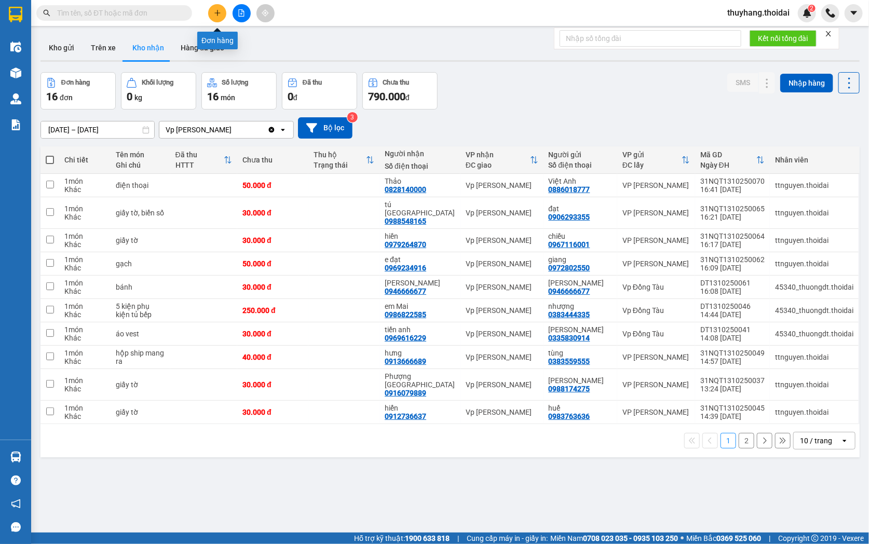
click at [220, 9] on icon "plus" at bounding box center [217, 12] width 7 height 7
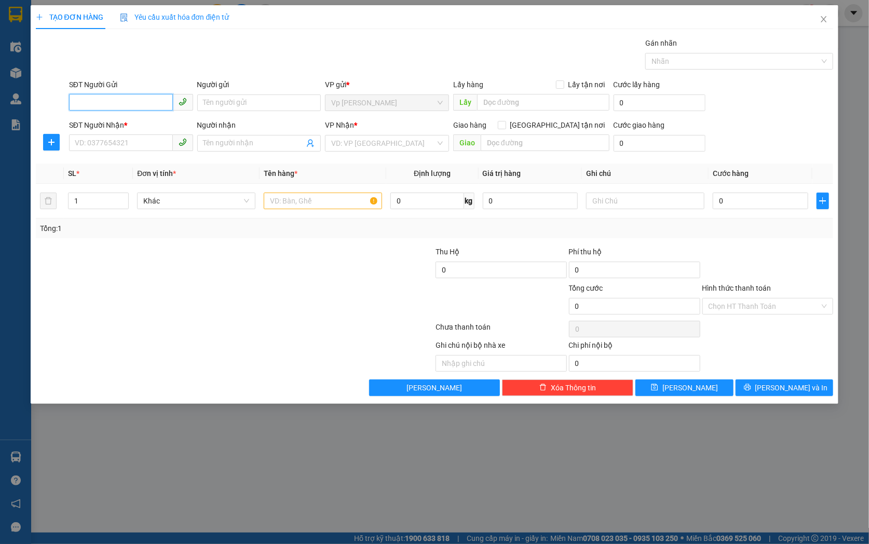
paste input "0977116464"
type input "0977116464"
click at [143, 122] on div "0977116464 - hùng anh" at bounding box center [131, 123] width 112 height 11
type input "hùng anh"
type input "0977116464"
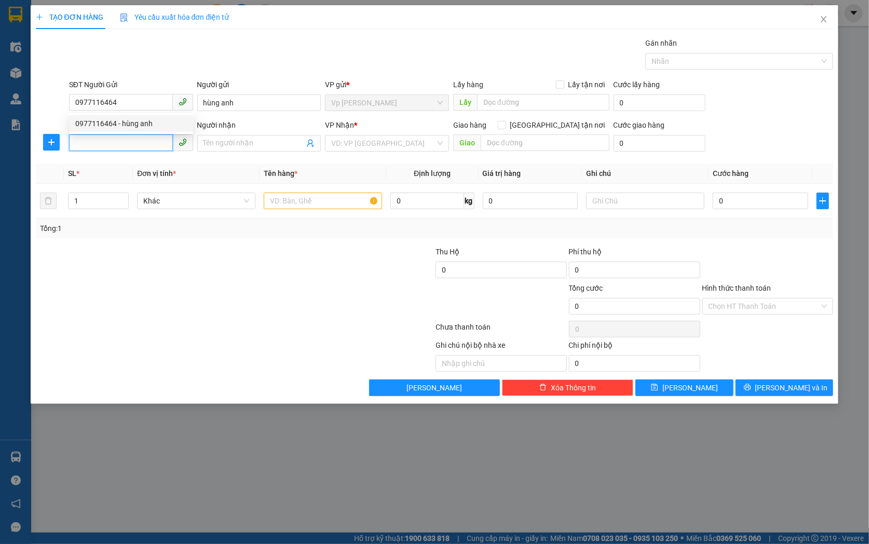
click at [129, 139] on input "SĐT Người Nhận *" at bounding box center [121, 142] width 104 height 17
click at [128, 141] on input "SĐT Người Nhận *" at bounding box center [121, 142] width 104 height 17
click at [129, 141] on input "SĐT Người Nhận *" at bounding box center [121, 142] width 104 height 17
click at [138, 140] on input "0812321686" at bounding box center [121, 142] width 104 height 17
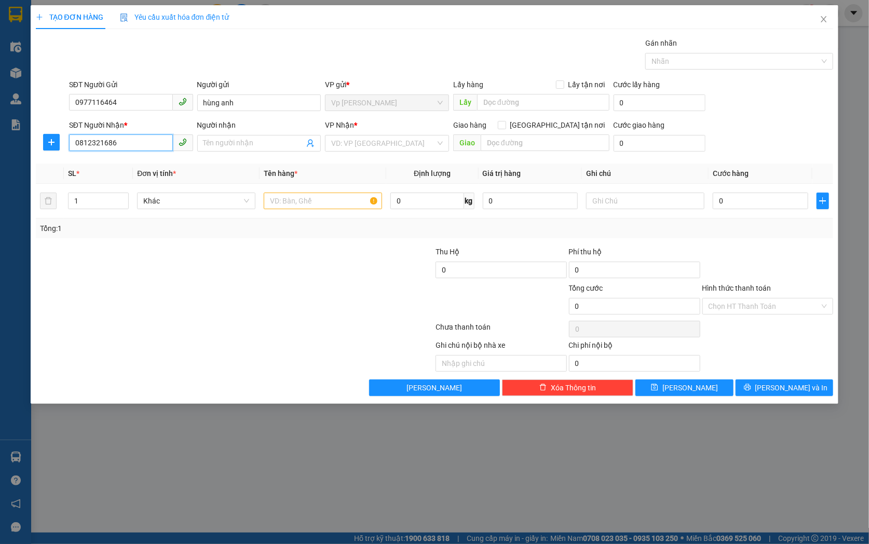
type input "0812321686"
click at [250, 131] on div "Người nhận" at bounding box center [259, 127] width 124 height 16
click at [263, 146] on input "Người nhận" at bounding box center [253, 142] width 101 height 11
type input "chi anh"
click at [324, 204] on input "text" at bounding box center [323, 200] width 118 height 17
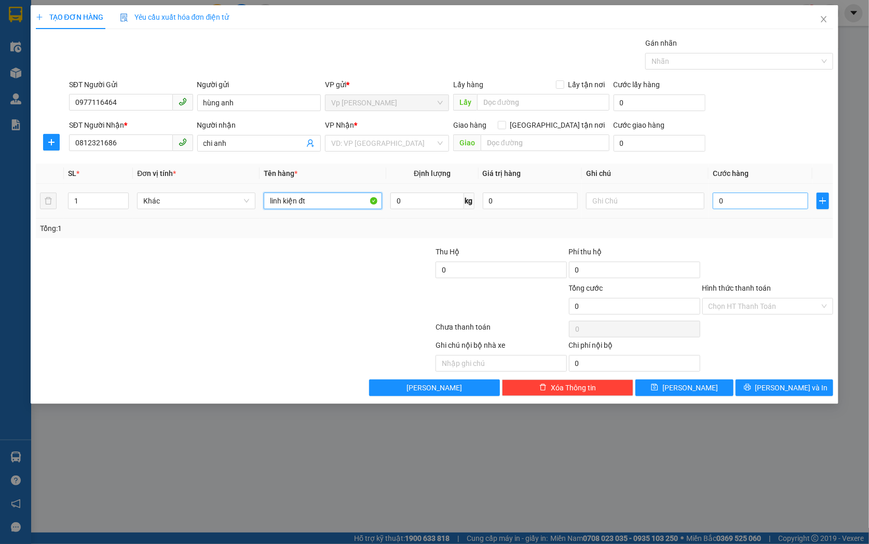
type input "linh kiện đt"
click at [748, 200] on input "0" at bounding box center [759, 200] width 95 height 17
type input "4"
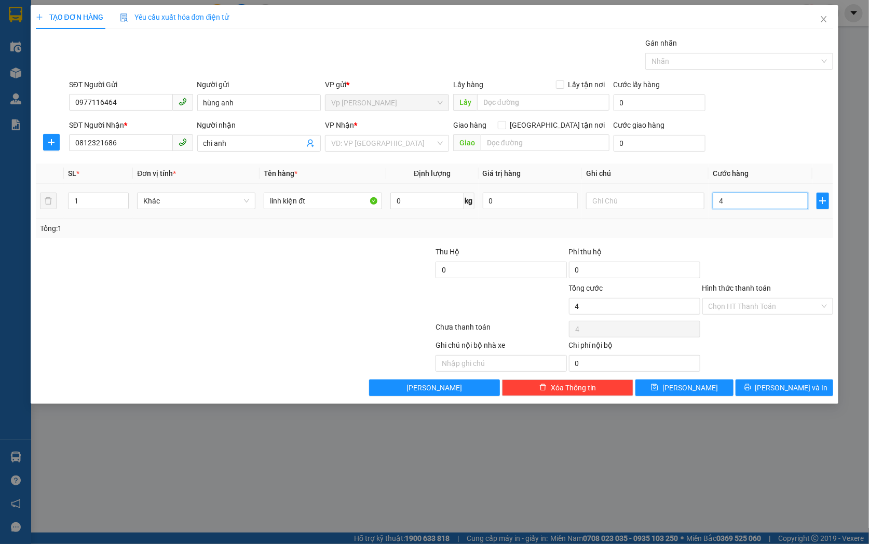
type input "40"
type input "400"
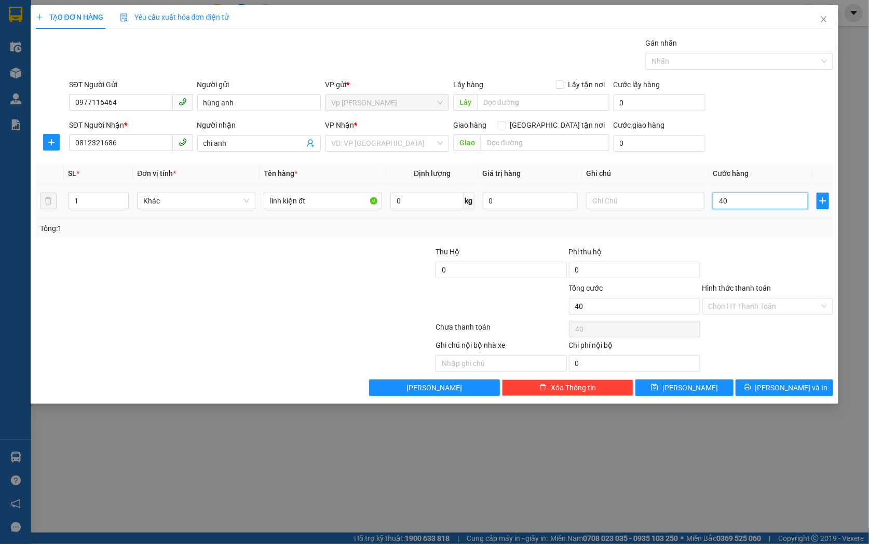
type input "400"
type input "4.000"
type input "40.000"
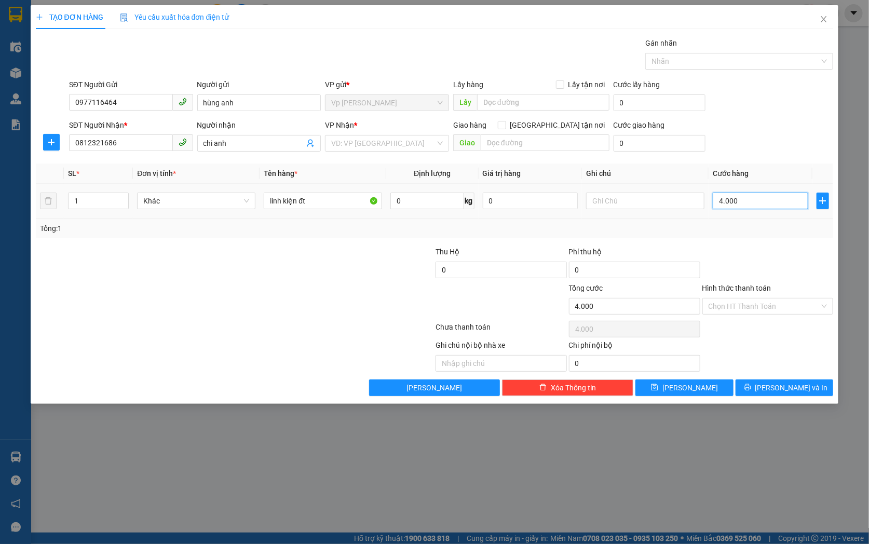
type input "40.000"
drag, startPoint x: 729, startPoint y: 304, endPoint x: 730, endPoint y: 315, distance: 11.4
click at [730, 305] on input "Hình thức thanh toán" at bounding box center [764, 306] width 112 height 16
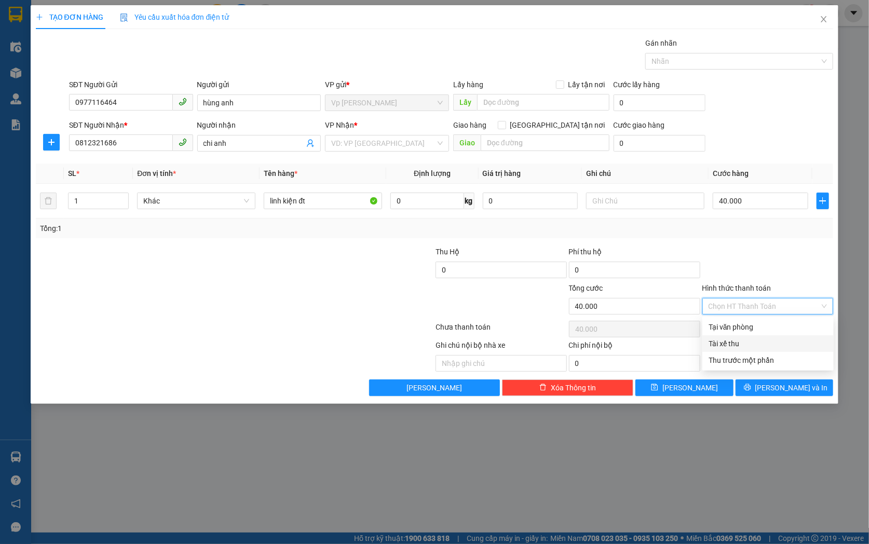
click at [733, 333] on div "Tại văn phòng" at bounding box center [767, 327] width 131 height 17
type input "0"
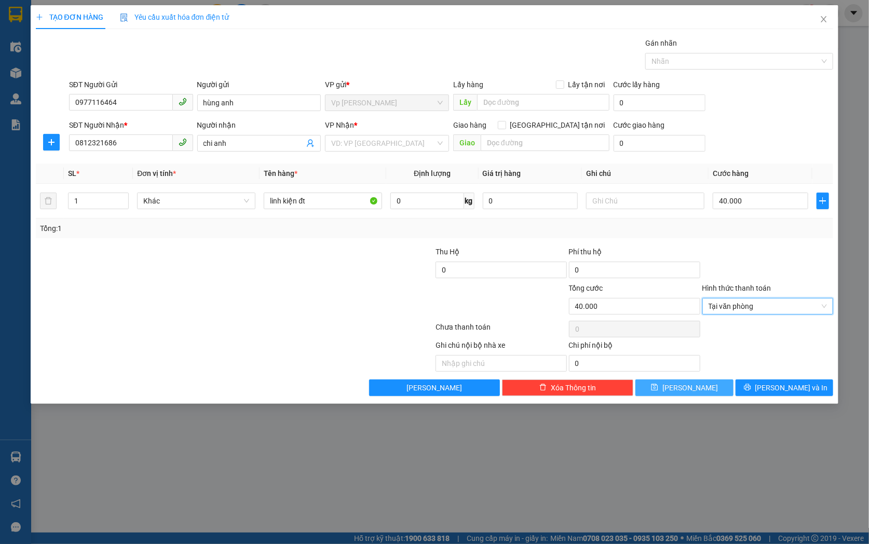
click at [693, 388] on span "Lưu" at bounding box center [690, 387] width 56 height 11
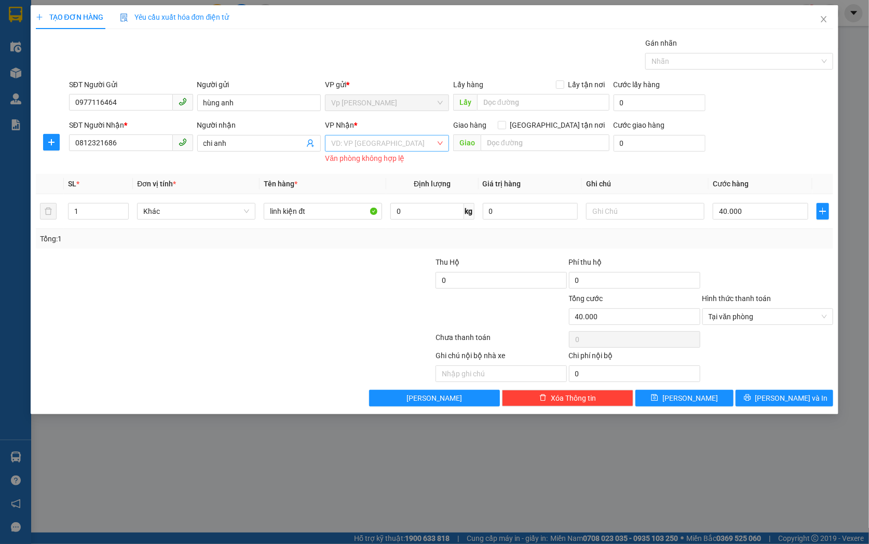
click at [379, 143] on input "search" at bounding box center [383, 143] width 104 height 16
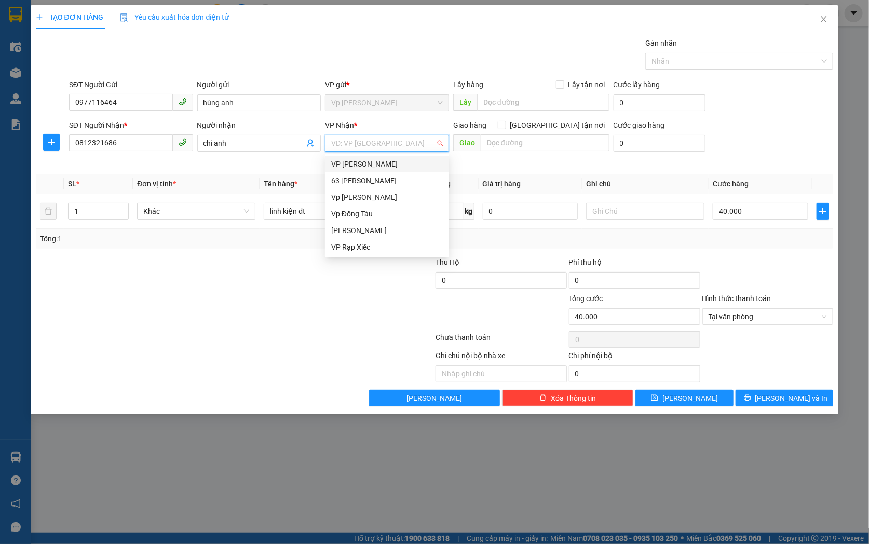
click at [396, 164] on div "VP [PERSON_NAME]" at bounding box center [387, 163] width 112 height 11
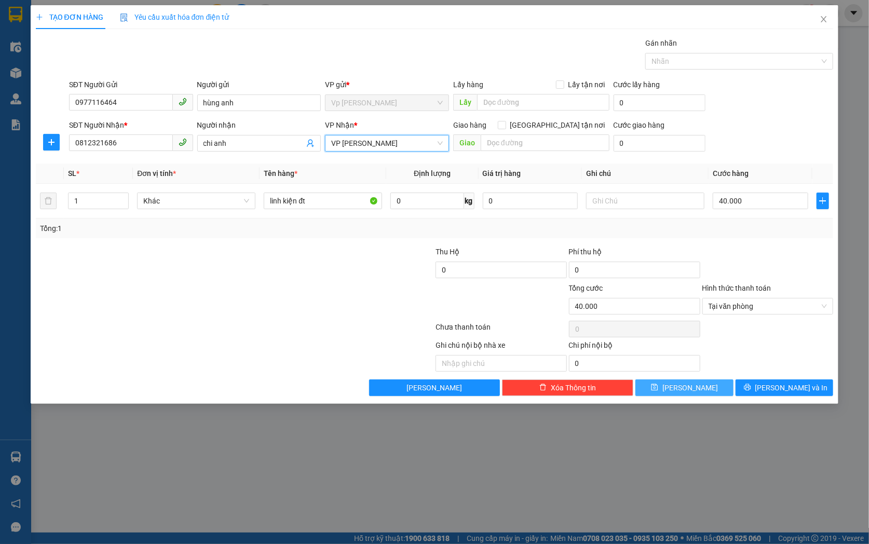
click at [692, 385] on span "Lưu" at bounding box center [690, 387] width 56 height 11
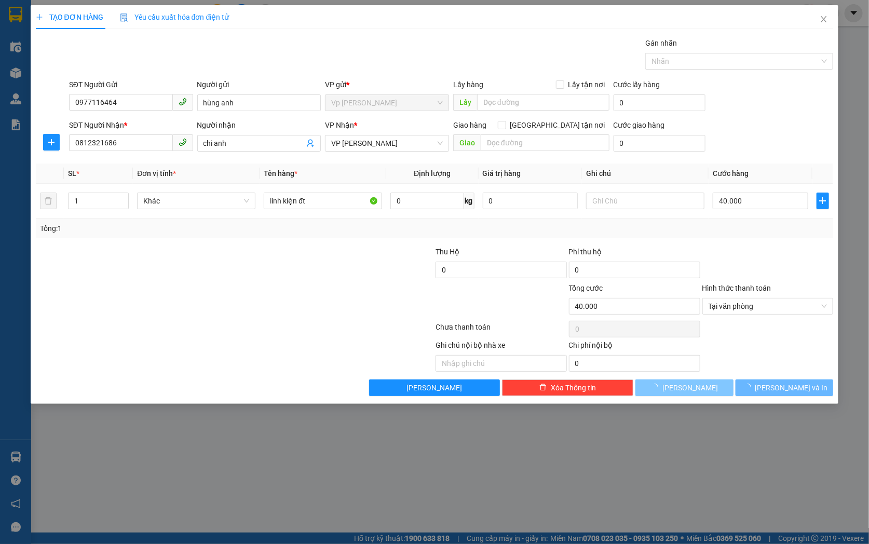
type input "0"
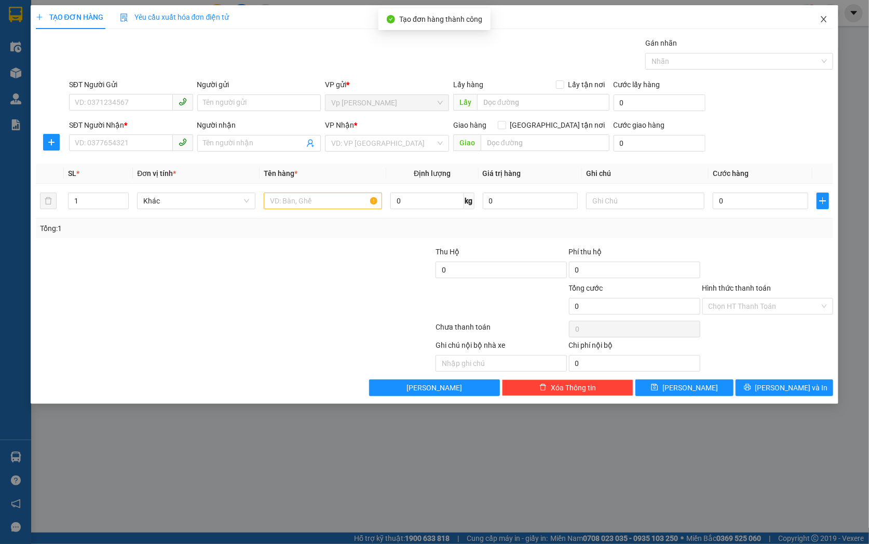
click at [823, 16] on icon "close" at bounding box center [823, 19] width 8 height 8
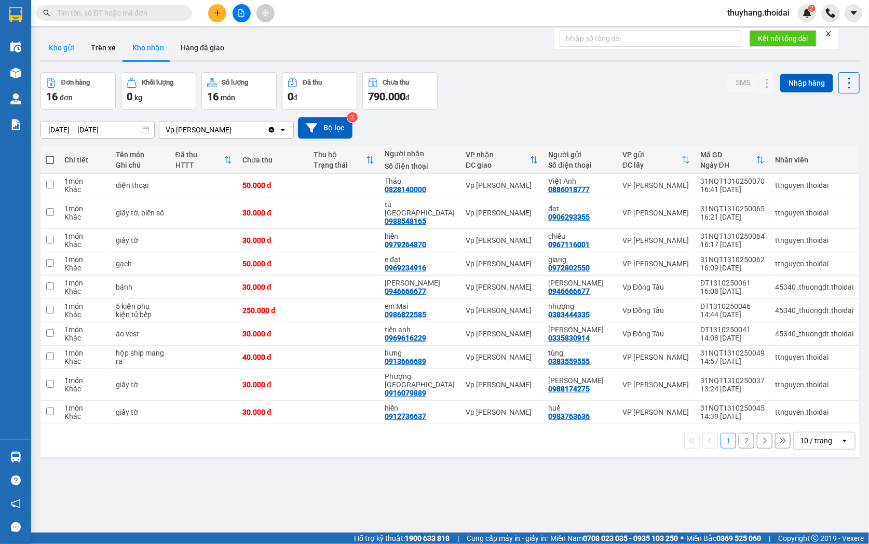
click at [61, 45] on button "Kho gửi" at bounding box center [61, 47] width 42 height 25
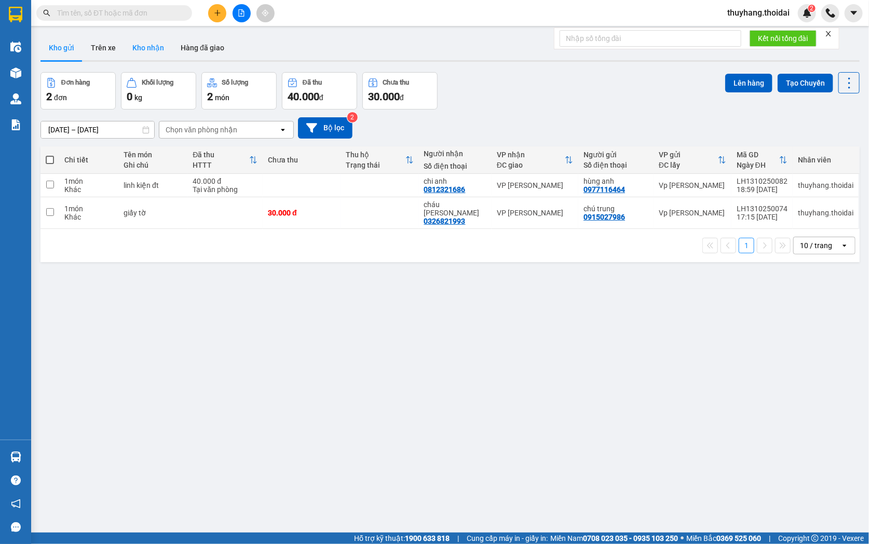
click at [148, 53] on button "Kho nhận" at bounding box center [148, 47] width 48 height 25
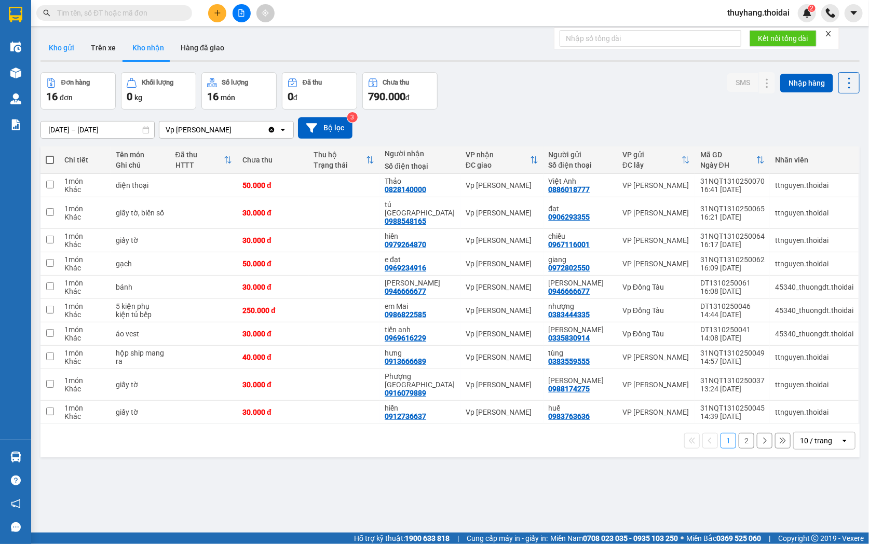
click at [66, 50] on button "Kho gửi" at bounding box center [61, 47] width 42 height 25
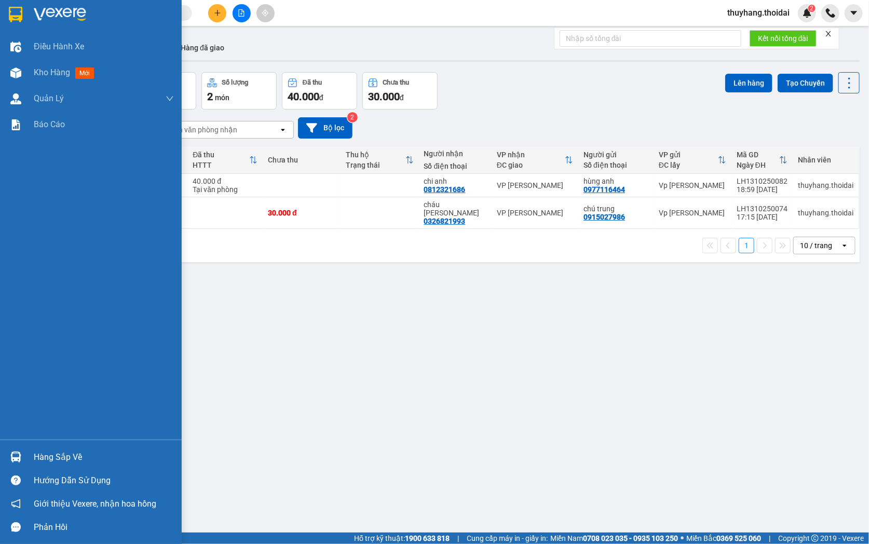
click at [12, 454] on img at bounding box center [15, 456] width 11 height 11
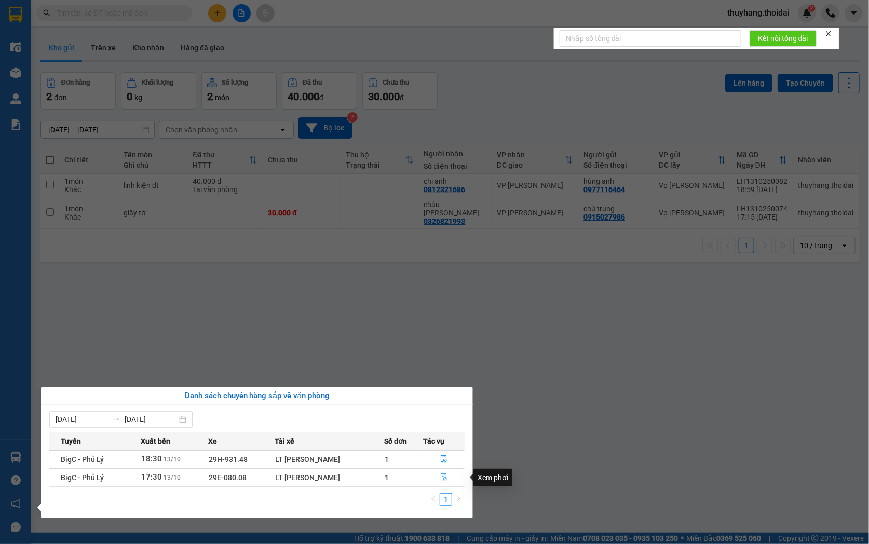
click at [445, 481] on span "file-done" at bounding box center [443, 477] width 7 height 8
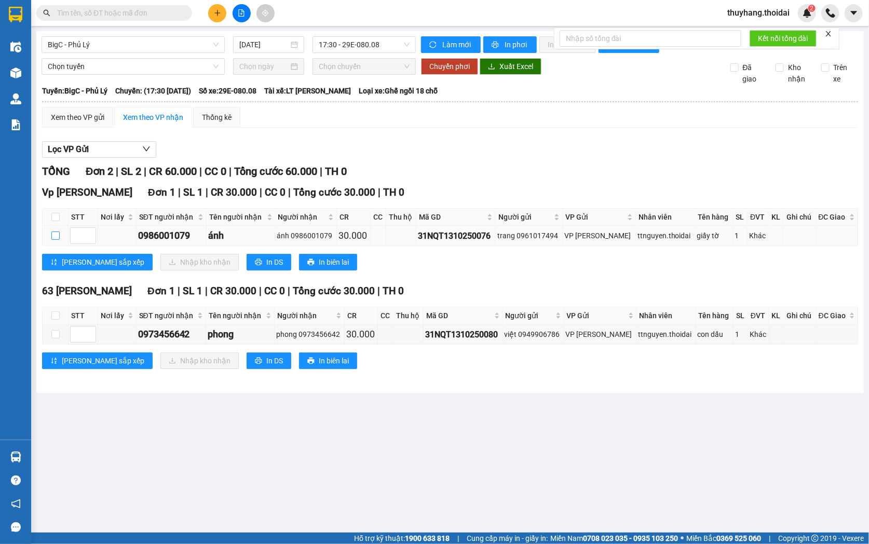
click at [54, 240] on input "checkbox" at bounding box center [55, 235] width 8 height 8
checkbox input "true"
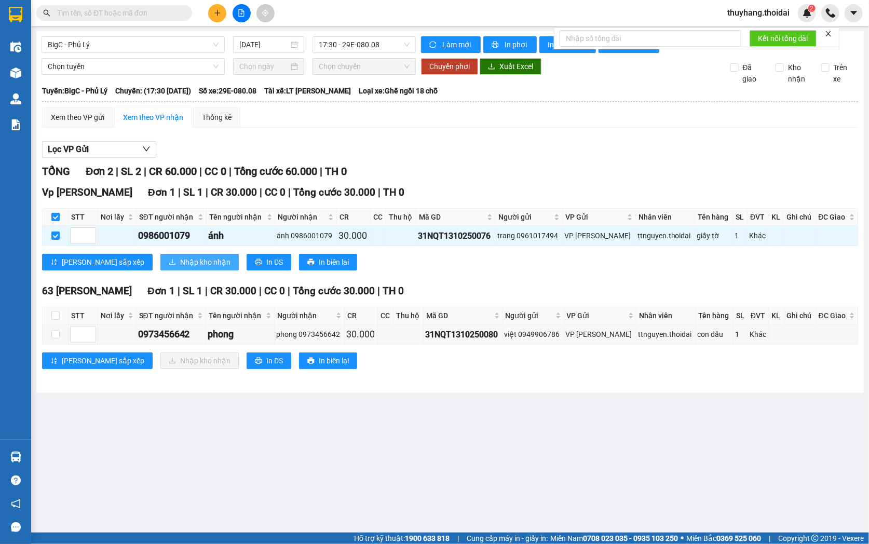
click at [182, 268] on span "Nhập kho nhận" at bounding box center [205, 261] width 50 height 11
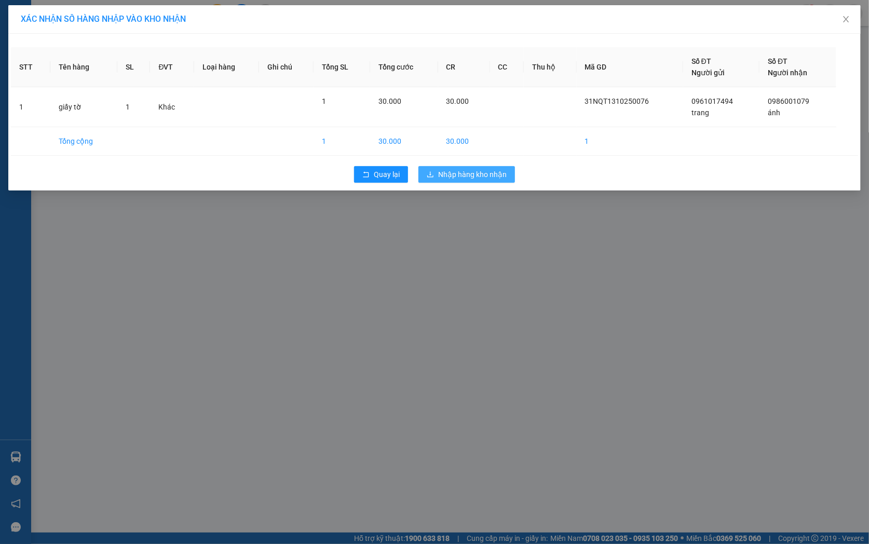
click at [473, 170] on span "Nhập hàng kho nhận" at bounding box center [472, 174] width 68 height 11
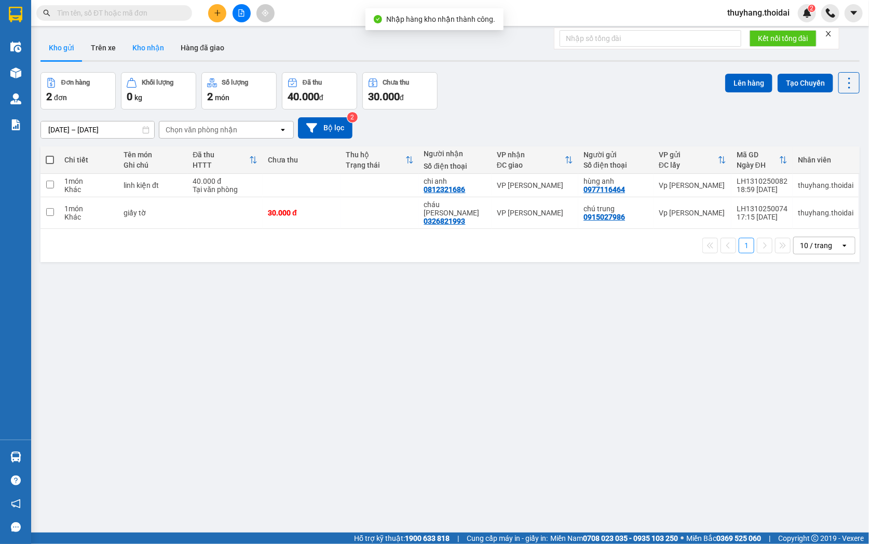
click at [151, 50] on button "Kho nhận" at bounding box center [148, 47] width 48 height 25
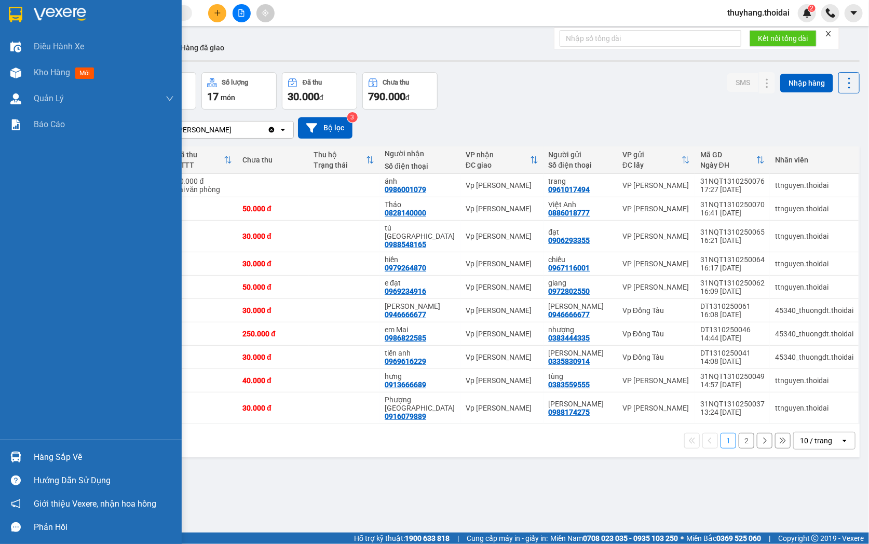
click at [29, 455] on div "Hàng sắp về" at bounding box center [91, 456] width 182 height 23
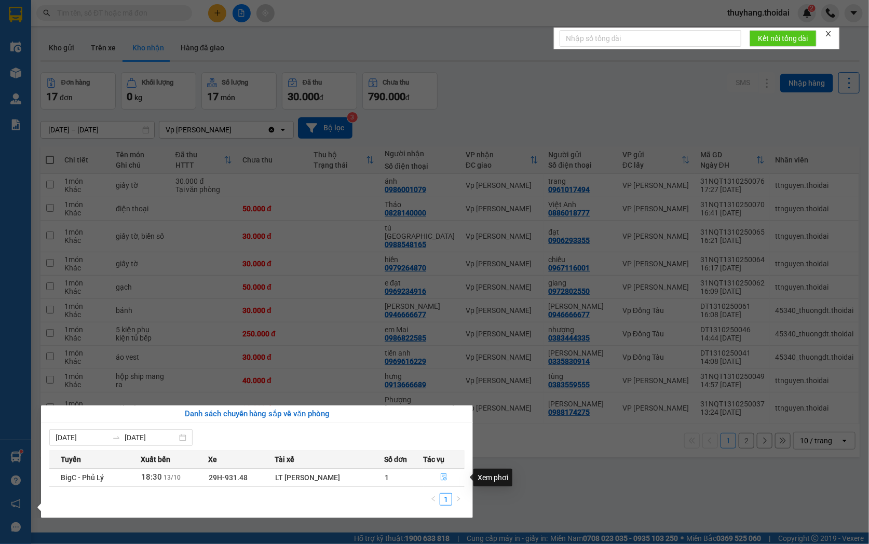
click at [446, 478] on button "button" at bounding box center [444, 477] width 40 height 17
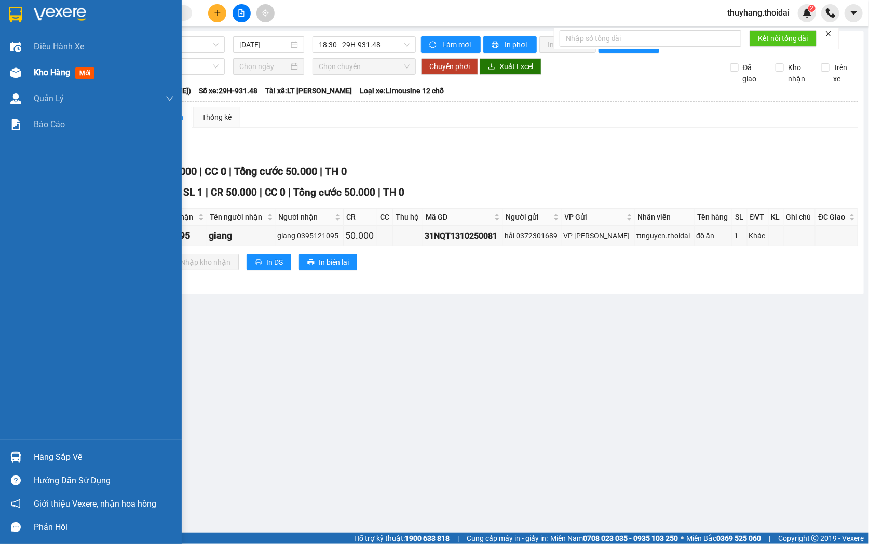
drag, startPoint x: 27, startPoint y: 73, endPoint x: 37, endPoint y: 73, distance: 9.9
click at [37, 73] on div "Kho hàng mới" at bounding box center [91, 73] width 182 height 26
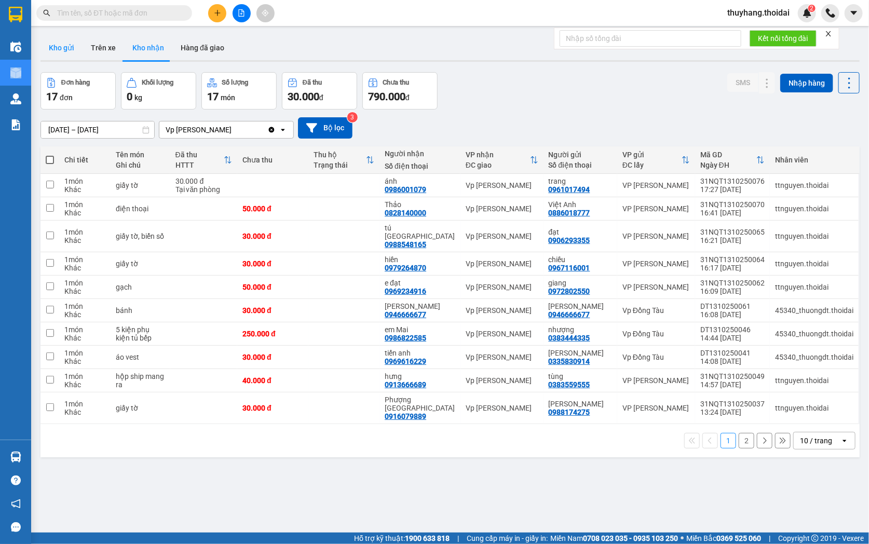
drag, startPoint x: 61, startPoint y: 48, endPoint x: 191, endPoint y: 49, distance: 129.7
click at [64, 48] on button "Kho gửi" at bounding box center [61, 47] width 42 height 25
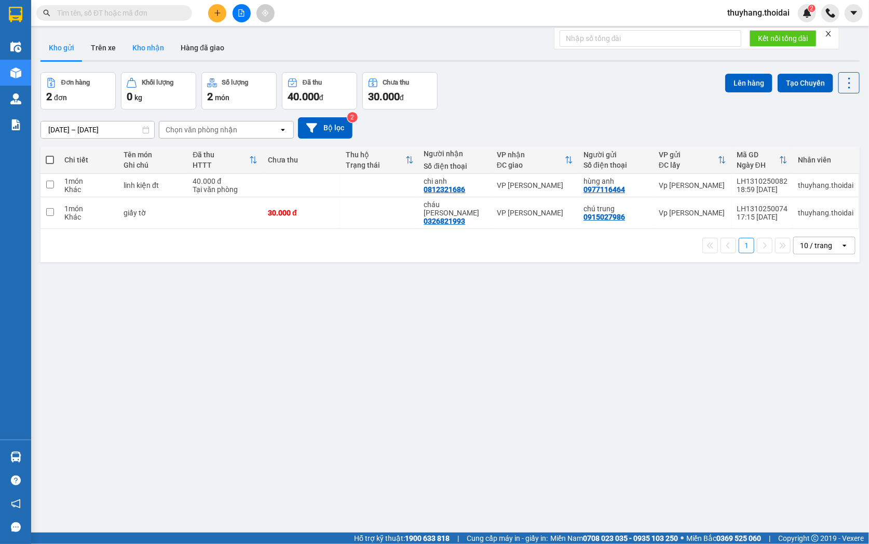
click at [156, 54] on button "Kho nhận" at bounding box center [148, 47] width 48 height 25
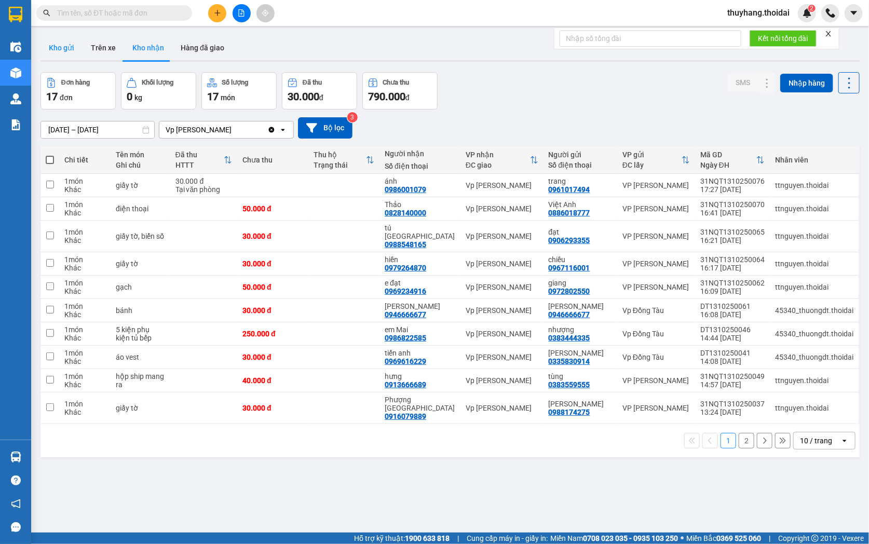
click at [56, 48] on button "Kho gửi" at bounding box center [61, 47] width 42 height 25
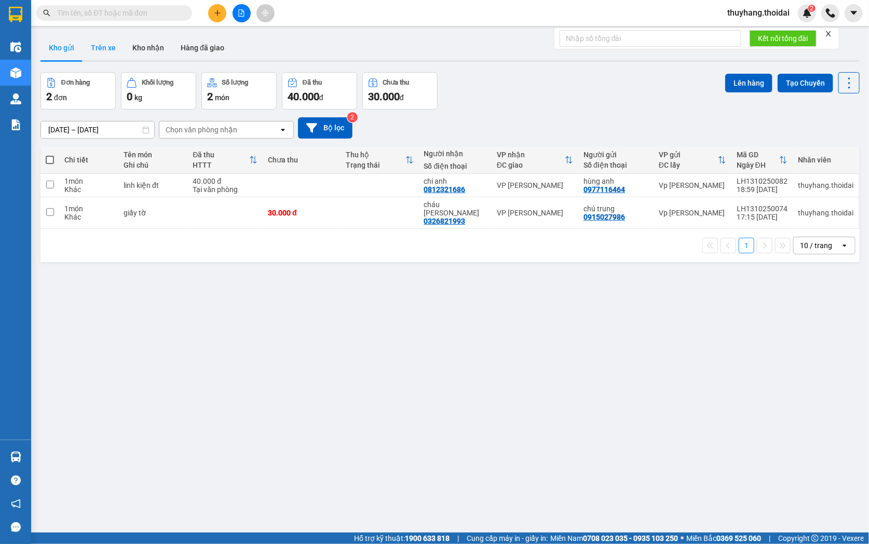
drag, startPoint x: 99, startPoint y: 42, endPoint x: 150, endPoint y: 47, distance: 52.1
click at [99, 43] on button "Trên xe" at bounding box center [103, 47] width 42 height 25
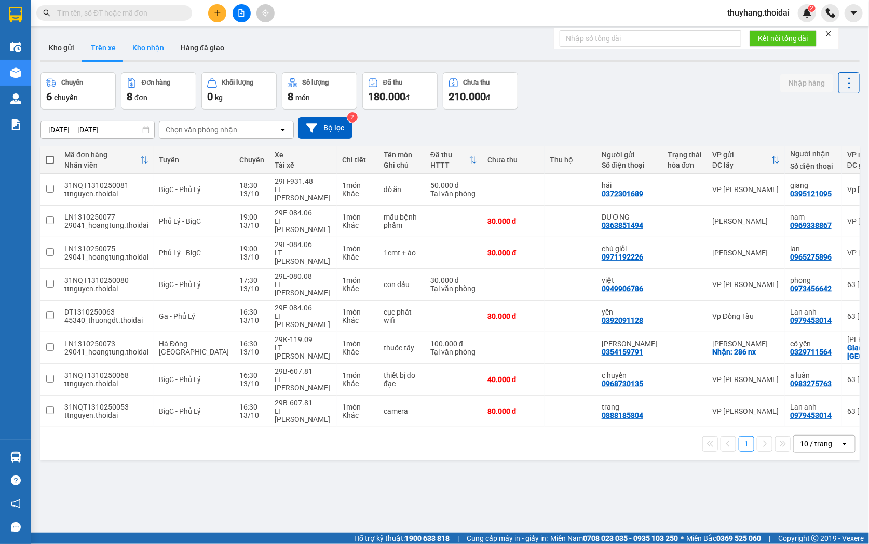
click at [147, 49] on button "Kho nhận" at bounding box center [148, 47] width 48 height 25
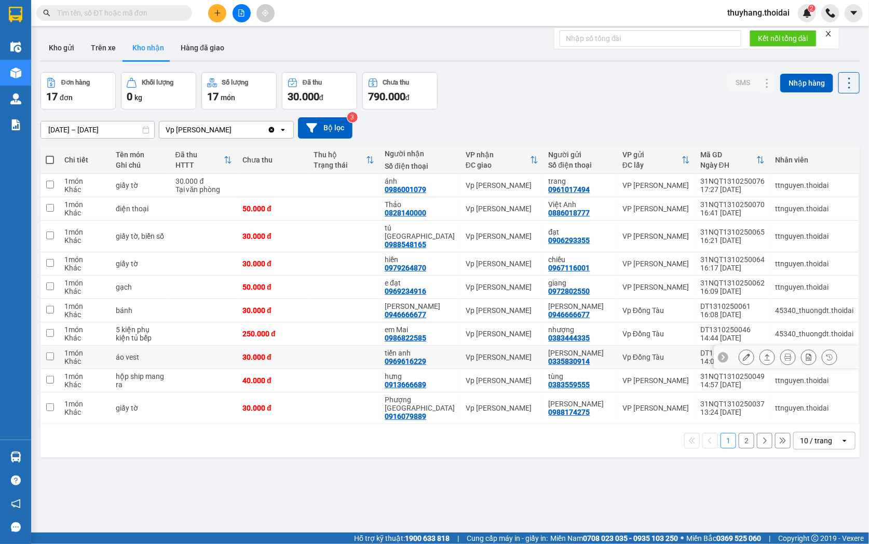
click at [333, 346] on td at bounding box center [343, 357] width 71 height 23
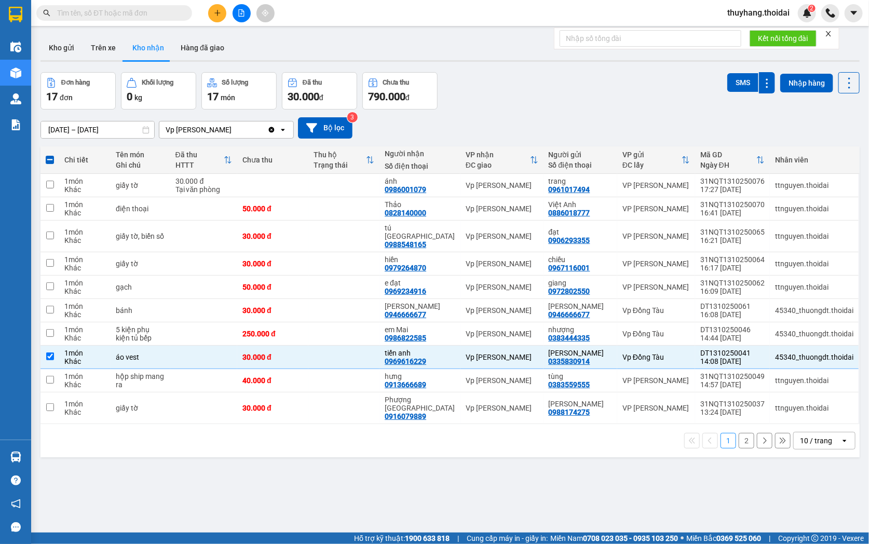
click at [738, 433] on button "2" at bounding box center [746, 441] width 16 height 16
checkbox input "false"
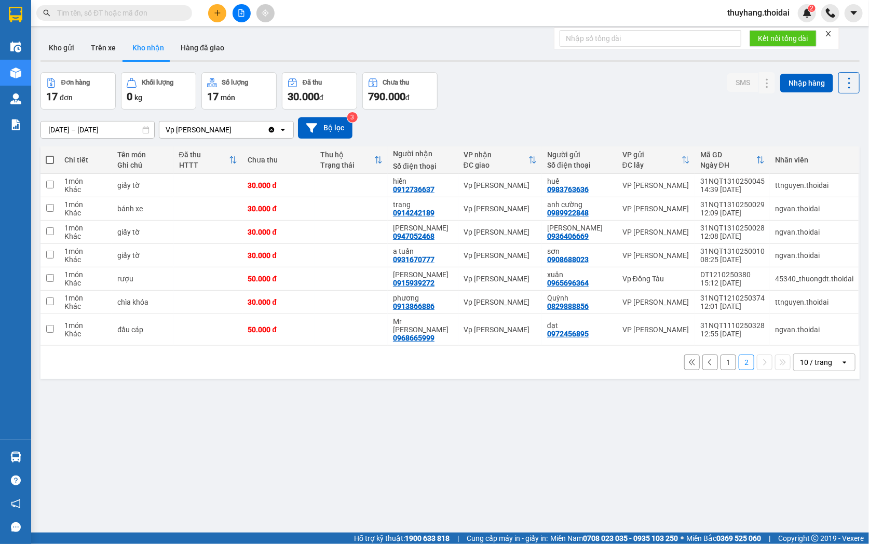
click at [724, 356] on button "1" at bounding box center [728, 362] width 16 height 16
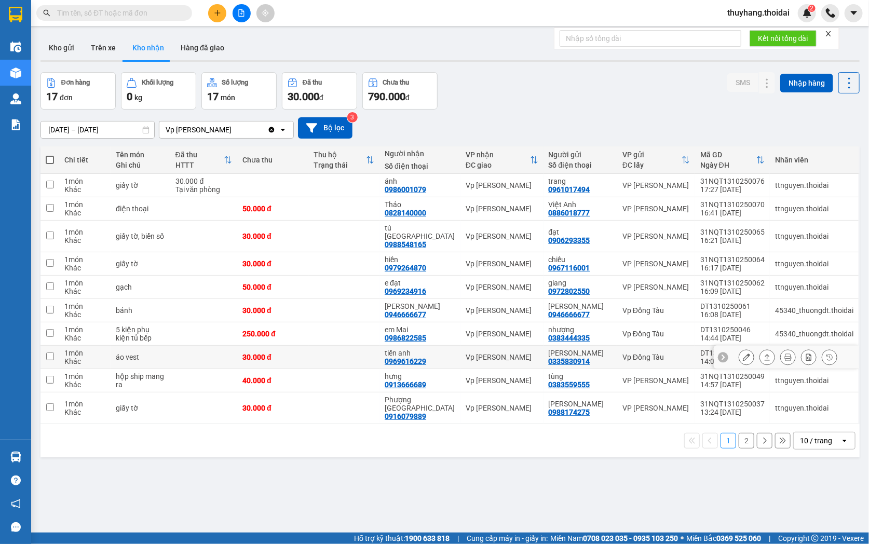
click at [362, 357] on td at bounding box center [343, 357] width 71 height 23
checkbox input "true"
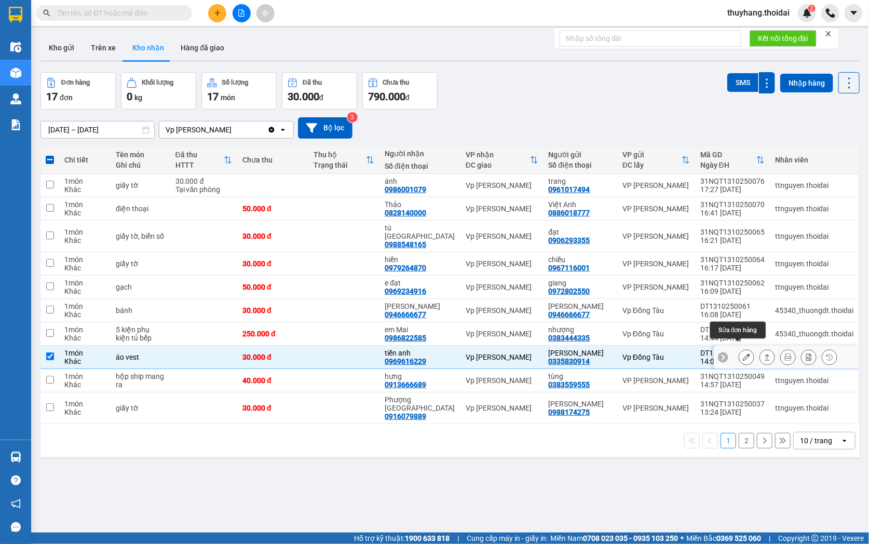
click at [742, 353] on icon at bounding box center [745, 356] width 7 height 7
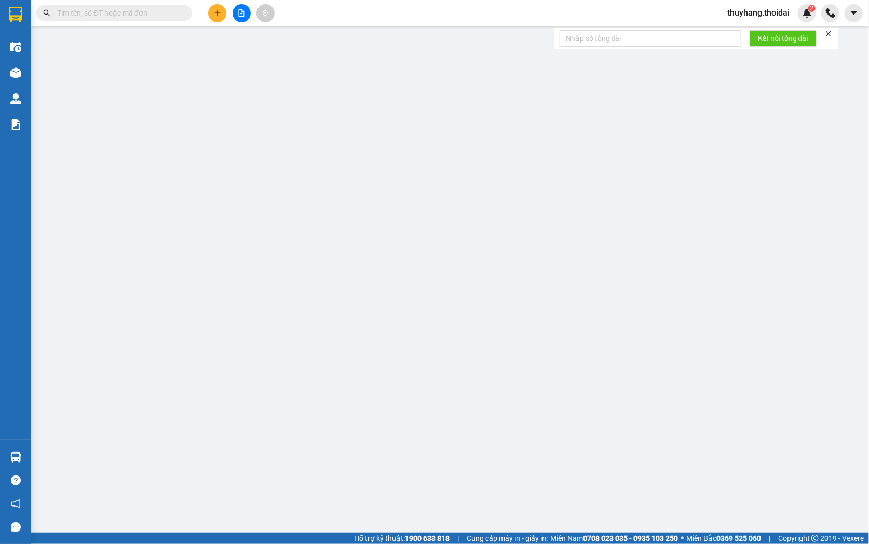
type input "0335830914"
type input "[PERSON_NAME]"
type input "0969616229"
type input "tiến anh"
type input "0"
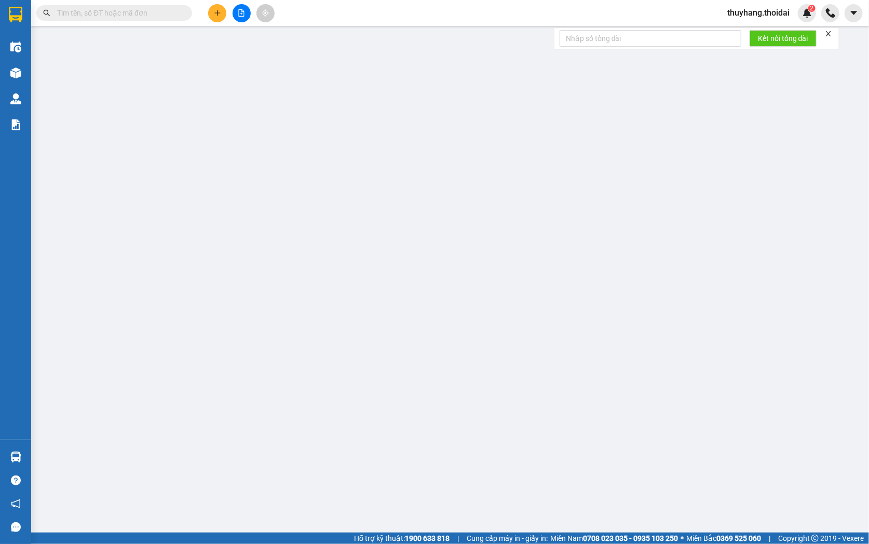
type input "30.000"
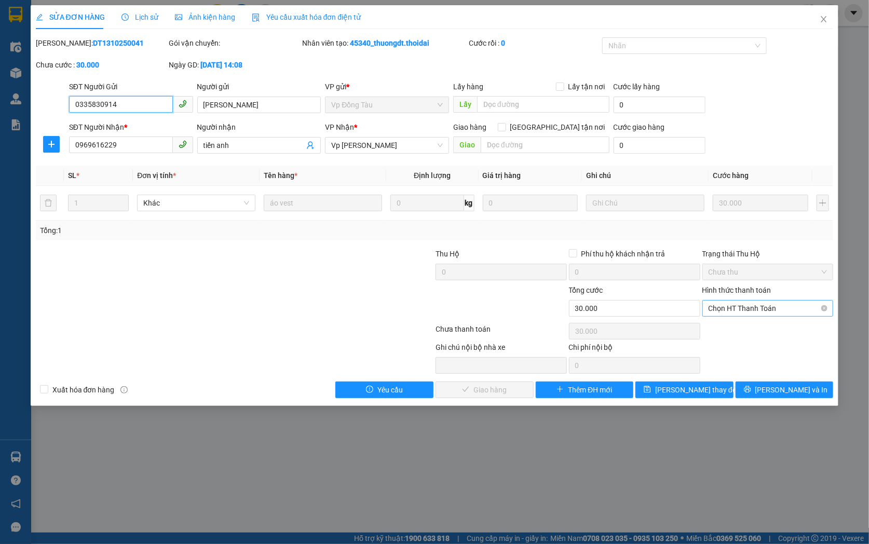
click at [734, 304] on span "Chọn HT Thanh Toán" at bounding box center [767, 308] width 119 height 16
click at [733, 323] on div "Tại văn phòng" at bounding box center [767, 328] width 119 height 11
type input "0"
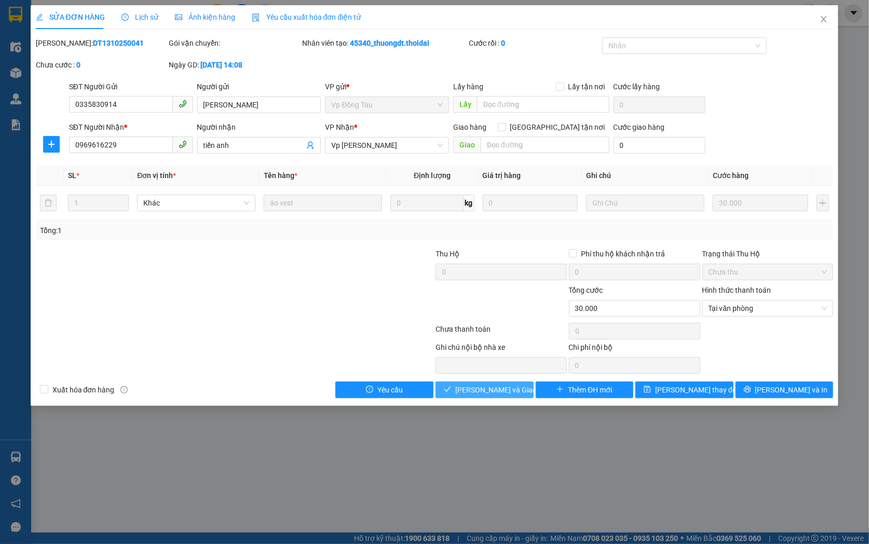
click at [473, 390] on span "[PERSON_NAME] và Giao hàng" at bounding box center [505, 389] width 100 height 11
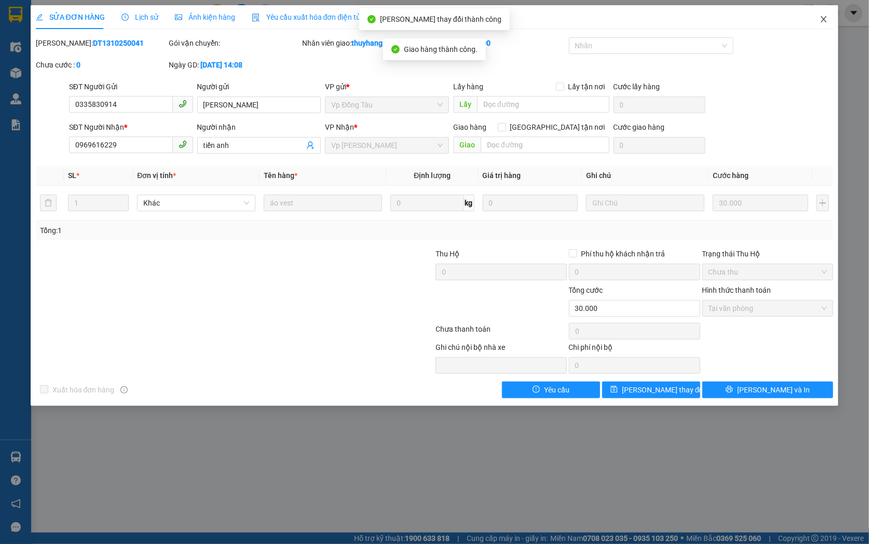
click at [827, 19] on icon "close" at bounding box center [823, 19] width 8 height 8
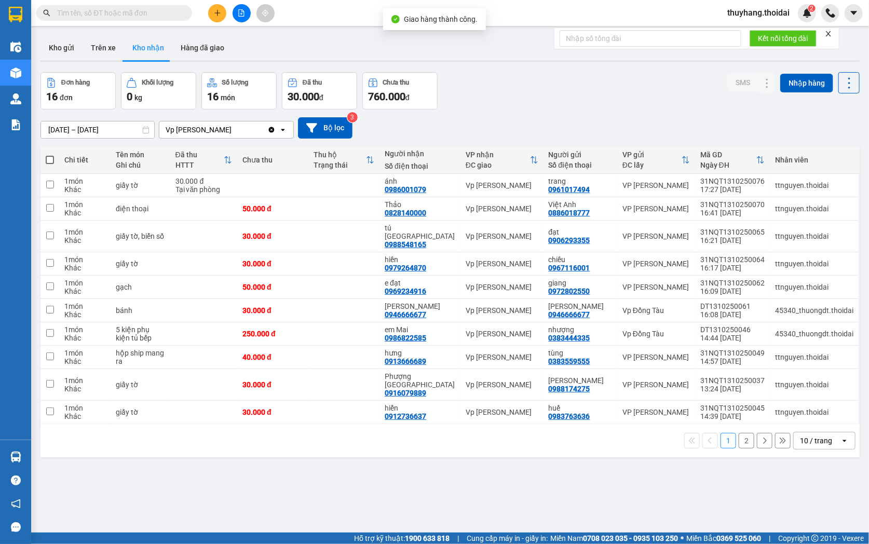
click at [738, 433] on button "2" at bounding box center [746, 441] width 16 height 16
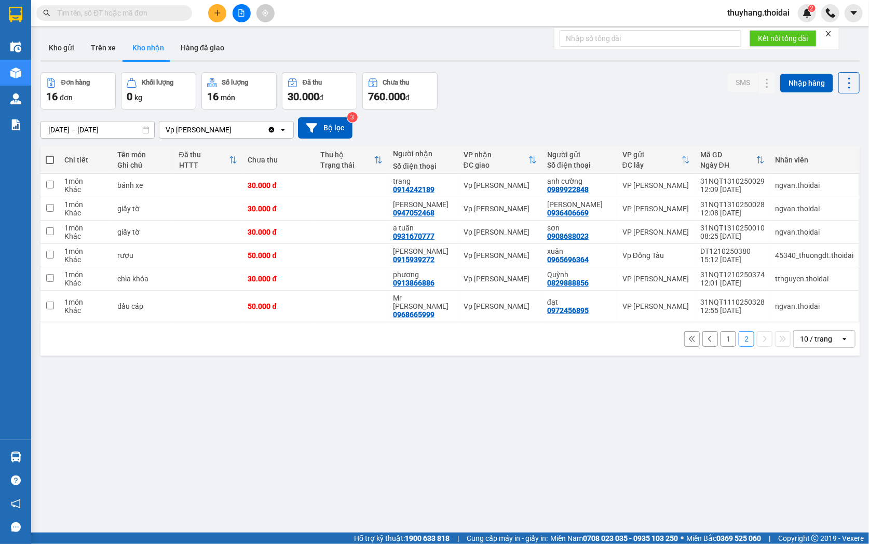
click at [720, 333] on button "1" at bounding box center [728, 339] width 16 height 16
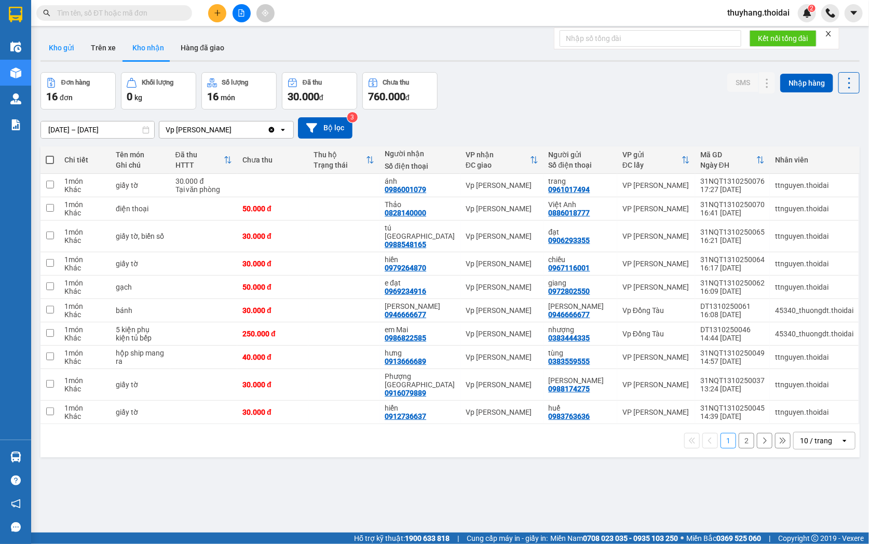
click at [75, 51] on button "Kho gửi" at bounding box center [61, 47] width 42 height 25
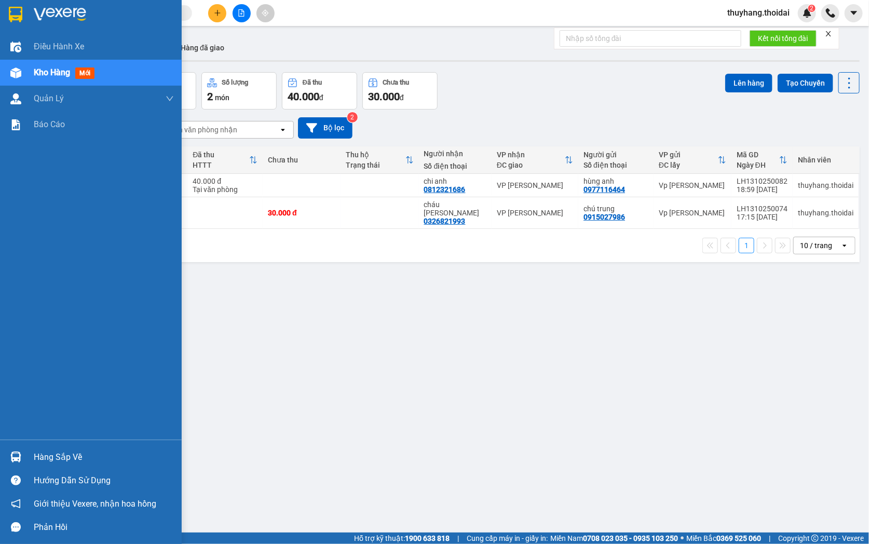
drag, startPoint x: 18, startPoint y: 454, endPoint x: 489, endPoint y: 436, distance: 471.5
click at [18, 454] on img at bounding box center [15, 456] width 11 height 11
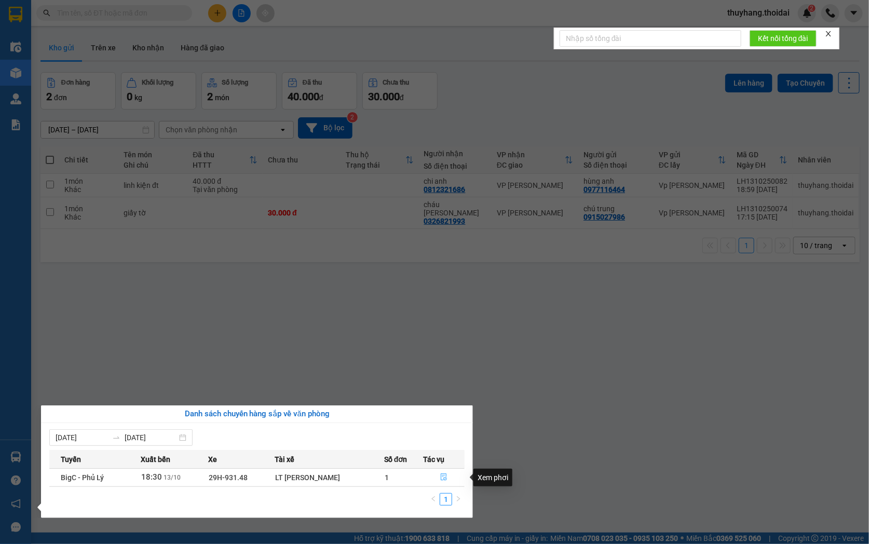
click at [444, 479] on icon "file-done" at bounding box center [443, 476] width 7 height 7
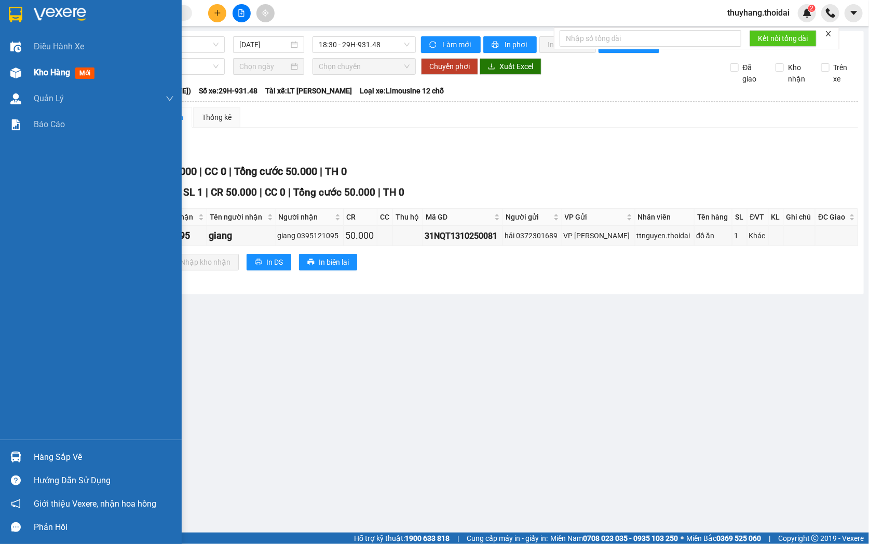
click at [25, 71] on div "Kho hàng mới" at bounding box center [91, 73] width 182 height 26
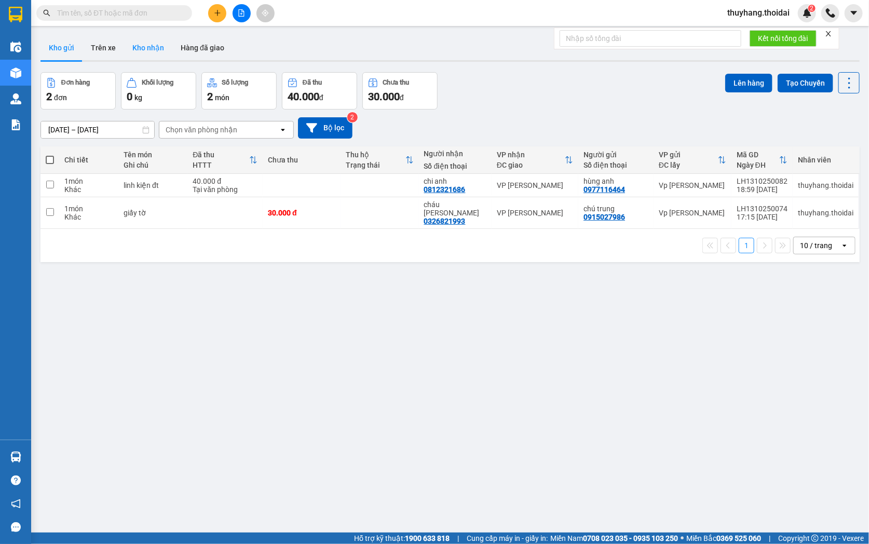
click at [159, 55] on button "Kho nhận" at bounding box center [148, 47] width 48 height 25
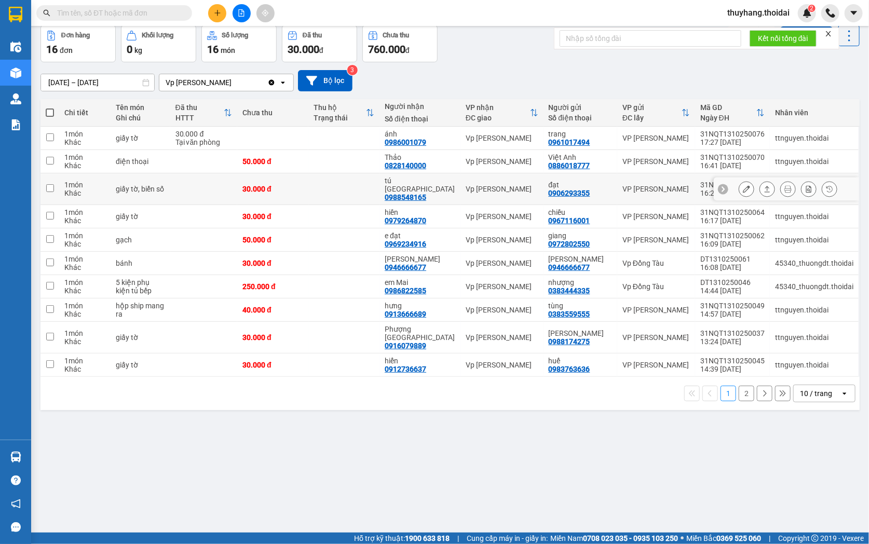
scroll to position [48, 0]
click at [127, 17] on input "text" at bounding box center [118, 12] width 122 height 11
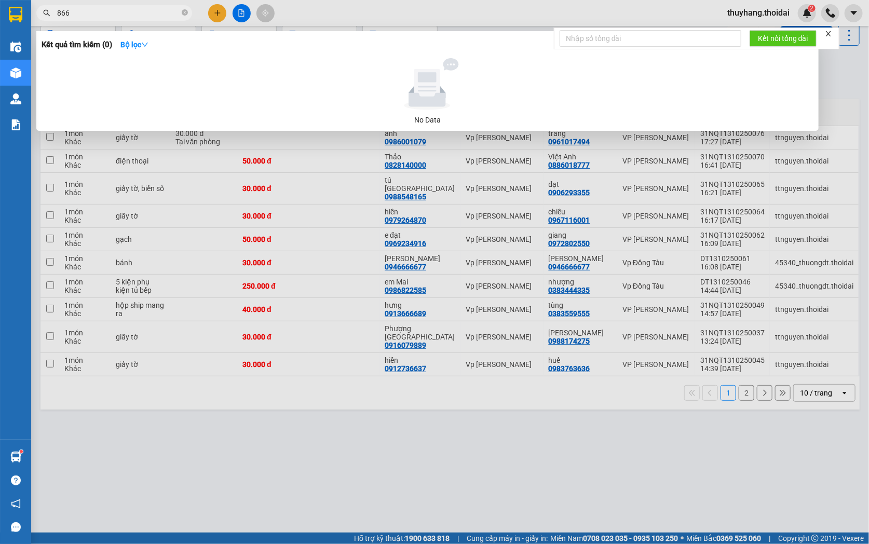
type input "8668"
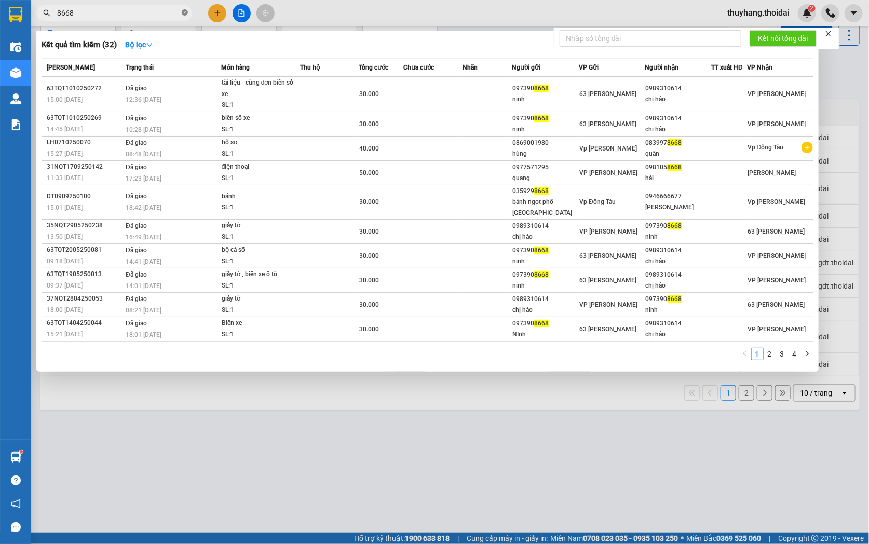
click at [187, 13] on icon "close-circle" at bounding box center [185, 12] width 6 height 6
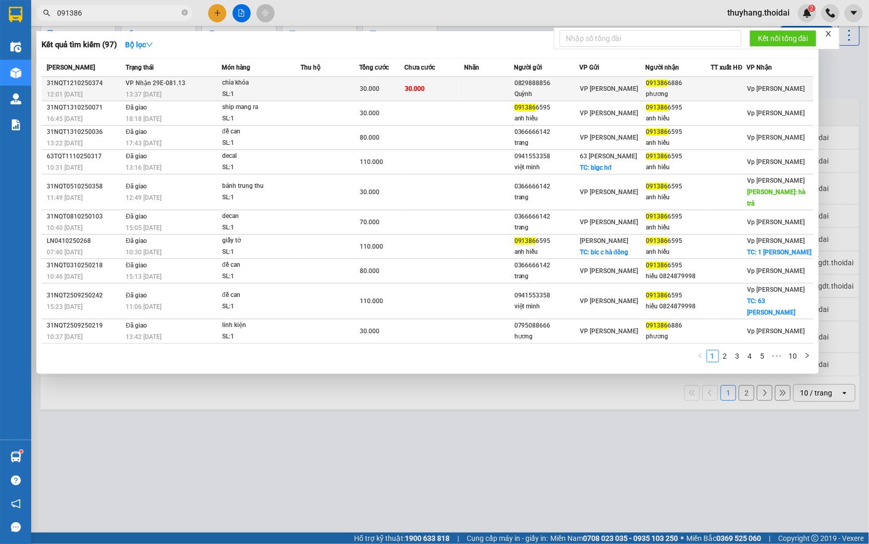
type input "091386"
click at [375, 88] on span "30.000" at bounding box center [370, 88] width 20 height 7
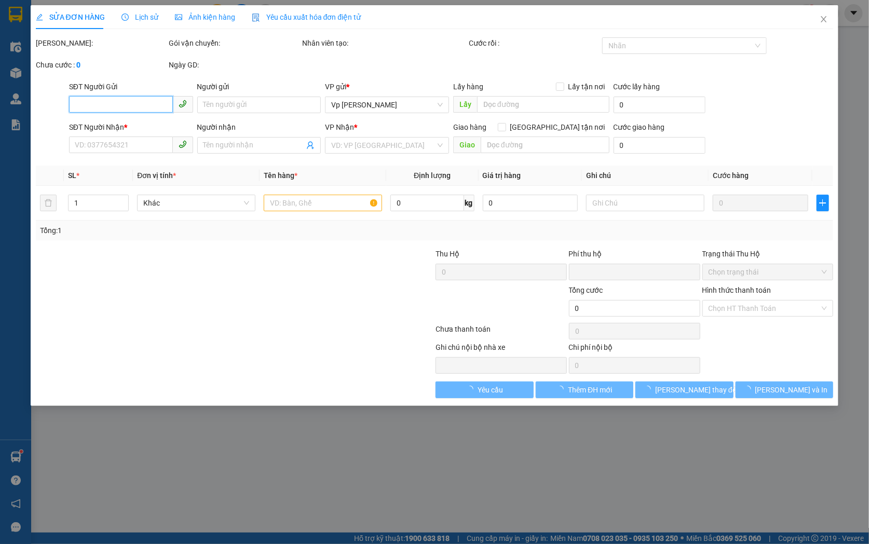
type input "0829888856"
type input "Quỳnh"
type input "0913866886"
type input "phương"
type input "0"
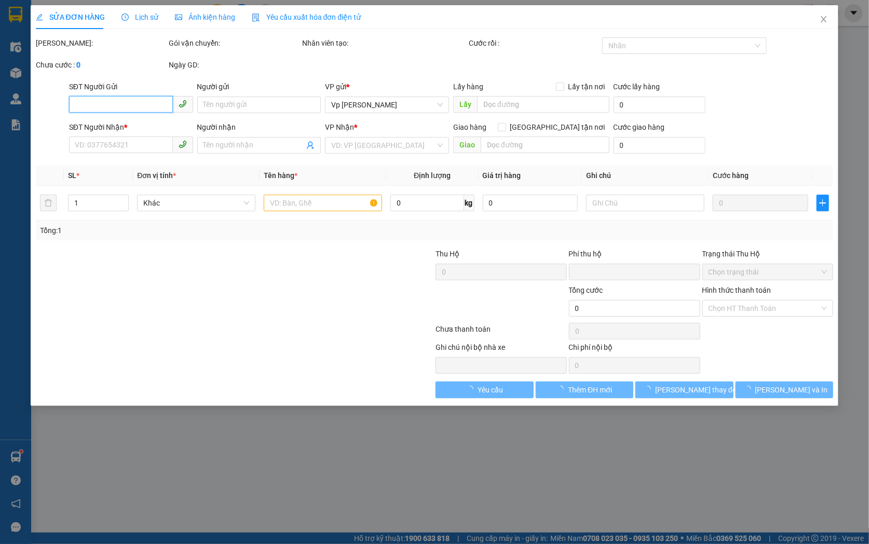
type input "30.000"
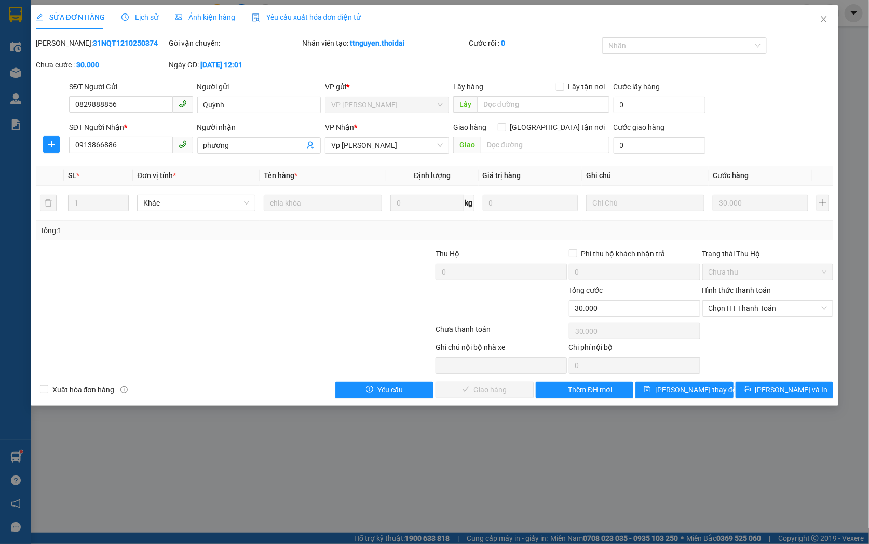
click at [137, 14] on span "Lịch sử" at bounding box center [139, 17] width 37 height 8
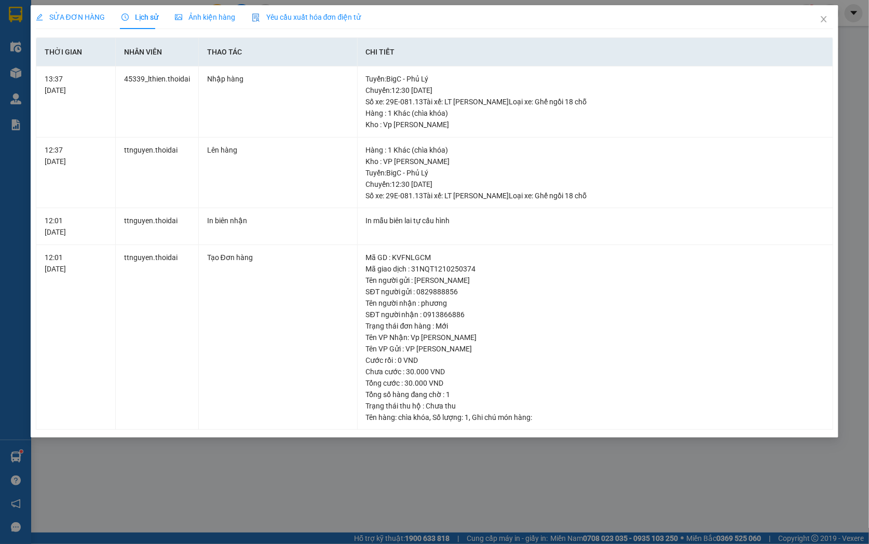
click at [67, 18] on span "SỬA ĐƠN HÀNG" at bounding box center [70, 17] width 69 height 8
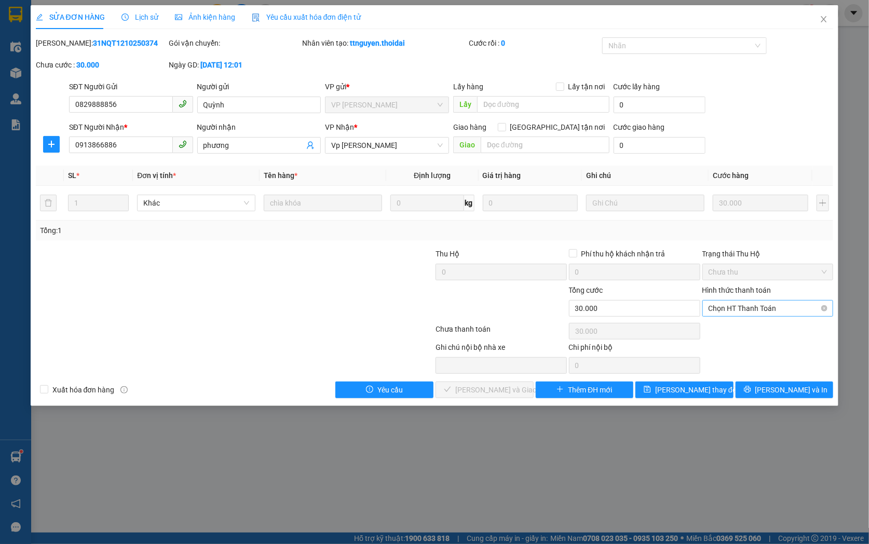
click at [764, 308] on span "Chọn HT Thanh Toán" at bounding box center [767, 308] width 119 height 16
click at [766, 333] on div "Tại văn phòng" at bounding box center [767, 328] width 119 height 11
type input "0"
drag, startPoint x: 497, startPoint y: 396, endPoint x: 485, endPoint y: 394, distance: 11.5
click at [496, 395] on button "[PERSON_NAME] và Giao hàng" at bounding box center [484, 389] width 98 height 17
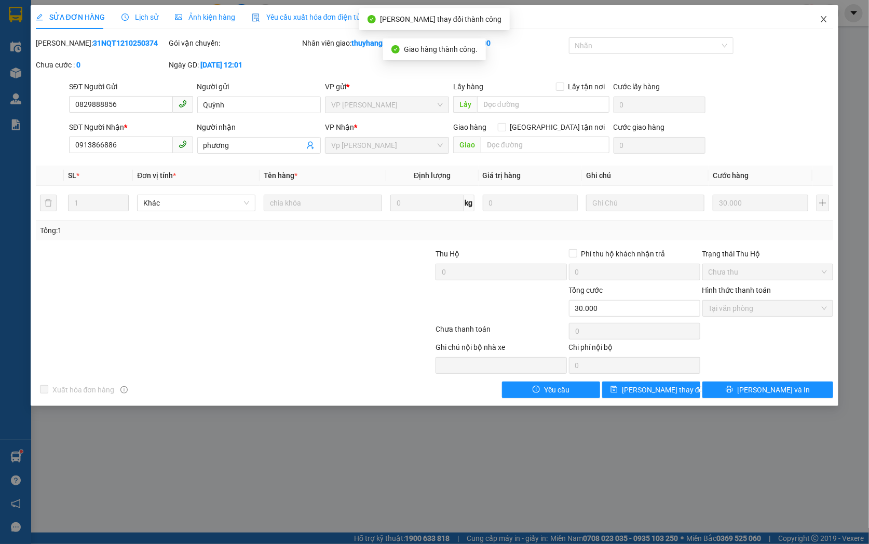
click at [825, 18] on icon "close" at bounding box center [824, 19] width 6 height 6
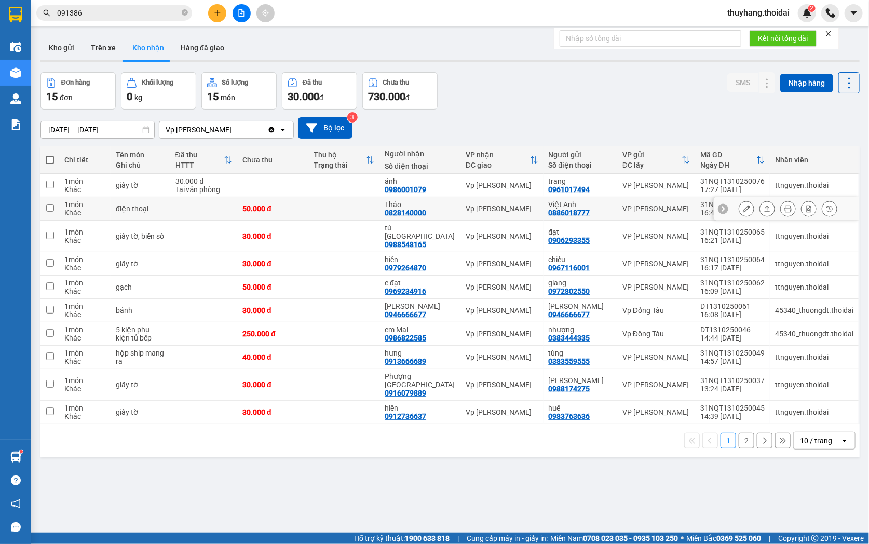
click at [379, 205] on td at bounding box center [343, 208] width 71 height 23
checkbox input "true"
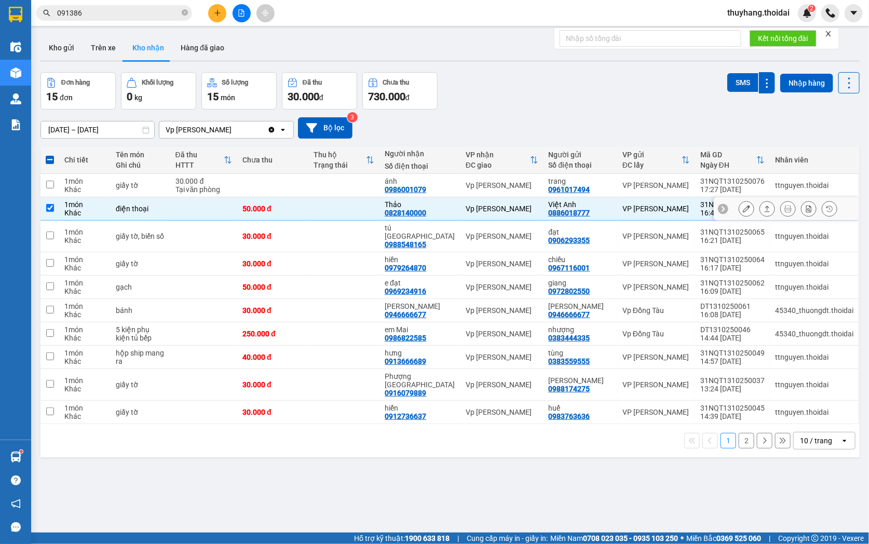
click at [742, 206] on icon at bounding box center [745, 208] width 7 height 7
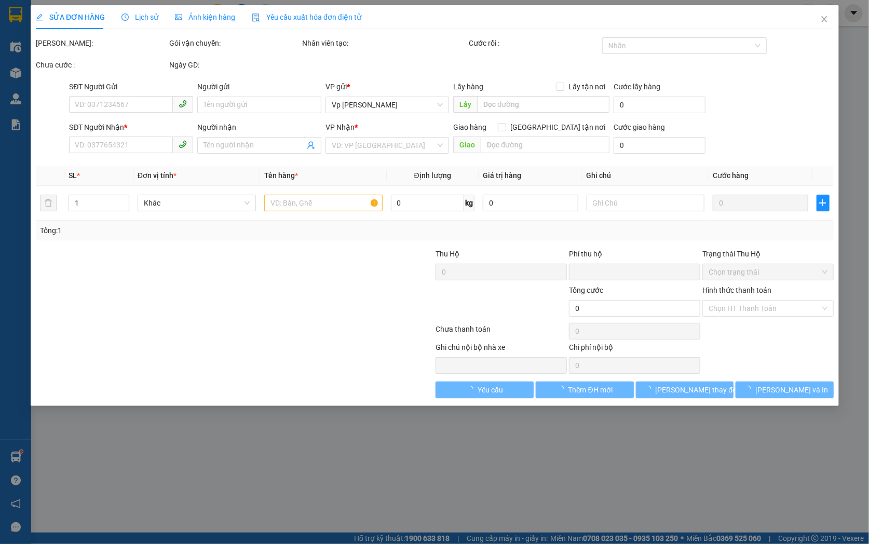
type input "0886018777"
type input "Việt Anh"
type input "0828140000"
type input "Thảo"
type input "0"
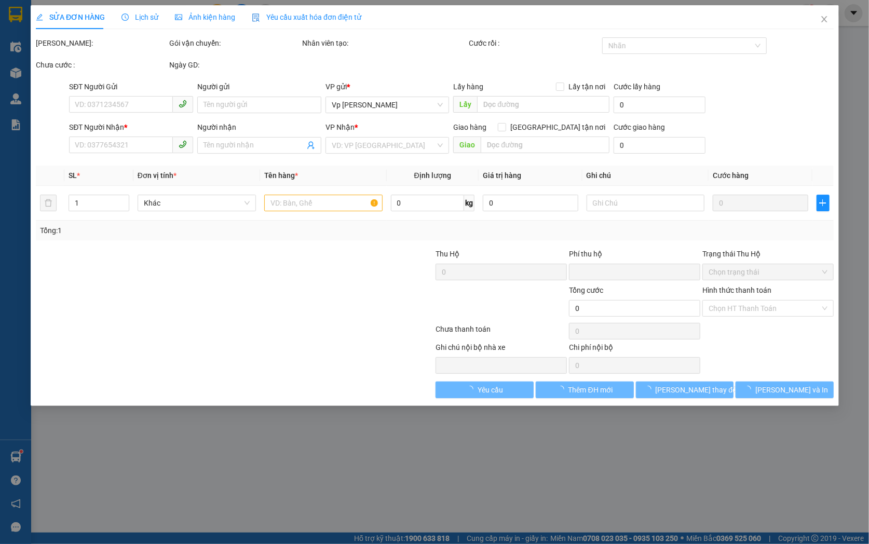
type input "50.000"
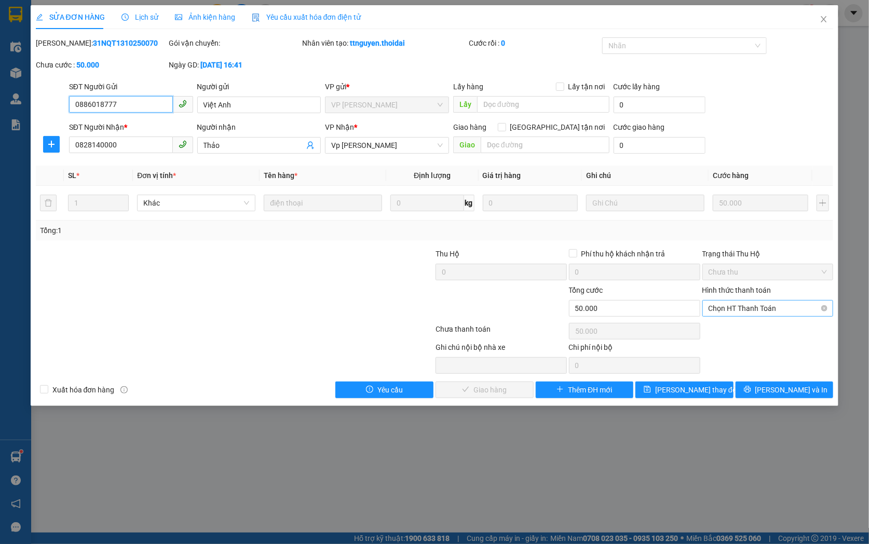
click at [739, 305] on span "Chọn HT Thanh Toán" at bounding box center [767, 308] width 119 height 16
click at [730, 318] on div "Hình thức thanh toán Chọn HT Thanh Toán" at bounding box center [767, 302] width 131 height 36
click at [733, 325] on div "Chọn HT Thanh Toán" at bounding box center [767, 331] width 133 height 21
click at [745, 305] on span "Chọn HT Thanh Toán" at bounding box center [767, 308] width 119 height 16
click at [747, 330] on div "Tại văn phòng" at bounding box center [767, 328] width 119 height 11
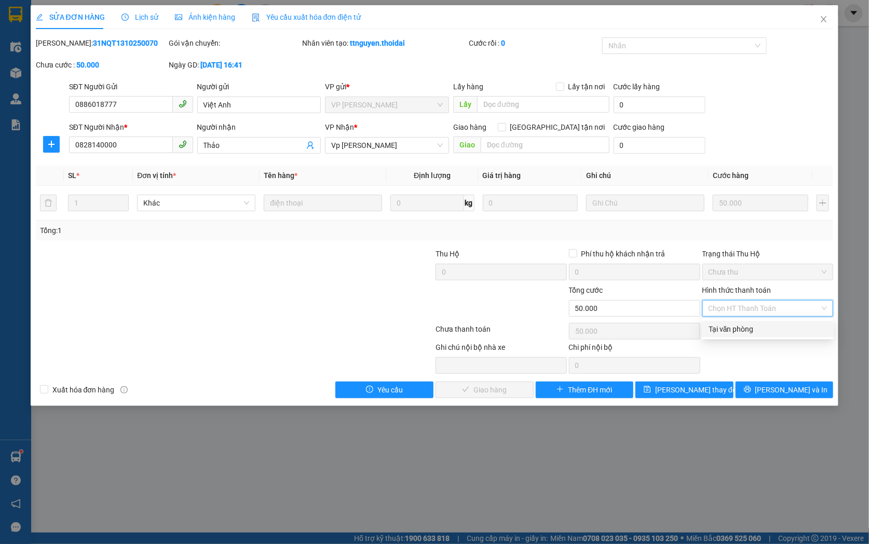
type input "0"
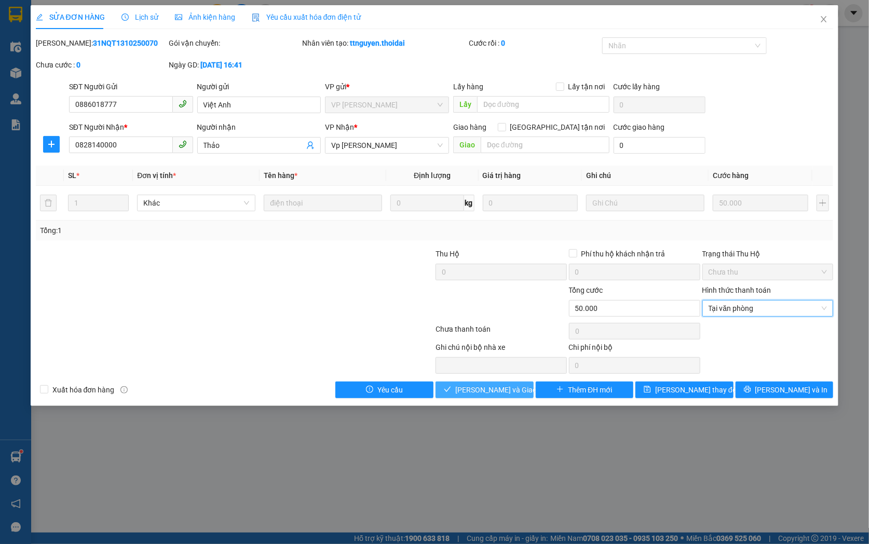
drag, startPoint x: 478, startPoint y: 387, endPoint x: 628, endPoint y: 278, distance: 185.8
click at [479, 387] on span "[PERSON_NAME] và Giao hàng" at bounding box center [505, 389] width 100 height 11
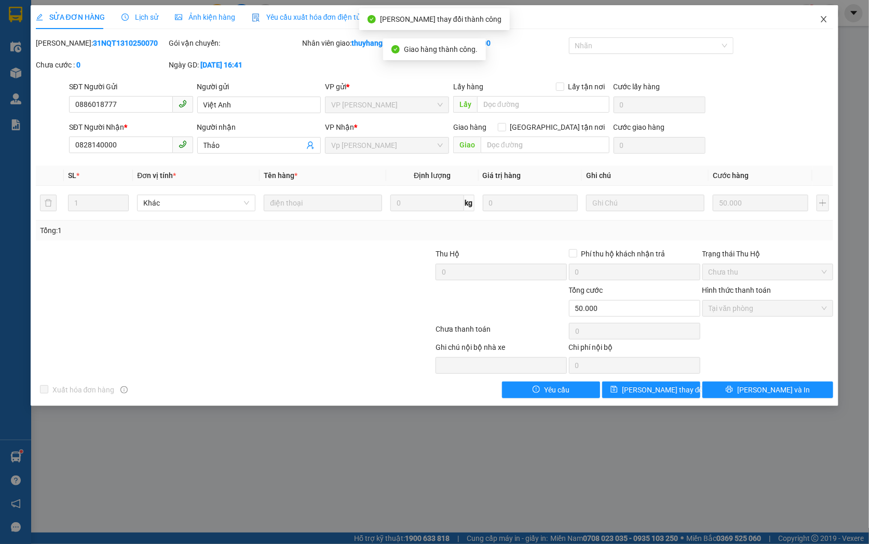
click at [829, 22] on span "Close" at bounding box center [823, 19] width 29 height 29
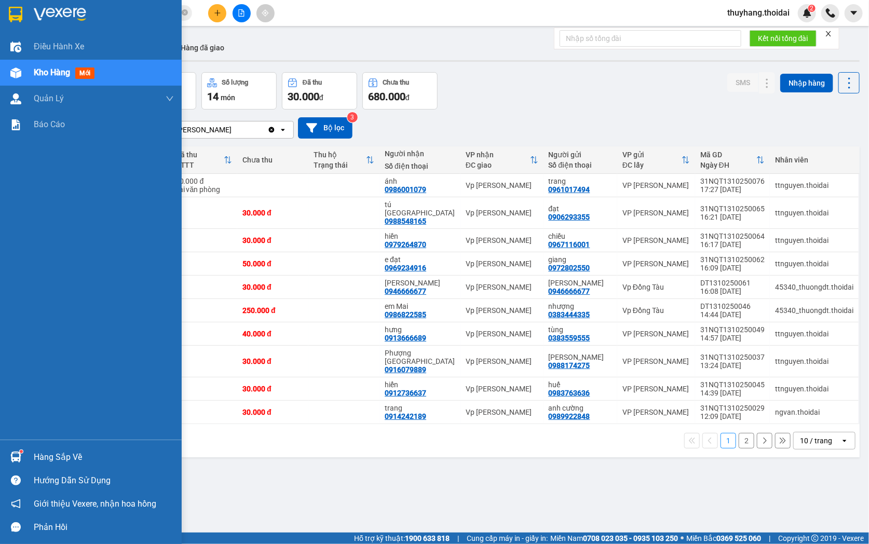
drag, startPoint x: 33, startPoint y: 461, endPoint x: 186, endPoint y: 485, distance: 154.5
click at [34, 461] on div "Hàng sắp về" at bounding box center [104, 457] width 140 height 16
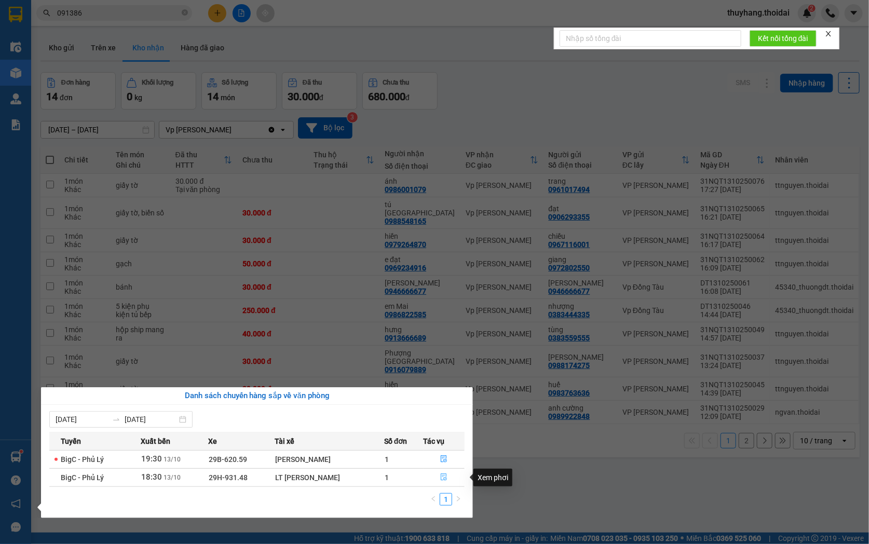
click at [441, 479] on icon "file-done" at bounding box center [444, 476] width 6 height 7
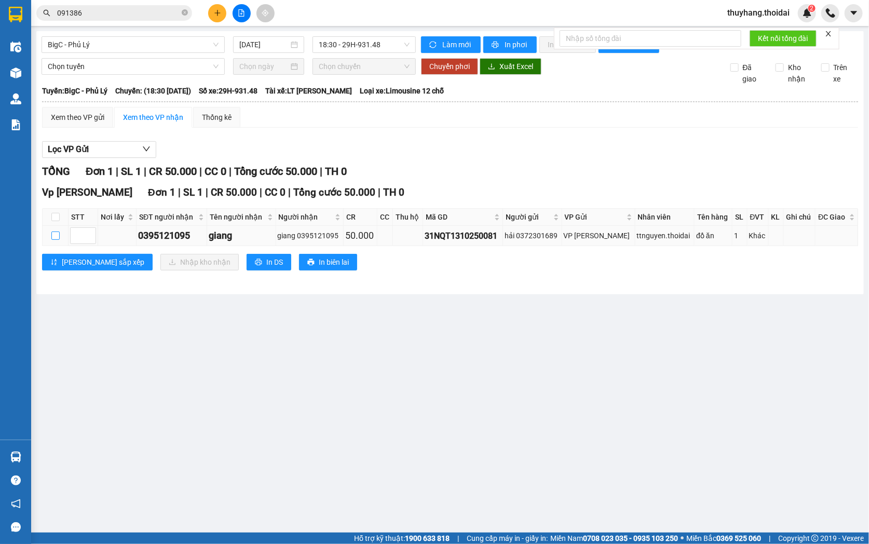
click at [55, 240] on input "checkbox" at bounding box center [55, 235] width 8 height 8
checkbox input "true"
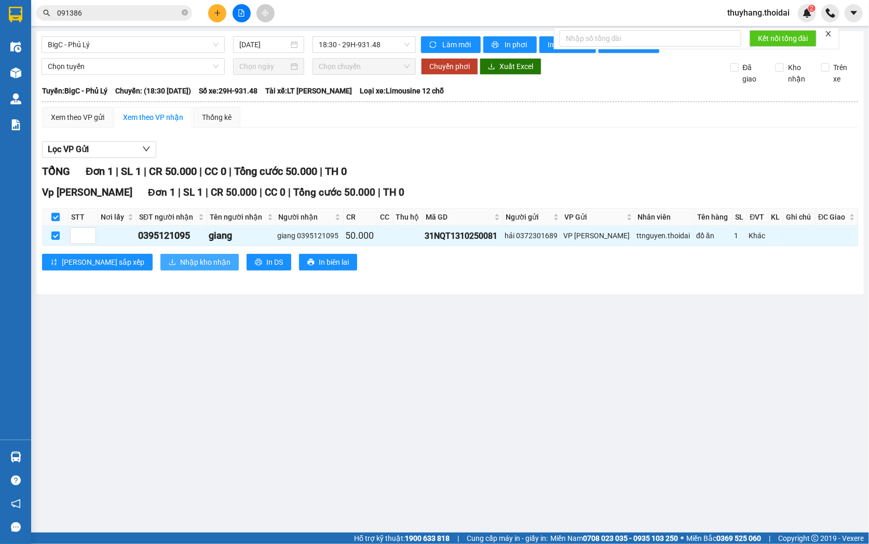
click at [180, 268] on span "Nhập kho nhận" at bounding box center [205, 261] width 50 height 11
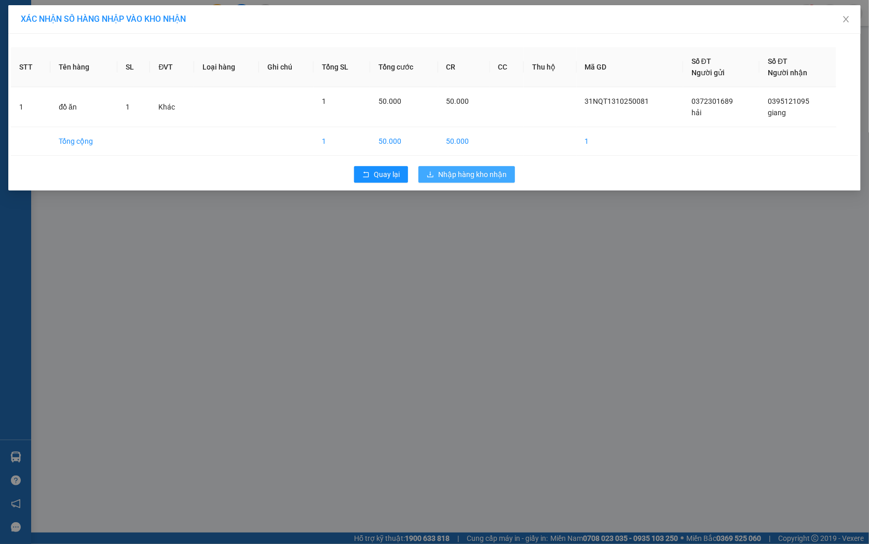
click at [457, 172] on span "Nhập hàng kho nhận" at bounding box center [472, 174] width 68 height 11
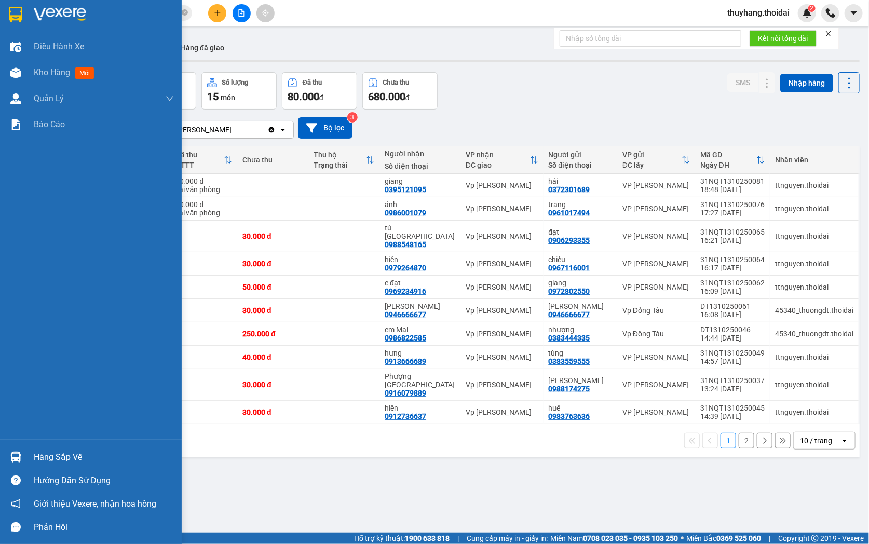
drag, startPoint x: 17, startPoint y: 453, endPoint x: 34, endPoint y: 445, distance: 18.8
click at [18, 453] on img at bounding box center [15, 456] width 11 height 11
drag, startPoint x: 22, startPoint y: 459, endPoint x: 45, endPoint y: 453, distance: 23.9
click at [22, 458] on div at bounding box center [16, 457] width 18 height 18
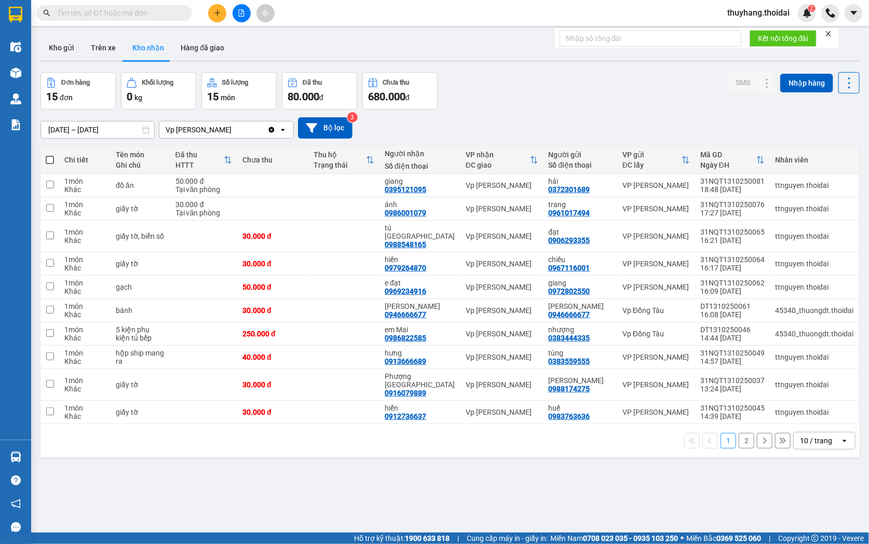
click at [502, 486] on section "Kết quả tìm kiếm ( 0 ) Bộ lọc No Data thuyhang.thoidai 2 Điều hành xe Kho hàng …" at bounding box center [434, 272] width 869 height 544
click at [328, 322] on td at bounding box center [343, 333] width 71 height 23
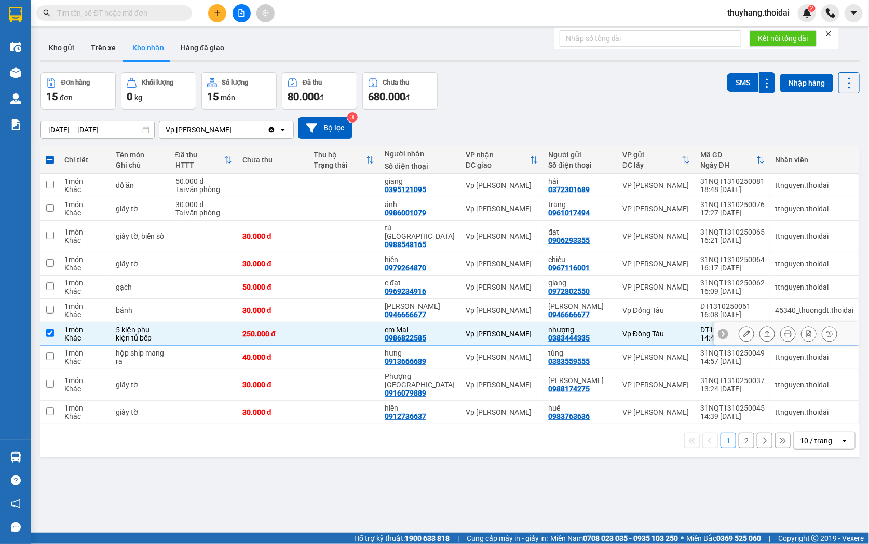
drag, startPoint x: 343, startPoint y: 327, endPoint x: 312, endPoint y: 334, distance: 32.4
click at [343, 327] on td at bounding box center [343, 333] width 71 height 23
checkbox input "false"
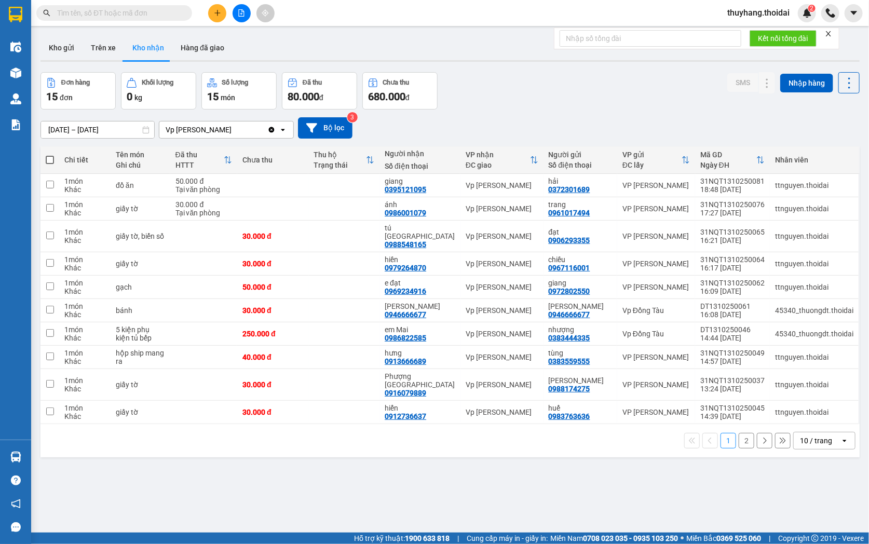
click at [739, 433] on button "2" at bounding box center [746, 441] width 16 height 16
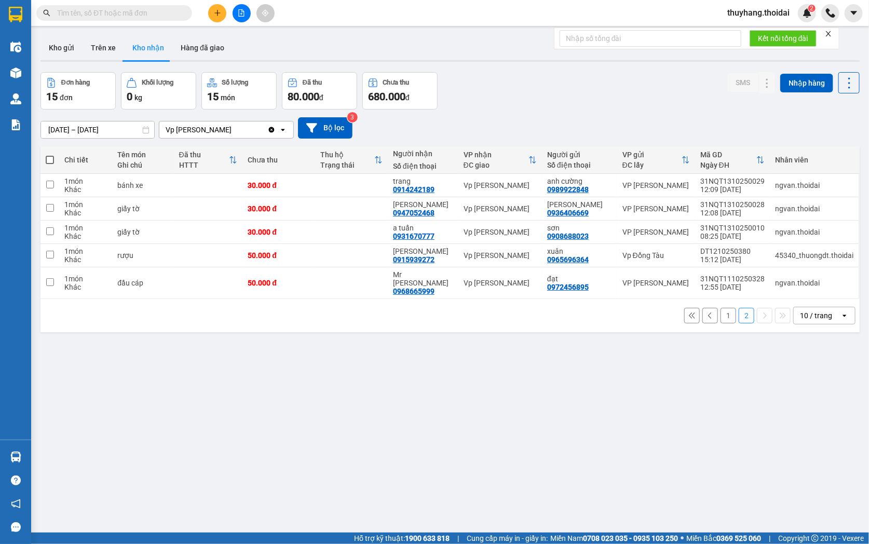
click at [722, 309] on button "1" at bounding box center [728, 316] width 16 height 16
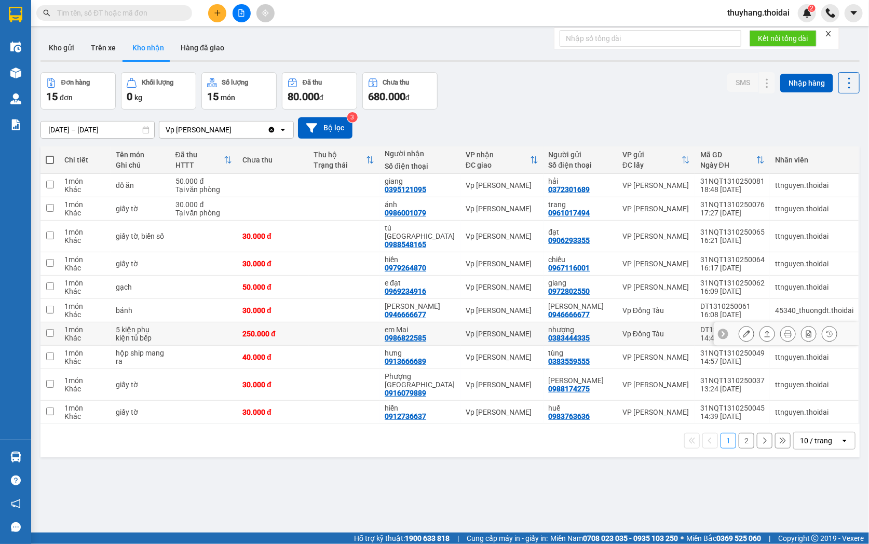
click at [334, 325] on td at bounding box center [343, 333] width 71 height 23
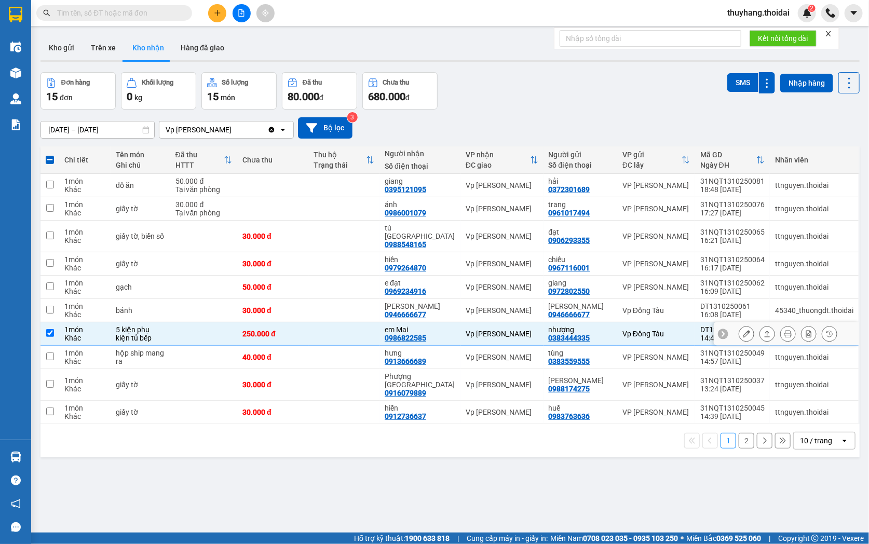
click at [308, 325] on td "250.000 đ" at bounding box center [272, 333] width 71 height 23
checkbox input "false"
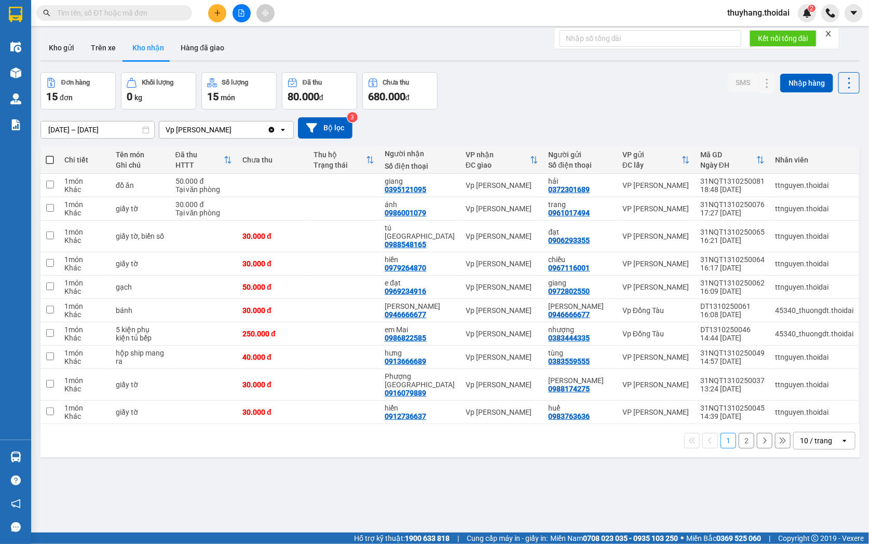
click at [149, 8] on input "text" at bounding box center [118, 12] width 122 height 11
click at [166, 8] on input "text" at bounding box center [118, 12] width 122 height 11
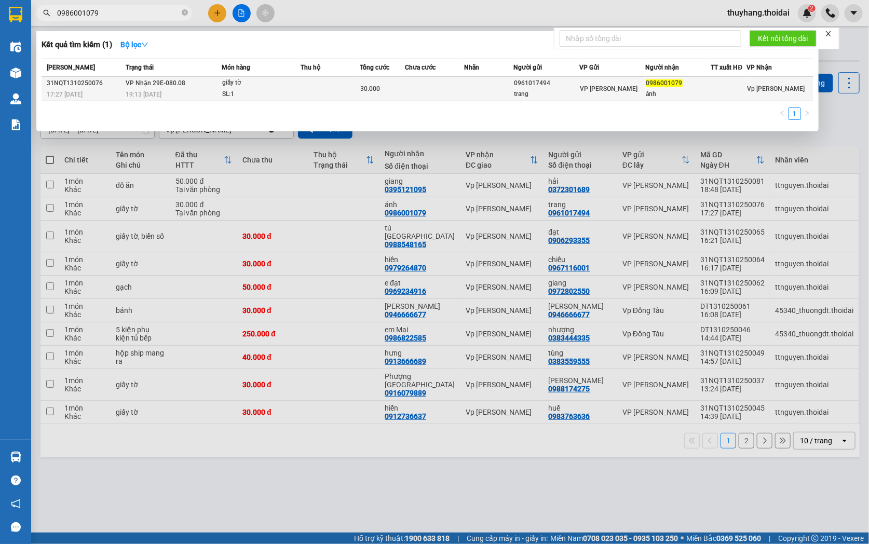
type input "0986001079"
click at [339, 94] on td at bounding box center [329, 89] width 59 height 24
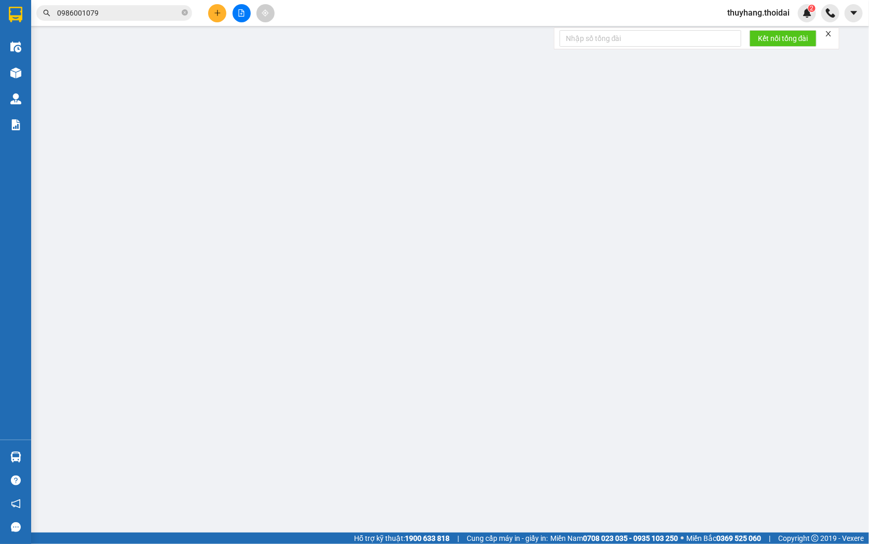
type input "0961017494"
type input "trang"
type input "0986001079"
type input "ánh"
type input "0"
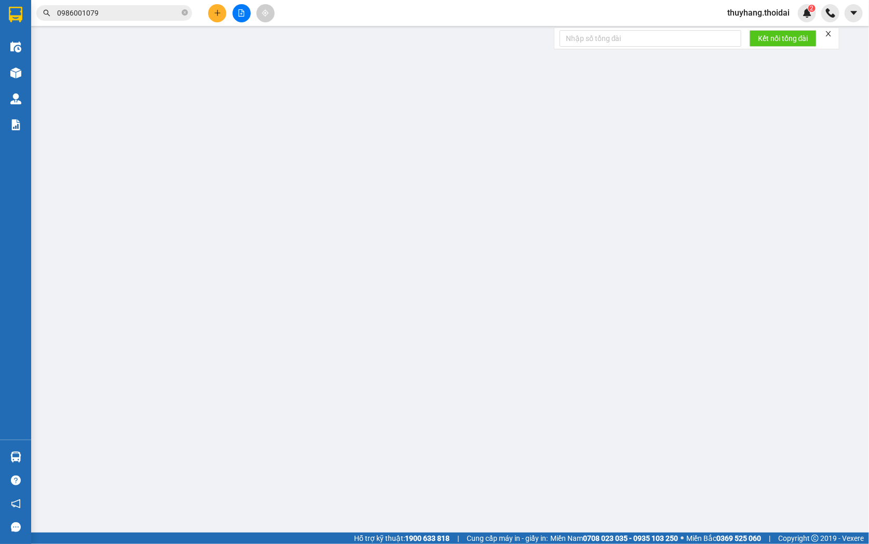
type input "30.000"
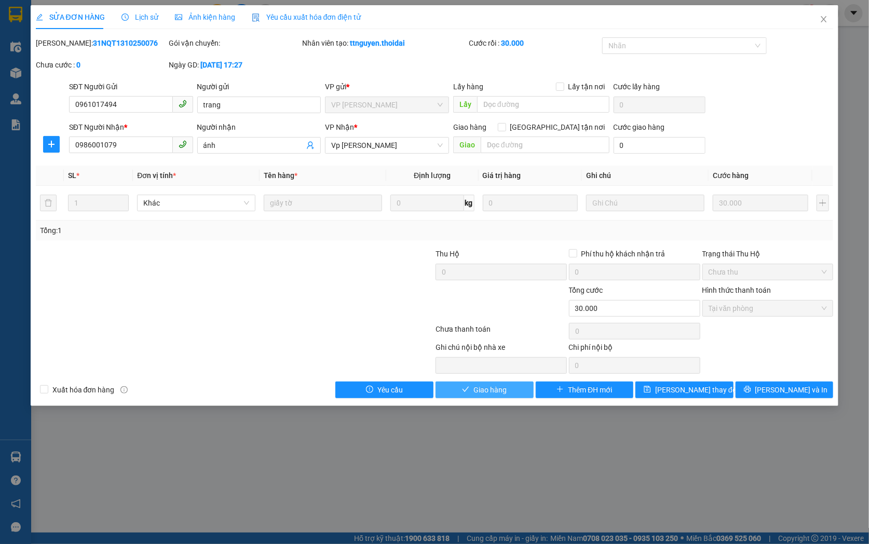
click at [489, 393] on span "Giao hàng" at bounding box center [489, 389] width 33 height 11
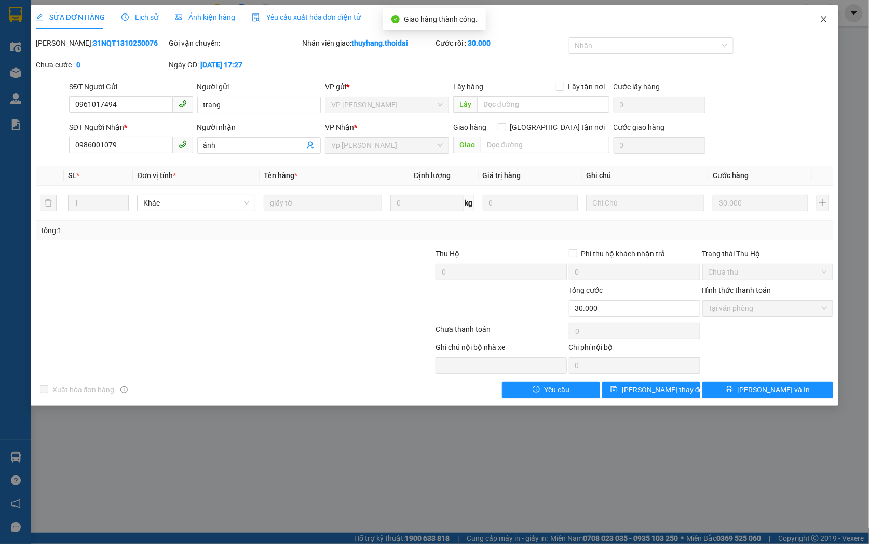
click at [828, 16] on icon "close" at bounding box center [823, 19] width 8 height 8
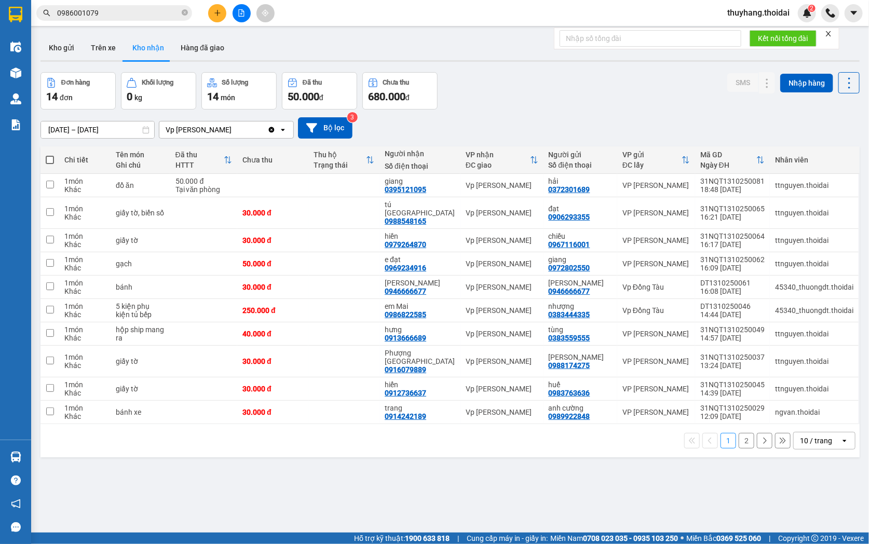
click at [740, 433] on button "2" at bounding box center [746, 441] width 16 height 16
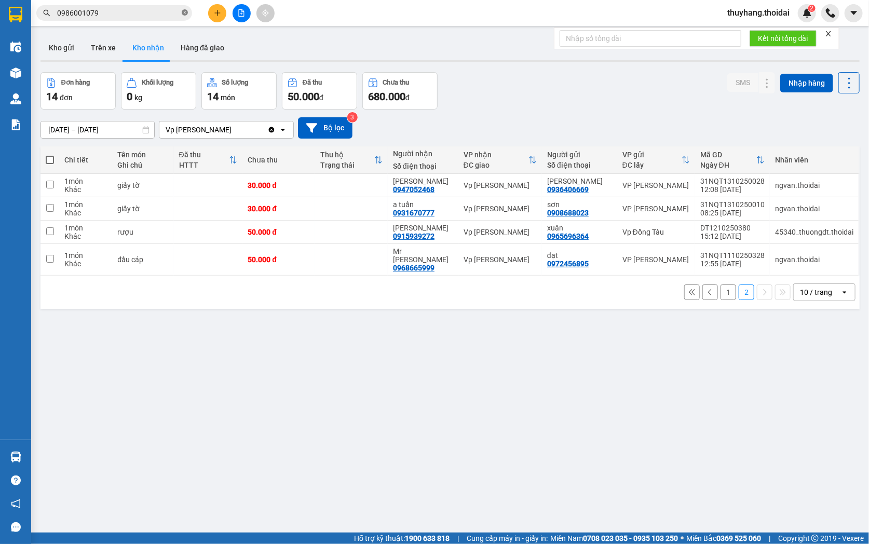
click at [185, 12] on icon "close-circle" at bounding box center [185, 12] width 6 height 6
click at [720, 288] on button "1" at bounding box center [728, 292] width 16 height 16
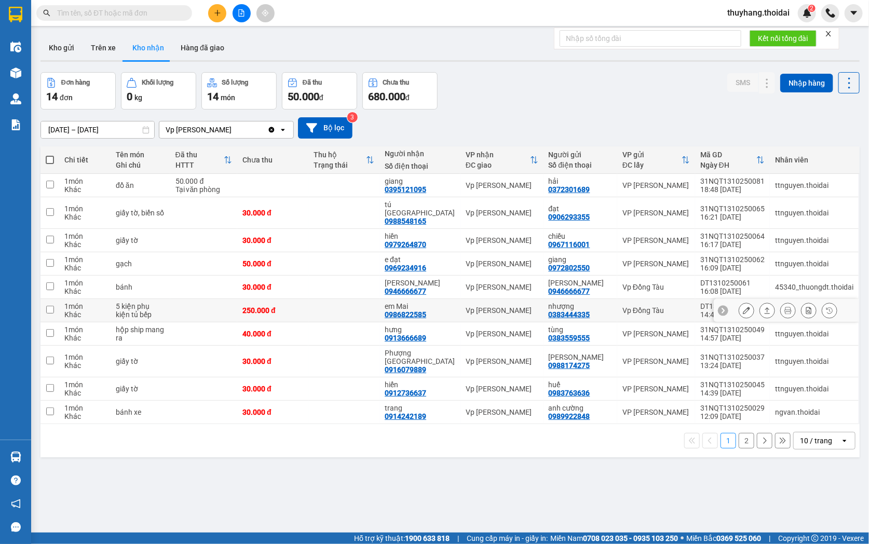
click at [321, 306] on td at bounding box center [343, 310] width 71 height 23
checkbox input "true"
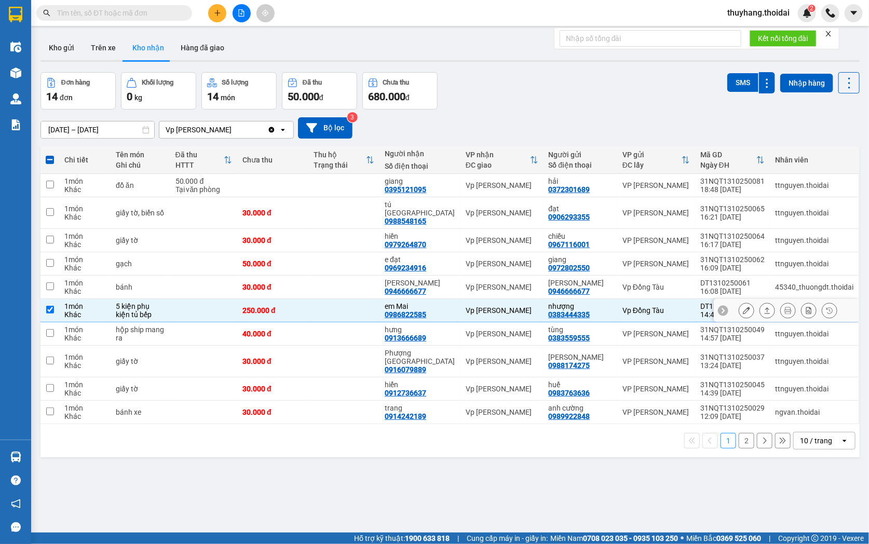
click at [742, 307] on icon at bounding box center [745, 310] width 7 height 7
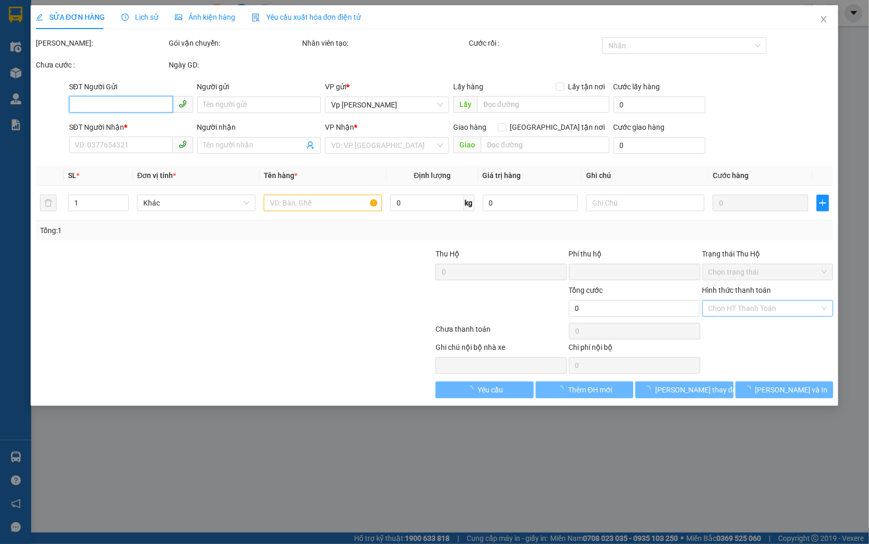
type input "0383444335"
type input "nhượng"
type input "0986822585"
type input "em Mai"
type input "0"
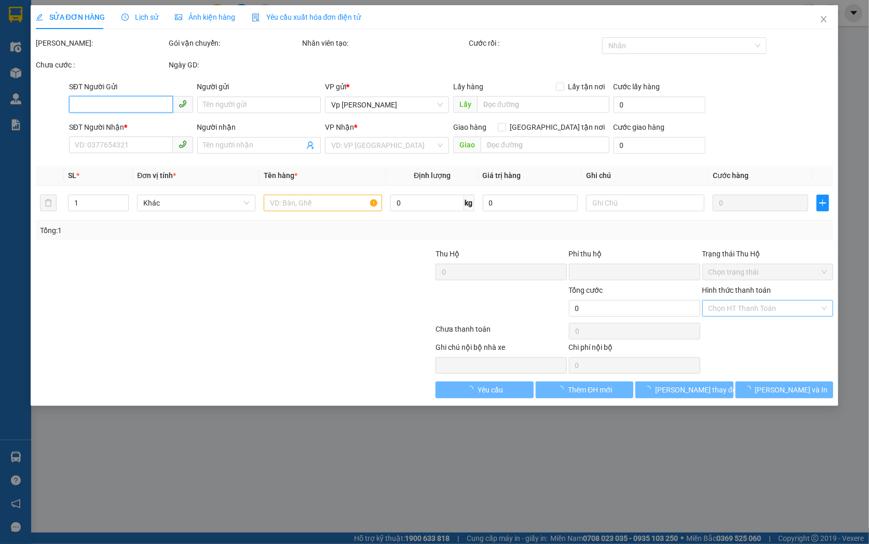
type input "250.000"
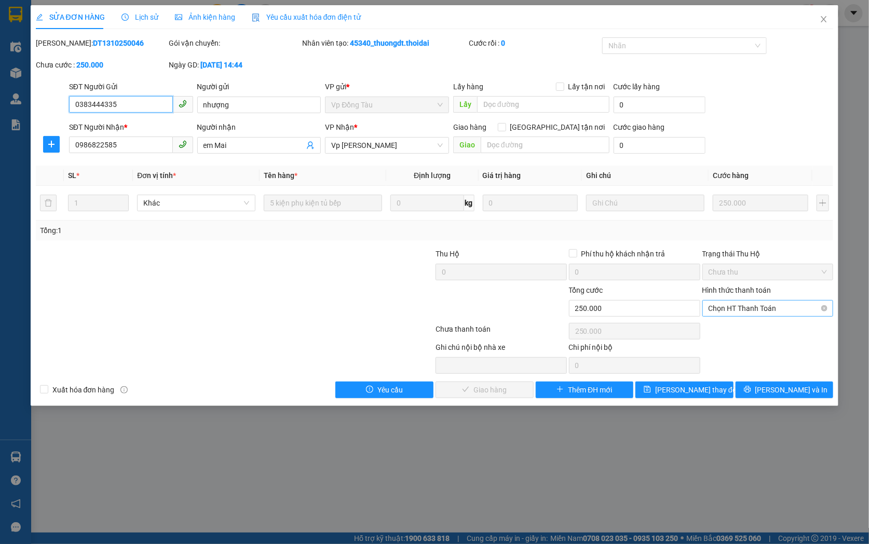
click at [751, 311] on span "Chọn HT Thanh Toán" at bounding box center [767, 308] width 119 height 16
drag, startPoint x: 761, startPoint y: 330, endPoint x: 740, endPoint y: 339, distance: 22.8
click at [761, 330] on div "Tại văn phòng" at bounding box center [767, 328] width 119 height 11
type input "0"
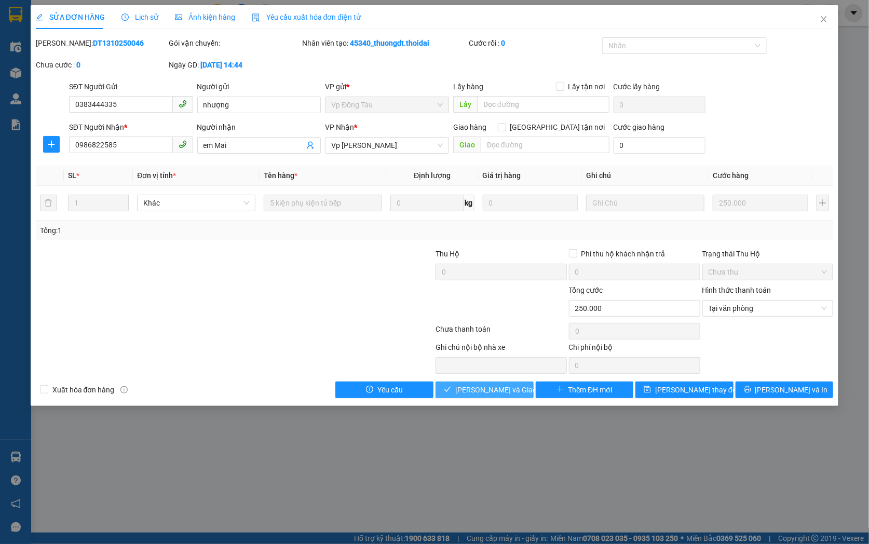
click at [522, 387] on button "[PERSON_NAME] và Giao hàng" at bounding box center [484, 389] width 98 height 17
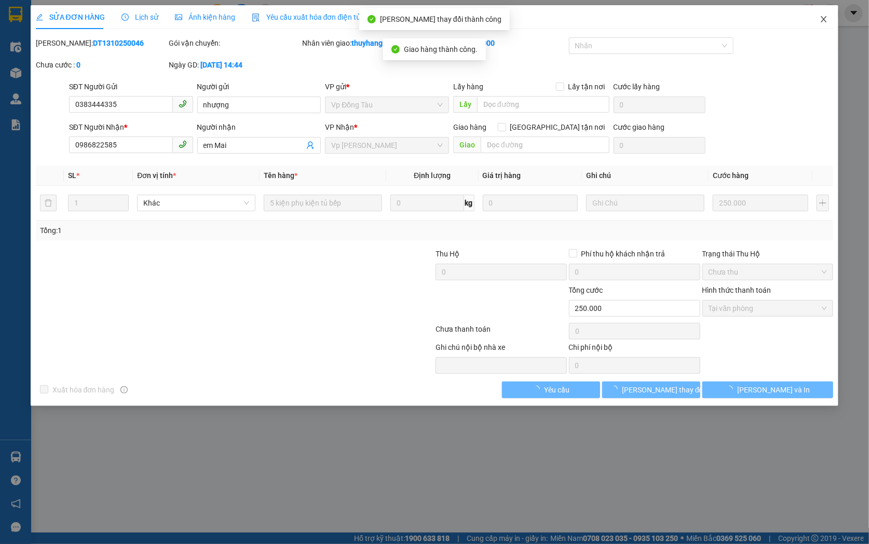
click at [826, 22] on icon "close" at bounding box center [823, 19] width 8 height 8
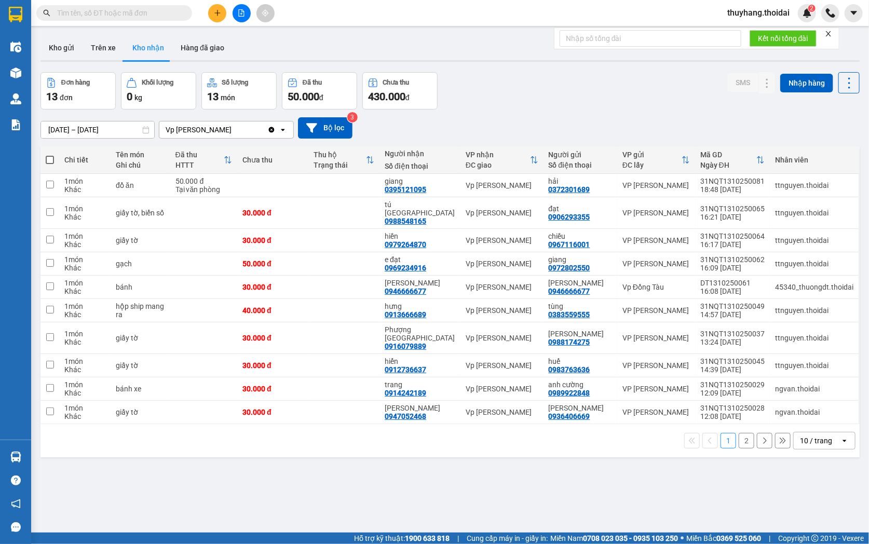
click at [743, 433] on button "2" at bounding box center [746, 441] width 16 height 16
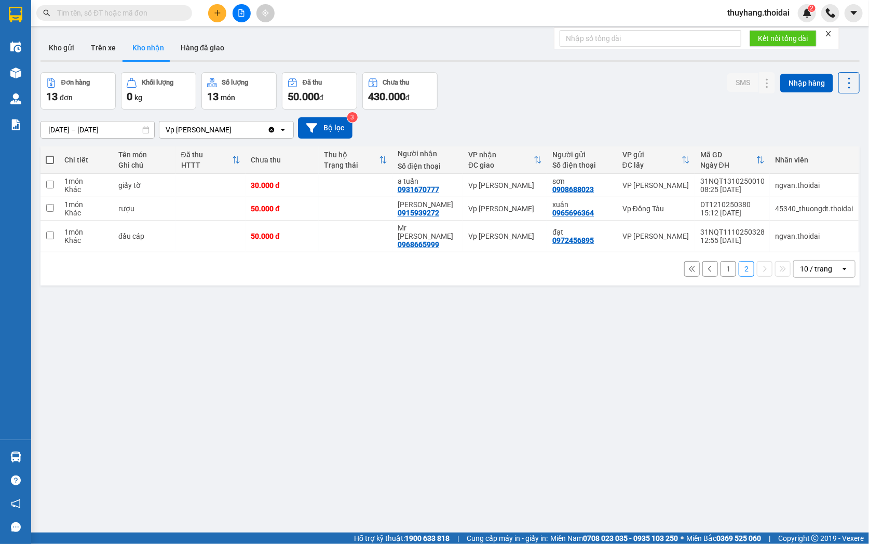
click at [720, 261] on button "1" at bounding box center [728, 269] width 16 height 16
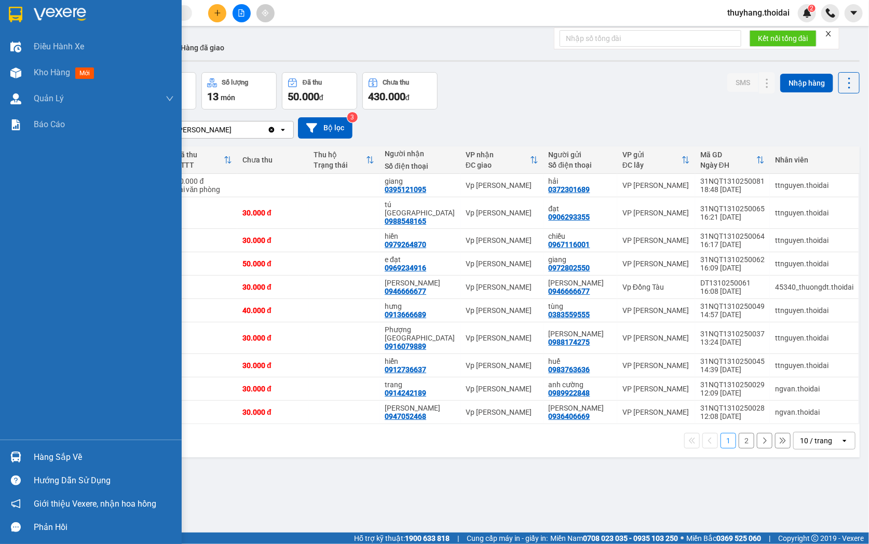
click at [37, 459] on div "Hàng sắp về" at bounding box center [104, 457] width 140 height 16
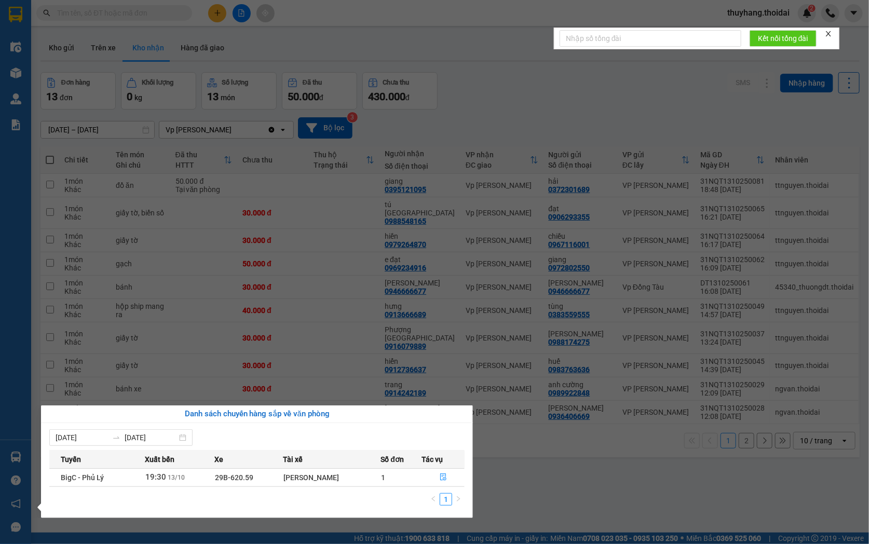
click at [552, 489] on section "Kết quả tìm kiếm ( 1 ) Bộ lọc Mã ĐH Trạng thái Món hàng Thu hộ Tổng cước Chưa c…" at bounding box center [434, 272] width 869 height 544
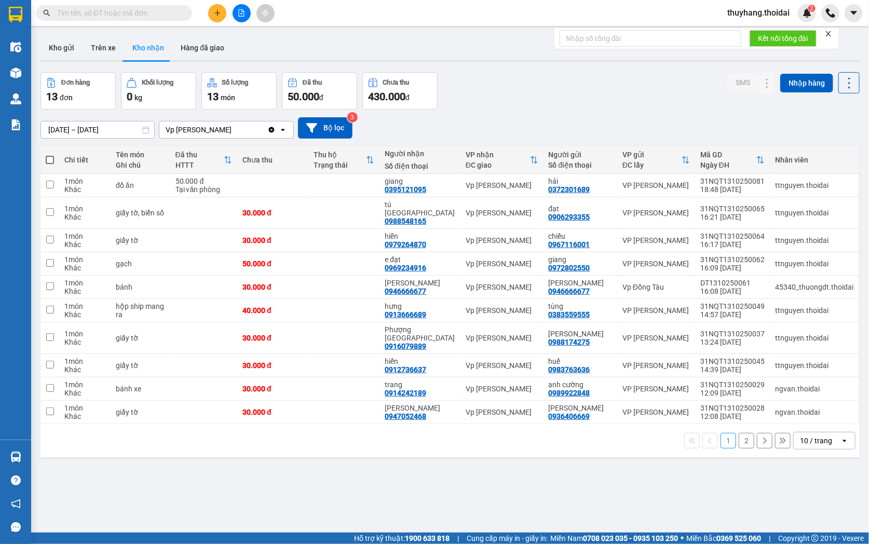
click at [738, 433] on button "2" at bounding box center [746, 441] width 16 height 16
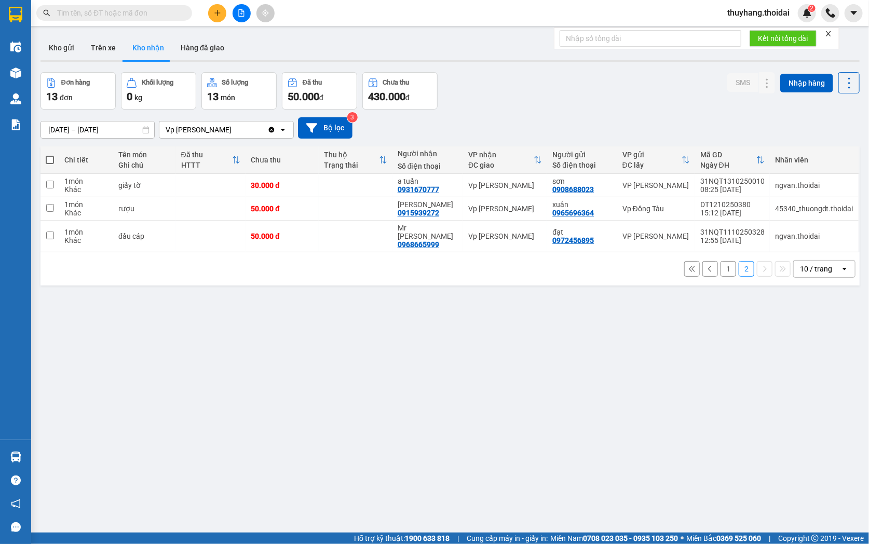
click at [720, 261] on button "1" at bounding box center [728, 269] width 16 height 16
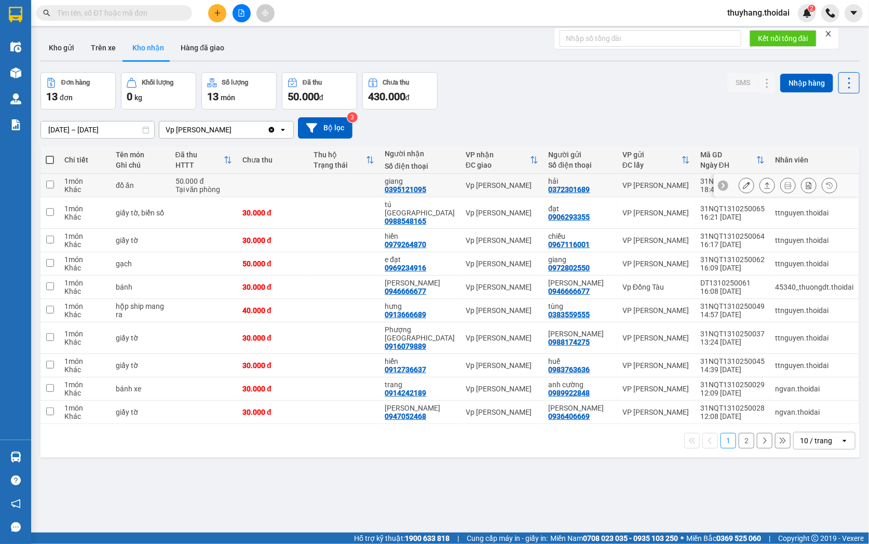
click at [308, 190] on td at bounding box center [272, 185] width 71 height 23
checkbox input "true"
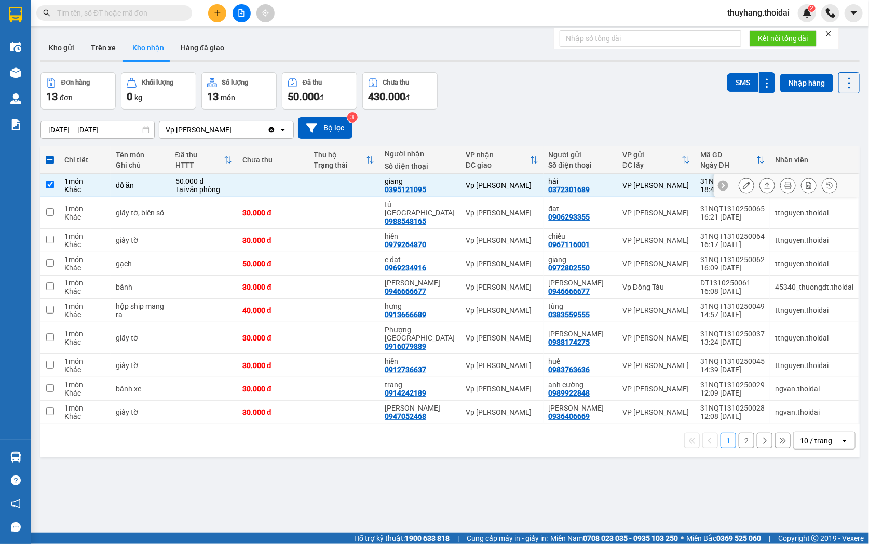
click at [742, 187] on icon at bounding box center [745, 185] width 7 height 7
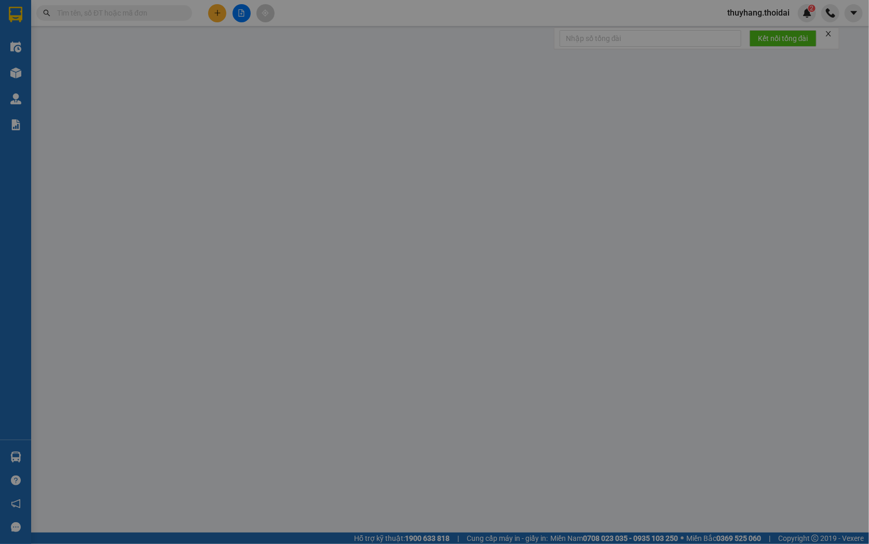
type input "0372301689"
type input "hải"
type input "0395121095"
type input "giang"
type input "0"
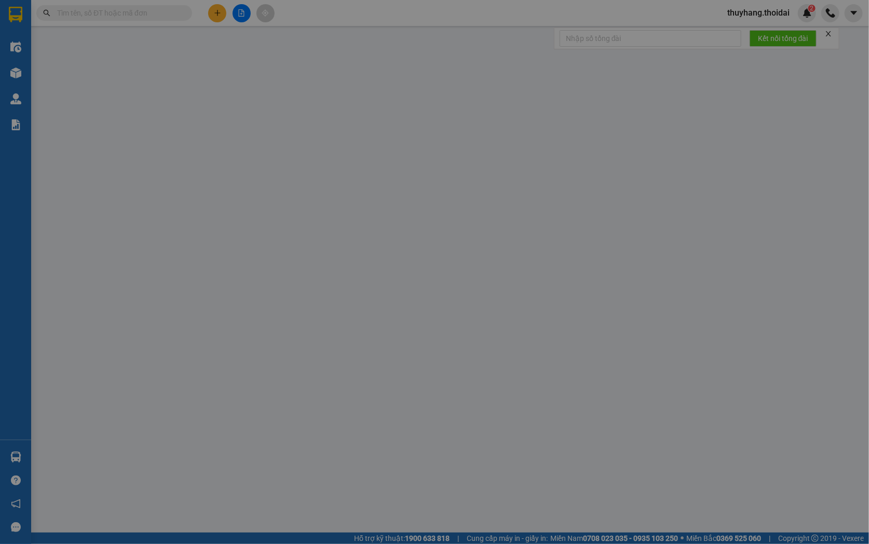
type input "50.000"
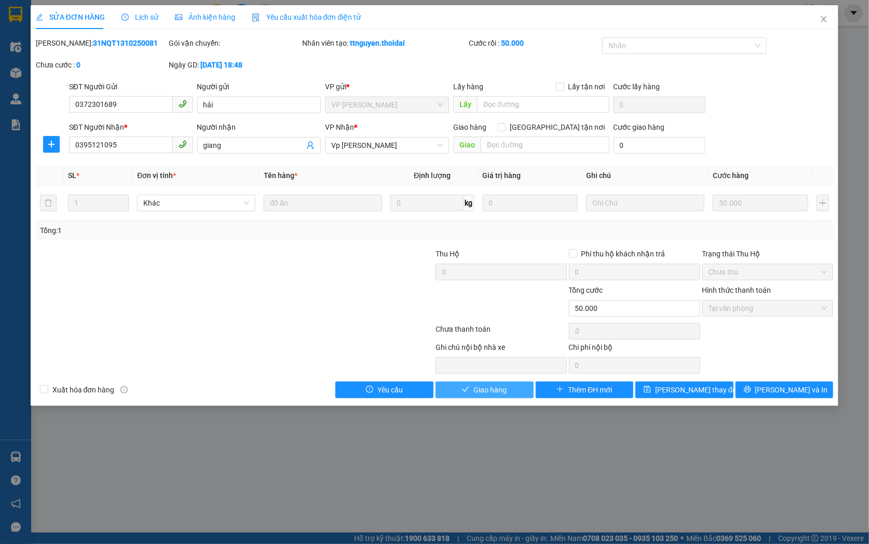
click at [506, 392] on span "Giao hàng" at bounding box center [489, 389] width 33 height 11
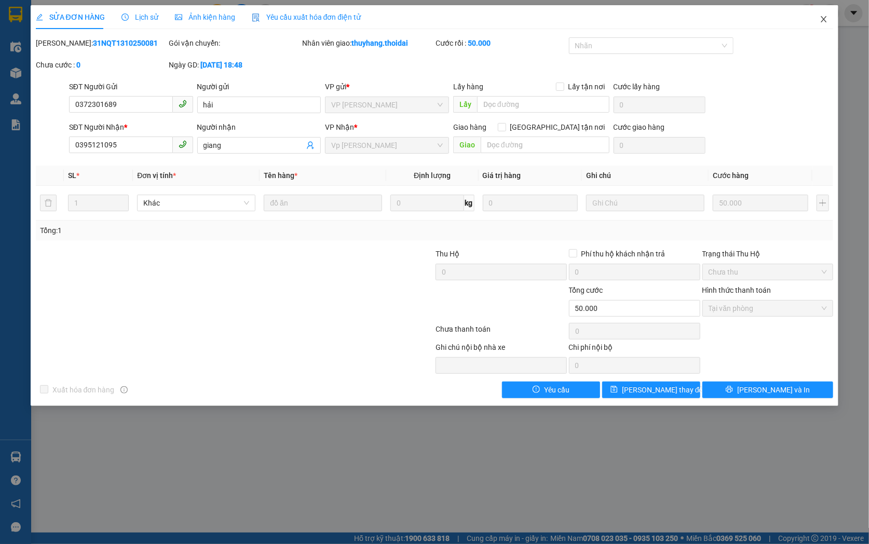
click at [828, 18] on icon "close" at bounding box center [823, 19] width 8 height 8
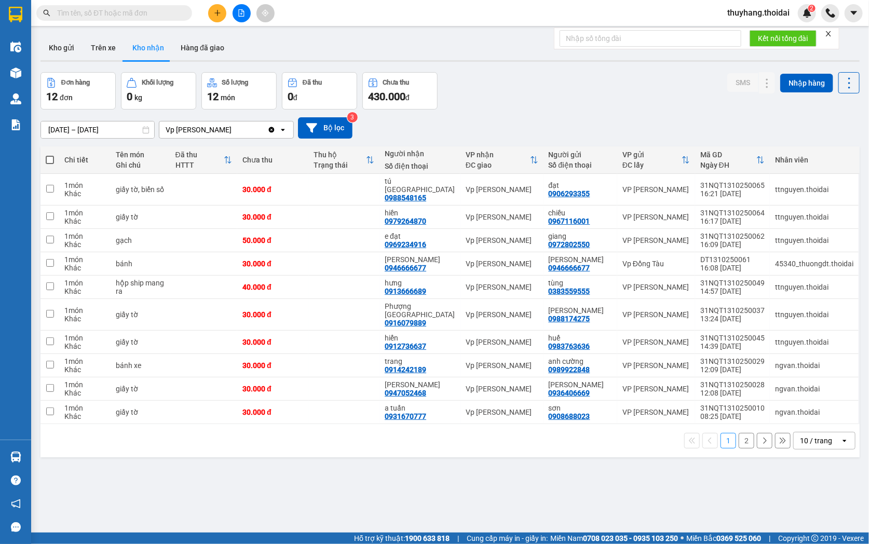
click at [738, 433] on button "2" at bounding box center [746, 441] width 16 height 16
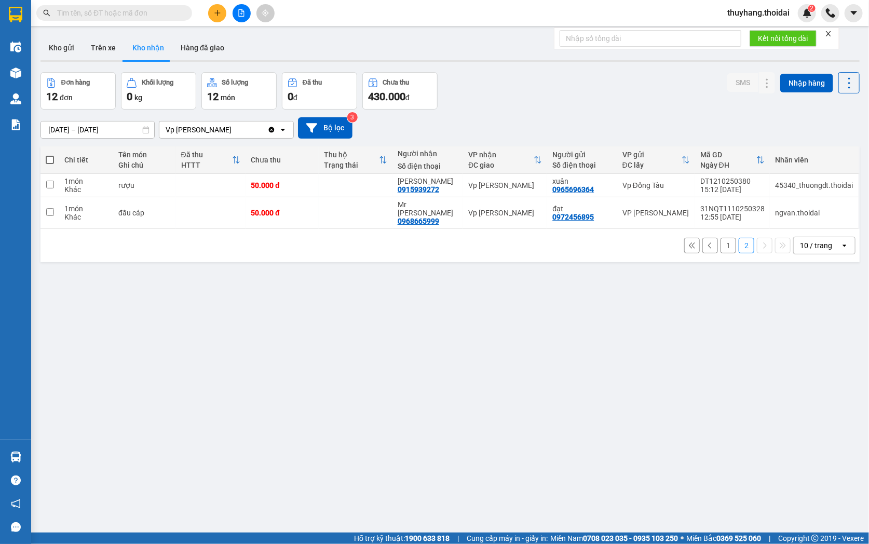
click at [720, 240] on button "1" at bounding box center [728, 246] width 16 height 16
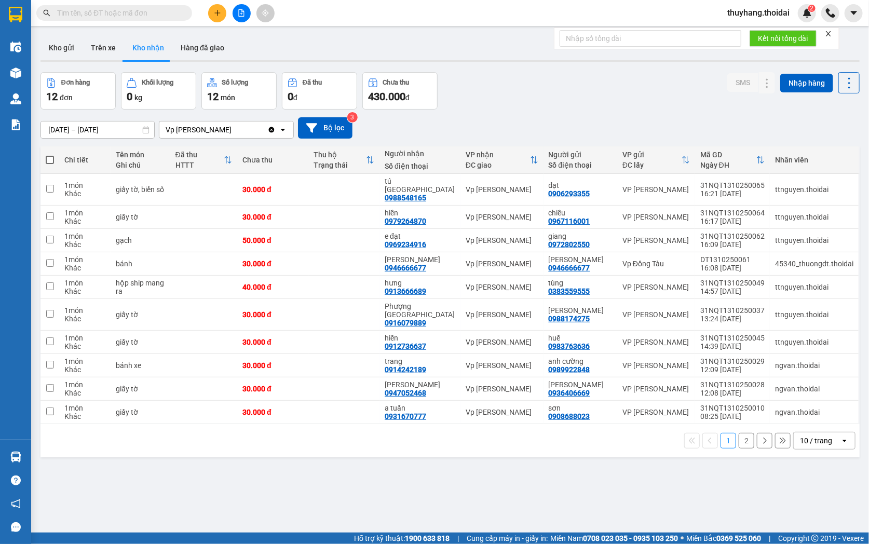
click at [135, 13] on input "text" at bounding box center [118, 12] width 122 height 11
